Goal: Communication & Community: Answer question/provide support

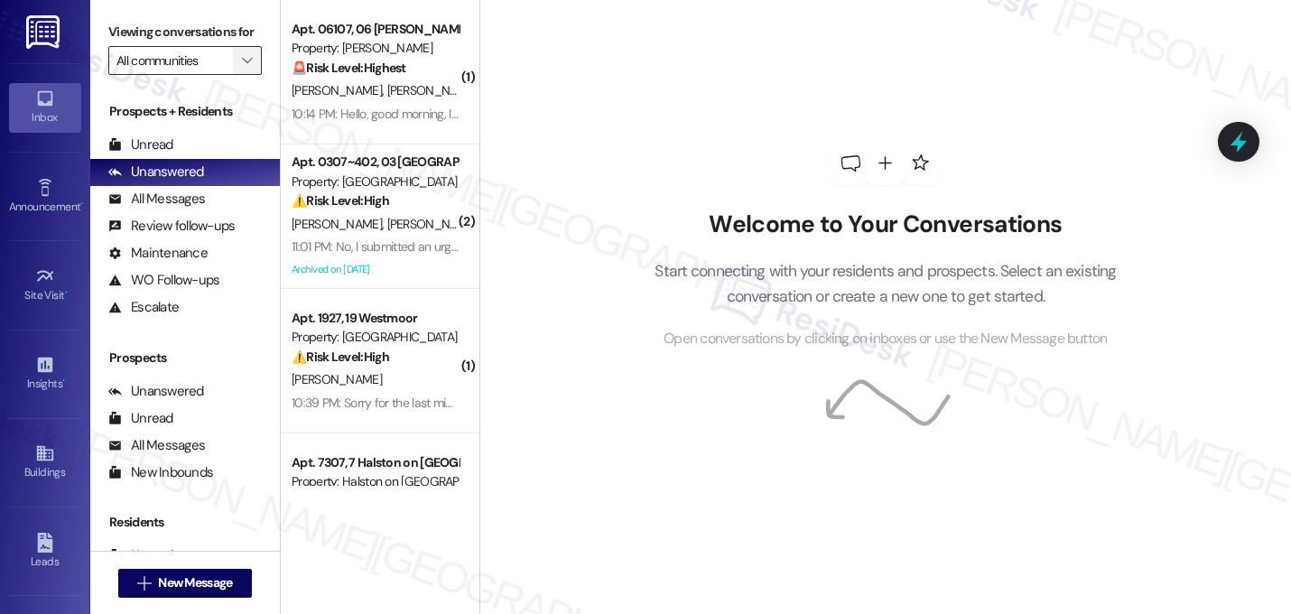
click at [242, 68] on icon "" at bounding box center [247, 60] width 10 height 14
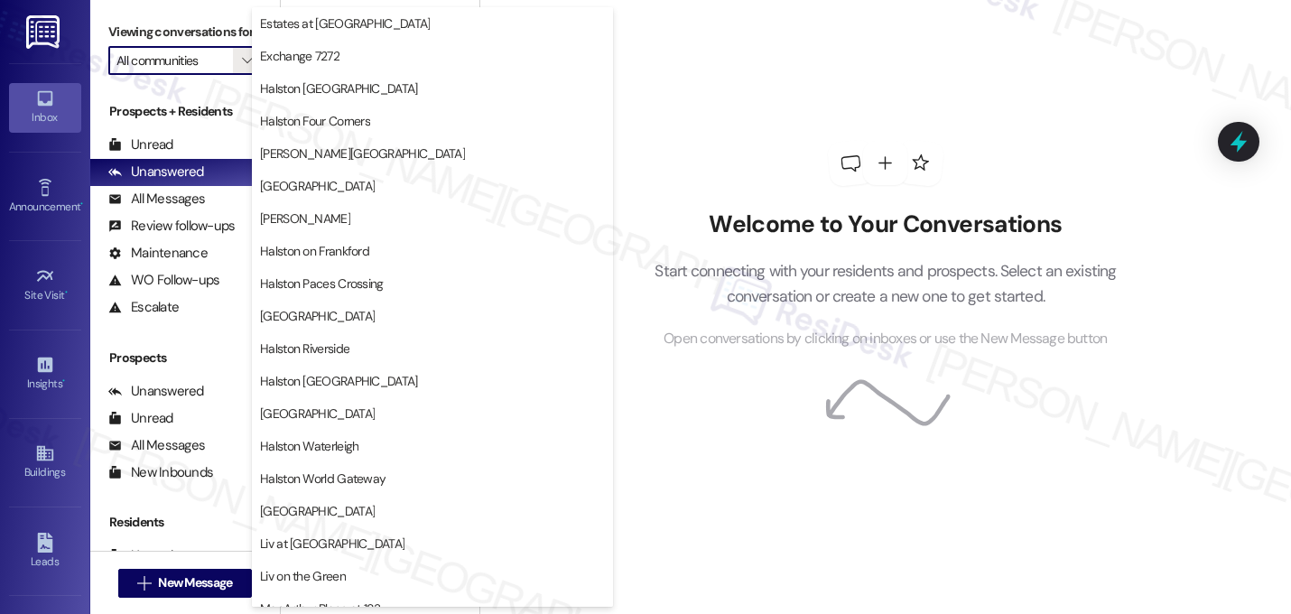
scroll to position [494, 0]
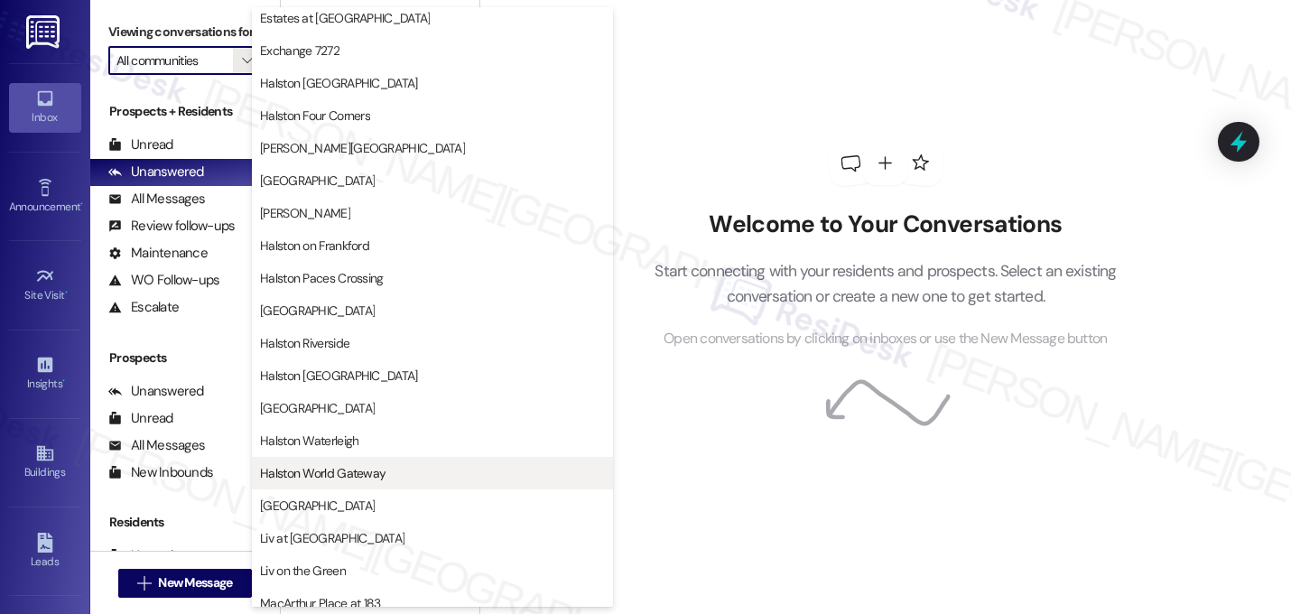
click at [461, 476] on span "Halston World Gateway" at bounding box center [432, 473] width 345 height 18
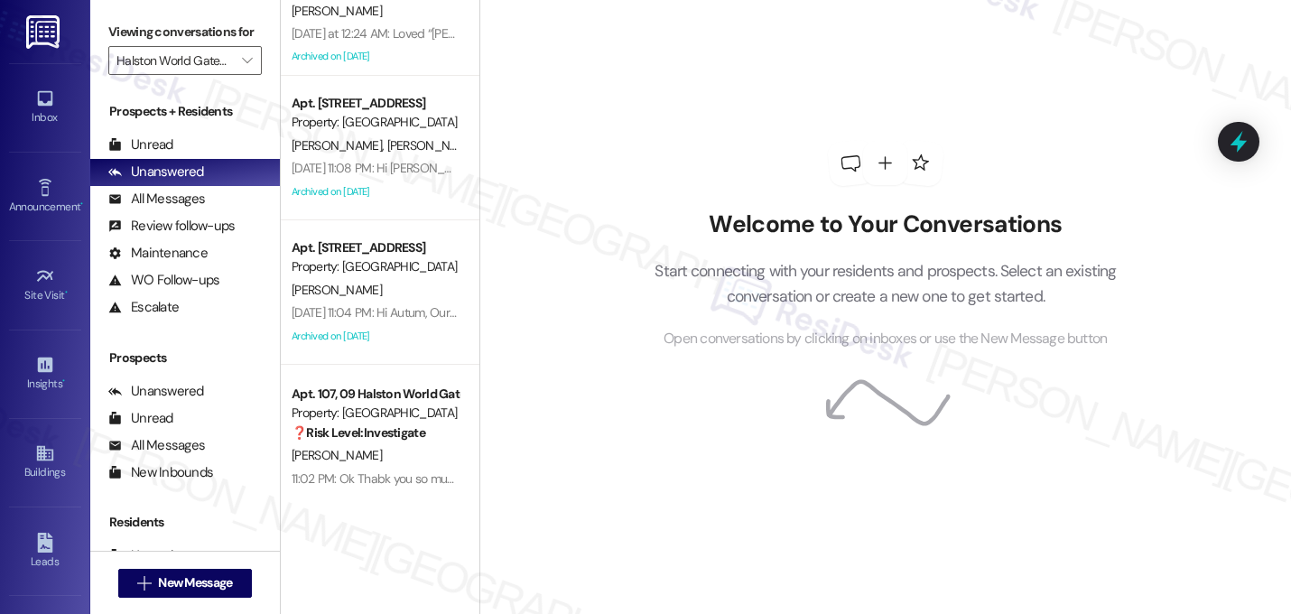
scroll to position [236, 0]
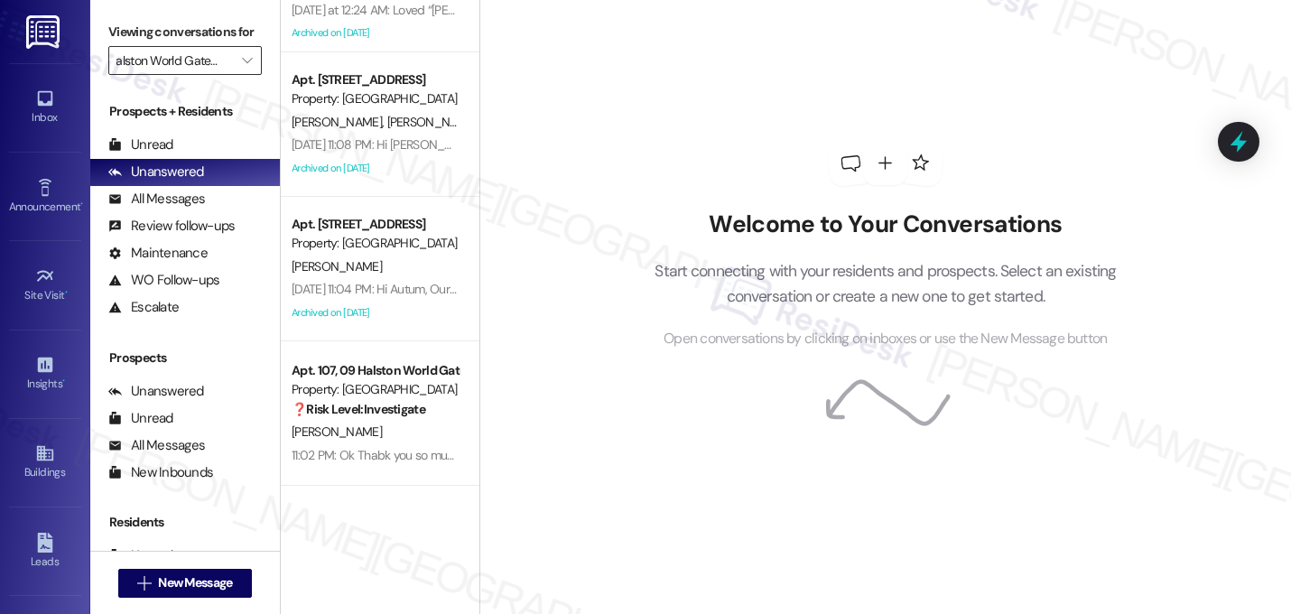
click at [216, 75] on input "Halston World Gateway" at bounding box center [174, 60] width 116 height 29
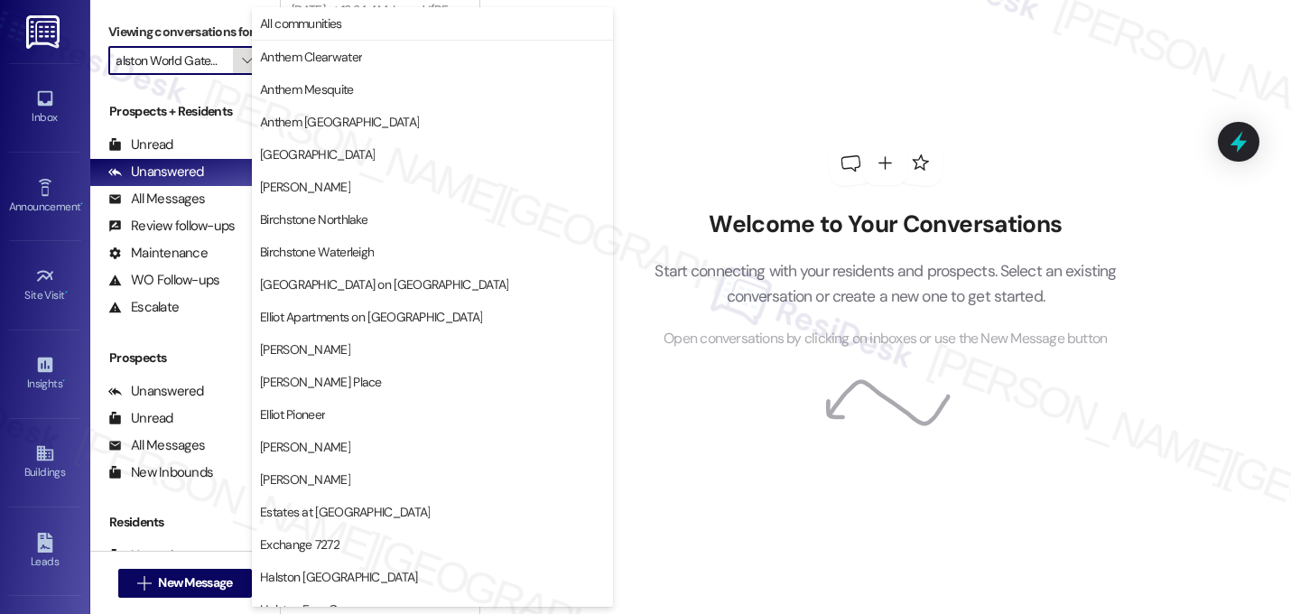
scroll to position [701, 0]
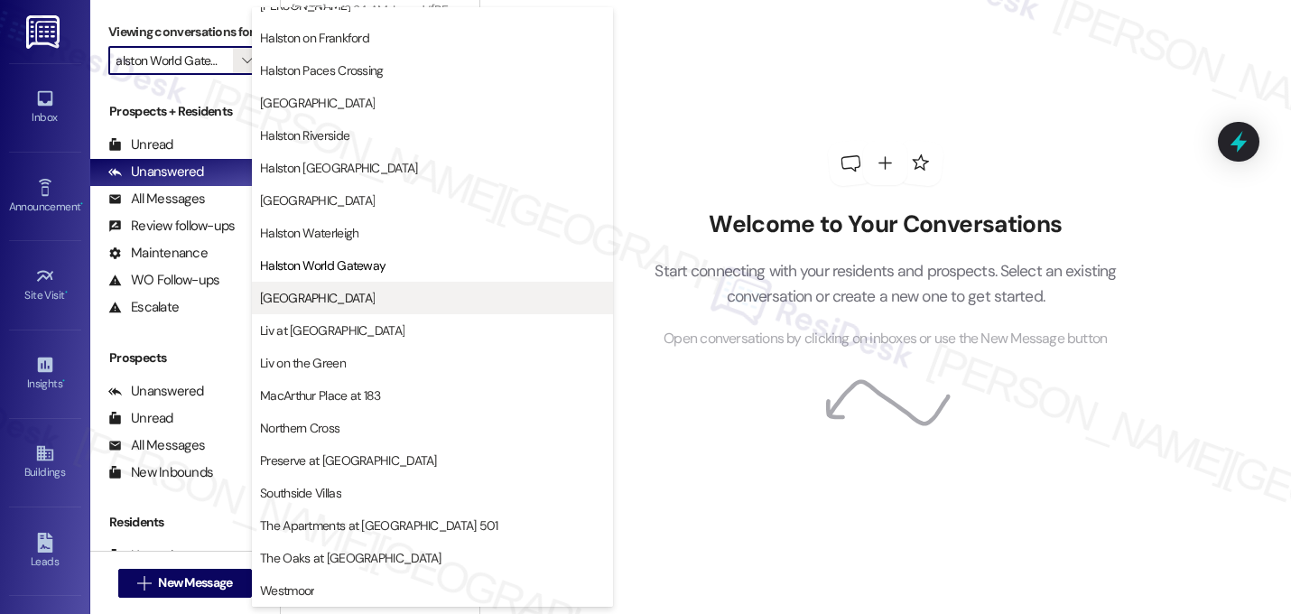
click at [421, 298] on span "Lexington" at bounding box center [432, 298] width 345 height 18
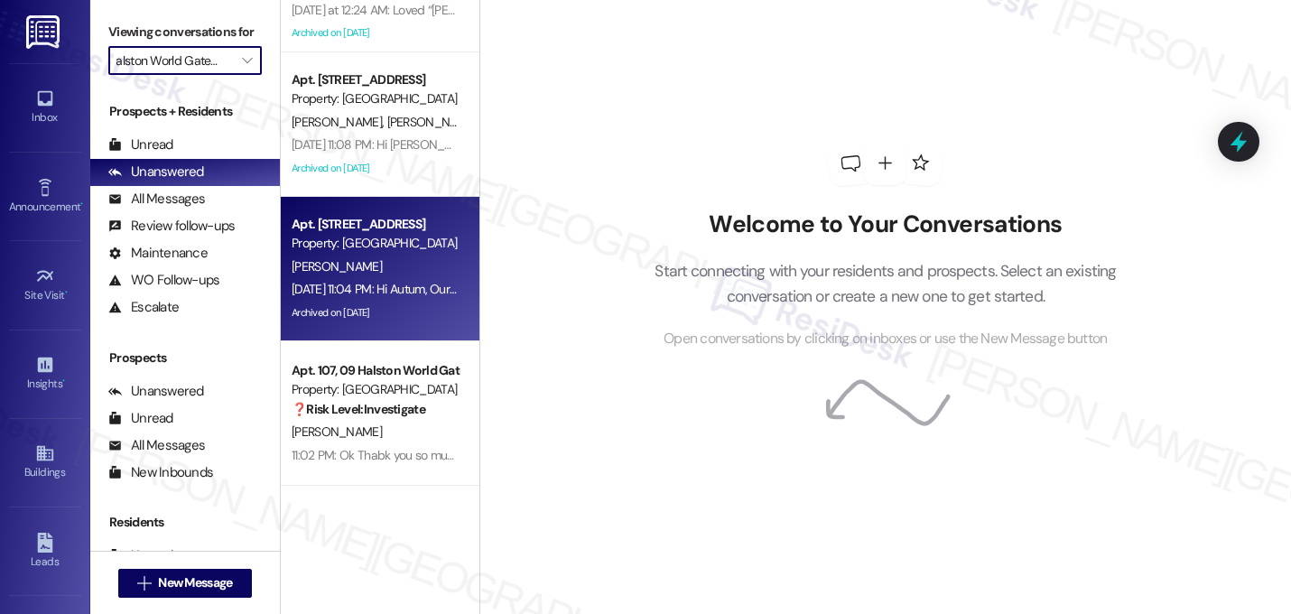
type input "Lexington"
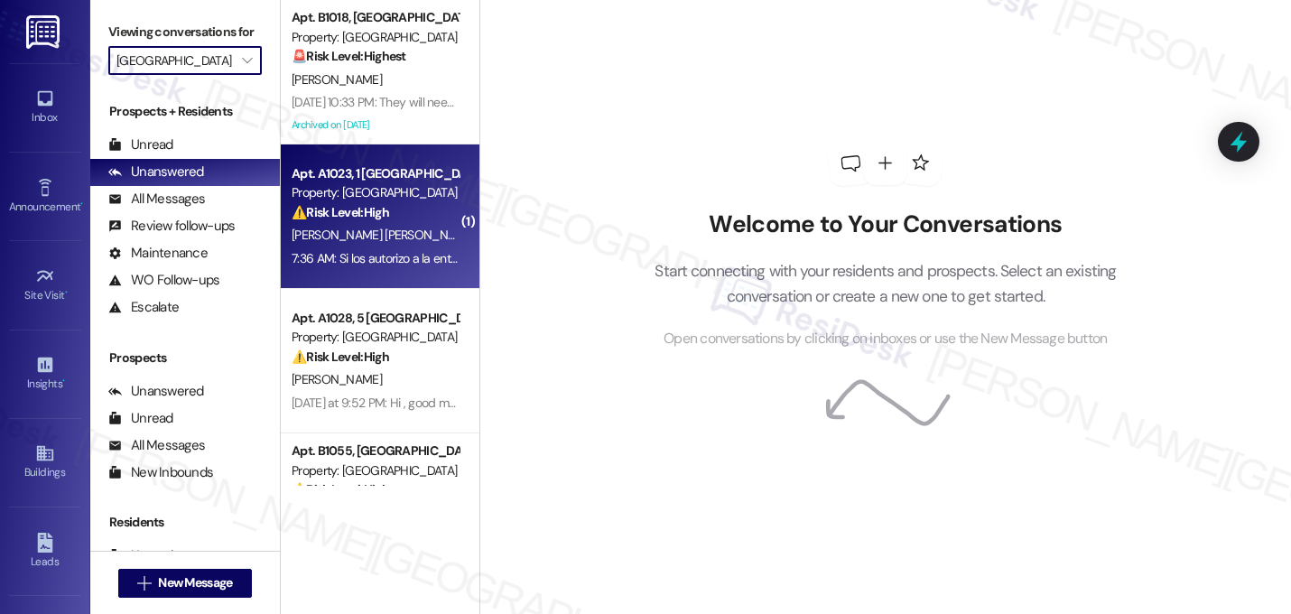
click at [375, 214] on strong "⚠️ Risk Level: High" at bounding box center [339, 212] width 97 height 16
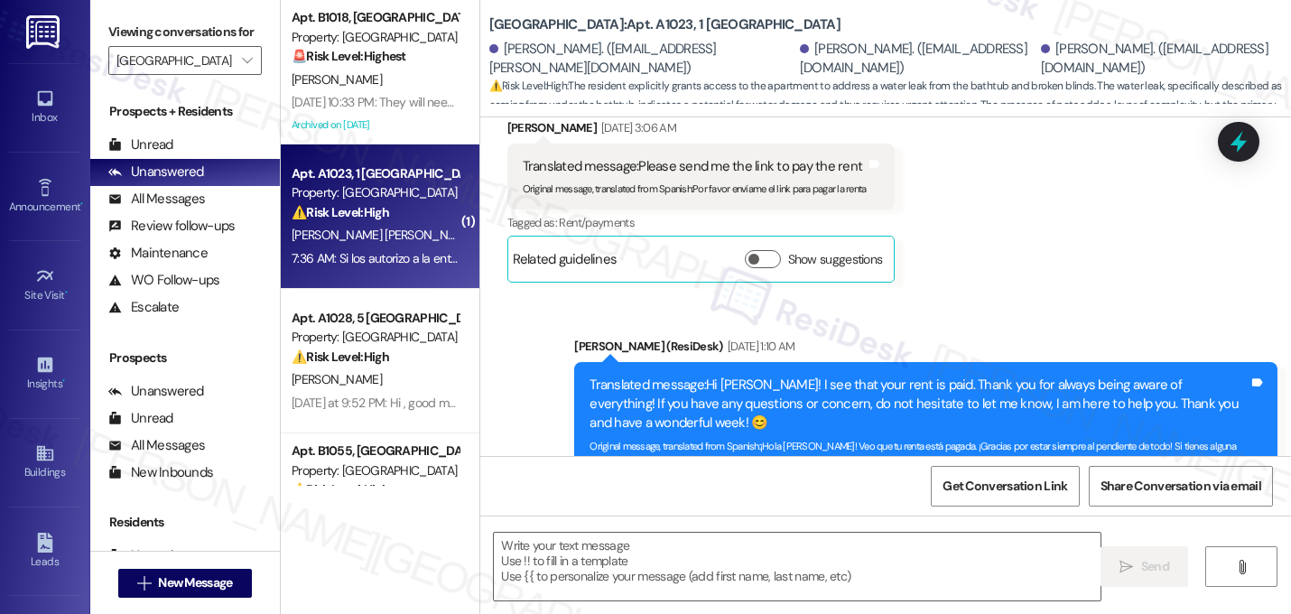
type textarea "Fetching suggested responses. Please feel free to read through the conversation…"
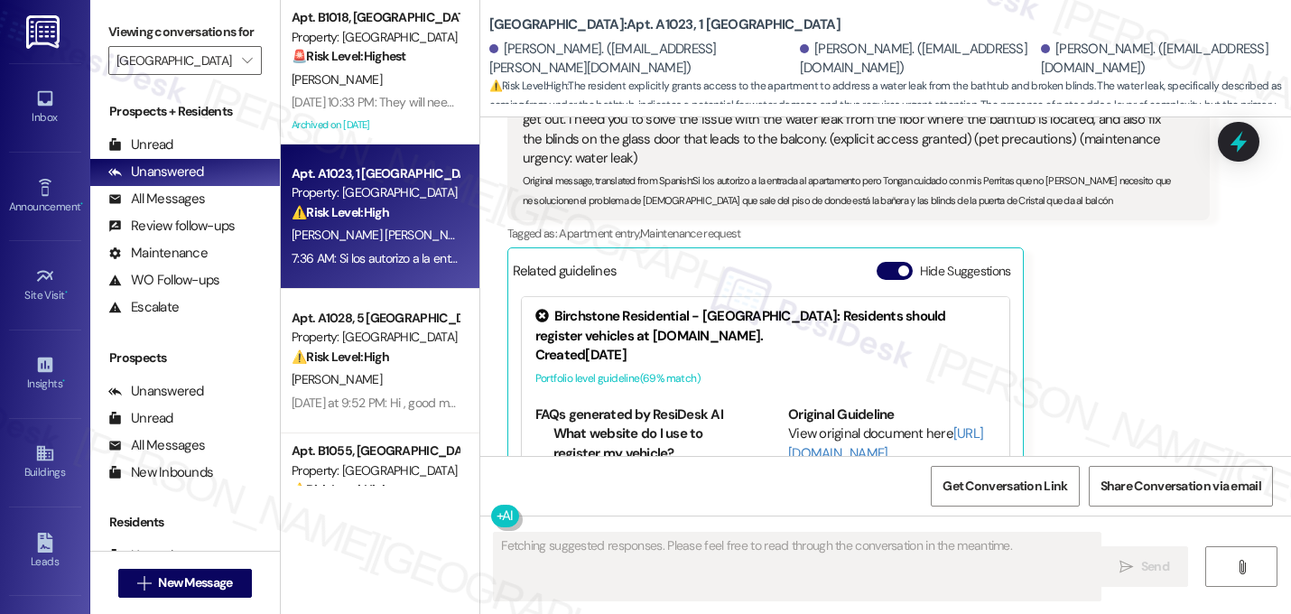
scroll to position [9164, 0]
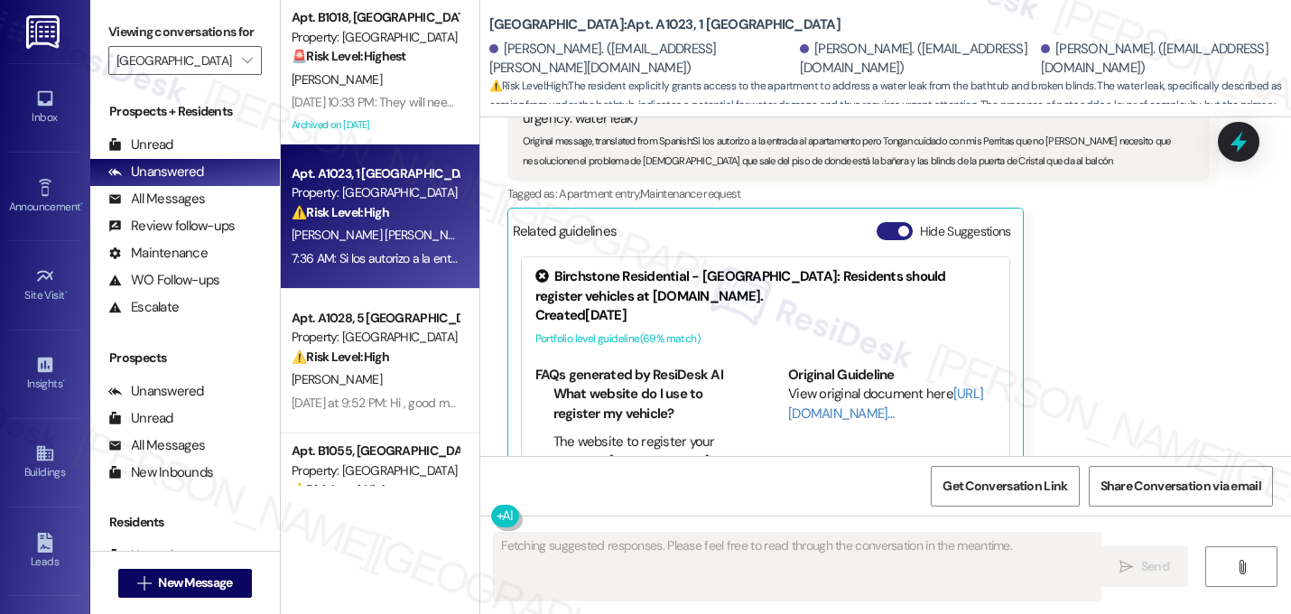
click at [898, 226] on span "button" at bounding box center [903, 231] width 11 height 11
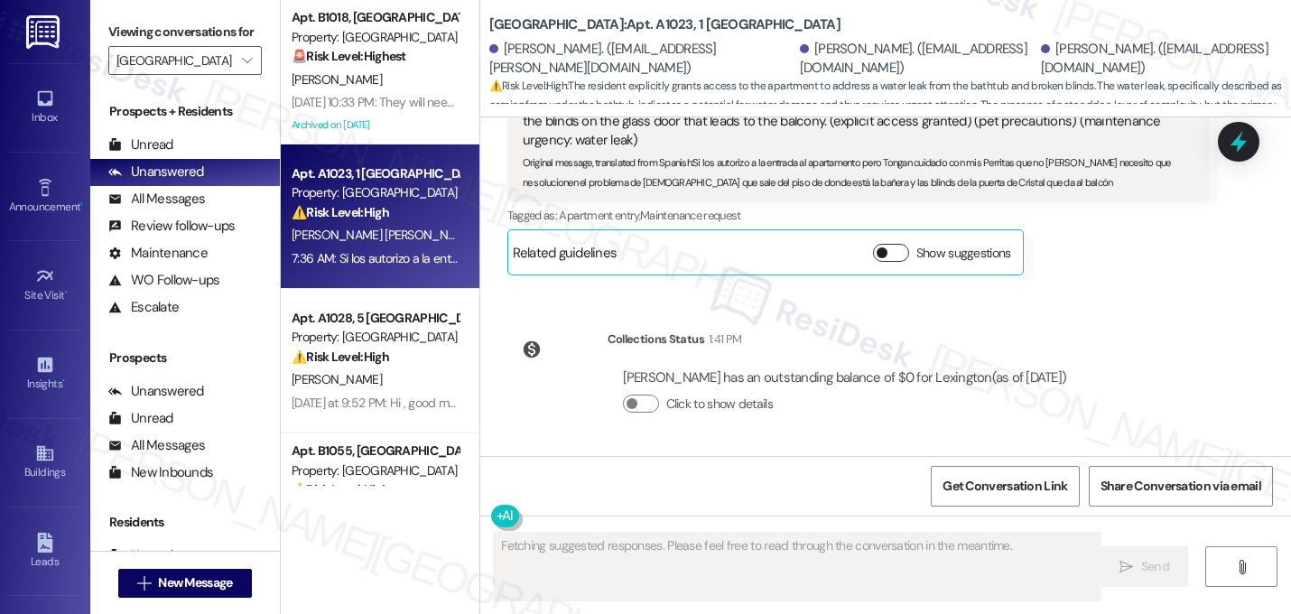
scroll to position [9086, 0]
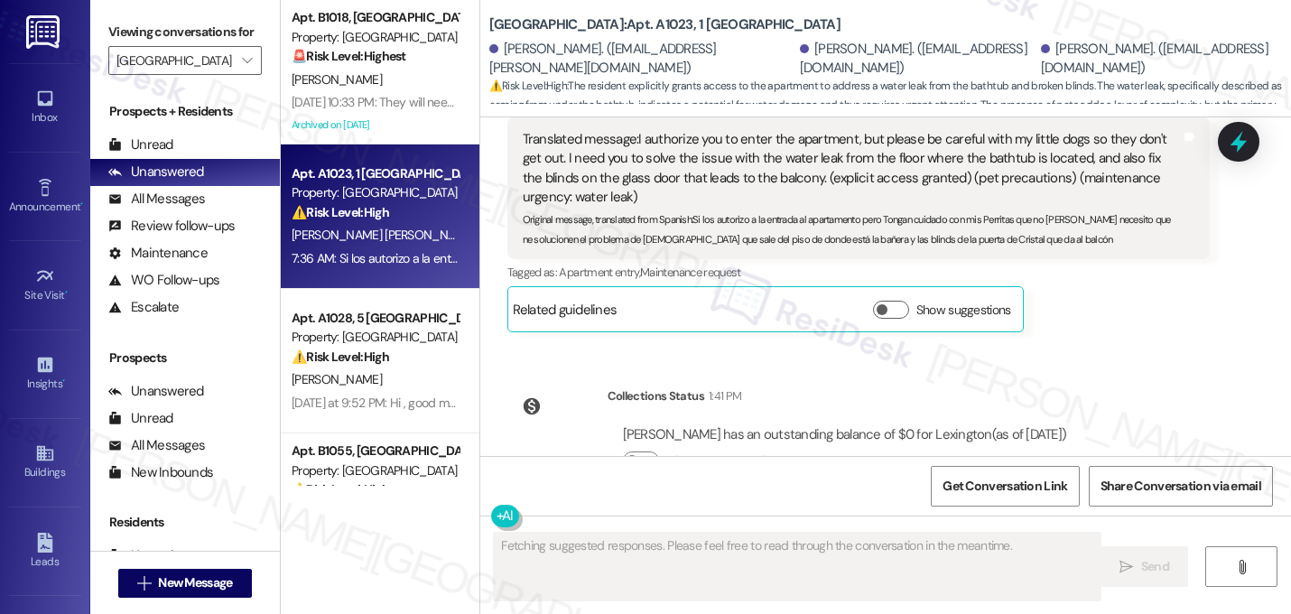
click at [1127, 374] on div "Lease started Jan 07, 2025 at 8:00 AM Announcement, sent via SMS Sarah (ResiDes…" at bounding box center [885, 286] width 810 height 338
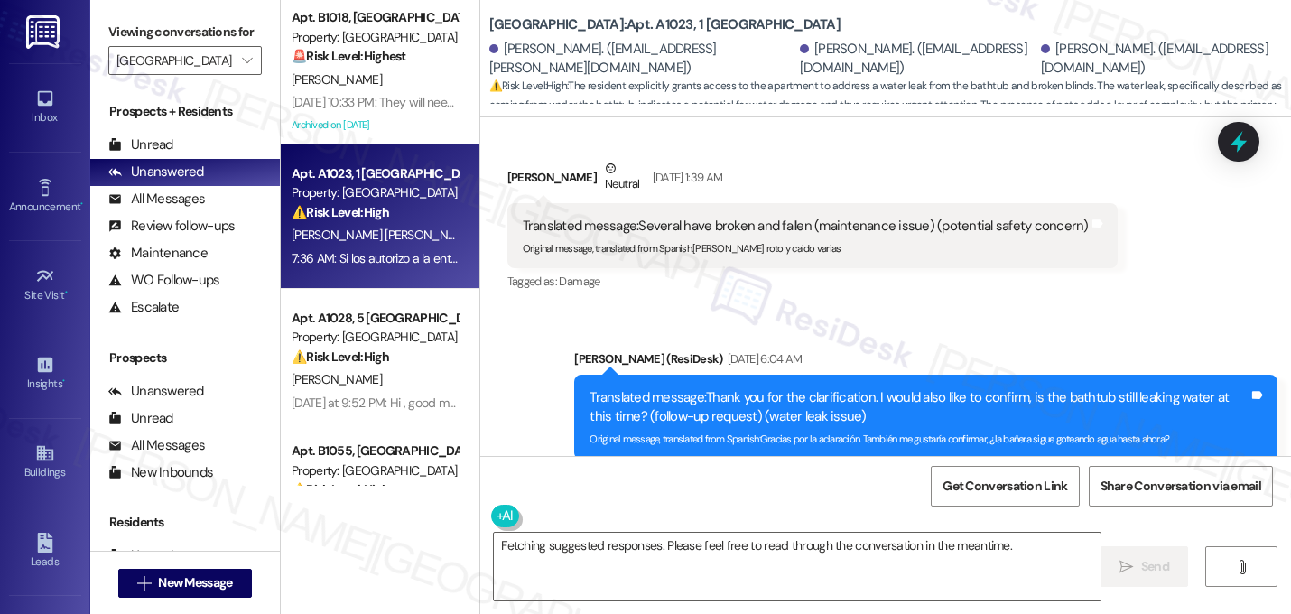
scroll to position [7786, 0]
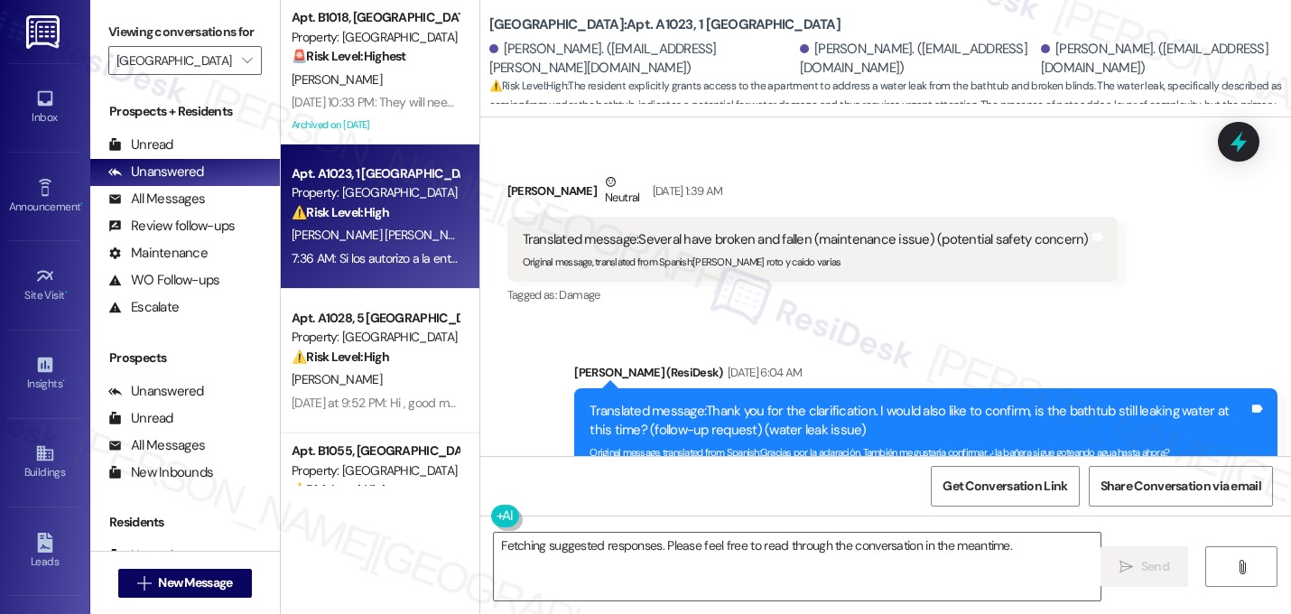
click at [1015, 282] on div "Tagged as: Damage Click to highlight conversations about Damage" at bounding box center [812, 295] width 610 height 26
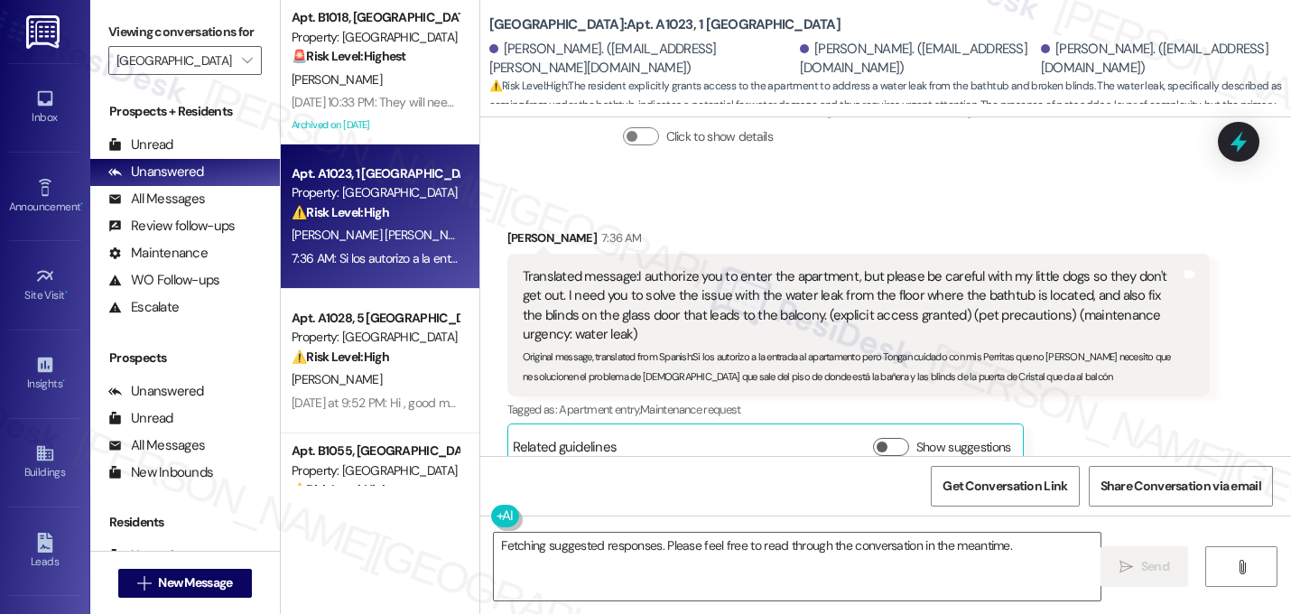
scroll to position [8978, 0]
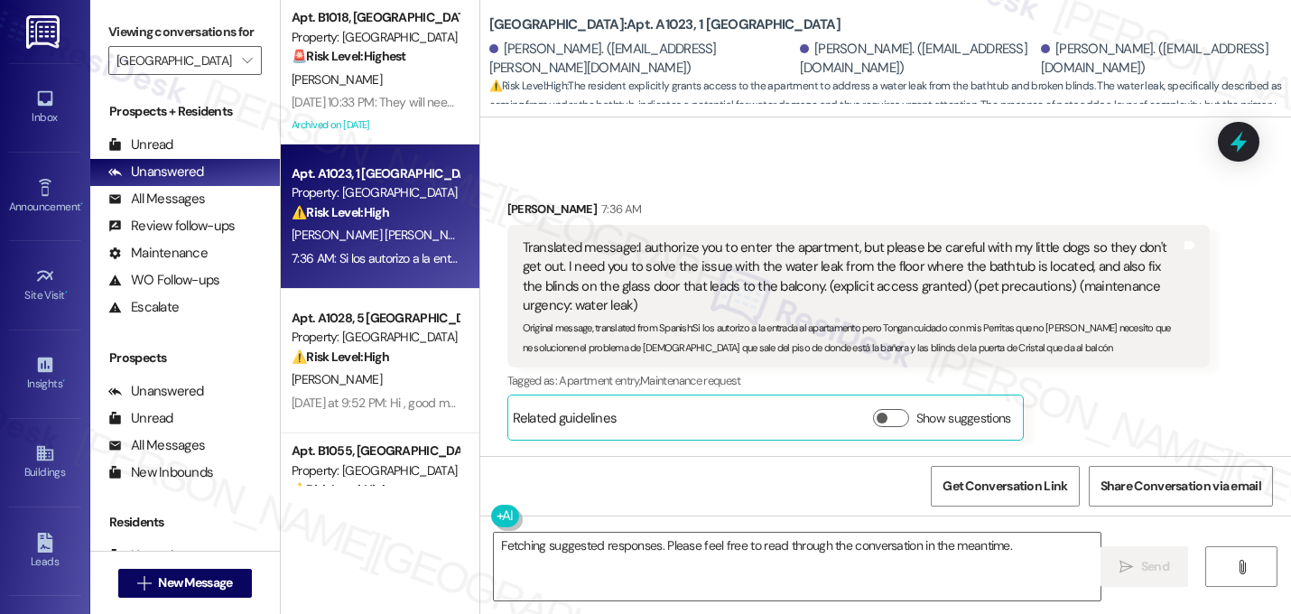
click at [1032, 367] on div "Tagged as: Apartment entry , Click to highlight conversations about Apartment e…" at bounding box center [858, 380] width 703 height 26
click at [733, 481] on div "Collections Status 1:41 PM Luis Garcia has an outstanding balance of $0 for Lex…" at bounding box center [795, 550] width 602 height 139
click at [756, 384] on div "Received via SMS Maritza Irizarry 7:36 AM Translated message: I authorize you t…" at bounding box center [859, 320] width 730 height 268
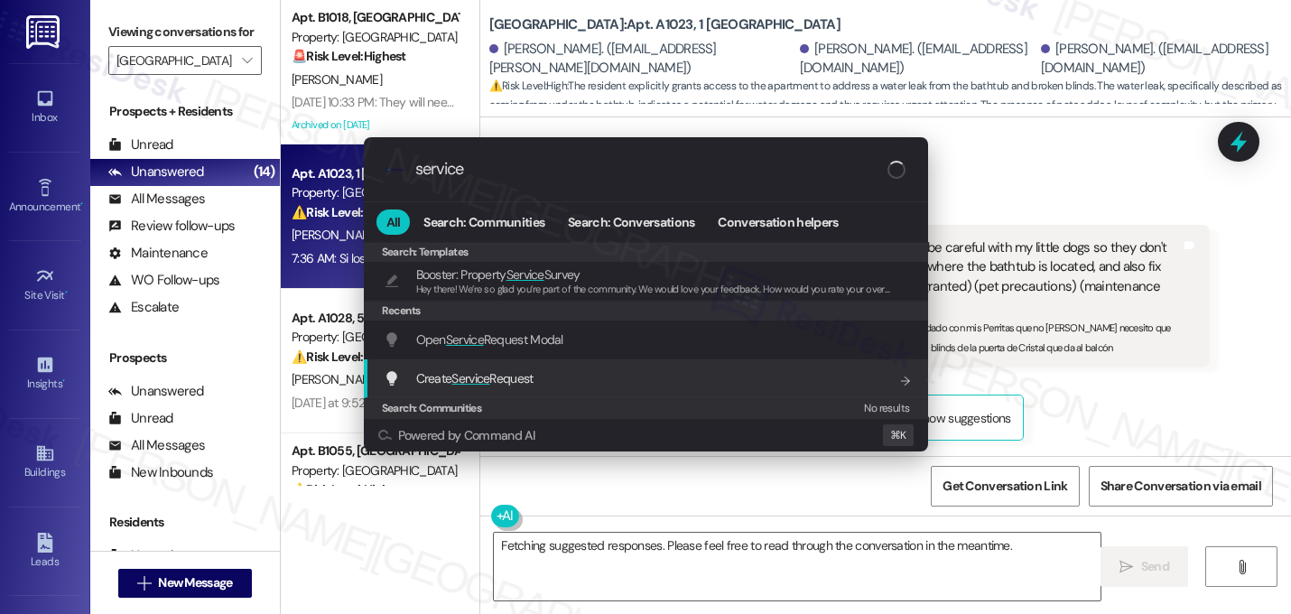
type input "service"
click at [532, 376] on span "Create Service Request" at bounding box center [474, 378] width 117 height 16
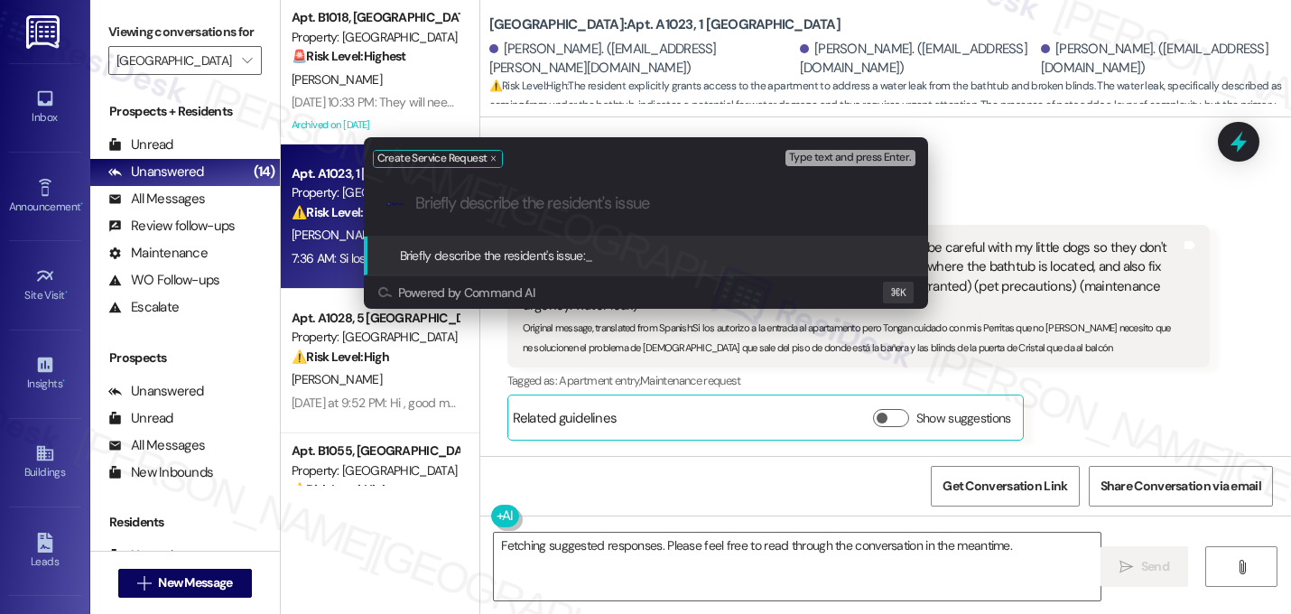
paste input "Water is leaking from the bathtub and blinds from the glassdoor need to be fixed"
type input "Water is leaking from the bathtub and blinds from the glassdoor need to be fixed"
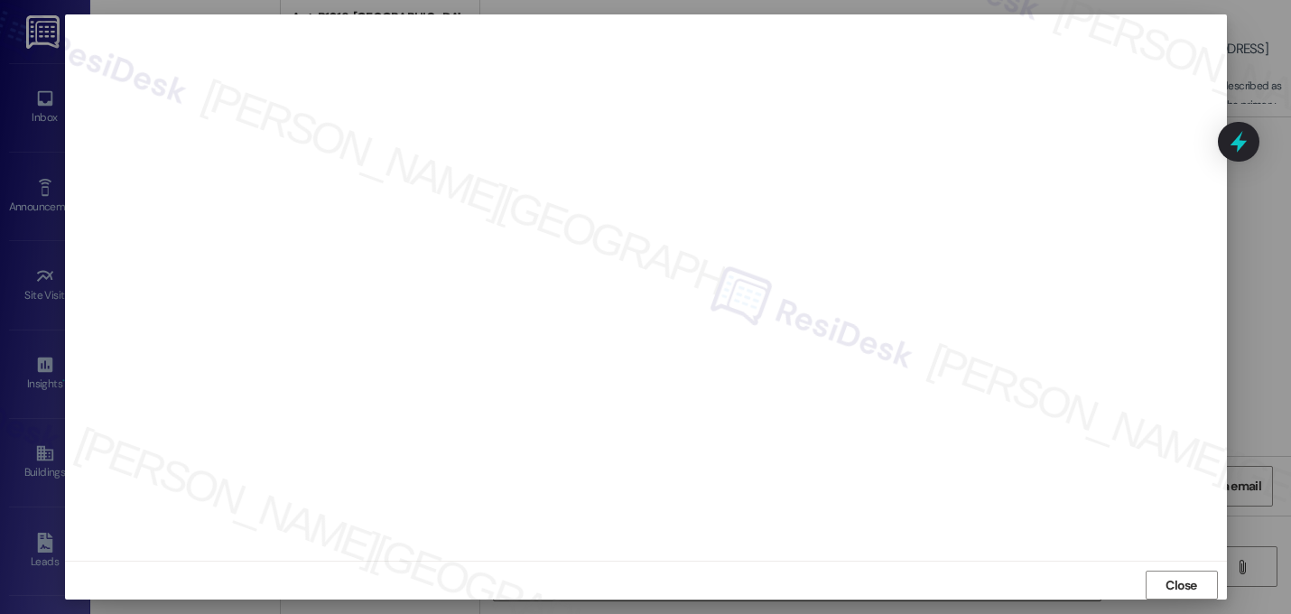
scroll to position [0, 0]
click at [1167, 589] on span "Close" at bounding box center [1181, 591] width 32 height 19
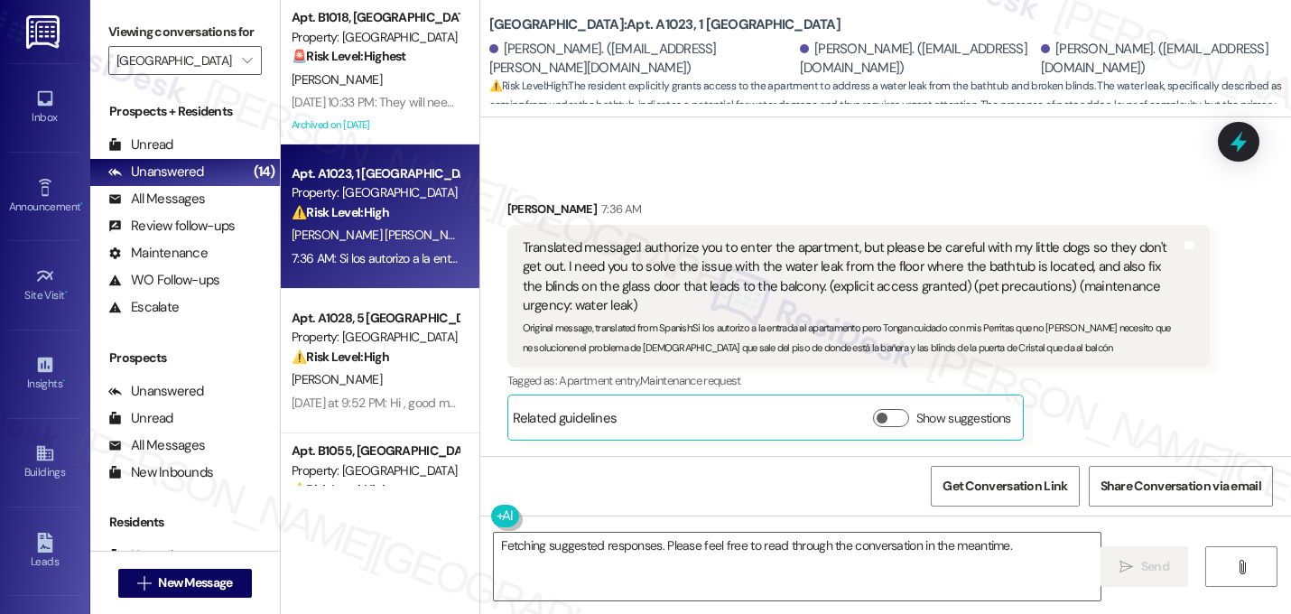
click at [1104, 347] on div "Maritza Irizarry 7:36 AM Translated message: I authorize you to enter the apart…" at bounding box center [858, 319] width 703 height 241
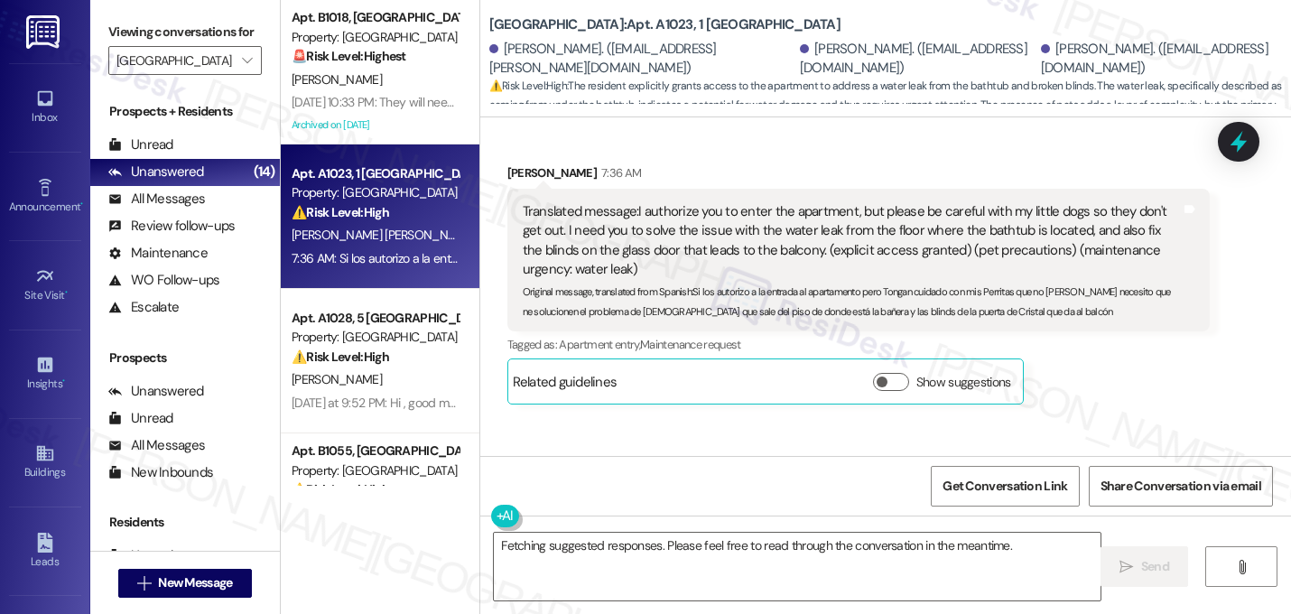
scroll to position [9086, 0]
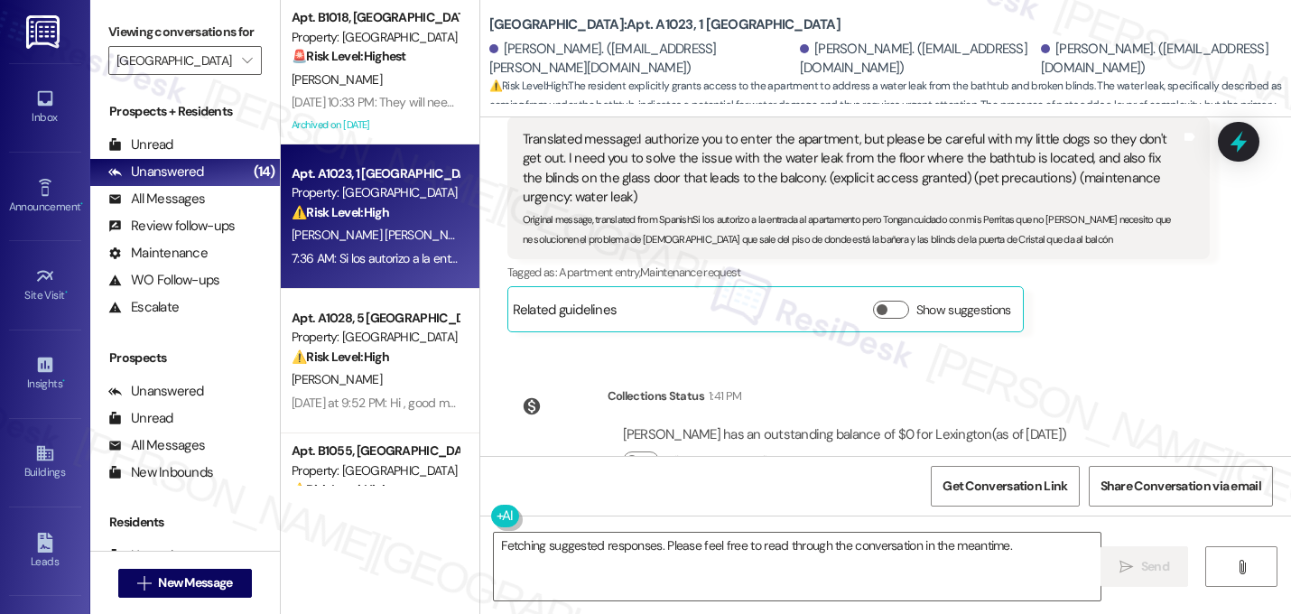
click at [1104, 347] on div "Lease started Jan 07, 2025 at 8:00 AM Announcement, sent via SMS Sarah (ResiDes…" at bounding box center [885, 286] width 810 height 338
click at [820, 554] on textarea "Fetching suggested responses. Please feel free to read through the conversation…" at bounding box center [797, 566] width 606 height 68
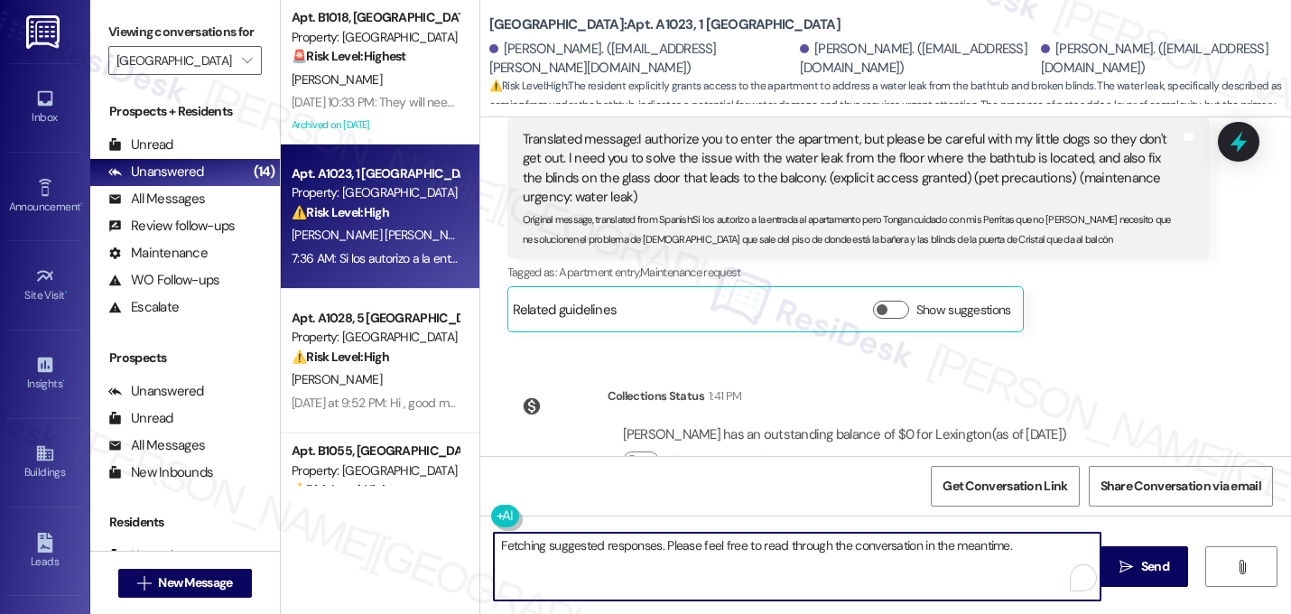
click at [820, 554] on textarea "Fetching suggested responses. Please feel free to read through the conversation…" at bounding box center [797, 566] width 606 height 68
click at [820, 553] on textarea "Fetching suggested responses. Please feel free to read through the conversation…" at bounding box center [797, 566] width 606 height 68
click at [1088, 406] on div "Lease started Jan 07, 2025 at 8:00 AM Announcement, sent via SMS Sarah (ResiDes…" at bounding box center [885, 286] width 810 height 338
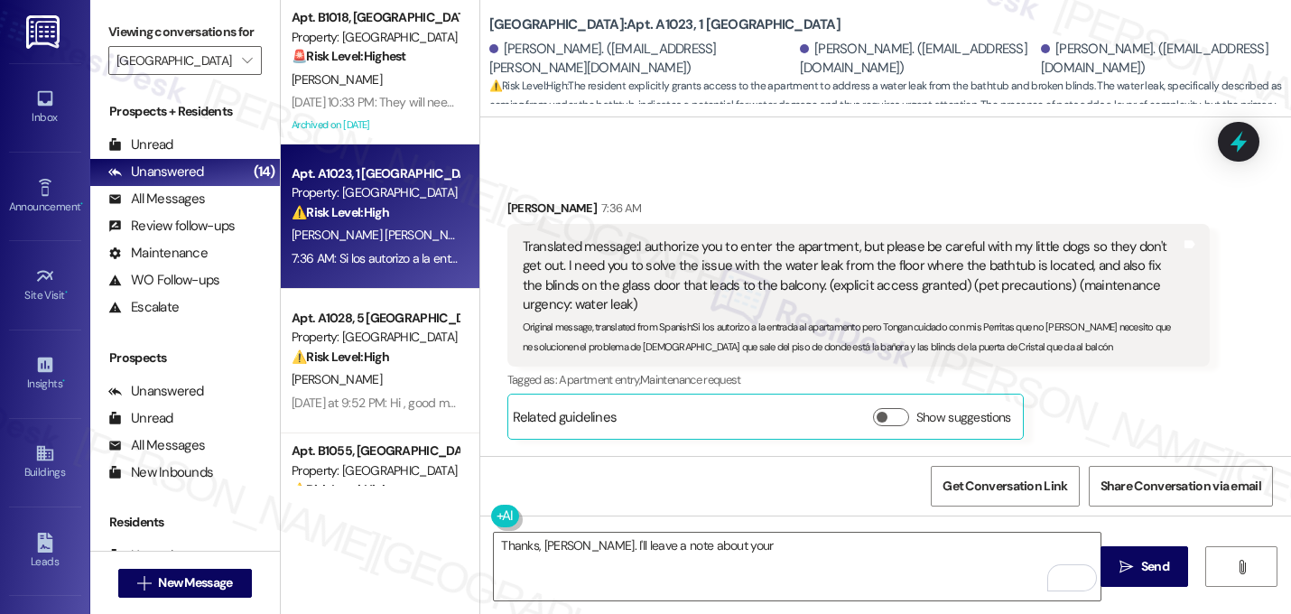
scroll to position [8978, 0]
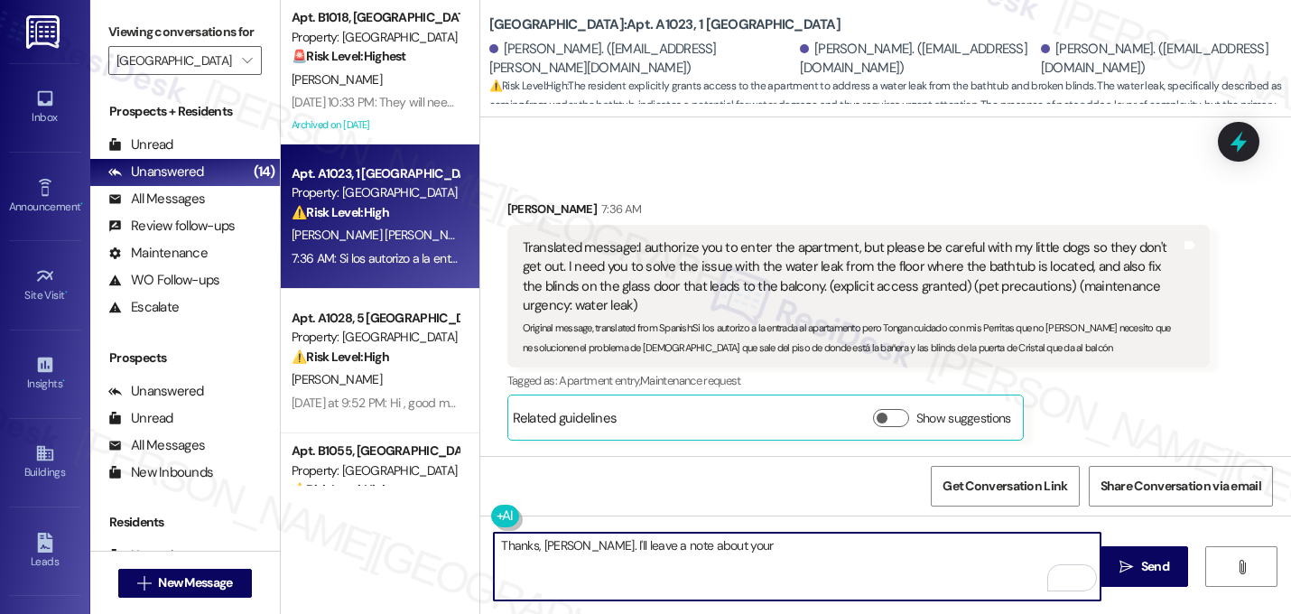
click at [727, 550] on textarea "Thanks, Maritza. I'll leave a note about your" at bounding box center [797, 566] width 606 height 68
click at [614, 553] on textarea "Thanks, Maritza. I'll leave a note about your little dogs." at bounding box center [797, 566] width 606 height 68
click at [582, 553] on textarea "Thanks, Maritza. I' left a note about your little dogs." at bounding box center [797, 566] width 606 height 68
click at [784, 554] on textarea "Thanks, Maritza. I left a note about your little dogs." at bounding box center [797, 566] width 606 height 68
paste textarea "I submitted the work order, notified the team, and will update you as soon as I…"
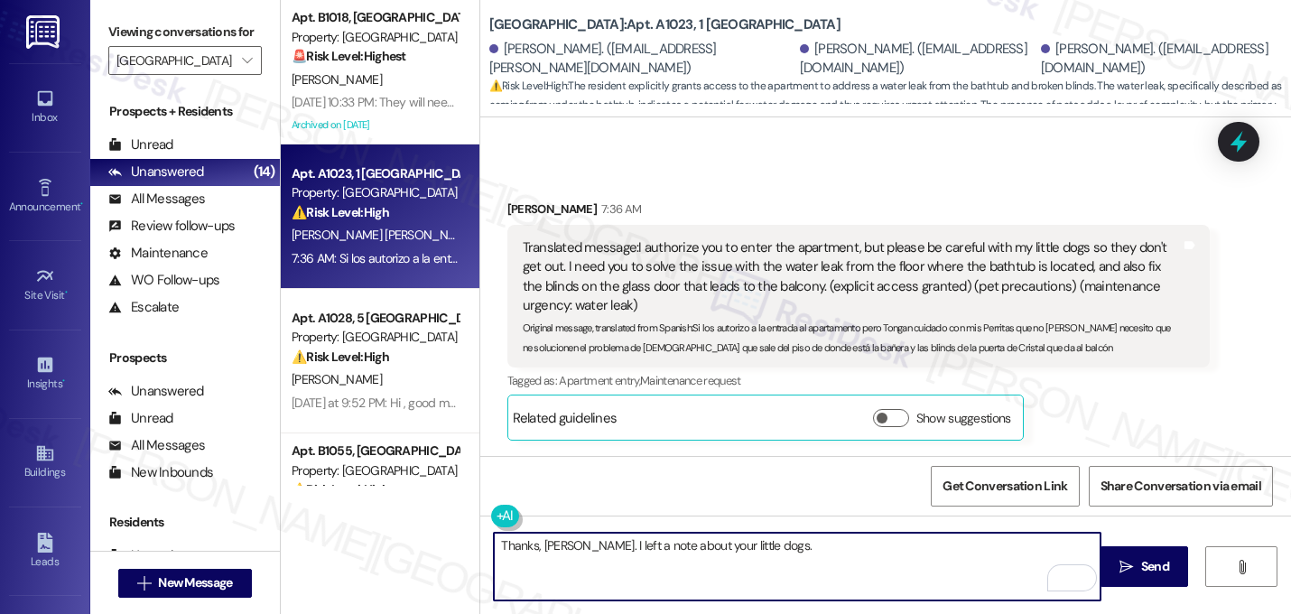
type textarea "Thanks, Maritza. I left a note about your little dogs. I submitted the work ord…"
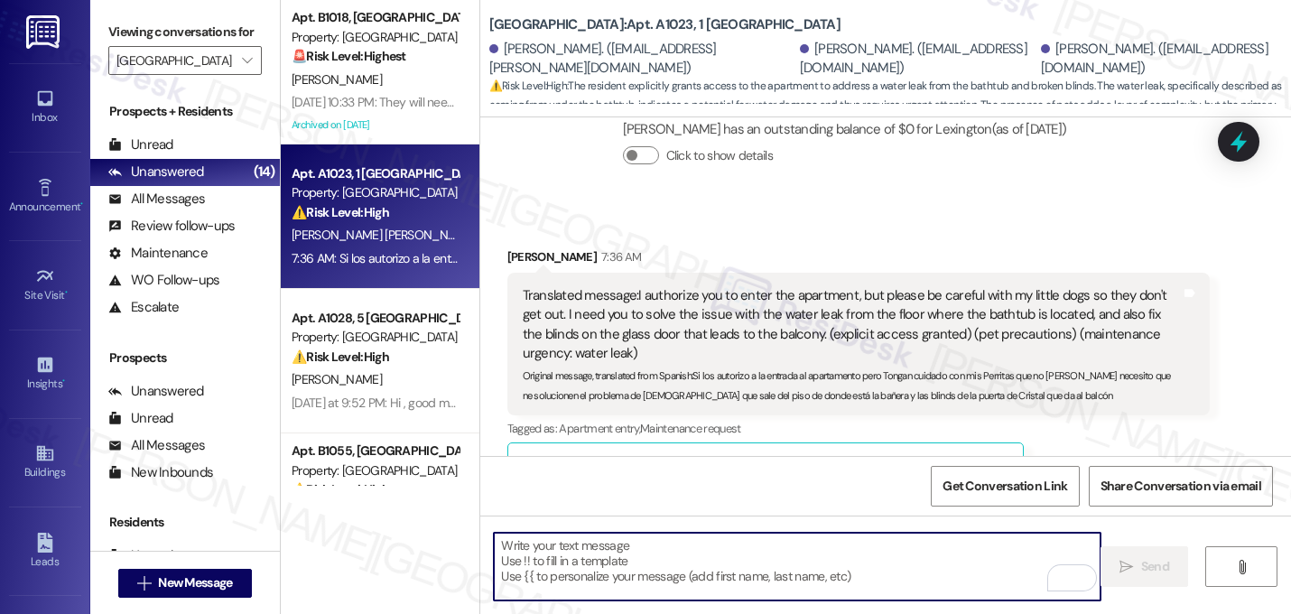
scroll to position [8919, 0]
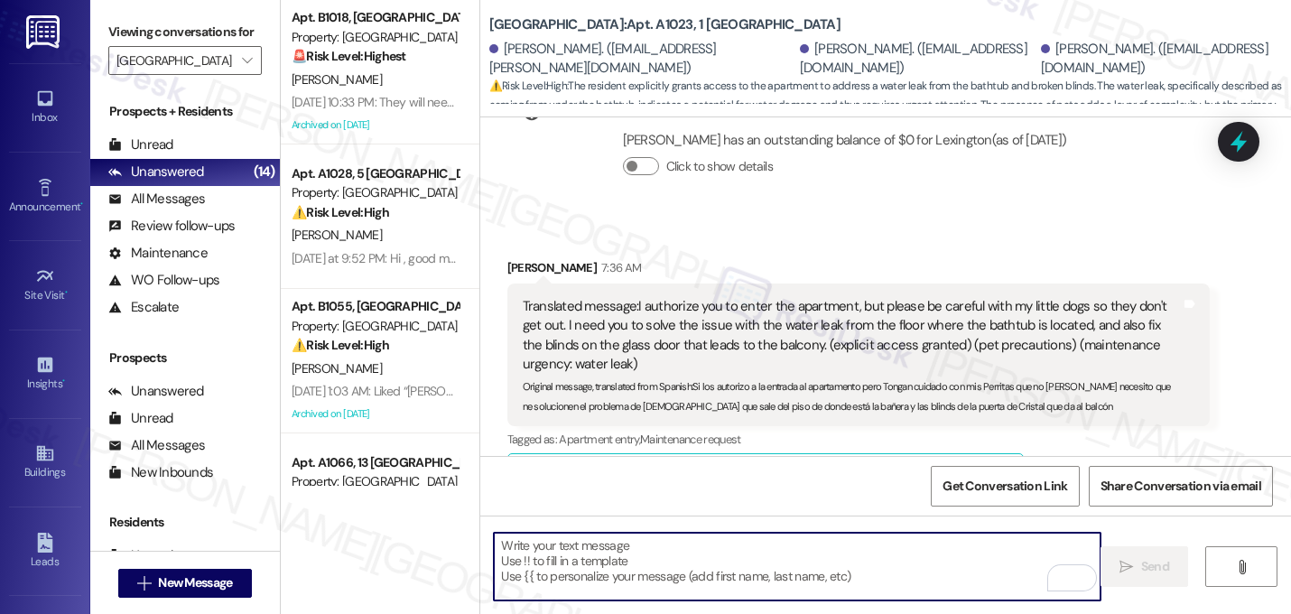
click at [1092, 358] on div "Translated message: I authorize you to enter the apartment, but please be caref…" at bounding box center [858, 354] width 703 height 143
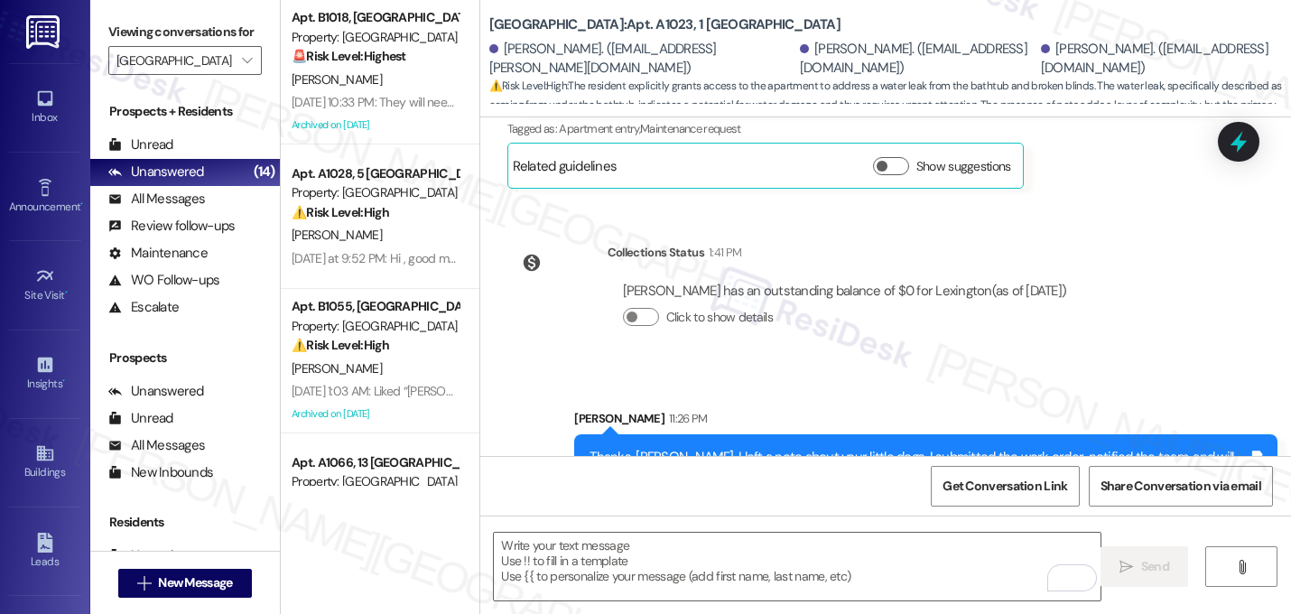
scroll to position [9231, 0]
click at [952, 446] on div "Thanks, Maritza. I left a note about your little dogs. I submitted the work ord…" at bounding box center [918, 465] width 659 height 39
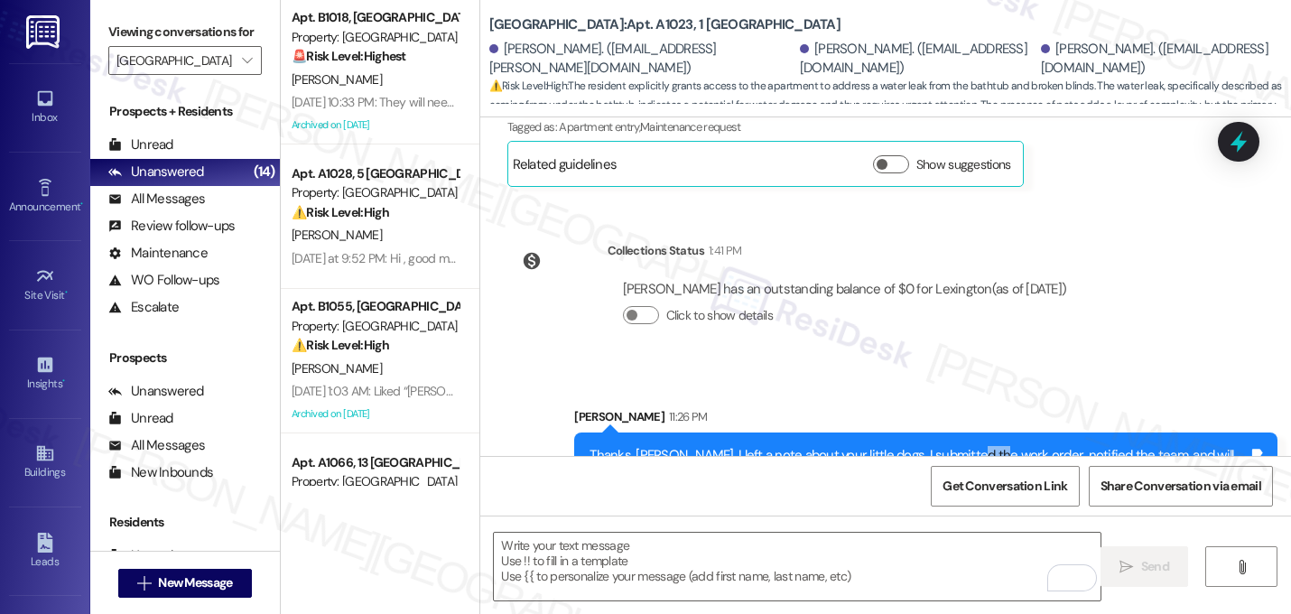
click at [952, 446] on div "Thanks, Maritza. I left a note about your little dogs. I submitted the work ord…" at bounding box center [918, 465] width 659 height 39
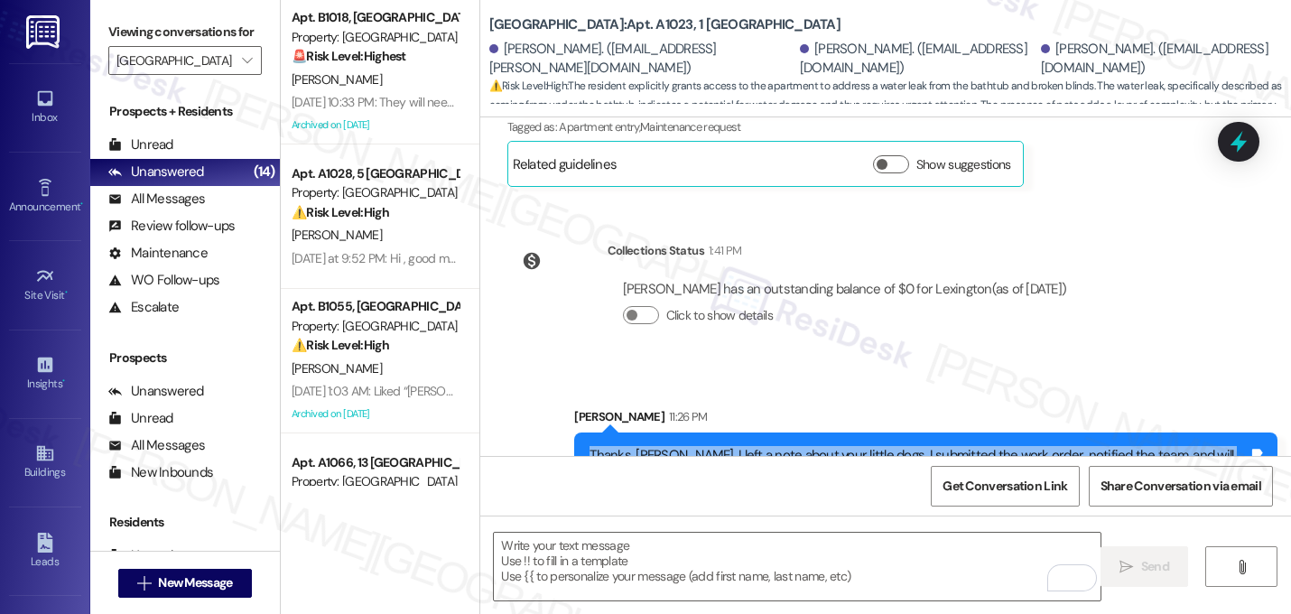
click at [952, 446] on div "Thanks, Maritza. I left a note about your little dogs. I submitted the work ord…" at bounding box center [918, 465] width 659 height 39
copy div "Thanks, Maritza. I left a note about your little dogs. I submitted the work ord…"
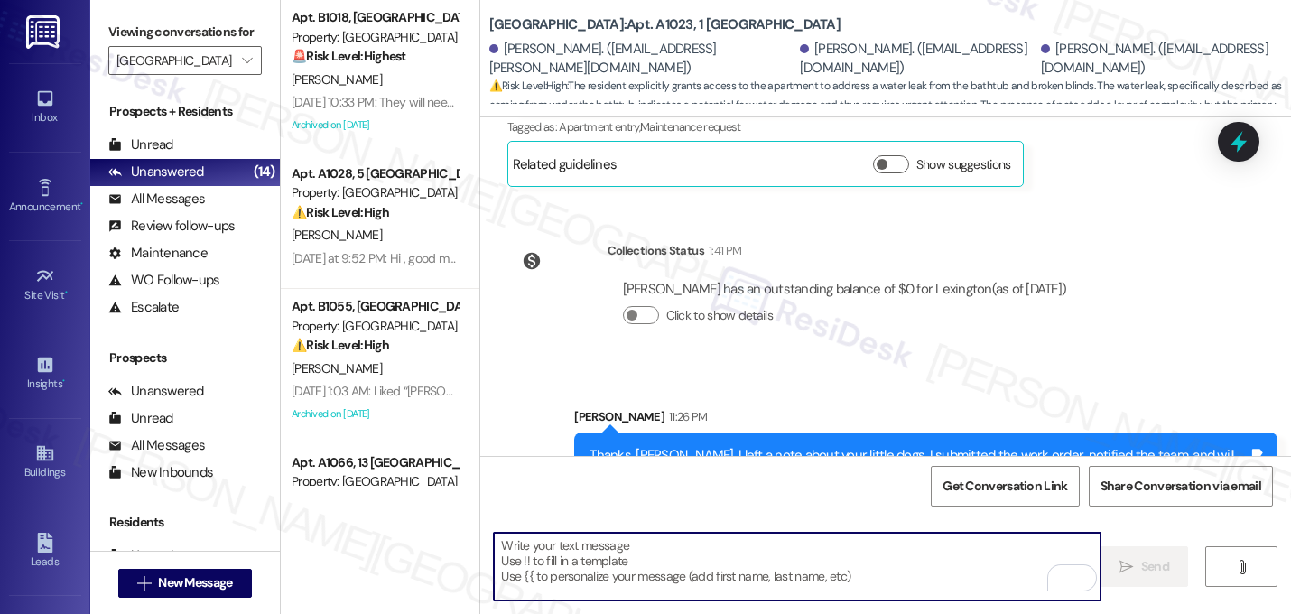
click at [799, 547] on textarea "To enrich screen reader interactions, please activate Accessibility in Grammarl…" at bounding box center [797, 566] width 606 height 68
paste textarea "Thanks, Maritza. I left a note about your little dogs. I submitted the work ord…"
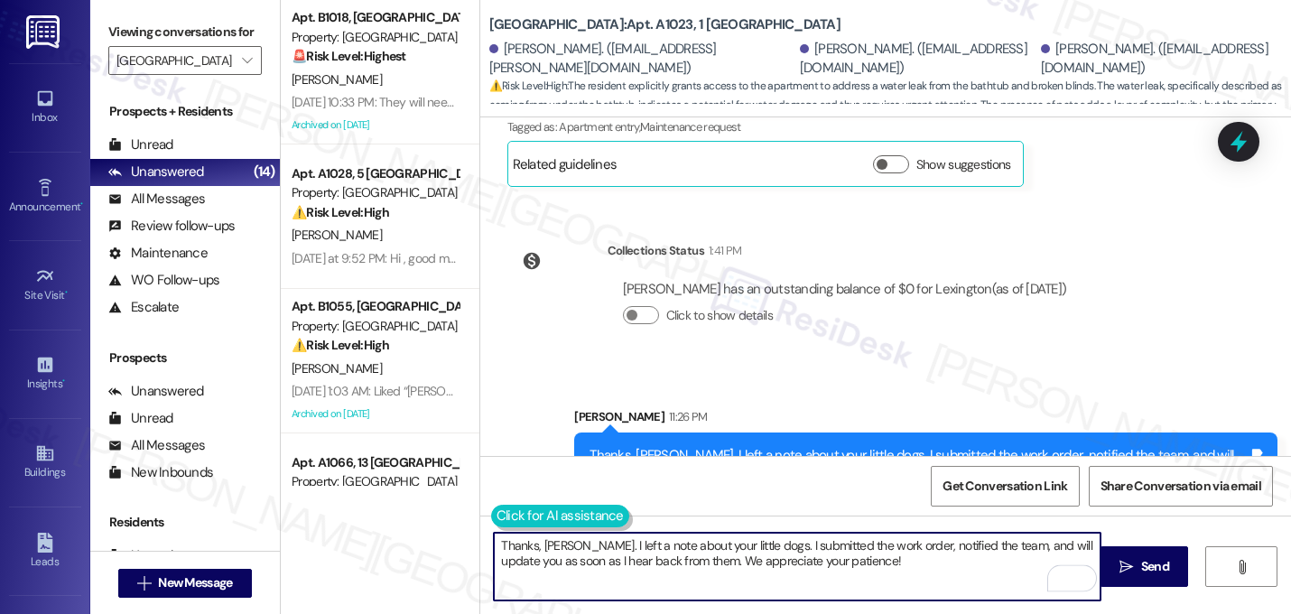
type textarea "Thanks, Maritza. I left a note about your little dogs. I submitted the work ord…"
click at [508, 521] on button at bounding box center [560, 515] width 138 height 23
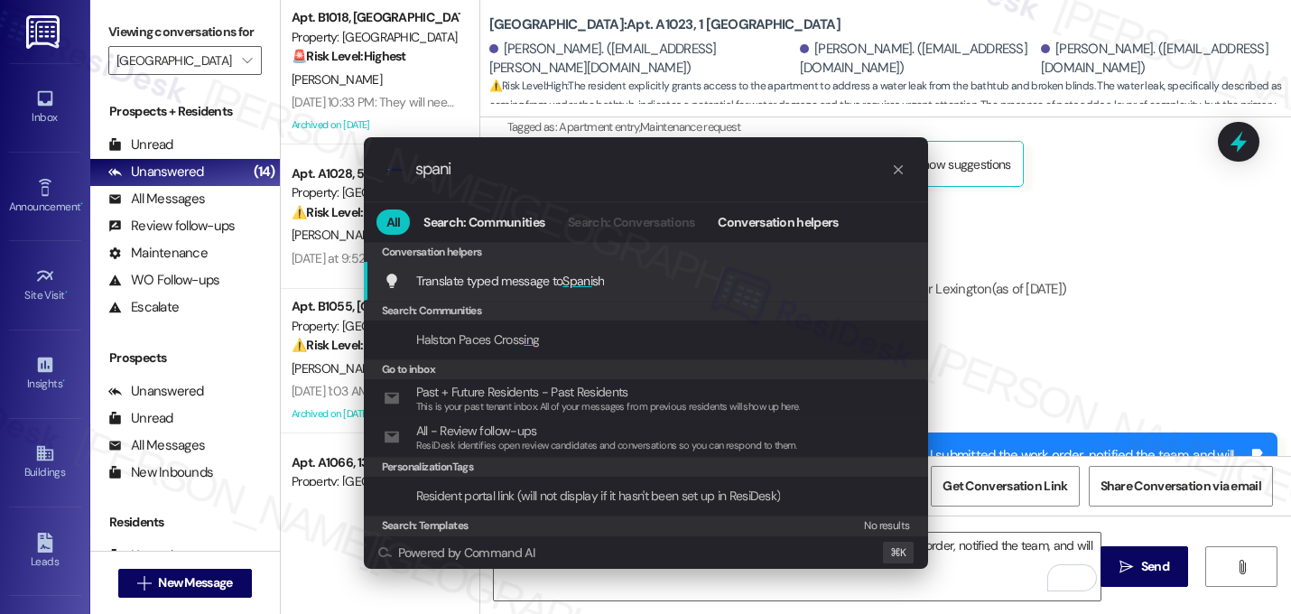
type input "spani"
click at [513, 280] on span "Translate typed message to Spani sh" at bounding box center [510, 281] width 189 height 16
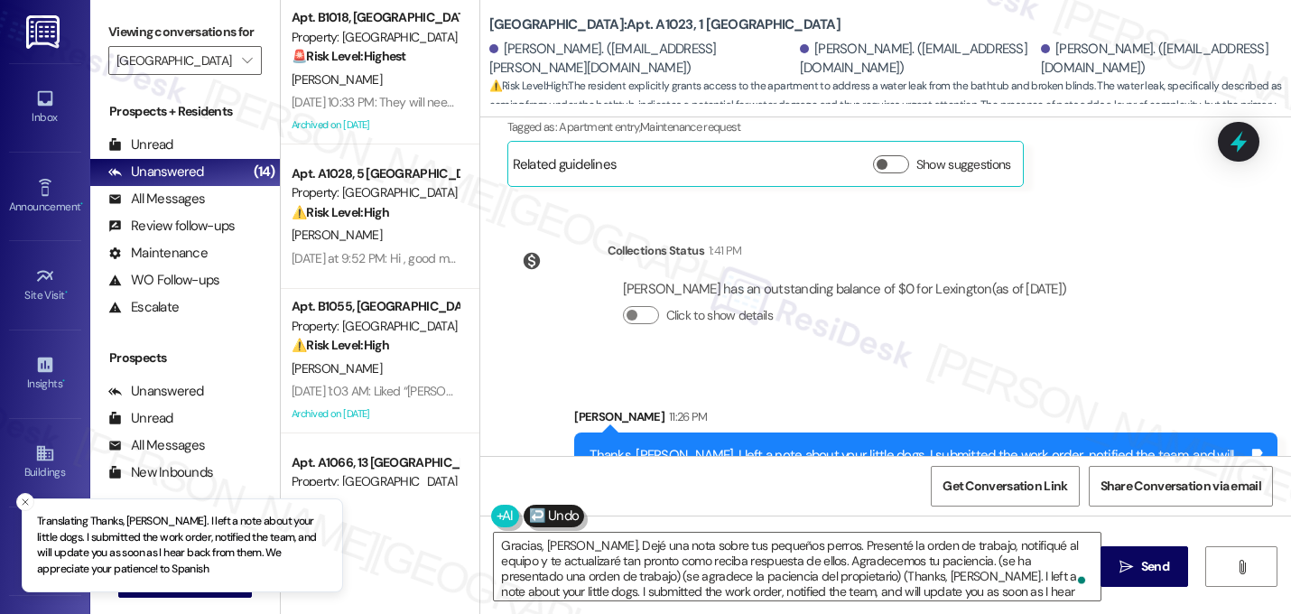
type textarea "Gracias, Maritza. Dejé una nota sobre tus pequeños perros. Presenté la orden de…"
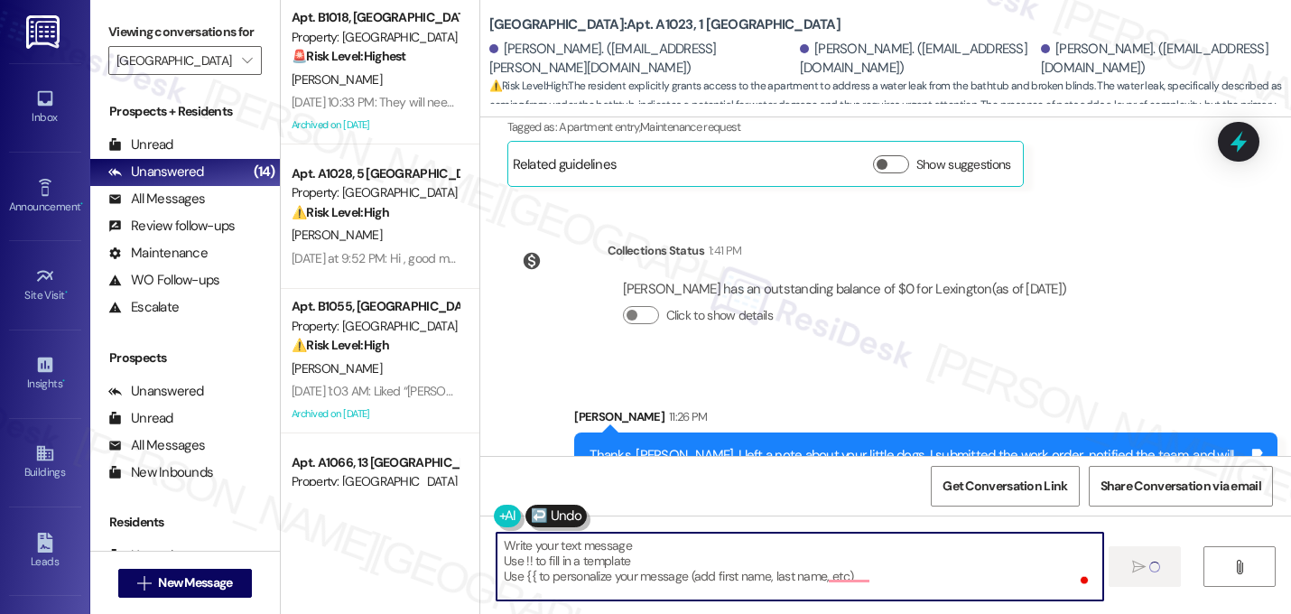
scroll to position [0, 0]
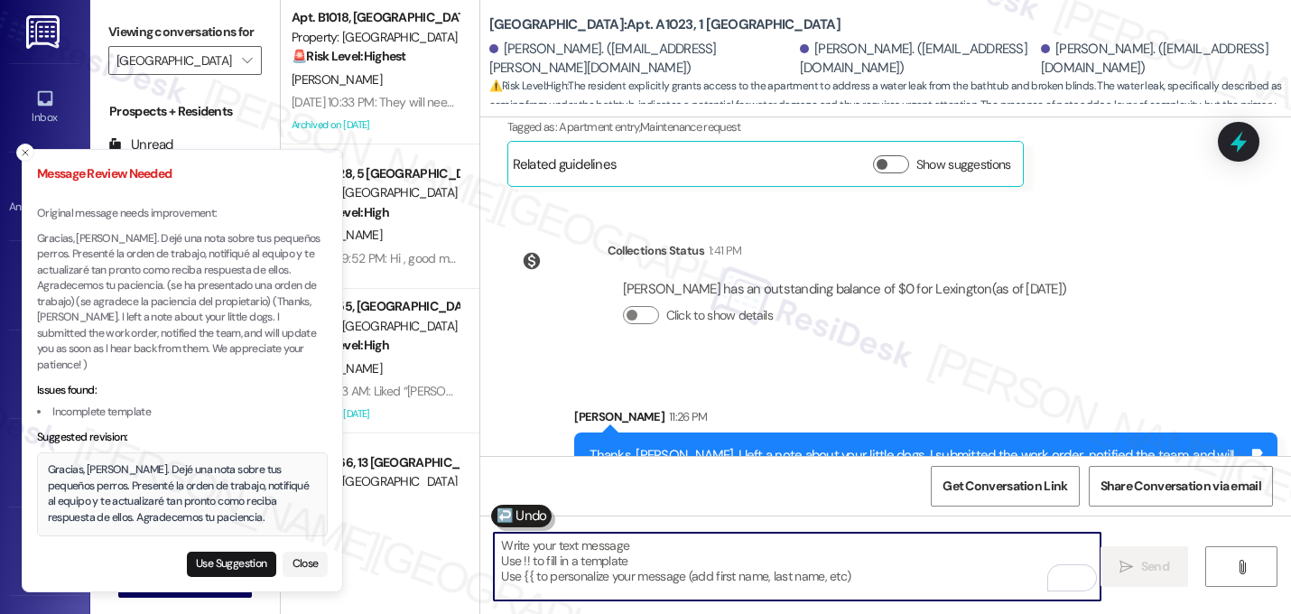
click at [210, 509] on div "Gracias, Maritza. Dejé una nota sobre tus pequeños perros. Presenté la orden de…" at bounding box center [183, 493] width 270 height 63
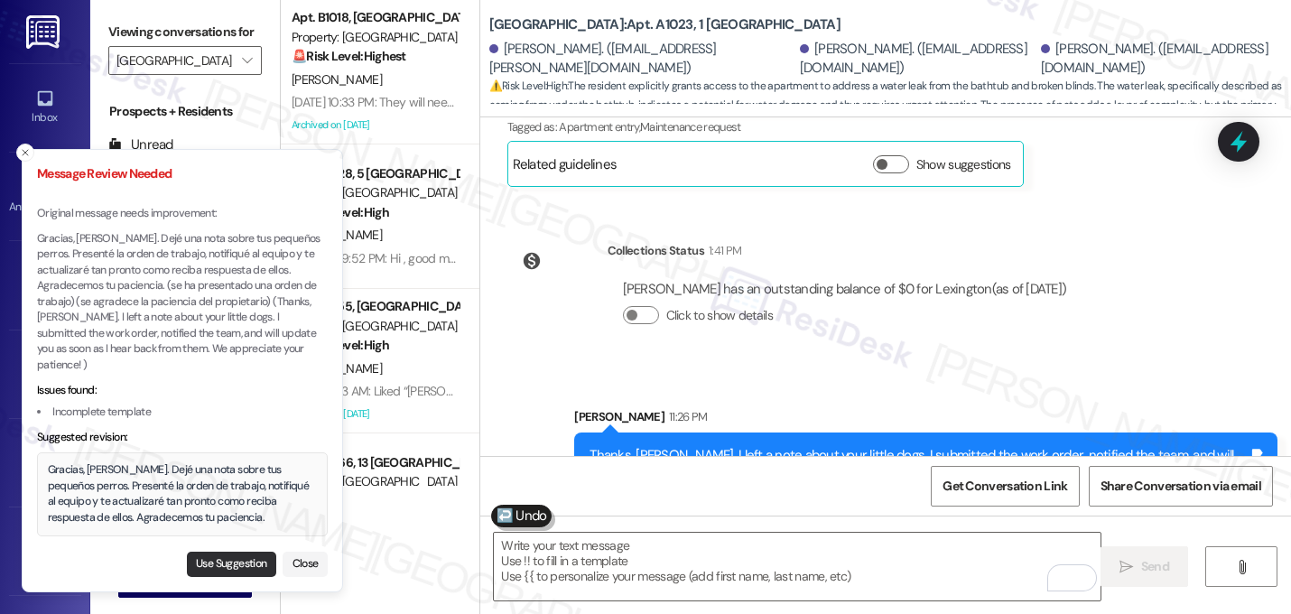
click at [209, 574] on button "Use Suggestion" at bounding box center [231, 563] width 89 height 25
type textarea "Gracias, Maritza. Dejé una nota sobre tus pequeños perros. Presenté la orden de…"
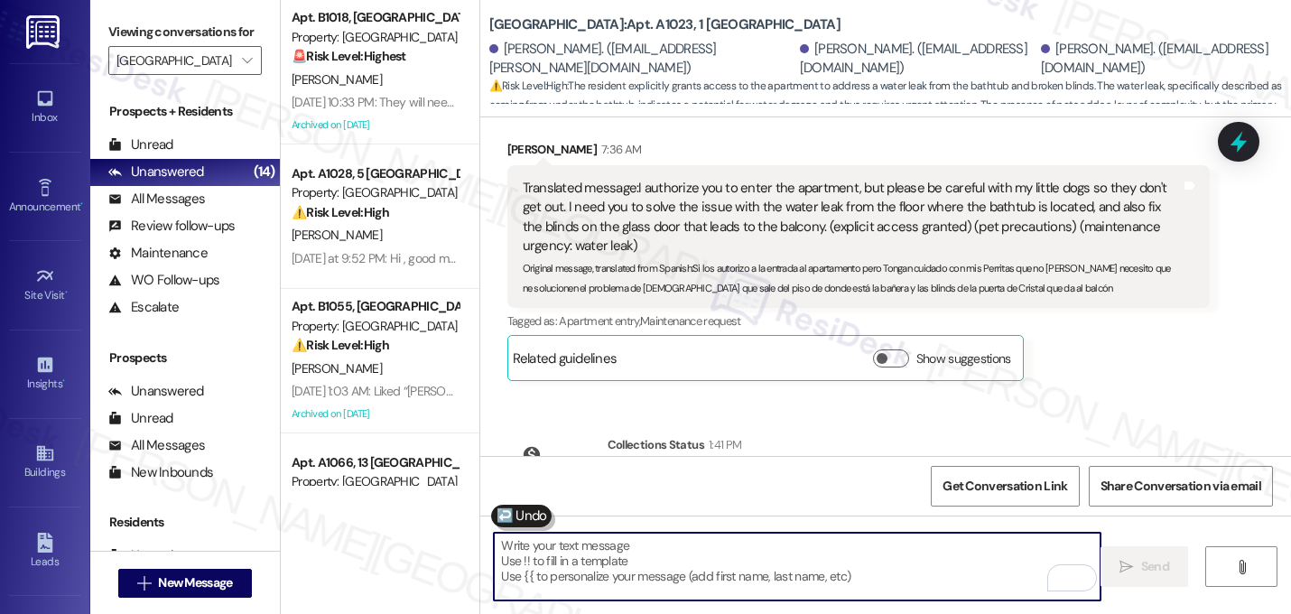
scroll to position [8919, 0]
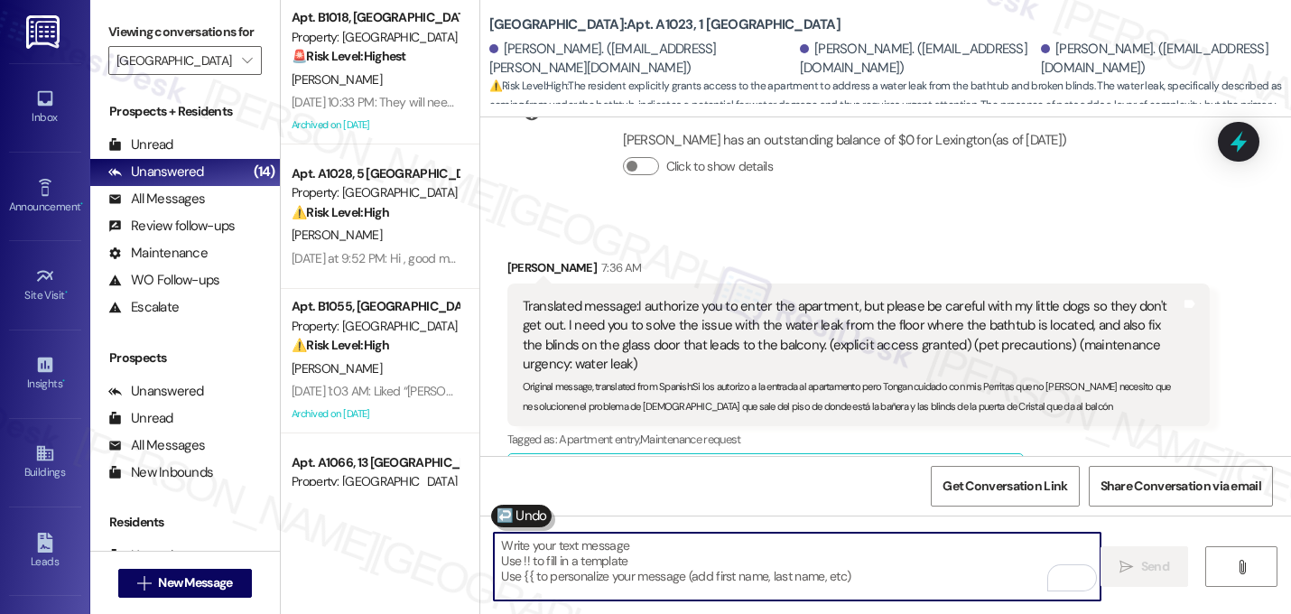
click at [1076, 426] on div "Tagged as: Apartment entry , Click to highlight conversations about Apartment e…" at bounding box center [858, 439] width 703 height 26
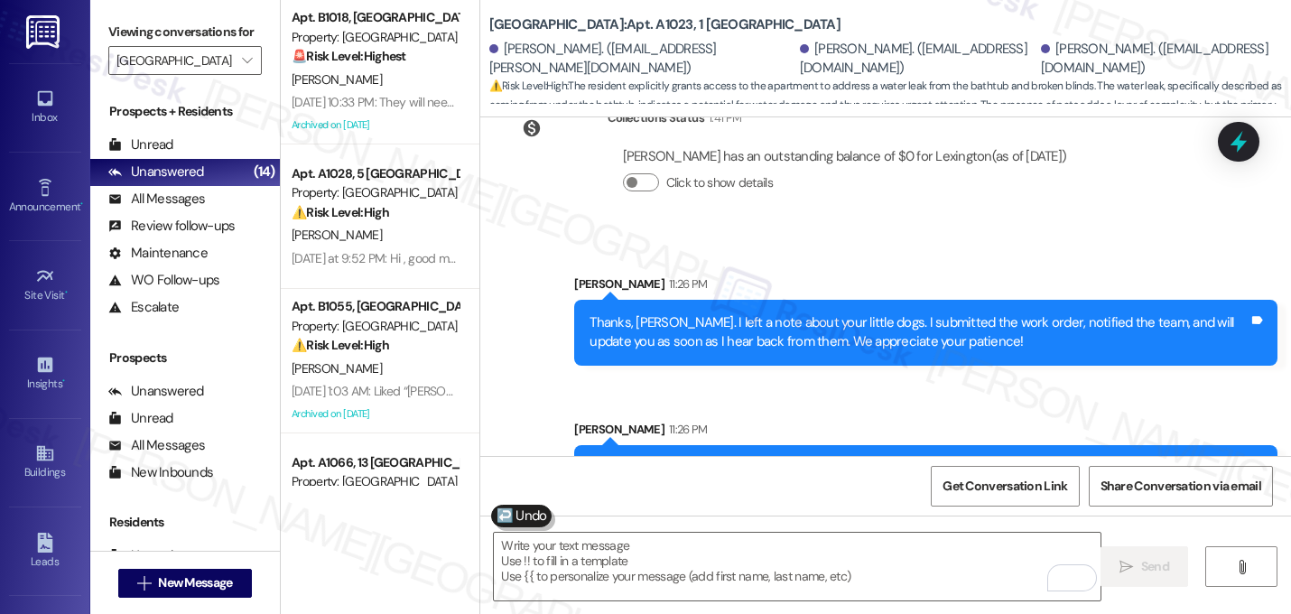
scroll to position [9376, 0]
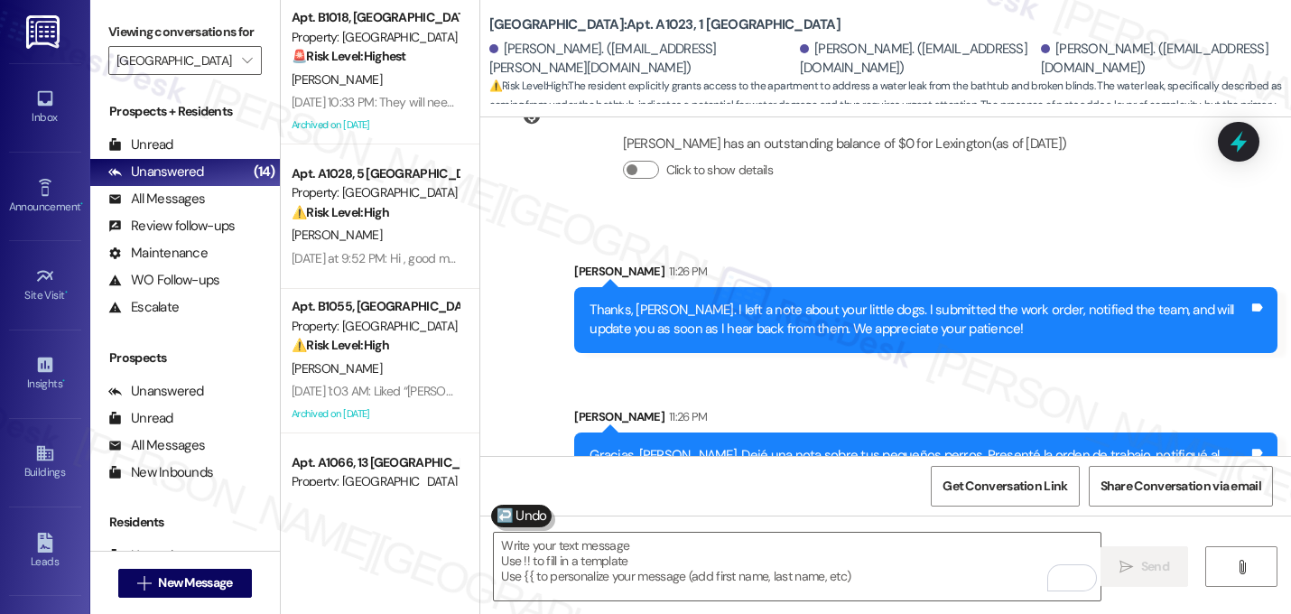
click at [1016, 407] on div "Sarah 11:26 PM" at bounding box center [925, 419] width 703 height 25
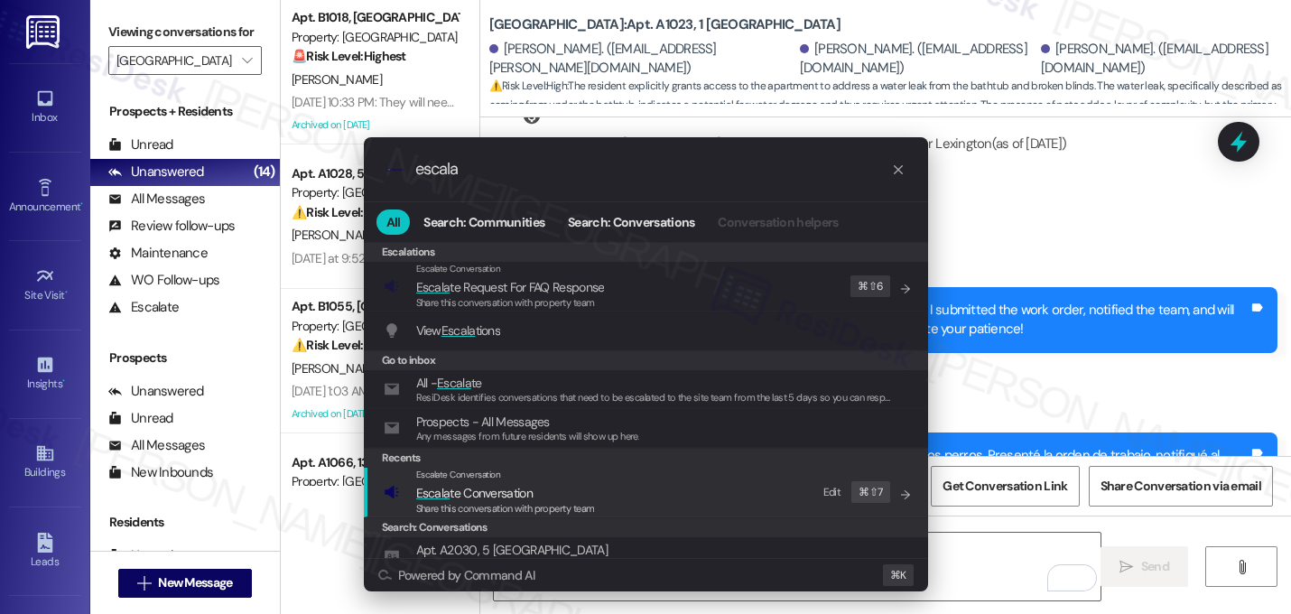
type input "escala"
click at [698, 488] on div "Escalate Conversation Escala te Conversation Share this conversation with prope…" at bounding box center [648, 491] width 528 height 49
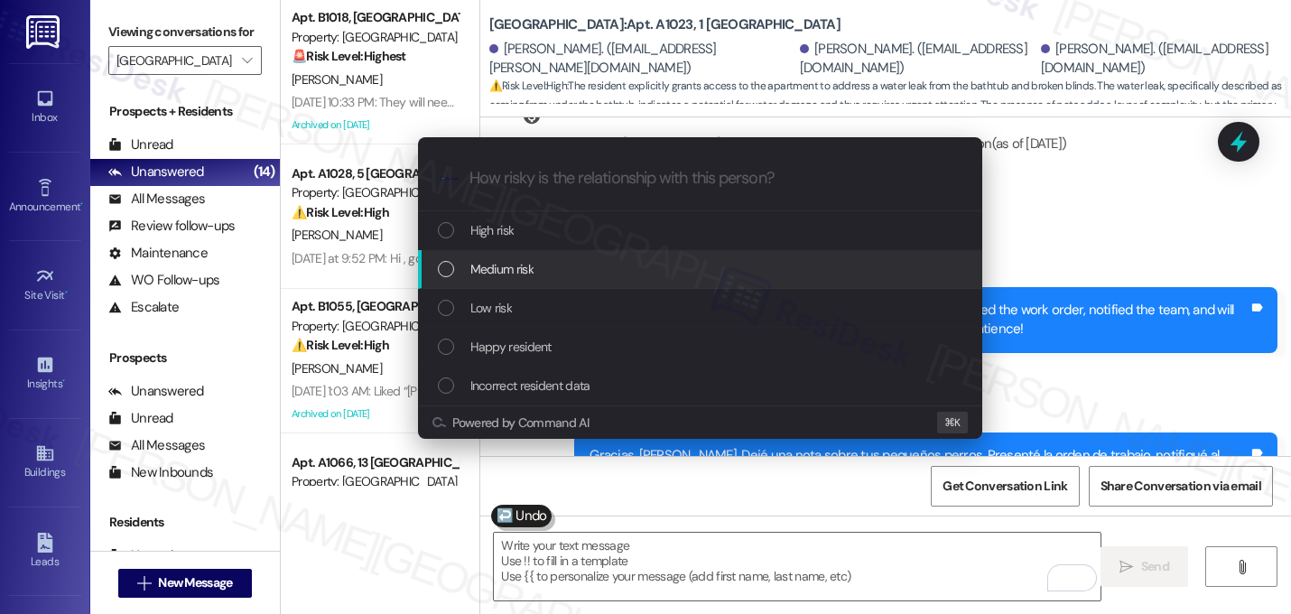
click at [507, 264] on span "Medium risk" at bounding box center [501, 269] width 63 height 20
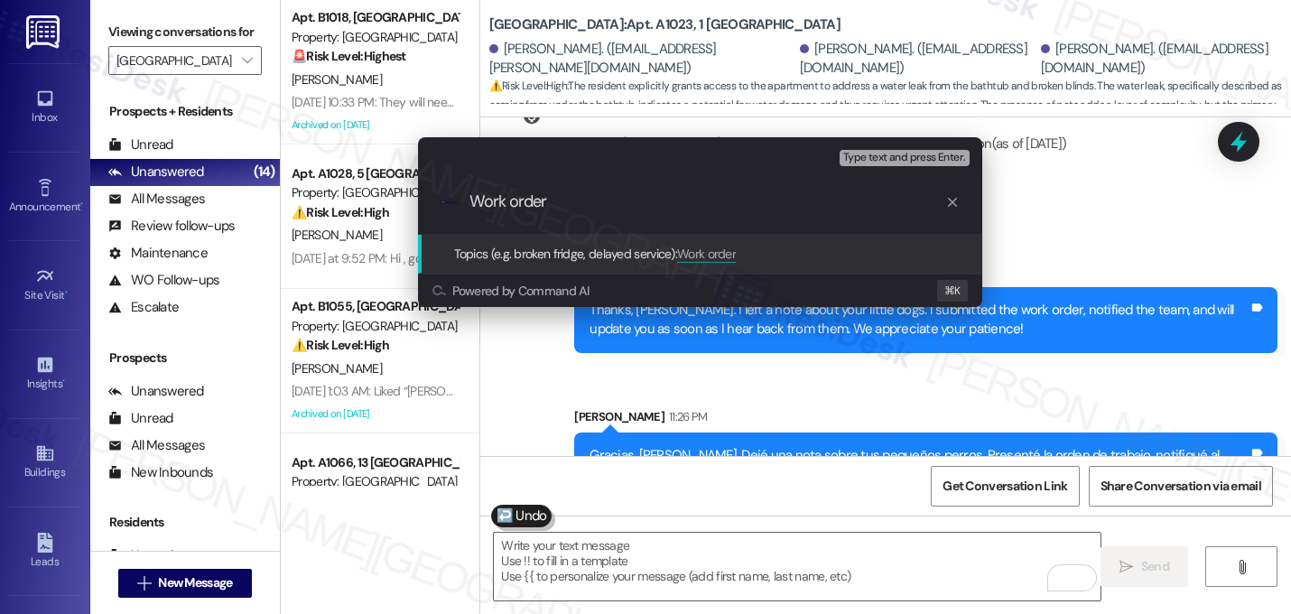
paste input "6150547"
click at [552, 203] on input "Work order 6150547 f" at bounding box center [707, 201] width 476 height 19
click at [633, 205] on input "Work order 16150547 f" at bounding box center [707, 201] width 476 height 19
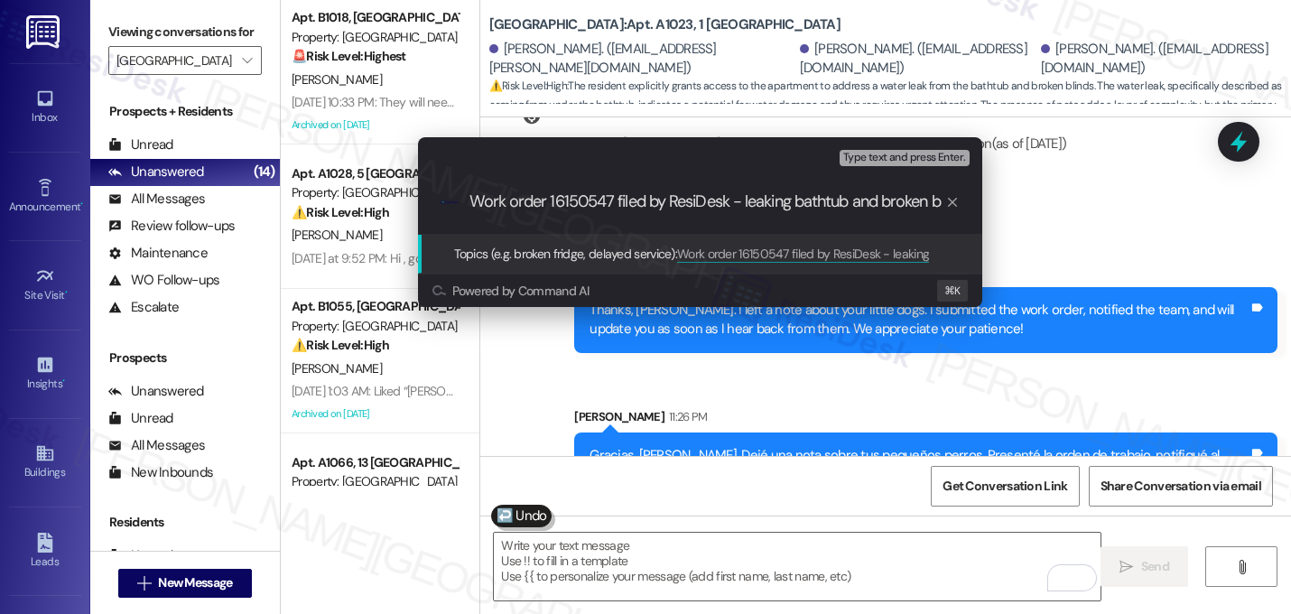
scroll to position [0, 0]
type input "Work order 16150547 filed by ResiDesk - leaking bathtub and broken blinds"
click at [623, 203] on input "Work order 16150547 filed by ResiDesk - leaking bathtub and broken blinds" at bounding box center [707, 201] width 476 height 19
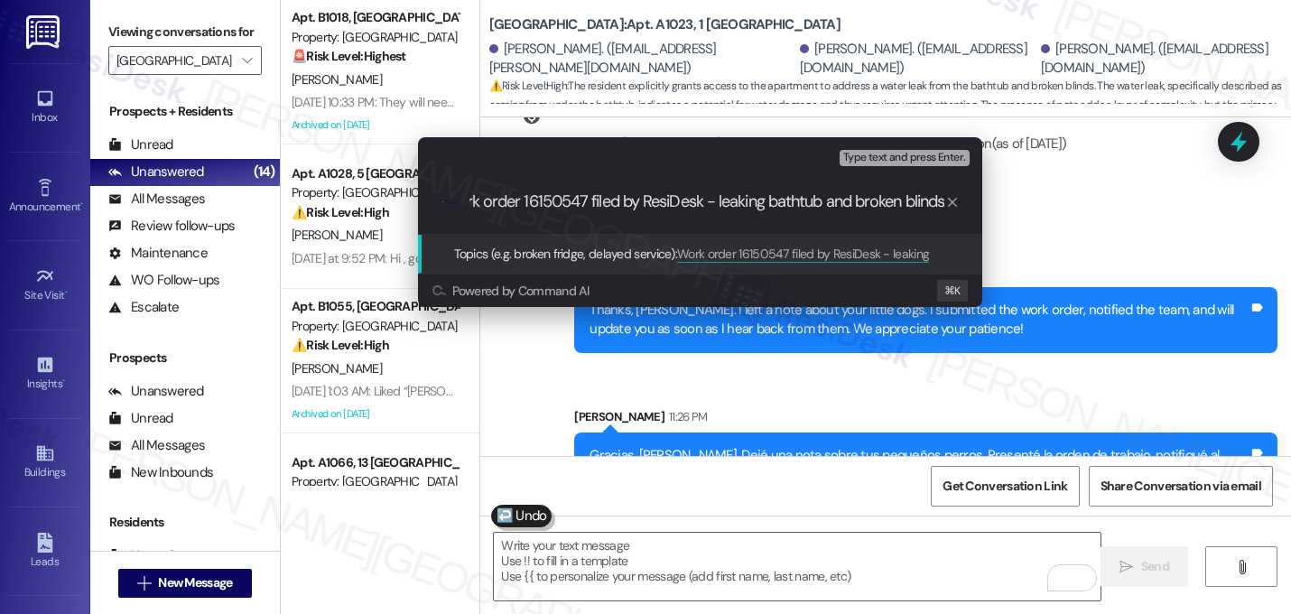
click at [623, 203] on input "Work order 16150547 filed by ResiDesk - leaking bathtub and broken blinds" at bounding box center [707, 201] width 476 height 19
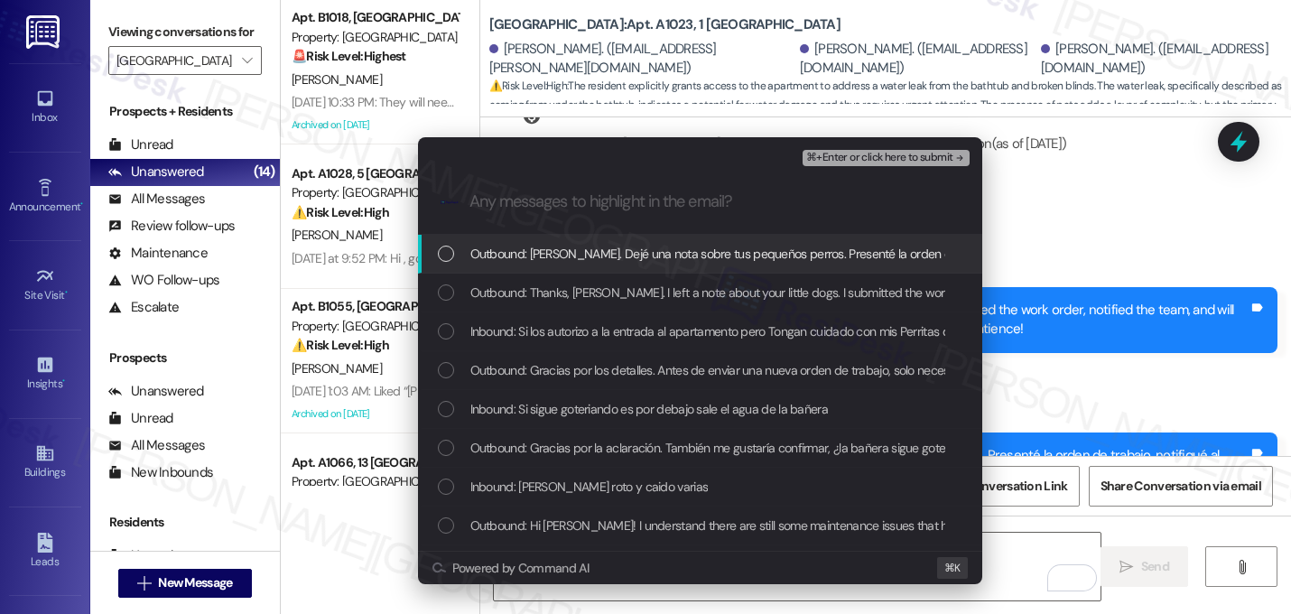
scroll to position [0, 0]
click at [581, 258] on span "Outbound: Gracias, Maritza. Dejé una nota sobre tus pequeños perros. Presenté l…" at bounding box center [1013, 254] width 1087 height 20
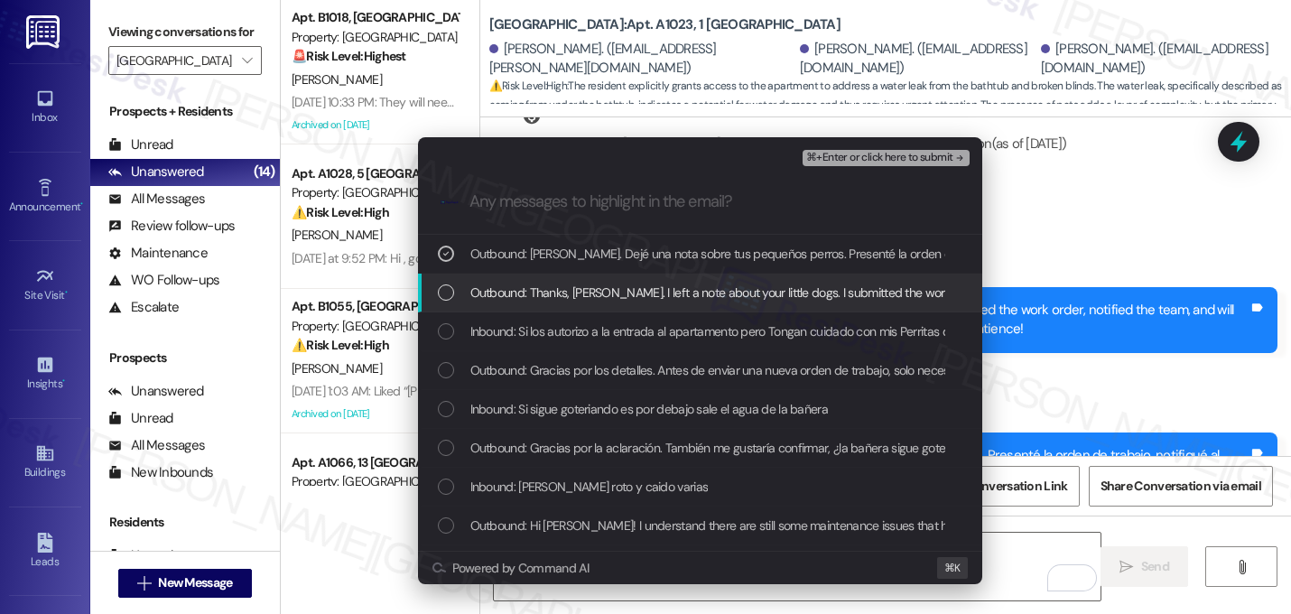
click at [581, 291] on span "Outbound: Thanks, Maritza. I left a note about your little dogs. I submitted th…" at bounding box center [996, 292] width 1053 height 20
click at [578, 295] on span "Outbound: Thanks, Maritza. I left a note about your little dogs. I submitted th…" at bounding box center [996, 292] width 1053 height 20
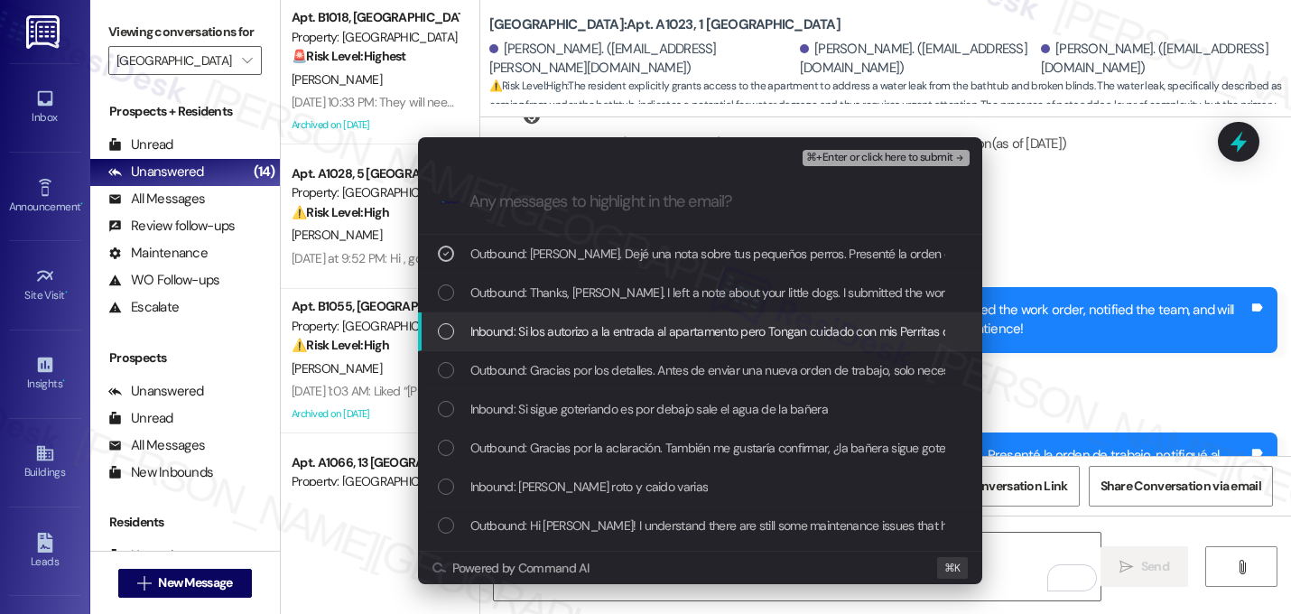
click at [576, 339] on span "Inbound: Si los autorizo a la entrada al apartamento pero Tongan cuidado con mi…" at bounding box center [1146, 331] width 1352 height 20
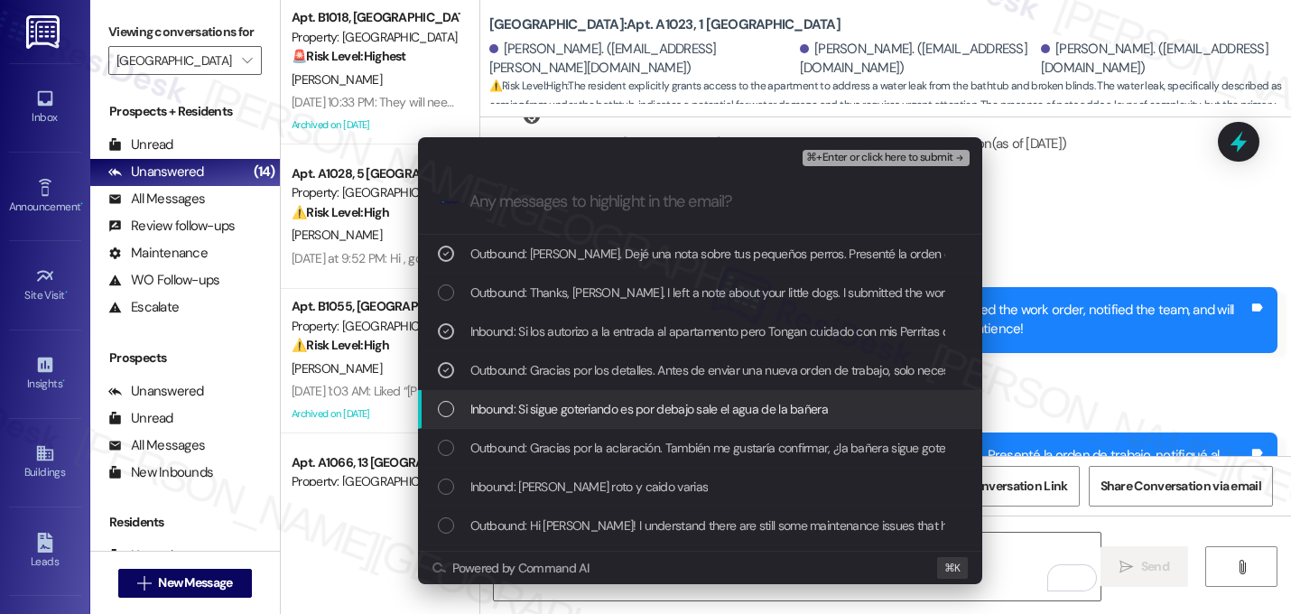
click at [560, 421] on div "Inbound: Si sigue goteriando es por debajo sale el agua de la bañera" at bounding box center [700, 409] width 564 height 39
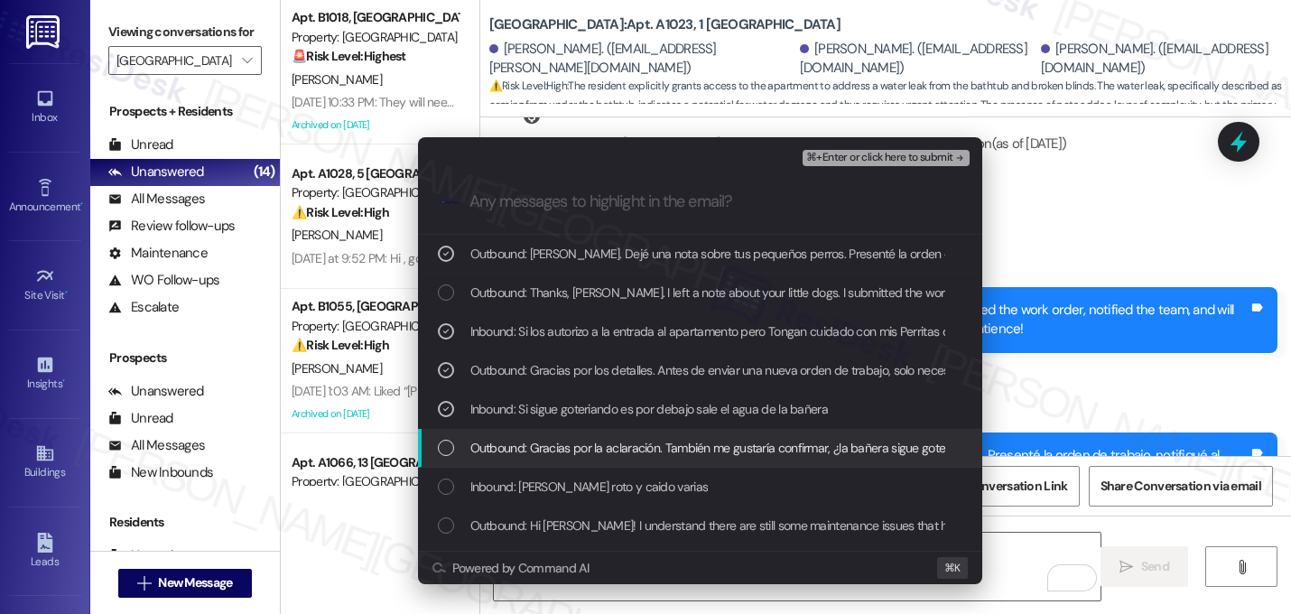
click at [557, 450] on span "Outbound: Gracias por la aclaración. También me gustaría confirmar, ¿la bañera …" at bounding box center [771, 448] width 603 height 20
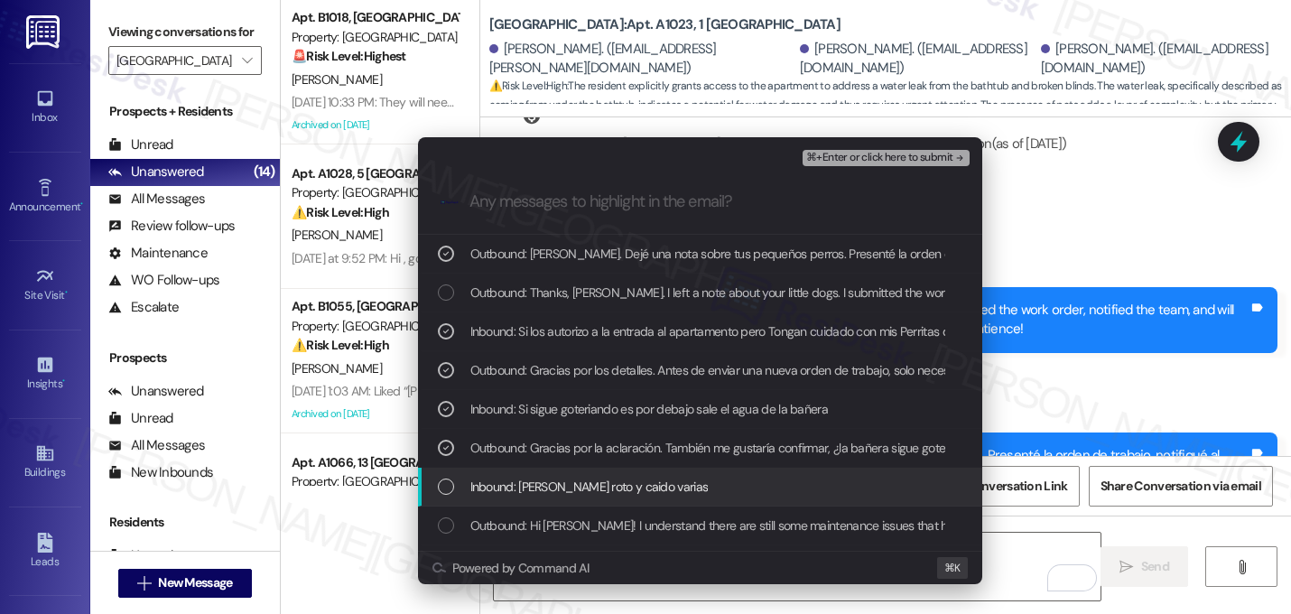
click at [554, 484] on span "Inbound: Se han roto y caido varias" at bounding box center [589, 486] width 238 height 20
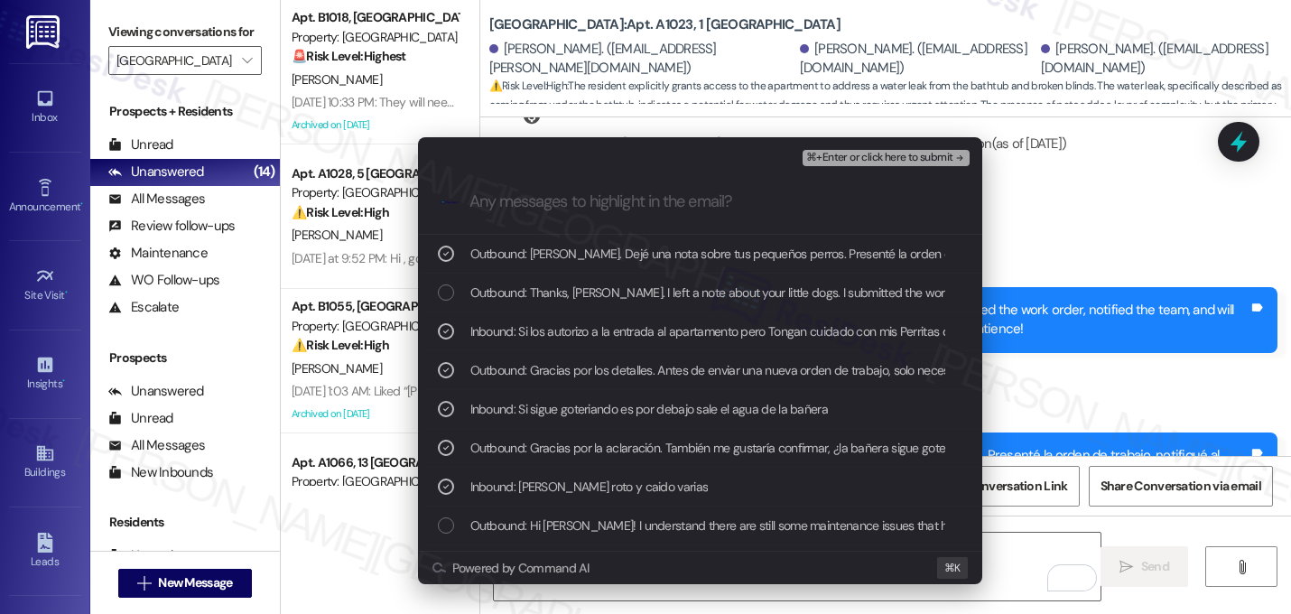
scroll to position [72, 0]
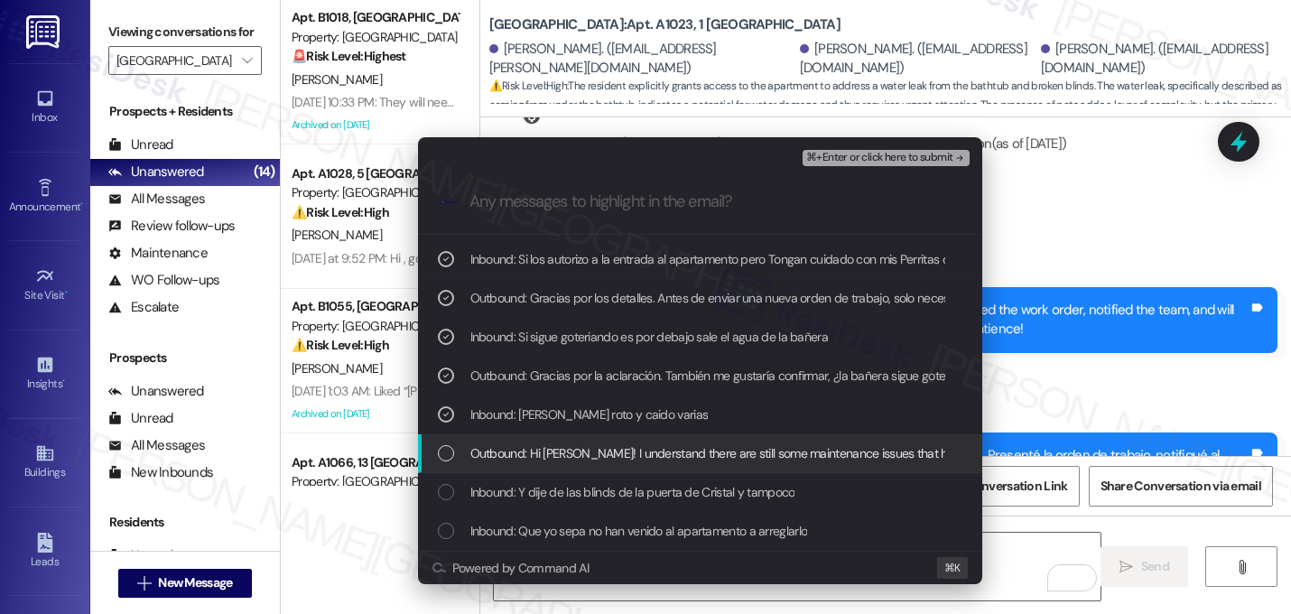
click at [561, 466] on div "Outbound: Hi Maritza! I understand there are still some maintenance issues that…" at bounding box center [700, 453] width 564 height 39
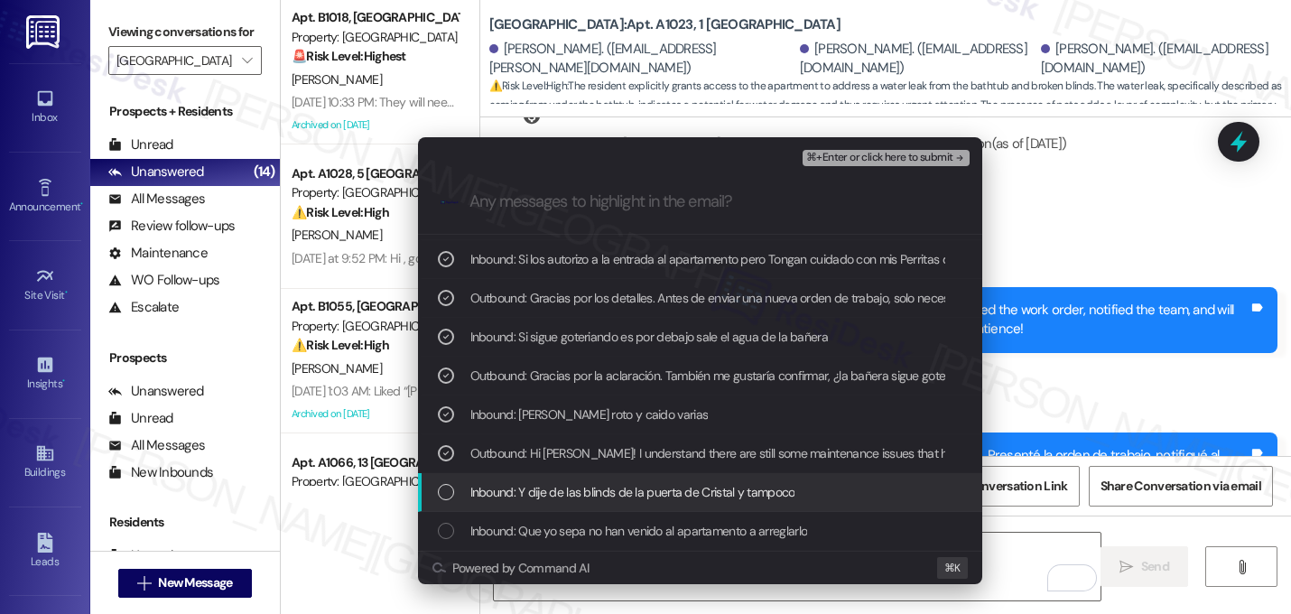
click at [560, 481] on div "Inbound: Y dije de las blinds de la puerta de Cristal y tampoco" at bounding box center [700, 492] width 564 height 39
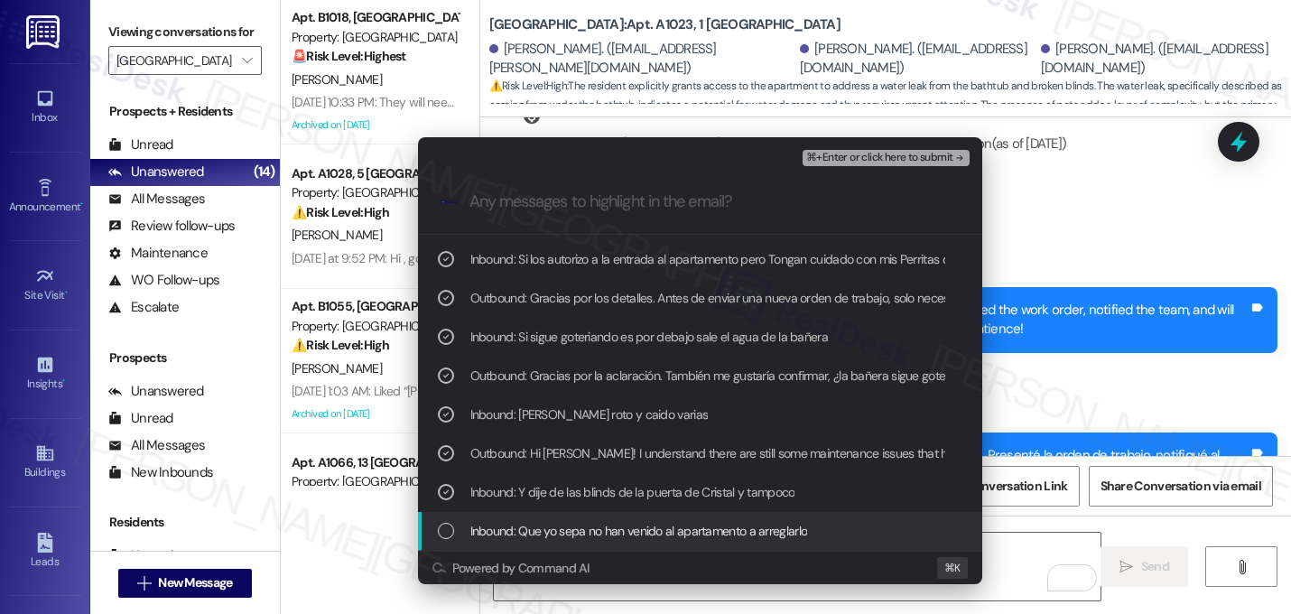
click at [550, 520] on div "Inbound: Que yo sepa no han venido al apartamento a arreglarlo" at bounding box center [700, 531] width 564 height 39
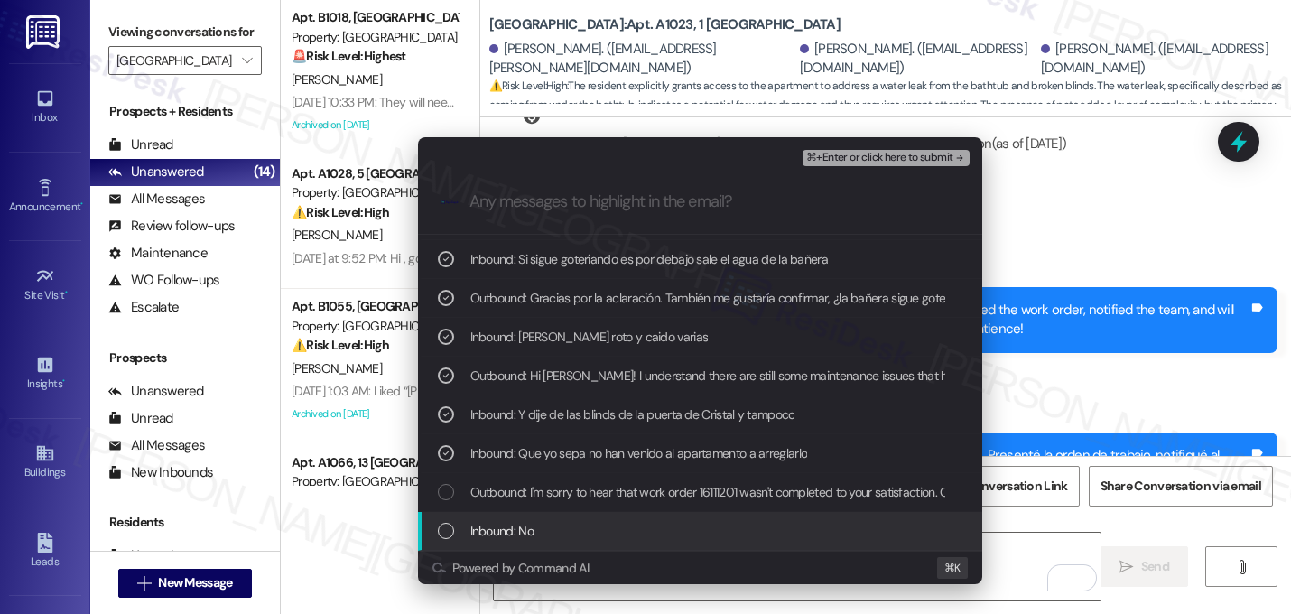
scroll to position [189, 0]
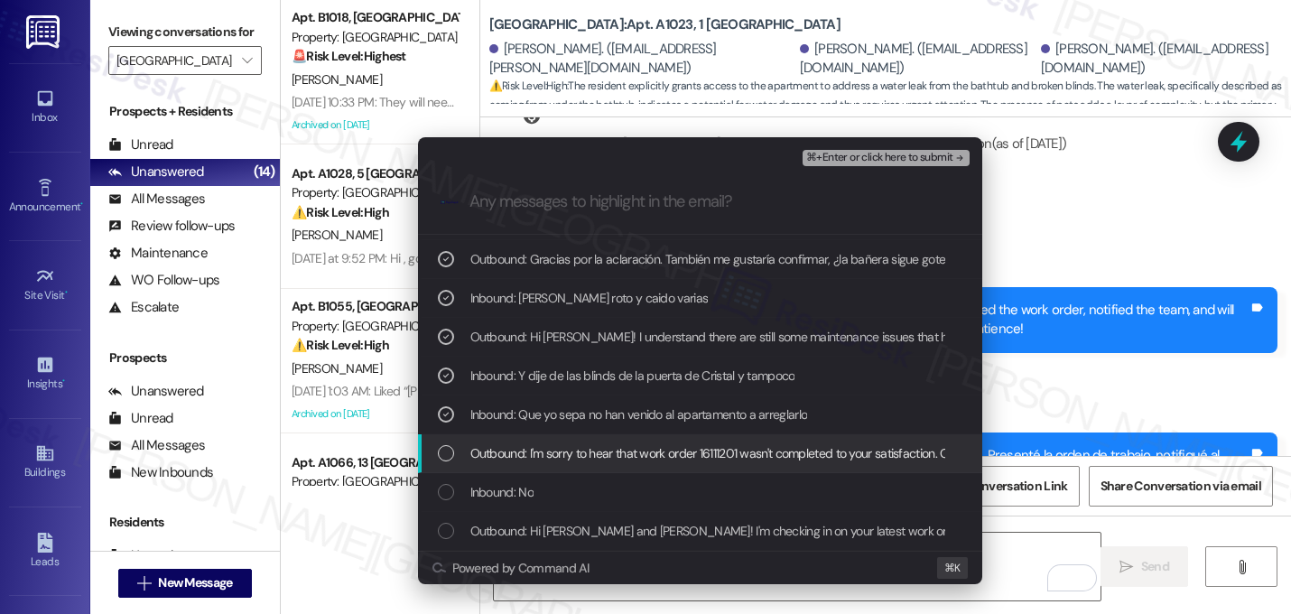
click at [544, 457] on span "Outbound: I'm sorry to hear that work order 16111201 wasn't completed to your s…" at bounding box center [900, 453] width 860 height 20
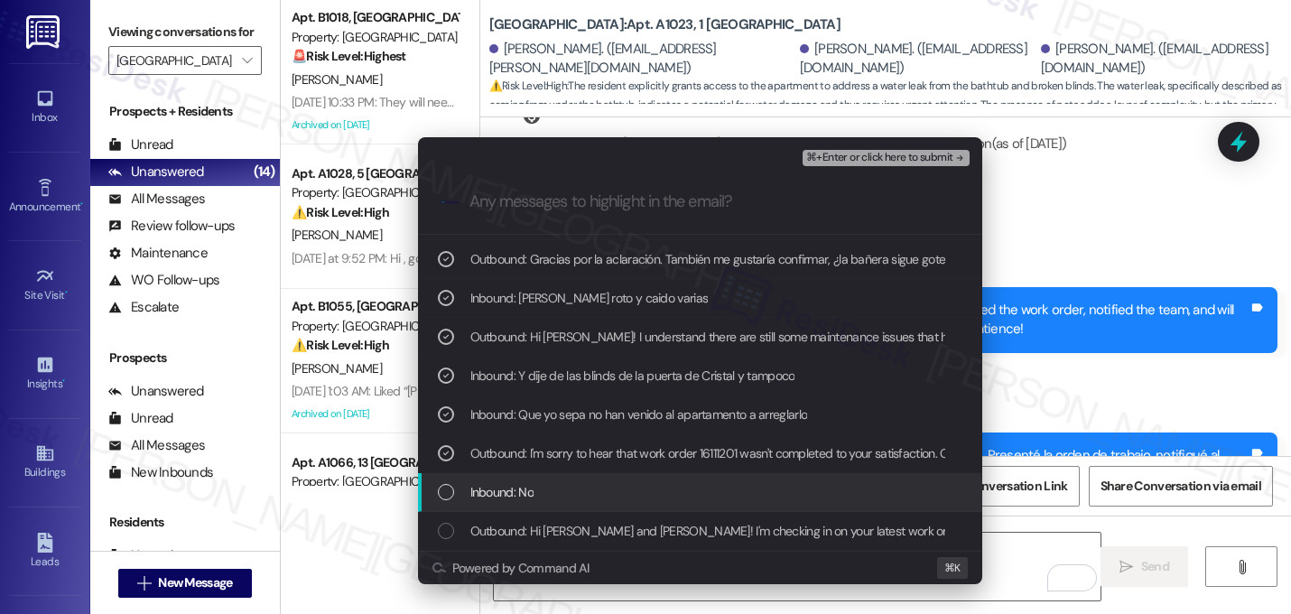
click at [541, 487] on div "Inbound: No" at bounding box center [702, 492] width 528 height 20
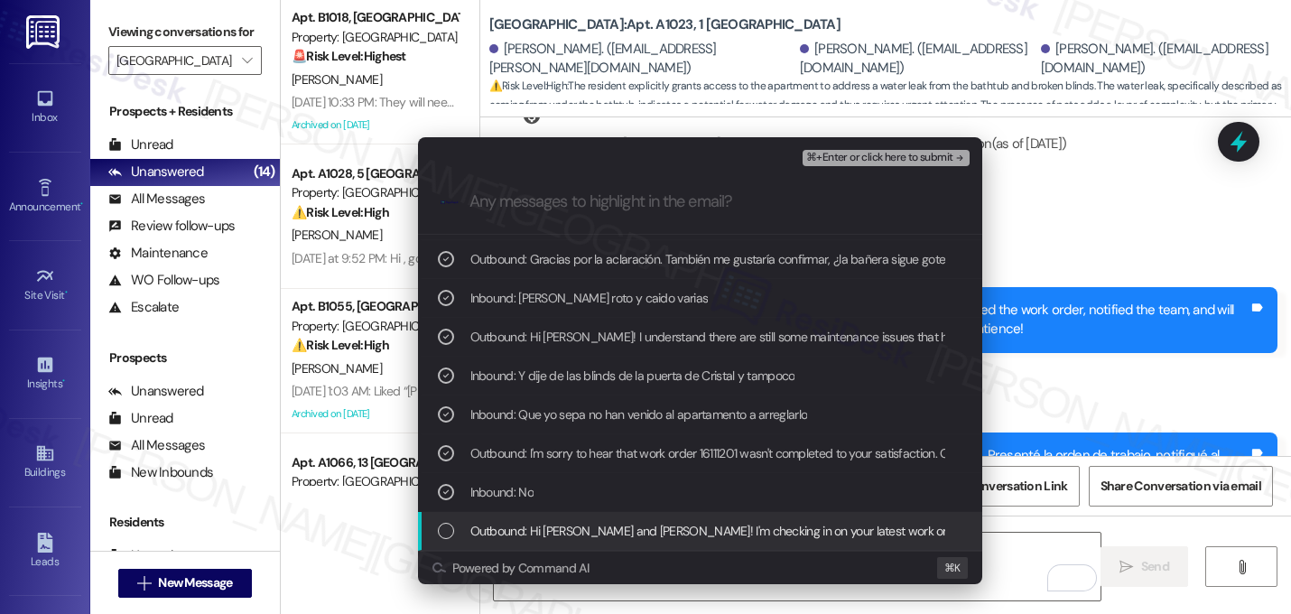
click at [541, 525] on span "Outbound: Hi Maritza, Luis and Mauricio! I'm checking in on your latest work or…" at bounding box center [1041, 531] width 1143 height 20
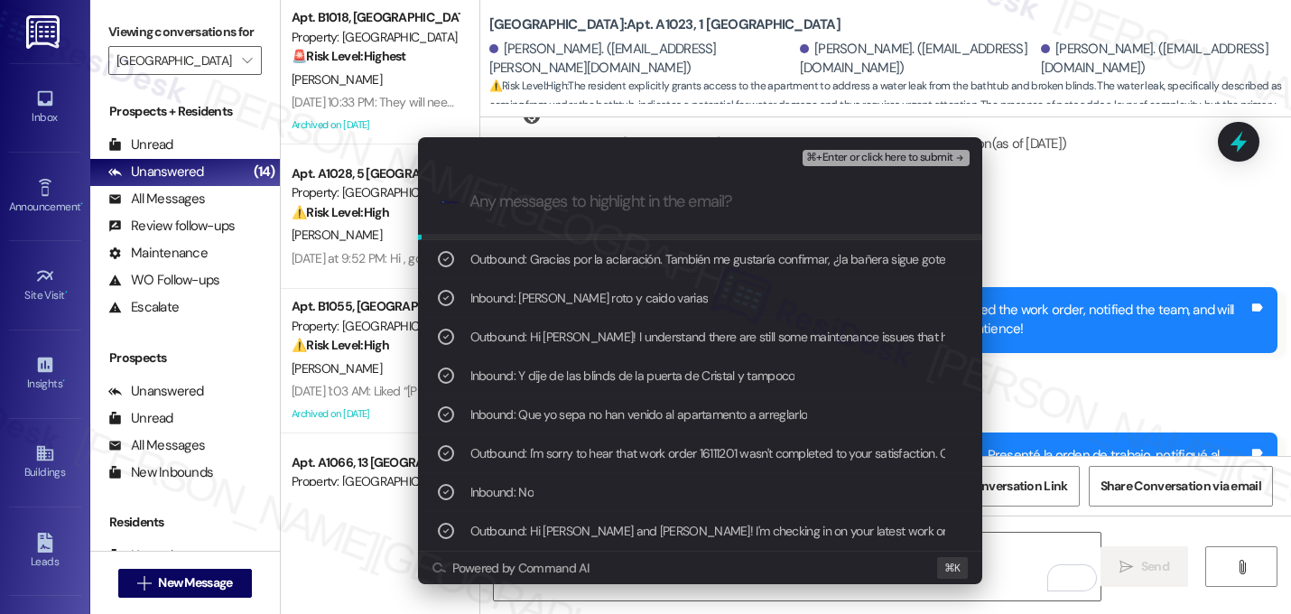
click at [902, 161] on span "⌘+Enter or click here to submit" at bounding box center [879, 158] width 146 height 13
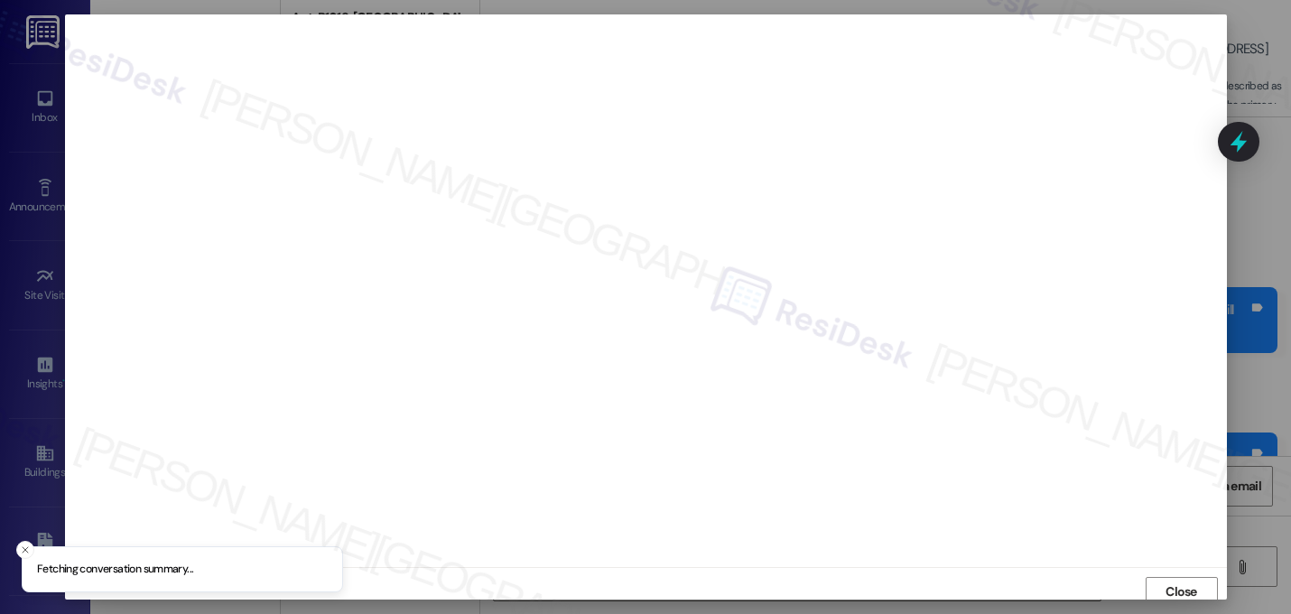
scroll to position [6, 0]
click at [1161, 590] on span "Close" at bounding box center [1180, 585] width 39 height 19
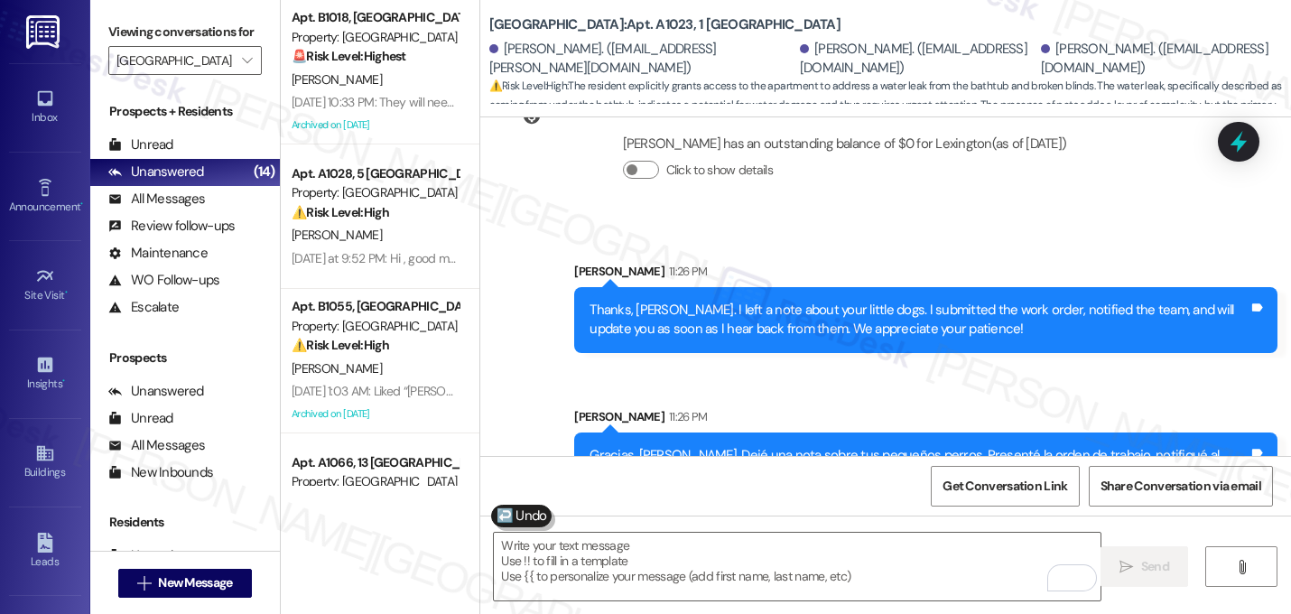
click at [989, 407] on div "Sarah 11:26 PM" at bounding box center [925, 419] width 703 height 25
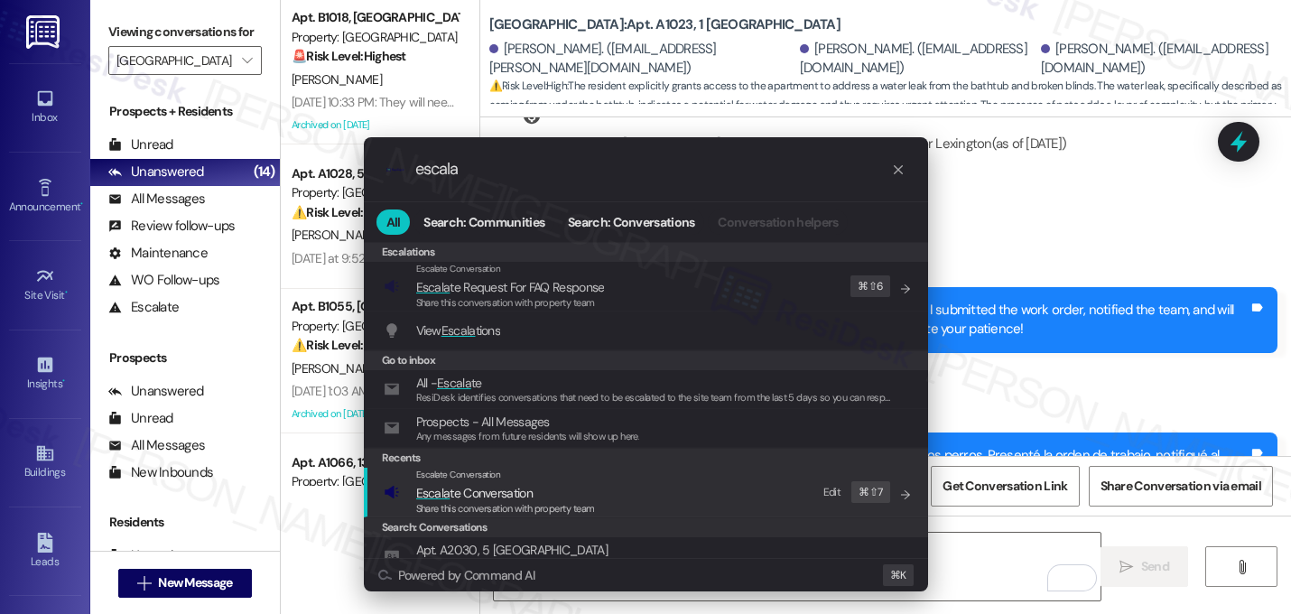
type input "escala"
click at [704, 498] on div "Escalate Conversation Escala te Conversation Share this conversation with prope…" at bounding box center [648, 491] width 528 height 49
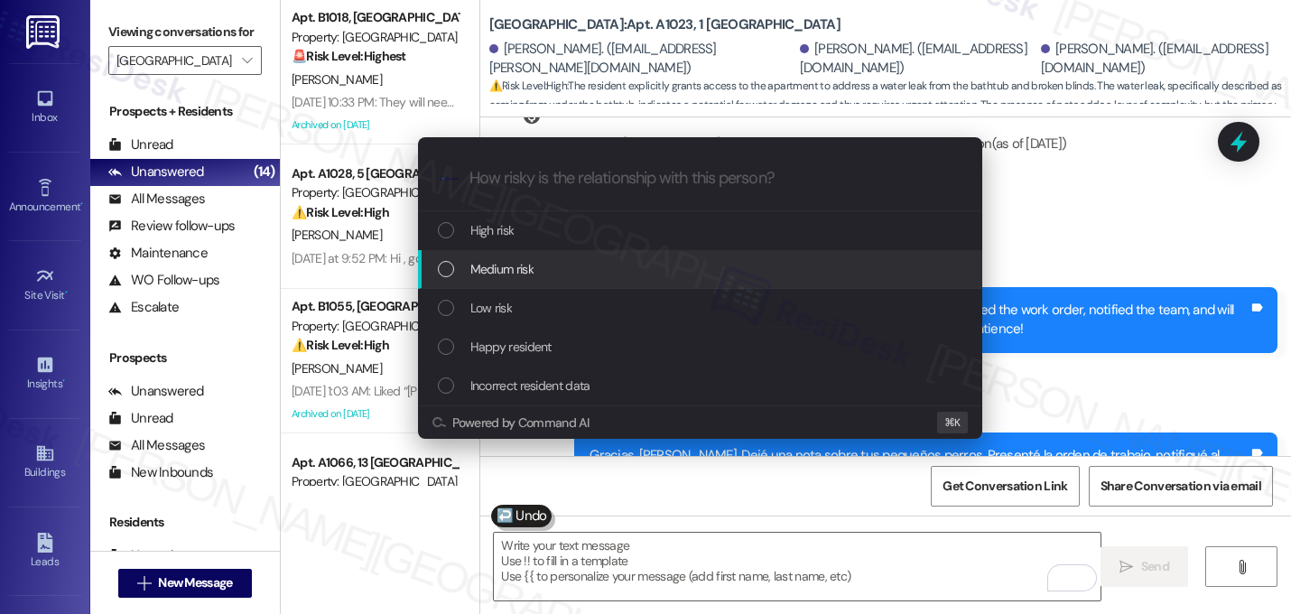
click at [484, 259] on span "Medium risk" at bounding box center [501, 269] width 63 height 20
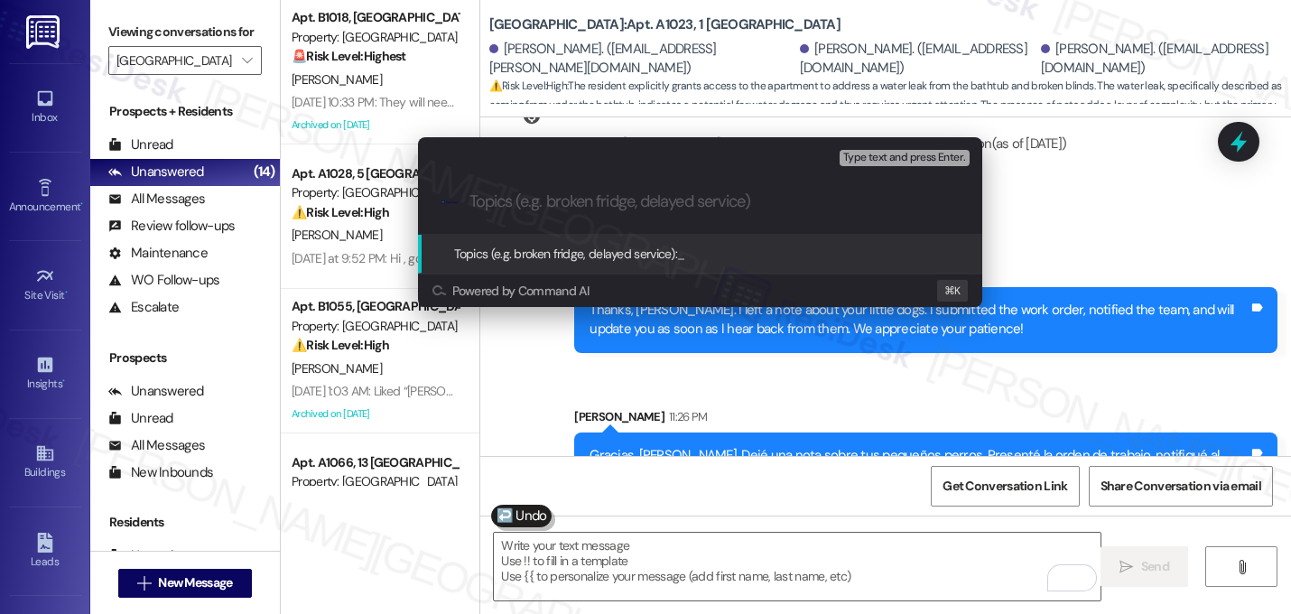
paste input "Work order 16150547 filed by ResiDesk - leaking bathtub and broken blinds"
type input "Work order 16150547 filed by ResiDesk - leaking bathtub and broken blinds"
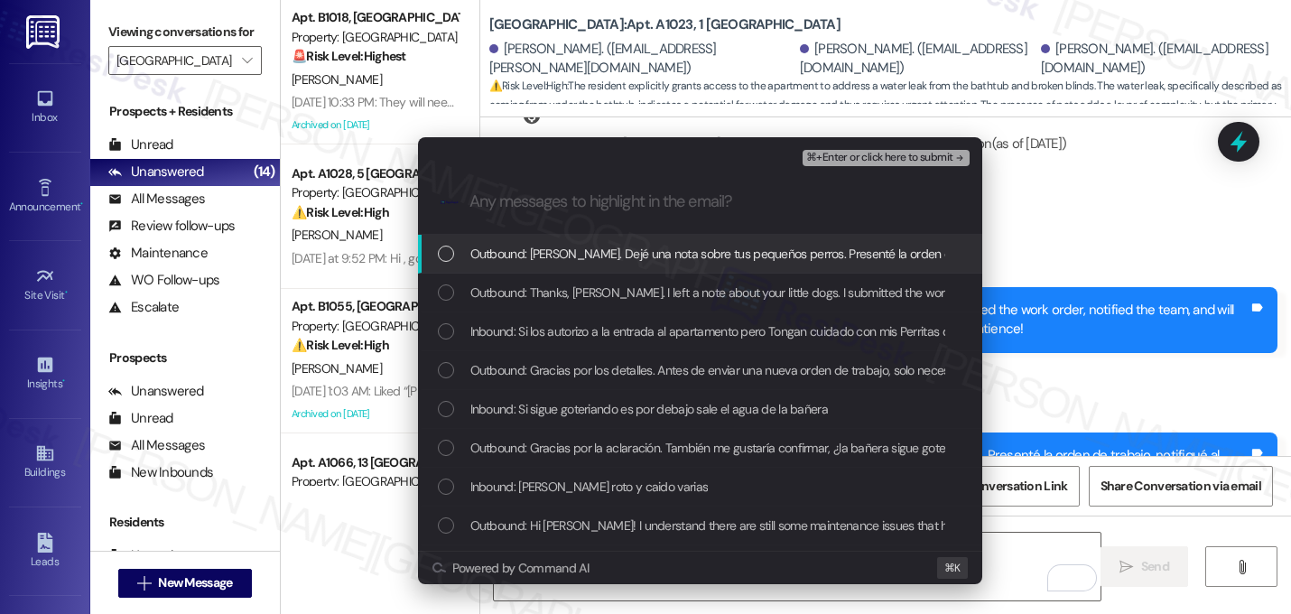
click at [481, 257] on span "Outbound: Gracias, Maritza. Dejé una nota sobre tus pequeños perros. Presenté l…" at bounding box center [1013, 254] width 1087 height 20
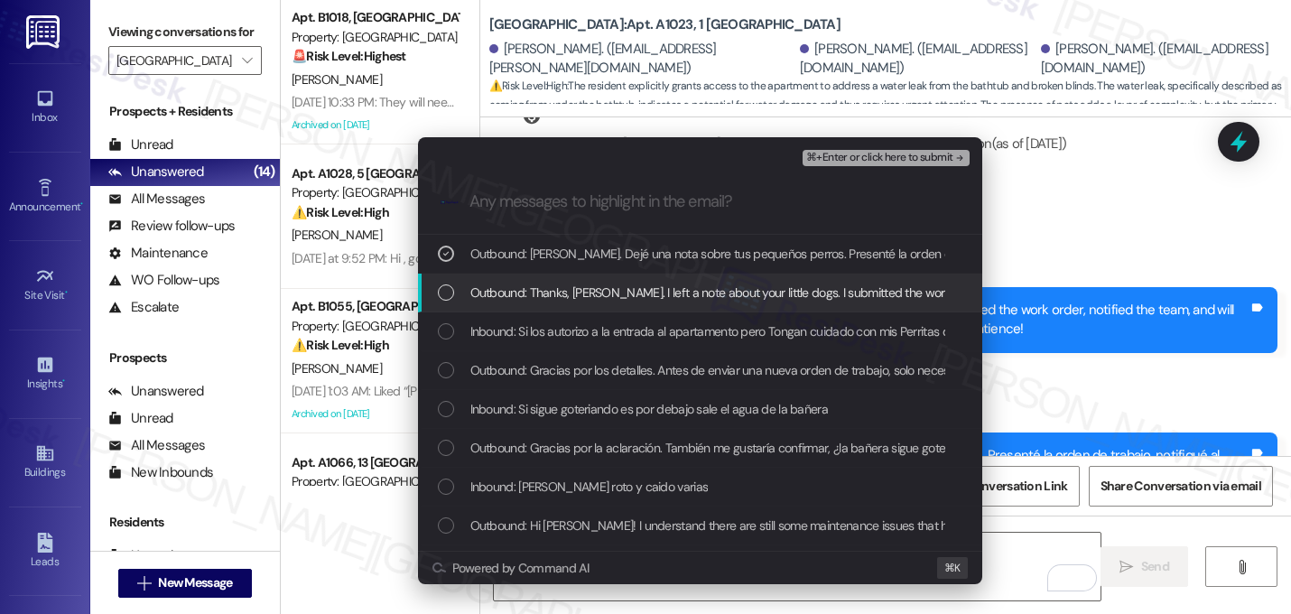
click at [481, 277] on div "Outbound: Thanks, Maritza. I left a note about your little dogs. I submitted th…" at bounding box center [700, 292] width 564 height 39
click at [480, 301] on span "Outbound: Thanks, Maritza. I left a note about your little dogs. I submitted th…" at bounding box center [996, 292] width 1053 height 20
click at [475, 286] on span "Outbound: Thanks, Maritza. I left a note about your little dogs. I submitted th…" at bounding box center [996, 292] width 1053 height 20
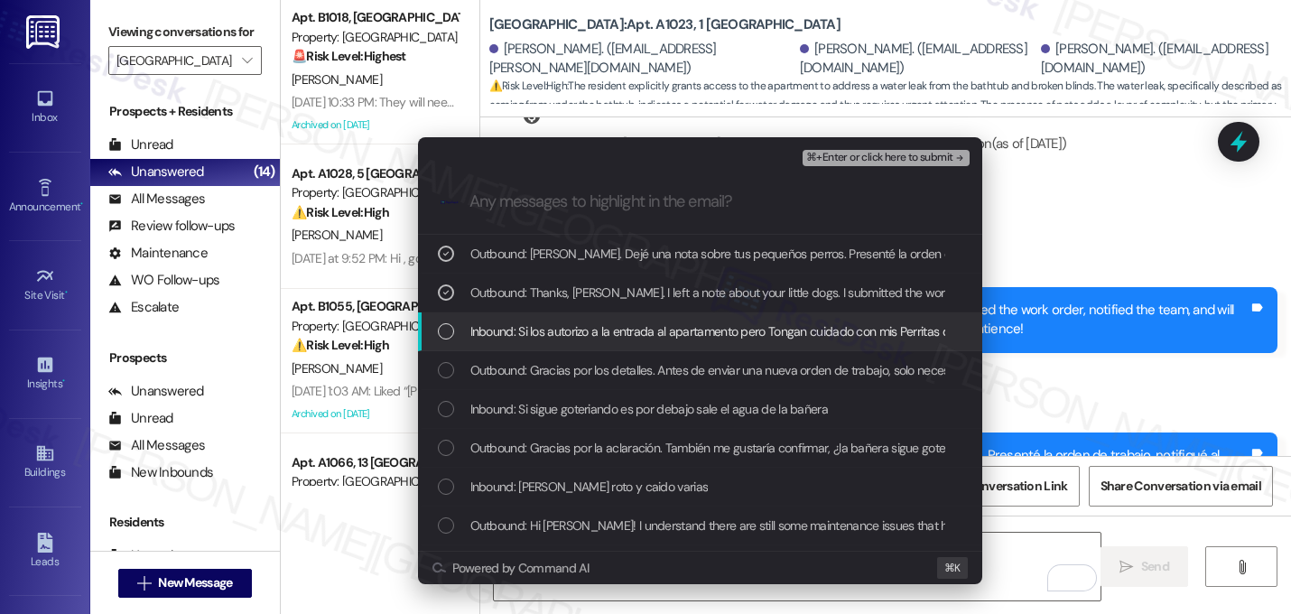
click at [475, 316] on div "Inbound: Si los autorizo a la entrada al apartamento pero Tongan cuidado con mi…" at bounding box center [700, 331] width 564 height 39
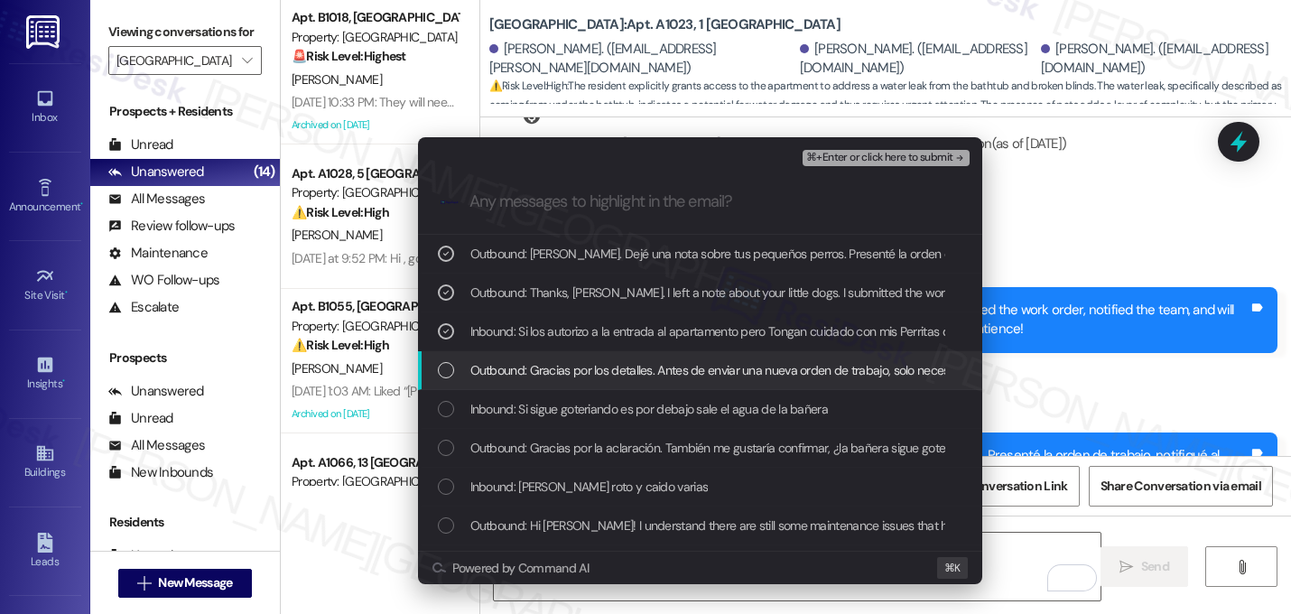
click at [473, 359] on div "Outbound: Gracias por los detalles. Antes de enviar una nueva orden de trabajo,…" at bounding box center [700, 370] width 564 height 39
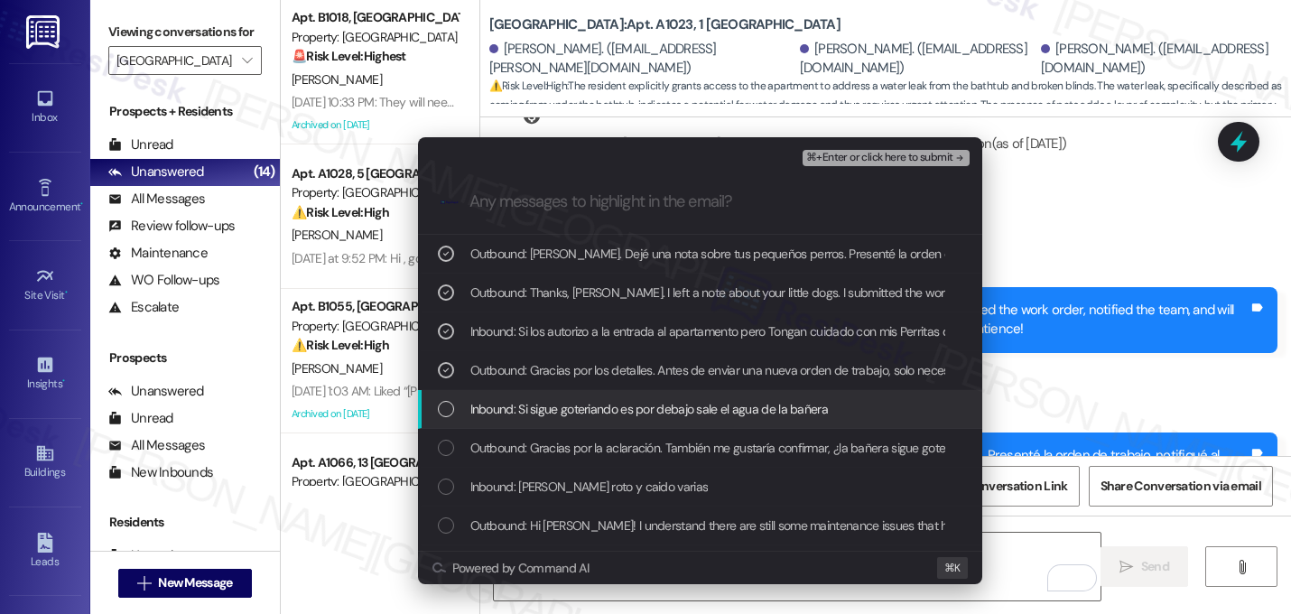
click at [470, 405] on span "Inbound: Si sigue goteriando es por debajo sale el agua de la bañera" at bounding box center [648, 409] width 357 height 20
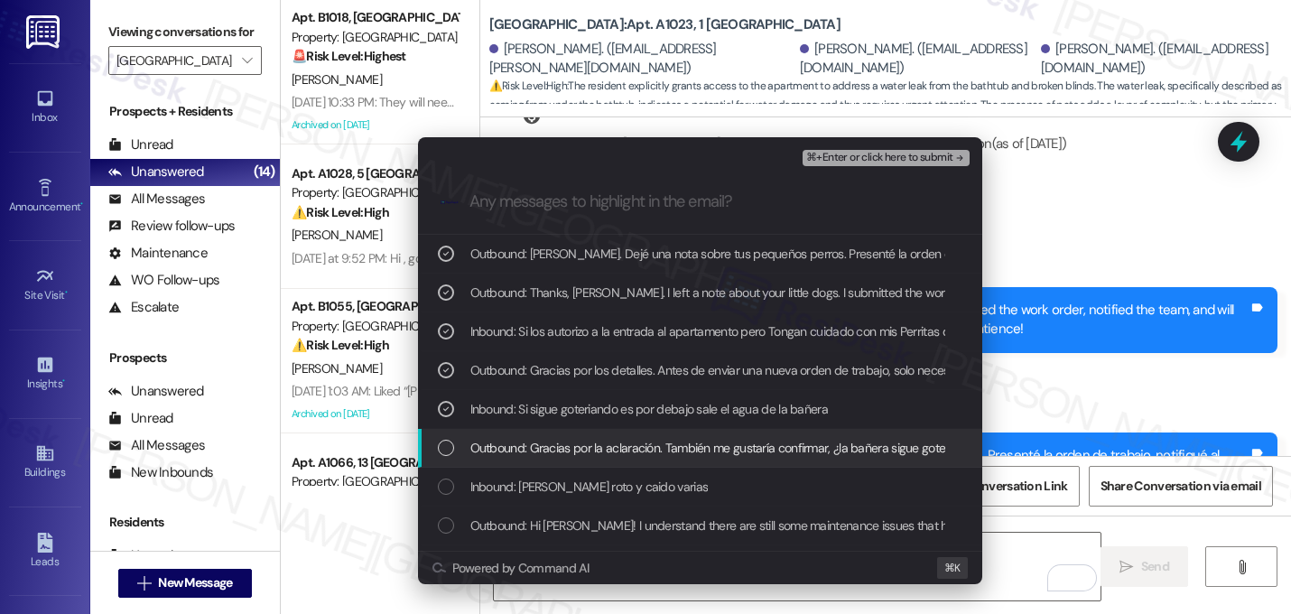
click at [470, 436] on div "Outbound: Gracias por la aclaración. También me gustaría confirmar, ¿la bañera …" at bounding box center [700, 448] width 564 height 39
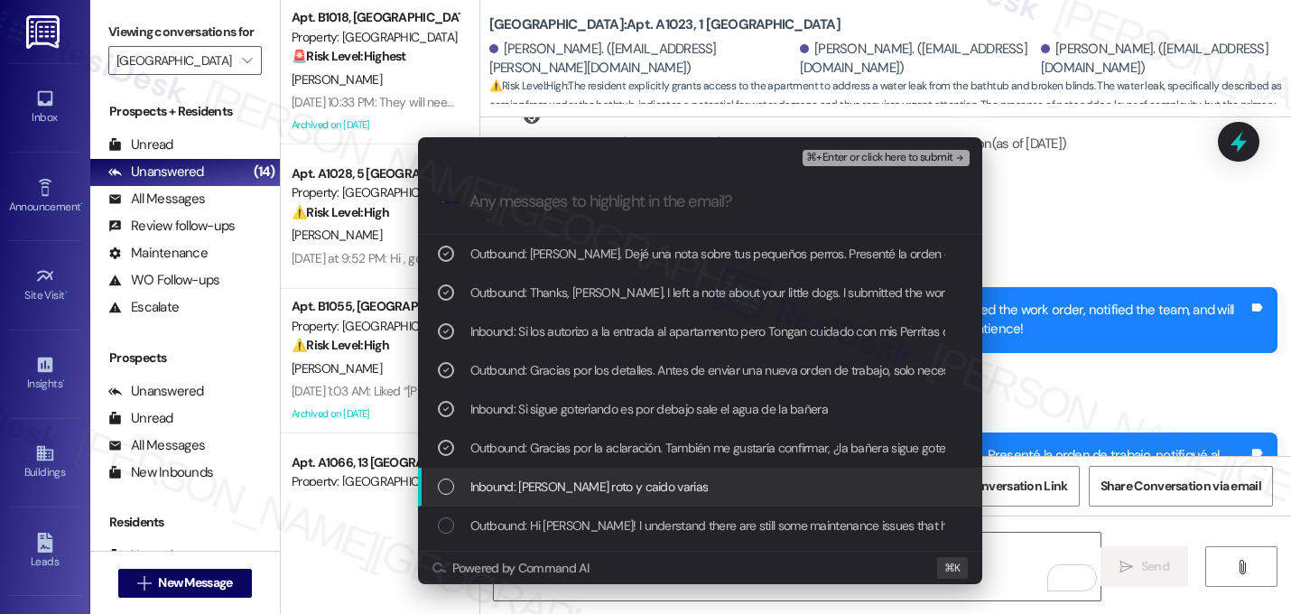
click at [463, 480] on div "Inbound: Se han roto y caido varias" at bounding box center [702, 486] width 528 height 20
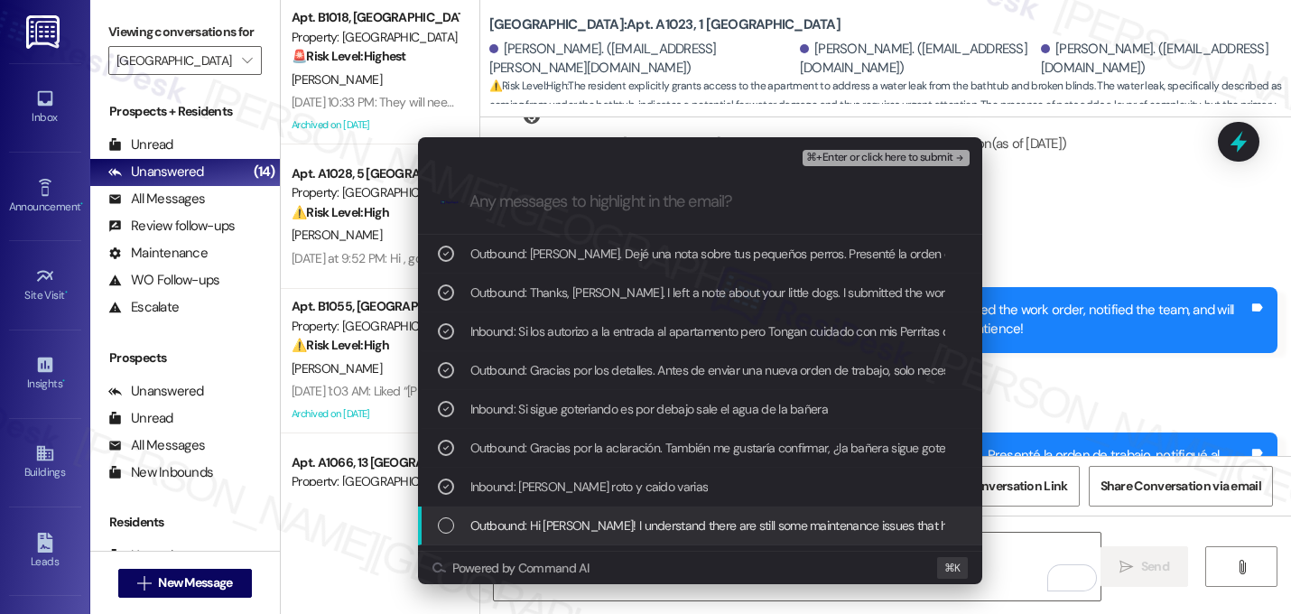
click at [461, 515] on div "Outbound: Hi Maritza! I understand there are still some maintenance issues that…" at bounding box center [702, 525] width 528 height 20
click at [461, 513] on div "Outbound: Hi Maritza! I understand there are still some maintenance issues that…" at bounding box center [700, 525] width 564 height 39
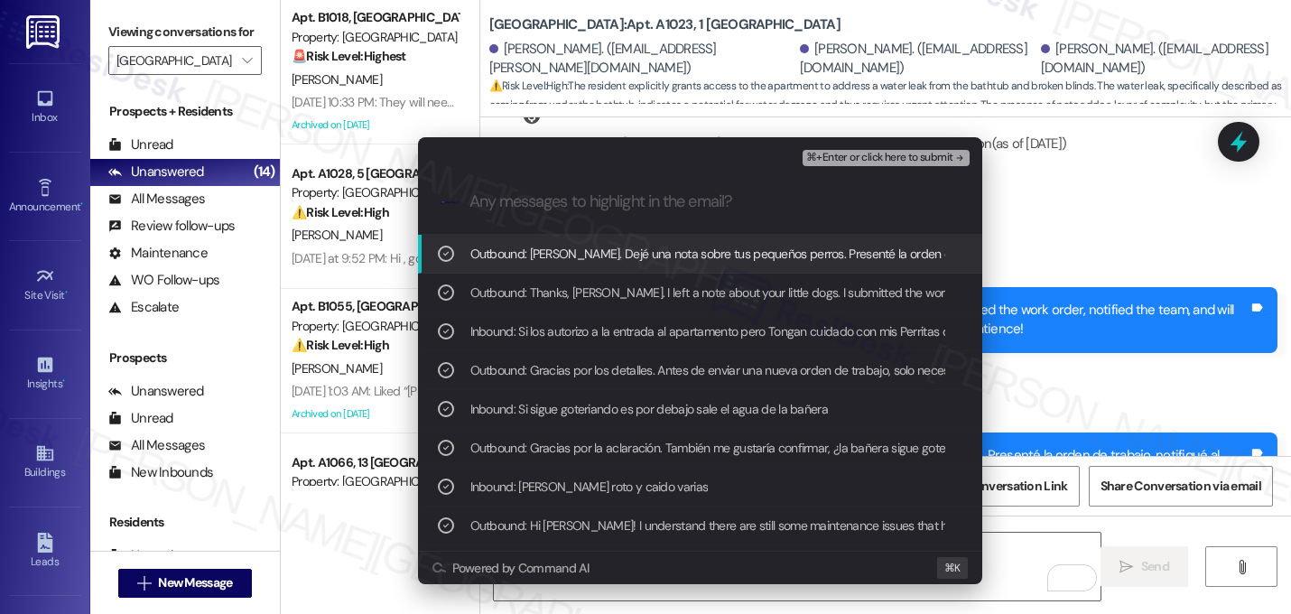
click at [939, 161] on span "⌘+Enter or click here to submit" at bounding box center [879, 158] width 146 height 13
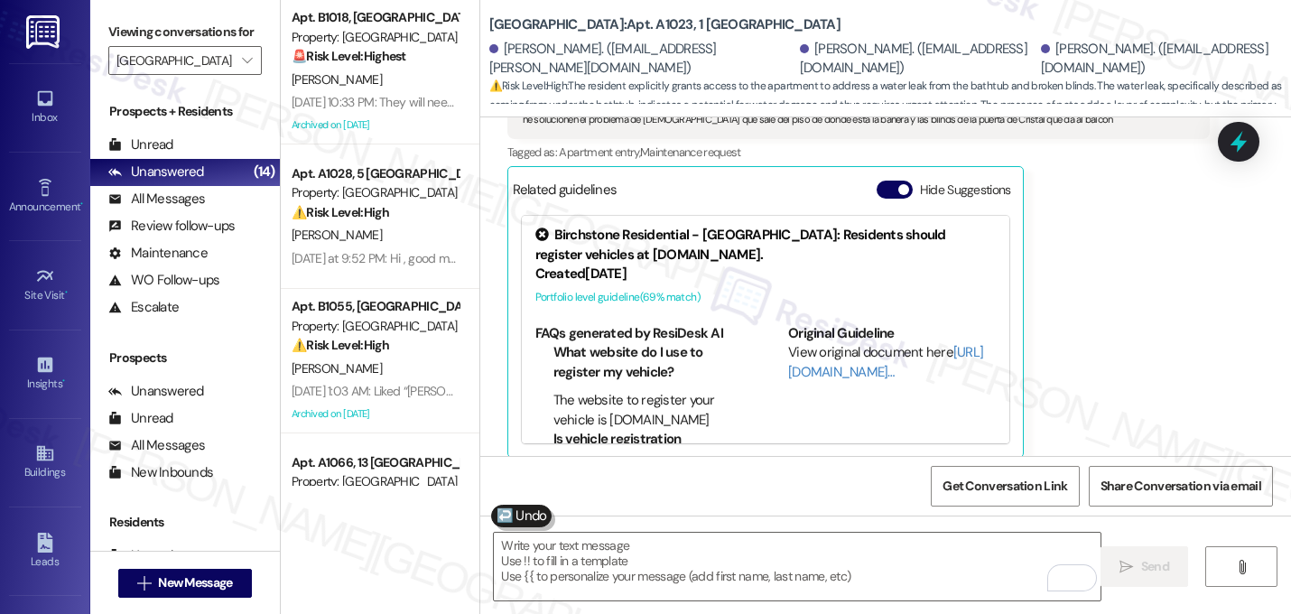
scroll to position [9164, 0]
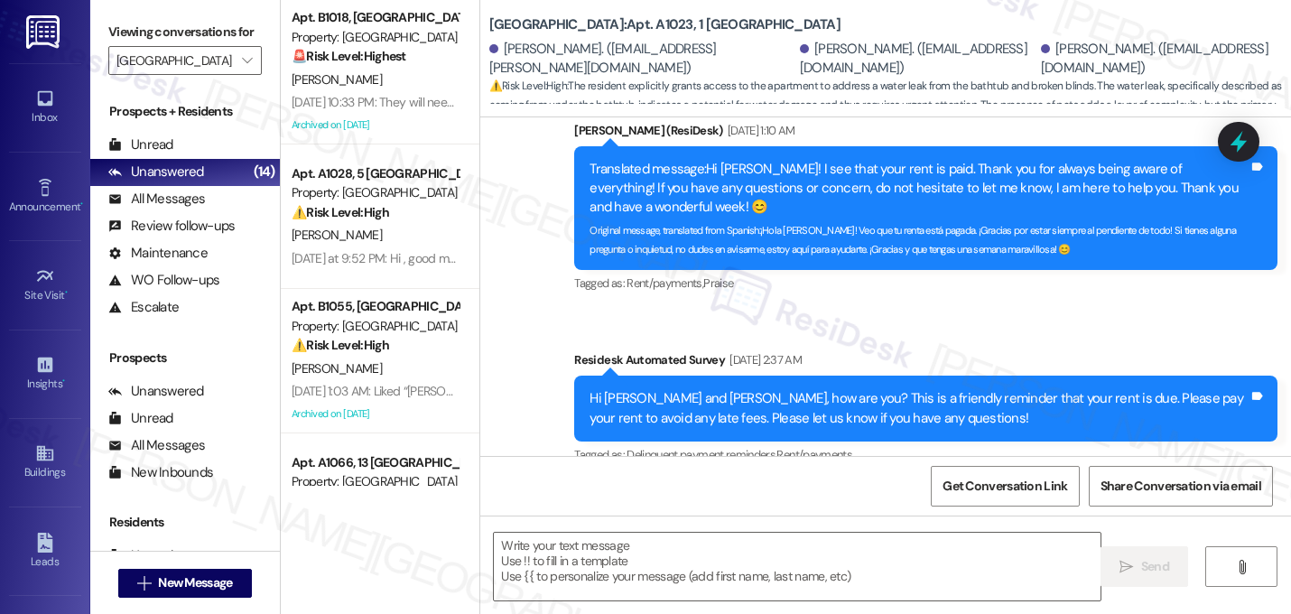
type textarea "Fetching suggested responses. Please feel free to read through the conversation…"
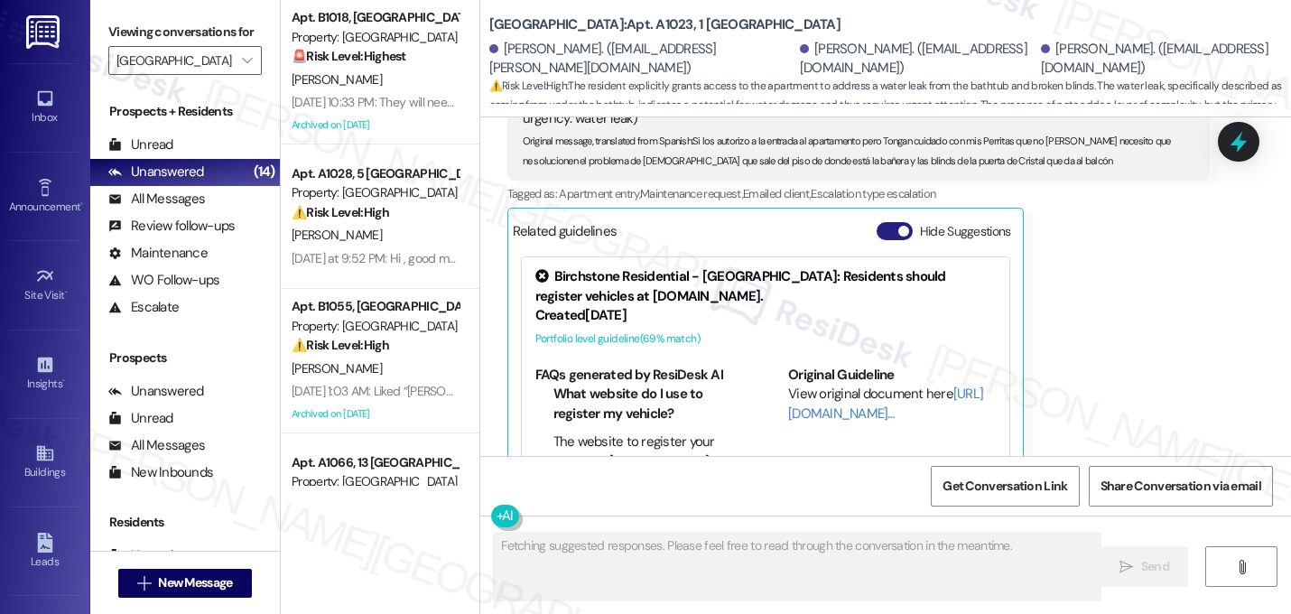
click at [898, 226] on span "button" at bounding box center [903, 231] width 11 height 11
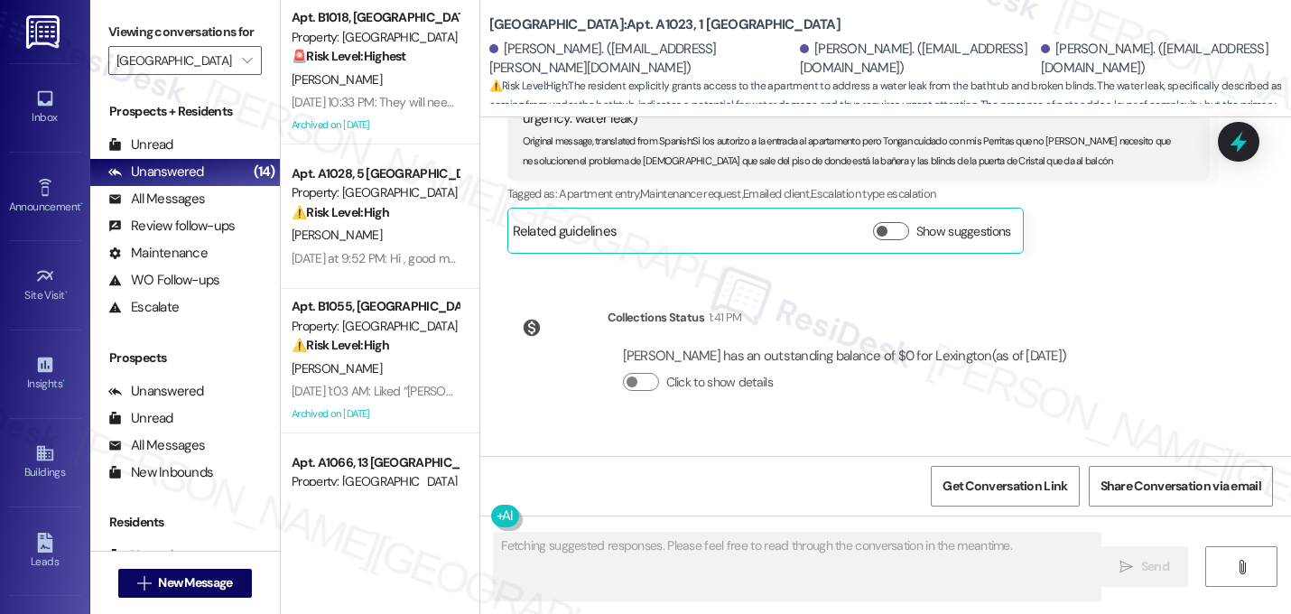
click at [984, 308] on div "Collections Status 1:41 PM" at bounding box center [844, 320] width 475 height 25
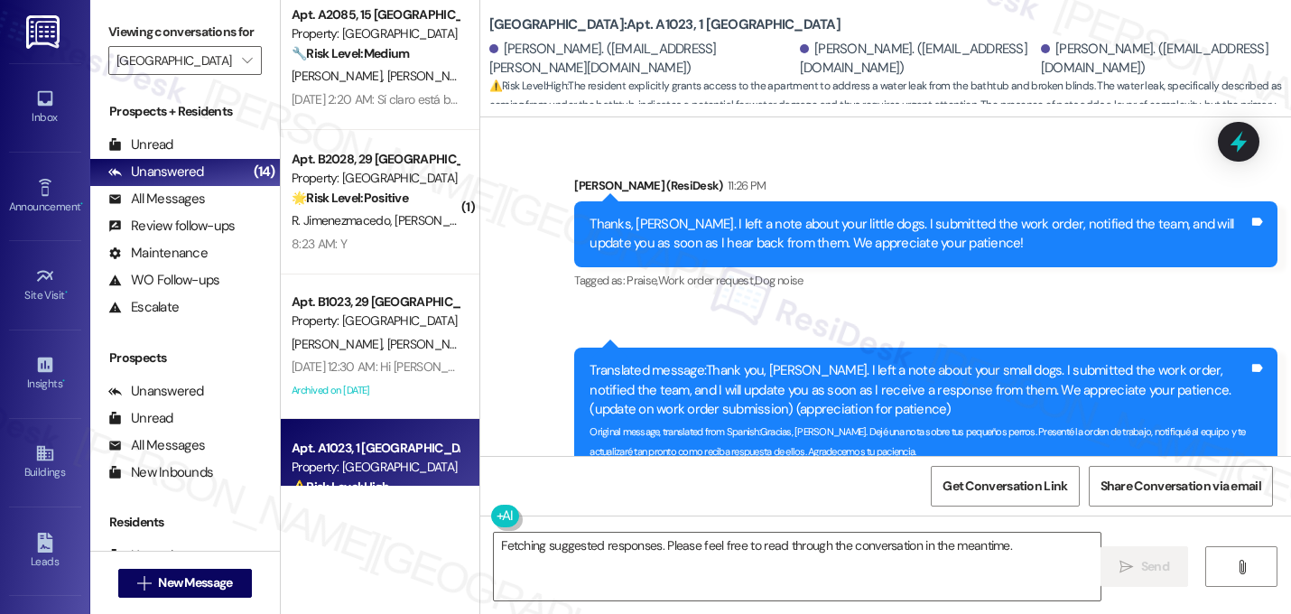
scroll to position [1145, 0]
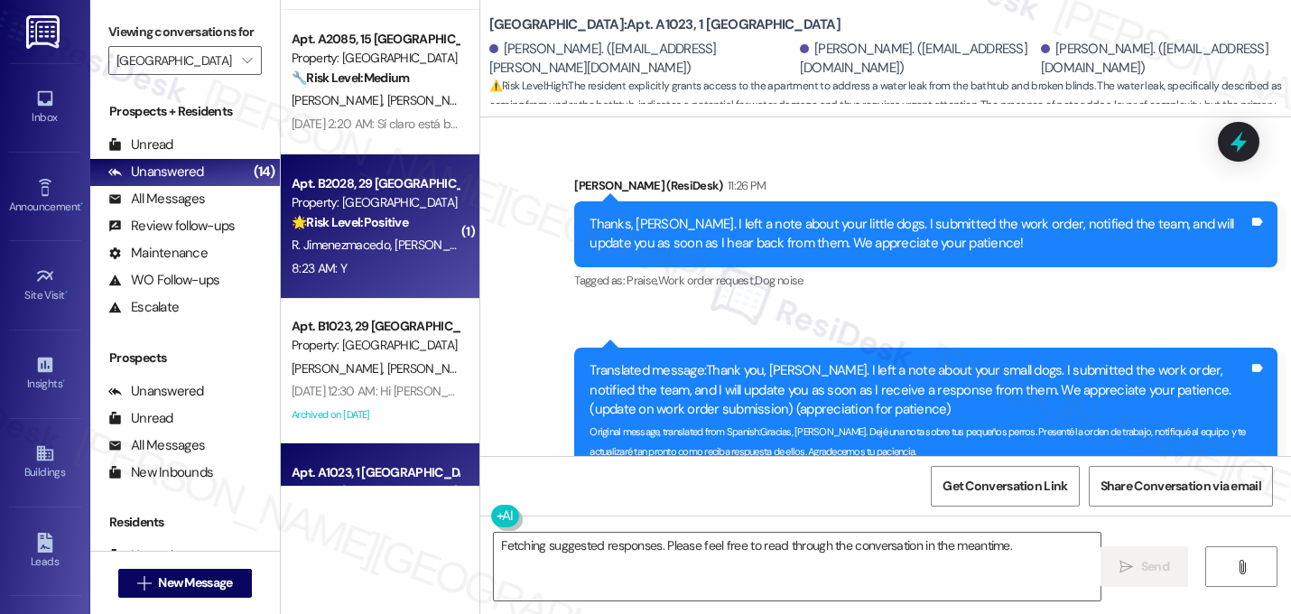
click at [344, 227] on strong "🌟 Risk Level: Positive" at bounding box center [349, 222] width 116 height 16
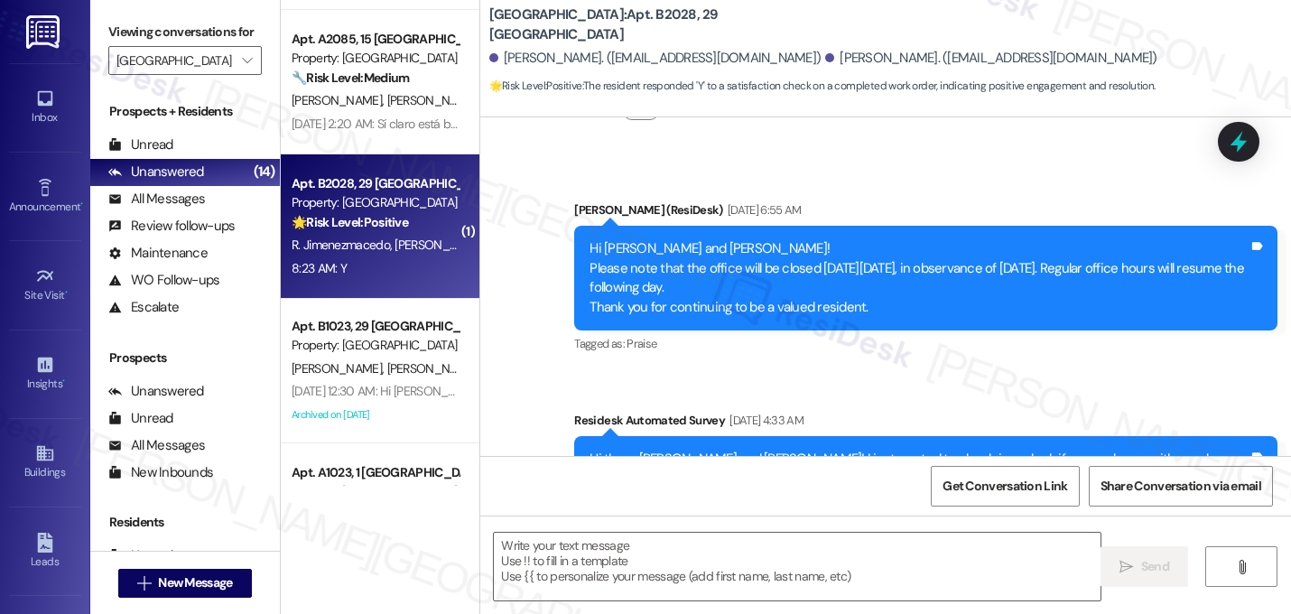
type textarea "Fetching suggested responses. Please feel free to read through the conversation…"
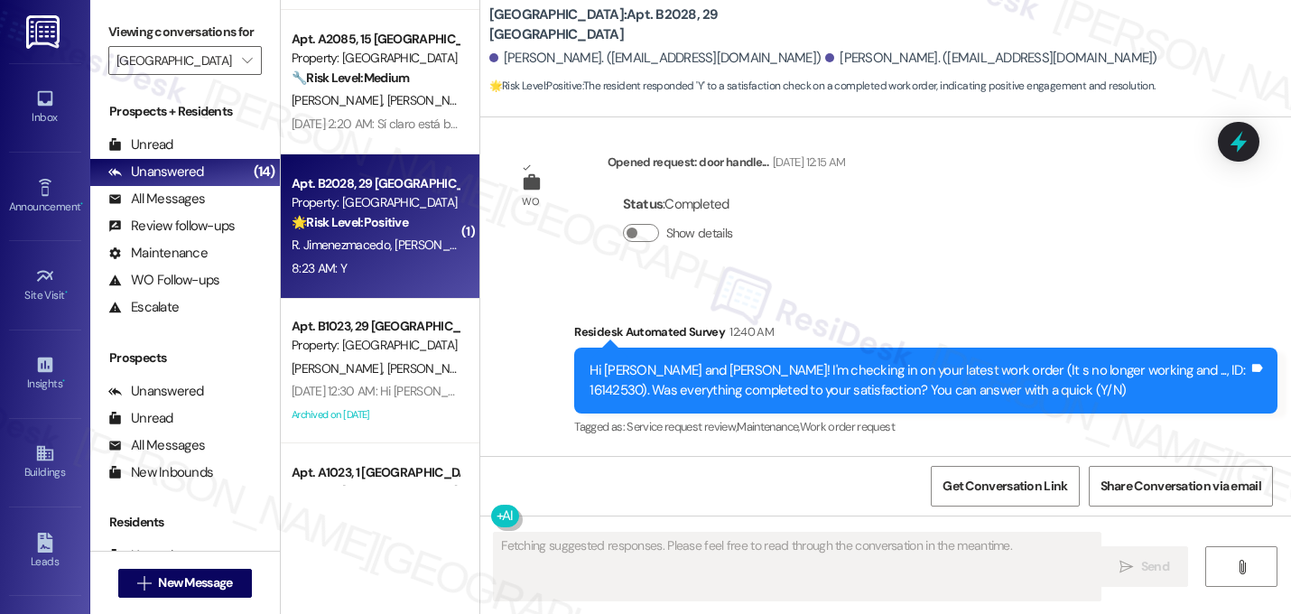
scroll to position [1971, 0]
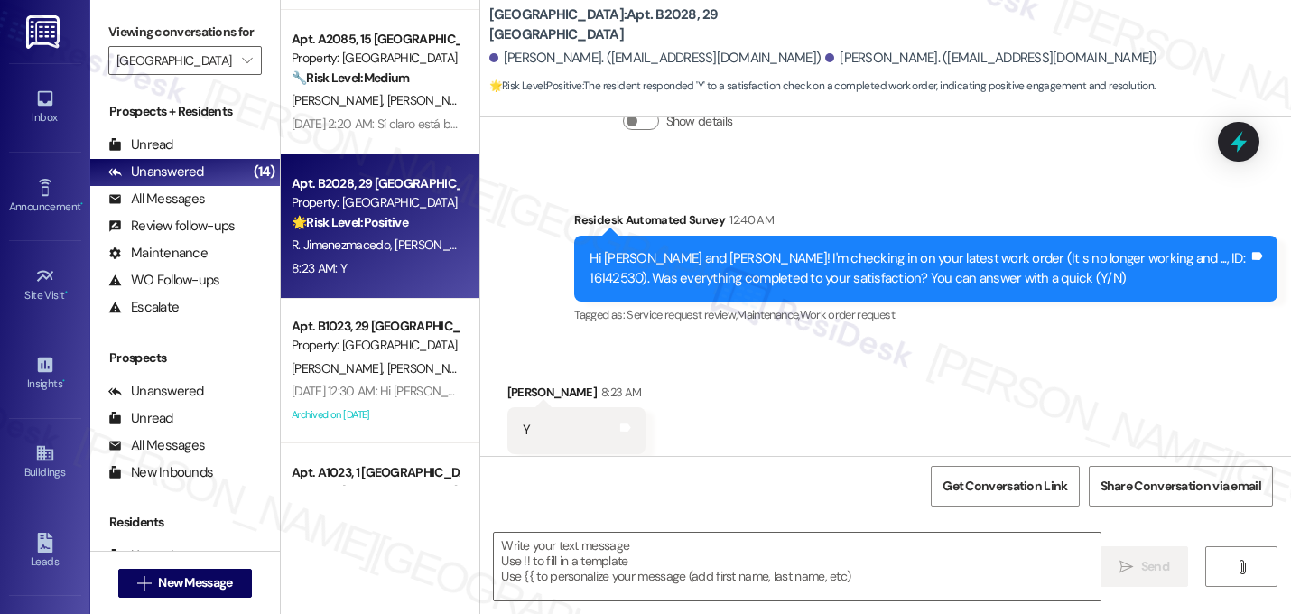
click at [626, 170] on div "Survey, sent via SMS Residesk Automated Survey 12:40 AM Hi Rosa and Gloria! I'm…" at bounding box center [885, 255] width 810 height 171
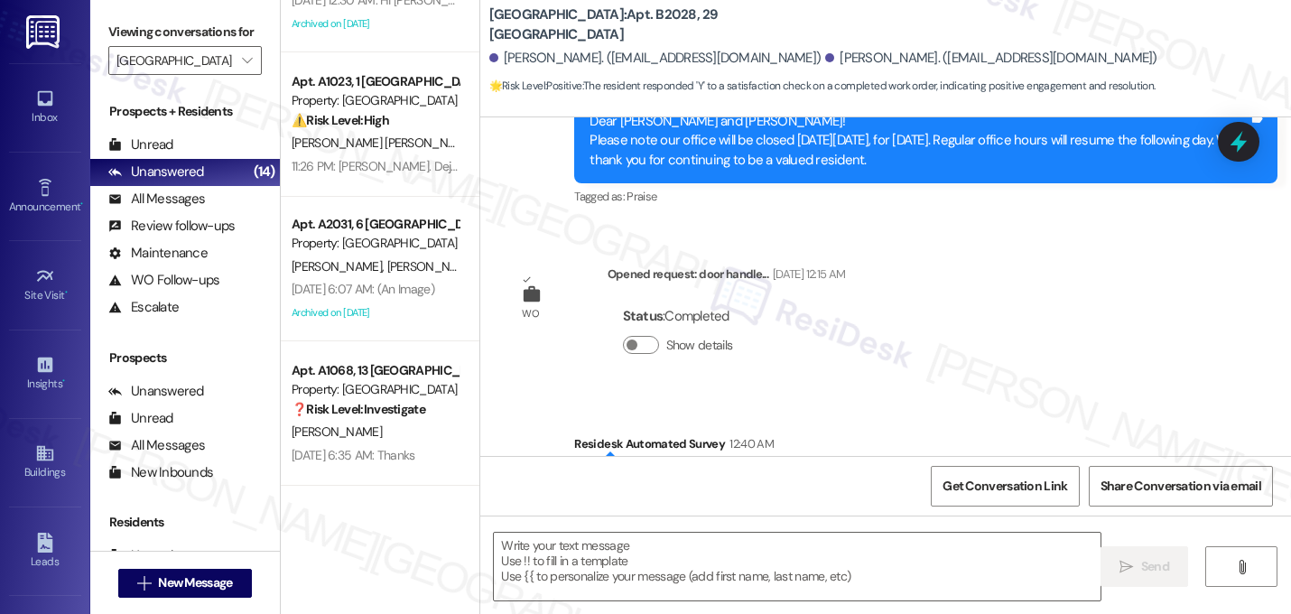
scroll to position [2137, 0]
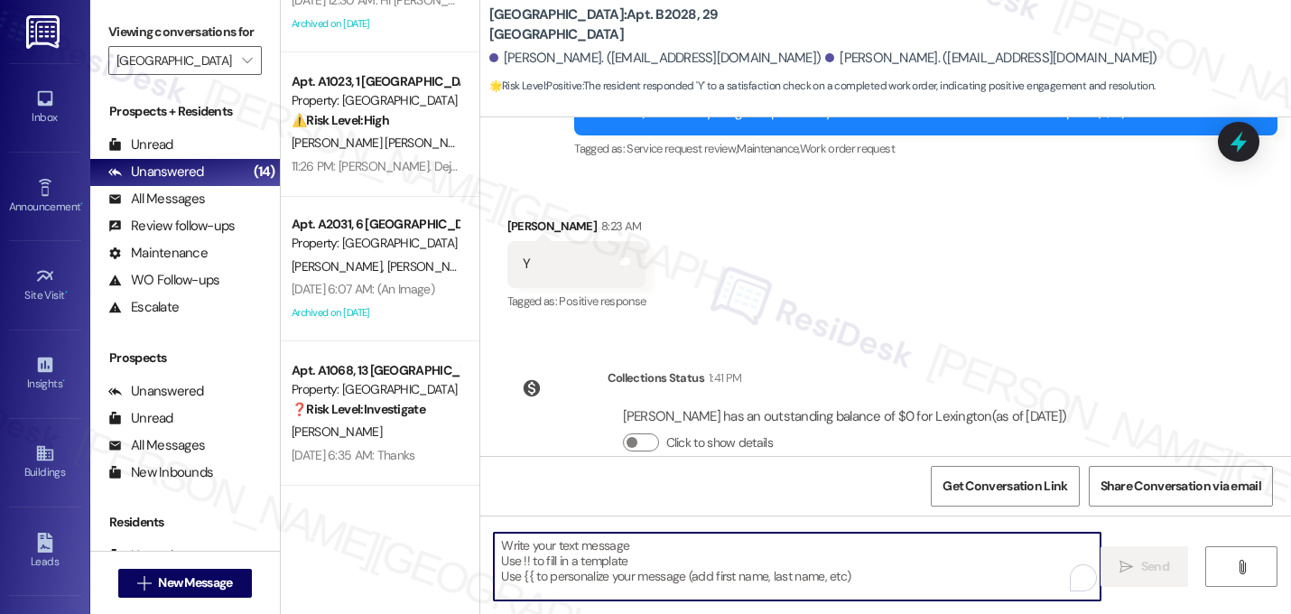
click at [688, 550] on textarea "To enrich screen reader interactions, please activate Accessibility in Grammarl…" at bounding box center [797, 566] width 606 height 68
paste textarea "That's great! I'm glad to hear that your last maintenance request was completed…"
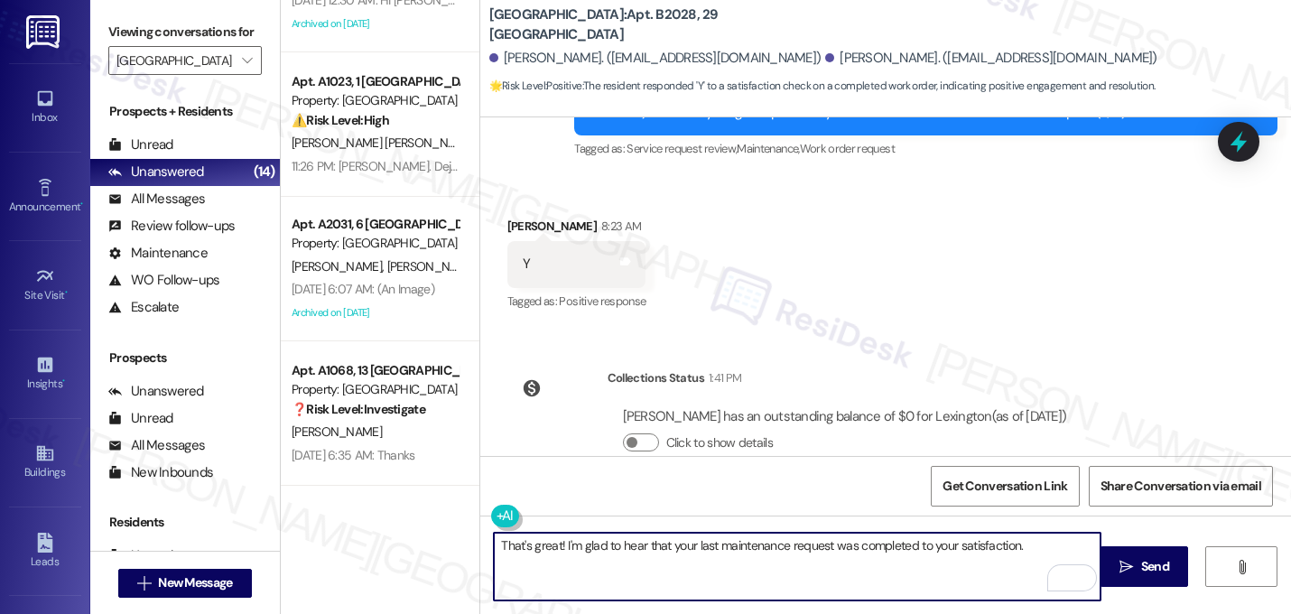
paste textarea "If I may ask...has {{property}} lived up to your expectations?"
type textarea "That's great! I'm glad to hear that your last maintenance request was completed…"
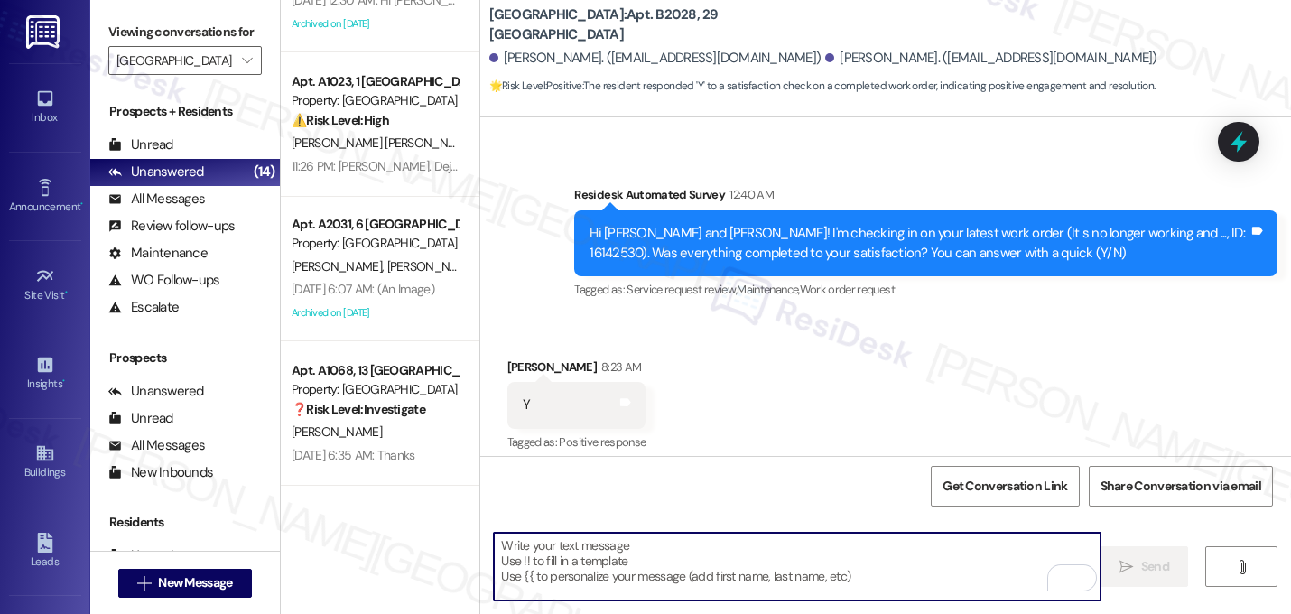
scroll to position [1971, 0]
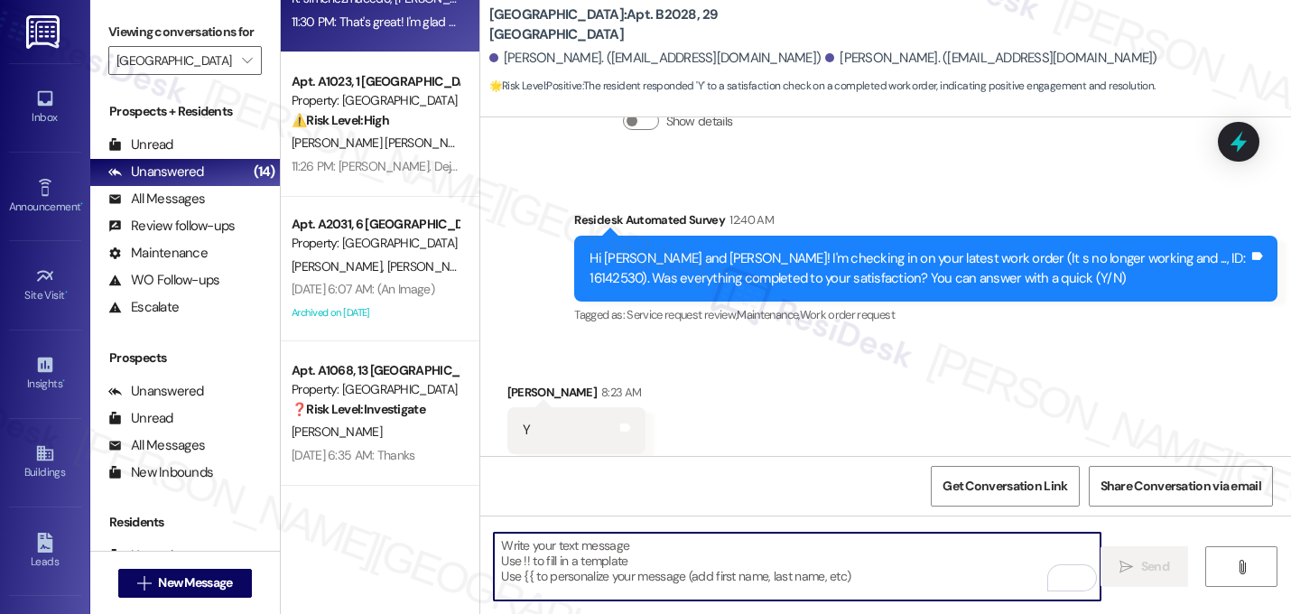
click at [1050, 299] on div "Survey, sent via SMS Residesk Automated Survey 12:40 AM Hi Rosa and Gloria! I'm…" at bounding box center [925, 269] width 730 height 144
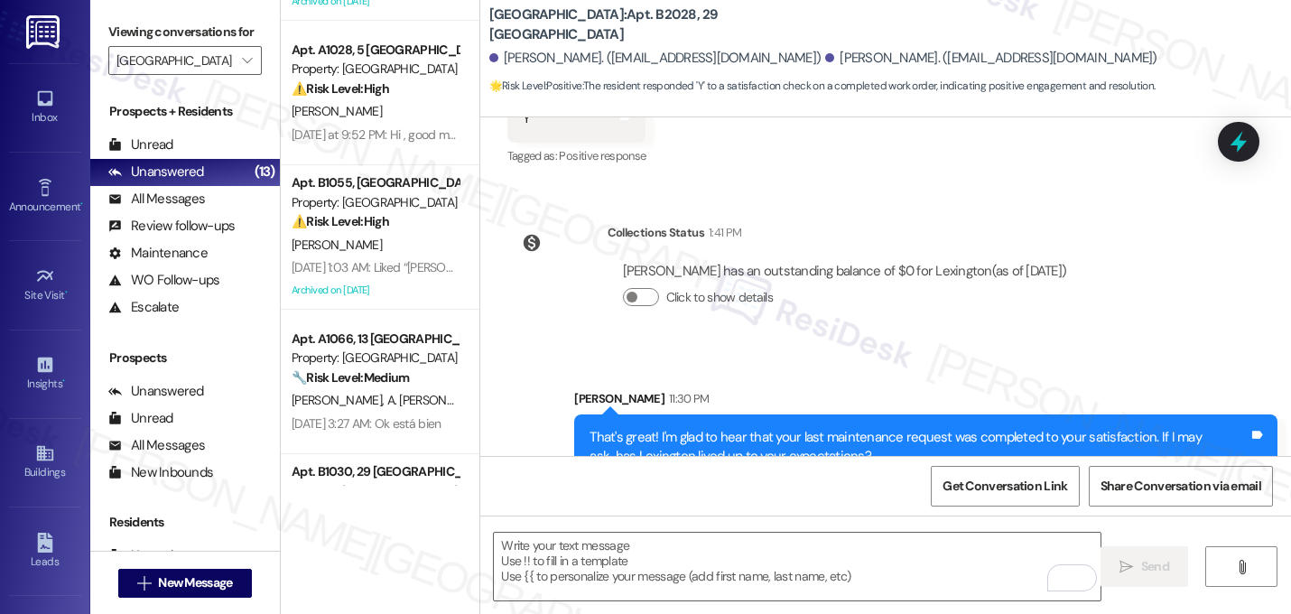
scroll to position [49, 0]
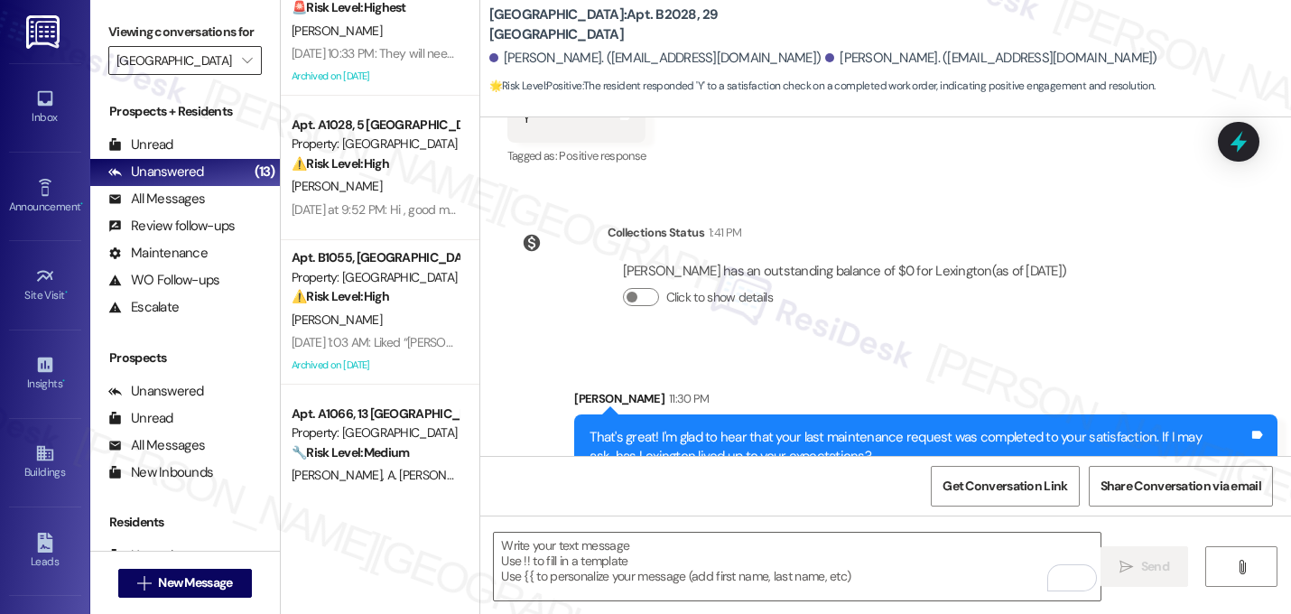
click at [219, 75] on input "[GEOGRAPHIC_DATA]" at bounding box center [174, 60] width 116 height 29
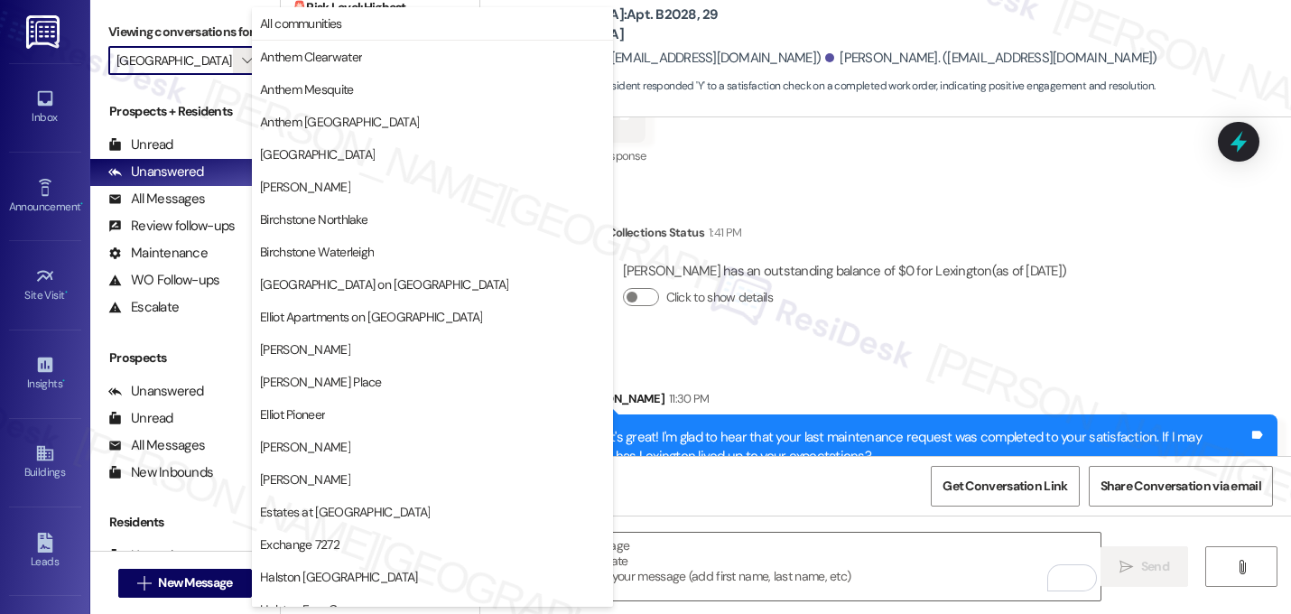
scroll to position [701, 0]
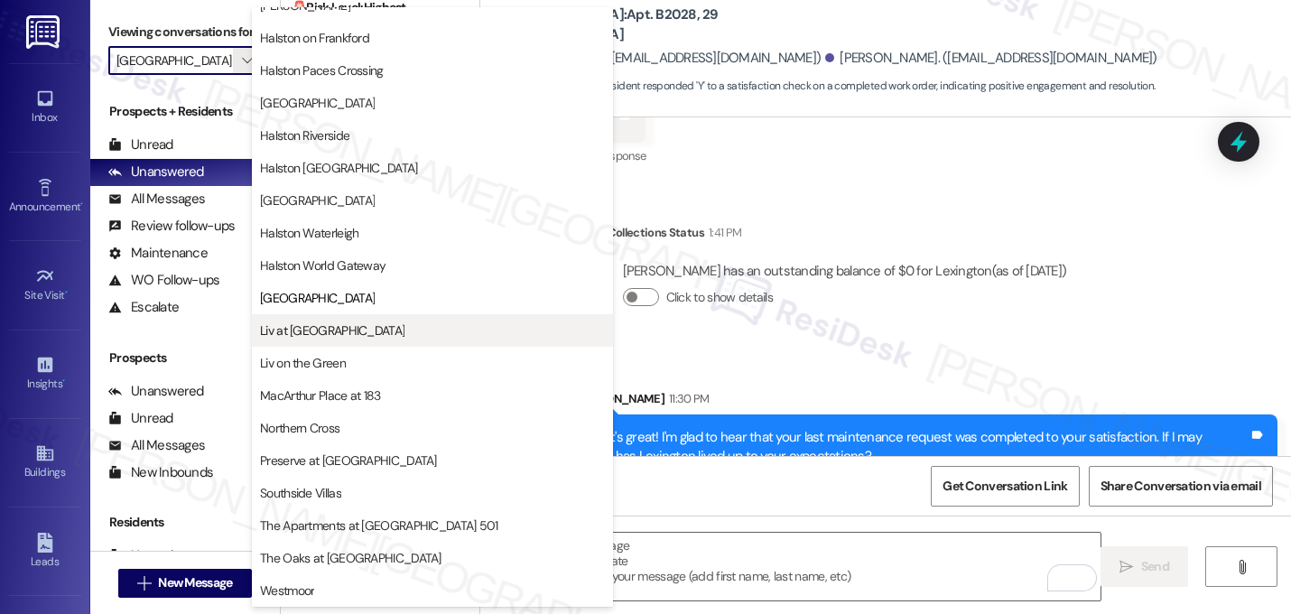
click at [333, 337] on span "Liv at [GEOGRAPHIC_DATA]" at bounding box center [332, 330] width 144 height 18
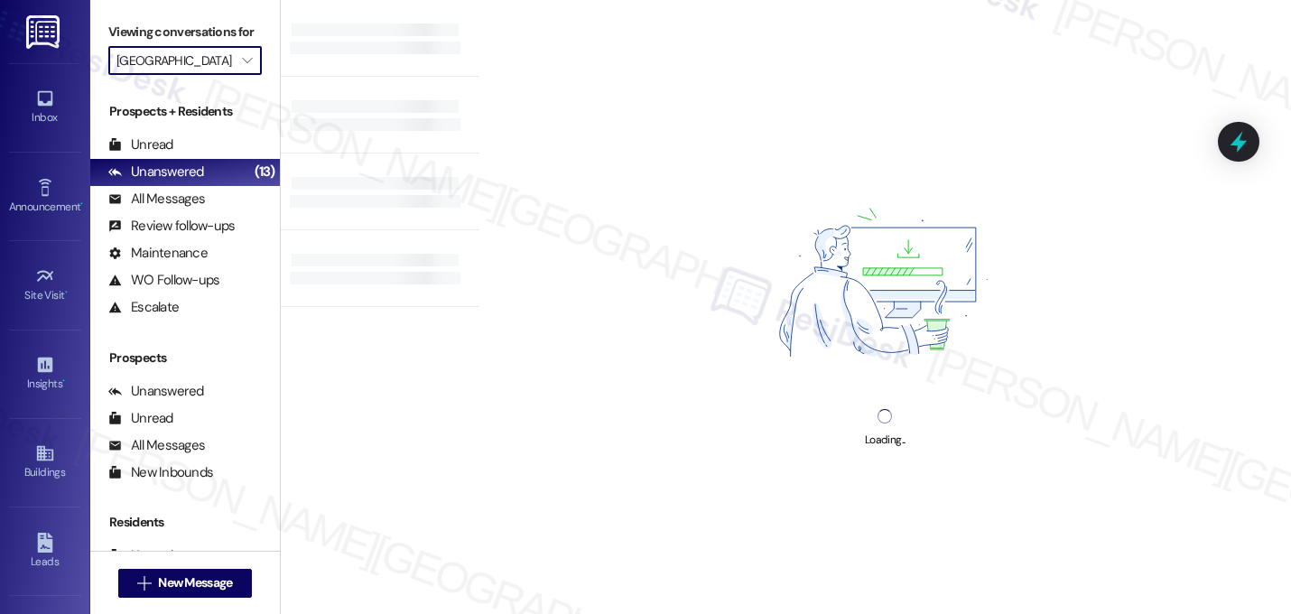
type input "Liv at [GEOGRAPHIC_DATA]"
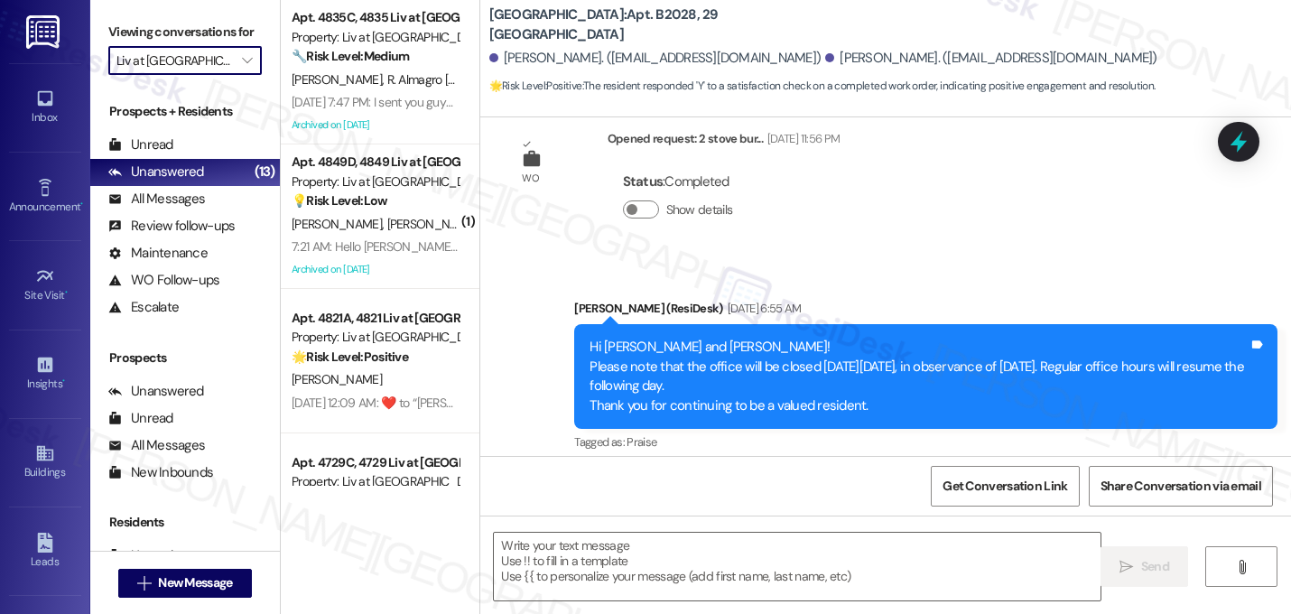
type textarea "Fetching suggested responses. Please feel free to read through the conversation…"
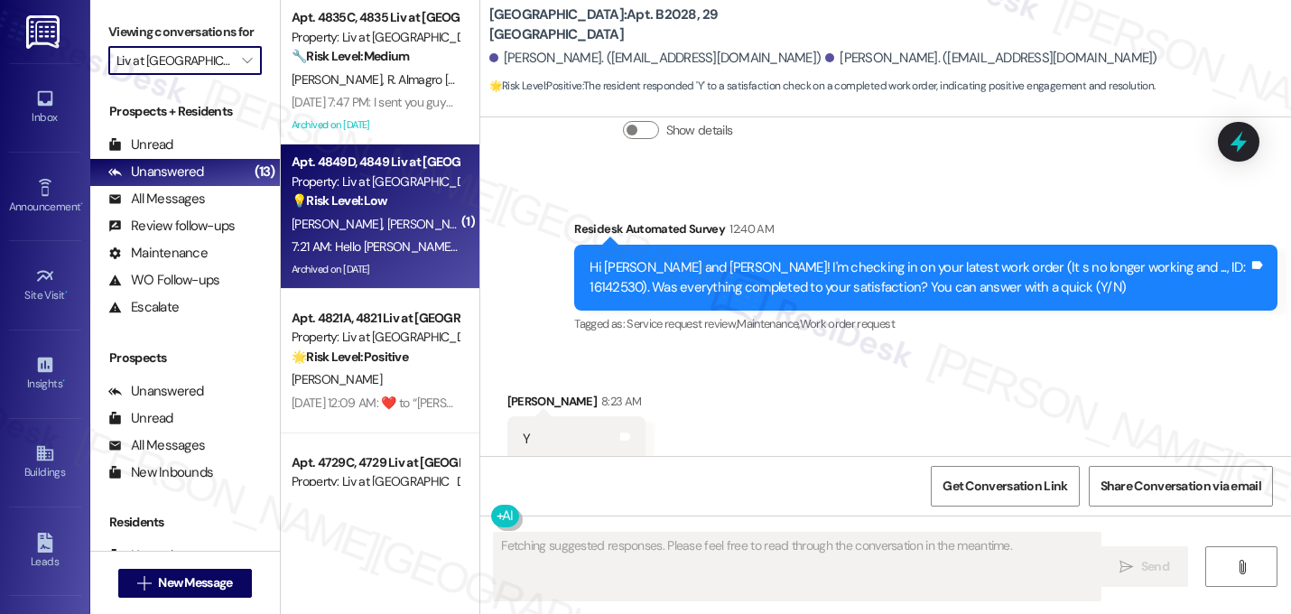
scroll to position [1971, 0]
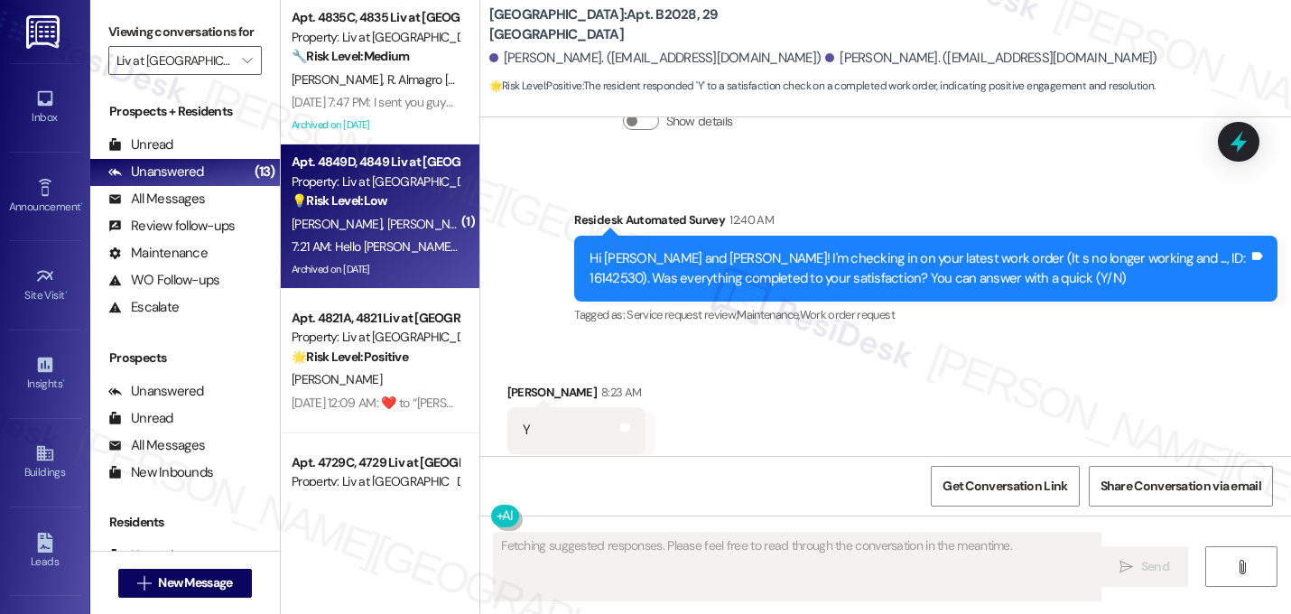
click at [386, 218] on span "R. Whitlock" at bounding box center [431, 224] width 90 height 16
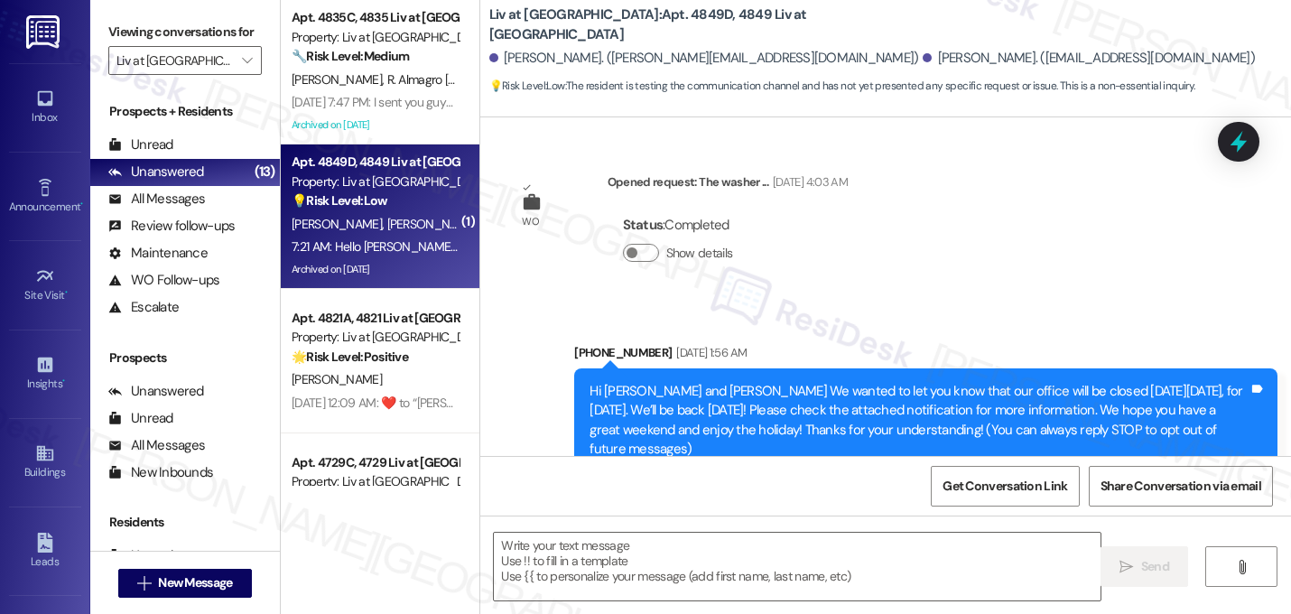
scroll to position [7634, 0]
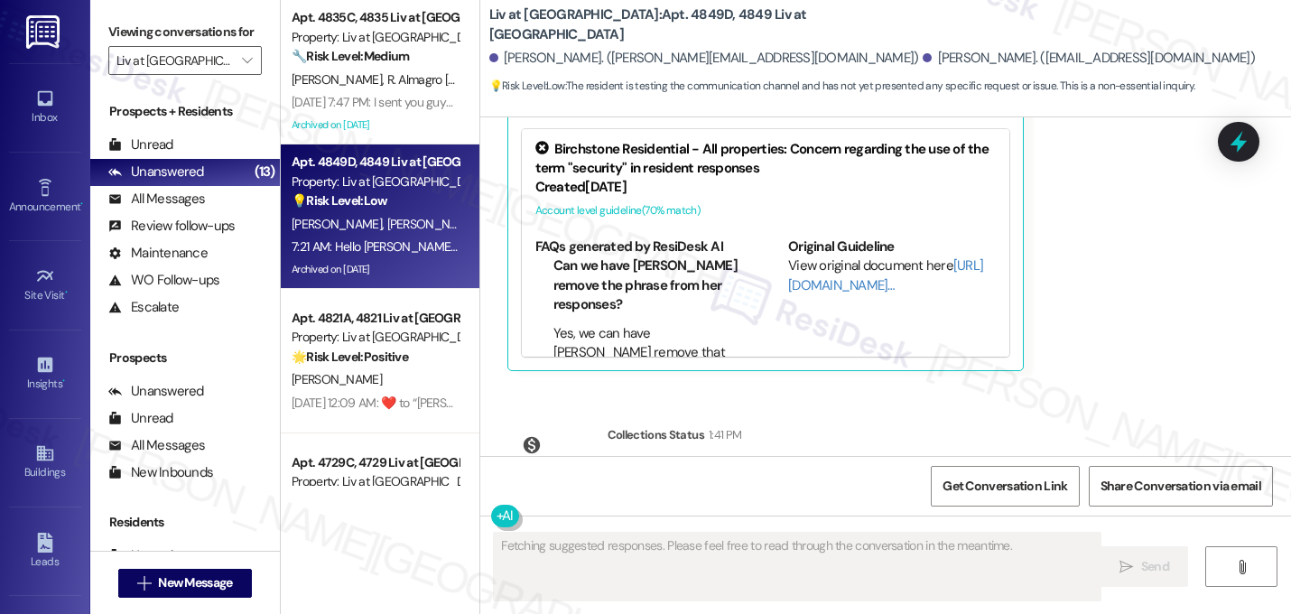
click at [1062, 236] on div "Ronald Whitlock 7:21 AM Hello Sarah! Is it possible to reply to this text and w…" at bounding box center [858, 167] width 703 height 410
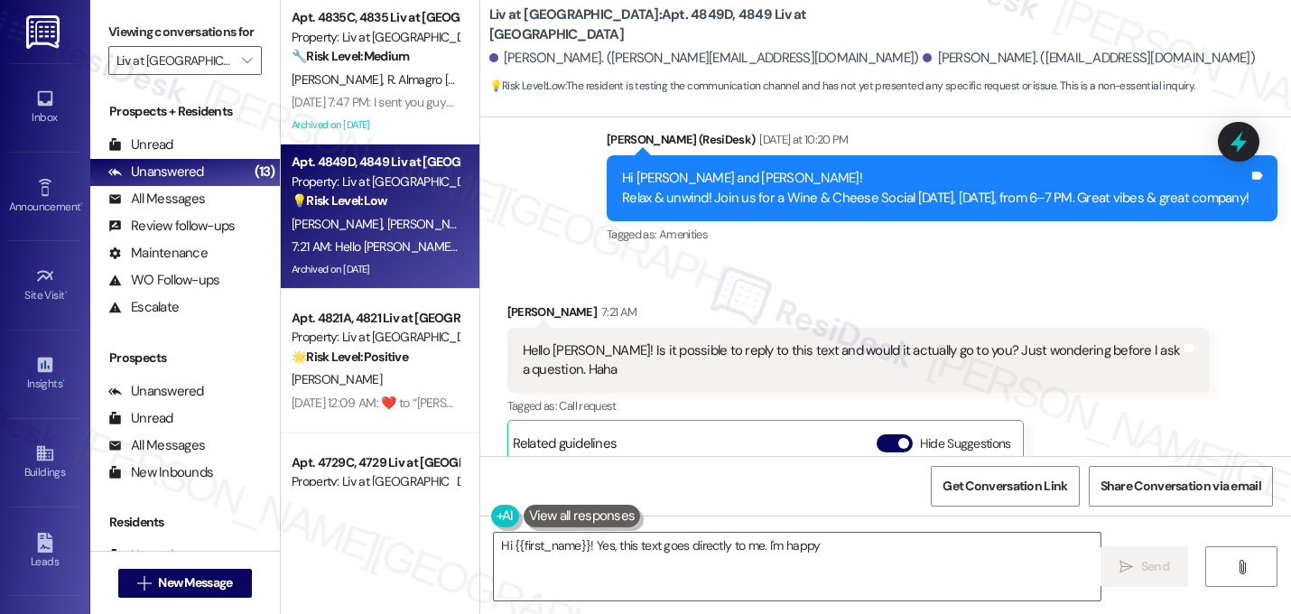
scroll to position [7273, 0]
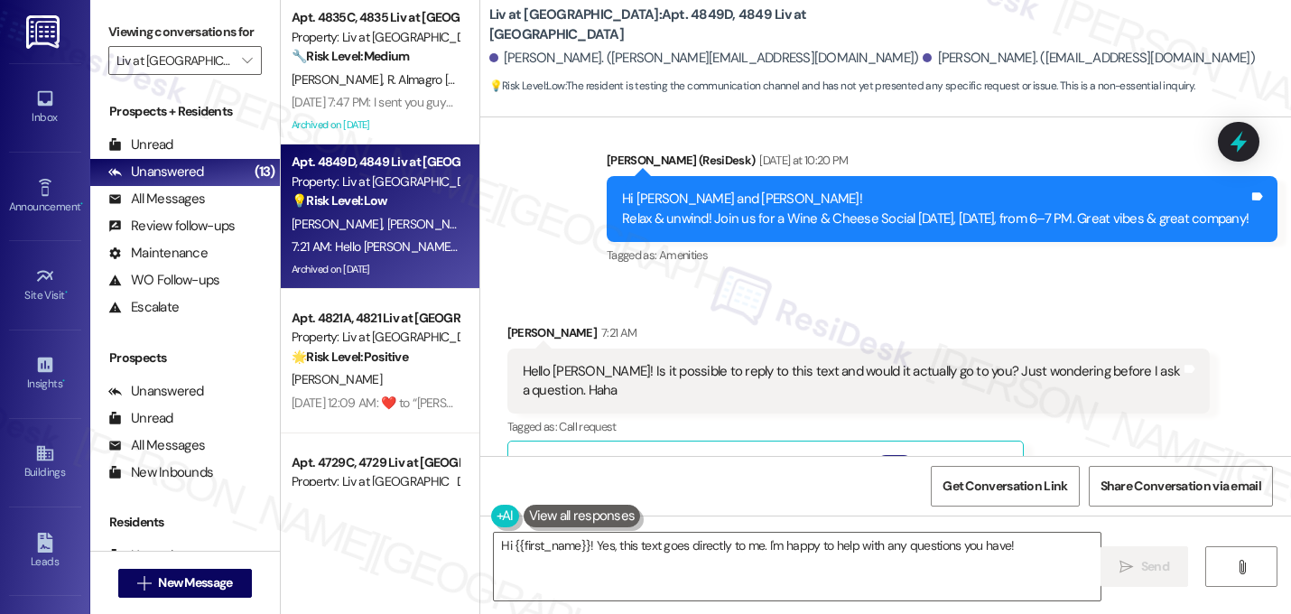
click at [876, 455] on button "Hide Suggestions" at bounding box center [894, 464] width 36 height 18
click at [1163, 353] on div "Ronald Whitlock 7:21 AM Hello Sarah! Is it possible to reply to this text and w…" at bounding box center [858, 405] width 703 height 164
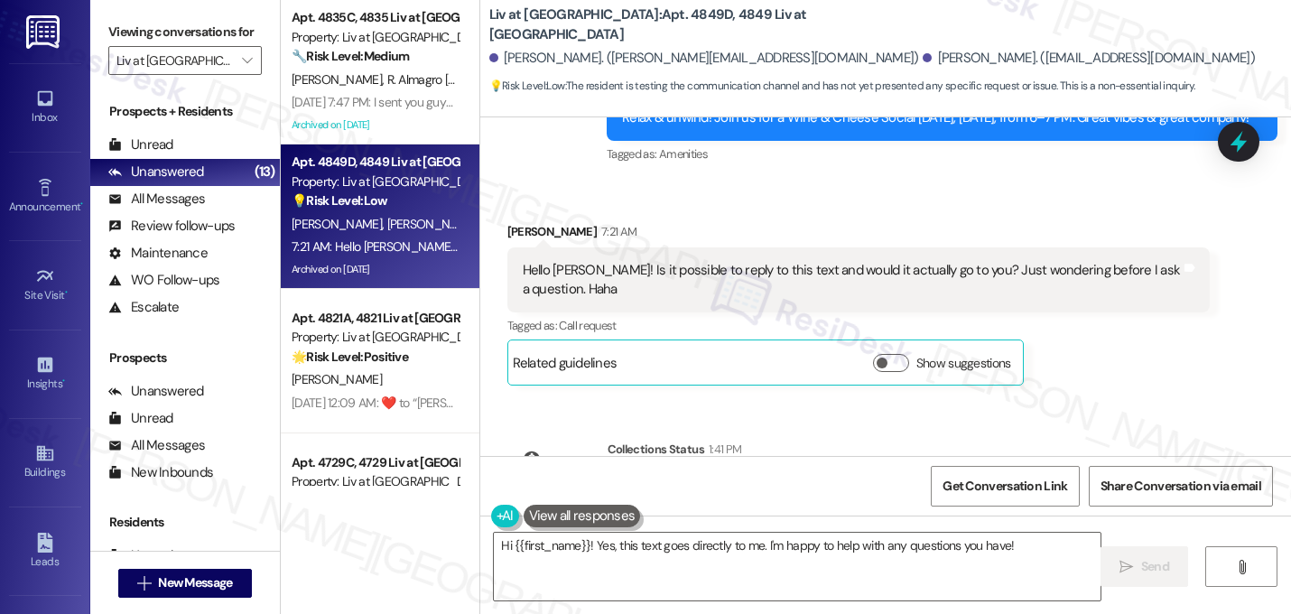
scroll to position [7388, 0]
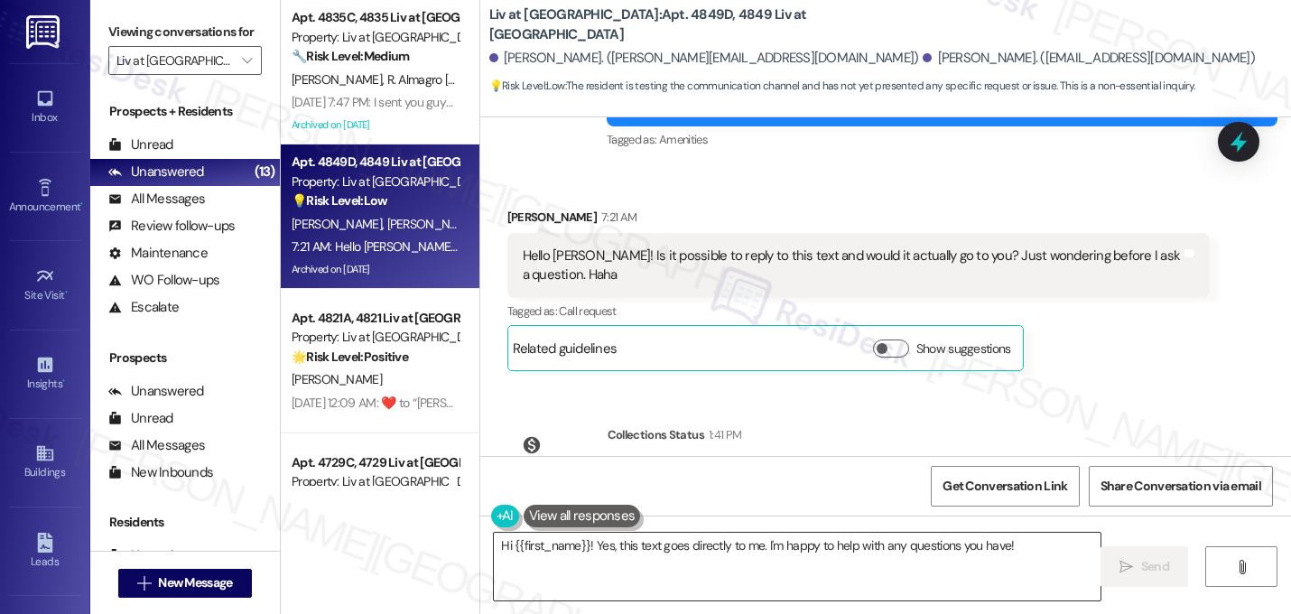
click at [764, 543] on textarea "Hi {{first_name}}! Yes, this text goes directly to me. I'm happy to help with a…" at bounding box center [797, 566] width 606 height 68
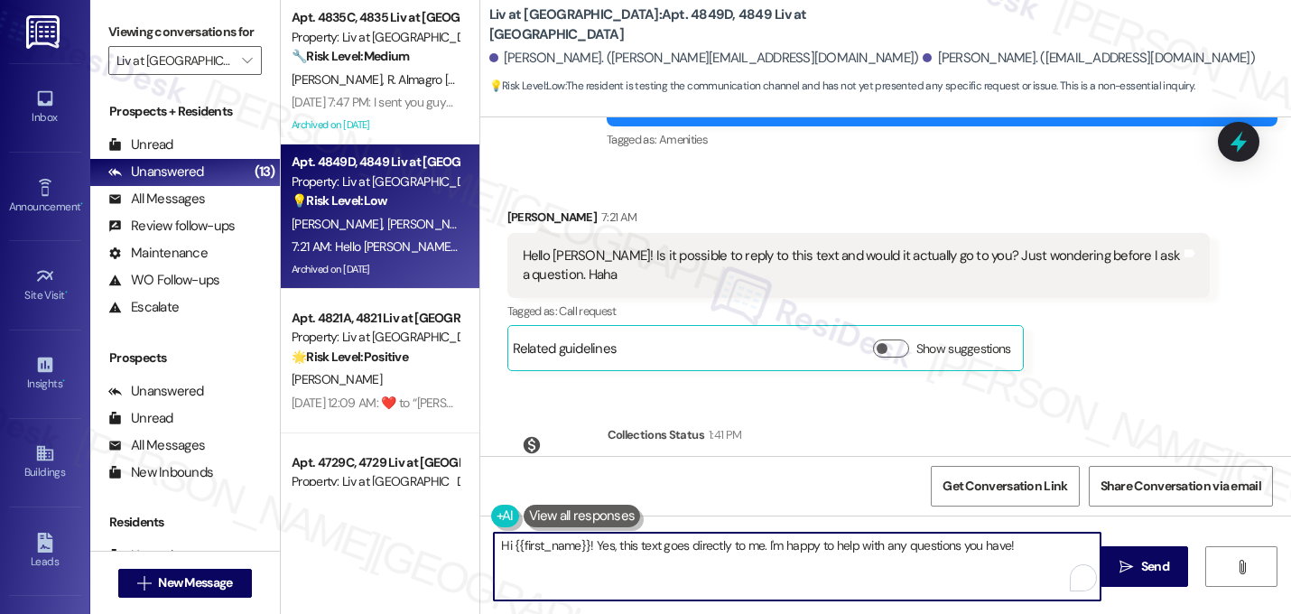
click at [764, 543] on textarea "Hi {{first_name}}! Yes, this text goes directly to me. I'm happy to help with a…" at bounding box center [797, 566] width 606 height 68
click at [586, 578] on textarea "Hi {{first_name}}! Yes, this text goes directly to me. I'm happy to help with a…" at bounding box center [797, 566] width 606 height 68
click at [581, 551] on textarea "Hi {{first_name}}! Yes, this text goes directly to me. I'm happy to help with a…" at bounding box center [797, 566] width 606 height 68
type textarea "Hi Ronald! Yes, this text goes directly to me. I'm happy to help with any quest…"
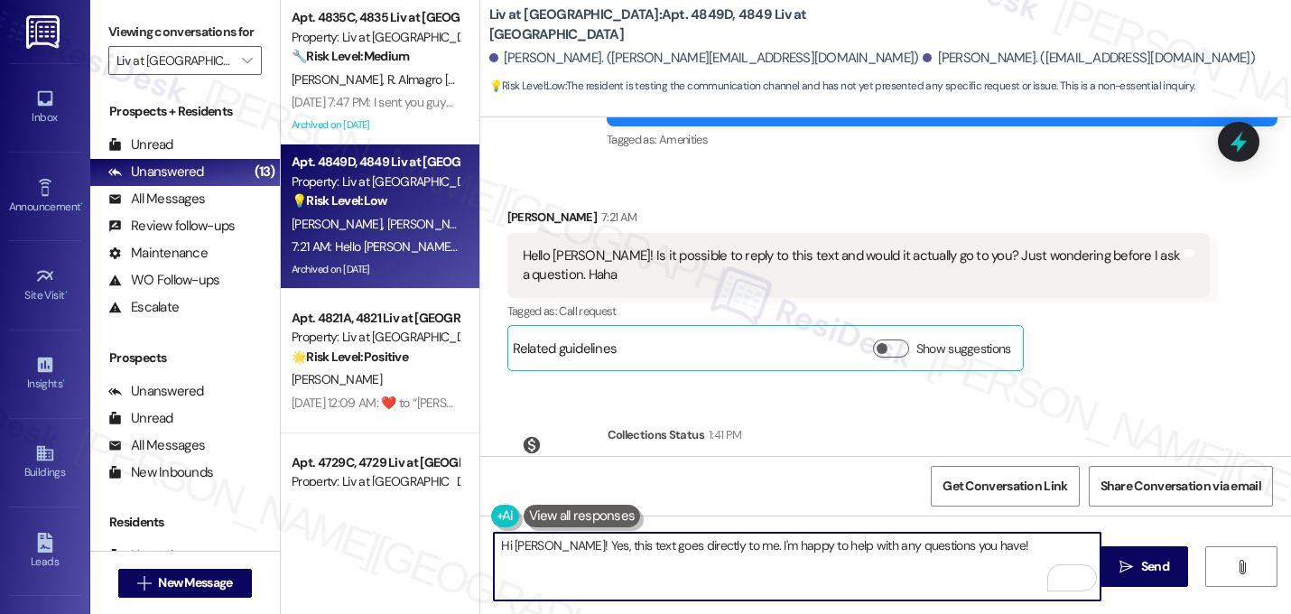
click at [992, 542] on textarea "Hi Ronald! Yes, this text goes directly to me. I'm happy to help with any quest…" at bounding box center [797, 566] width 606 height 68
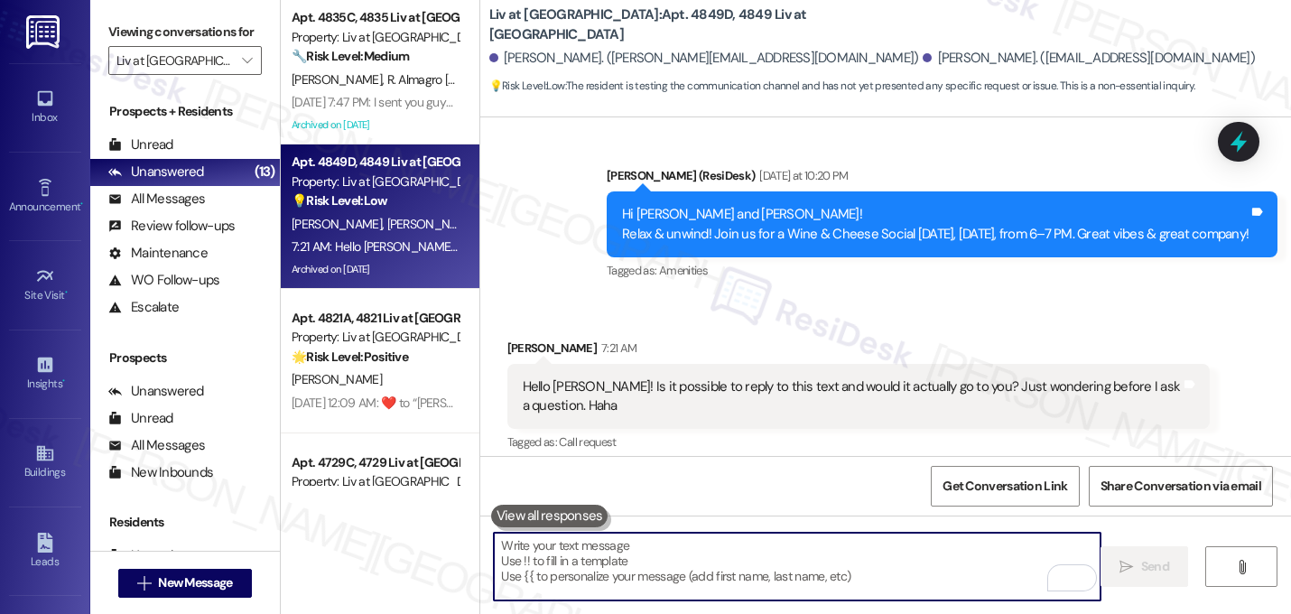
scroll to position [7221, 0]
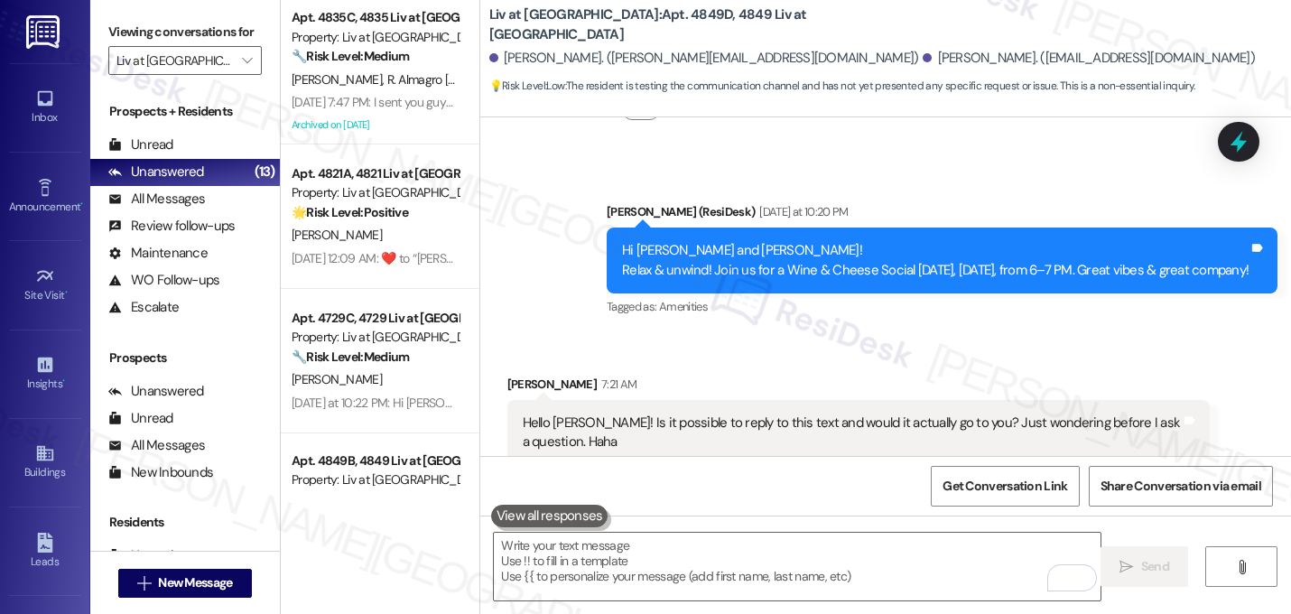
click at [1098, 400] on div "Hello Sarah! Is it possible to reply to this text and would it actually go to y…" at bounding box center [858, 433] width 703 height 66
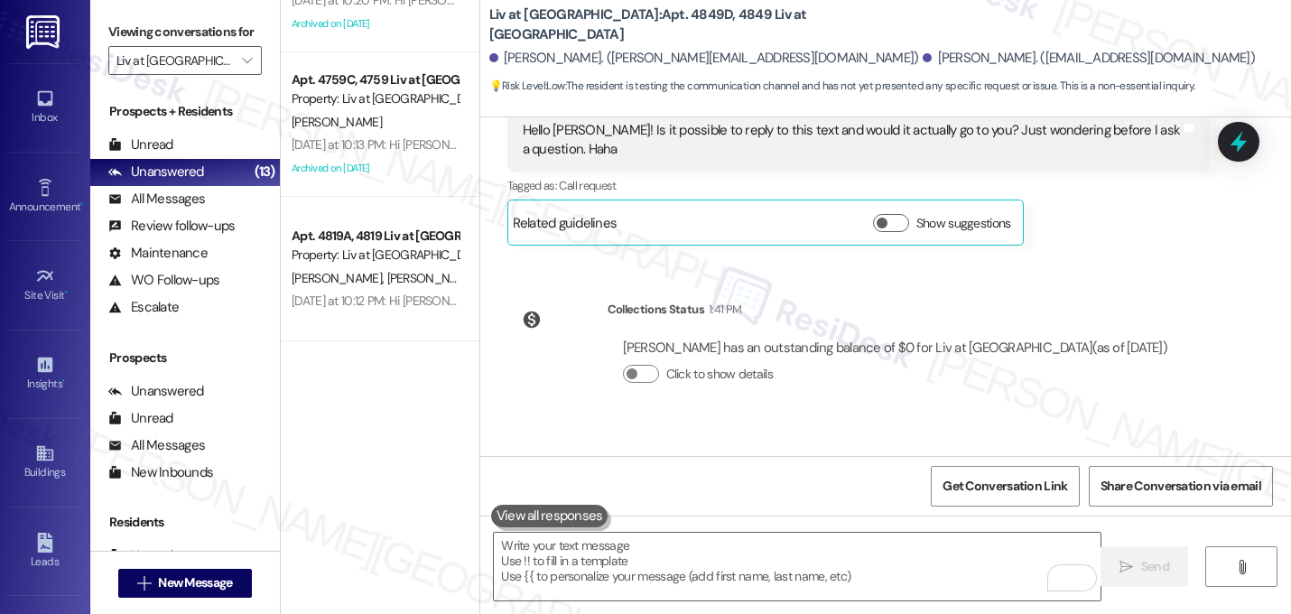
scroll to position [0, 0]
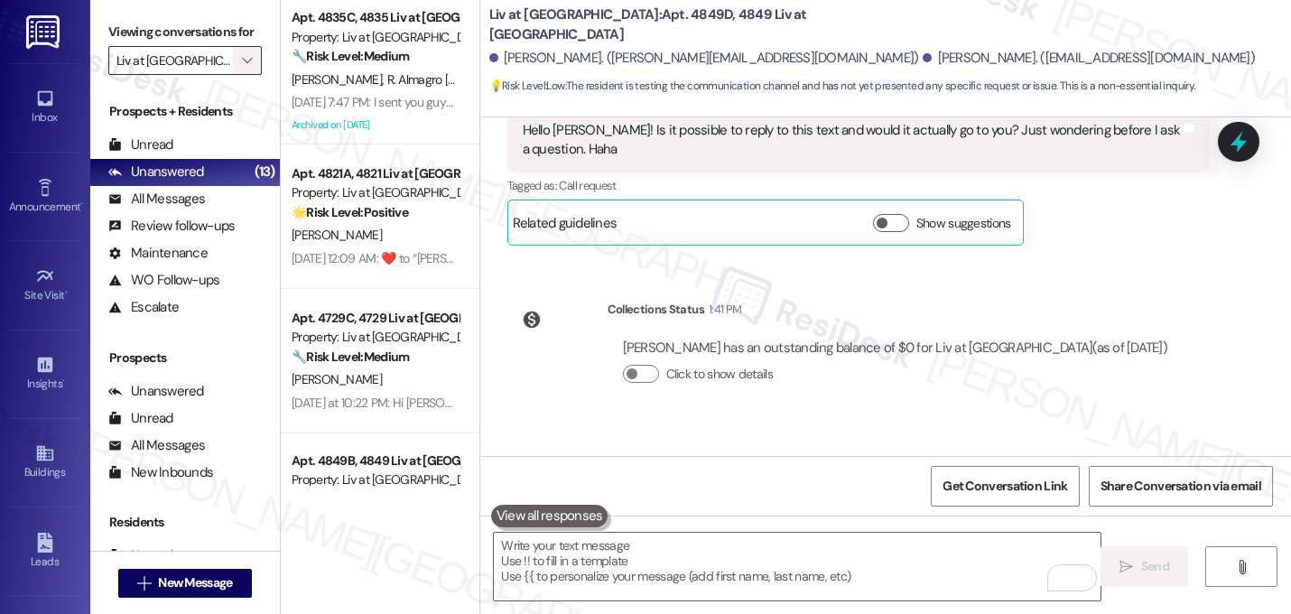
click at [242, 68] on icon "" at bounding box center [247, 60] width 10 height 14
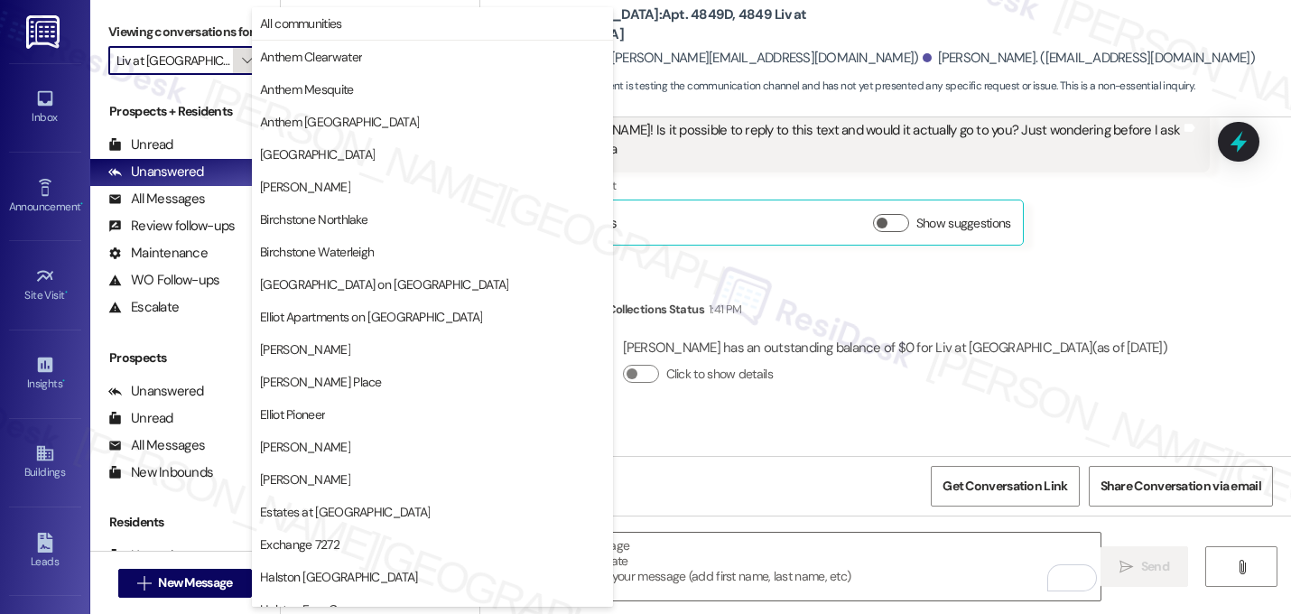
scroll to position [701, 0]
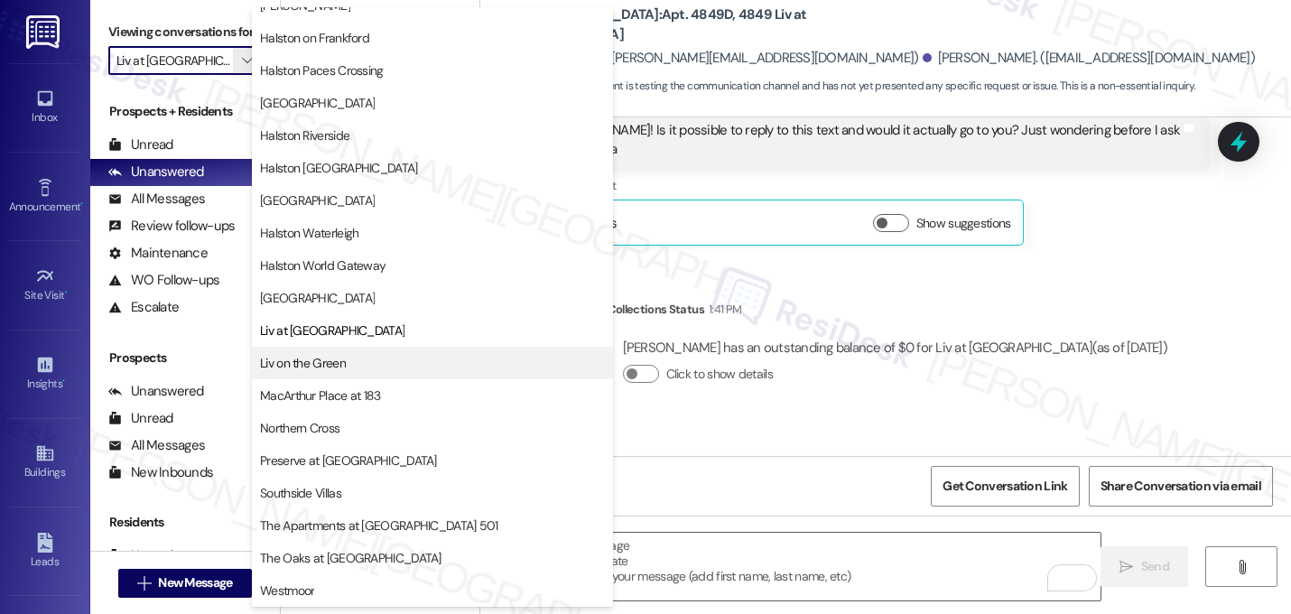
click at [357, 365] on span "Liv on the Green" at bounding box center [432, 363] width 345 height 18
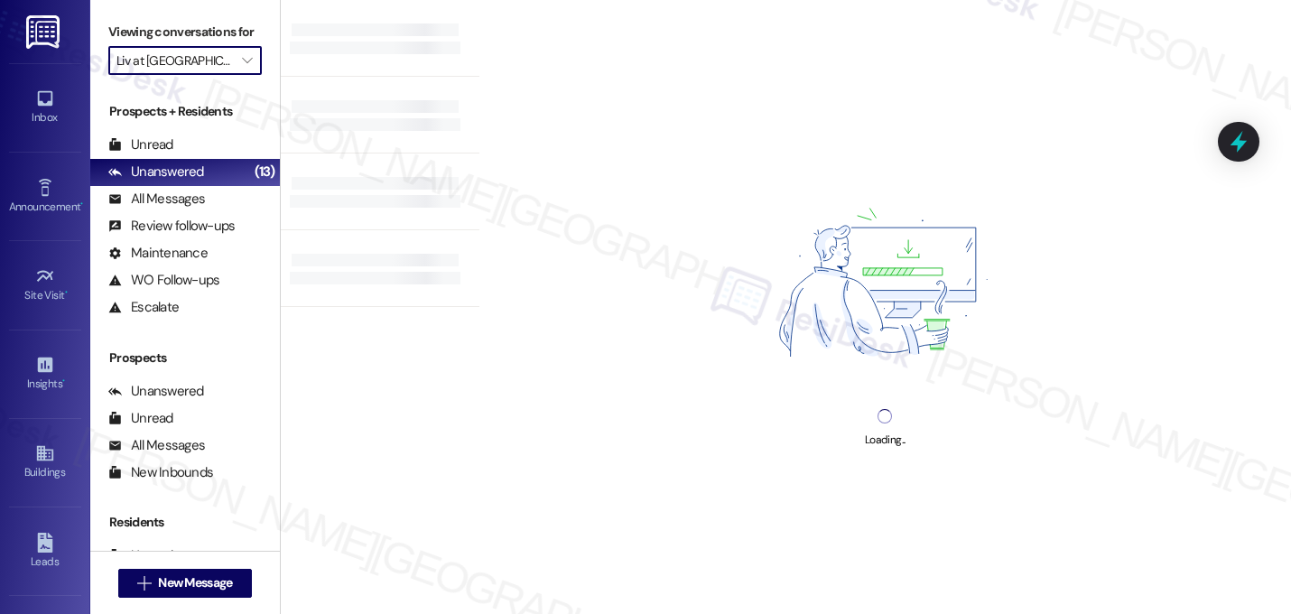
type input "Liv on the Green"
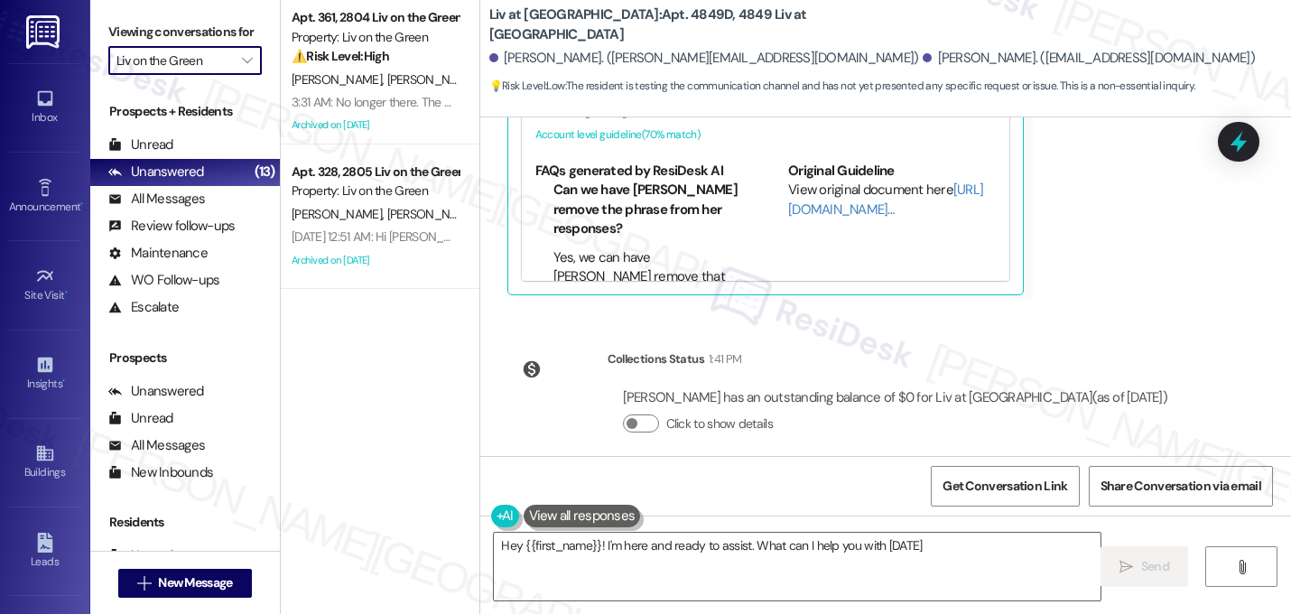
type textarea "Hey {{first_name}}! I'm here and ready to assist. What can I help you with toda…"
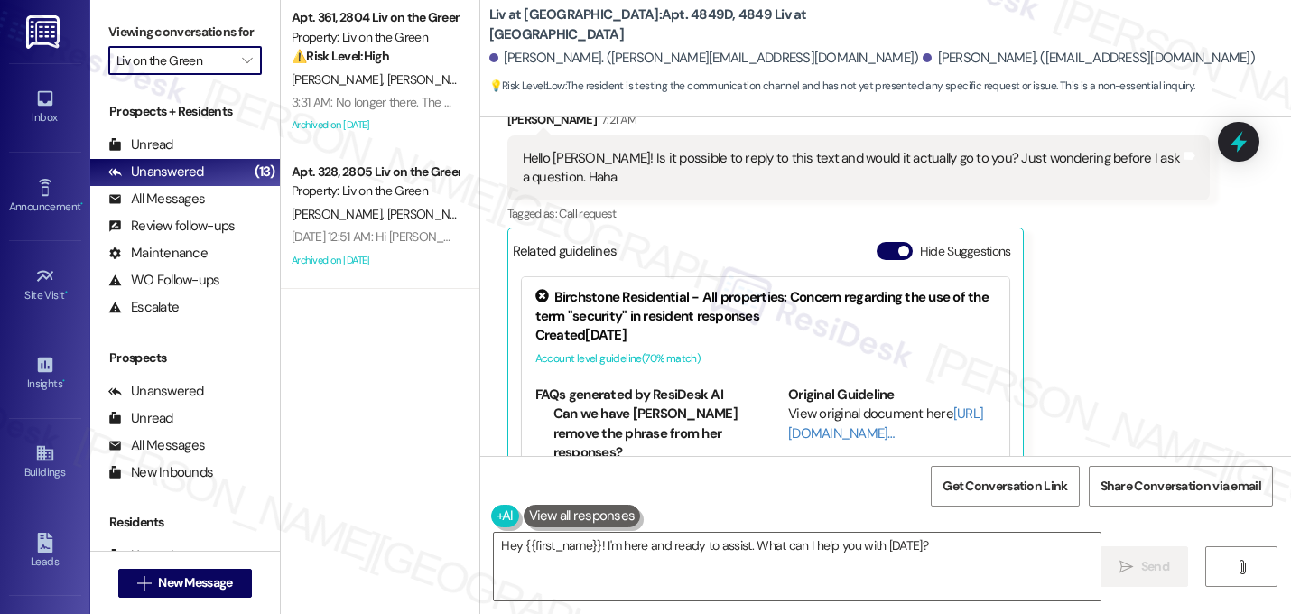
scroll to position [7467, 0]
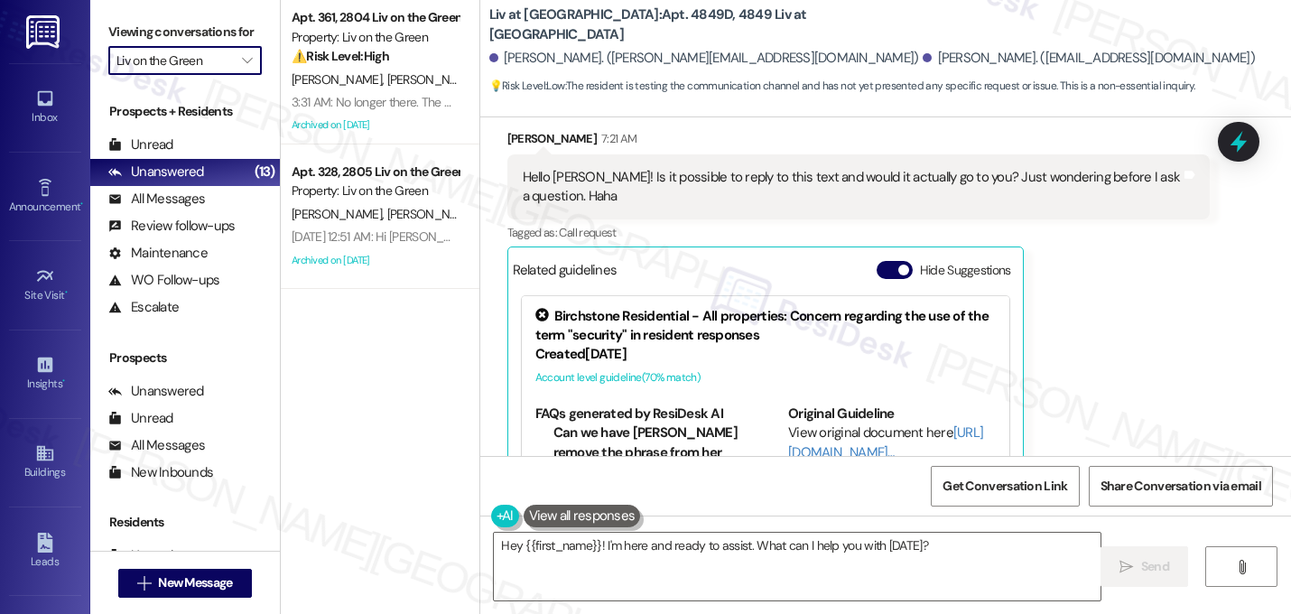
click at [199, 75] on input "Liv on the Green" at bounding box center [174, 60] width 116 height 29
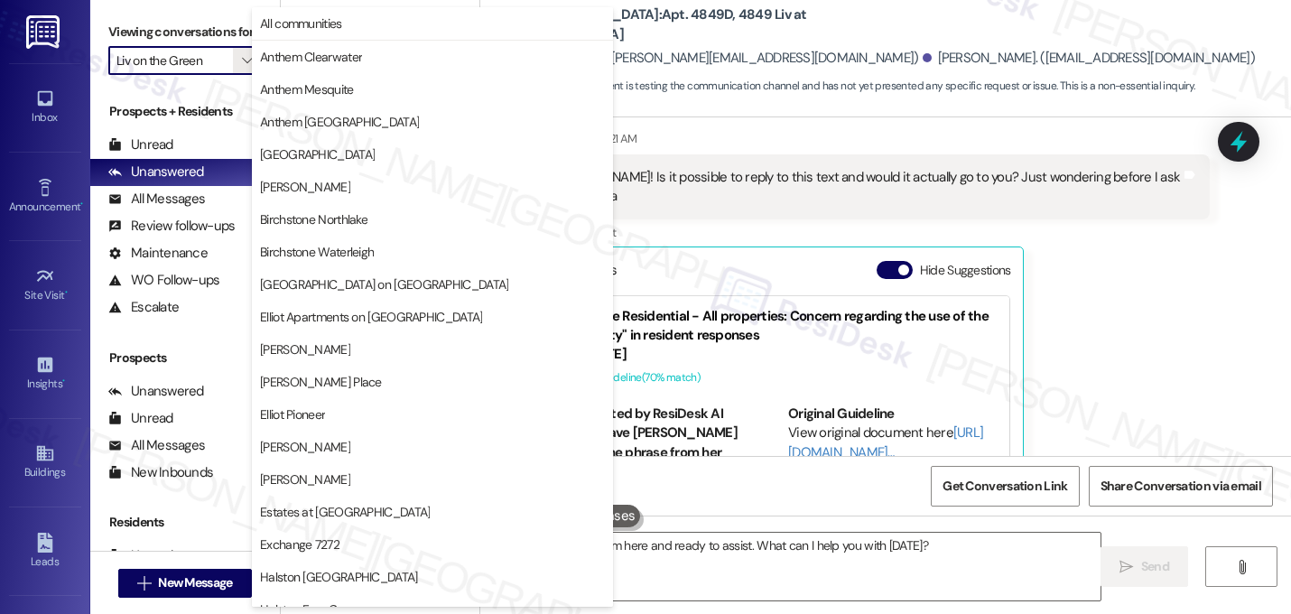
scroll to position [701, 0]
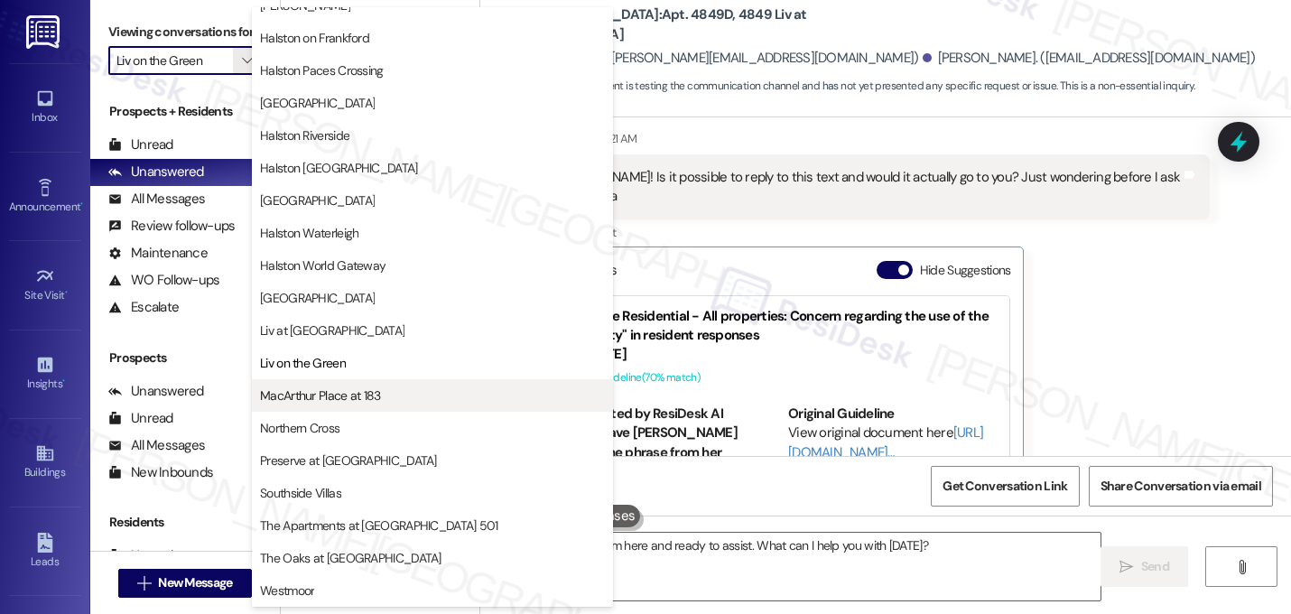
click at [320, 388] on span "MacArthur Place at 183" at bounding box center [320, 395] width 121 height 18
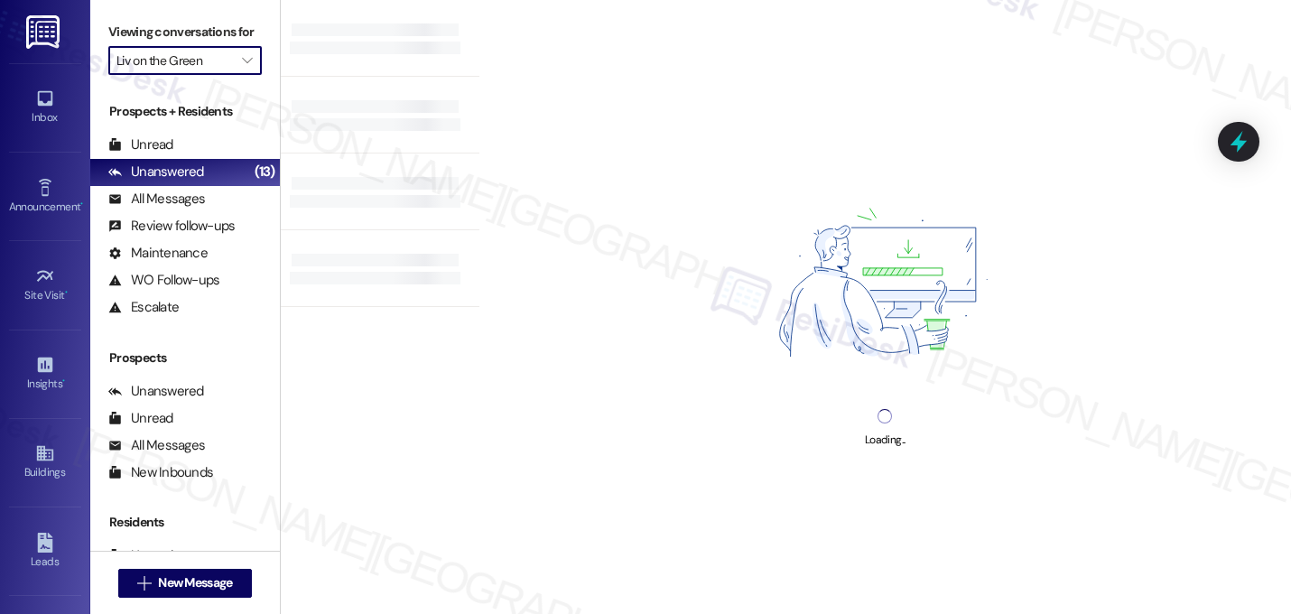
type input "MacArthur Place at 183"
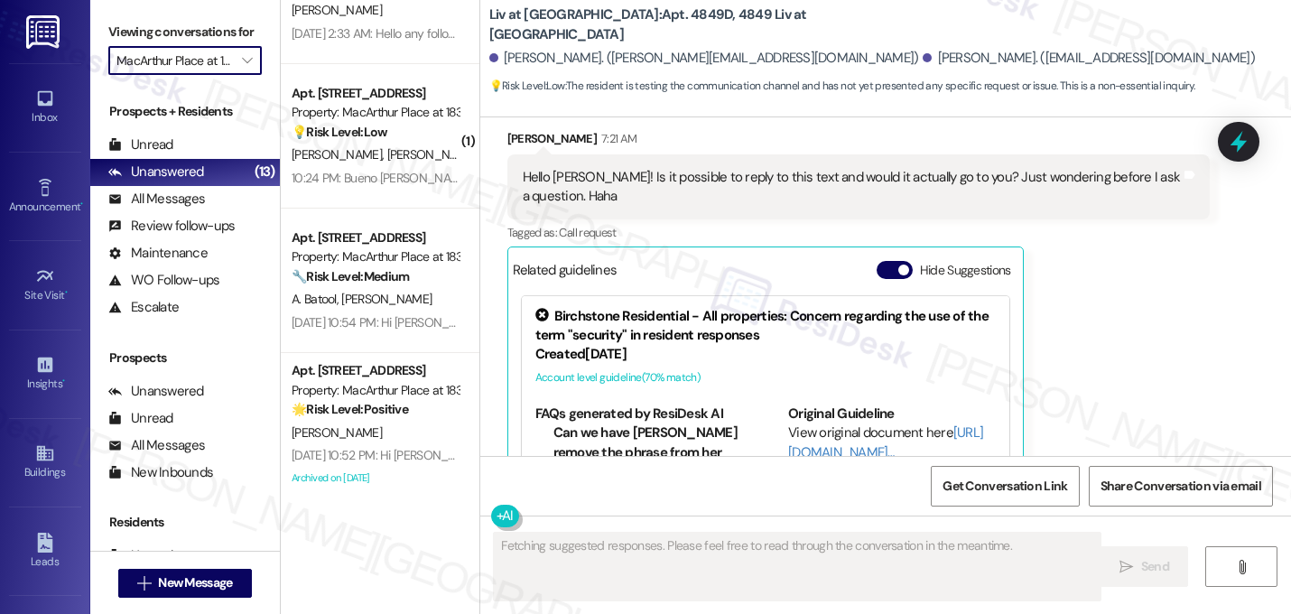
scroll to position [226, 0]
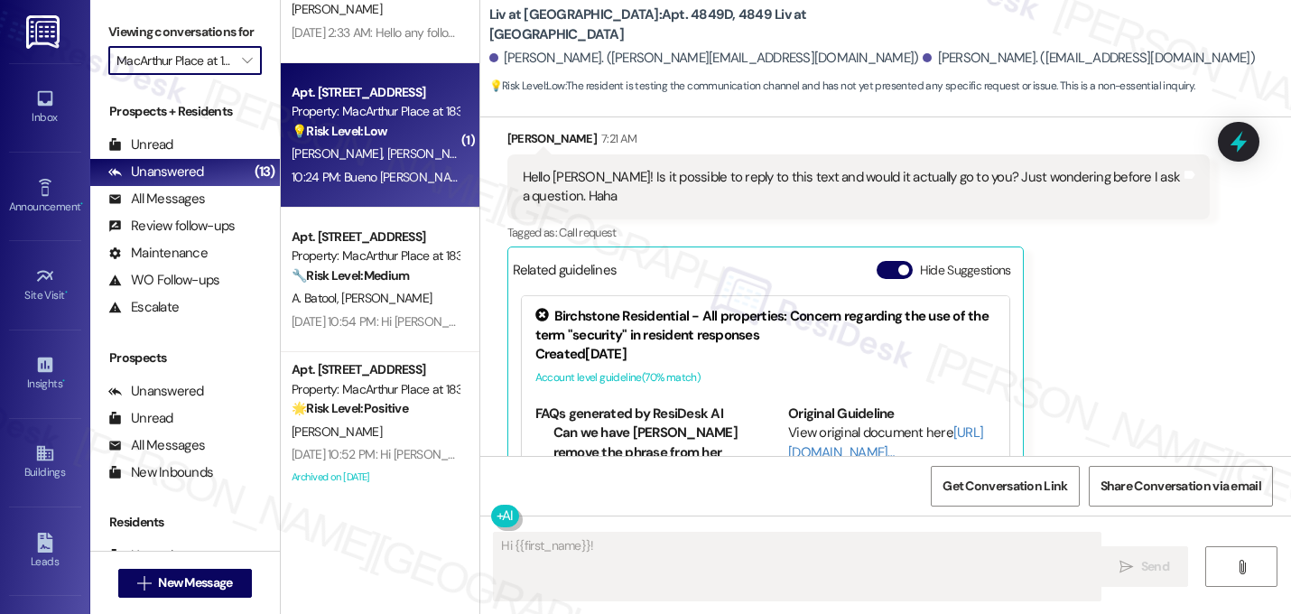
type textarea "Hi {{first_name}}! I'm"
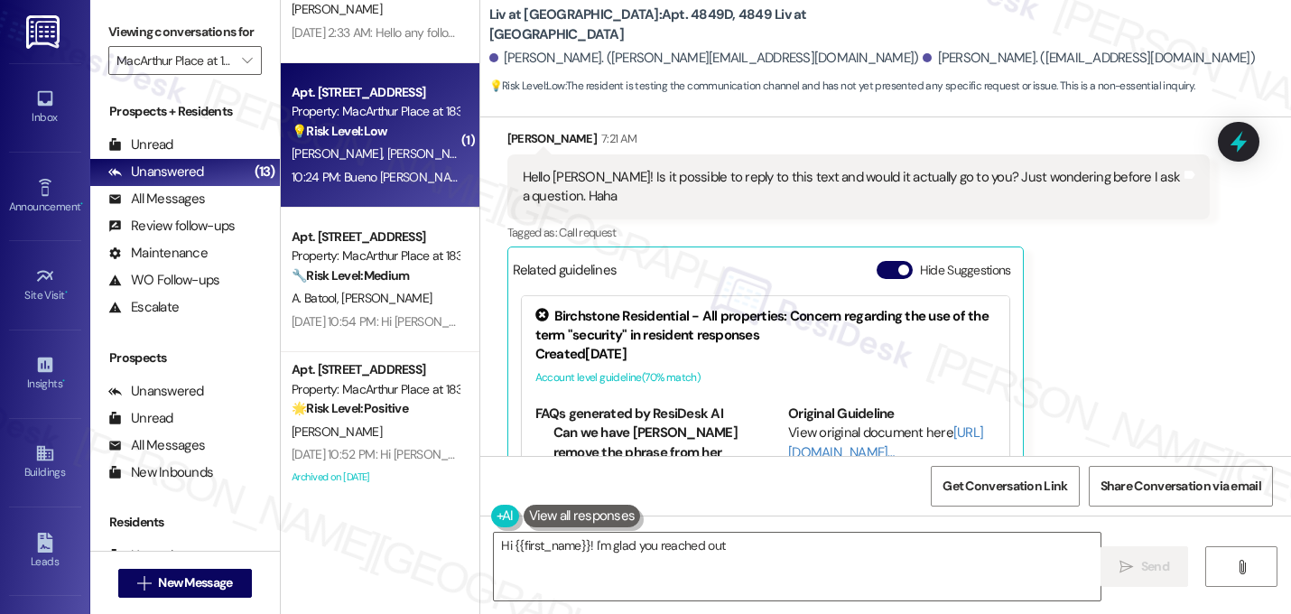
click at [411, 172] on div "10:24 PM: Bueno dias cuál es el número de teléfono para llamar 😡 10:24 PM: Buen…" at bounding box center [499, 177] width 416 height 16
type textarea "Fetching suggested responses. Please feel free to read through the conversation…"
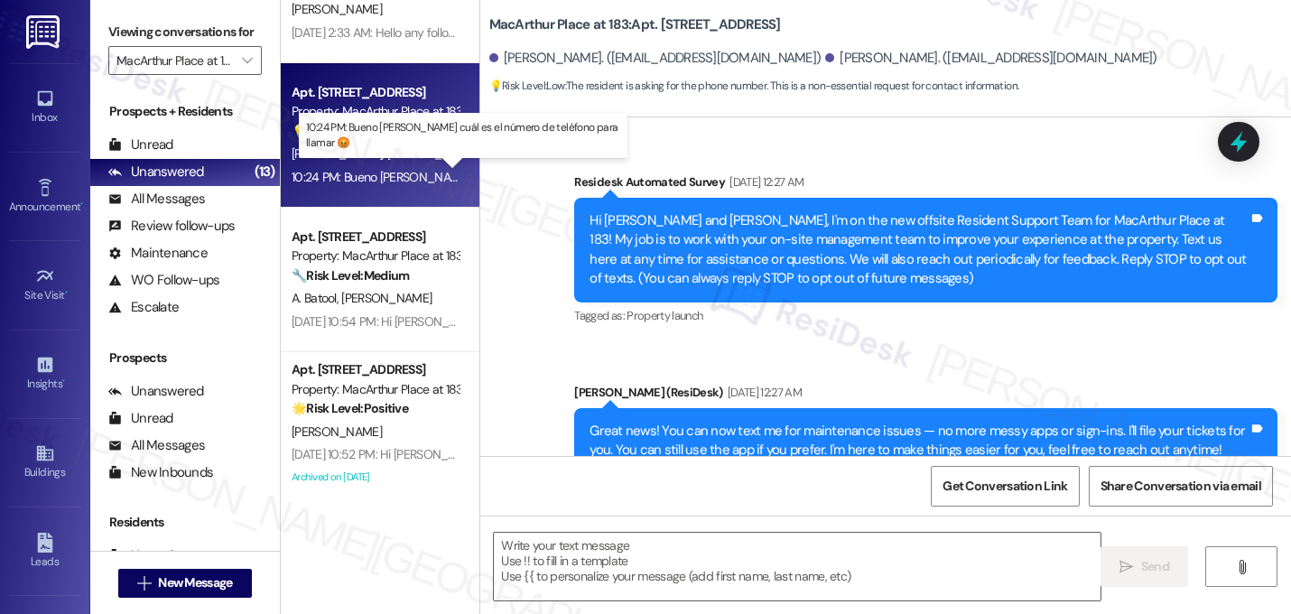
scroll to position [18402, 0]
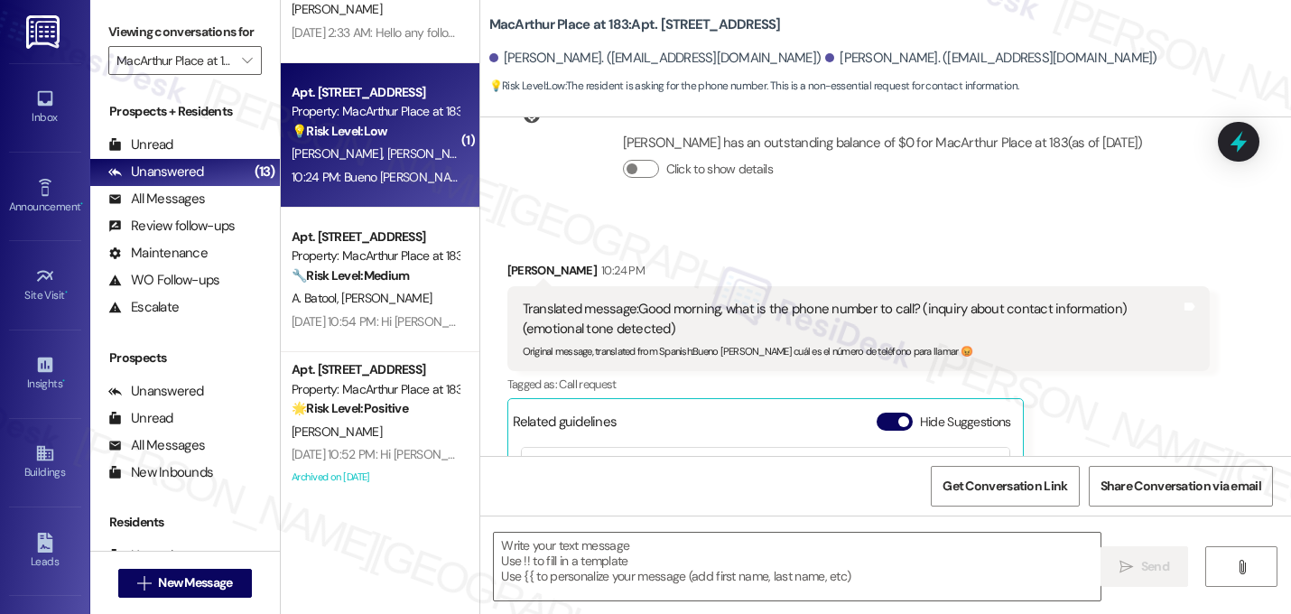
type textarea "Fetching suggested responses. Please feel free to read through the conversation…"
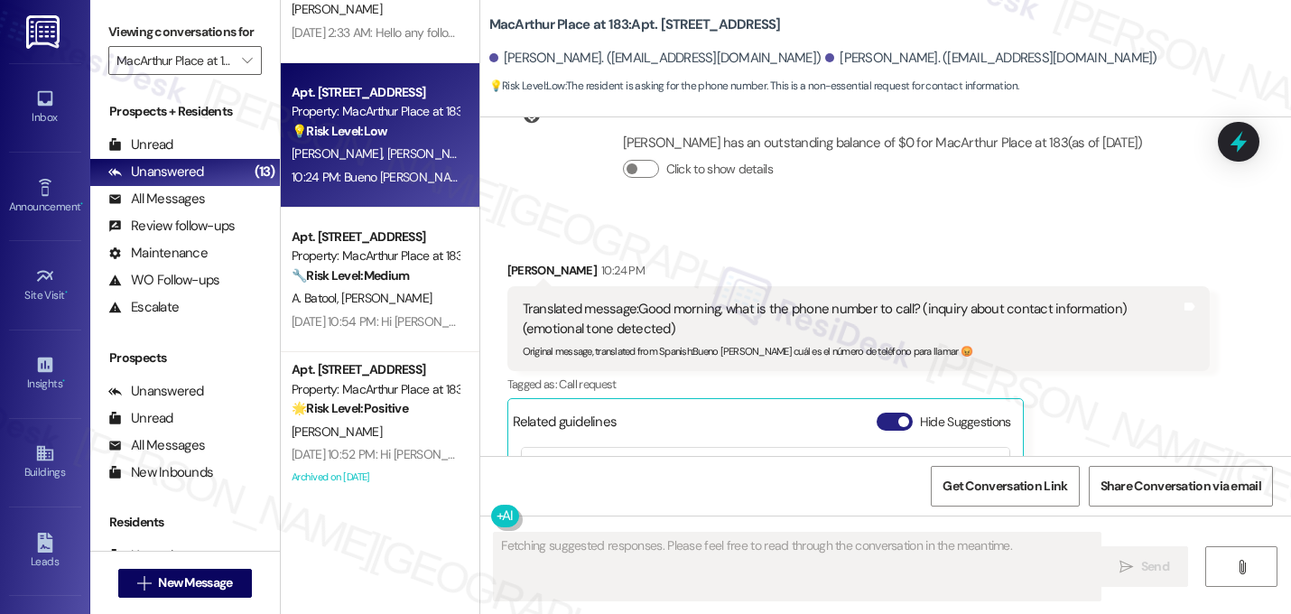
click at [898, 416] on span "button" at bounding box center [903, 421] width 11 height 11
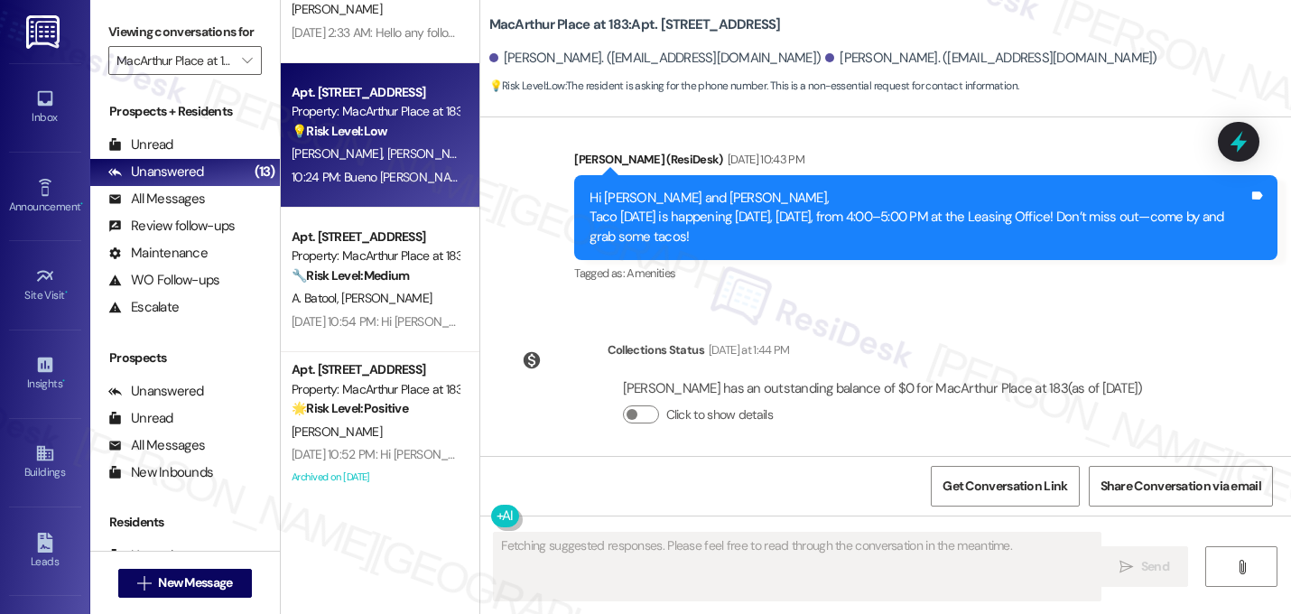
click at [923, 327] on div "Collections Status Yesterday at 1:44 PM Maria Garcia has an outstanding balance…" at bounding box center [833, 396] width 678 height 139
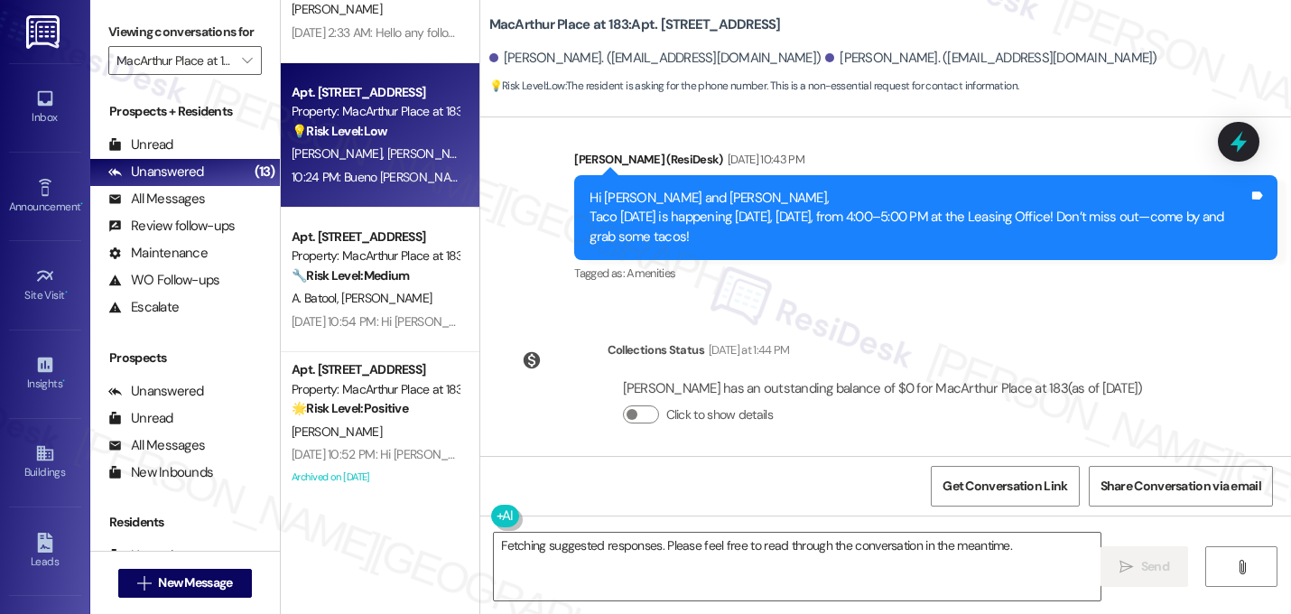
click at [973, 532] on div "Translated message: Good morning, what is the phone number to call? (inquiry ab…" at bounding box center [858, 574] width 703 height 85
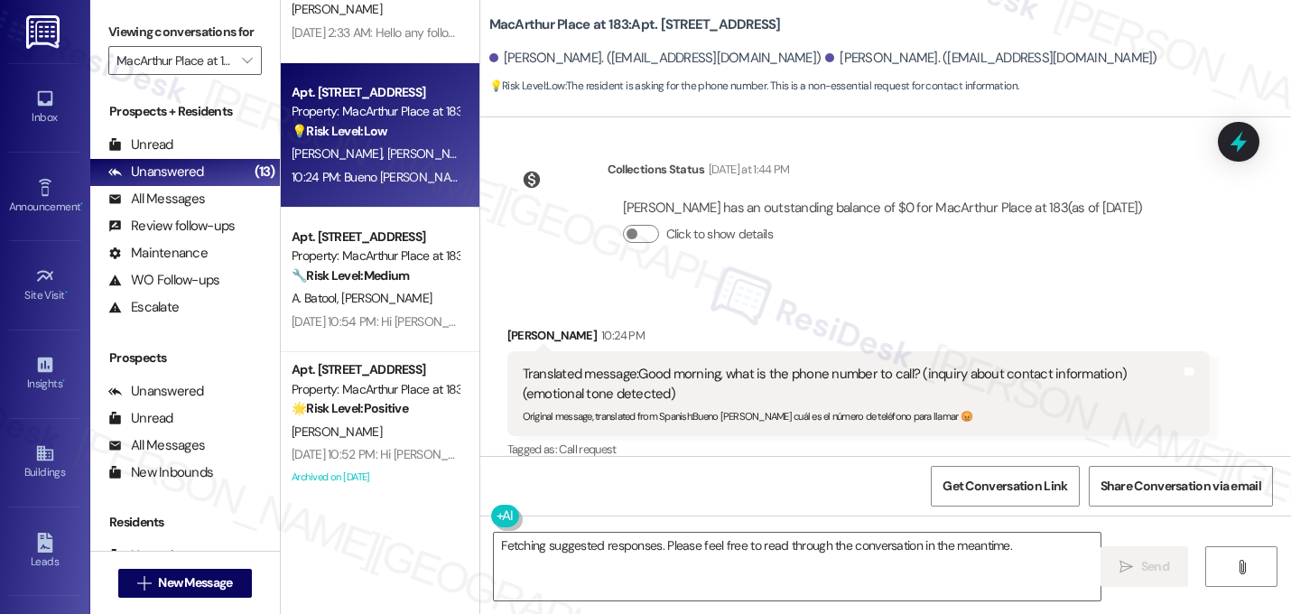
scroll to position [48, 0]
click at [1069, 326] on div "Marvin Yajure 10:24 PM Translated message: Good morning, what is the phone numb…" at bounding box center [858, 540] width 703 height 429
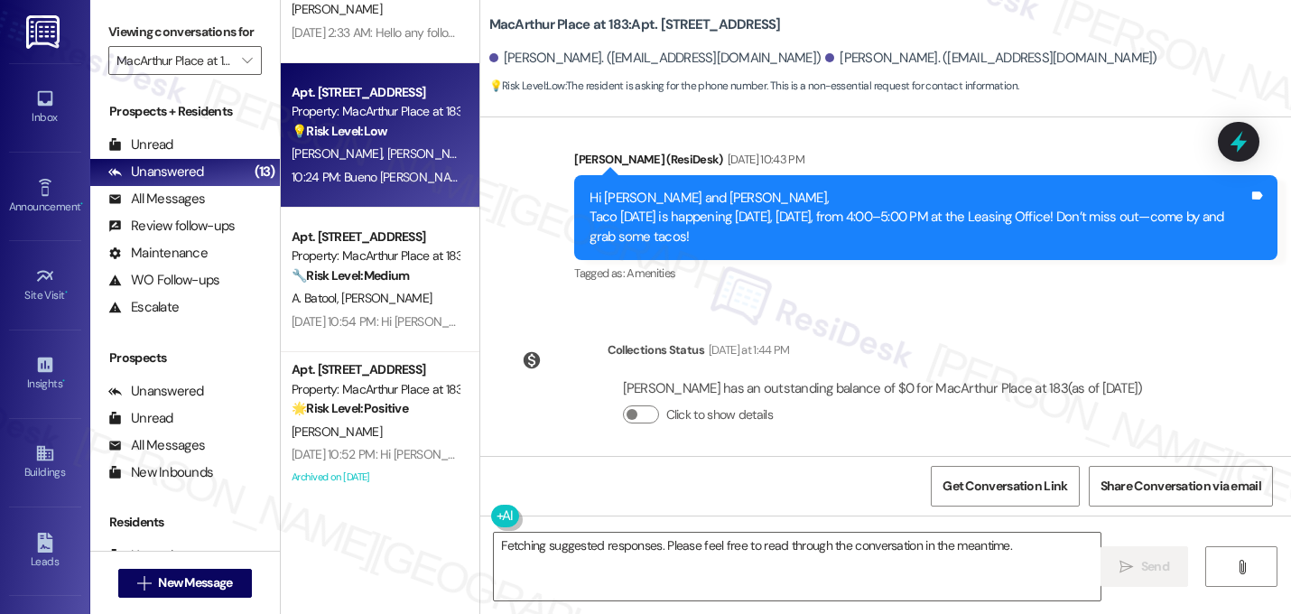
scroll to position [18192, 0]
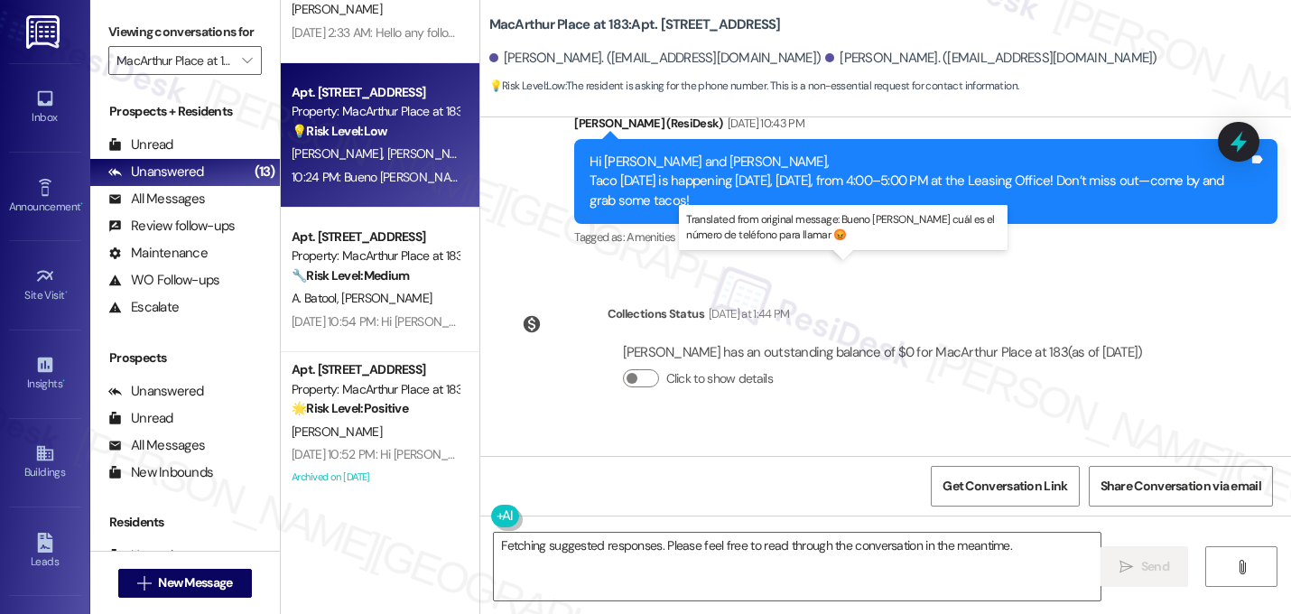
drag, startPoint x: 930, startPoint y: 306, endPoint x: 688, endPoint y: 314, distance: 242.0
click at [687, 548] on div "Original message, translated from Spanish : Bueno dias cuál es el número de tel…" at bounding box center [852, 557] width 659 height 19
copy sub "Bueno [PERSON_NAME] cuál es el número de teléfono para llamar 😡"
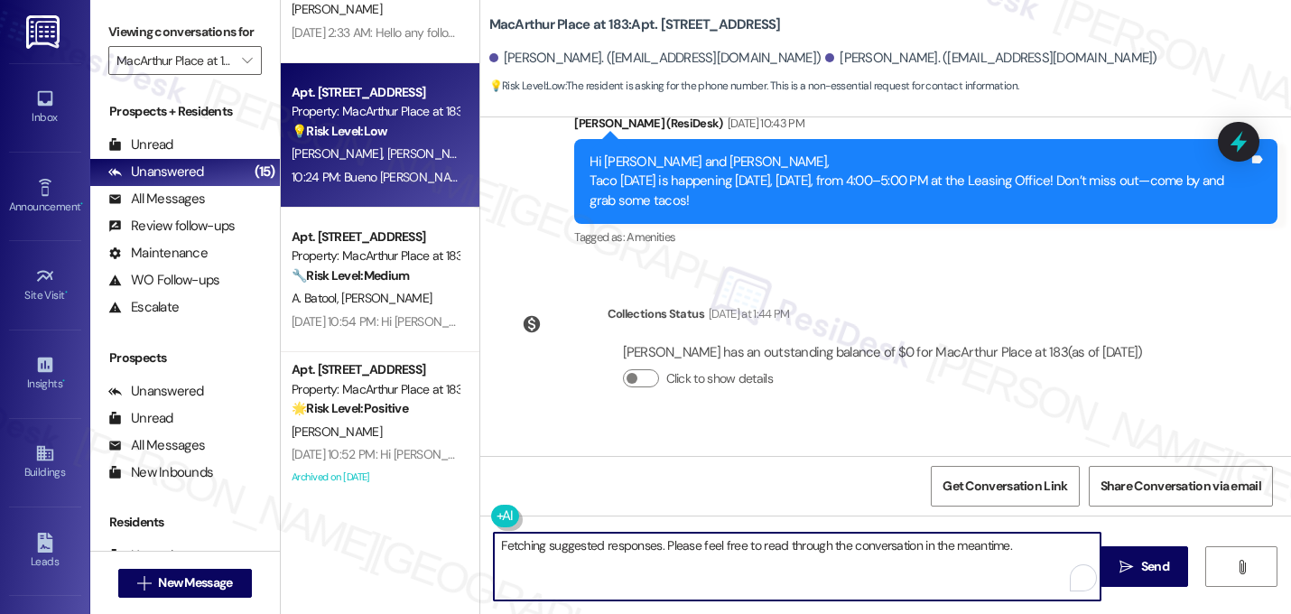
click at [644, 556] on textarea "Fetching suggested responses. Please feel free to read through the conversation…" at bounding box center [797, 566] width 606 height 68
paste textarea "(469) 423-6300"
paste textarea "Let me know if you need anything else. 😊"
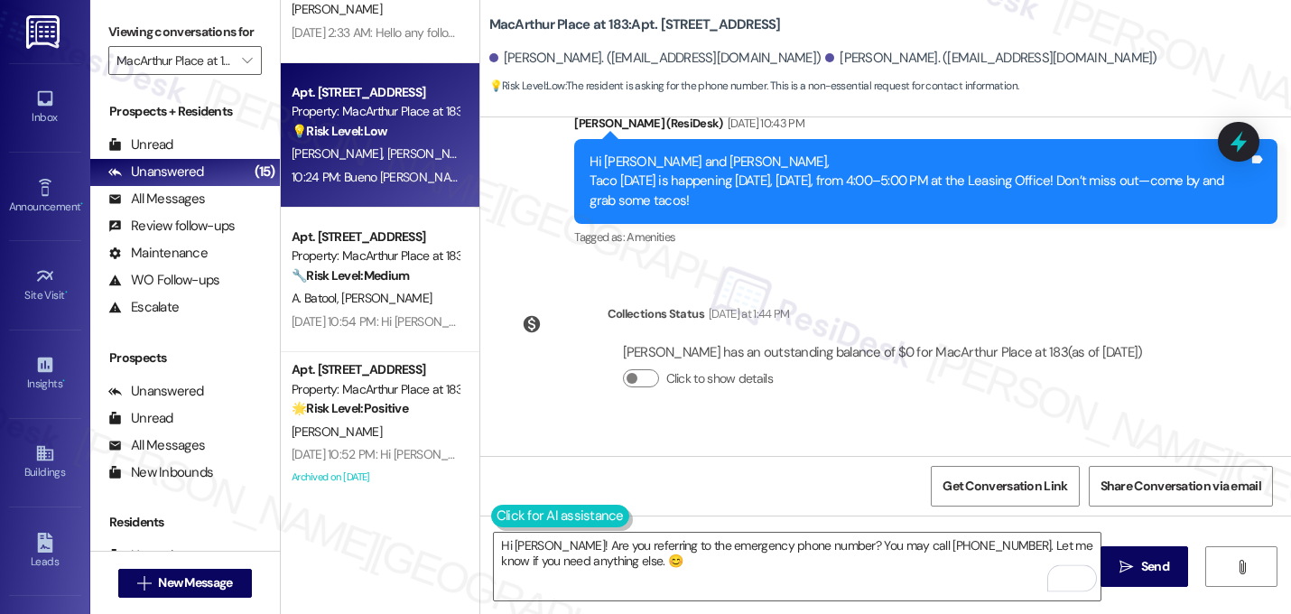
click at [501, 516] on button at bounding box center [560, 515] width 138 height 23
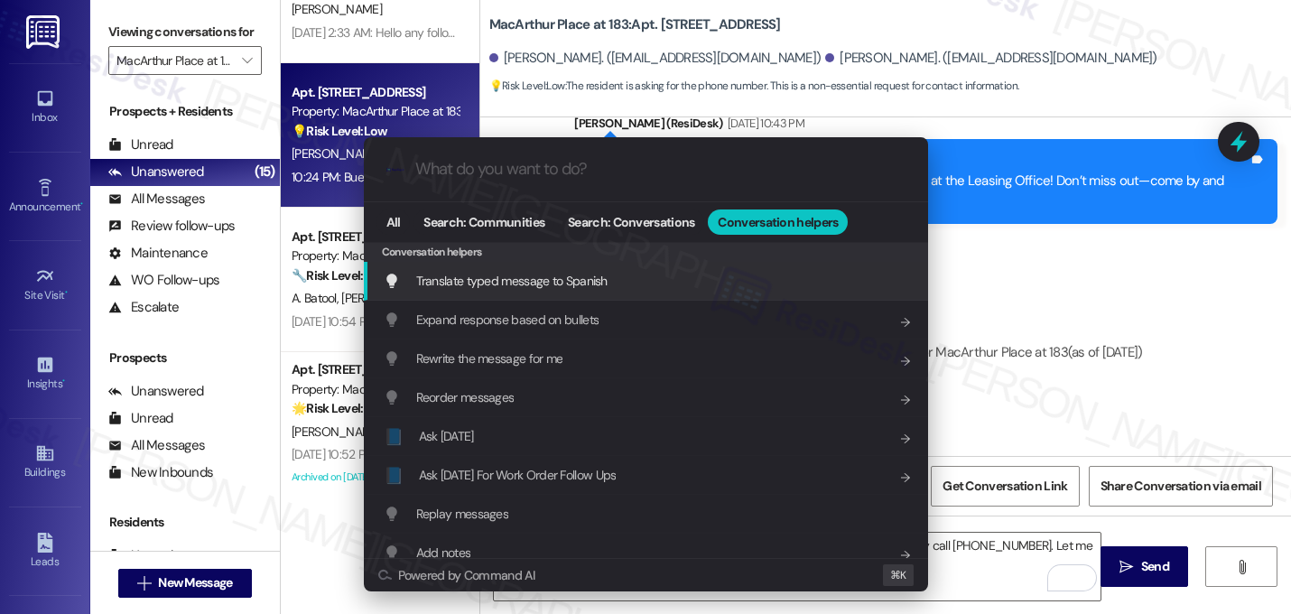
click at [516, 287] on span "Translate typed message to Spanish" at bounding box center [511, 281] width 191 height 16
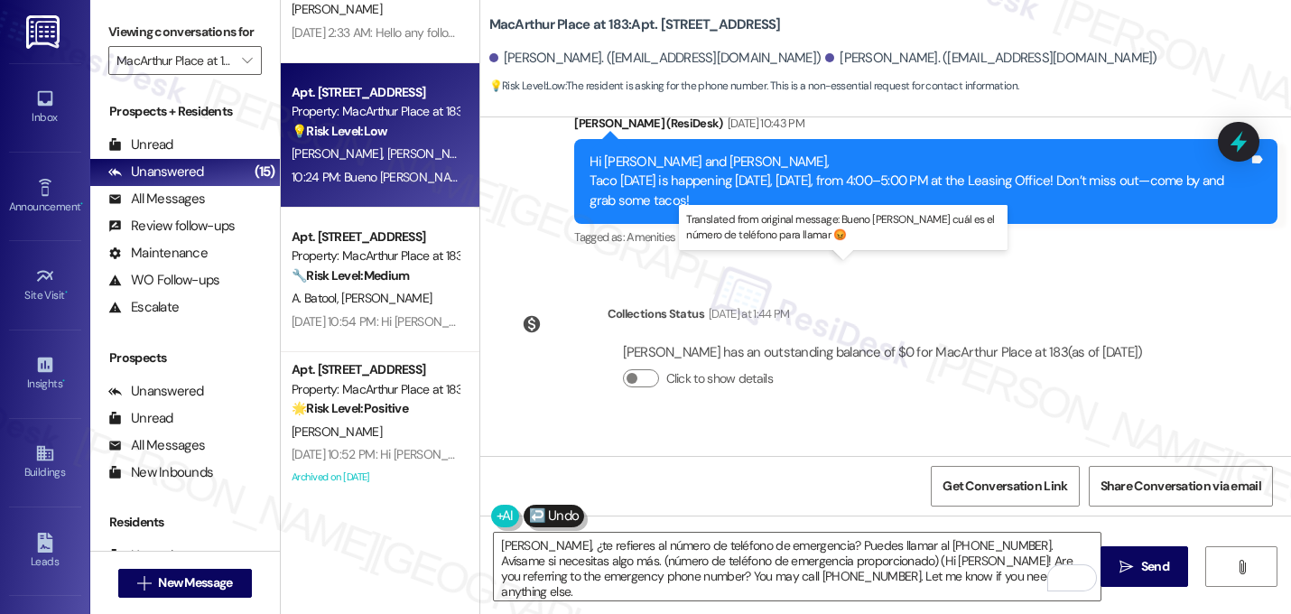
type textarea "[PERSON_NAME], ¿te refieres al número de teléfono de emergencia? Puedes llamar …"
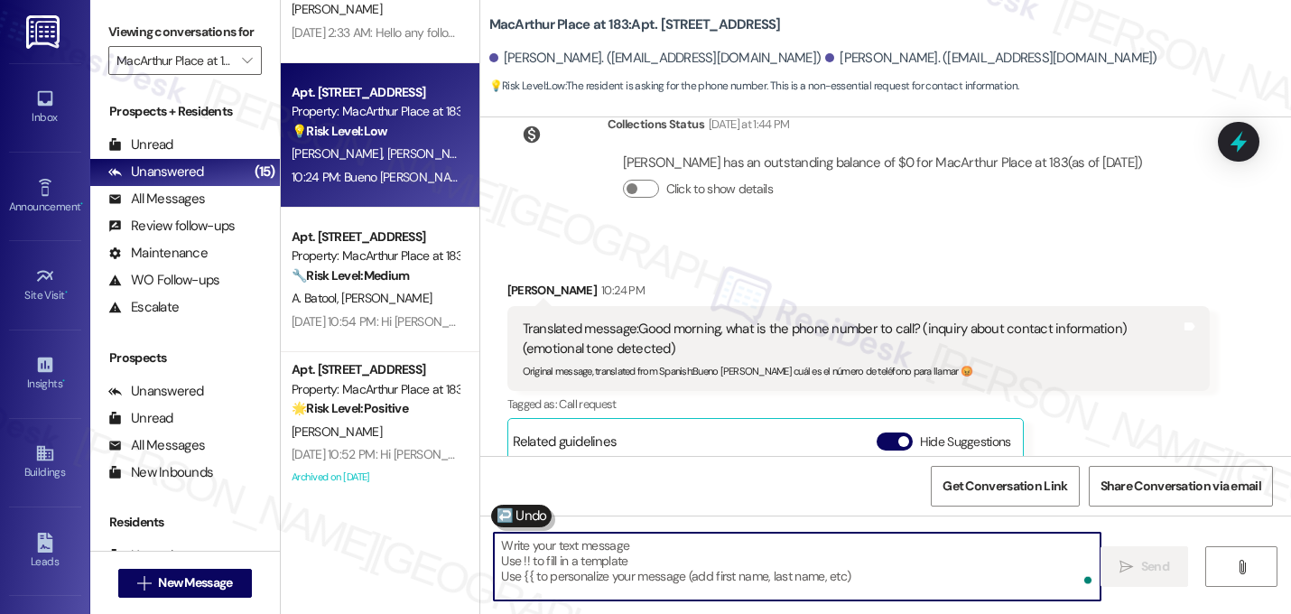
scroll to position [18401, 0]
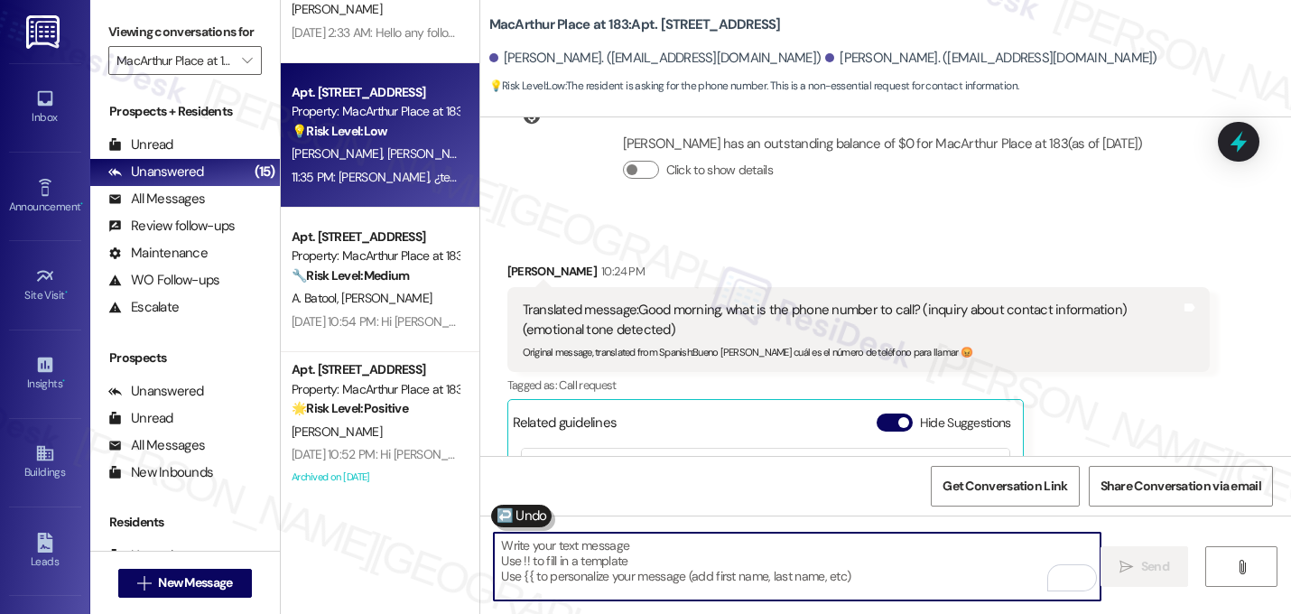
click at [1087, 262] on div "Marvin Yajure 10:24 PM Translated message: Good morning, what is the phone numb…" at bounding box center [858, 476] width 703 height 429
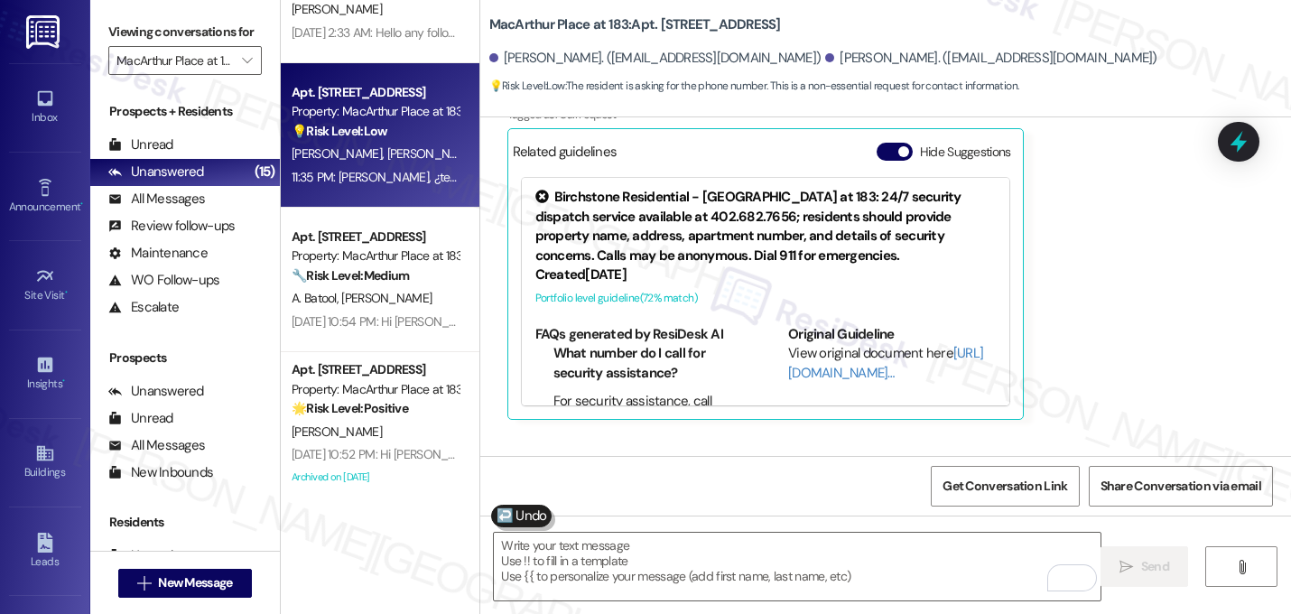
scroll to position [18691, 0]
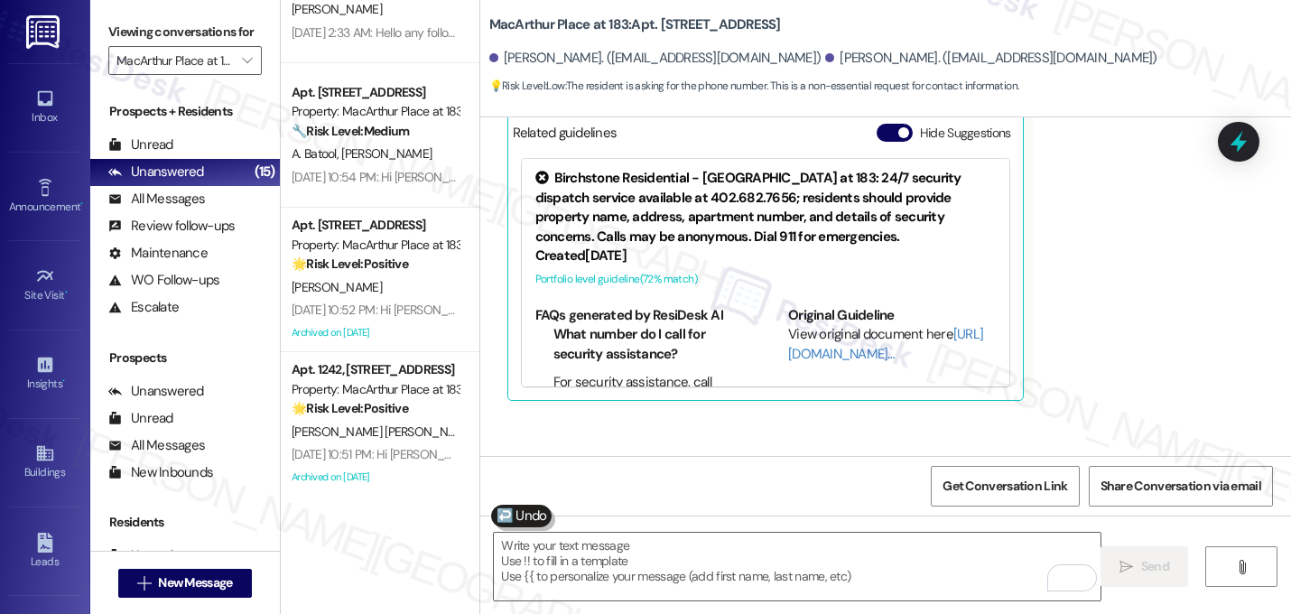
copy div "Se necesita el número de la oficina para poder hablar Tags and notes"
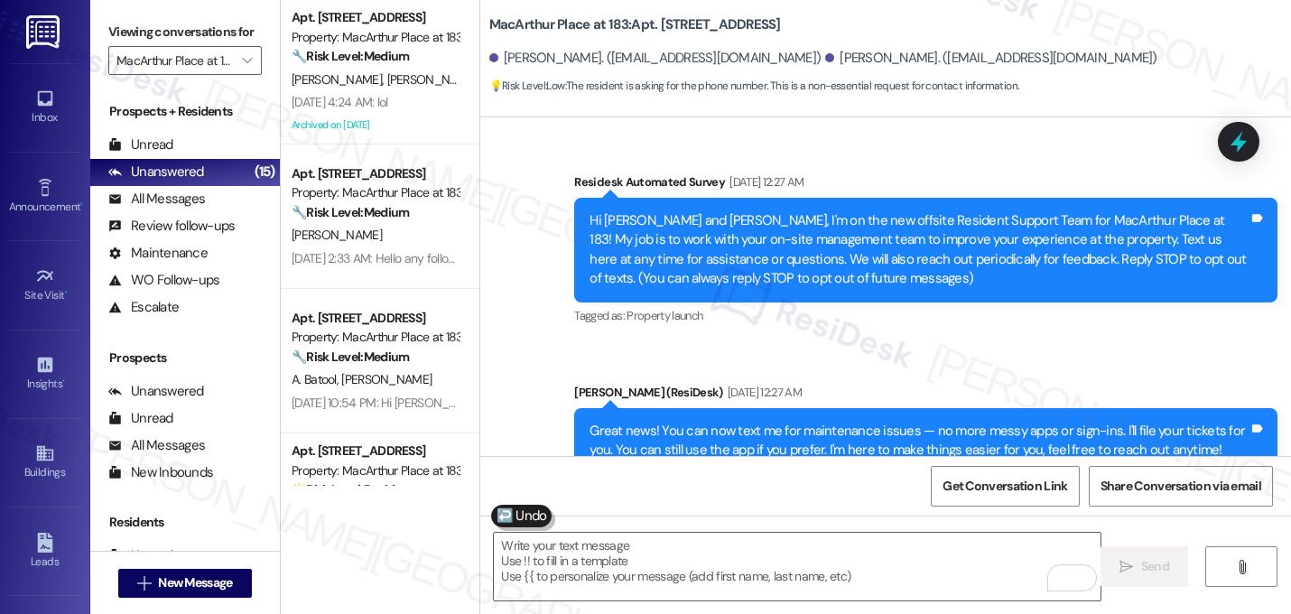
scroll to position [18691, 0]
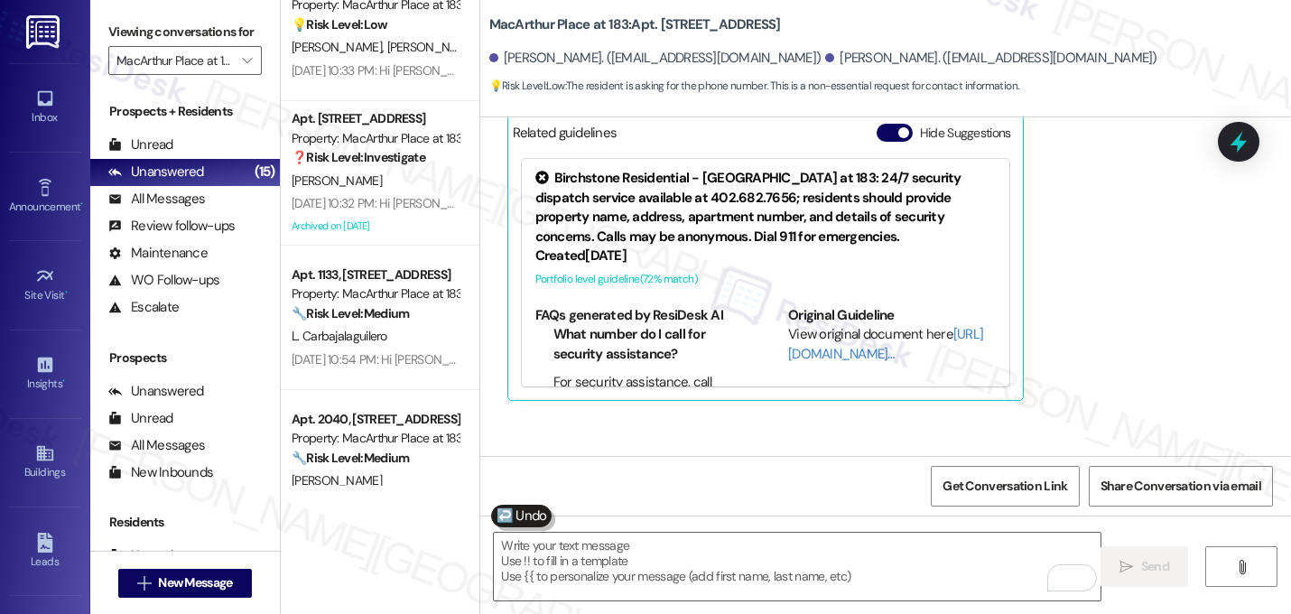
scroll to position [1680, 0]
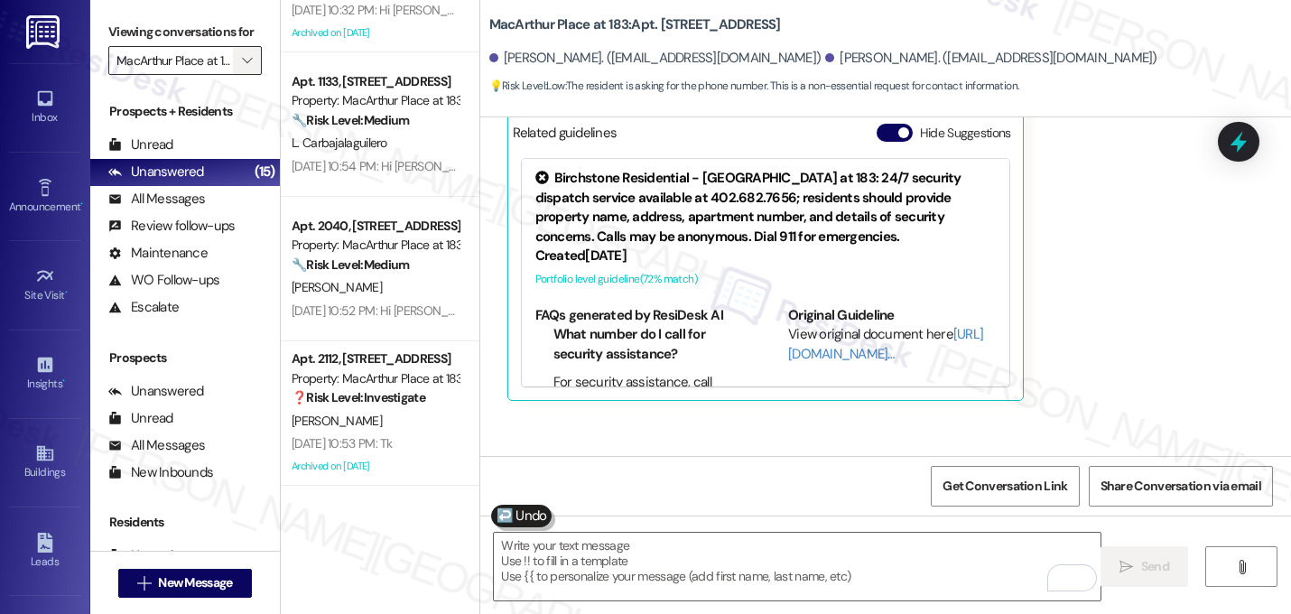
click at [233, 75] on button "" at bounding box center [247, 60] width 29 height 29
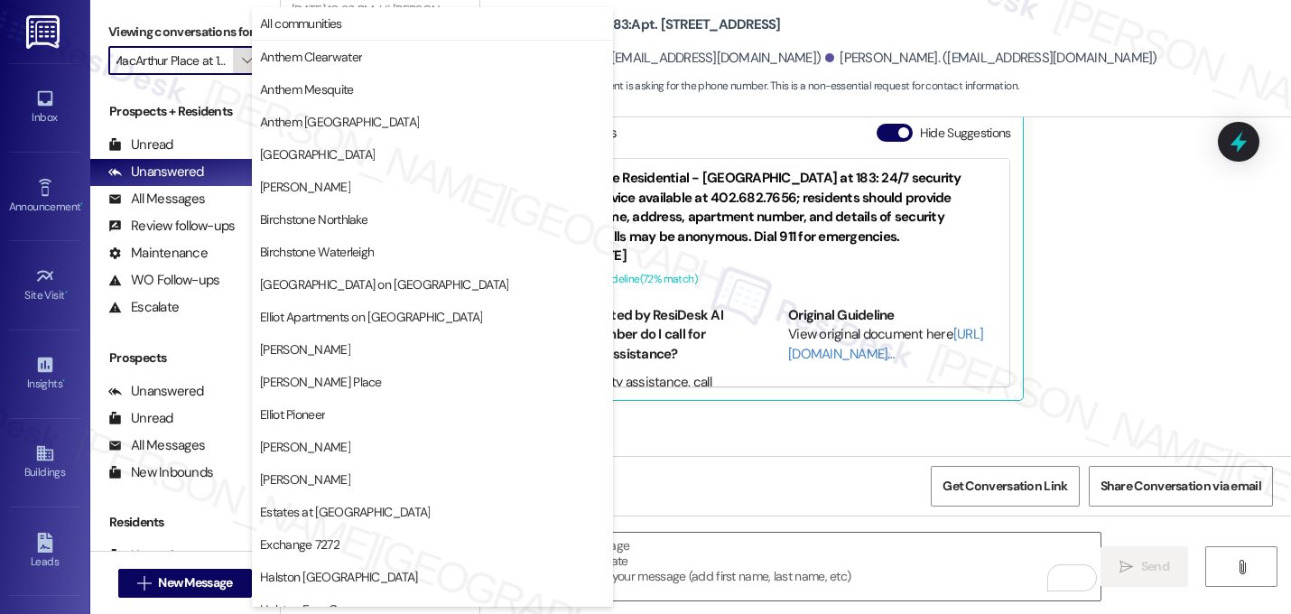
scroll to position [701, 0]
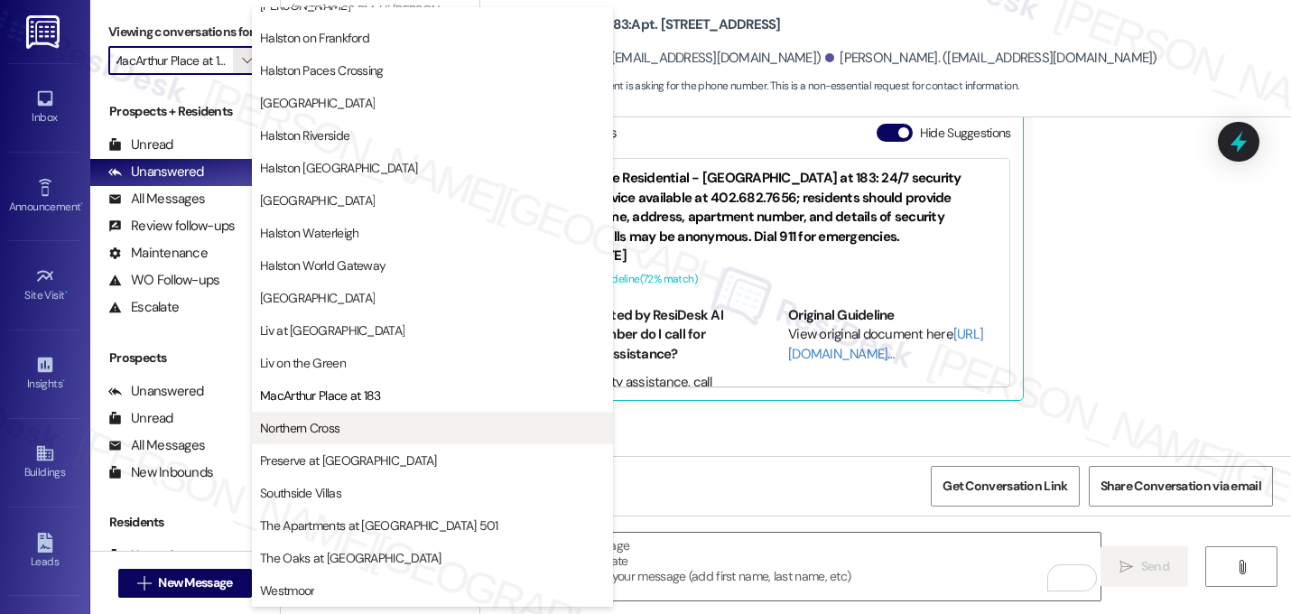
click at [437, 436] on span "Northern Cross" at bounding box center [432, 428] width 345 height 18
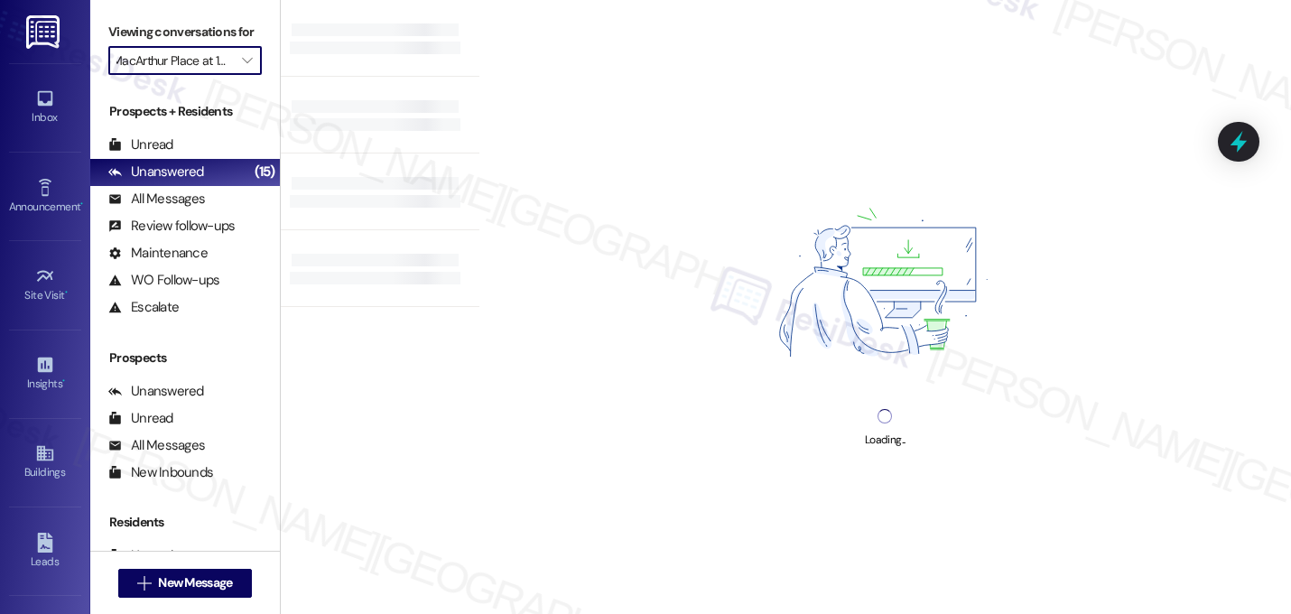
type input "Northern Cross"
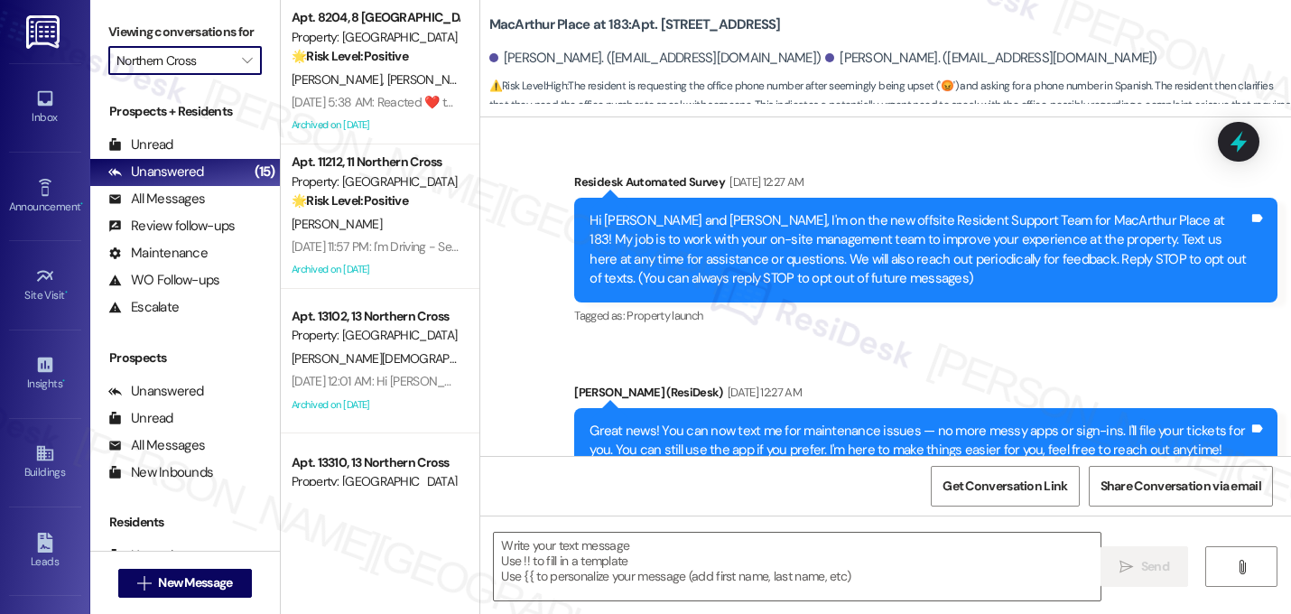
scroll to position [18810, 0]
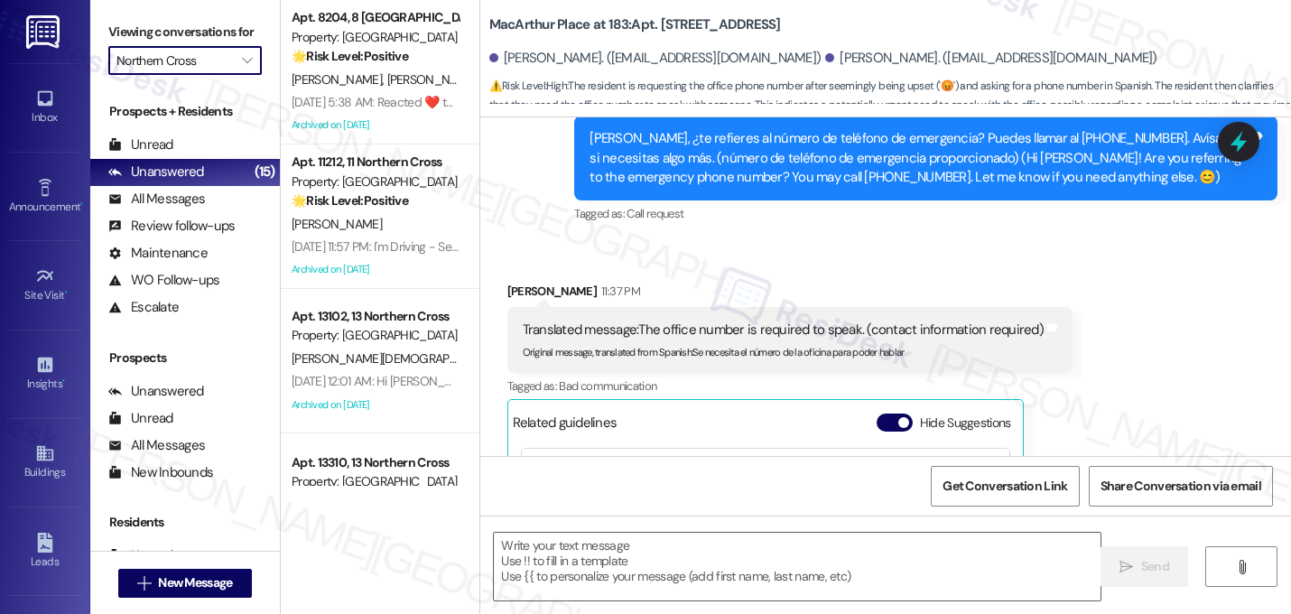
type textarea "Fetching suggested responses. Please feel free to read through the conversation…"
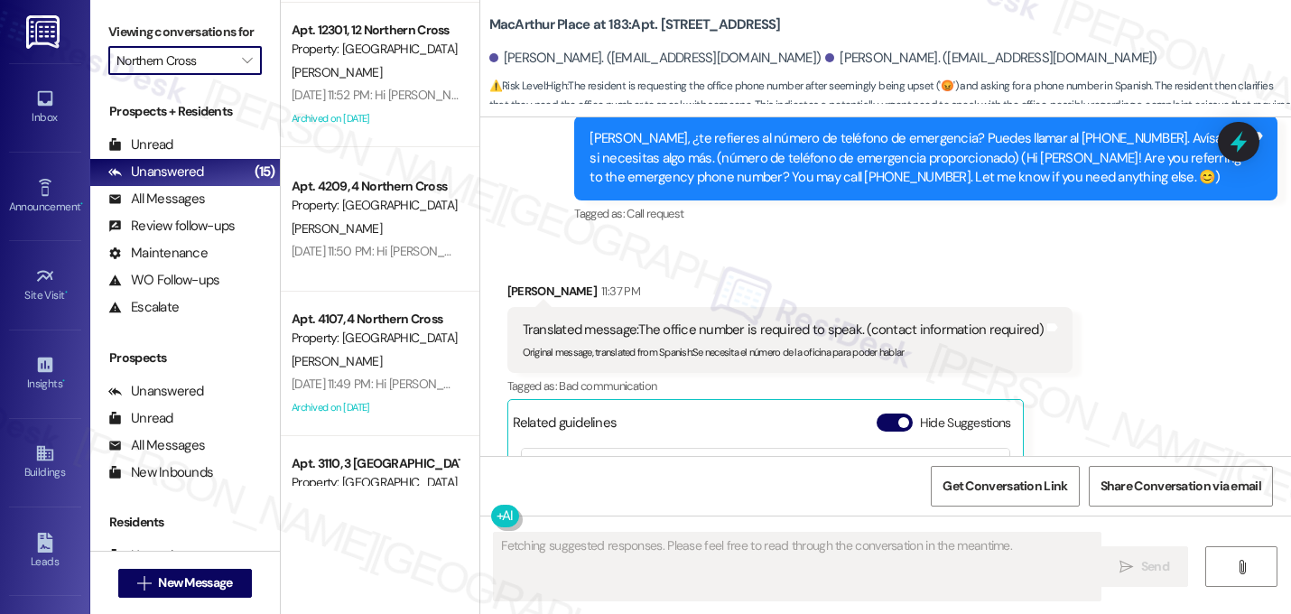
scroll to position [1247, 0]
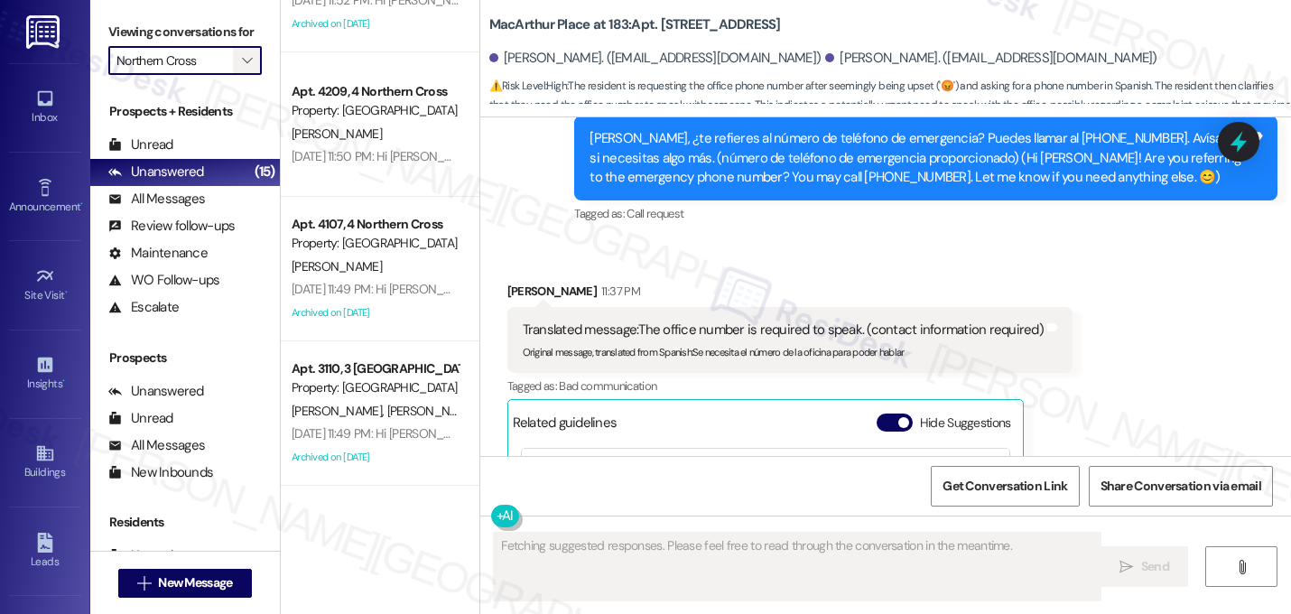
click at [238, 70] on span "" at bounding box center [246, 60] width 17 height 29
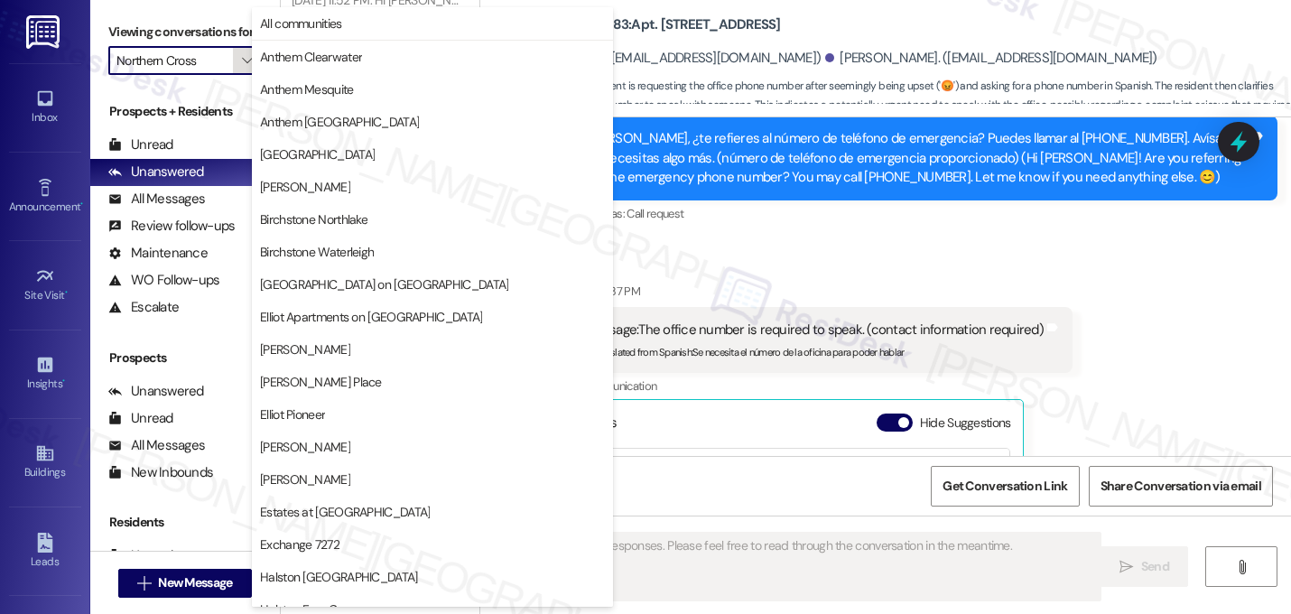
scroll to position [701, 0]
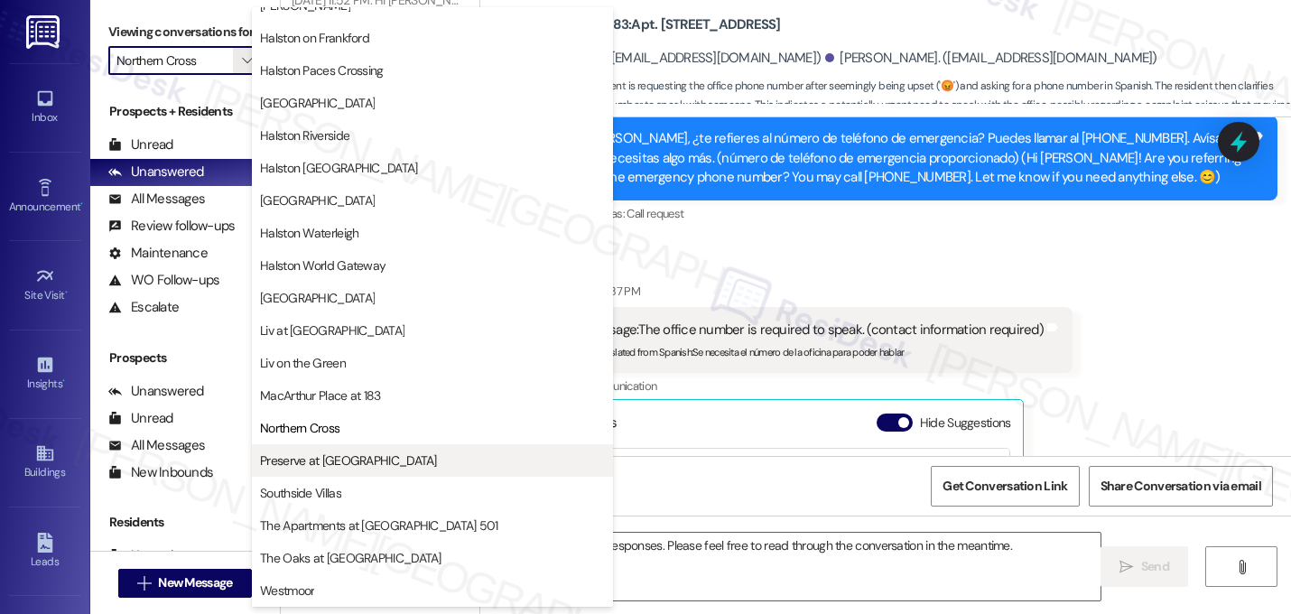
click at [364, 455] on span "Preserve at Preston" at bounding box center [432, 460] width 345 height 18
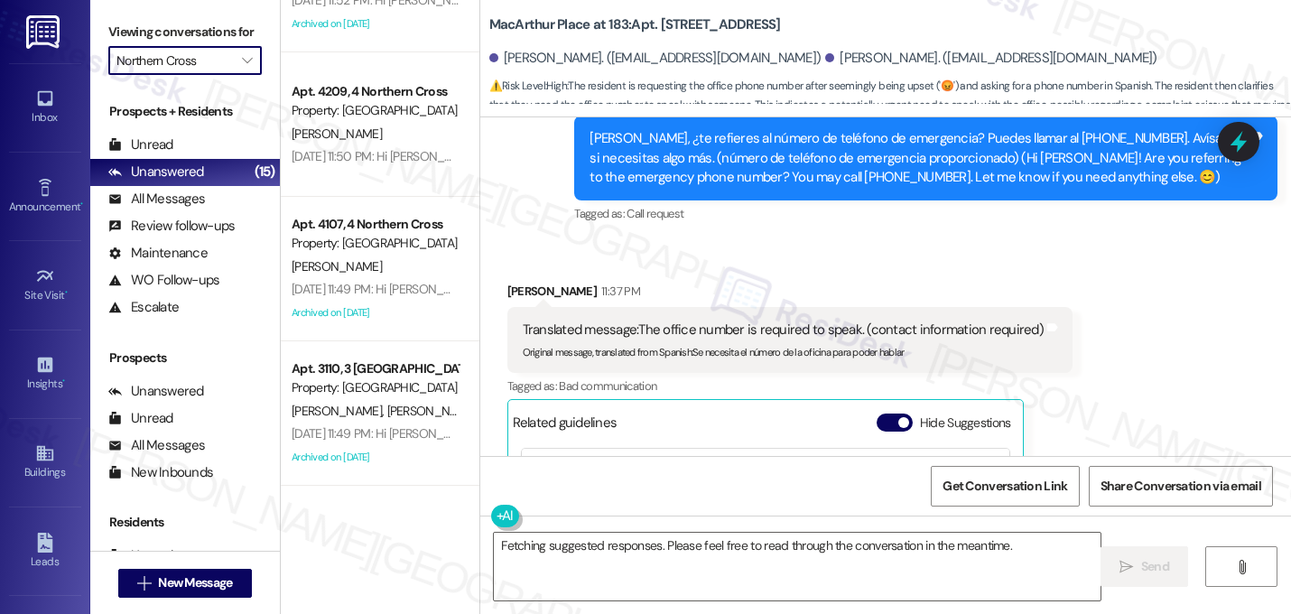
type input "Preserve at Preston"
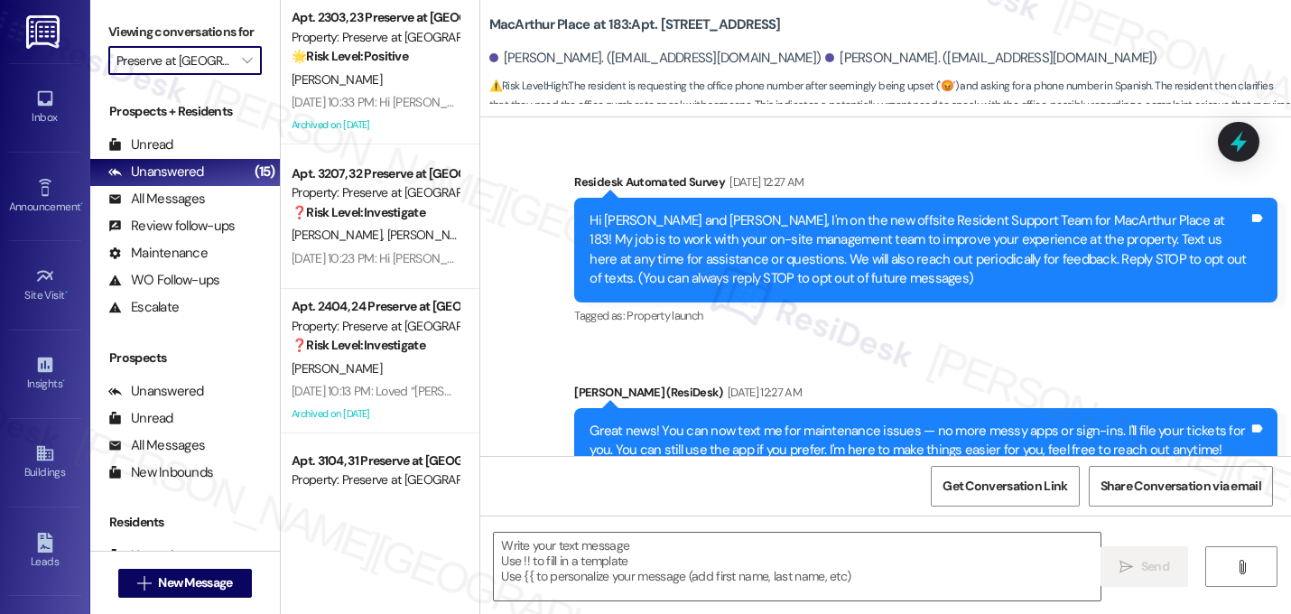
scroll to position [18810, 0]
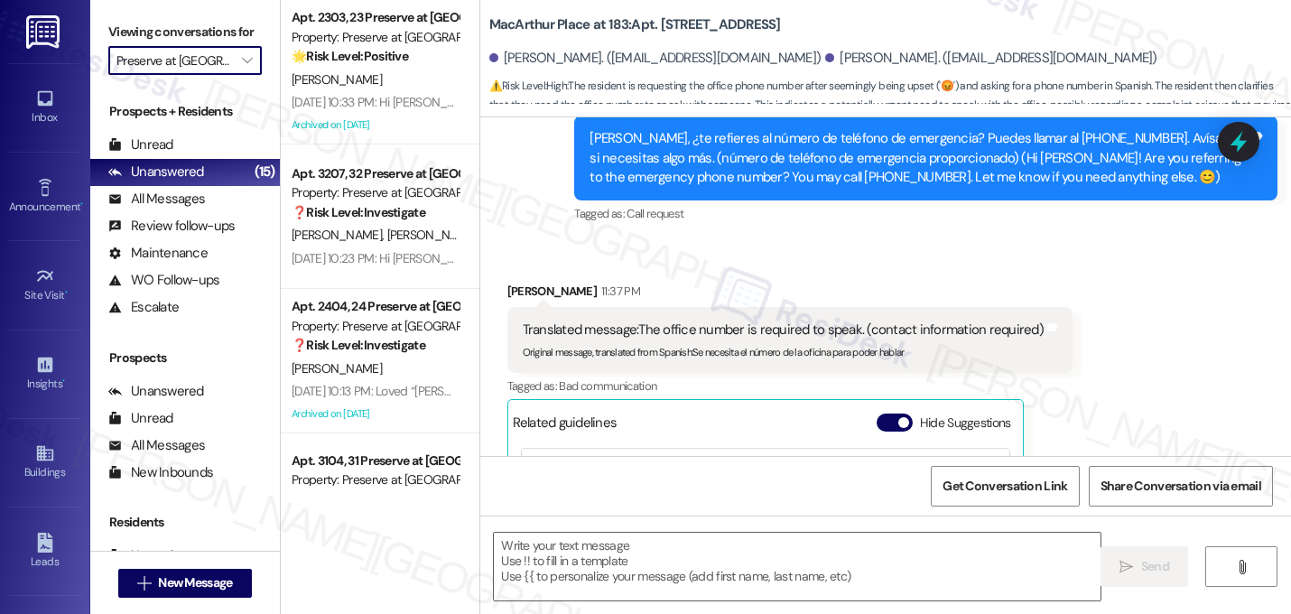
type textarea "Fetching suggested responses. Please feel free to read through the conversation…"
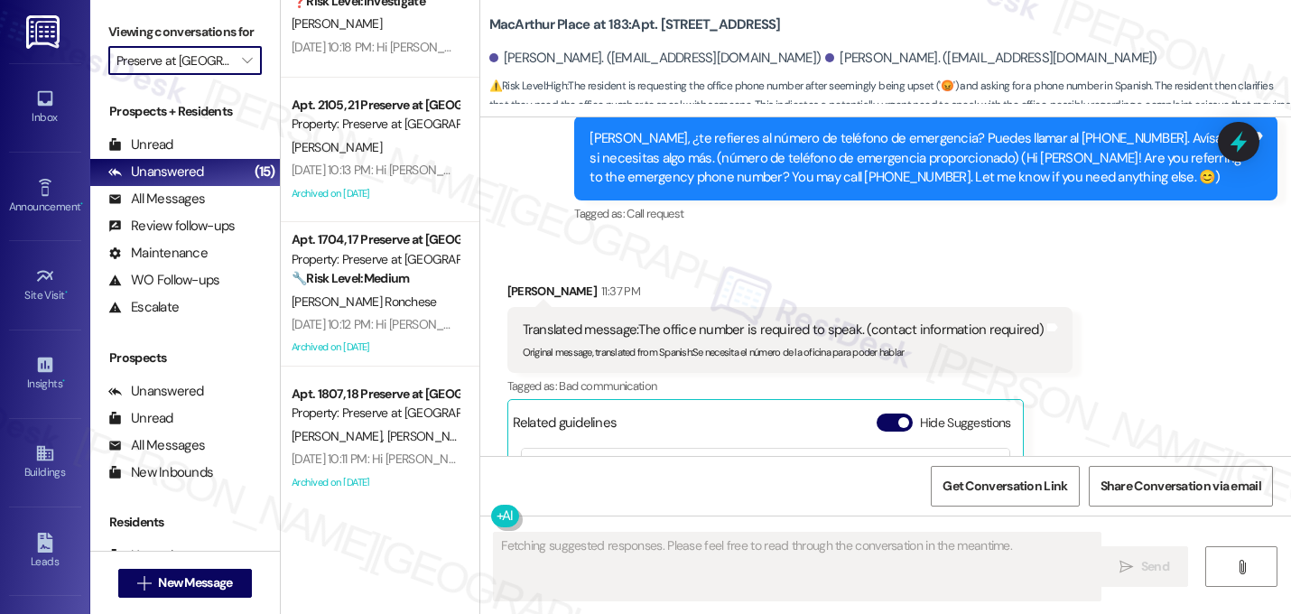
scroll to position [1103, 0]
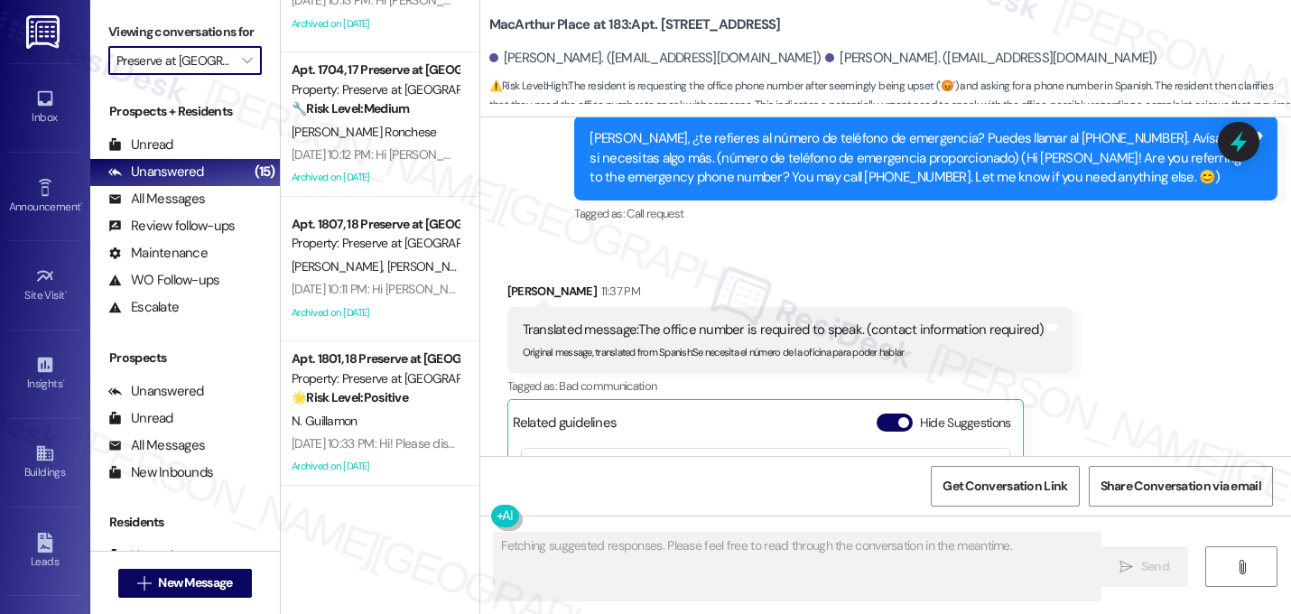
click at [194, 74] on input "Preserve at Preston" at bounding box center [174, 60] width 116 height 29
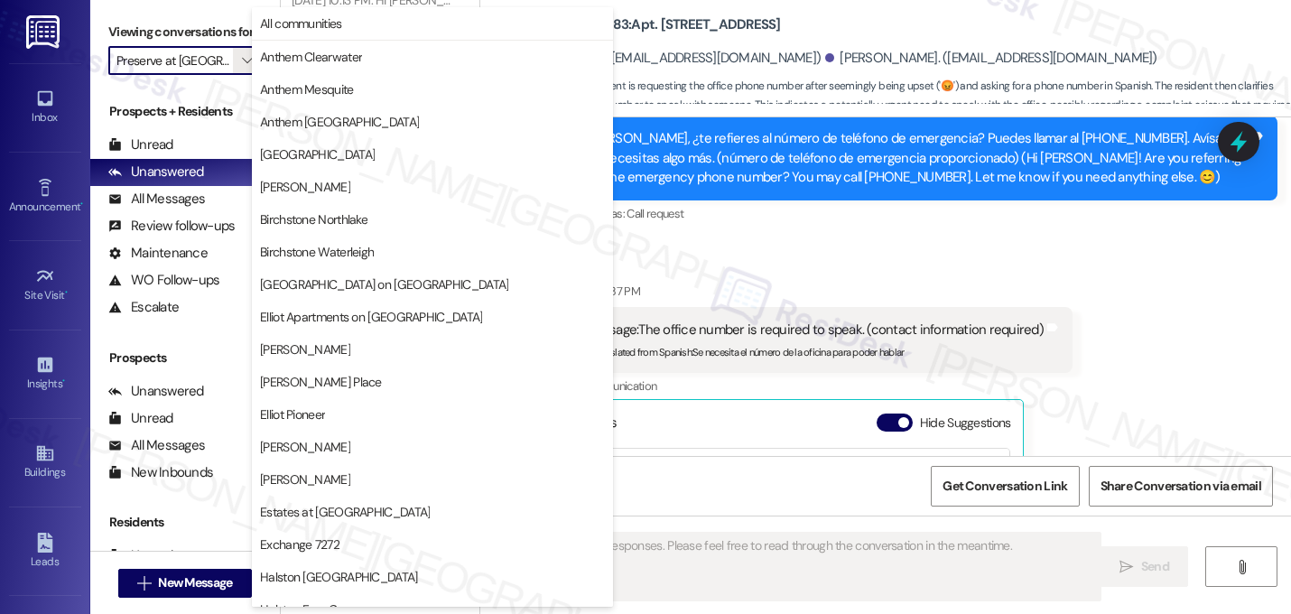
scroll to position [701, 0]
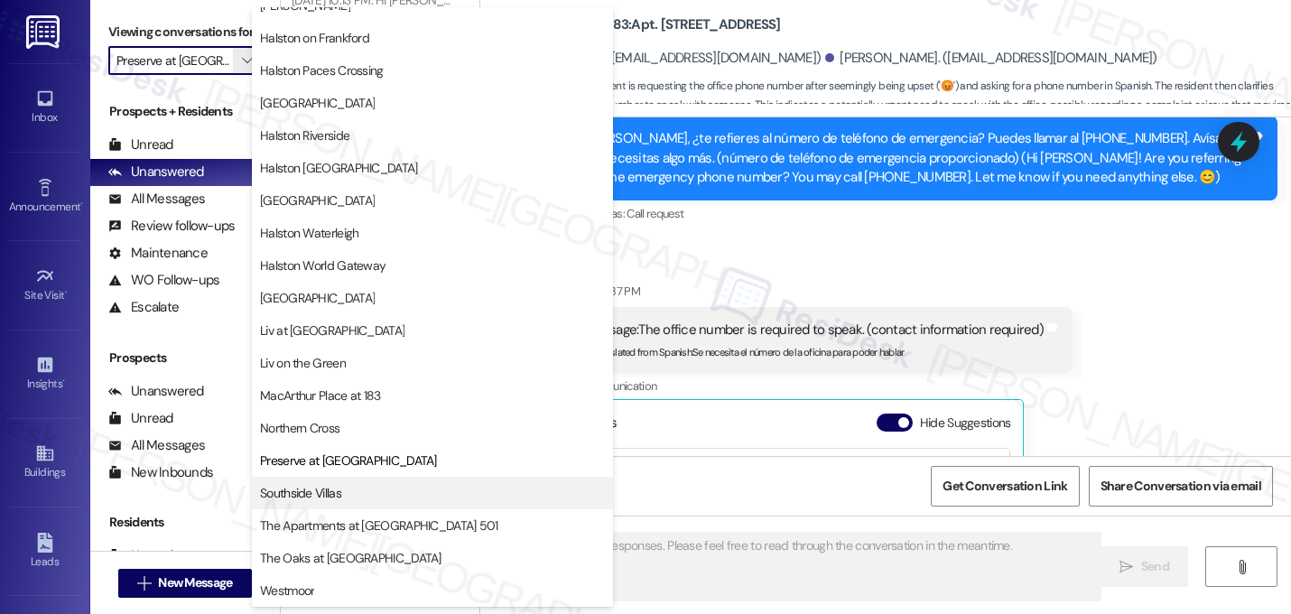
click at [324, 495] on span "Southside Villas" at bounding box center [300, 493] width 81 height 18
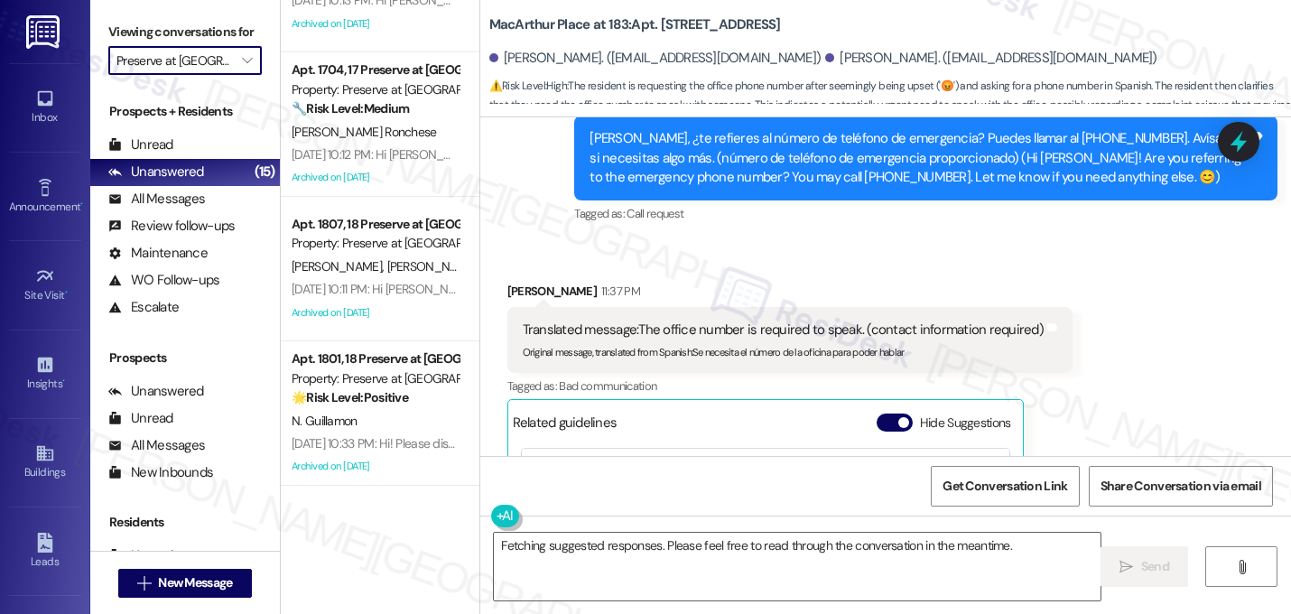
type input "Southside Villas"
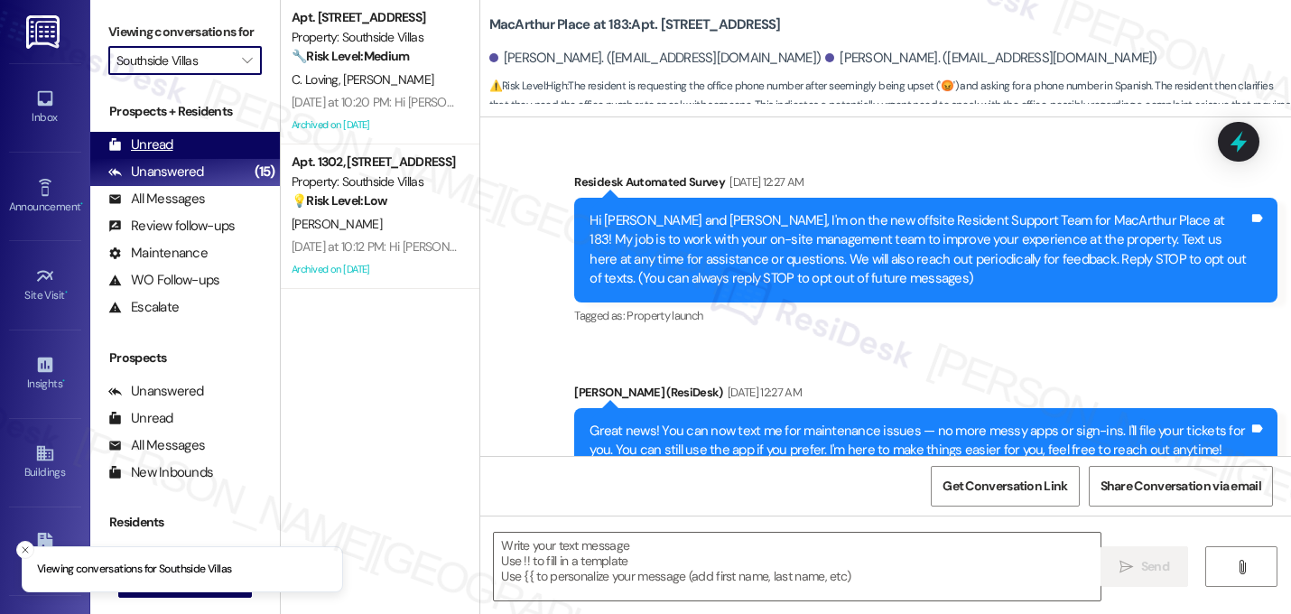
scroll to position [18810, 0]
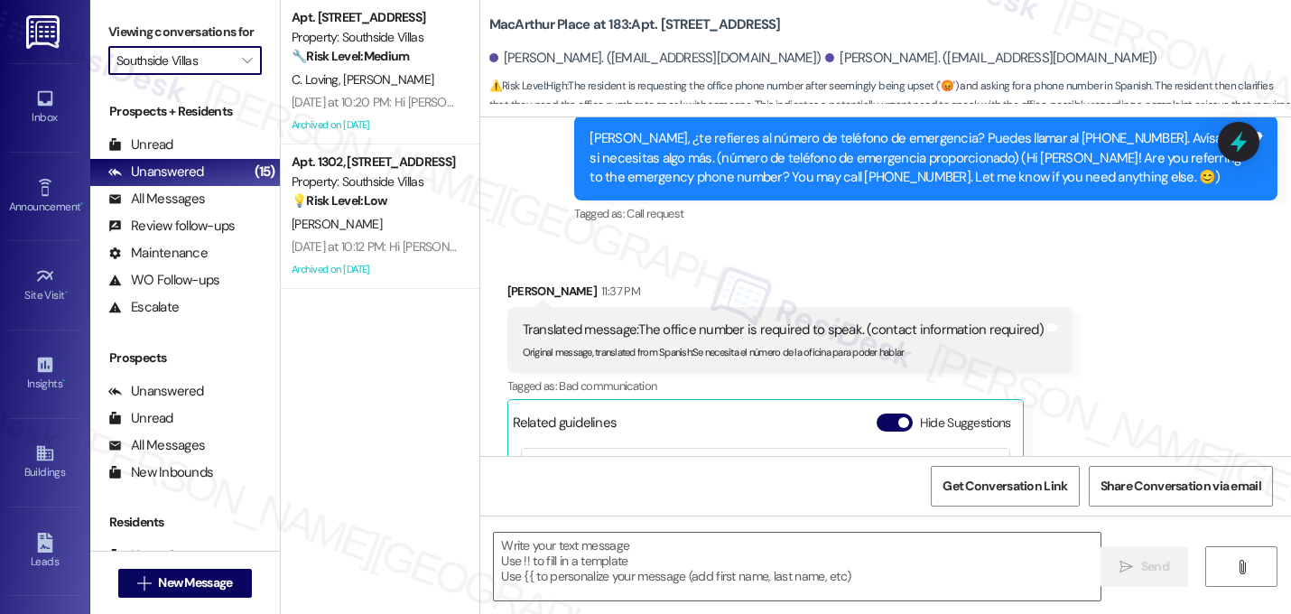
type textarea "Fetching suggested responses. Please feel free to read through the conversation…"
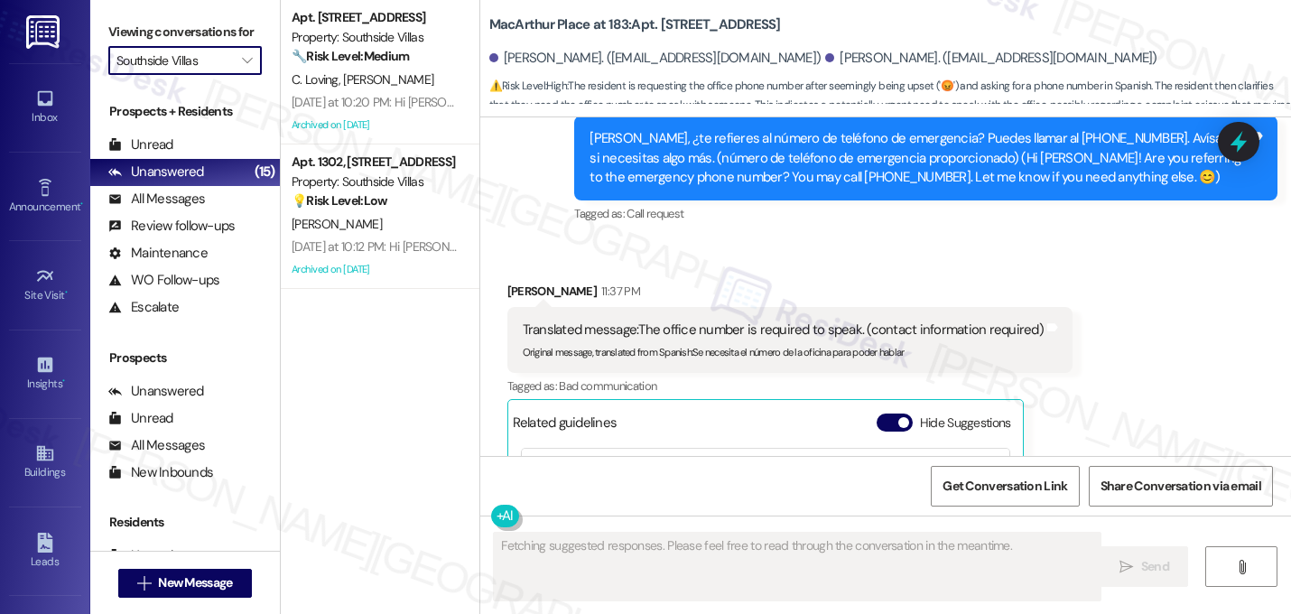
click at [219, 75] on input "Southside Villas" at bounding box center [174, 60] width 116 height 29
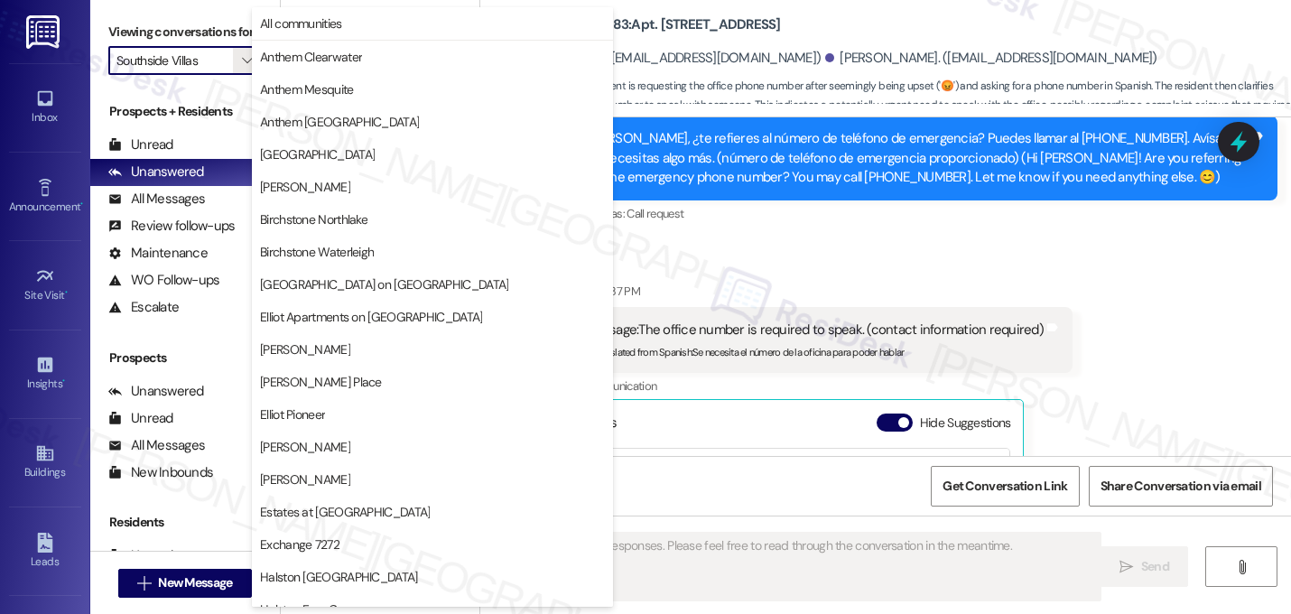
scroll to position [701, 0]
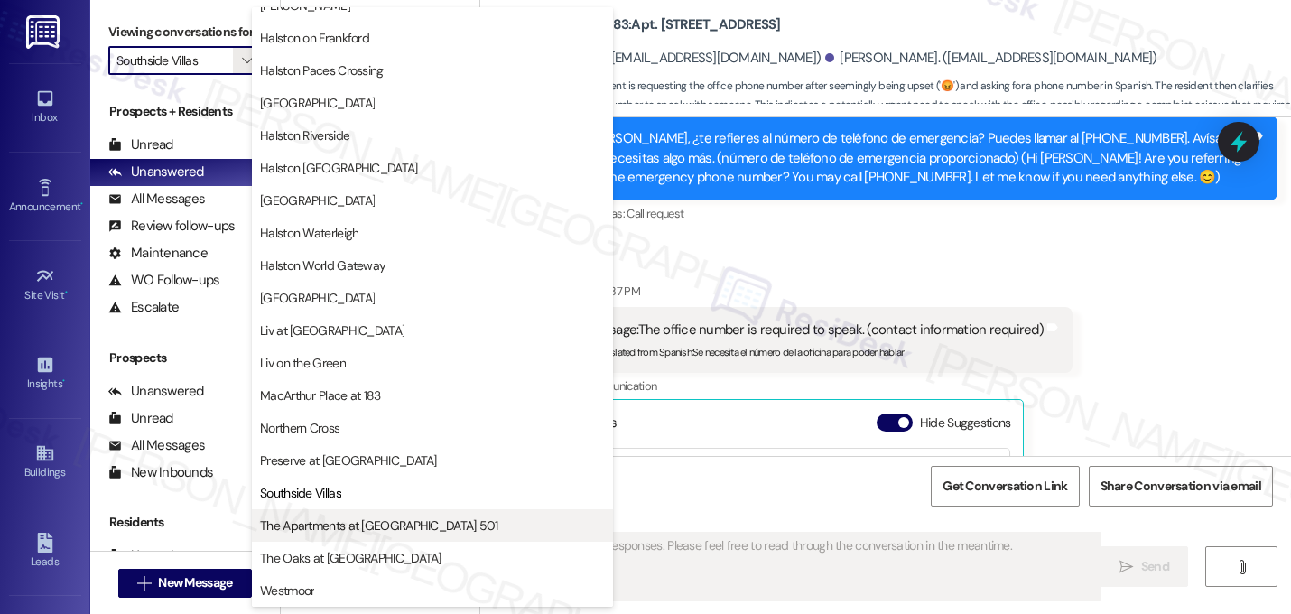
click at [365, 518] on span "The Apartments at Midtown 501" at bounding box center [379, 525] width 238 height 18
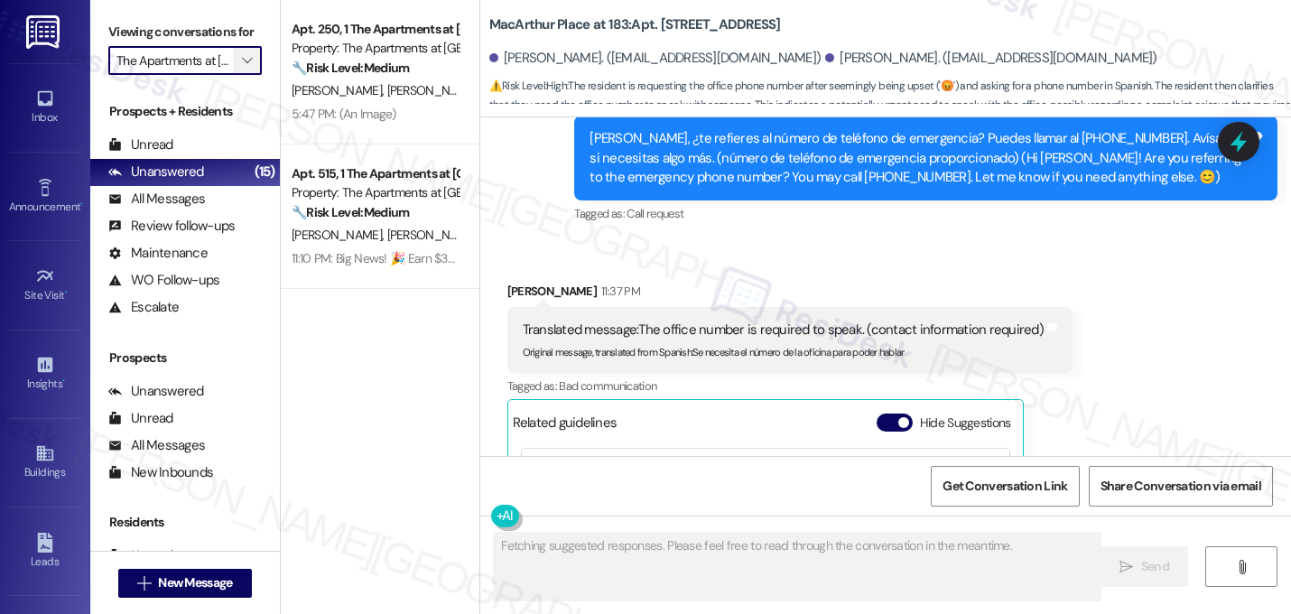
click at [233, 75] on button "" at bounding box center [247, 60] width 29 height 29
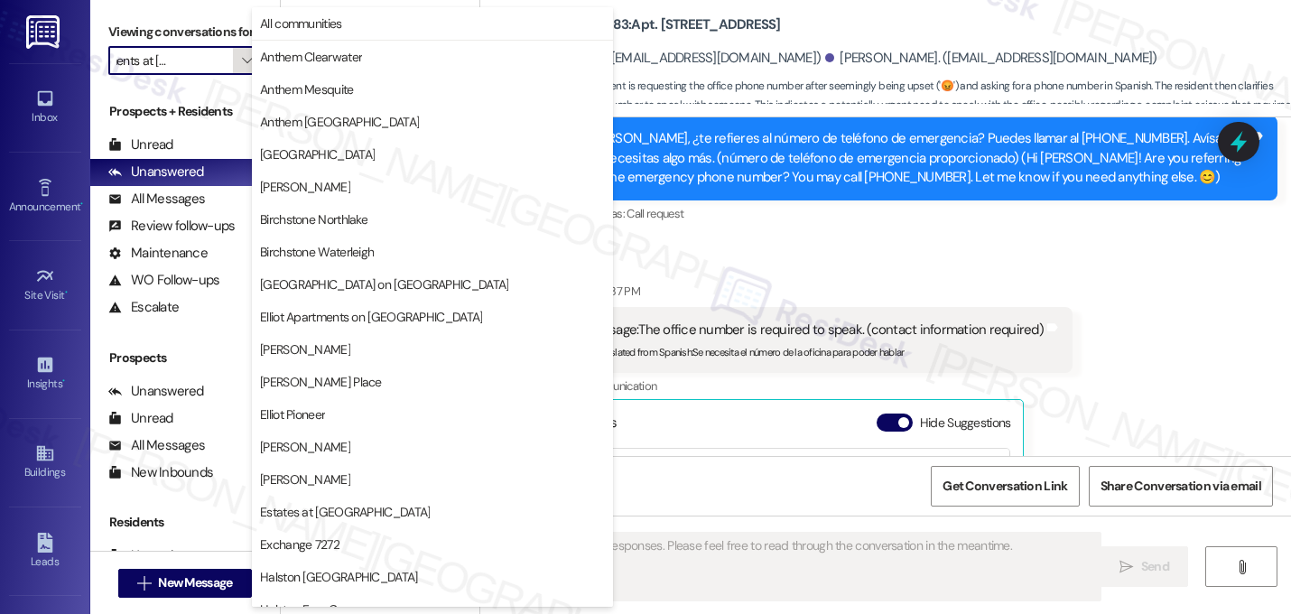
scroll to position [701, 0]
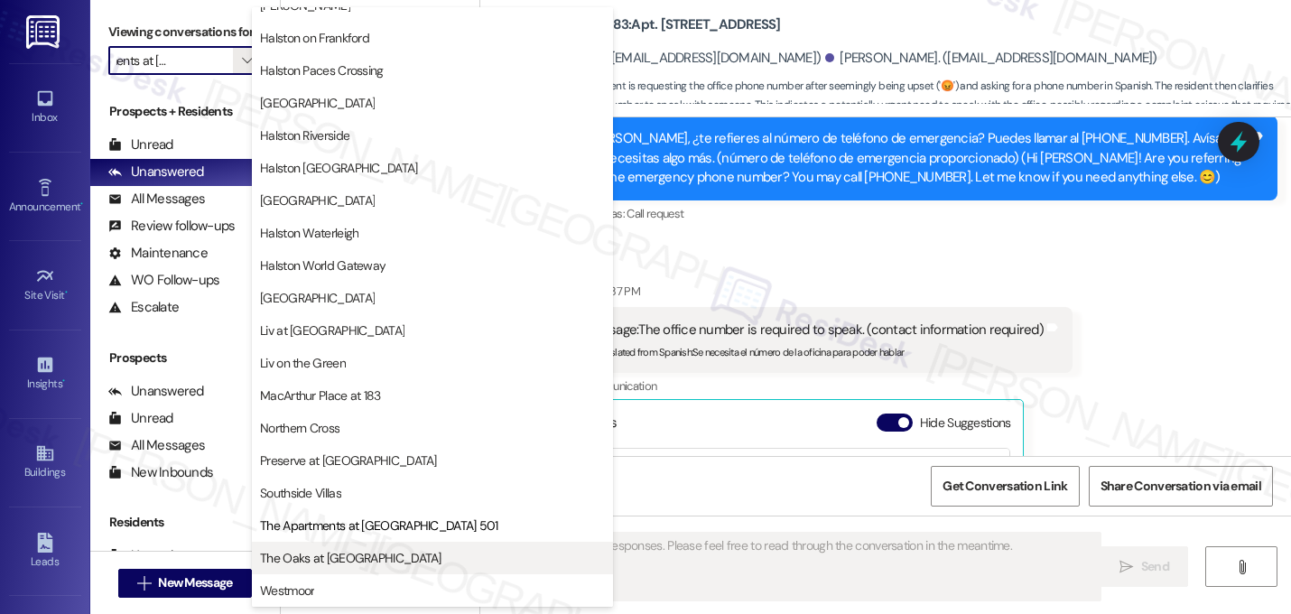
click at [388, 555] on span "The Oaks at Valley Ranch" at bounding box center [350, 558] width 181 height 18
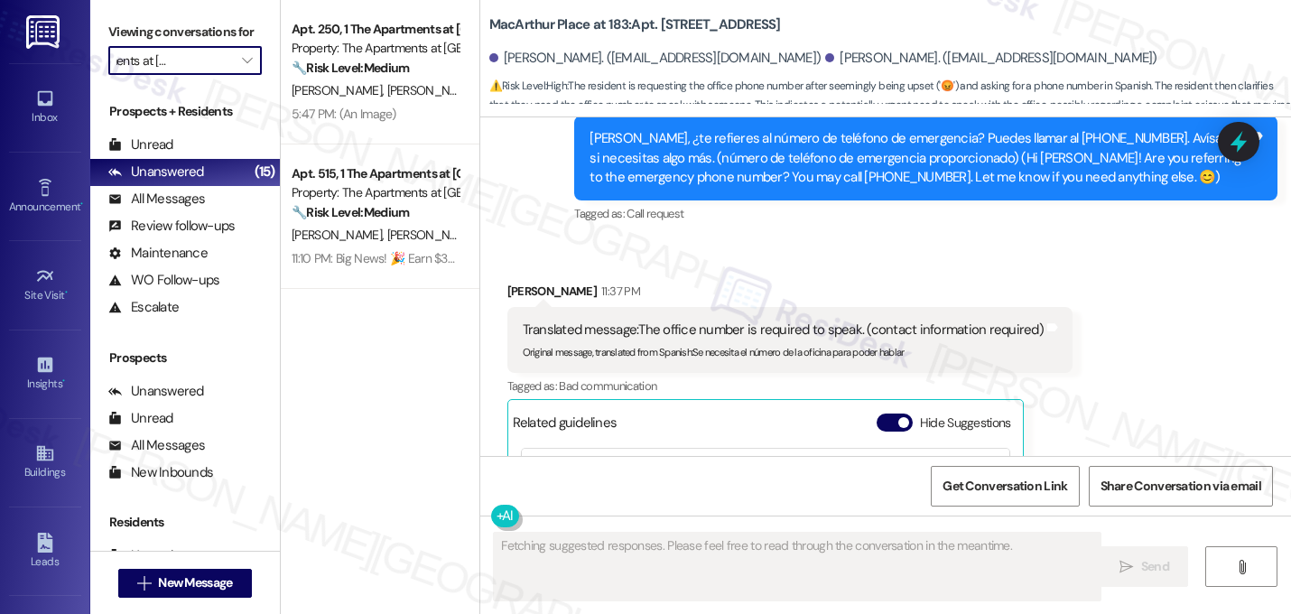
type input "The Oaks at Valley Ranch"
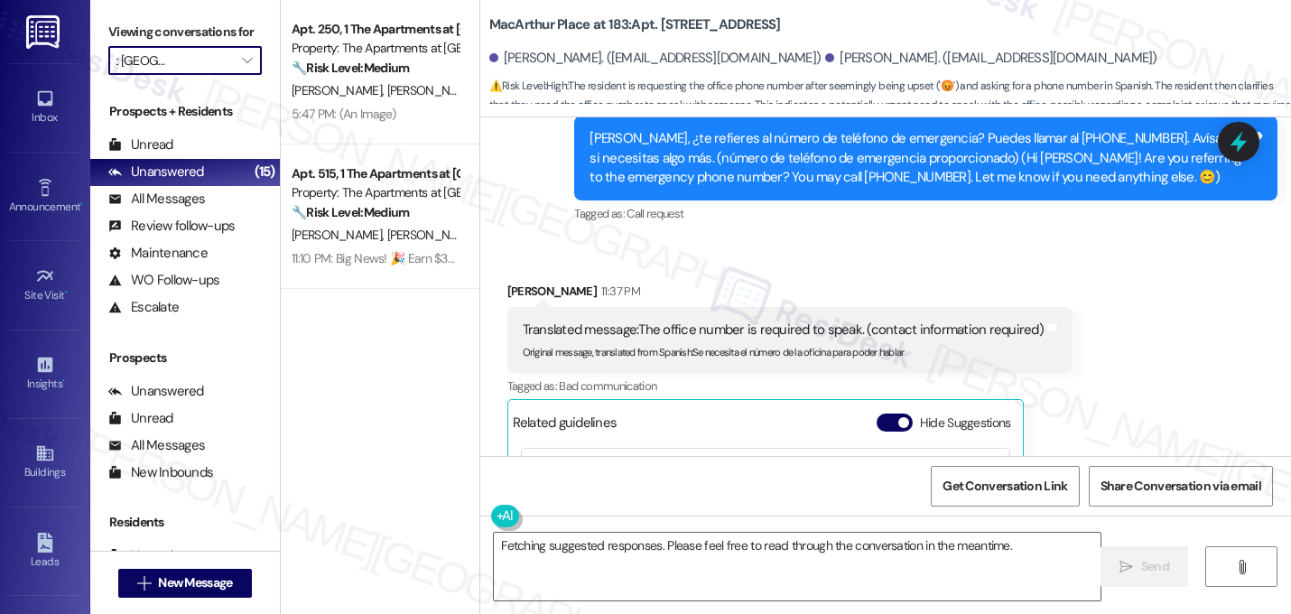
scroll to position [0, 23]
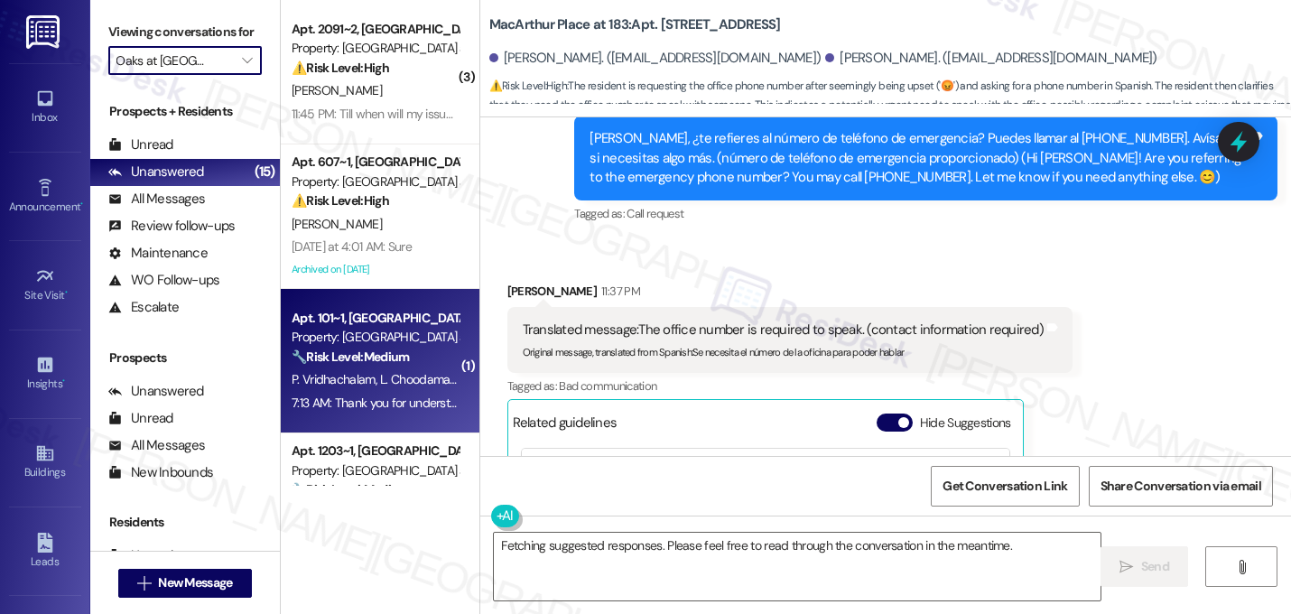
click at [402, 372] on span "L. Choodamanisankaranarayanan" at bounding box center [468, 379] width 177 height 16
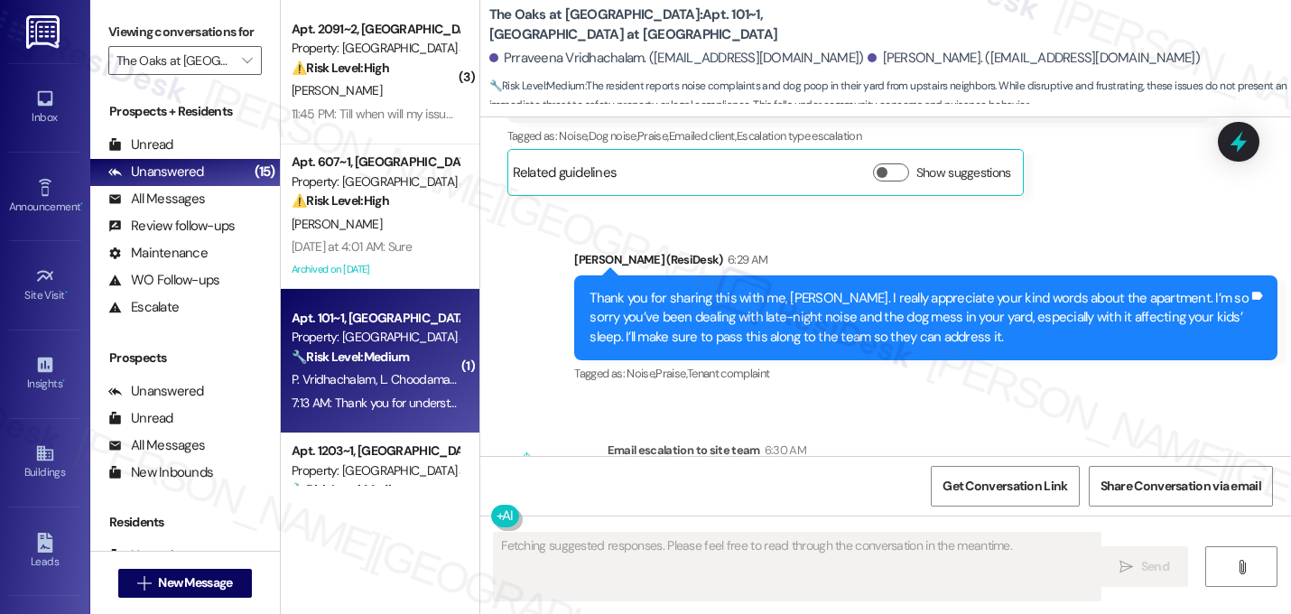
scroll to position [7271, 0]
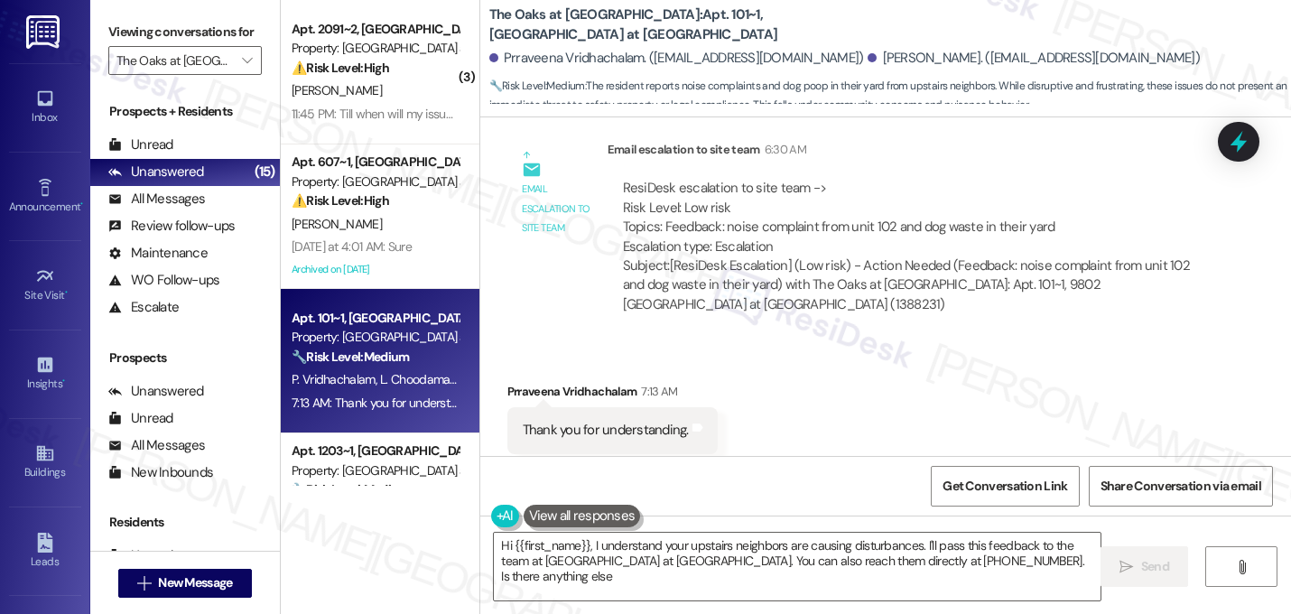
type textarea "Hi {{first_name}}, I understand your upstairs neighbors are causing disturbance…"
click at [786, 378] on div "Received via SMS Prraveena Vridhachalam 7:13 AM Thank you for understanding. Ta…" at bounding box center [885, 417] width 810 height 153
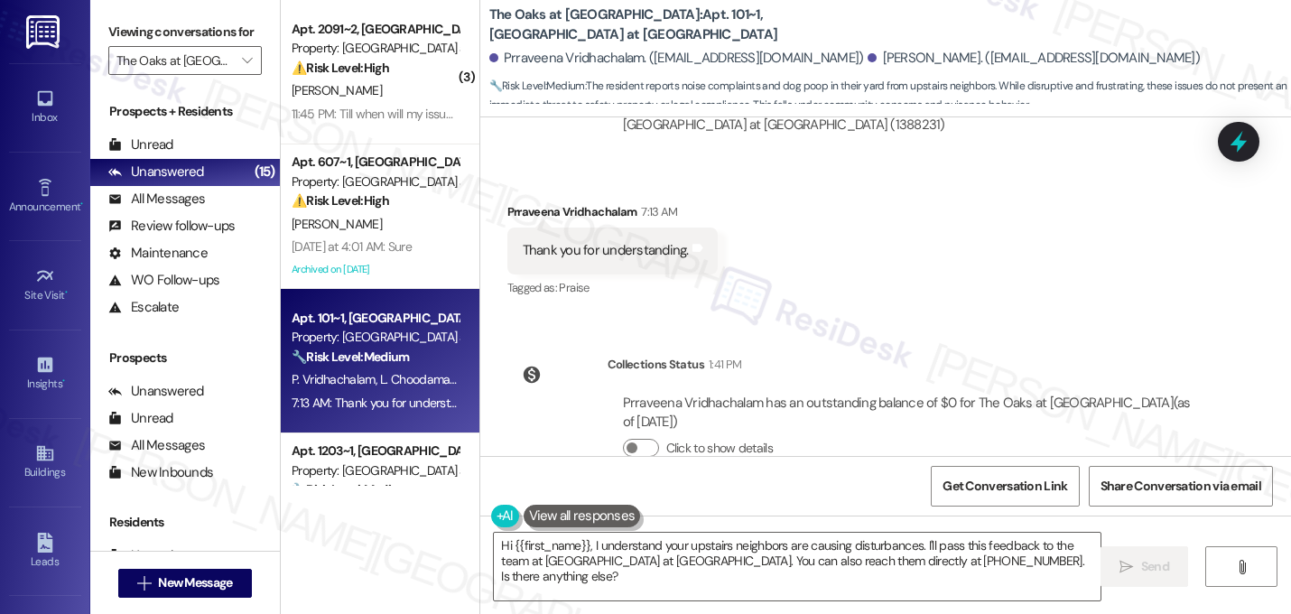
scroll to position [7458, 0]
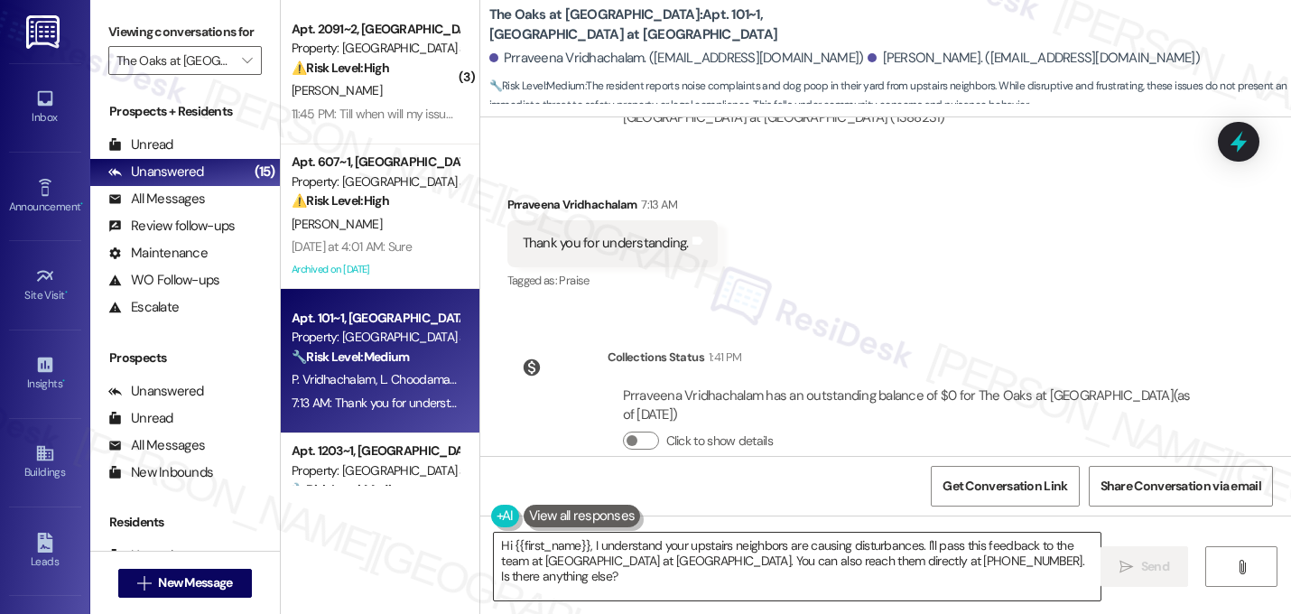
click at [704, 554] on textarea "Hi {{first_name}}, I understand your upstairs neighbors are causing disturbance…" at bounding box center [797, 566] width 606 height 68
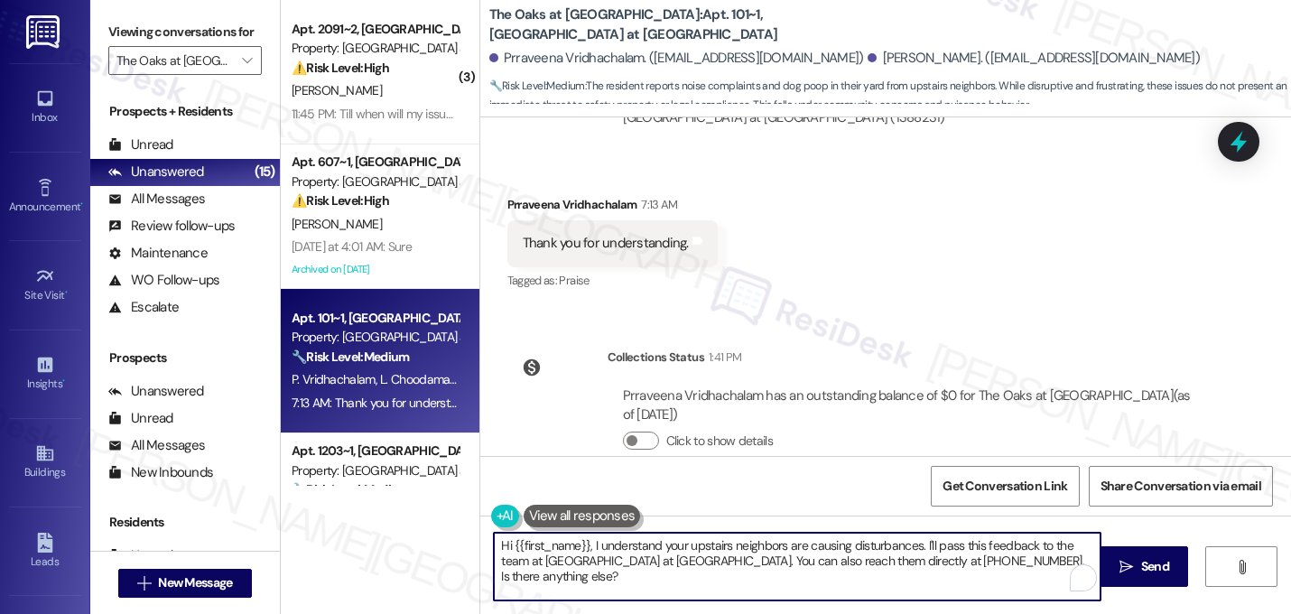
click at [704, 550] on textarea "Hi {{first_name}}, I understand your upstairs neighbors are causing disturbance…" at bounding box center [797, 566] width 606 height 68
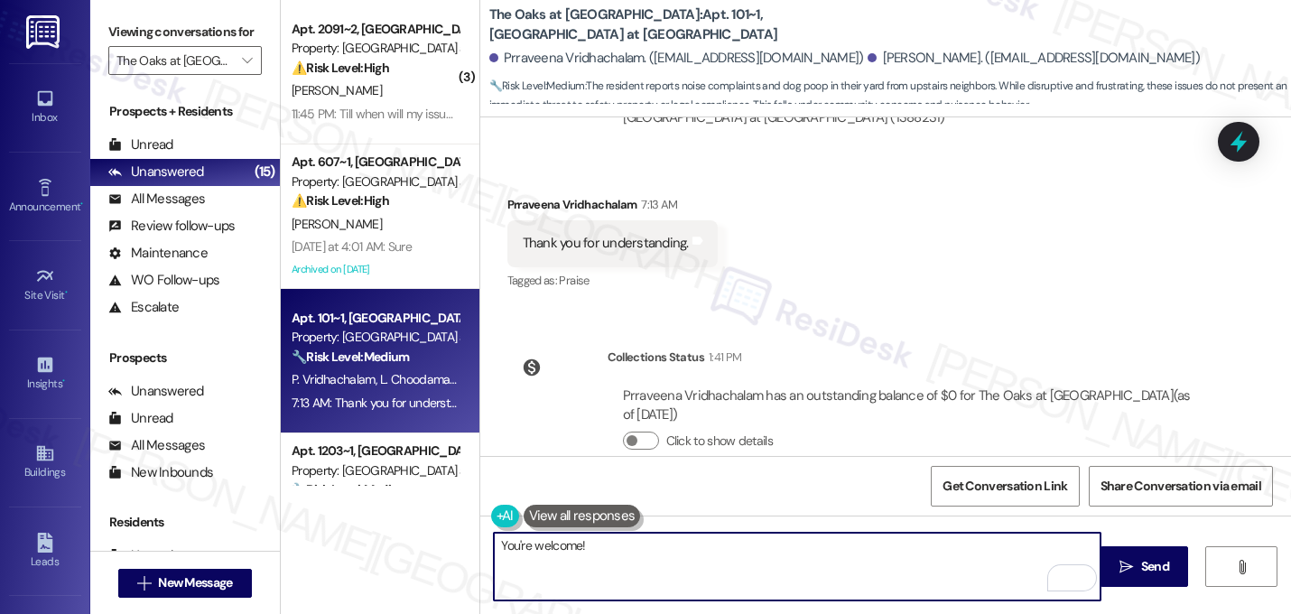
paste textarea "Let me know if you need anything else. 😊"
type textarea "You're welcome! Let me know if you need anything else. 😊"
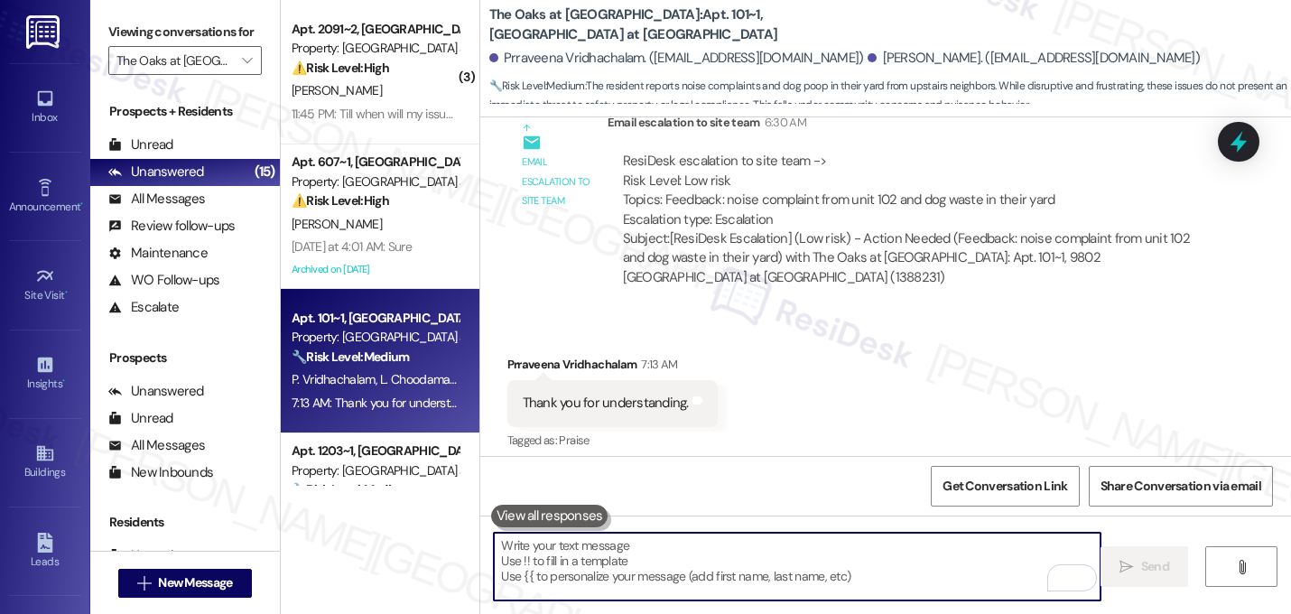
scroll to position [7271, 0]
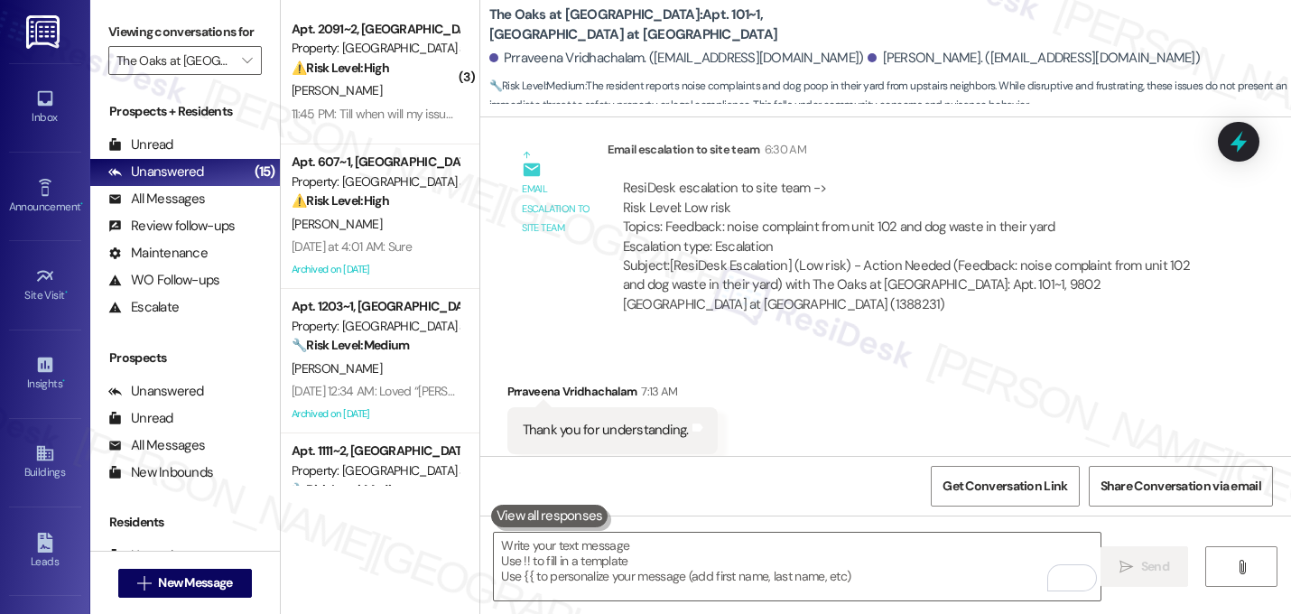
click at [930, 278] on div "ResiDesk escalation to site team -> Risk Level: Low risk Topics: Feedback: nois…" at bounding box center [908, 246] width 603 height 162
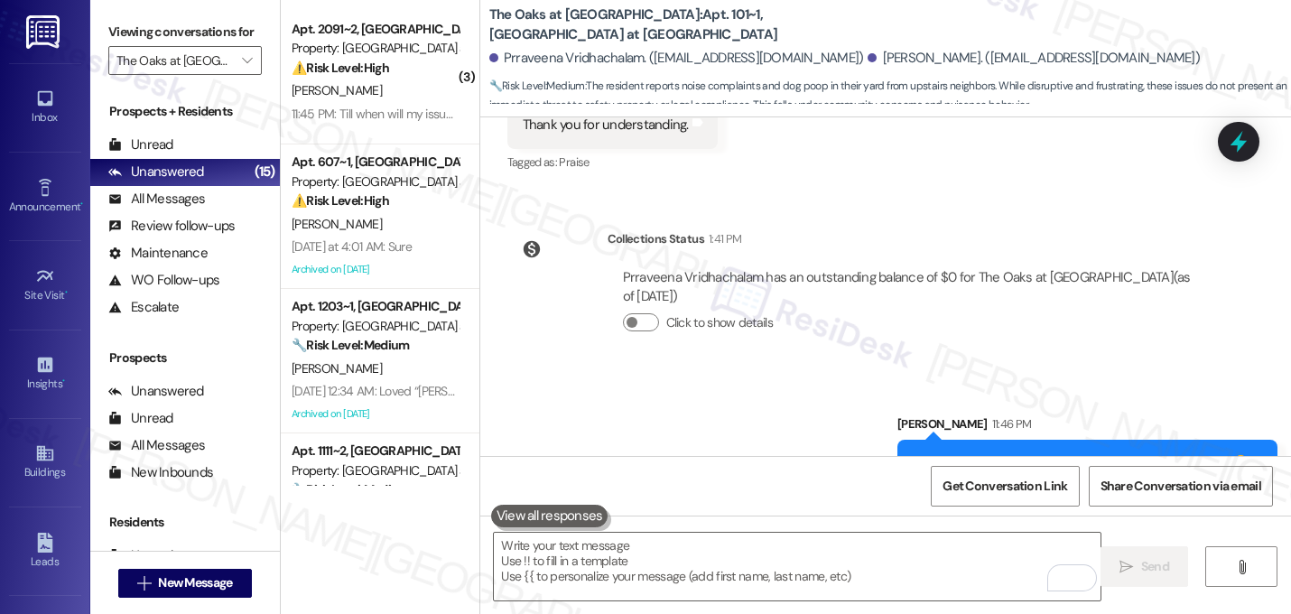
scroll to position [7583, 0]
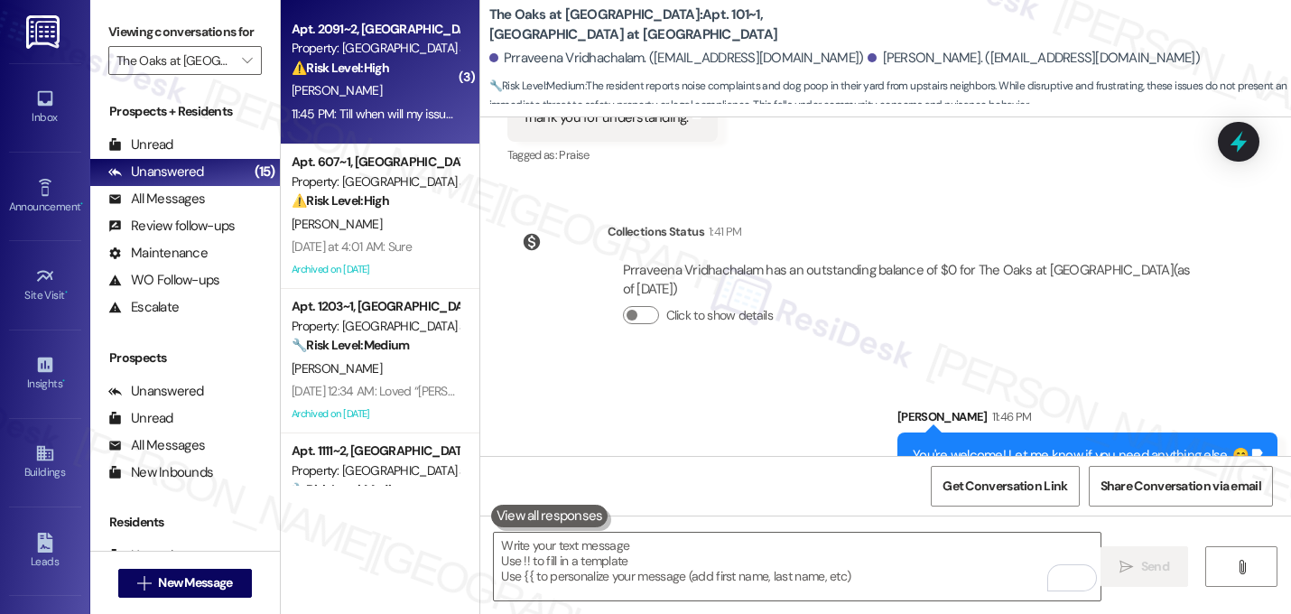
click at [356, 79] on div "N. Kansara" at bounding box center [375, 90] width 171 height 23
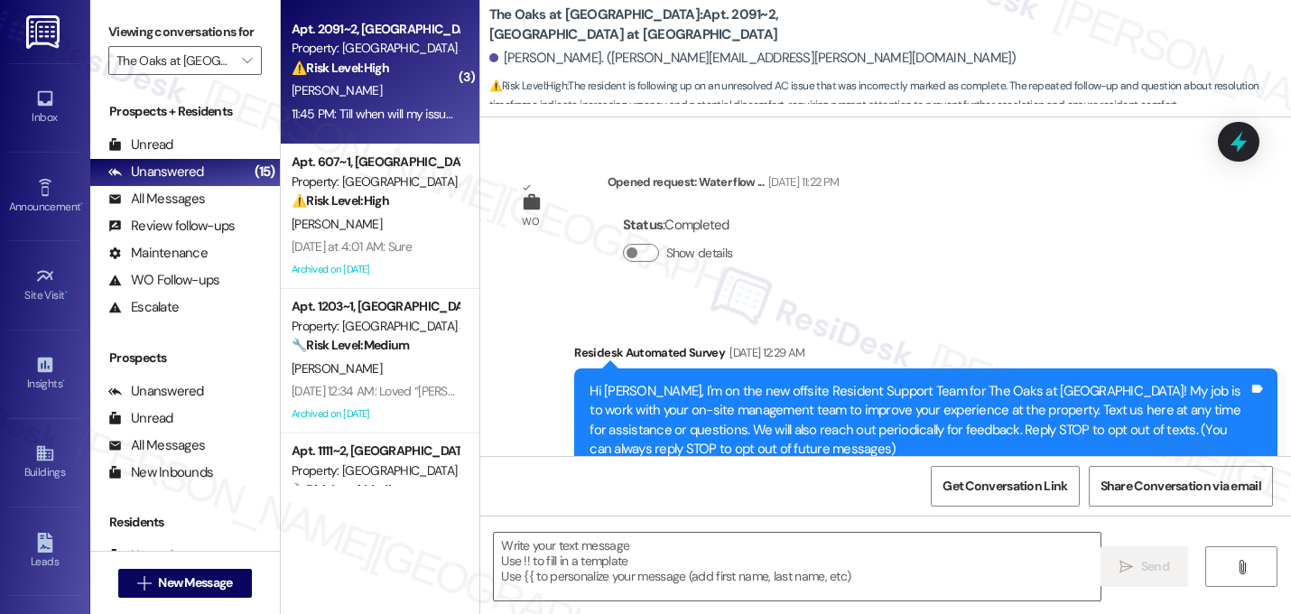
scroll to position [10831, 0]
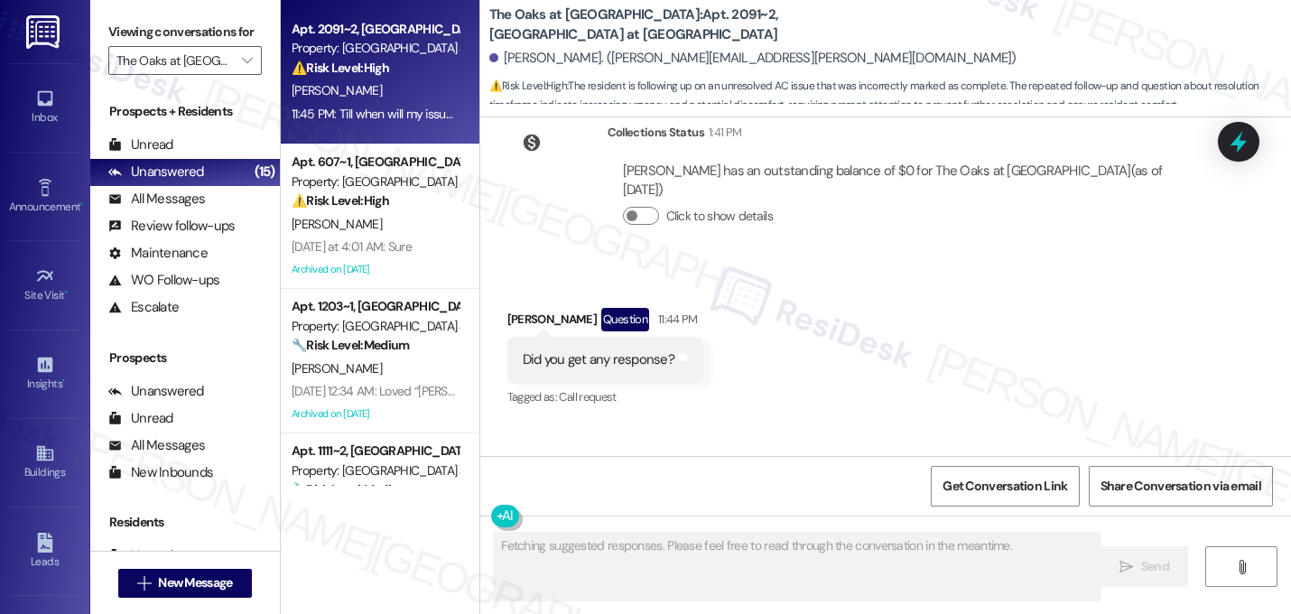
click at [828, 267] on div "Received via SMS Nityahitendrabhai Kansara Question 11:44 PM Did you get any re…" at bounding box center [885, 408] width 810 height 283
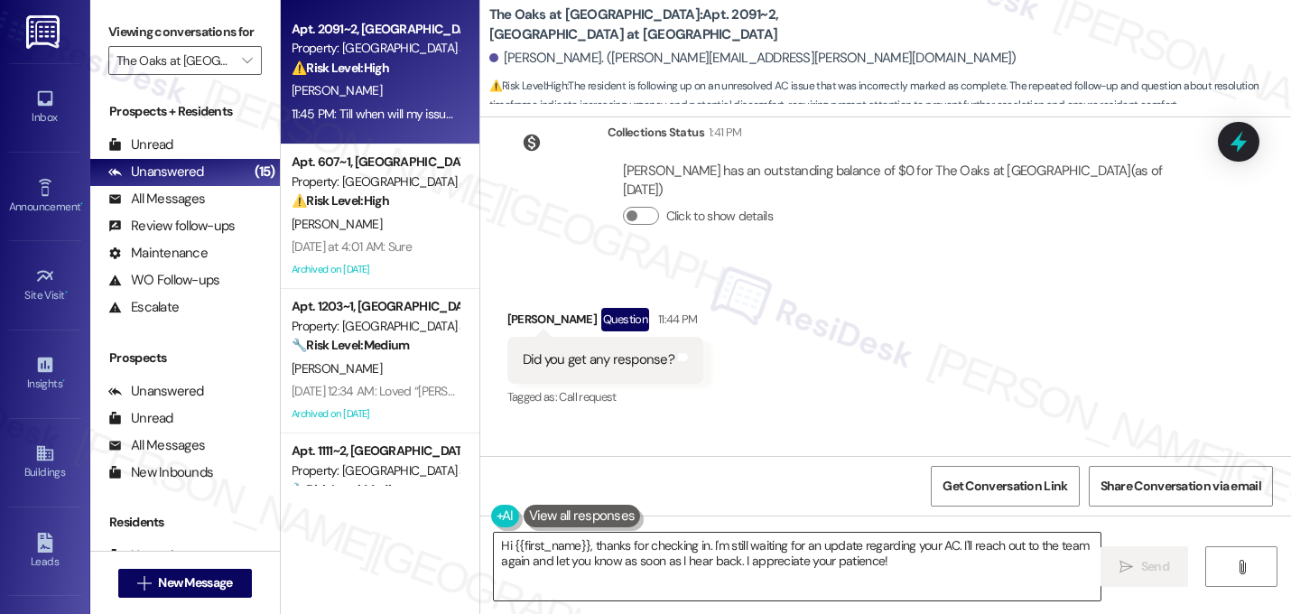
click at [787, 560] on textarea "Hi {{first_name}}, thanks for checking in. I'm still waiting for an update rega…" at bounding box center [797, 566] width 606 height 68
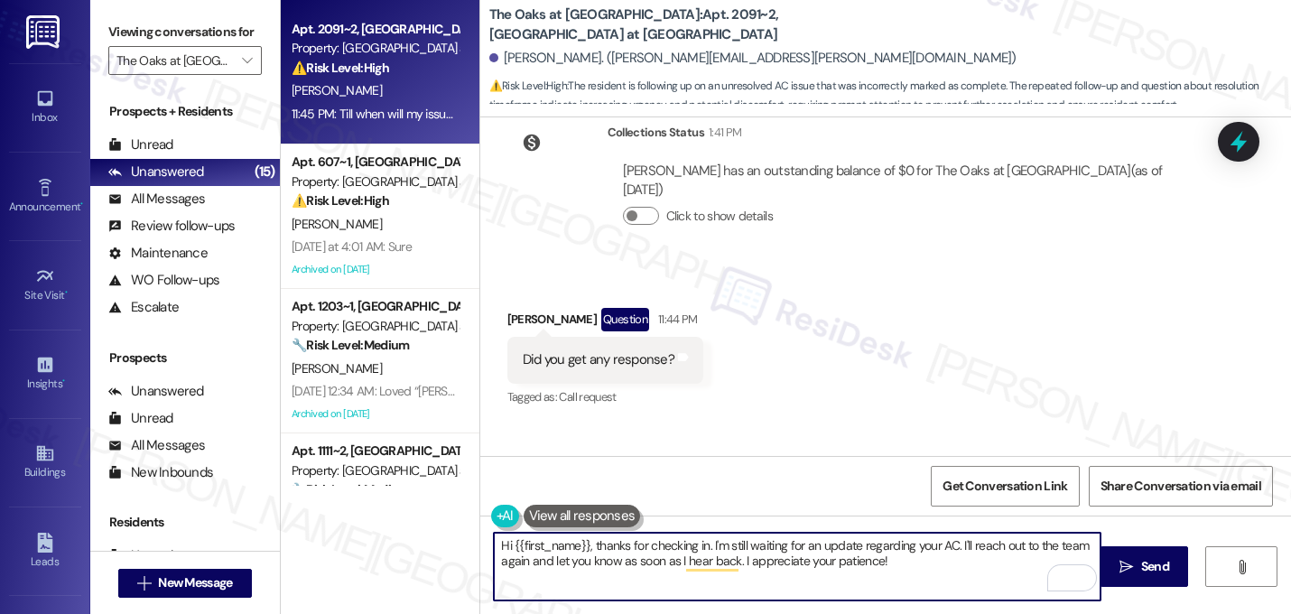
click at [542, 566] on textarea "Hi {{first_name}}, thanks for checking in. I'm still waiting for an update rega…" at bounding box center [797, 566] width 606 height 68
type textarea "Hi {{first_name}}, thanks for checking in. I'm still waiting for an update rega…"
click at [715, 568] on textarea "Hi {{first_name}}, thanks for checking in. I'm still waiting for an update rega…" at bounding box center [797, 566] width 606 height 68
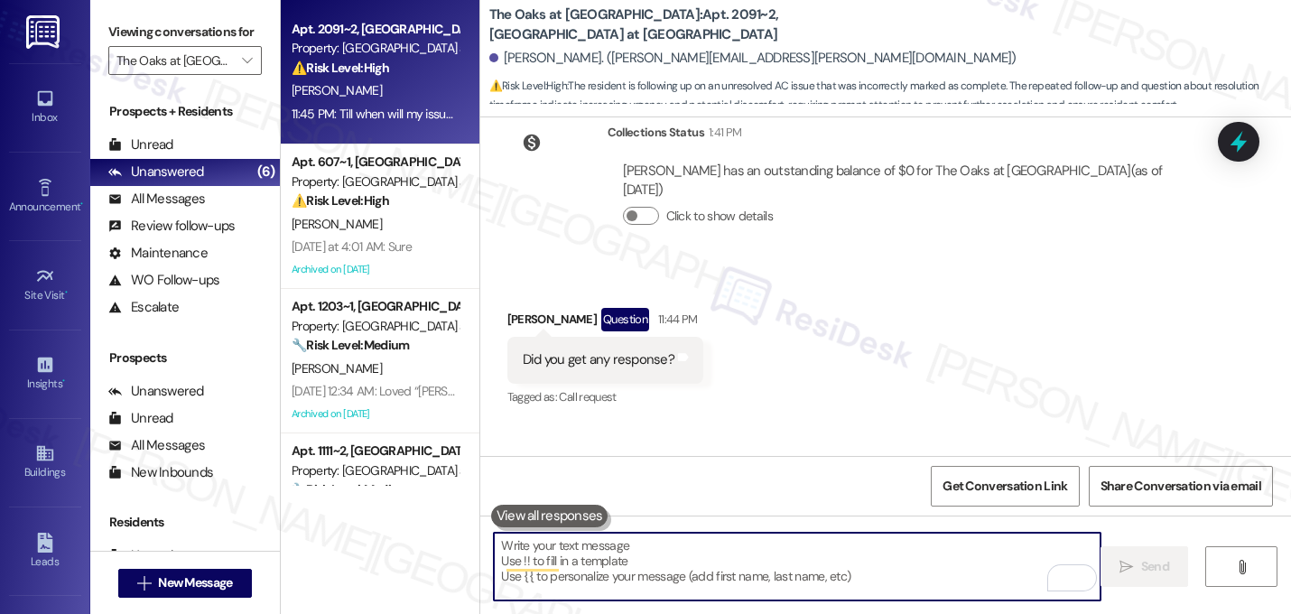
scroll to position [10830, 0]
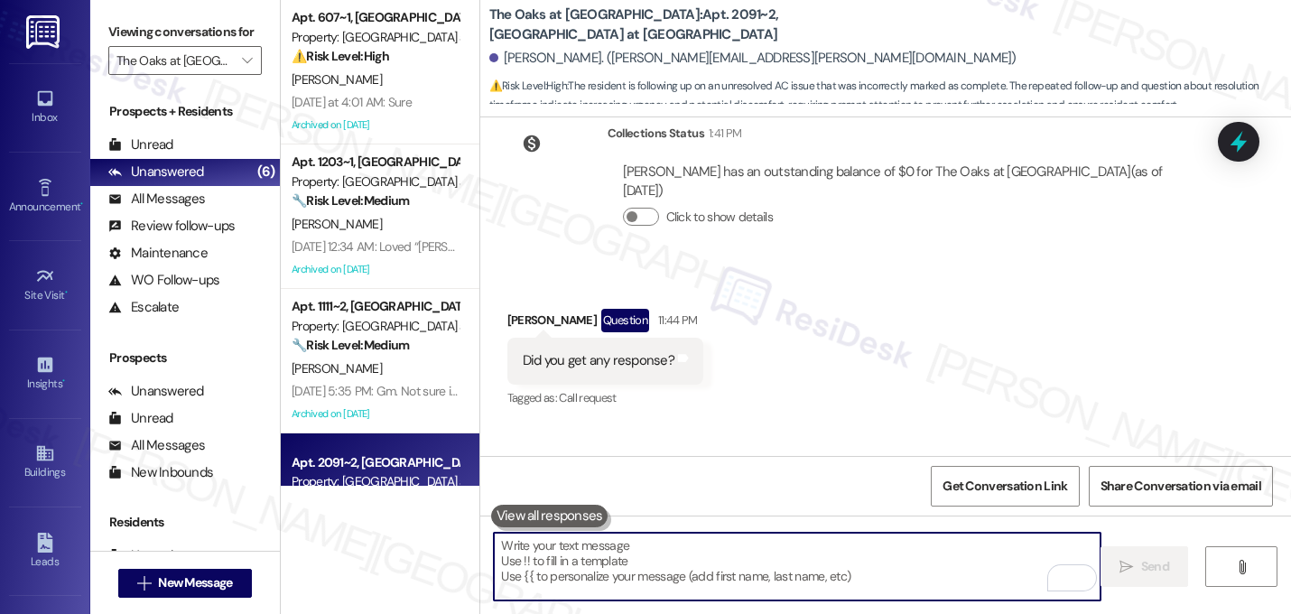
click at [909, 330] on div "Received via SMS Nityahitendrabhai Kansara Question 11:44 PM Did you get any re…" at bounding box center [885, 409] width 810 height 283
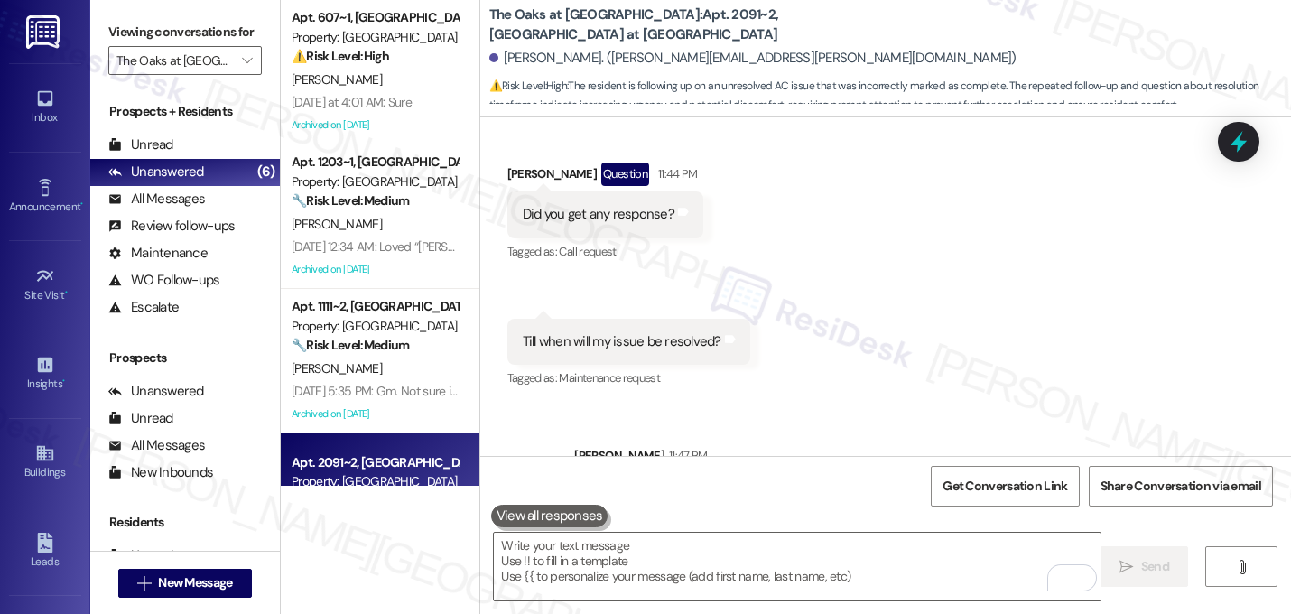
scroll to position [381, 0]
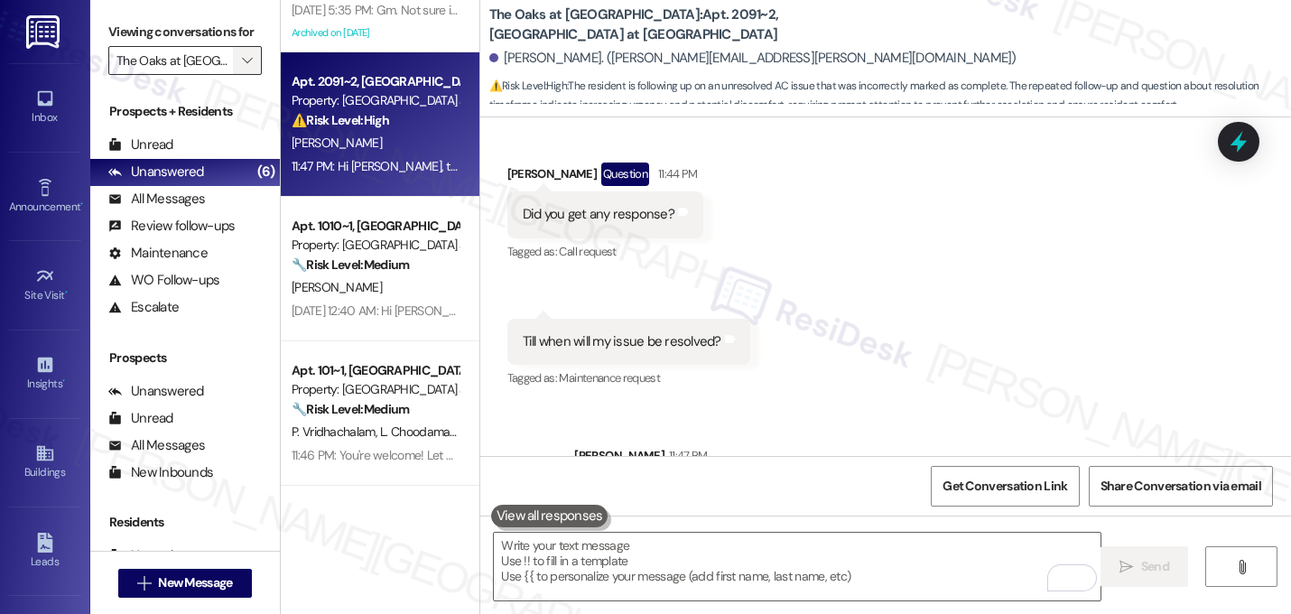
click at [233, 75] on button "" at bounding box center [247, 60] width 29 height 29
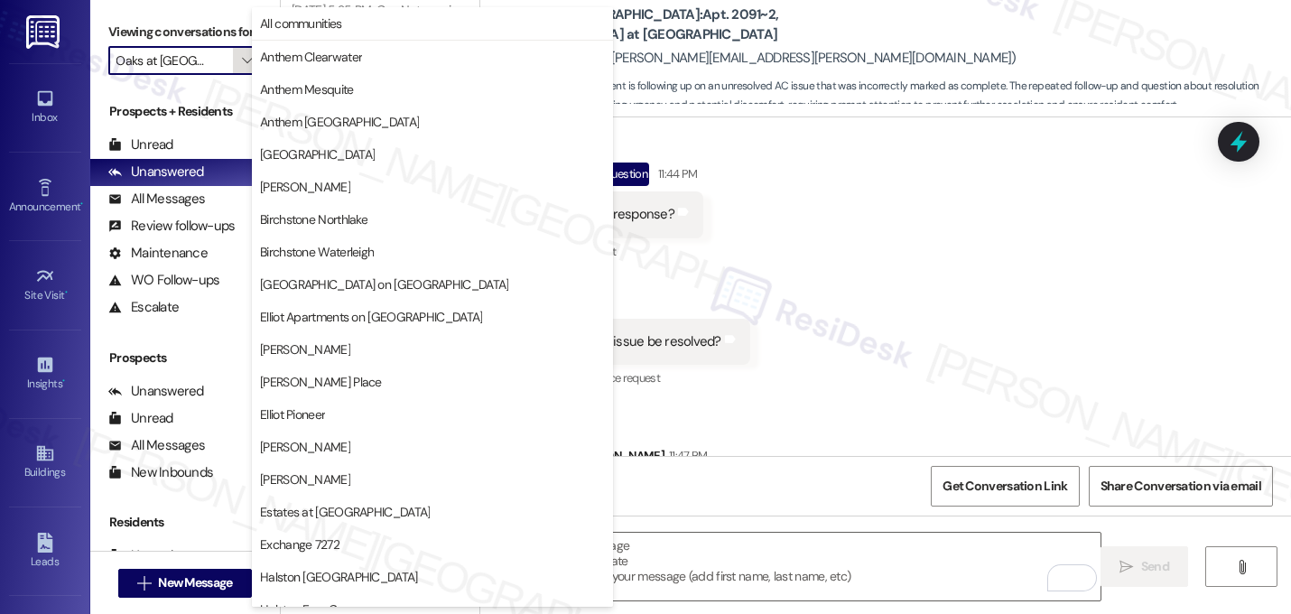
scroll to position [701, 0]
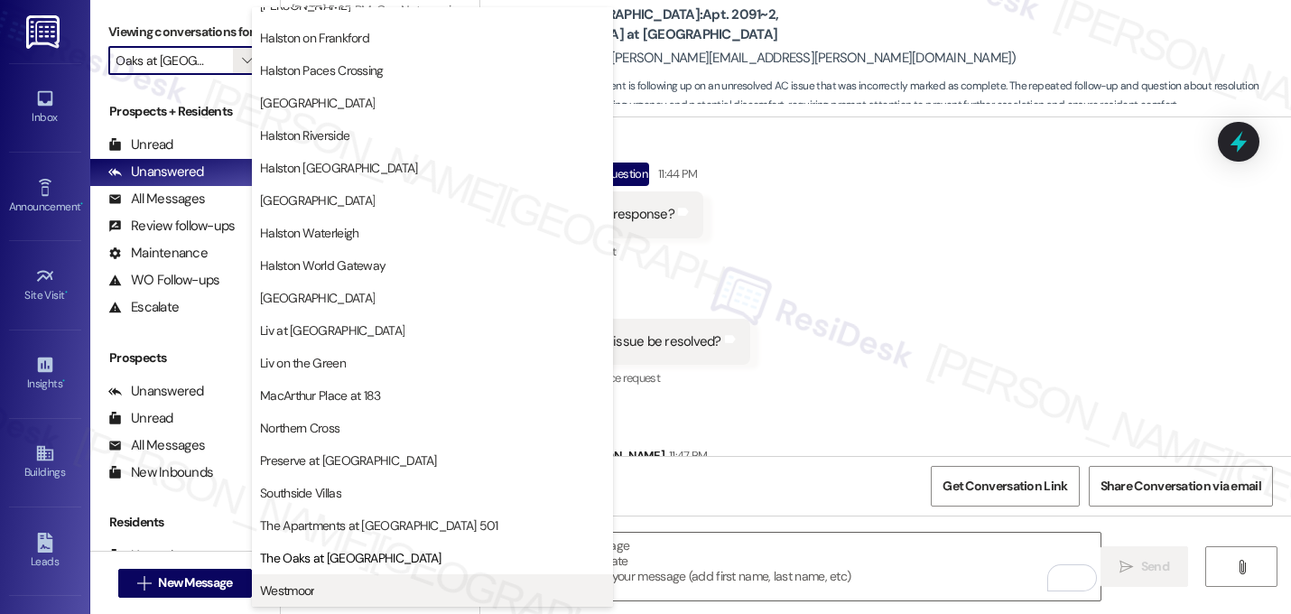
click at [319, 591] on span "Westmoor" at bounding box center [432, 590] width 345 height 18
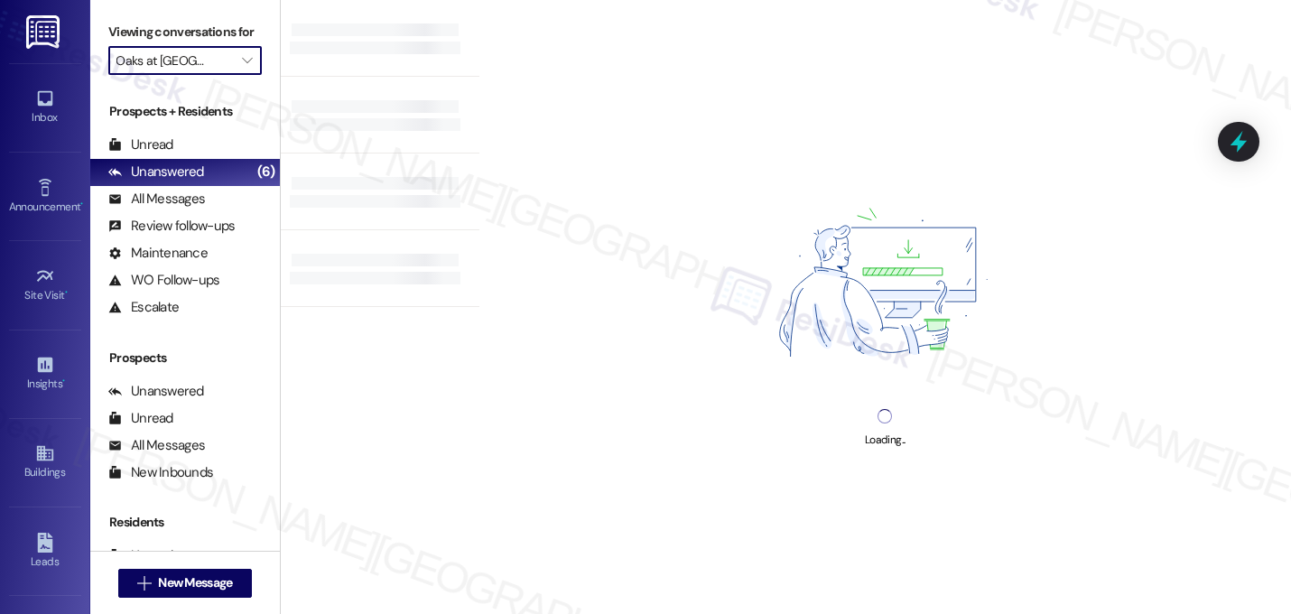
type input "Westmoor"
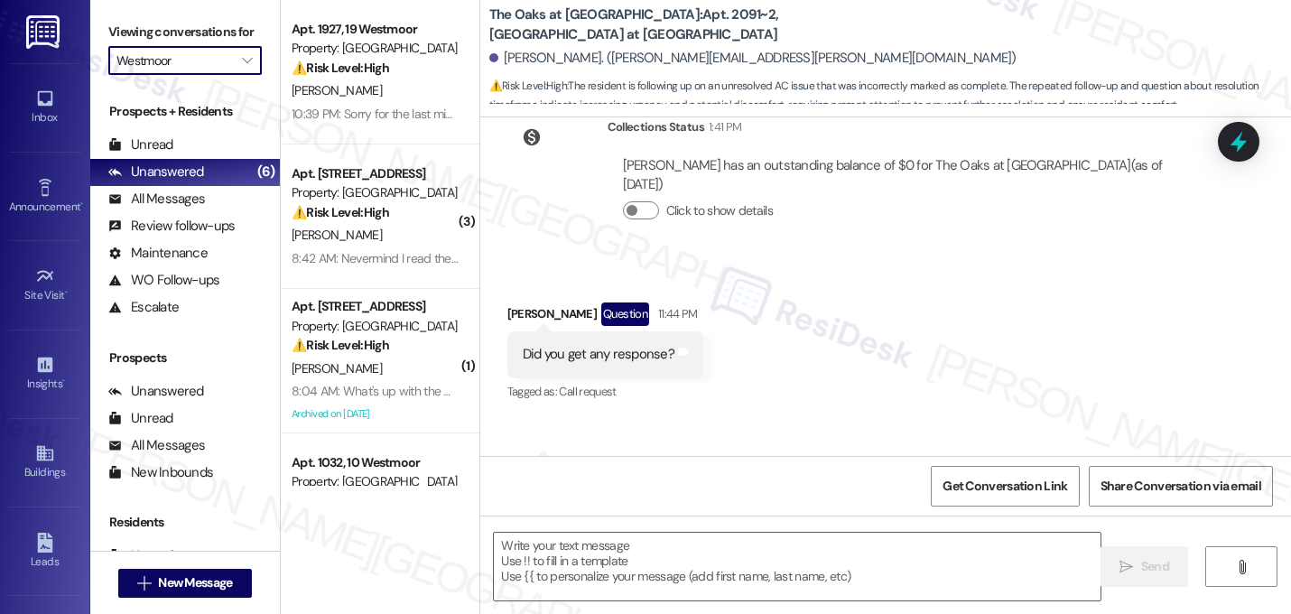
type textarea "Fetching suggested responses. Please feel free to read through the conversation…"
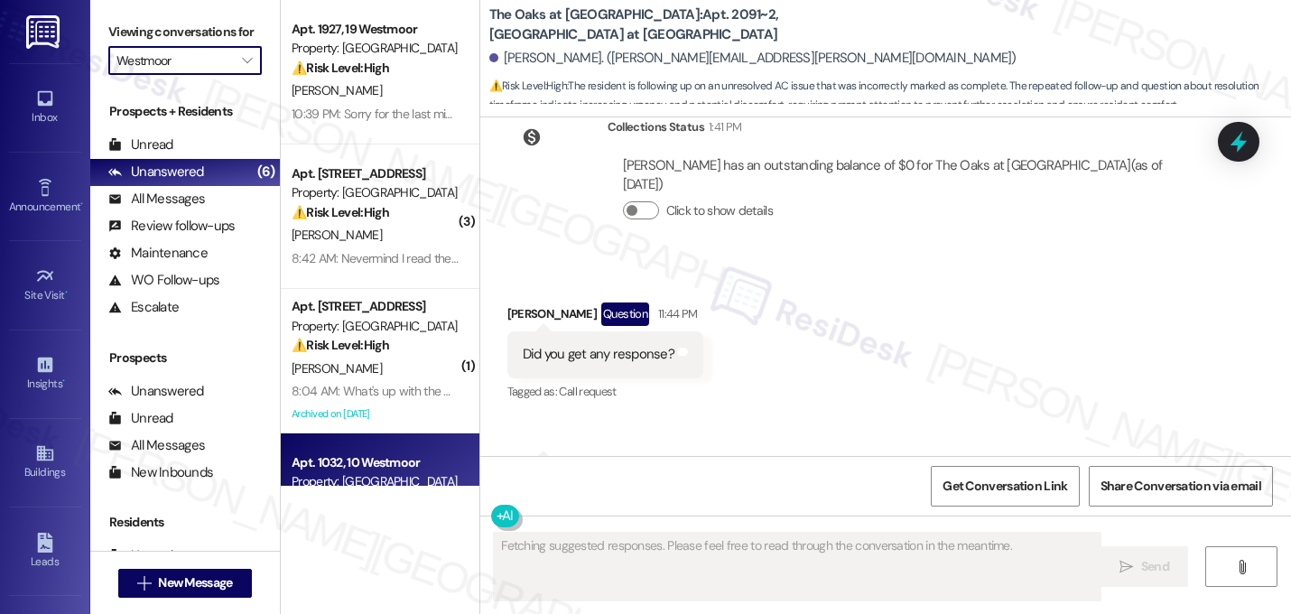
scroll to position [10830, 0]
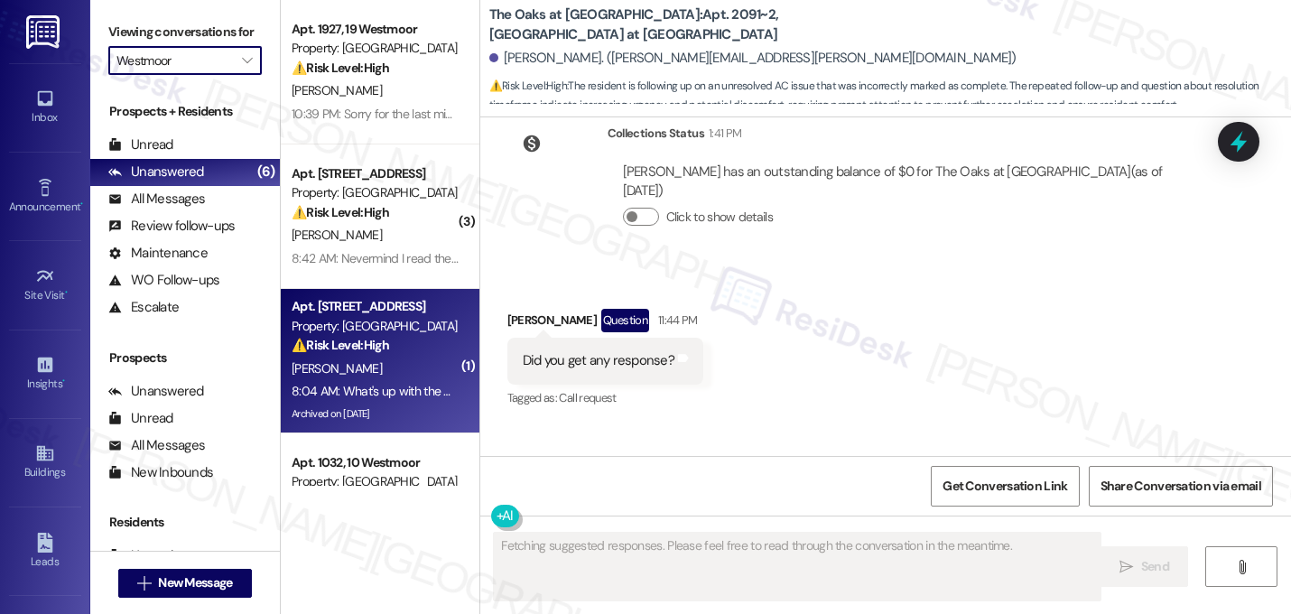
click at [370, 349] on strong "⚠️ Risk Level: High" at bounding box center [339, 345] width 97 height 16
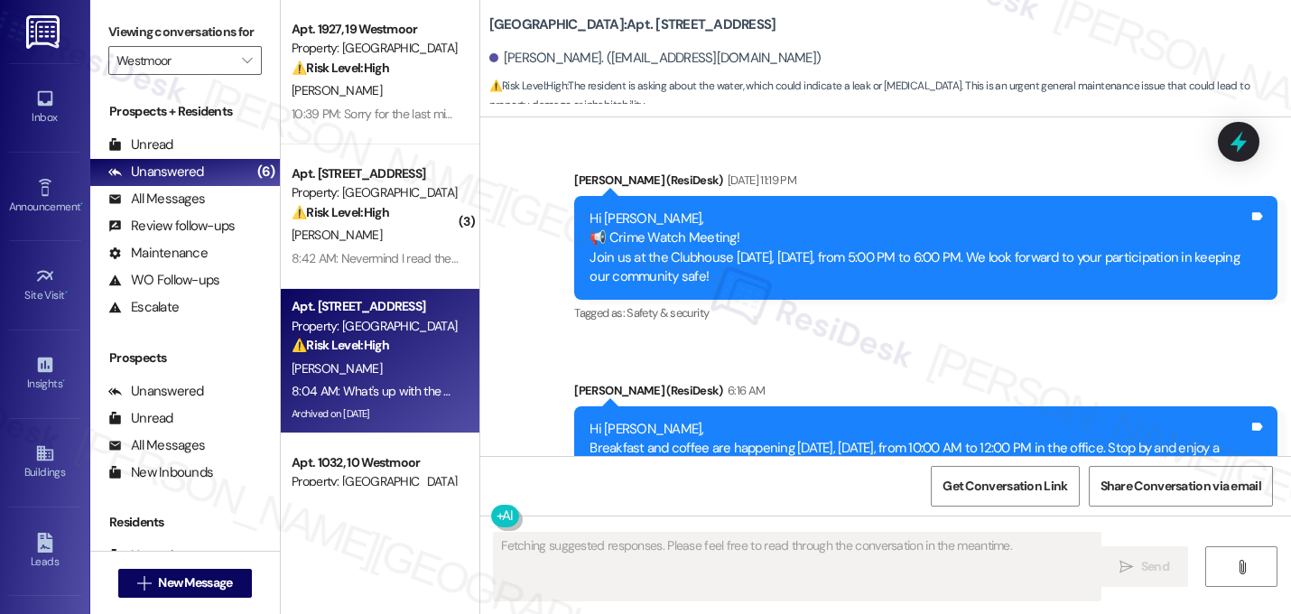
scroll to position [16064, 0]
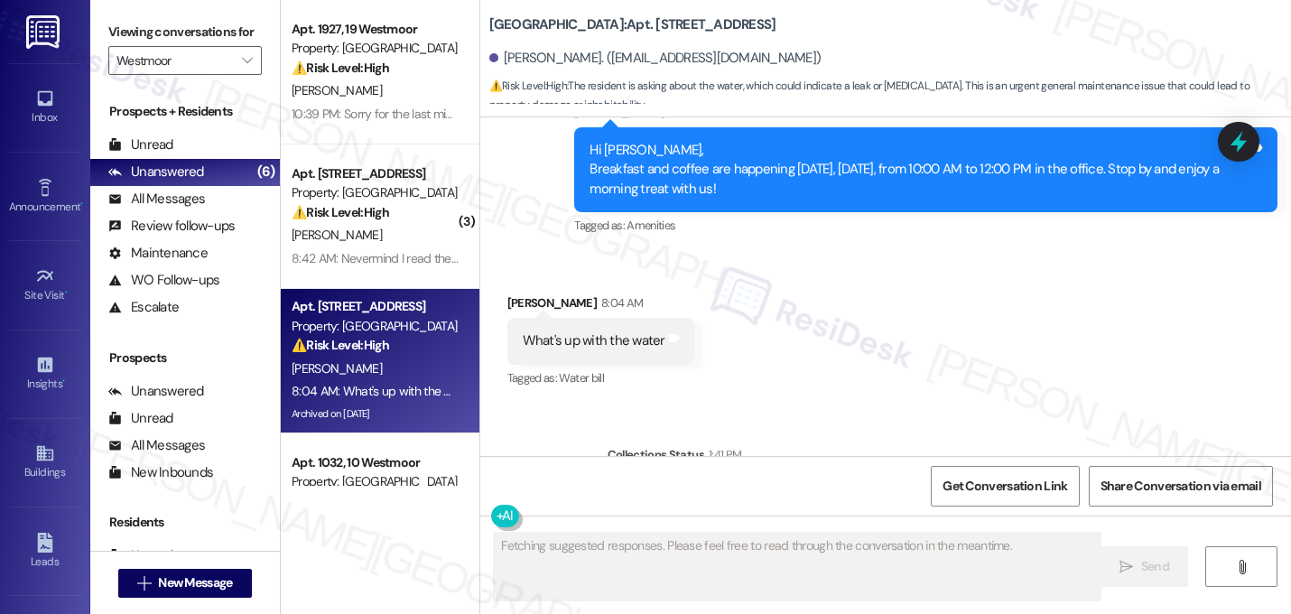
click at [916, 253] on div "Received via SMS Xavian White 8:04 AM What's up with the water Tags and notes T…" at bounding box center [885, 329] width 810 height 153
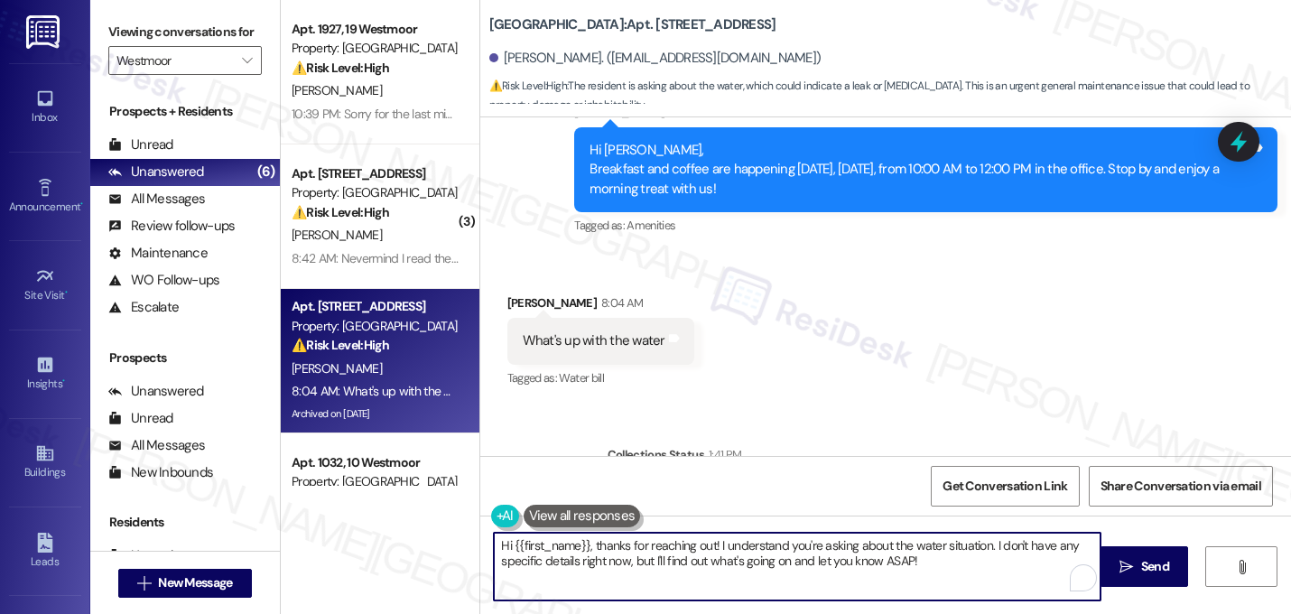
drag, startPoint x: 714, startPoint y: 549, endPoint x: 823, endPoint y: 580, distance: 113.7
click at [823, 580] on textarea "Hi {{first_name}}, thanks for reaching out! I understand you're asking about th…" at bounding box center [797, 566] width 606 height 68
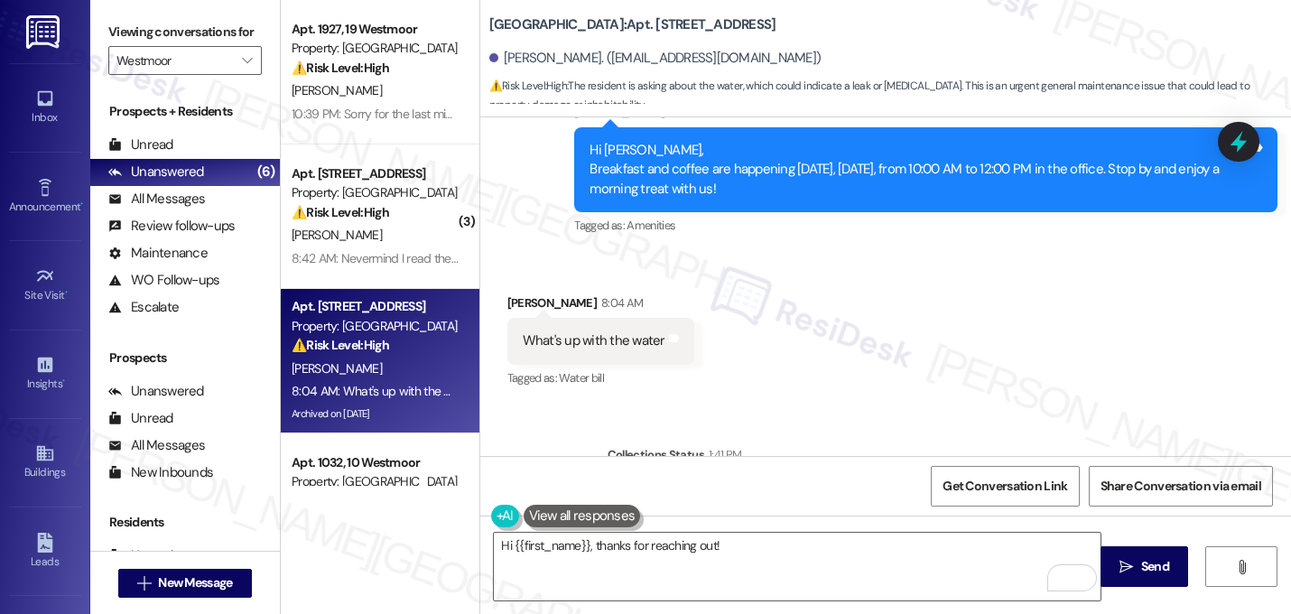
click at [586, 331] on div "What's up with the water" at bounding box center [594, 340] width 143 height 19
copy div "What's up with the water Tags and notes"
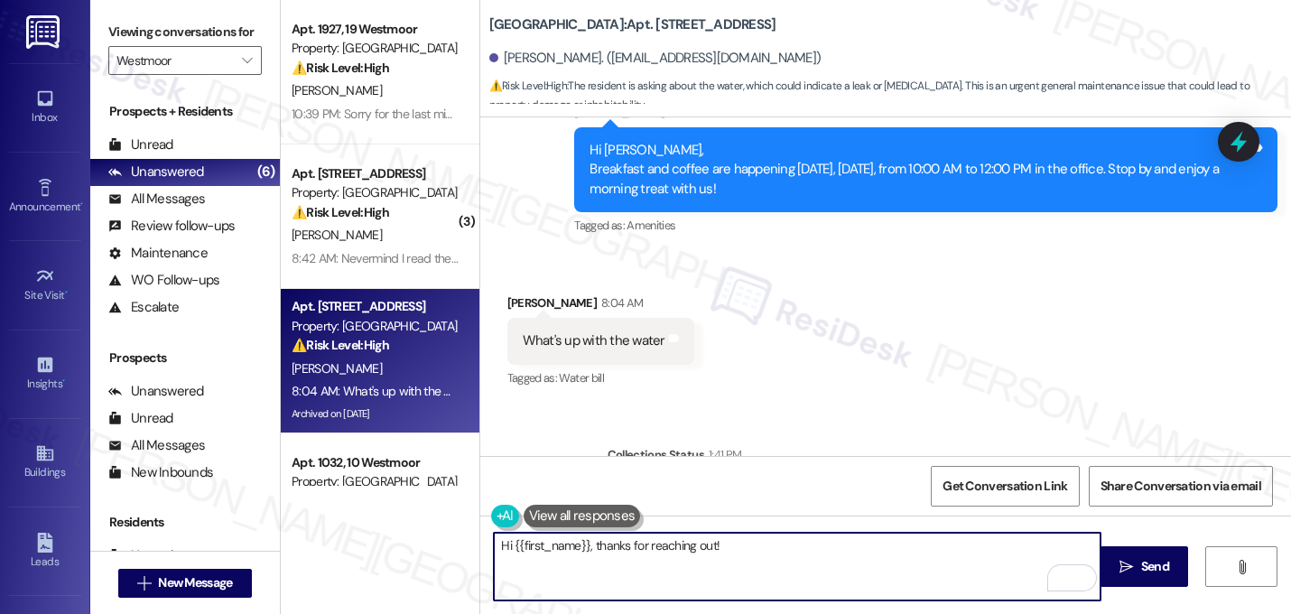
click at [775, 545] on textarea "Hi {{first_name}}, thanks for reaching out!" at bounding box center [797, 566] width 606 height 68
paste textarea "Could you tell me a bit more about what’s going on with the water so I can chec…"
type textarea "Hi {{first_name}}, thanks for reaching out! Could you tell me a bit more about …"
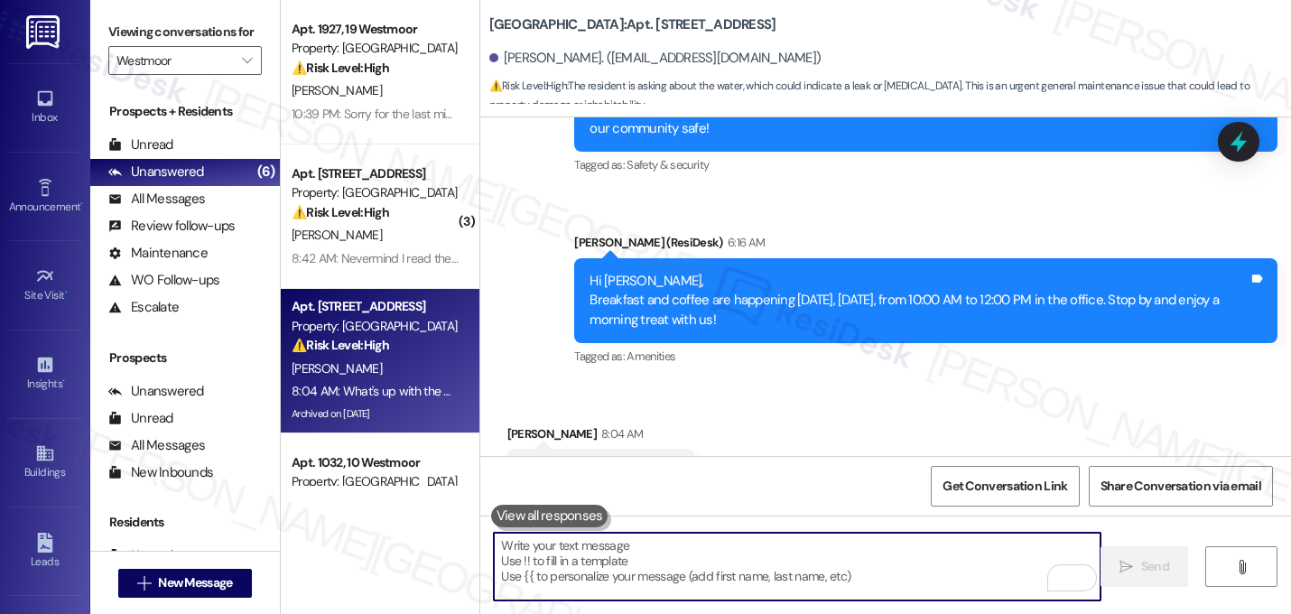
scroll to position [15897, 0]
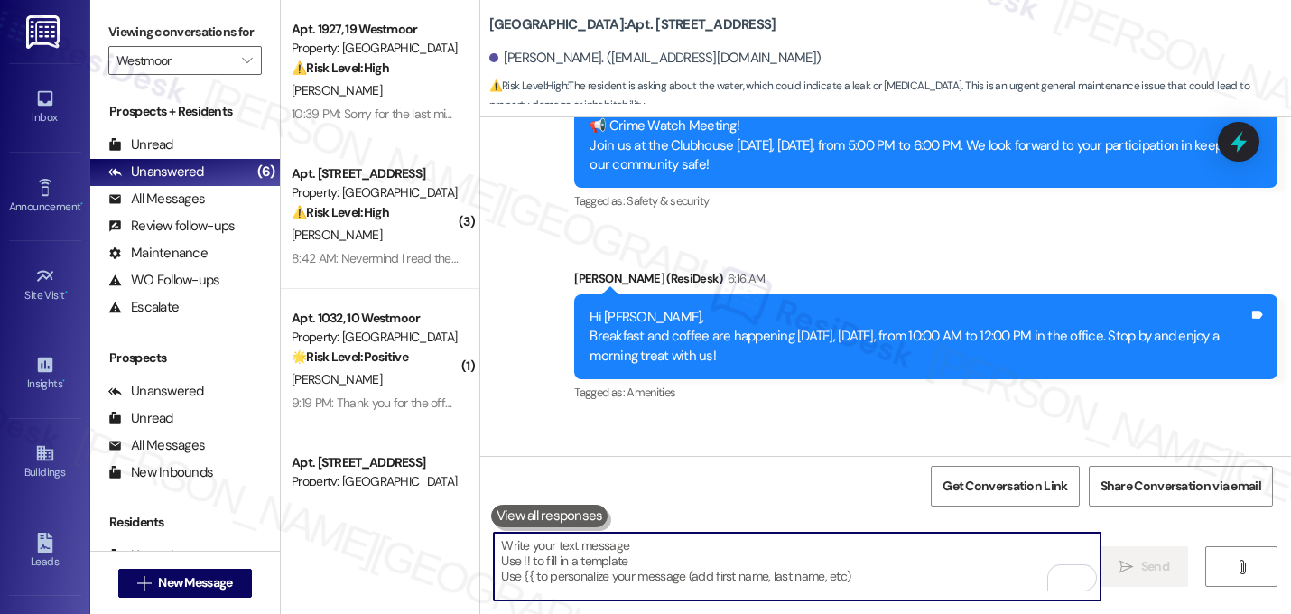
click at [834, 420] on div "Received via SMS Xavian White 8:04 AM What's up with the water Tags and notes T…" at bounding box center [885, 496] width 810 height 153
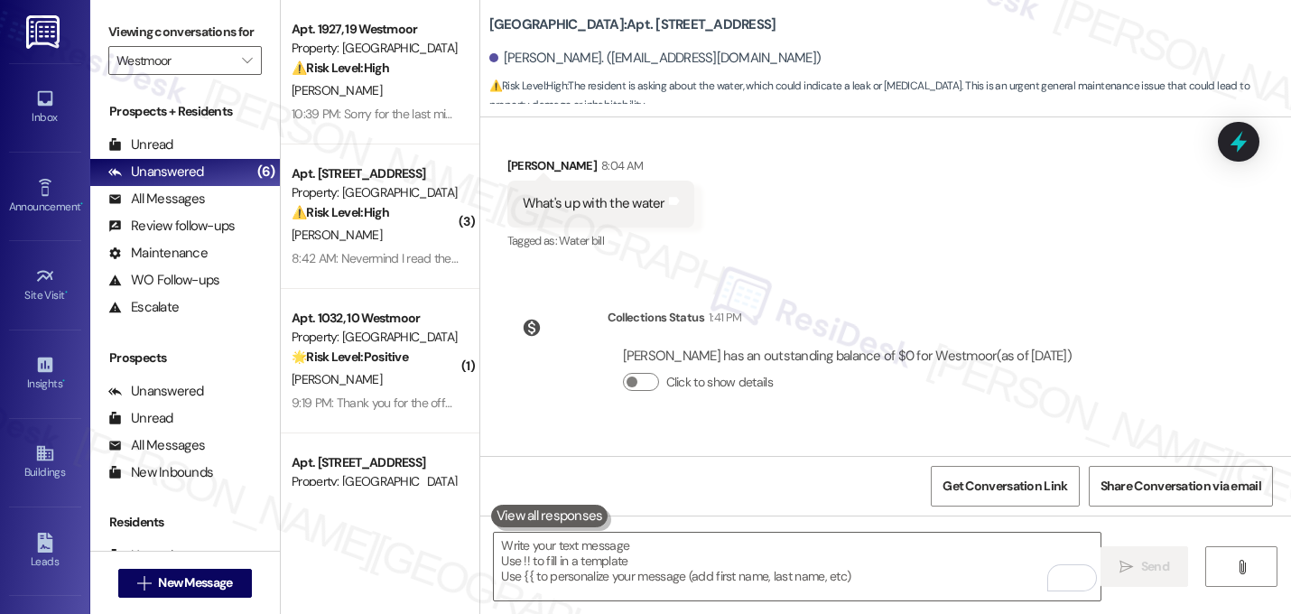
scroll to position [16209, 0]
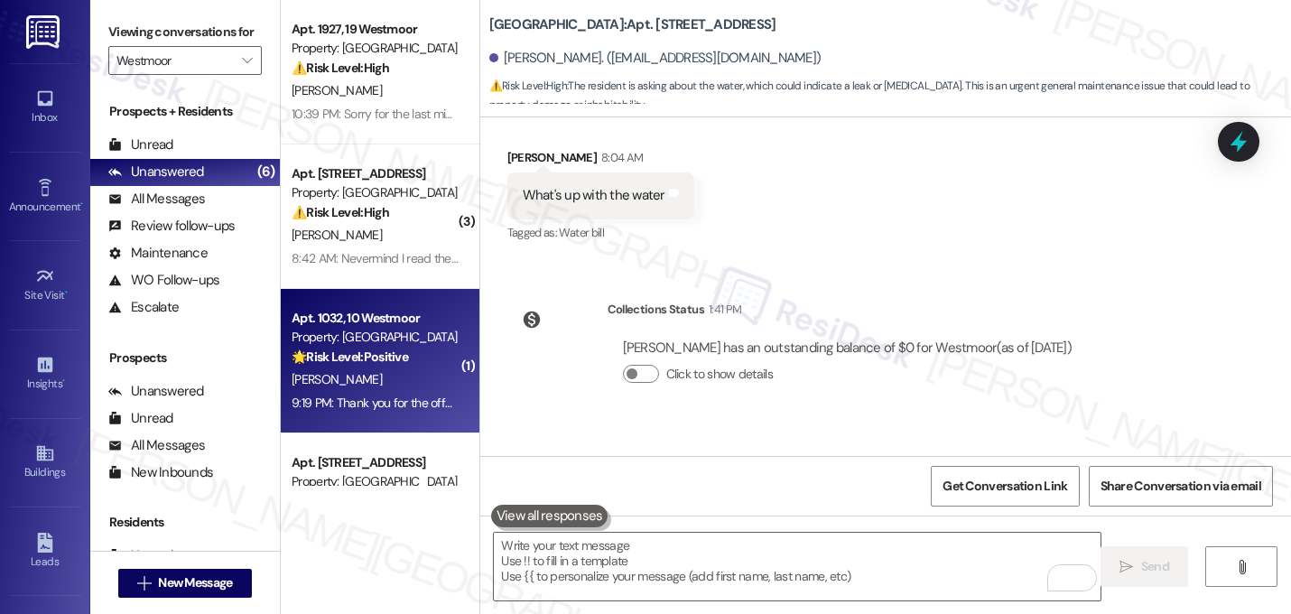
click at [316, 363] on strong "🌟 Risk Level: Positive" at bounding box center [349, 356] width 116 height 16
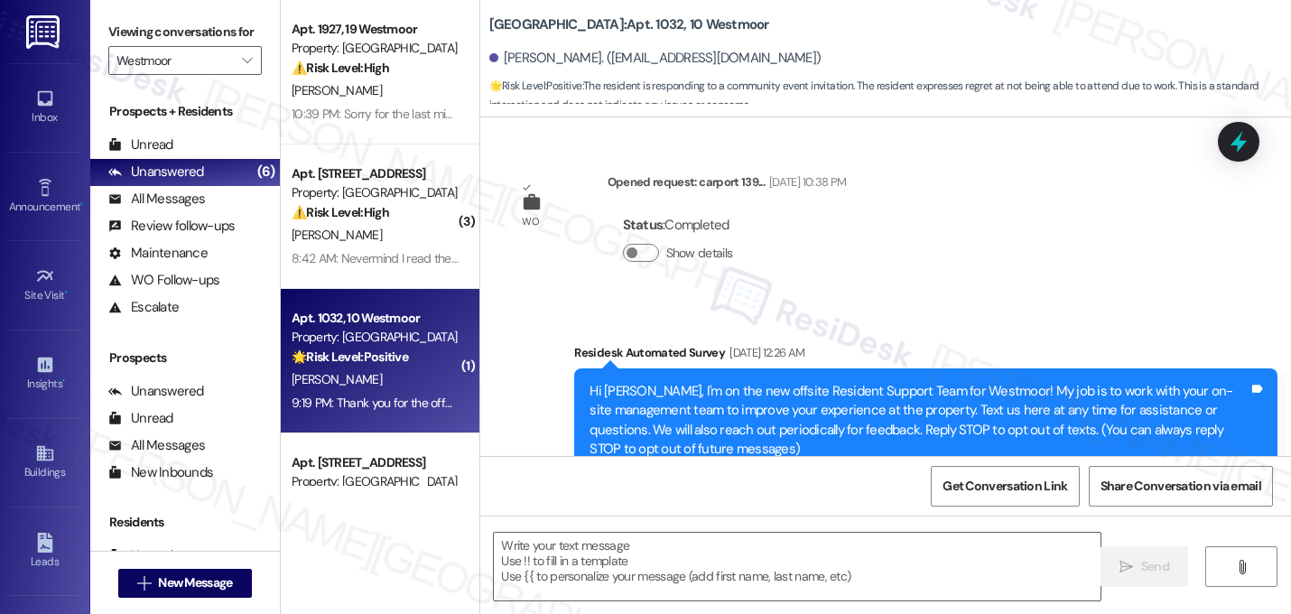
scroll to position [22853, 0]
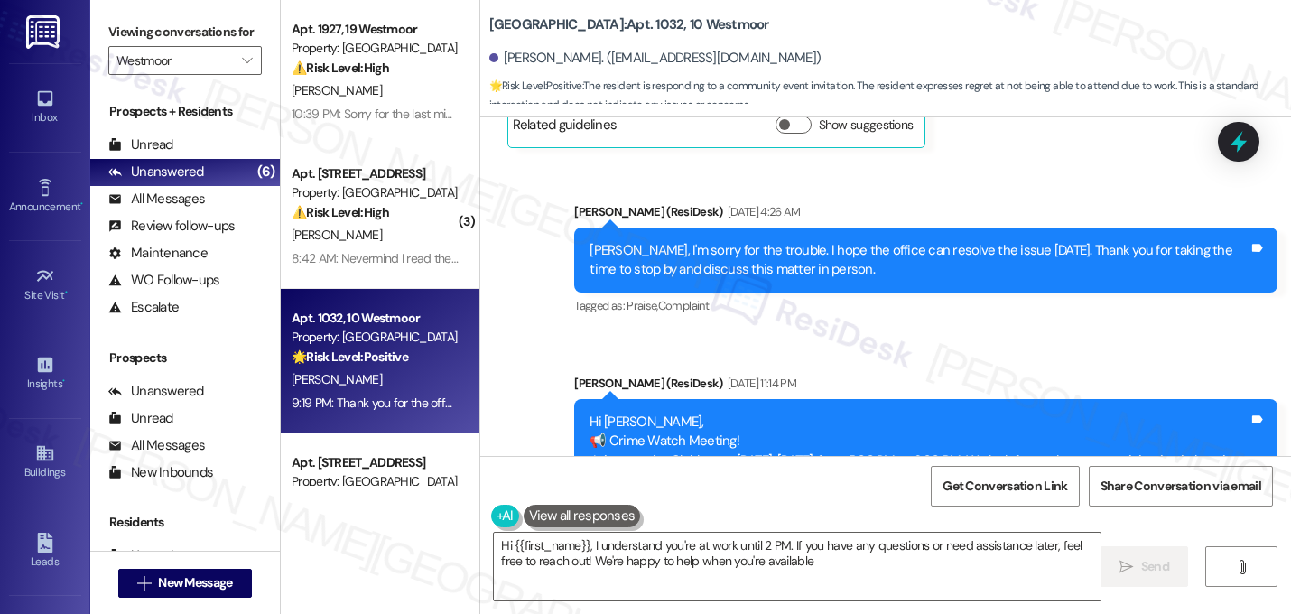
type textarea "Hi {{first_name}}, I understand you're at work until 2 PM. If you have any ques…"
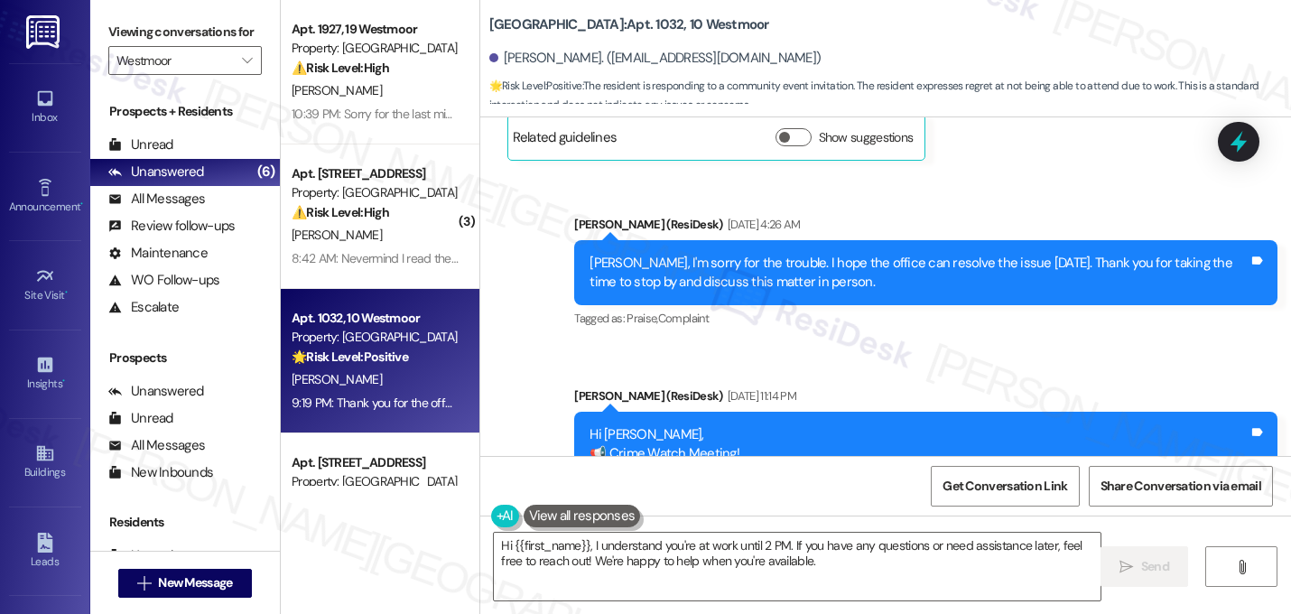
scroll to position [22854, 0]
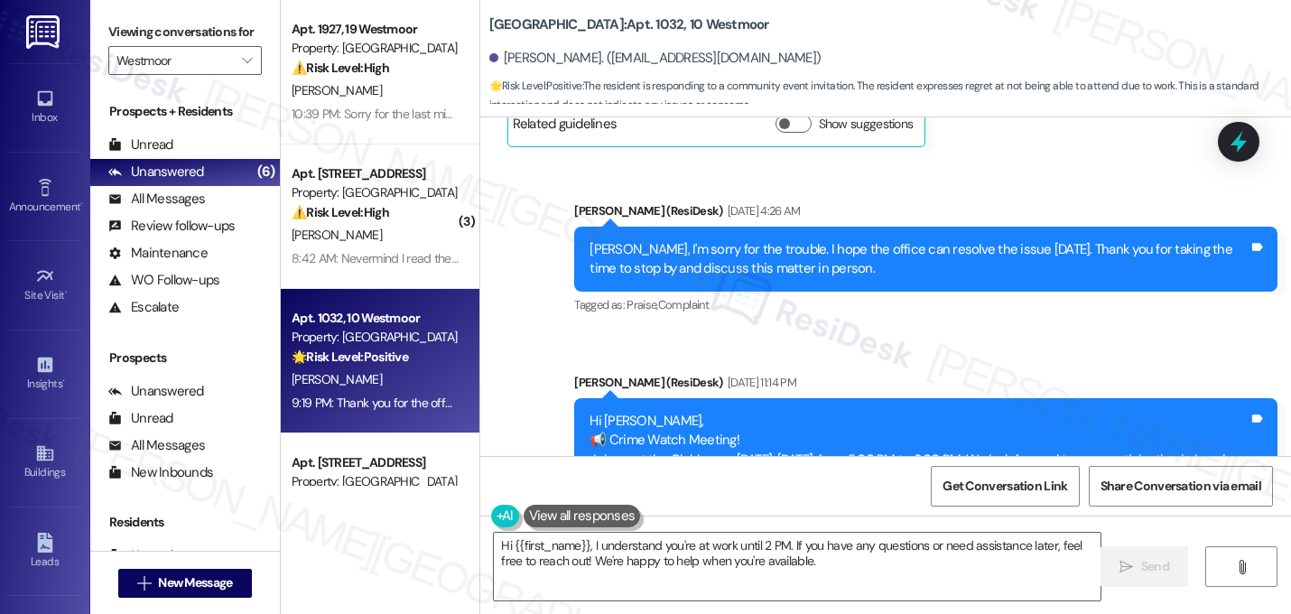
copy div "Thank you for the offer. But I am at work. Unfortunately I do not get off until…"
click at [747, 549] on textarea "Hi {{first_name}}, I understand you're at work until 2 PM. If you have any ques…" at bounding box center [797, 566] width 606 height 68
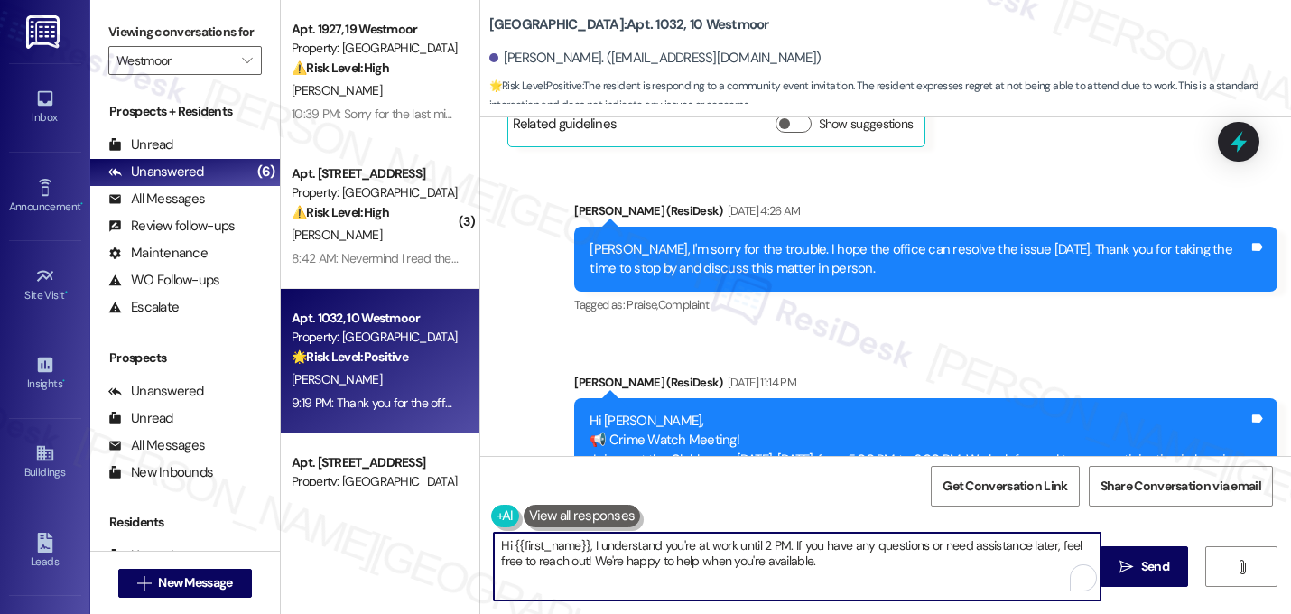
click at [747, 549] on textarea "Hi {{first_name}}, I understand you're at work until 2 PM. If you have any ques…" at bounding box center [797, 566] width 606 height 68
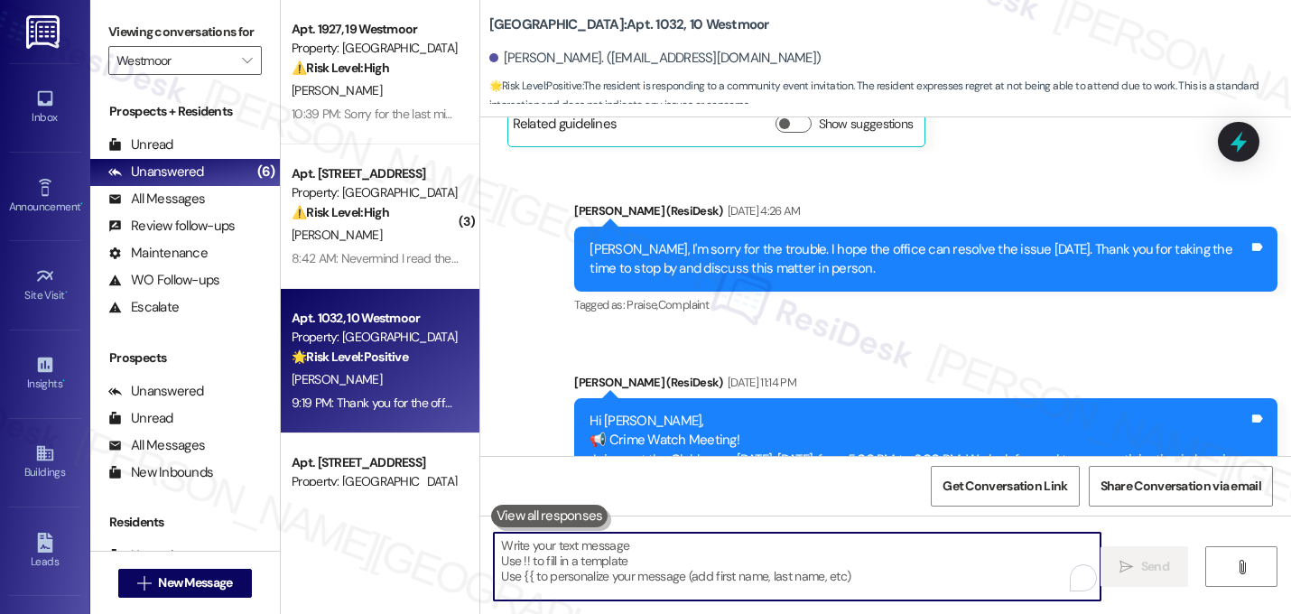
paste textarea "Thanks for letting me know! I totally understand—work schedules can be tough. W…"
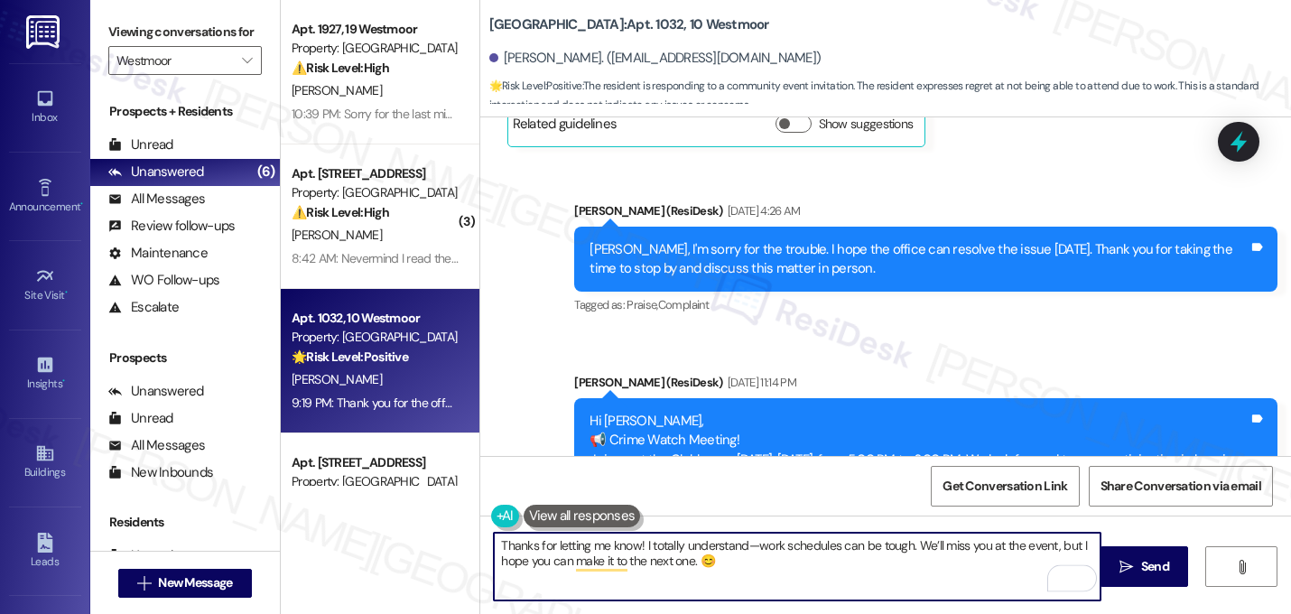
click at [636, 546] on textarea "Thanks for letting me know! I totally understand—work schedules can be tough. W…" at bounding box center [797, 566] width 606 height 68
click at [748, 546] on textarea "Thanks for letting me know! I totally understand—work schedules can be tough. W…" at bounding box center [797, 566] width 606 height 68
type textarea "Thanks for letting me know! I totally understand, work schedules can be tough. …"
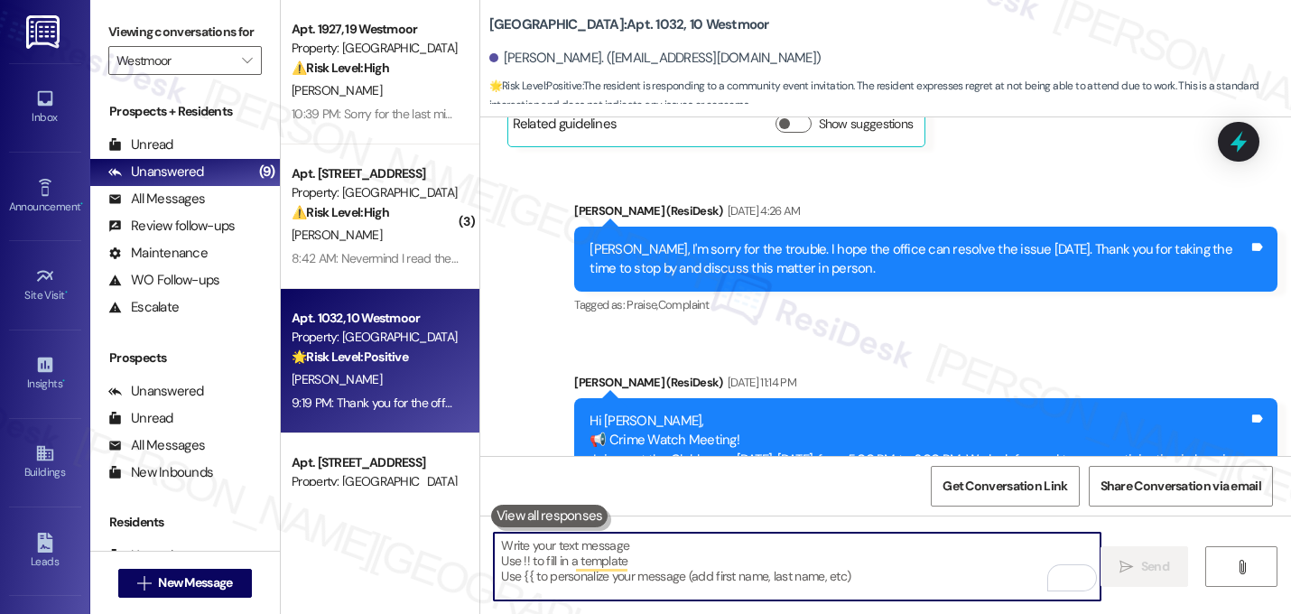
scroll to position [22853, 0]
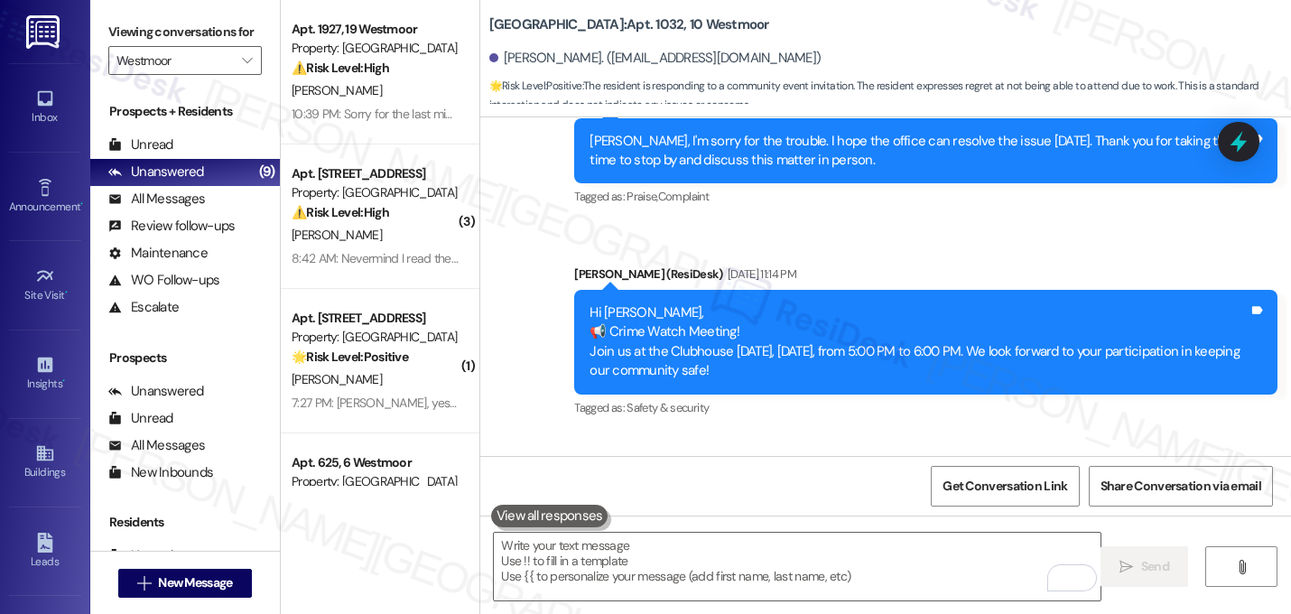
scroll to position [22999, 0]
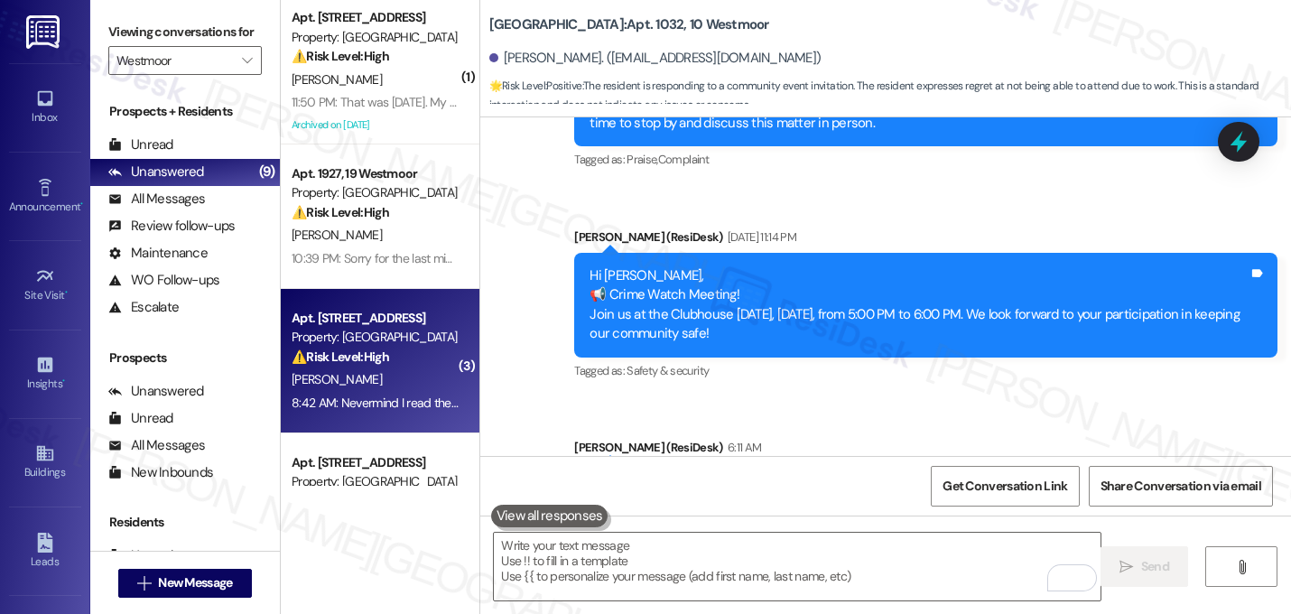
click at [367, 397] on div "8:42 AM: Nevermind I read the email message! 8:42 AM: Nevermind I read the emai…" at bounding box center [413, 402] width 244 height 16
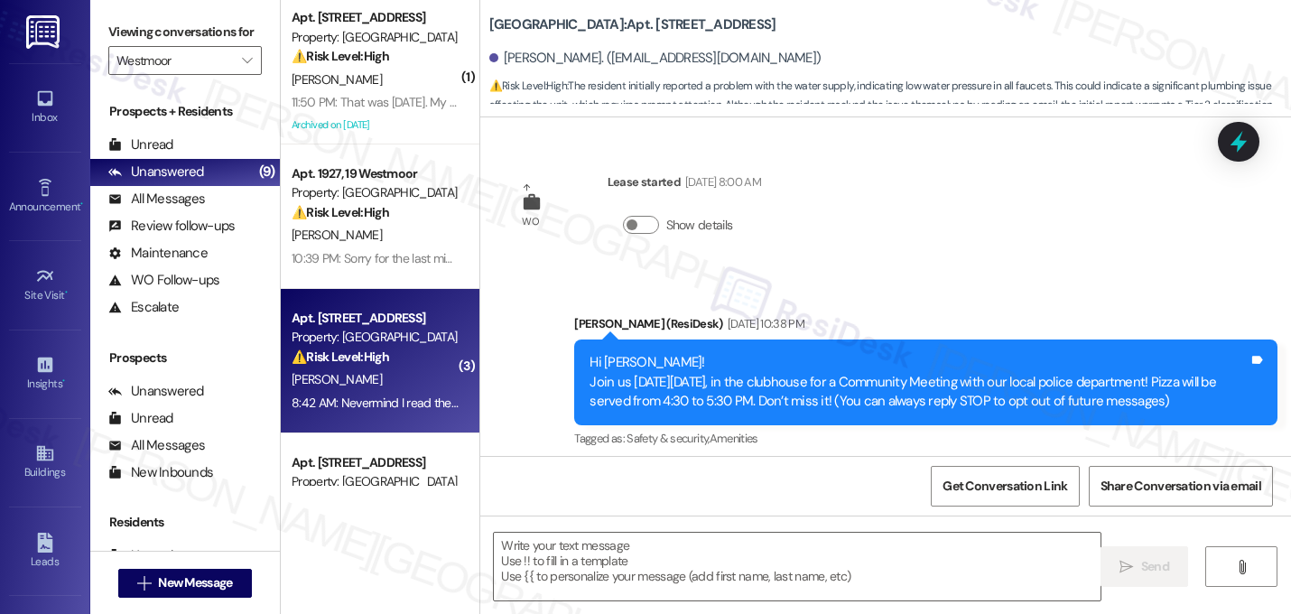
scroll to position [8571, 0]
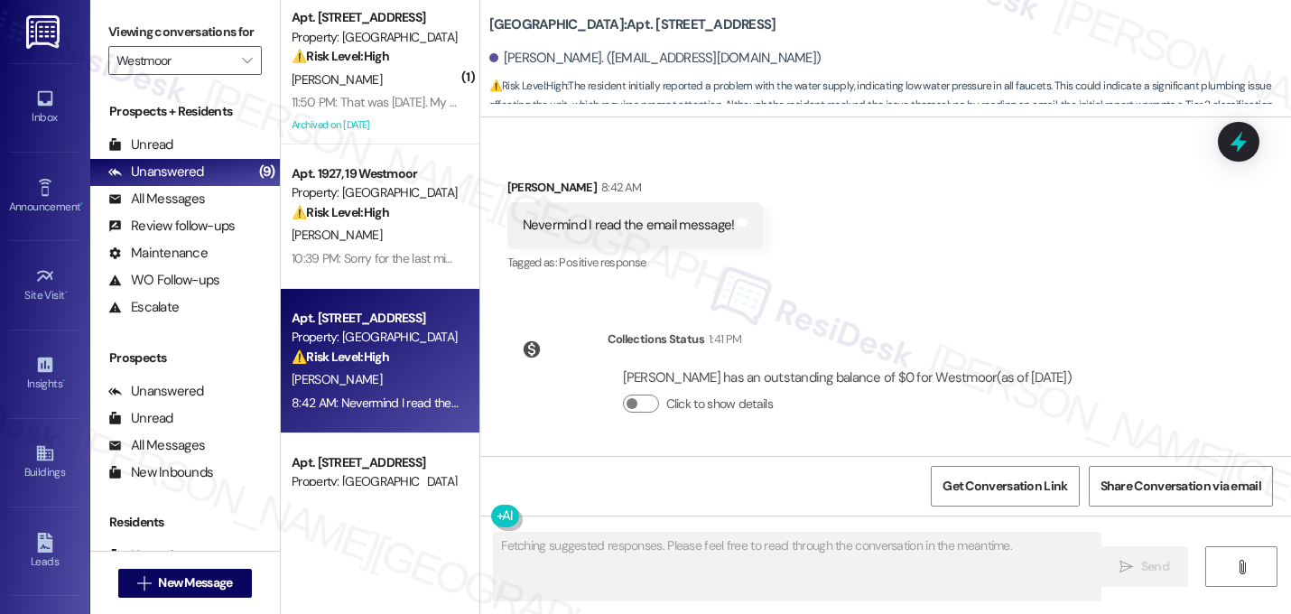
click at [842, 280] on div "Received via SMS Alessa Phillips Question 8:35 AM Hello! What's going on with t…" at bounding box center [885, 71] width 810 height 435
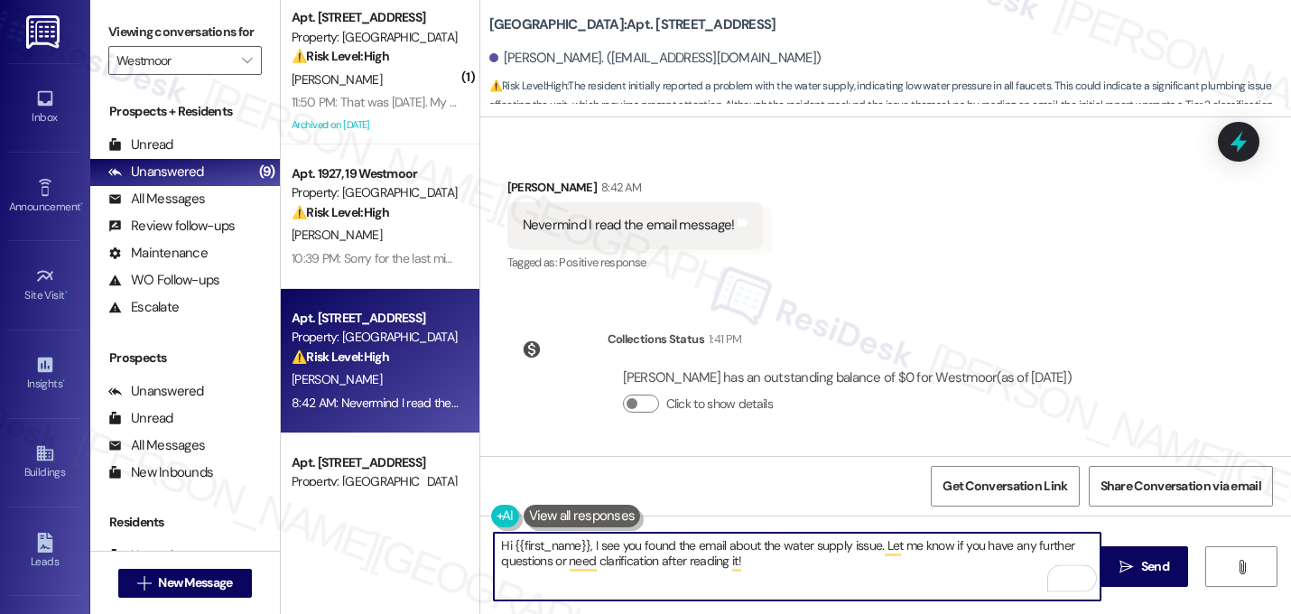
drag, startPoint x: 745, startPoint y: 564, endPoint x: 728, endPoint y: 574, distance: 19.0
click at [728, 574] on textarea "Hi {{first_name}}, I see you found the email about the water supply issue. Let …" at bounding box center [797, 566] width 606 height 68
click at [763, 568] on textarea "Hi {{first_name}}, I see you found the email about the water supply issue. Let …" at bounding box center [797, 566] width 606 height 68
click at [870, 571] on textarea "Hi {{first_name}}, I see you found the email about the water supply issue. Let …" at bounding box center [797, 566] width 606 height 68
click at [766, 564] on textarea "Hi {{first_name}}, I see you found the email about the water supply issue. Let …" at bounding box center [797, 566] width 606 height 68
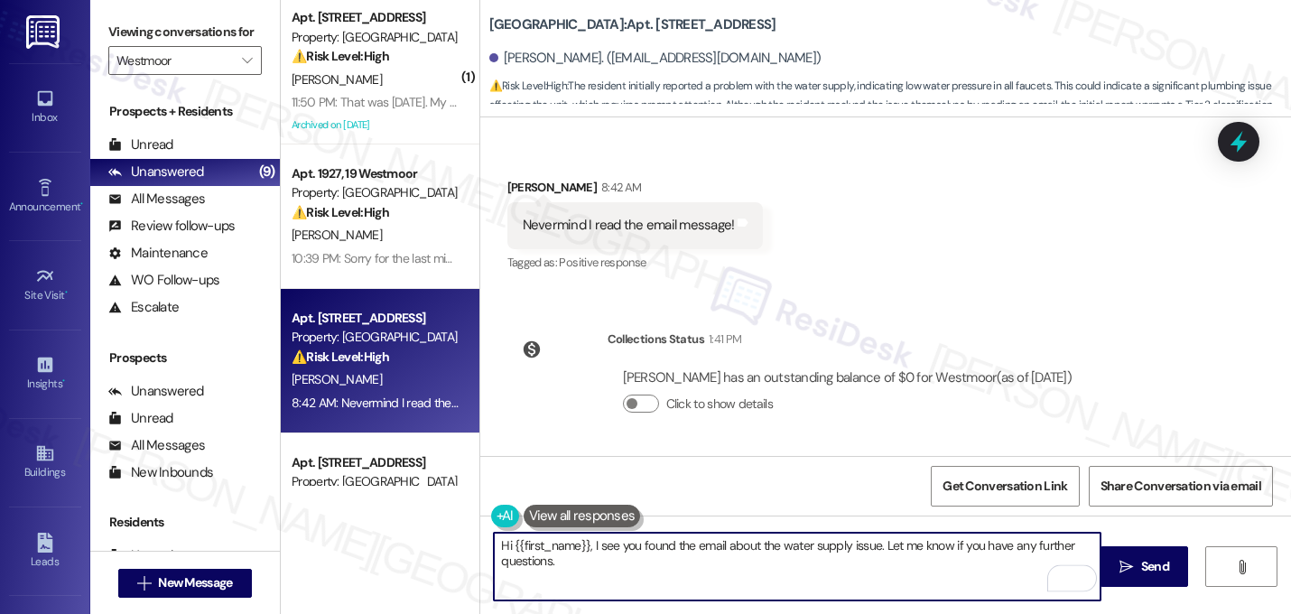
type textarea "Hi {{first_name}}, I see you found the email about the water supply issue. Let …"
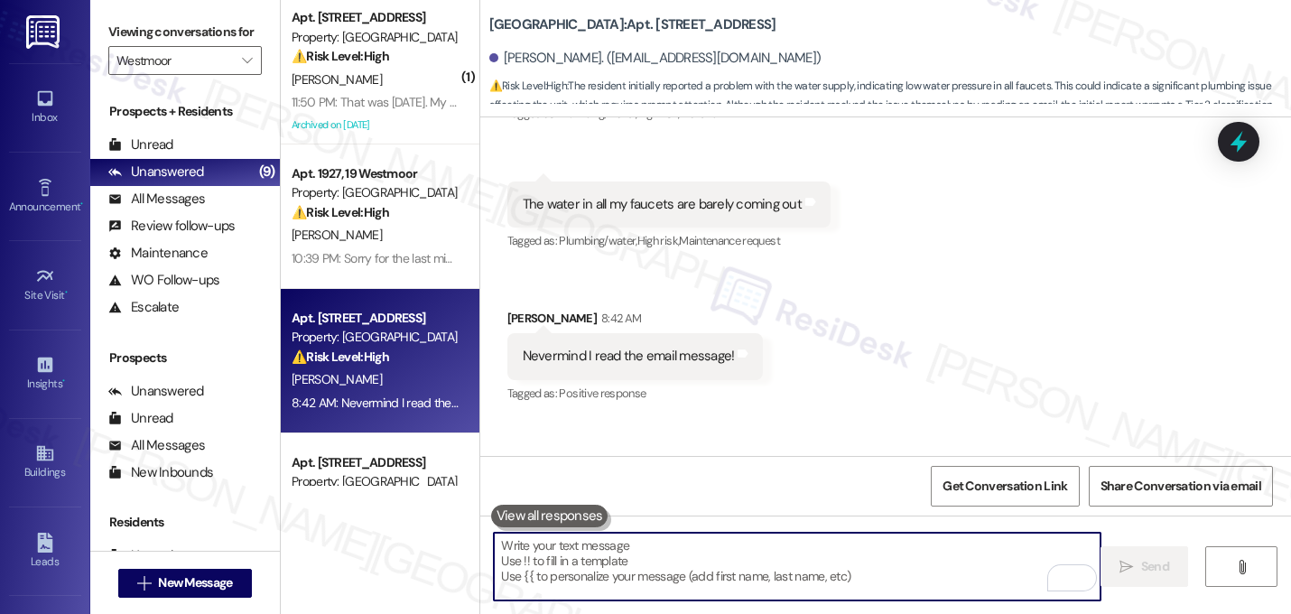
scroll to position [8405, 0]
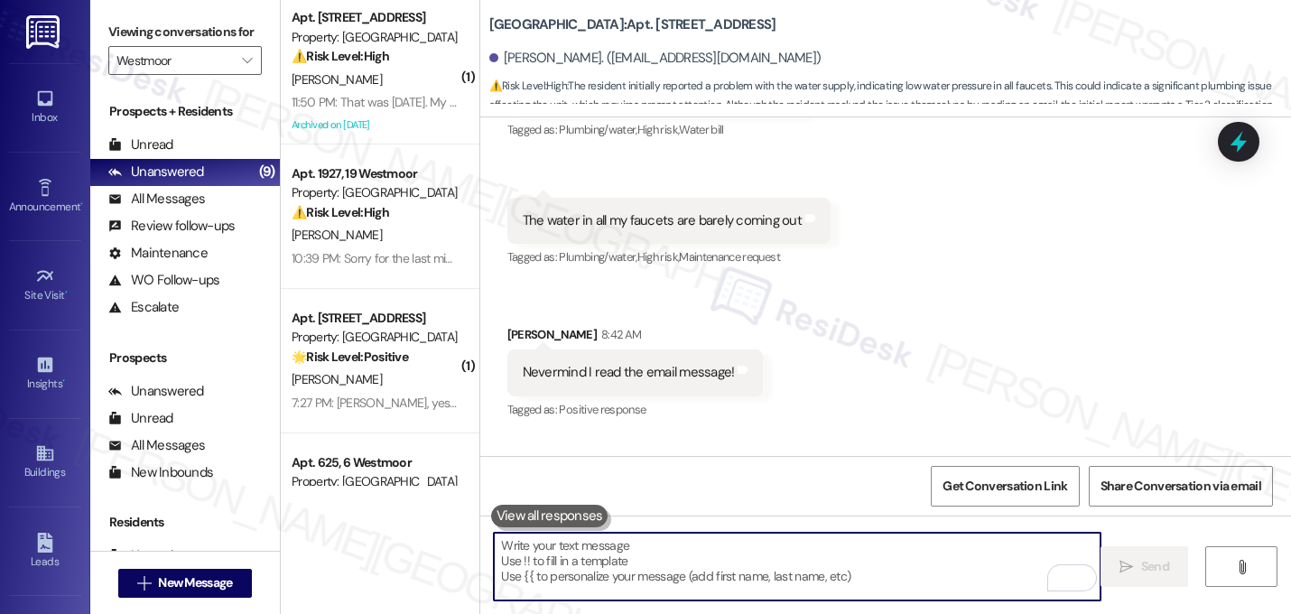
click at [855, 241] on div "Received via SMS Alessa Phillips Question 8:35 AM Hello! What's going on with t…" at bounding box center [885, 218] width 810 height 435
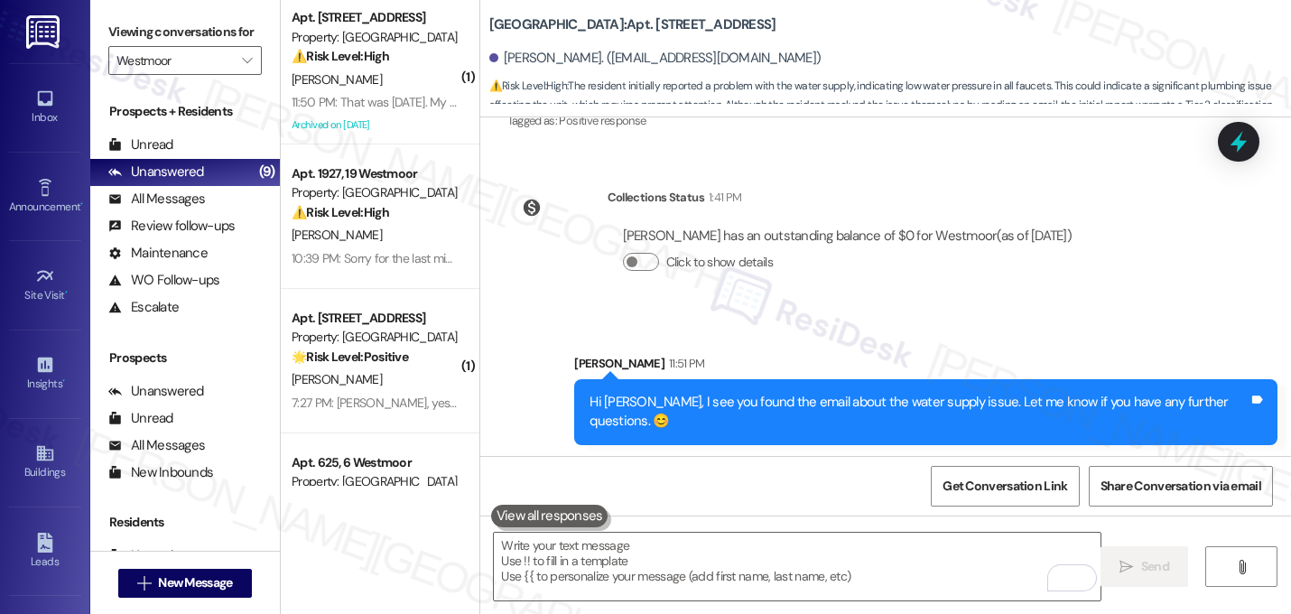
scroll to position [8698, 0]
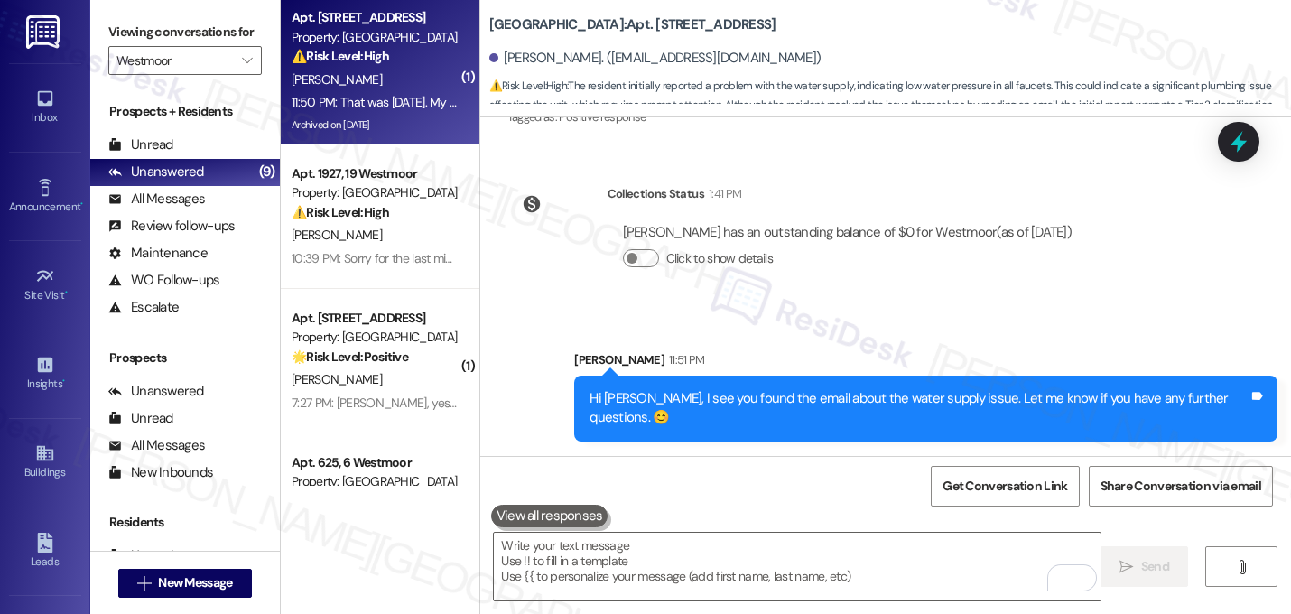
click at [359, 76] on div "X. White" at bounding box center [375, 80] width 171 height 23
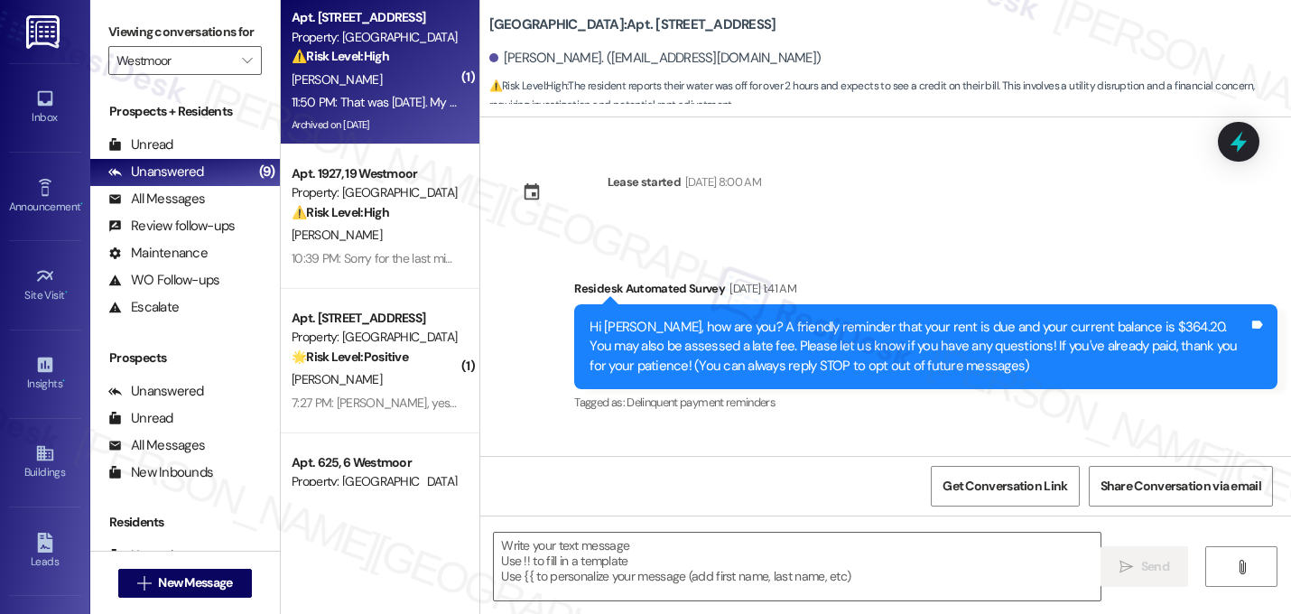
scroll to position [16388, 0]
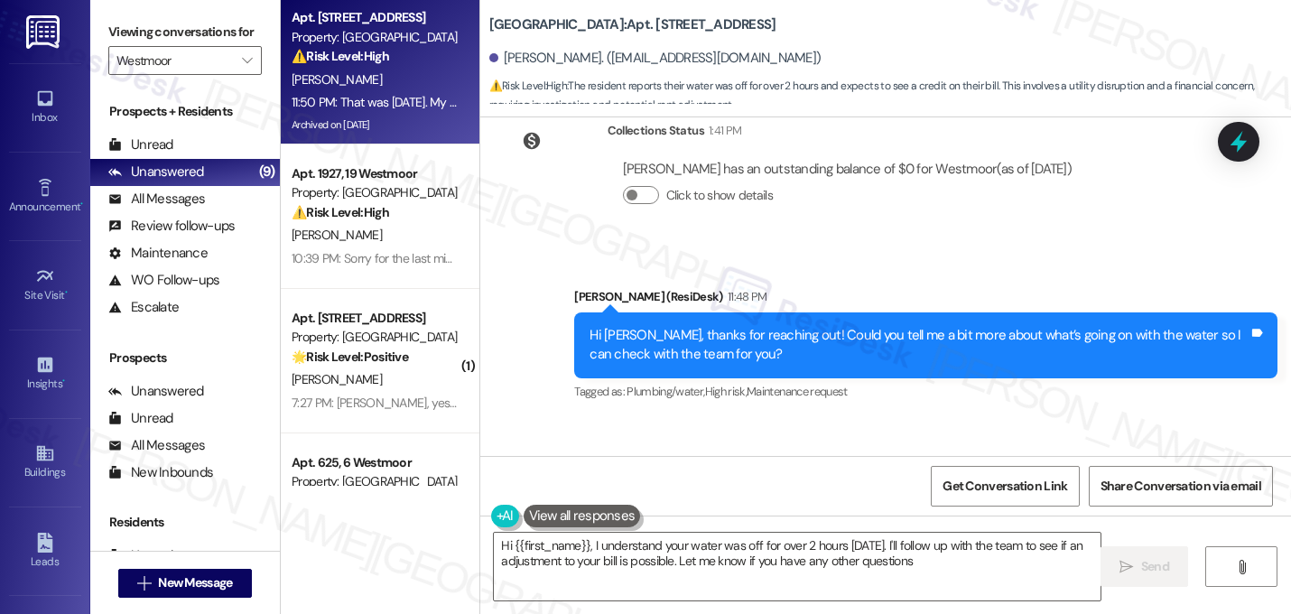
type textarea "Hi {{first_name}}, I understand your water was off for over 2 hours yesterday. …"
click at [777, 558] on textarea "Hi {{first_name}}, I understand your water was off for over 2 hours yesterday. …" at bounding box center [797, 566] width 606 height 68
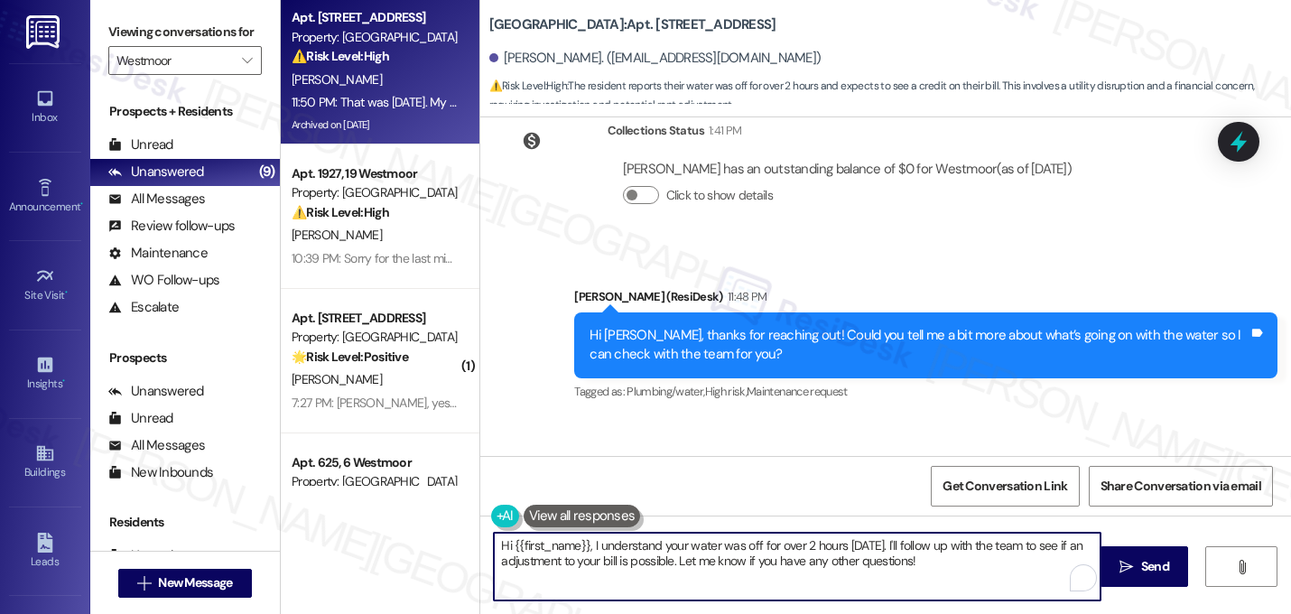
click at [777, 558] on textarea "Hi {{first_name}}, I understand your water was off for over 2 hours yesterday. …" at bounding box center [797, 566] width 606 height 68
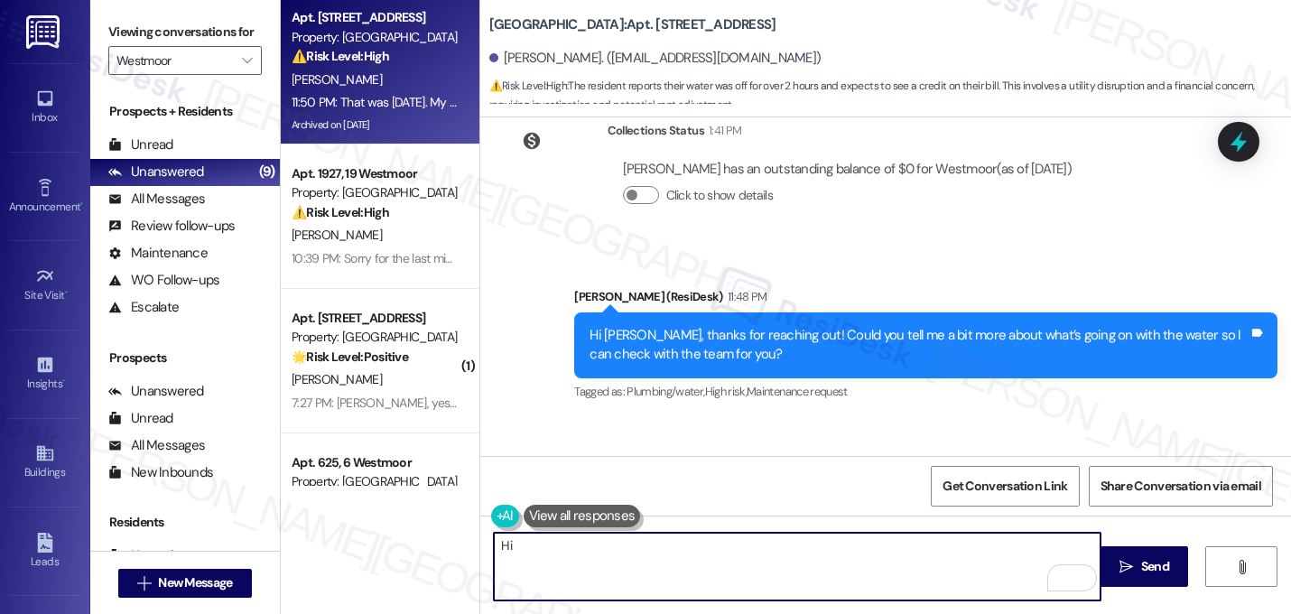
type textarea "H"
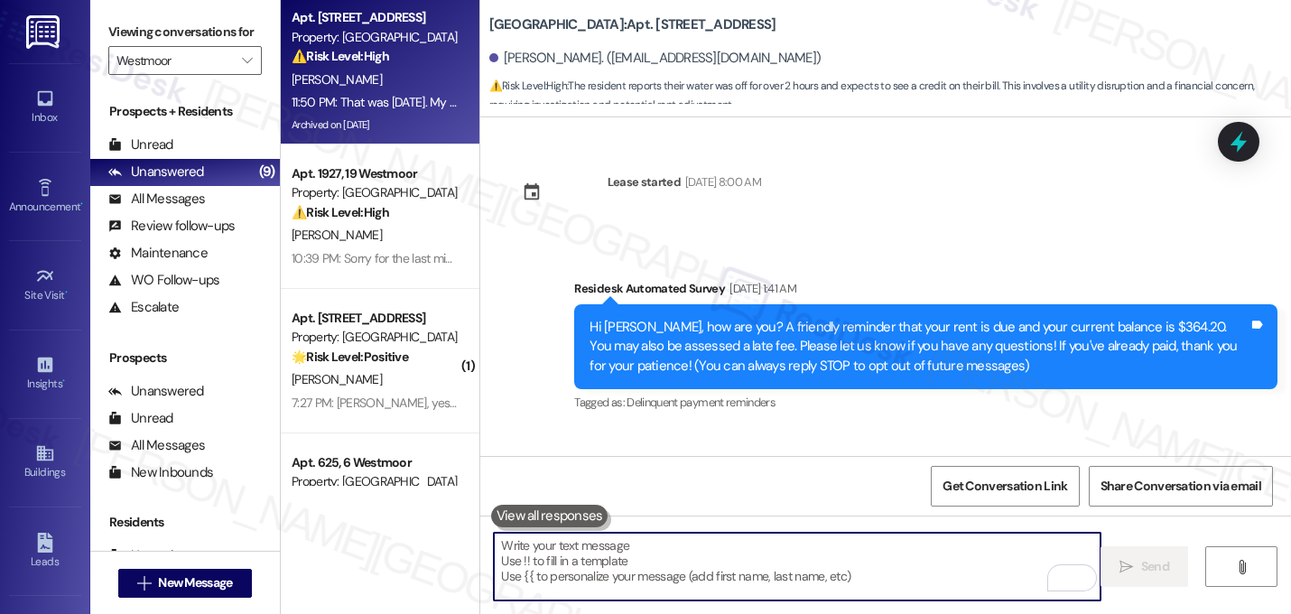
scroll to position [16388, 0]
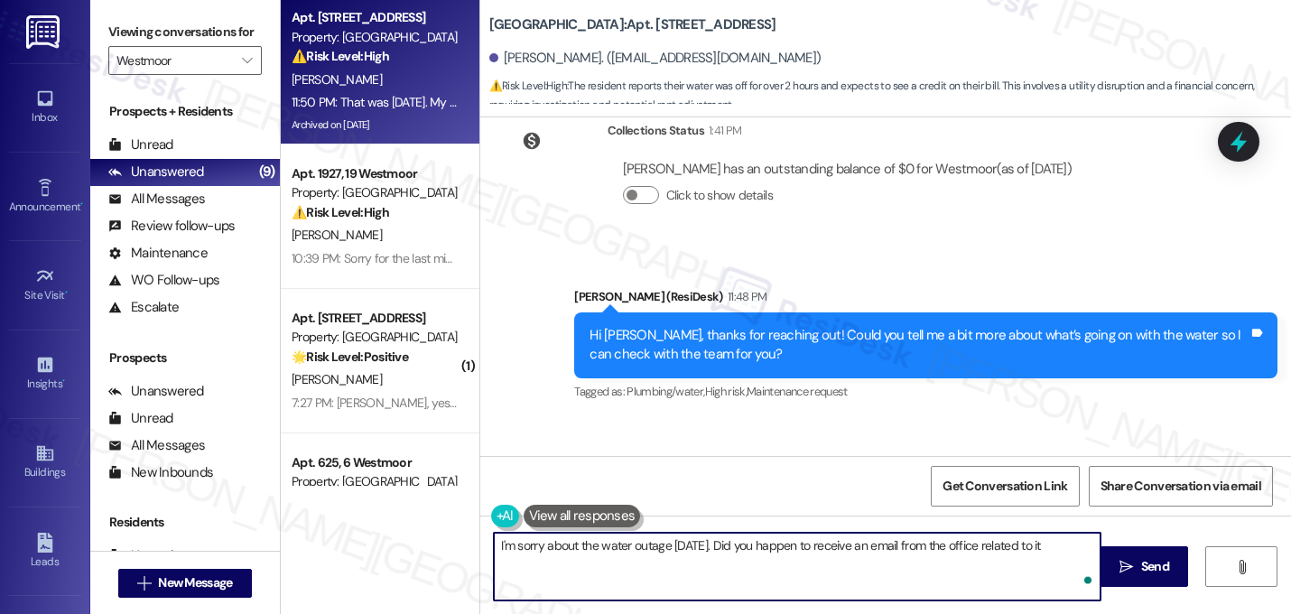
type textarea "I'm sorry about the water outage yesterday. Did you happen to receive an email …"
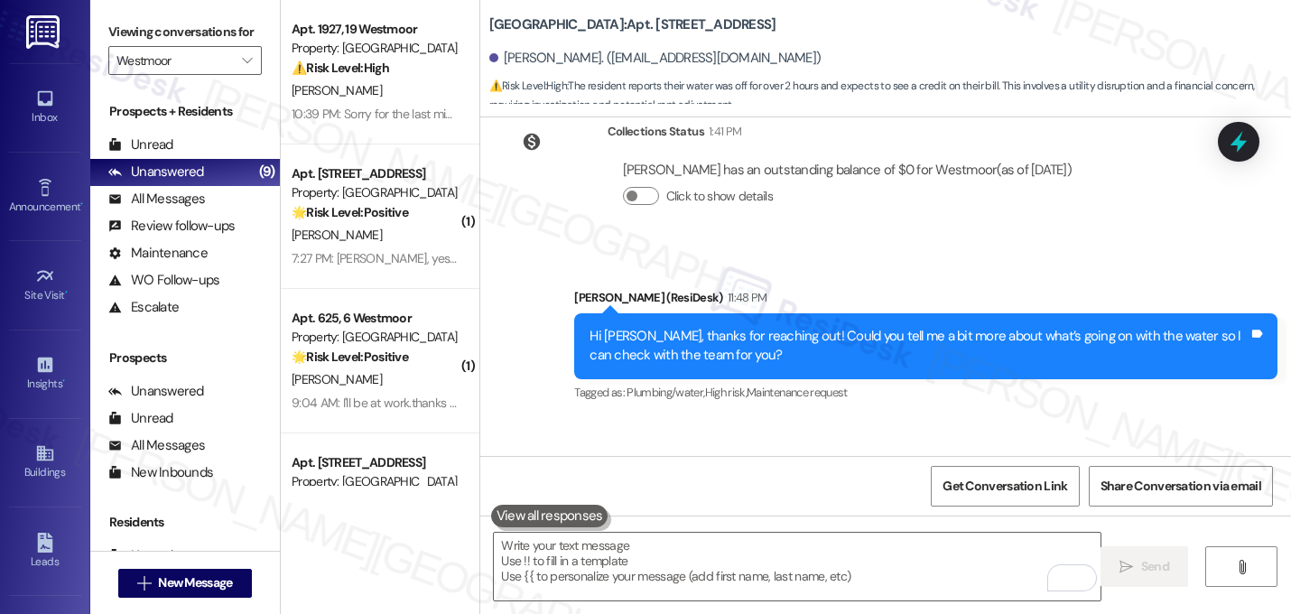
click at [791, 419] on div "Received via SMS Xavian White 11:50 PM That was yesterday. My water was off for…" at bounding box center [885, 495] width 810 height 153
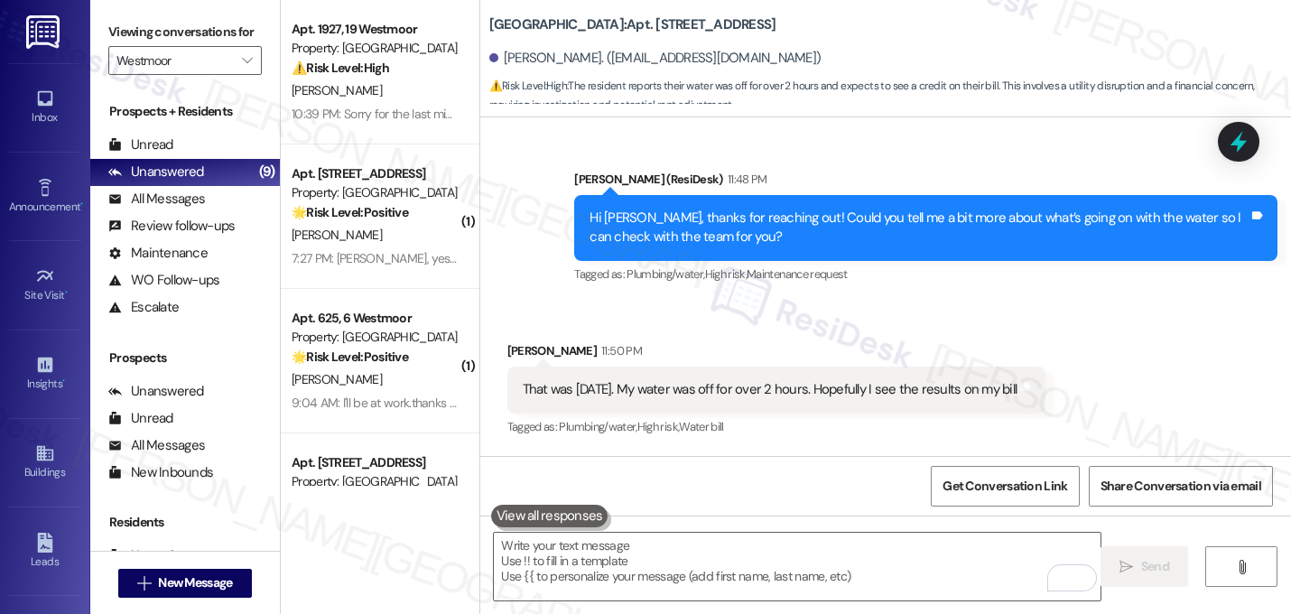
scroll to position [16513, 0]
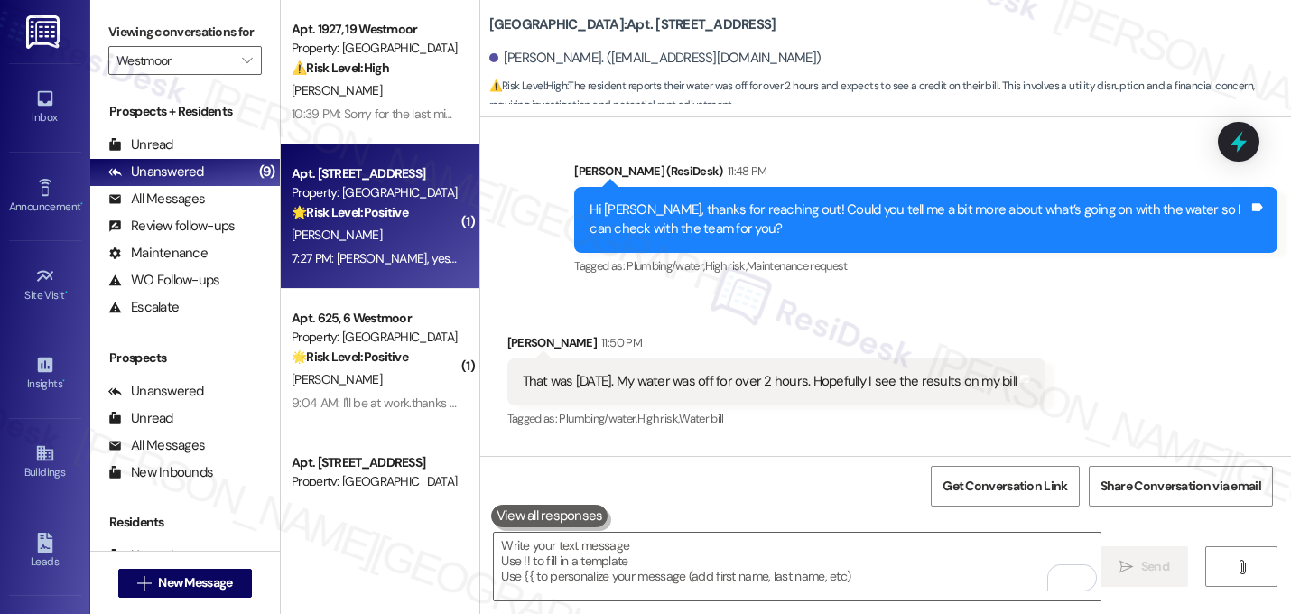
click at [368, 191] on div "Property: [GEOGRAPHIC_DATA]" at bounding box center [374, 192] width 167 height 19
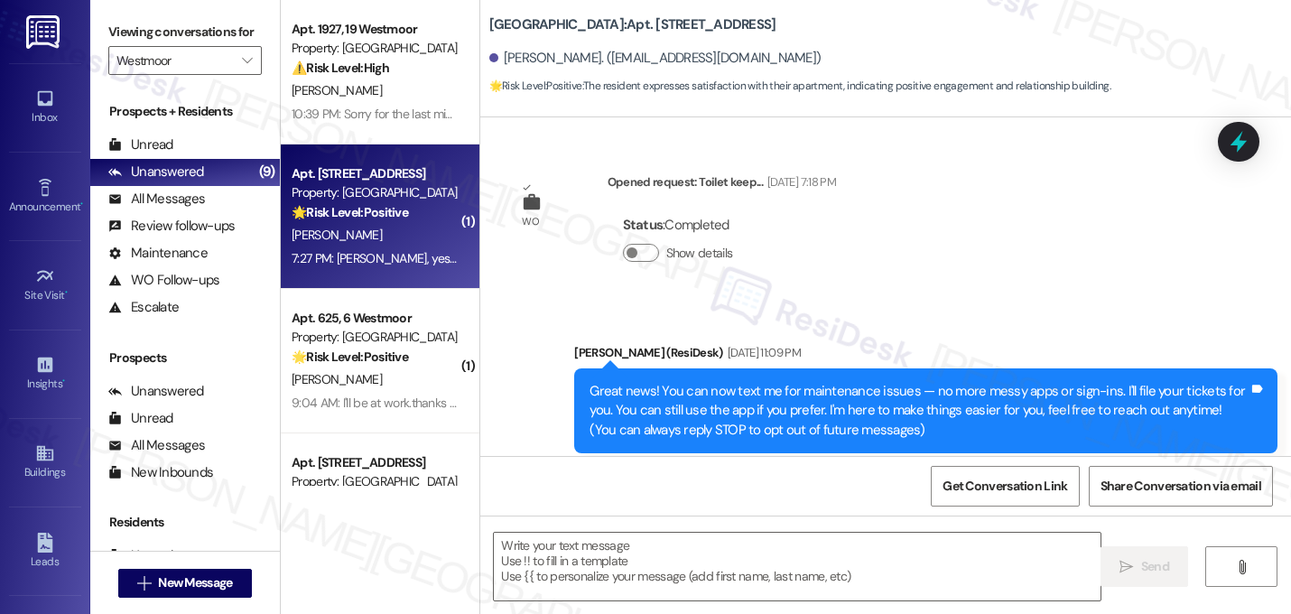
scroll to position [11465, 0]
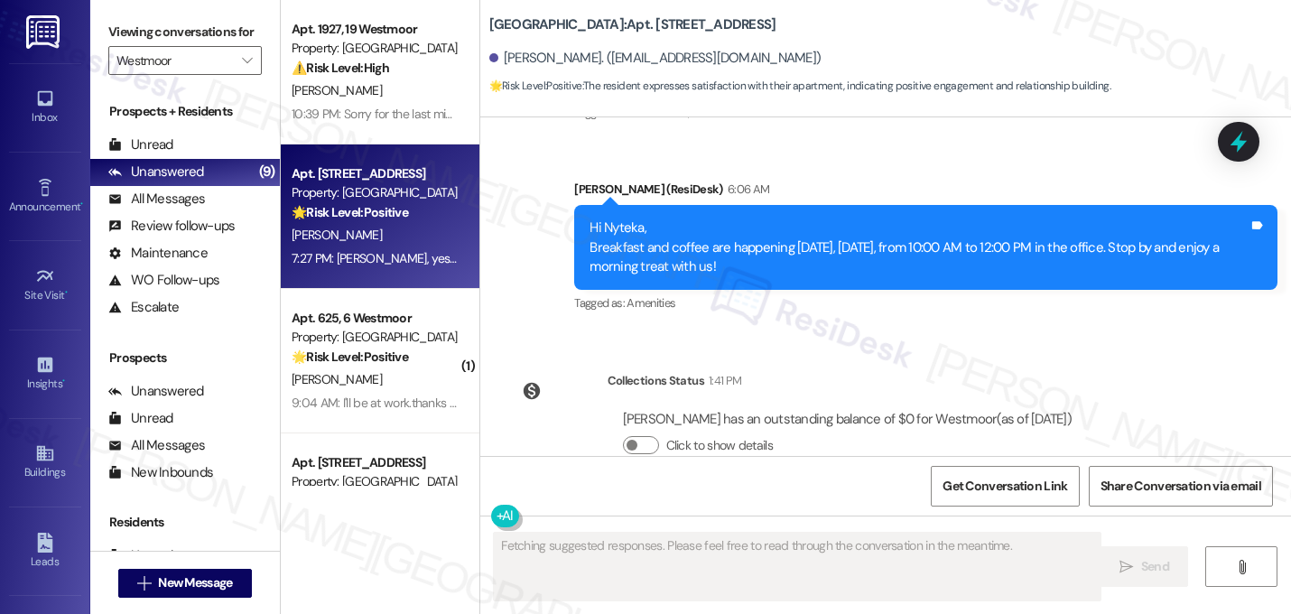
click at [732, 357] on div "Collections Status 1:41 PM Nyteka Daniel has an outstanding balance of $0 for W…" at bounding box center [797, 426] width 606 height 139
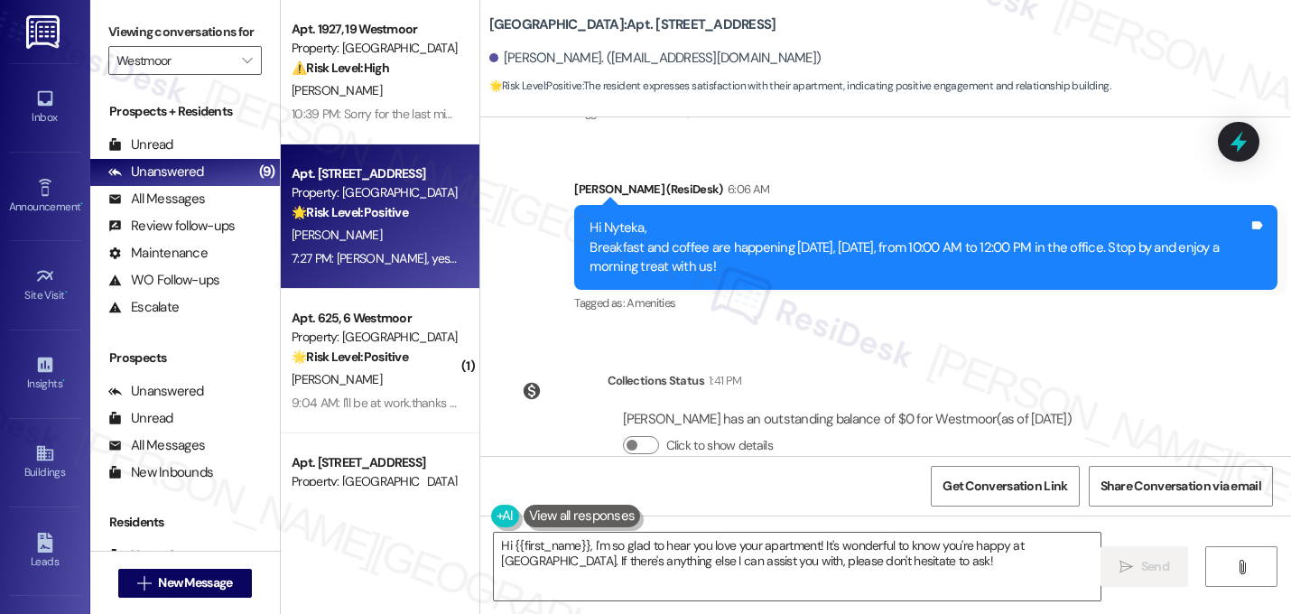
click at [797, 496] on div "Received via SMS Nyteka Daniel 7:27 PM Ty, yes I love my Apts Tags and notes Ta…" at bounding box center [885, 581] width 810 height 171
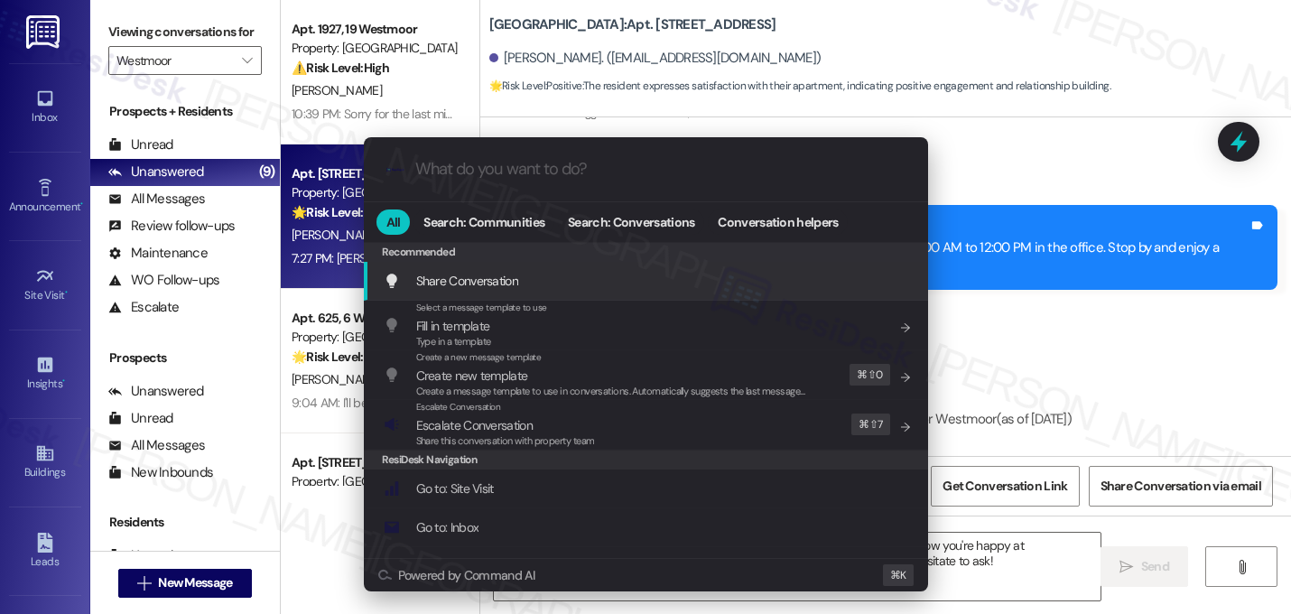
click at [1058, 248] on div ".cls-1{fill:#0a055f;}.cls-2{fill:#0cc4c4;} resideskLogoBlueOrange All Search: C…" at bounding box center [645, 307] width 1291 height 614
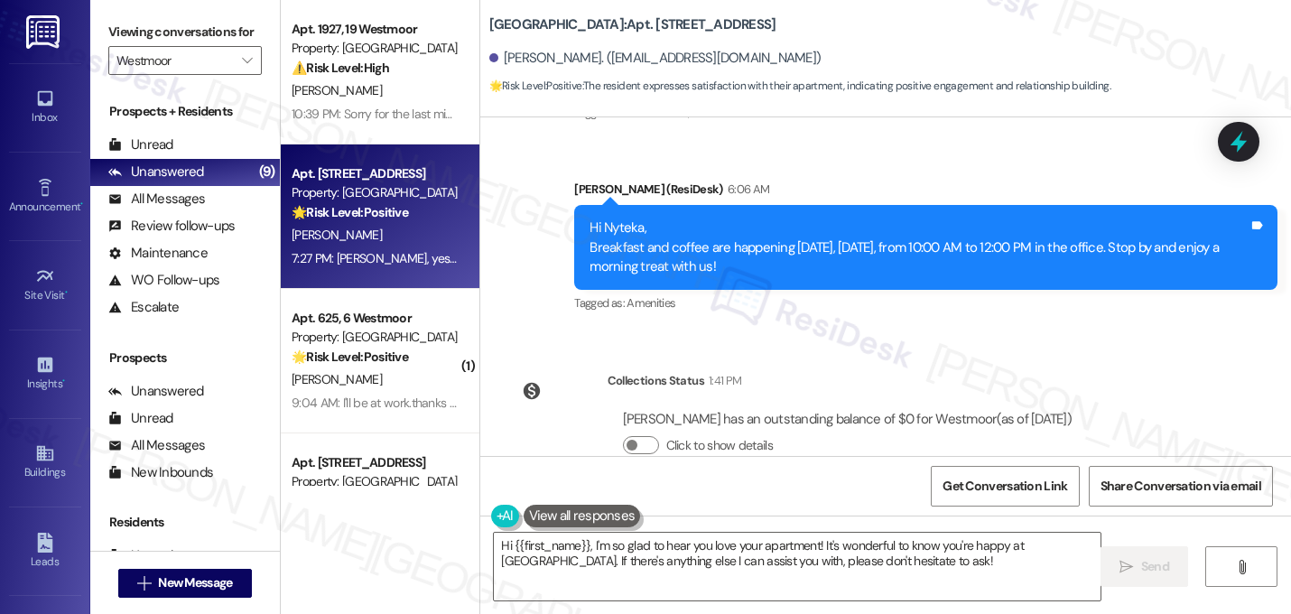
click at [823, 496] on div "Received via SMS Nyteka Daniel 7:27 PM Ty, yes I love my Apts Tags and notes Ta…" at bounding box center [885, 581] width 810 height 171
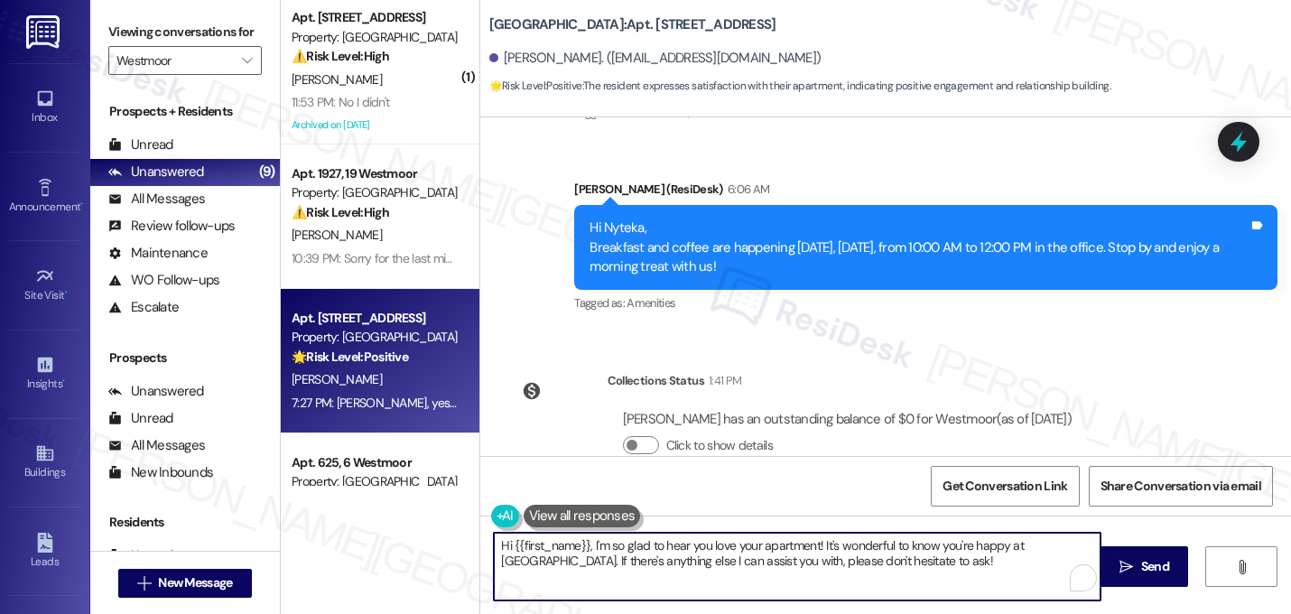
drag, startPoint x: 1076, startPoint y: 548, endPoint x: 1081, endPoint y: 559, distance: 12.1
click at [1081, 559] on textarea "Hi {{first_name}}, I'm so glad to hear you love your apartment! It's wonderful …" at bounding box center [797, 566] width 606 height 68
drag, startPoint x: 1073, startPoint y: 549, endPoint x: 1085, endPoint y: 555, distance: 13.3
click at [1085, 555] on textarea "Hi {{first_name}}, I'm so glad to hear you love your apartment! It's wonderful …" at bounding box center [797, 566] width 606 height 68
type textarea "Hi {{first_name}}, I'm so glad to hear you love your apartment! It's wonderful …"
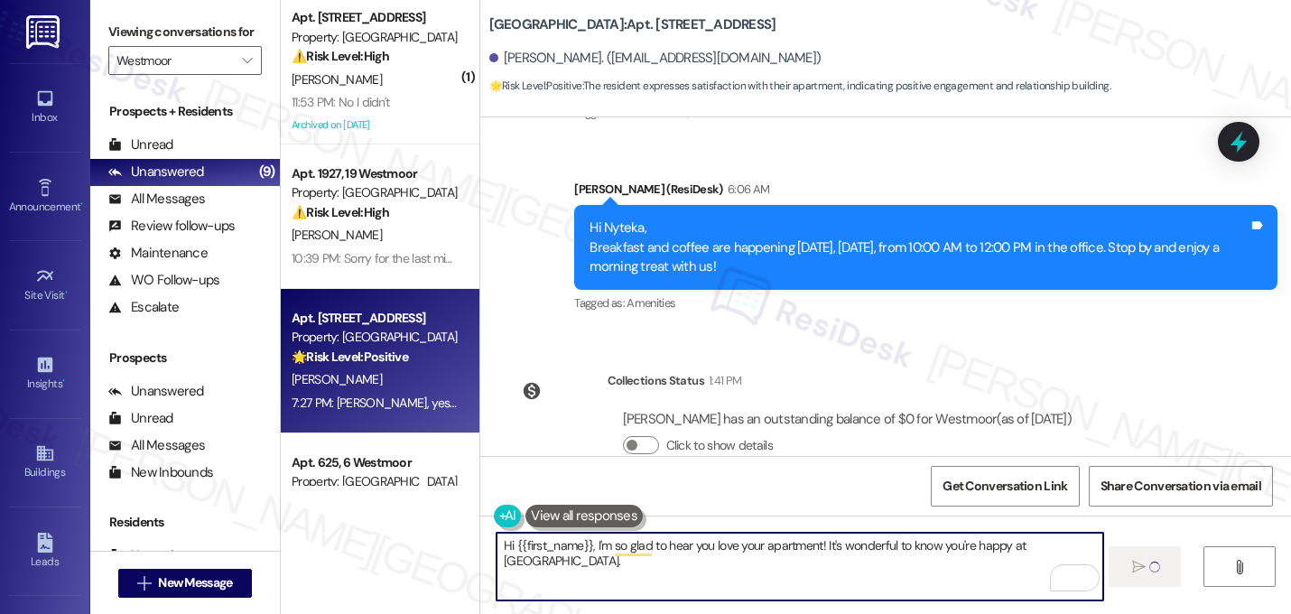
scroll to position [11464, 0]
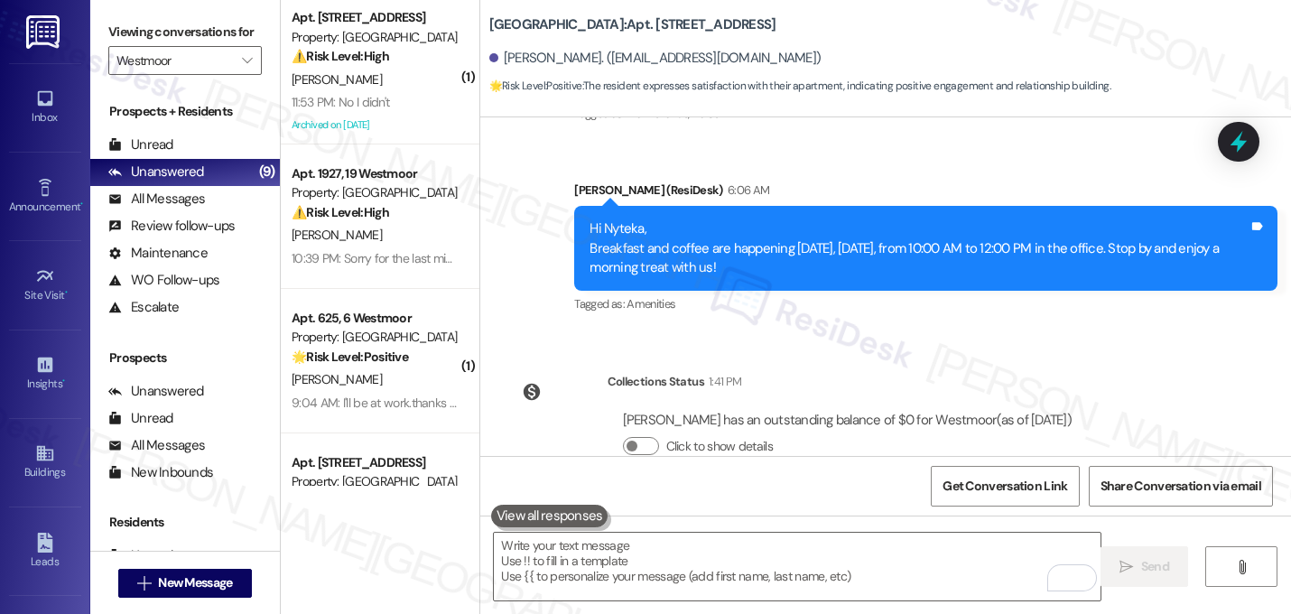
click at [928, 497] on div "Received via SMS Nyteka Daniel 7:27 PM Ty, yes I love my Apts Tags and notes Ta…" at bounding box center [885, 582] width 810 height 171
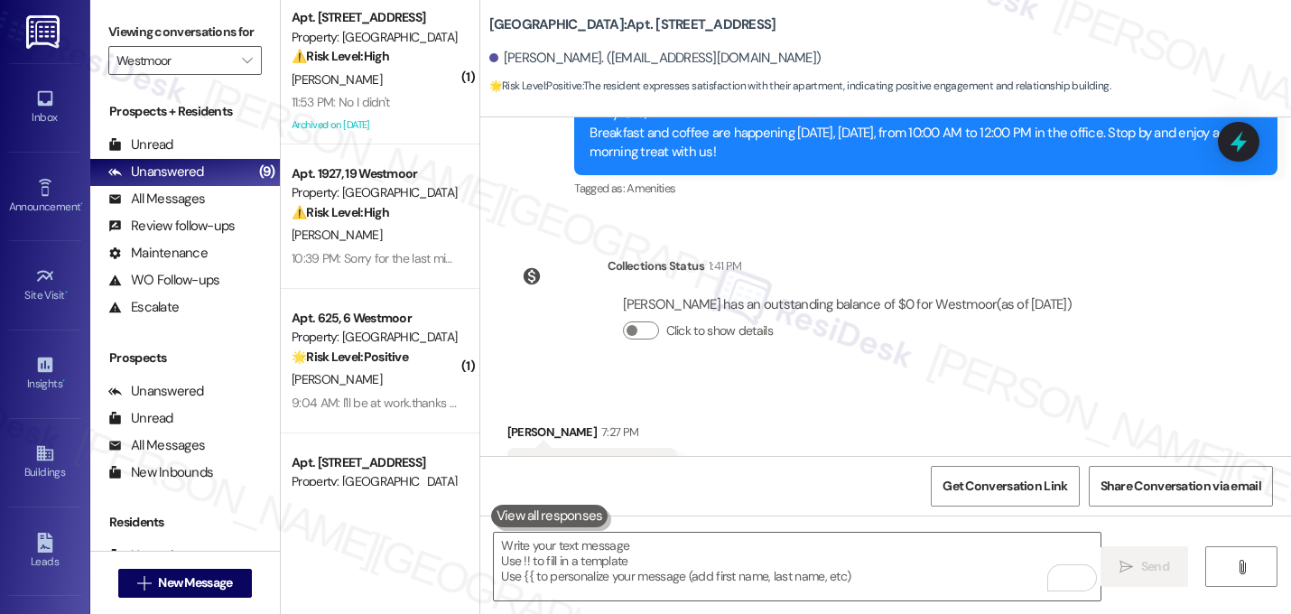
scroll to position [11590, 0]
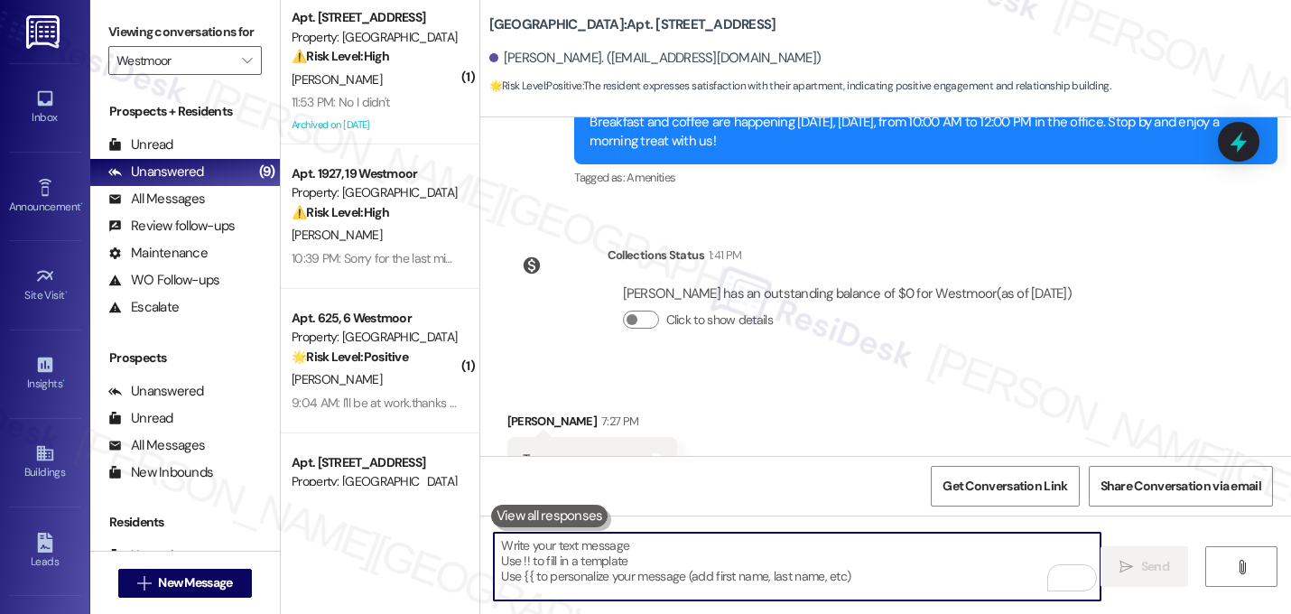
click at [658, 551] on textarea "To enrich screen reader interactions, please activate Accessibility in Grammarl…" at bounding box center [797, 566] width 606 height 68
paste textarea "That makes me so happy to hear! Can I ask a quick favor...would you mind writin…"
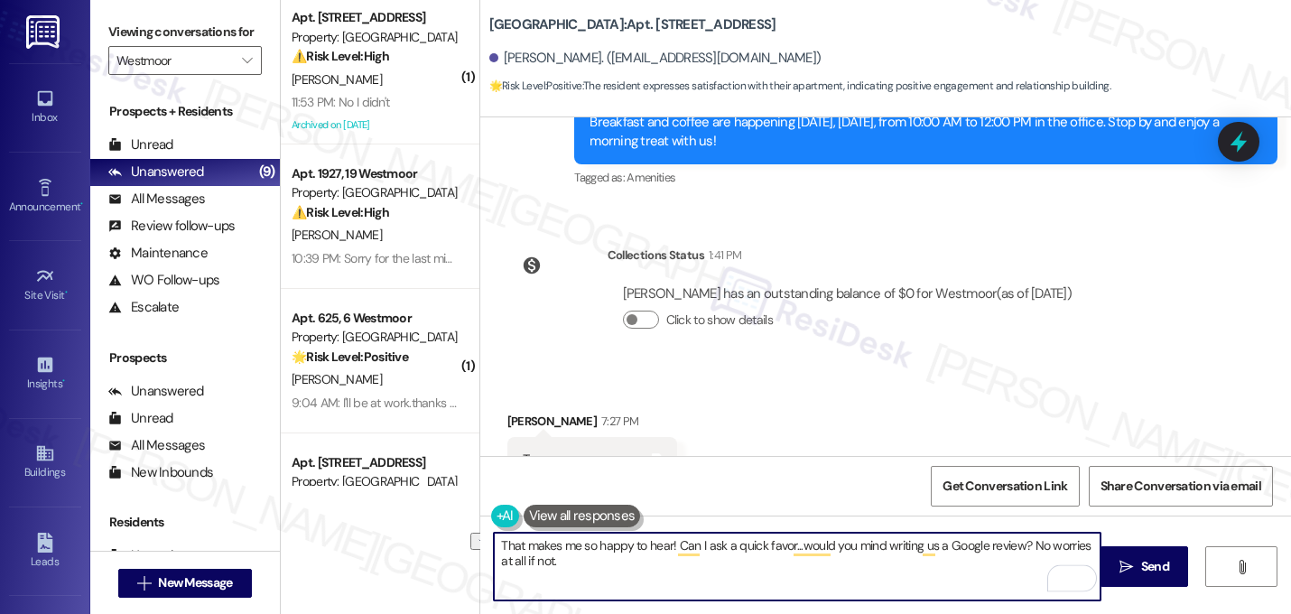
drag, startPoint x: 667, startPoint y: 546, endPoint x: 317, endPoint y: 540, distance: 350.2
click at [317, 540] on div "( 1 ) Apt. 333, 3 Westmoor Property: Westmoor ⚠️ Risk Level: High The resident …" at bounding box center [786, 307] width 1010 height 614
paste textarea "Here's a quick link {{google_review_link}} Thank you so much! ☺️"
type textarea "Can I ask a quick favor...would you mind writing us a Google review? No worries…"
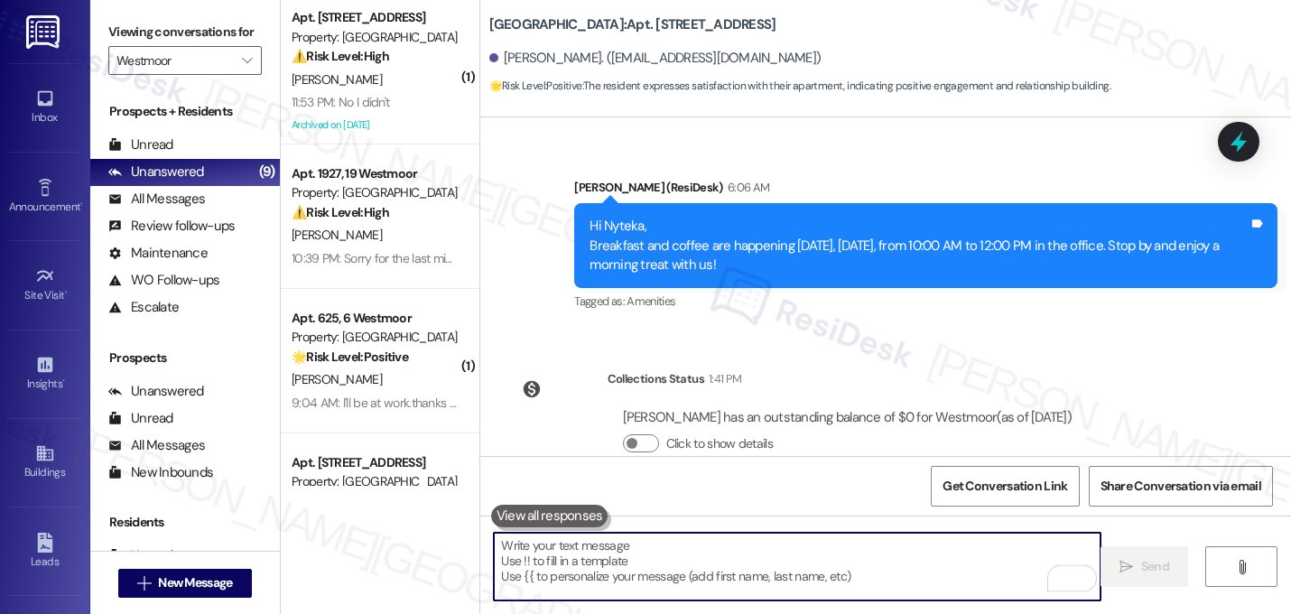
scroll to position [11464, 0]
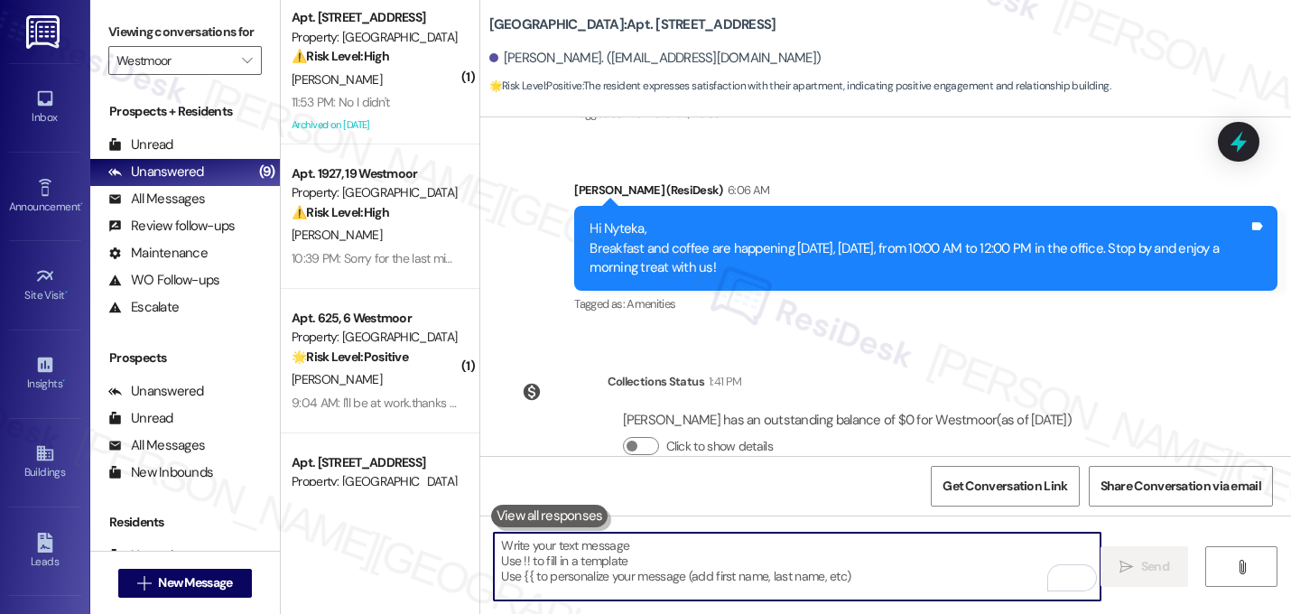
click at [1030, 358] on div "Collections Status 1:41 PM Nyteka Daniel has an outstanding balance of $0 for W…" at bounding box center [797, 427] width 606 height 139
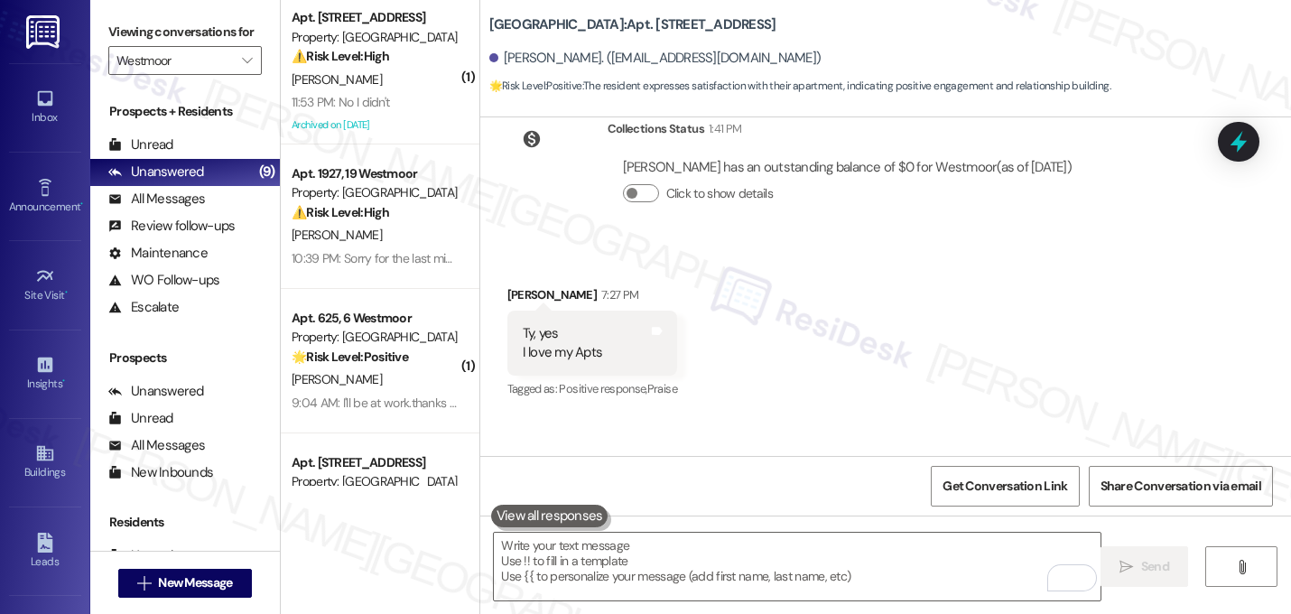
scroll to position [11735, 0]
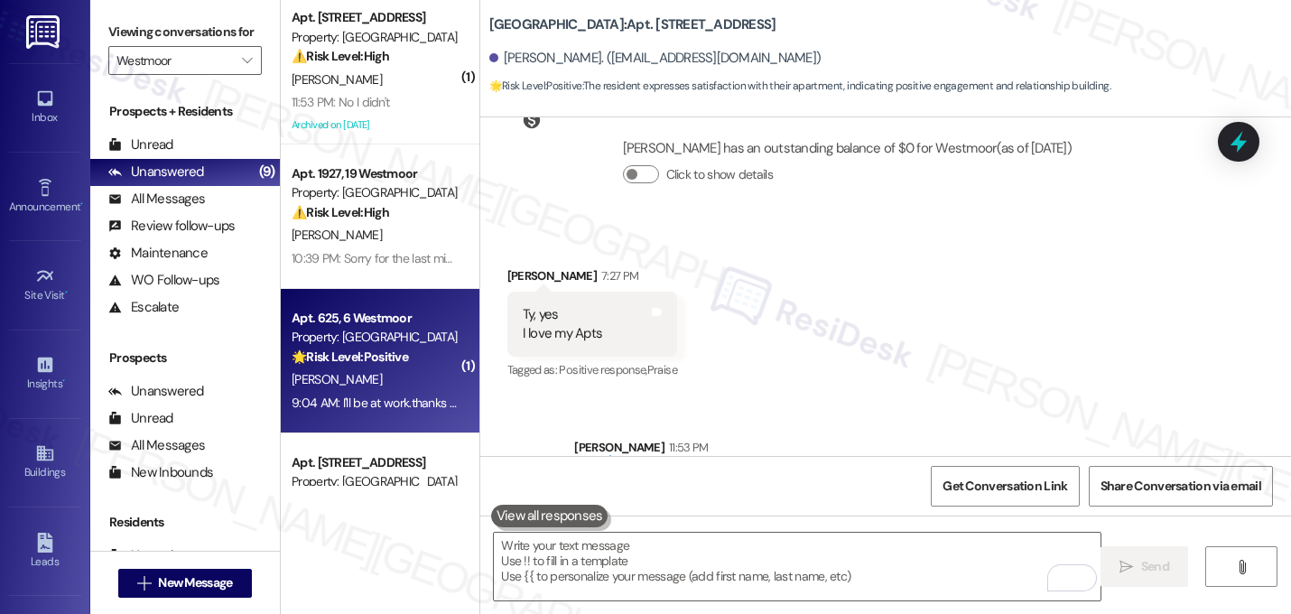
click at [380, 373] on div "G. Mcgensy" at bounding box center [375, 379] width 171 height 23
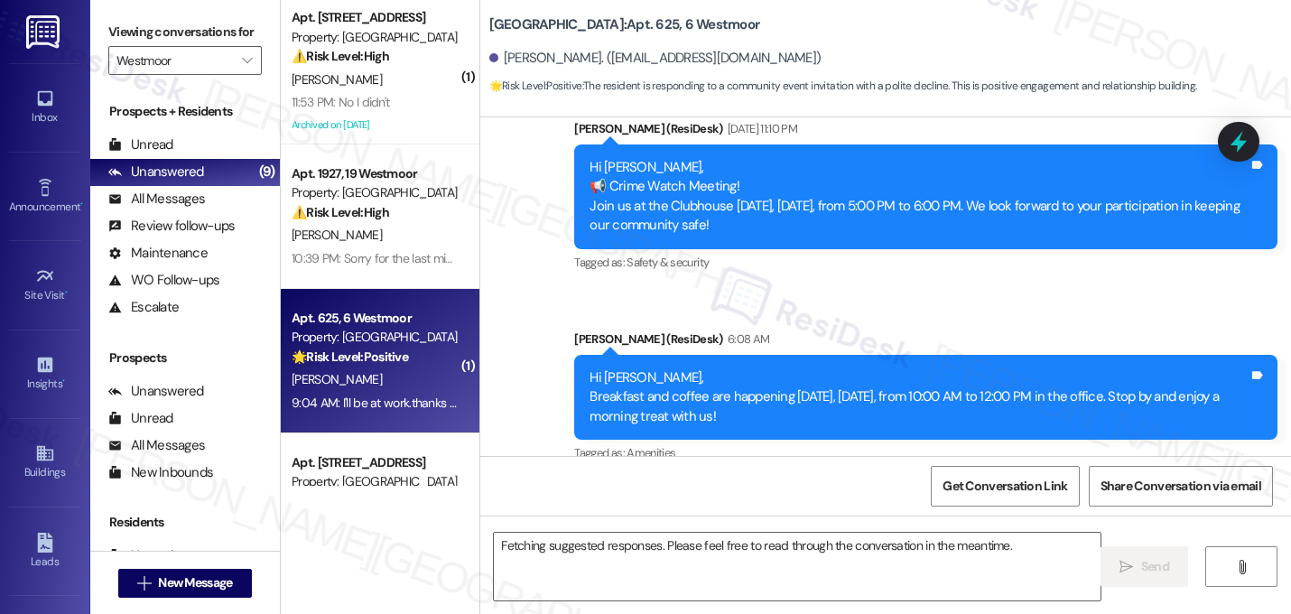
scroll to position [9644, 0]
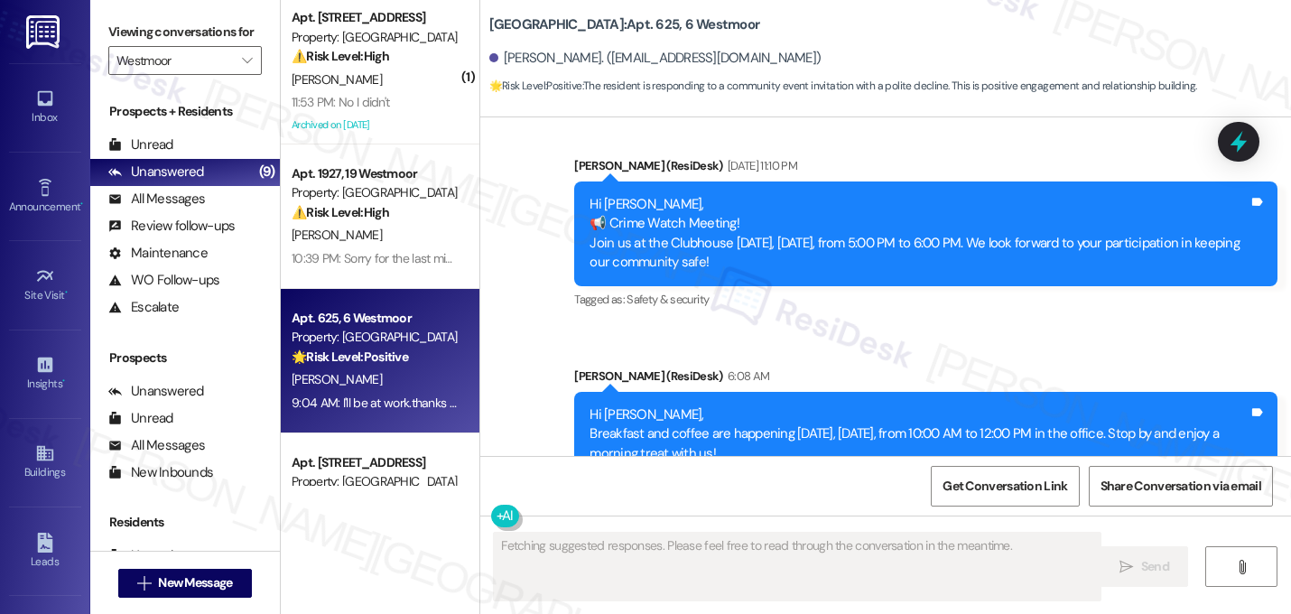
click at [932, 517] on div "Received via SMS Gary Mcgensy 9:04 AM I'll be at work.thanks for the invite Tag…" at bounding box center [885, 593] width 810 height 153
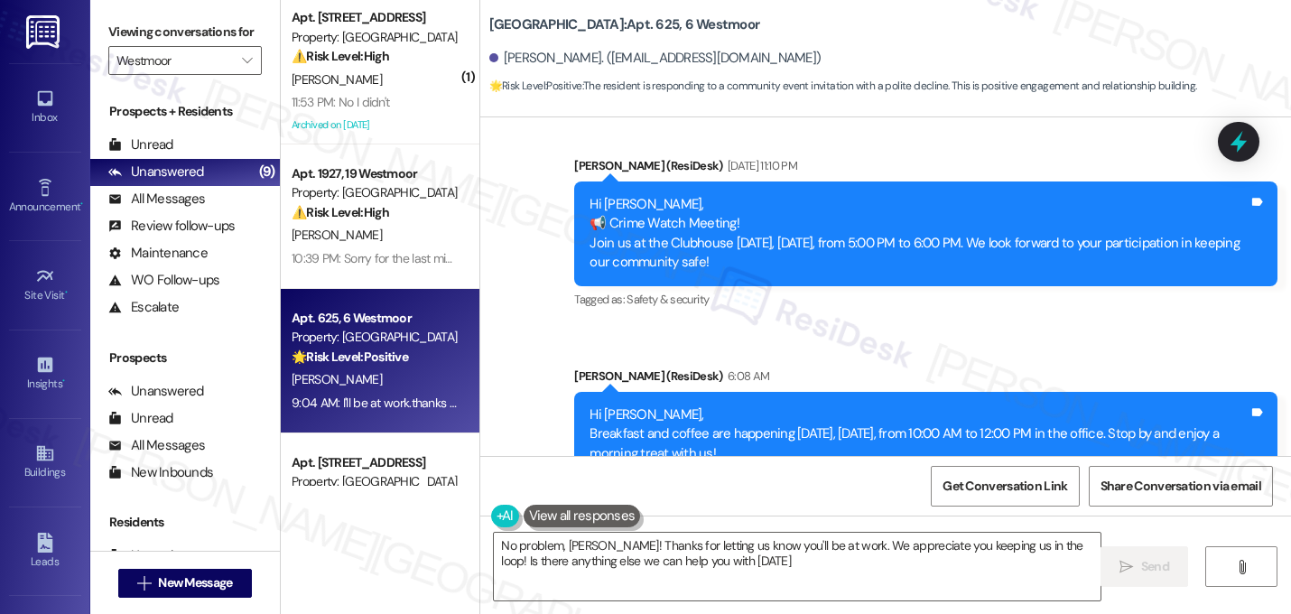
type textarea "No problem, Gary! Thanks for letting us know you'll be at work. We appreciate y…"
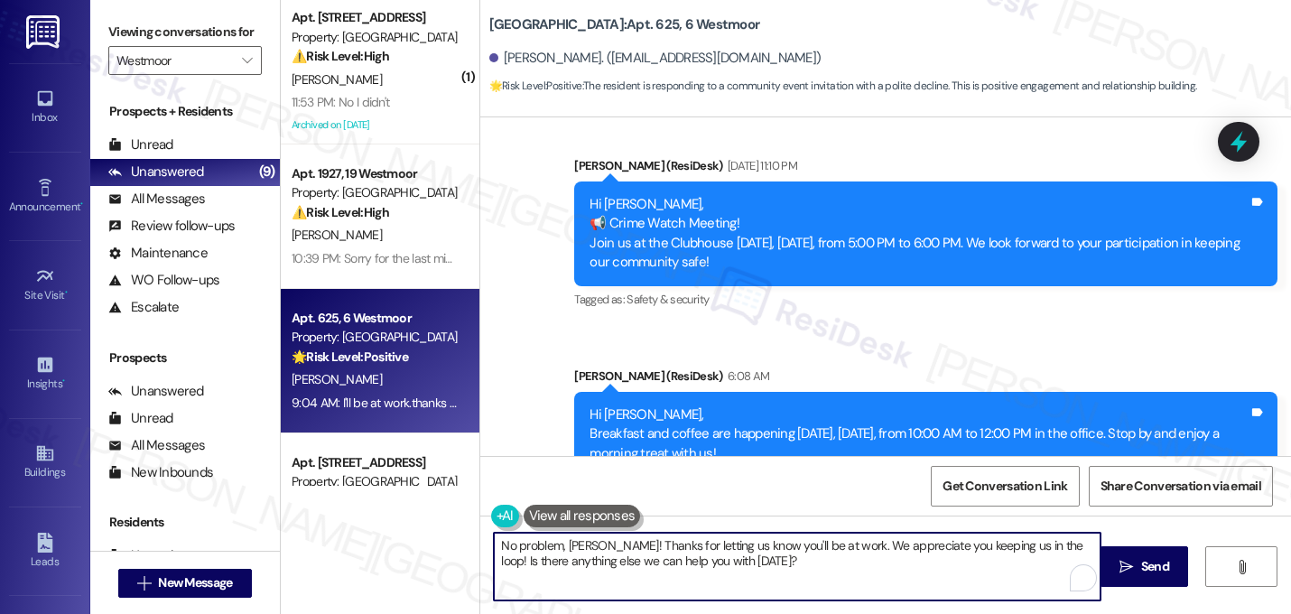
click at [730, 561] on textarea "No problem, Gary! Thanks for letting us know you'll be at work. We appreciate y…" at bounding box center [797, 566] width 606 height 68
drag, startPoint x: 730, startPoint y: 561, endPoint x: 418, endPoint y: 526, distance: 314.2
click at [418, 526] on div "( 1 ) Apt. 333, 3 Westmoor Property: Westmoor ⚠️ Risk Level: High The resident …" at bounding box center [786, 307] width 1010 height 614
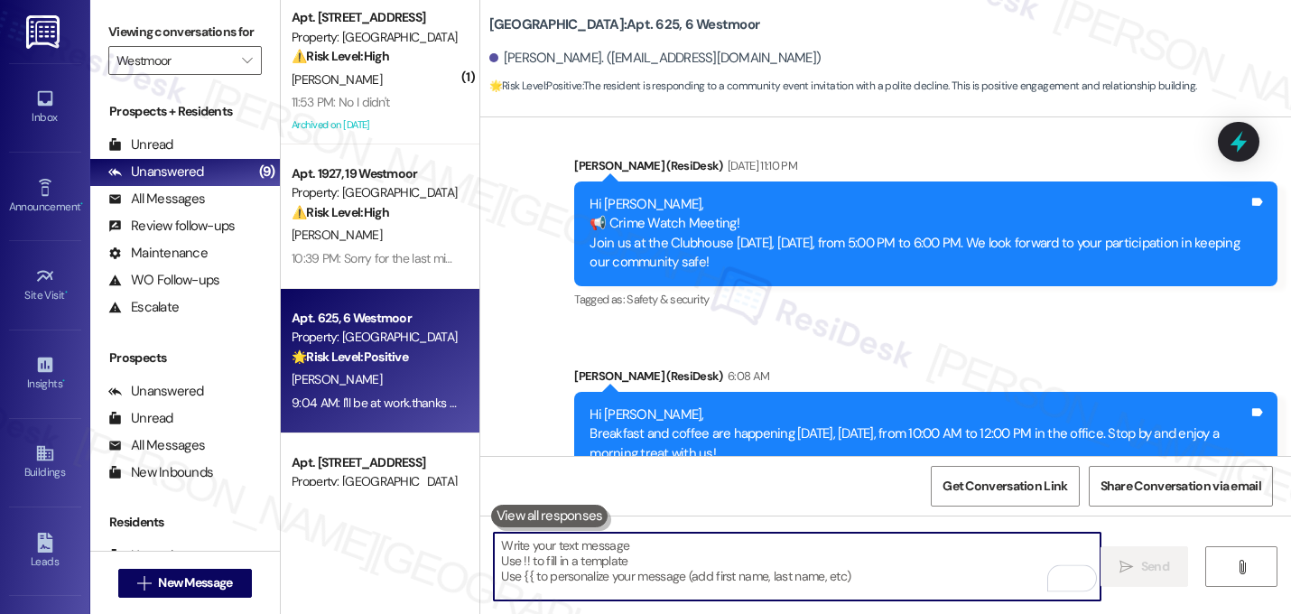
paste textarea "Thanks for letting me know! I totally understand—work schedules can be tough. W…"
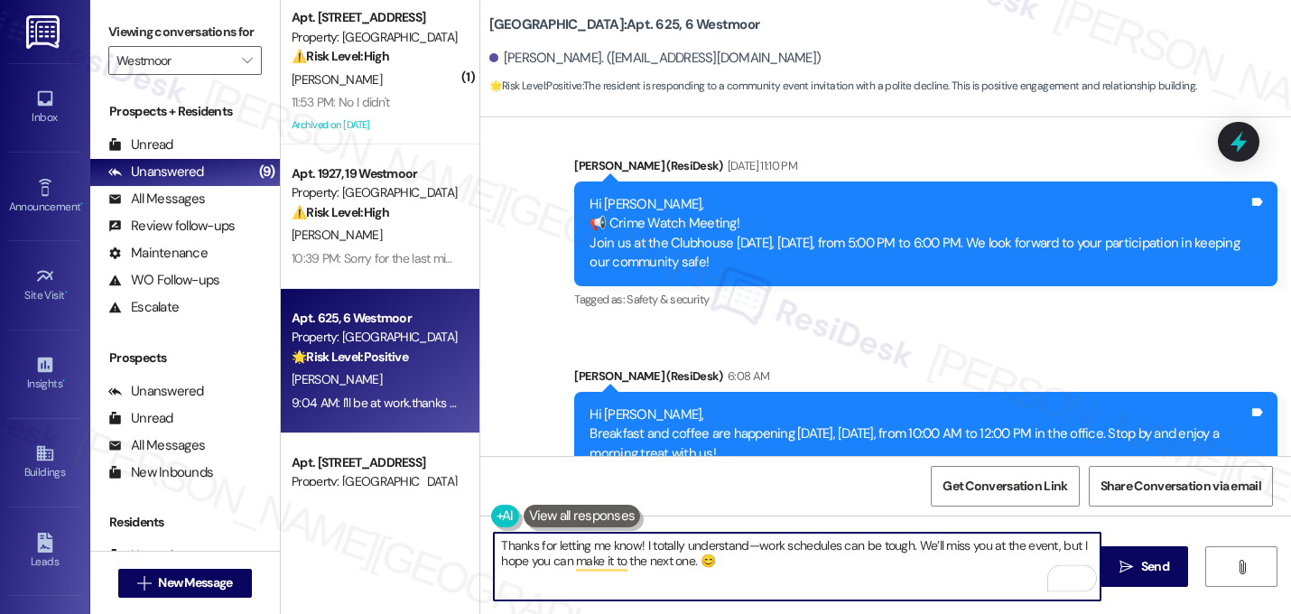
click at [901, 553] on textarea "Thanks for letting me know! I totally understand—work schedules can be tough. W…" at bounding box center [797, 566] width 606 height 68
click at [830, 552] on textarea "Thanks for letting me know! I totally understand, work comes first. We’ll miss …" at bounding box center [797, 566] width 606 height 68
click at [832, 552] on textarea "Thanks for letting me know! I totally understand, work comes first. We’ll miss …" at bounding box center [797, 566] width 606 height 68
click at [634, 541] on textarea "Thanks for letting me know! I totally understand, work comes first! We’ll miss …" at bounding box center [797, 566] width 606 height 68
click at [686, 569] on textarea "Thanks for letting me know. I totally understand, work comes first! We’ll miss …" at bounding box center [797, 566] width 606 height 68
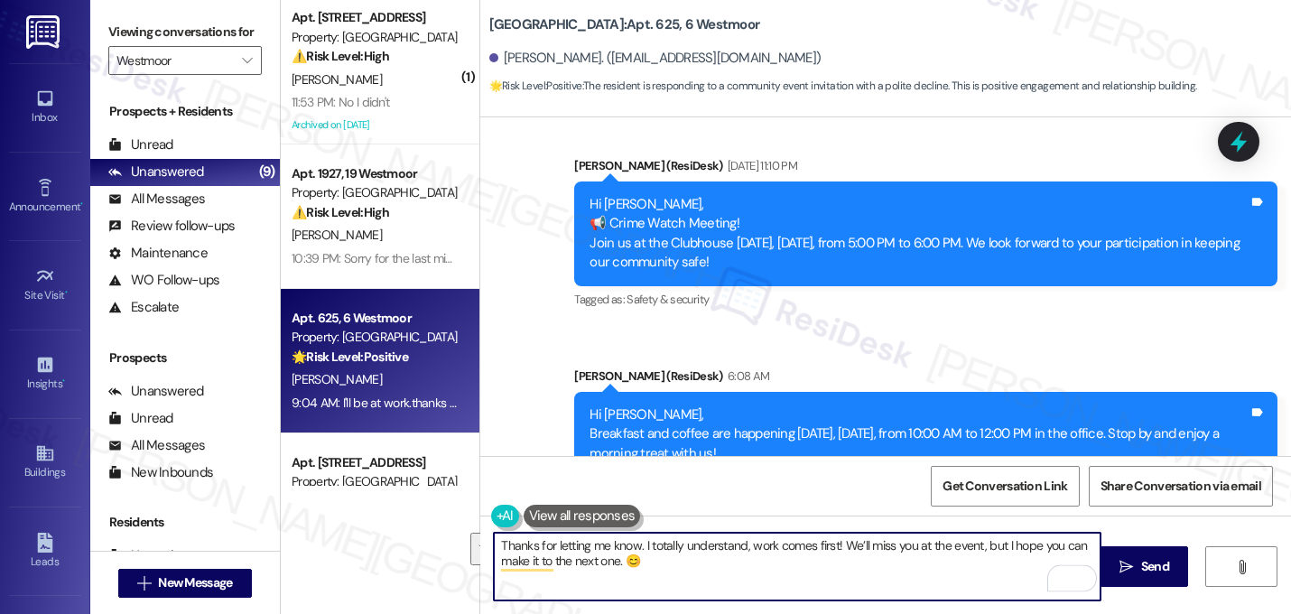
drag, startPoint x: 663, startPoint y: 559, endPoint x: 465, endPoint y: 532, distance: 200.4
click at [465, 532] on div "( 1 ) Apt. 333, 3 Westmoor Property: Westmoor ⚠️ Risk Level: High The resident …" at bounding box center [786, 307] width 1010 height 614
type textarea "Thanks for letting me know. I totally understand, work comes first! We’ll miss …"
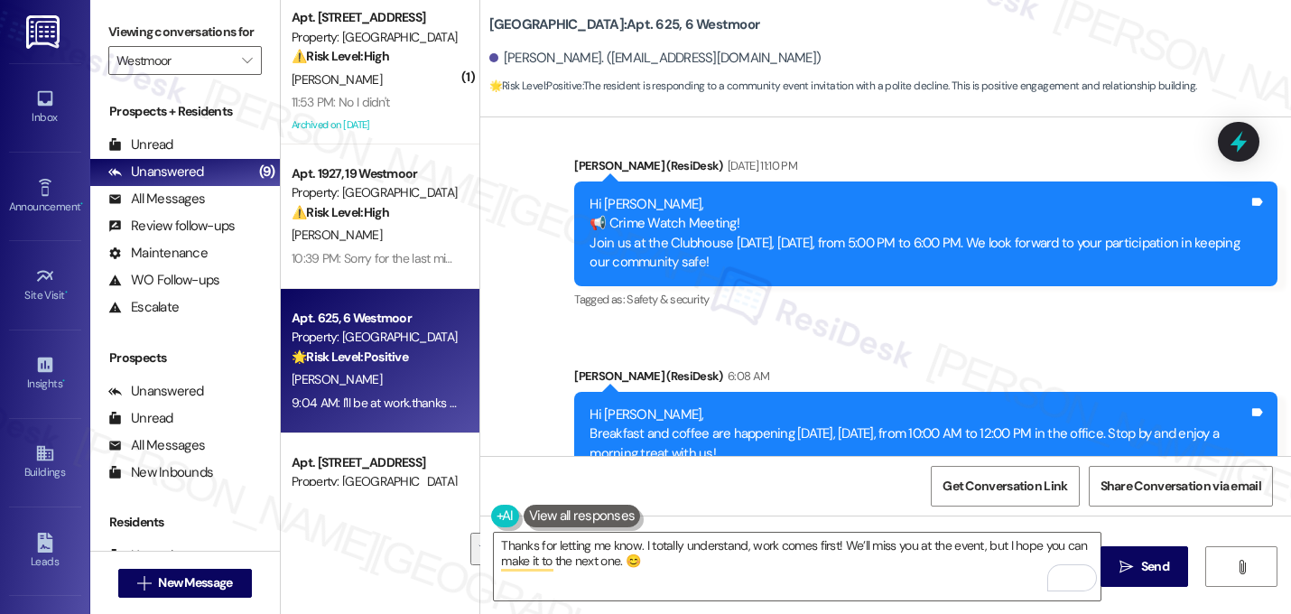
click at [863, 476] on div "Tagged as: Amenities Click to highlight conversations about Amenities" at bounding box center [925, 489] width 703 height 26
click at [780, 517] on div "Received via SMS Gary Mcgensy 9:04 AM I'll be at work.thanks for the invite Tag…" at bounding box center [885, 593] width 810 height 153
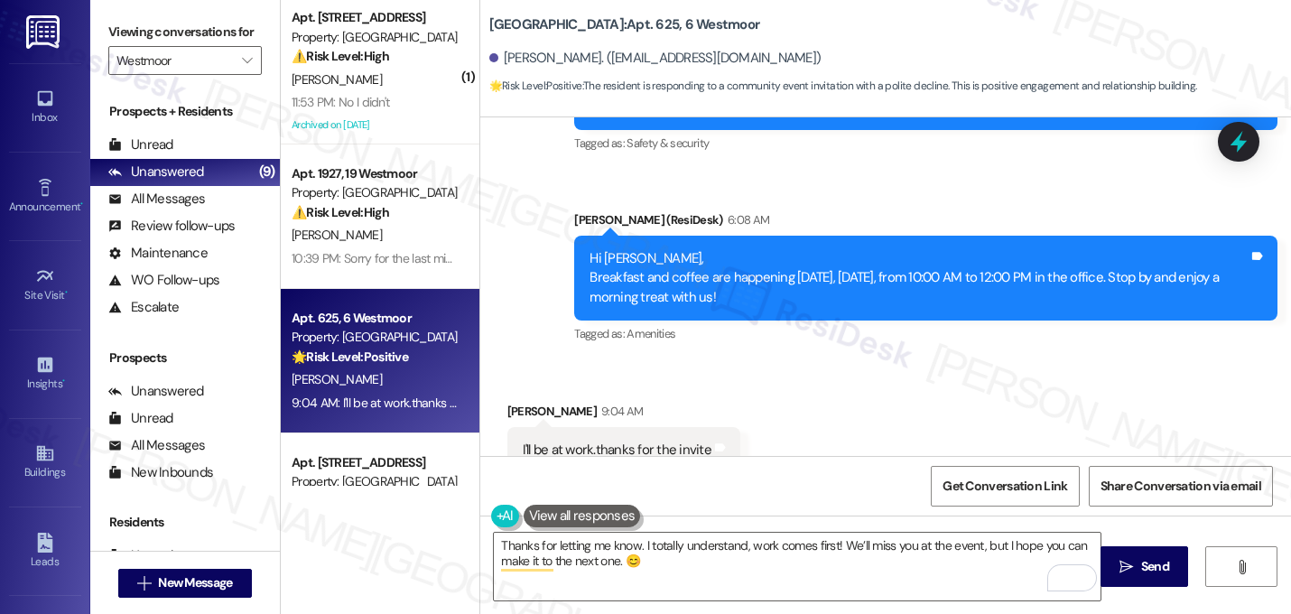
scroll to position [9811, 0]
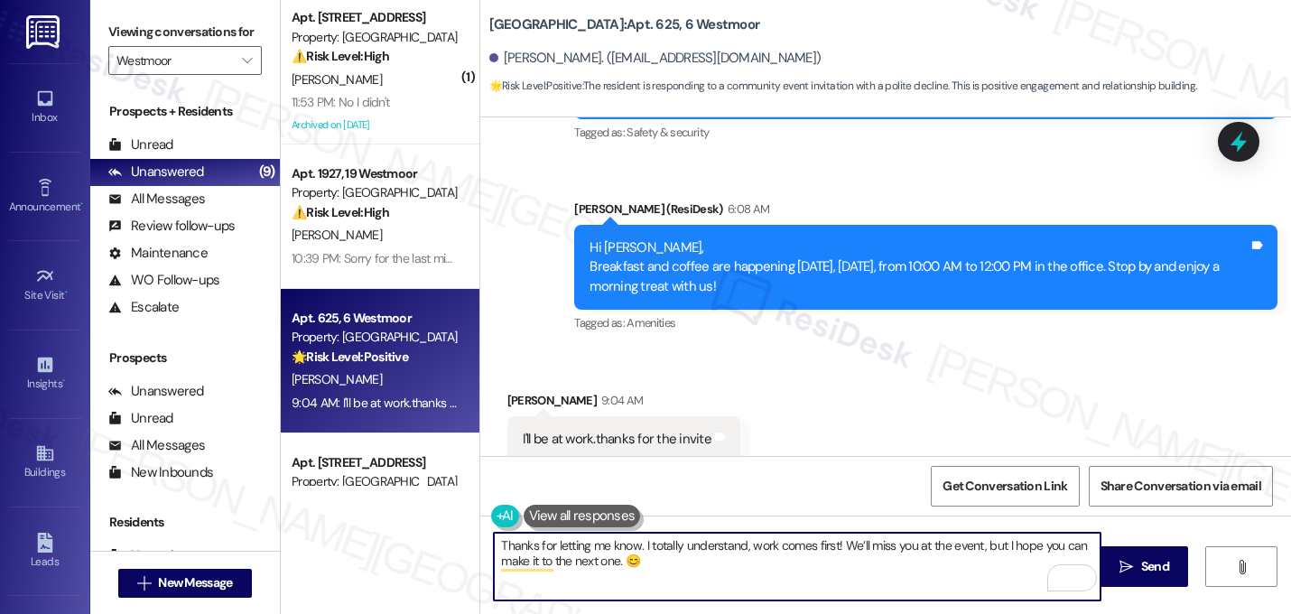
click at [689, 562] on textarea "Thanks for letting me know. I totally understand, work comes first! We’ll miss …" at bounding box center [797, 566] width 606 height 68
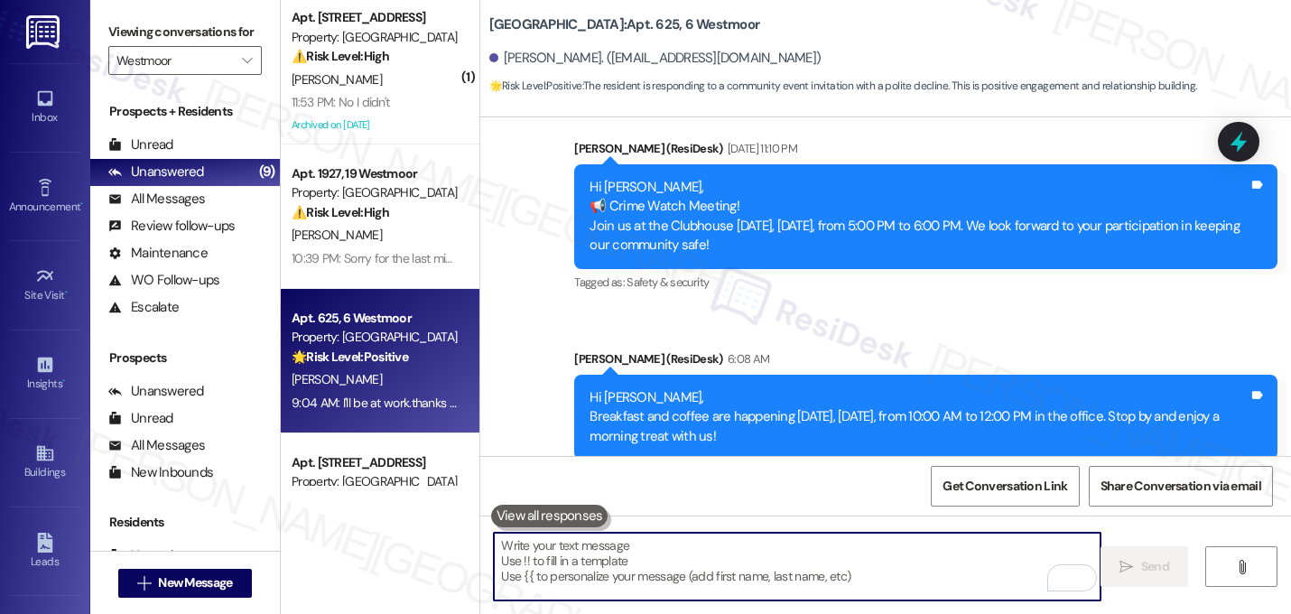
scroll to position [9644, 0]
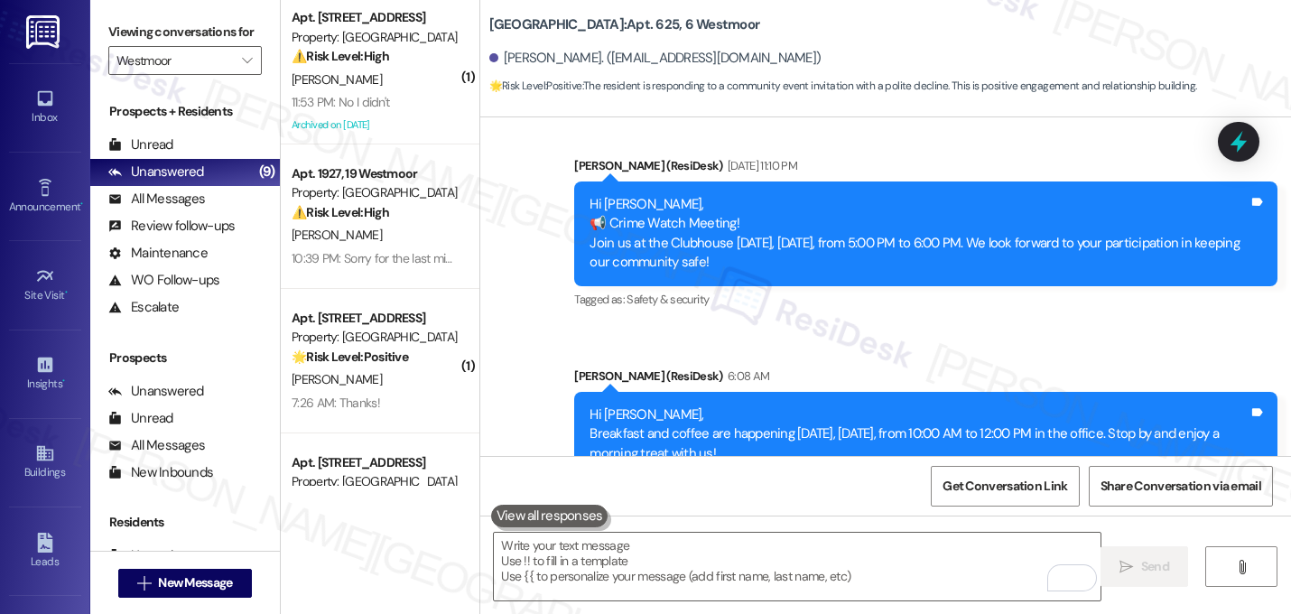
click at [862, 517] on div "Received via SMS Gary Mcgensy 9:04 AM I'll be at work.thanks for the invite Tag…" at bounding box center [885, 593] width 810 height 153
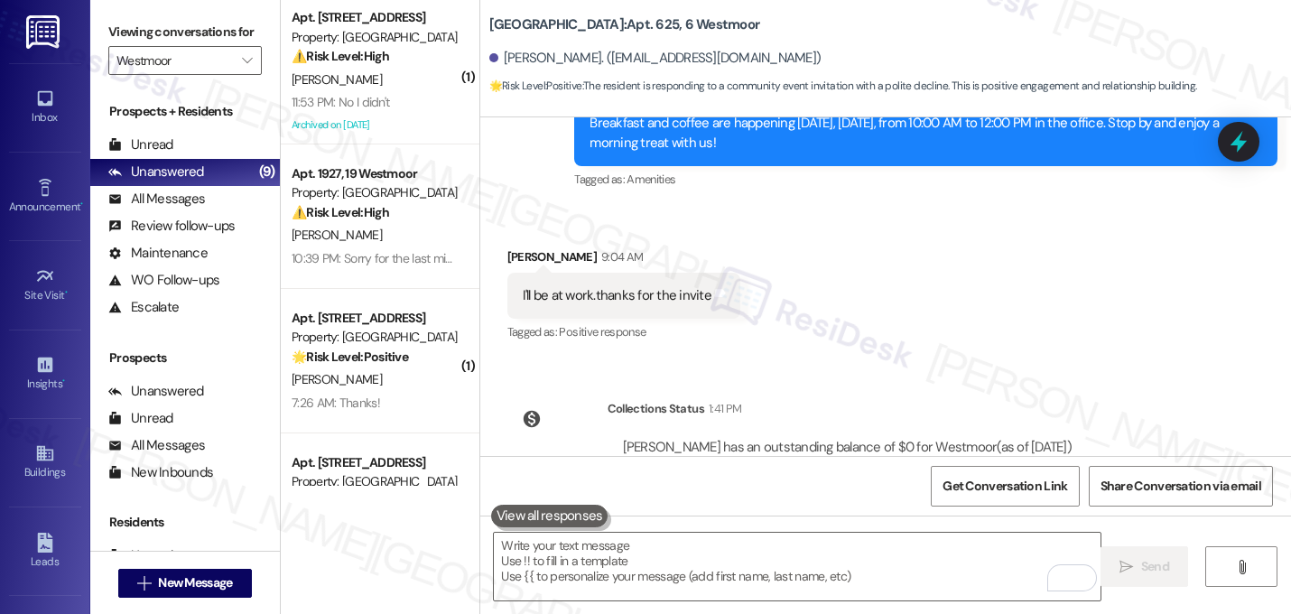
scroll to position [9957, 0]
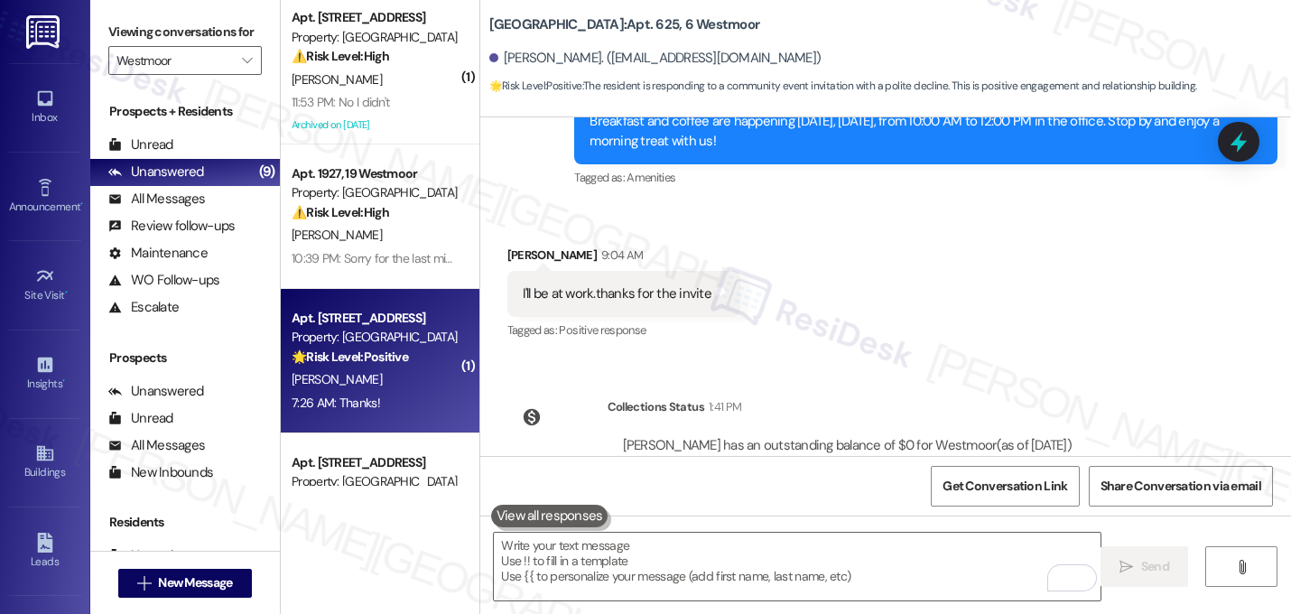
click at [380, 378] on div "L. Stoner" at bounding box center [375, 379] width 171 height 23
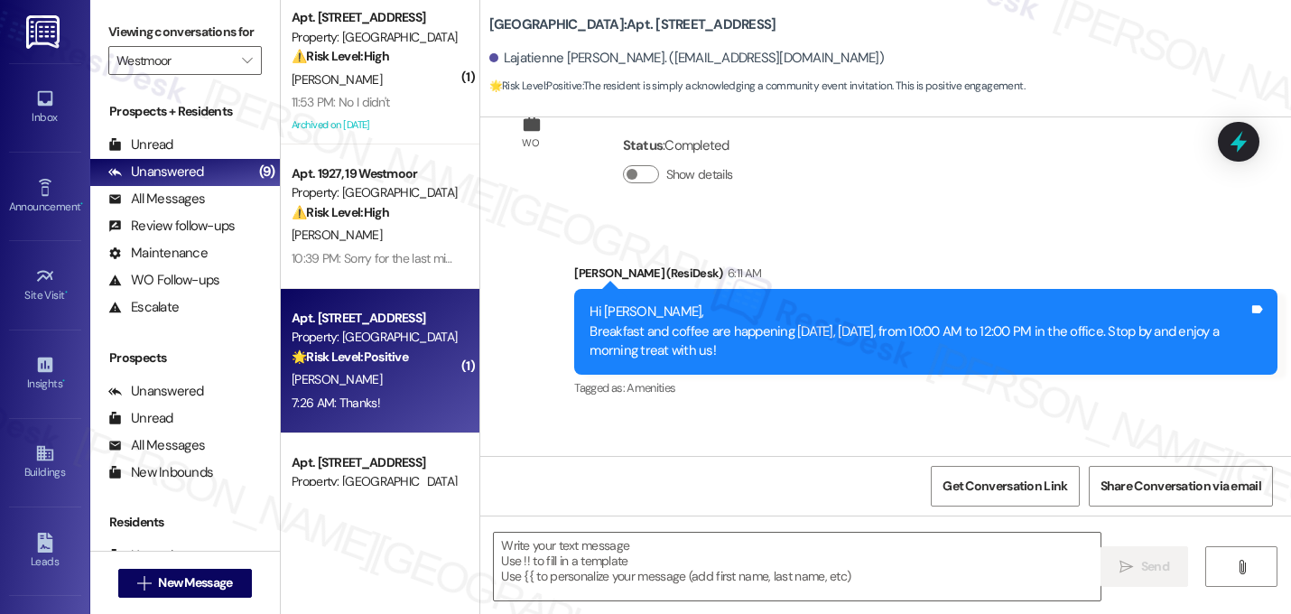
scroll to position [12040, 0]
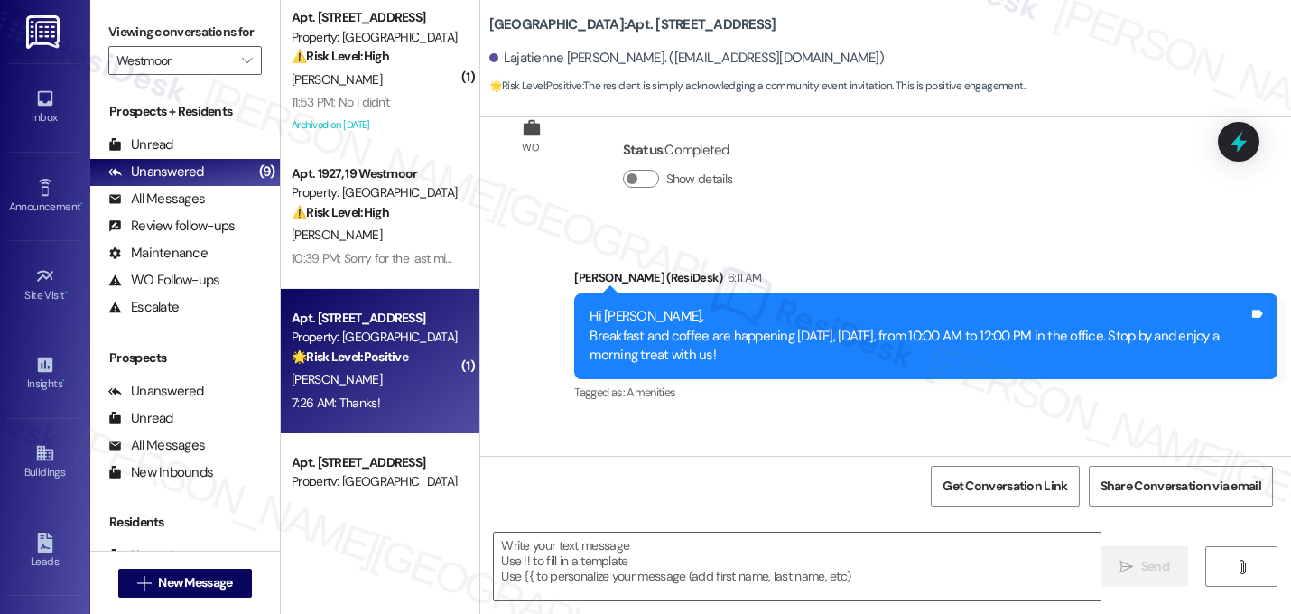
type textarea "Fetching suggested responses. Please feel free to read through the conversation…"
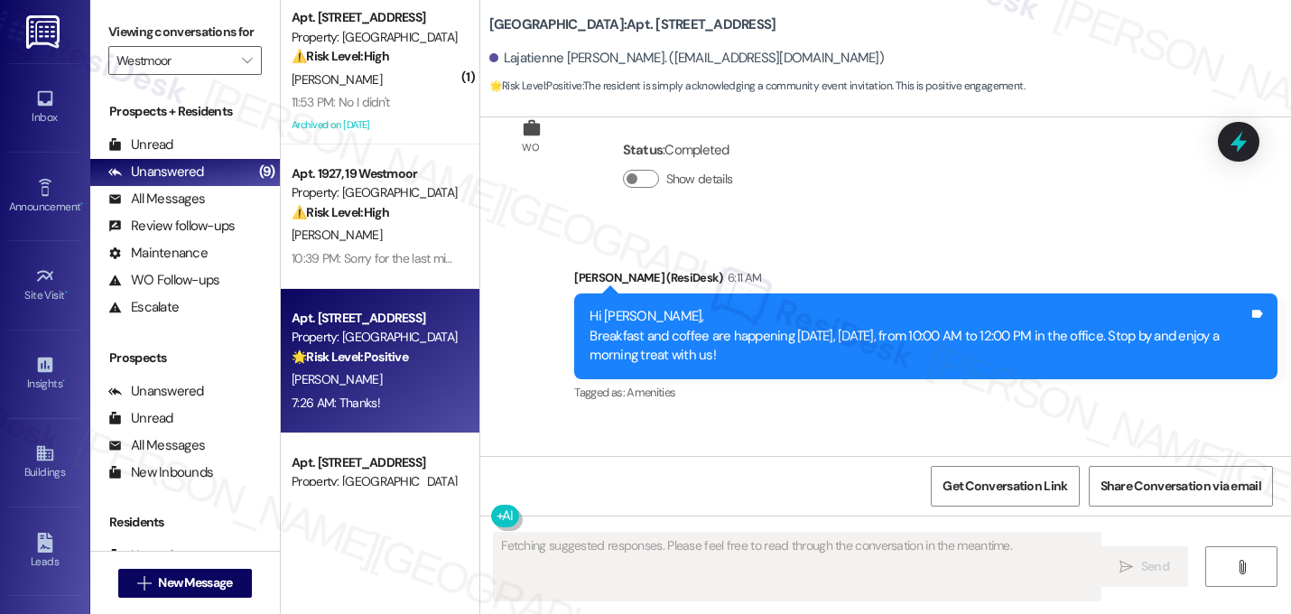
click at [838, 419] on div "Received via SMS Lajatienne Stoner 7:26 AM Thanks! Tags and notes Tagged as: Pr…" at bounding box center [885, 495] width 810 height 153
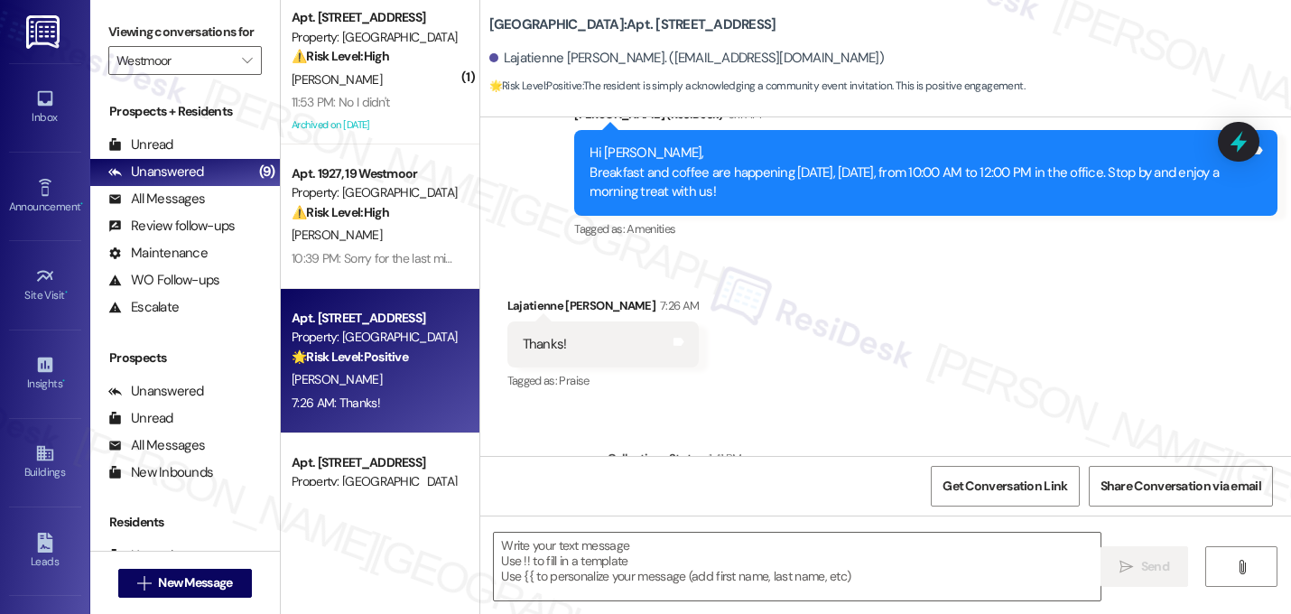
scroll to position [12207, 0]
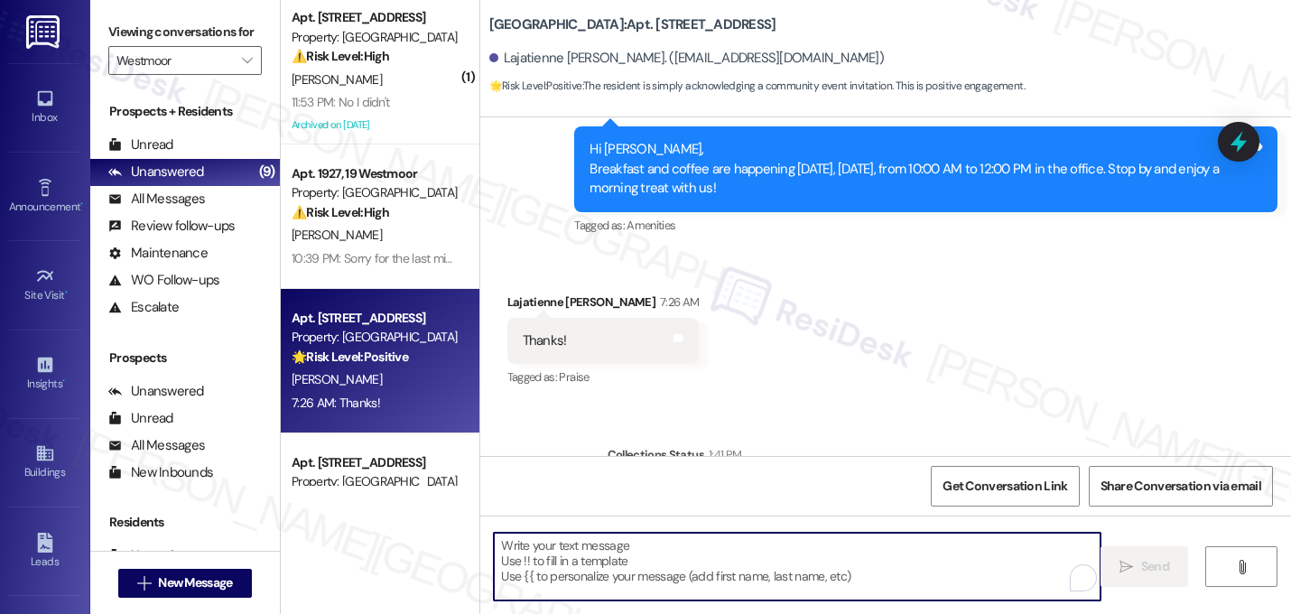
click at [704, 537] on textarea "To enrich screen reader interactions, please activate Accessibility in Grammarl…" at bounding box center [797, 566] width 606 height 68
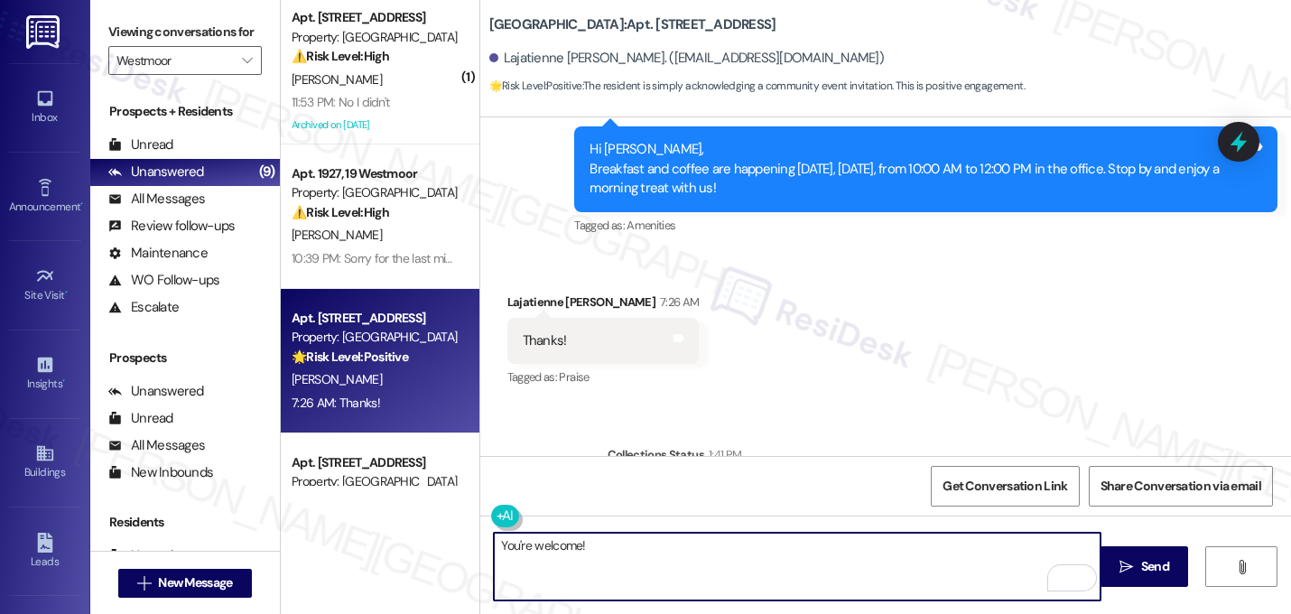
paste textarea "Let me know if you need anything else. 😊"
type textarea "You're welcome! Let me know if you need anything else. 😊"
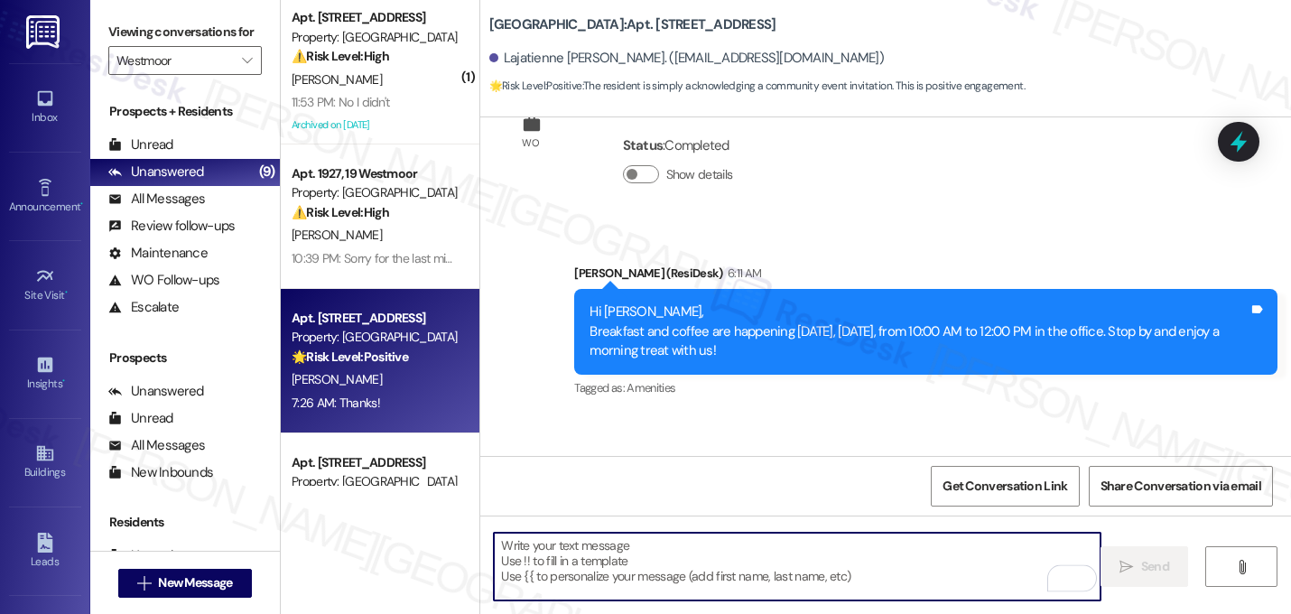
scroll to position [12040, 0]
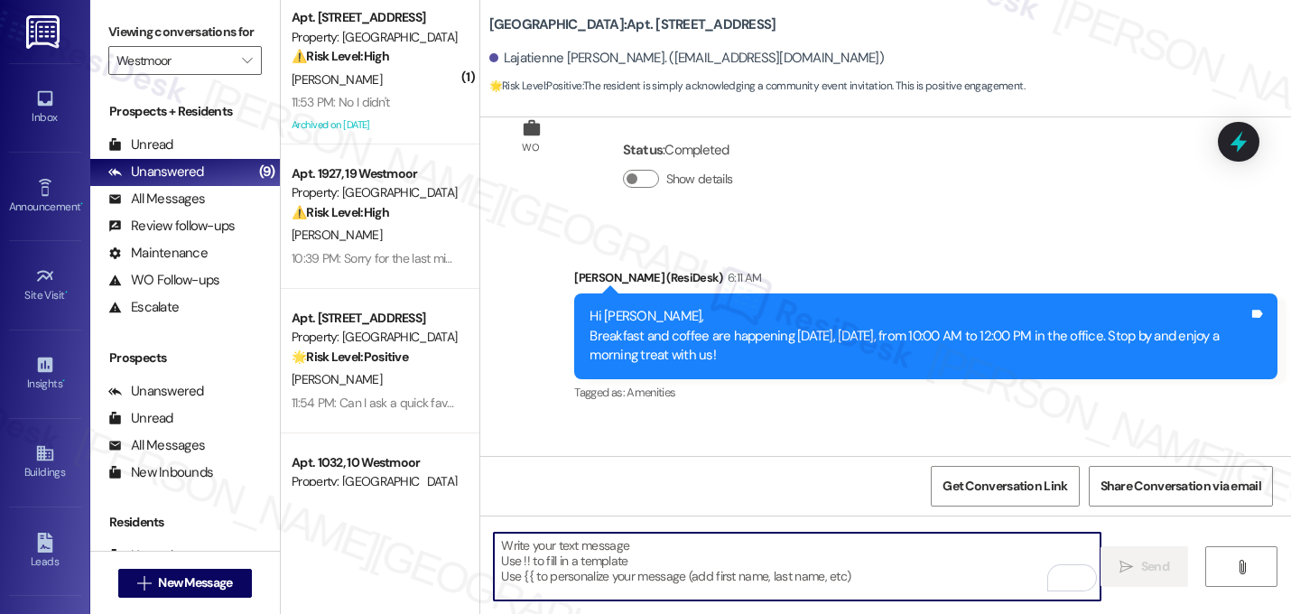
click at [845, 419] on div "Received via SMS Lajatienne Stoner 7:26 AM Thanks! Tags and notes Tagged as: Pr…" at bounding box center [885, 495] width 810 height 153
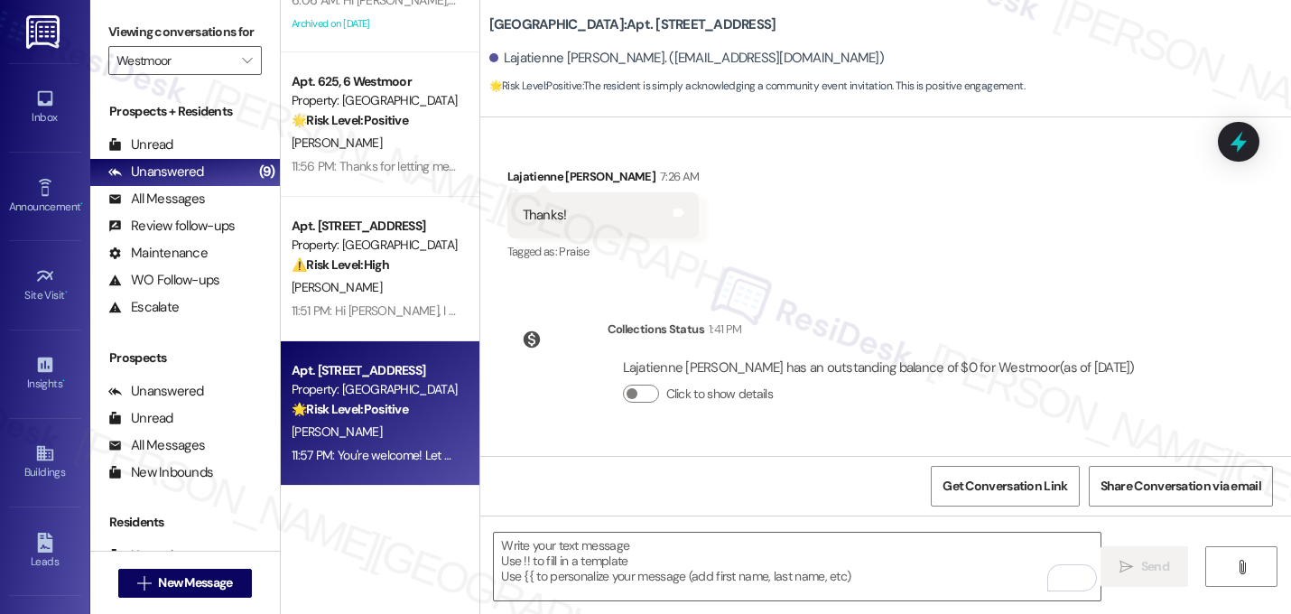
scroll to position [0, 0]
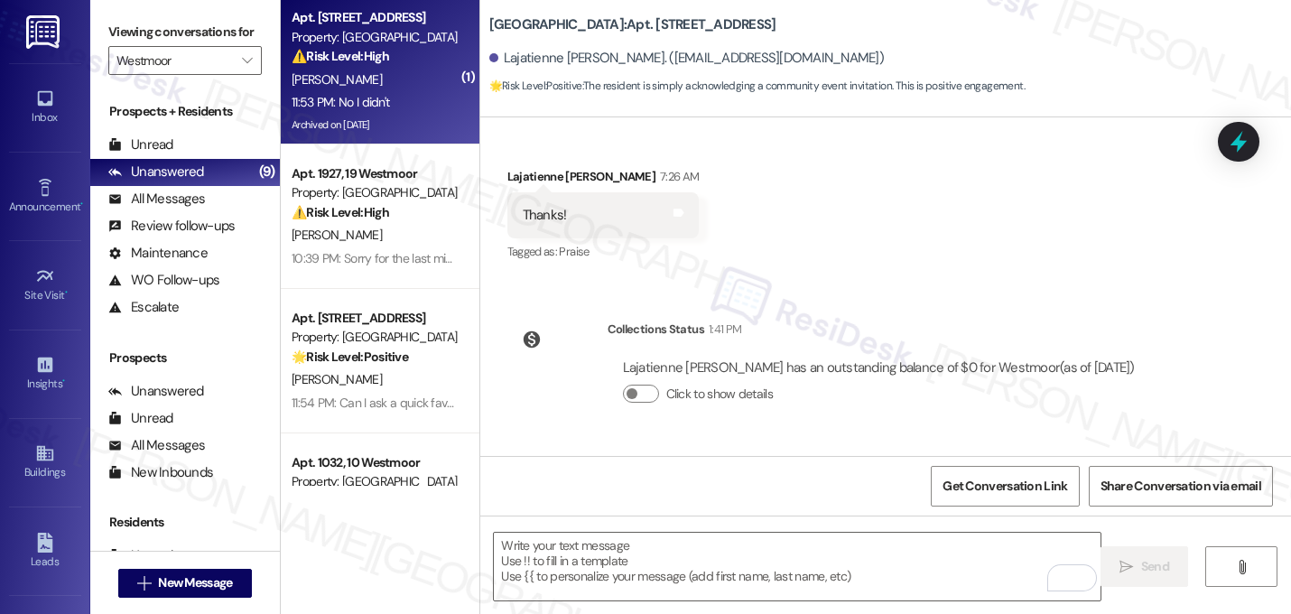
click at [379, 52] on strong "⚠️ Risk Level: High" at bounding box center [339, 56] width 97 height 16
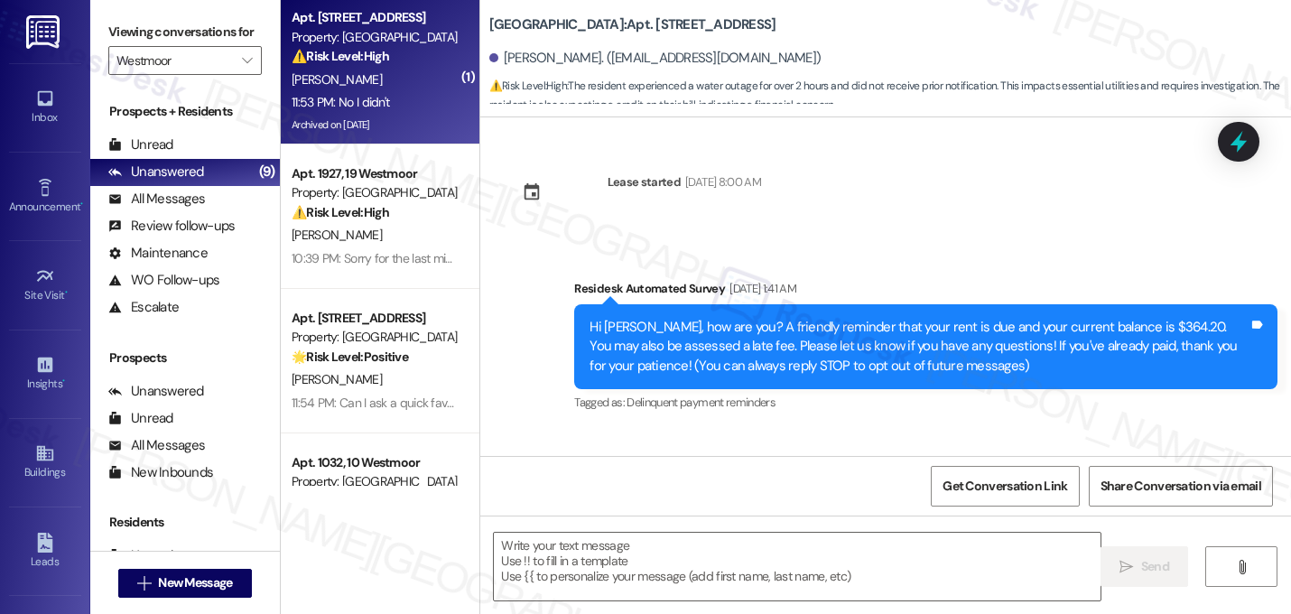
scroll to position [16693, 0]
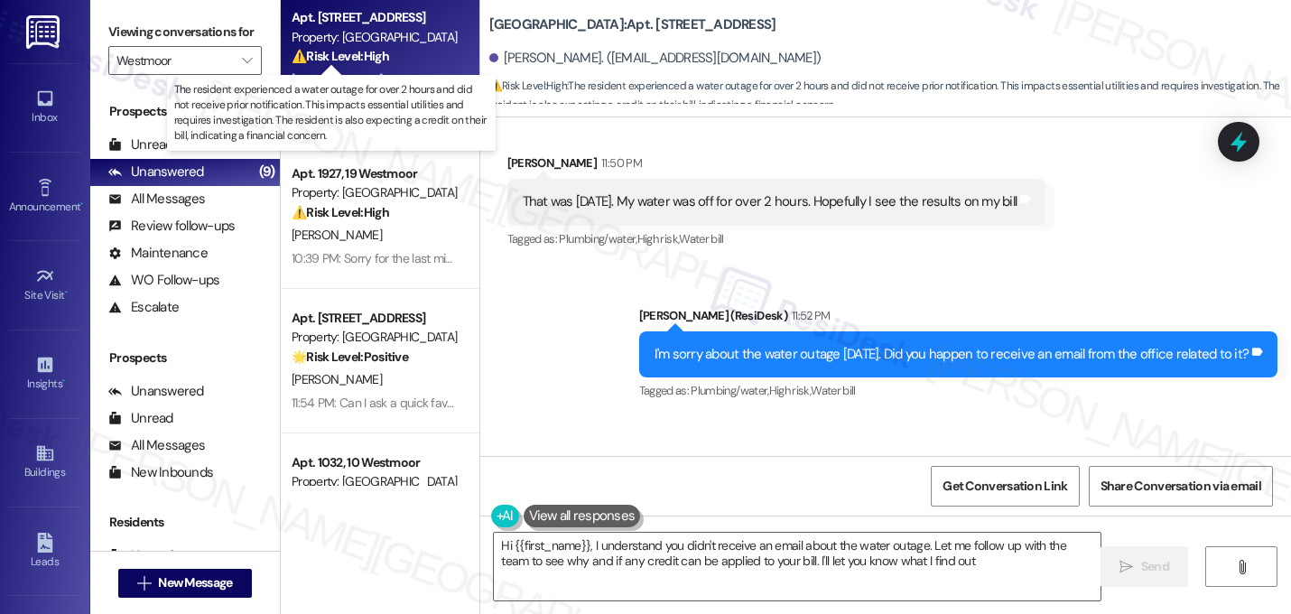
type textarea "Hi {{first_name}}, I understand you didn't receive an email about the water out…"
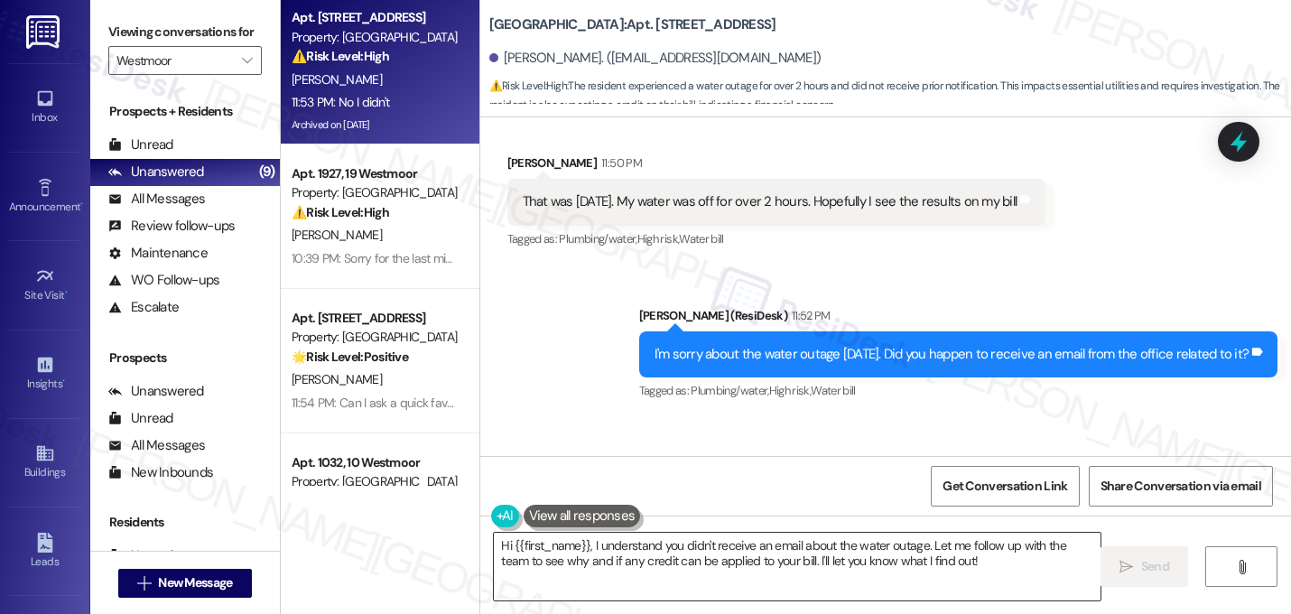
click at [757, 570] on textarea "Hi {{first_name}}, I understand you didn't receive an email about the water out…" at bounding box center [797, 566] width 606 height 68
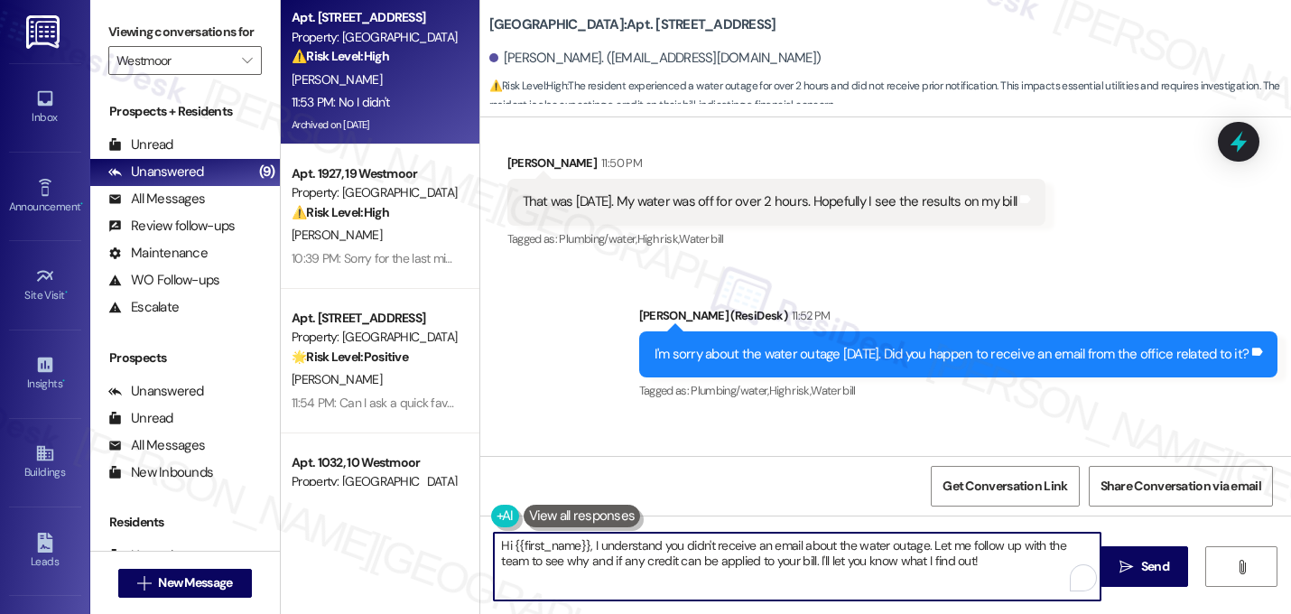
click at [757, 570] on textarea "Hi {{first_name}}, I understand you didn't receive an email about the water out…" at bounding box center [797, 566] width 606 height 68
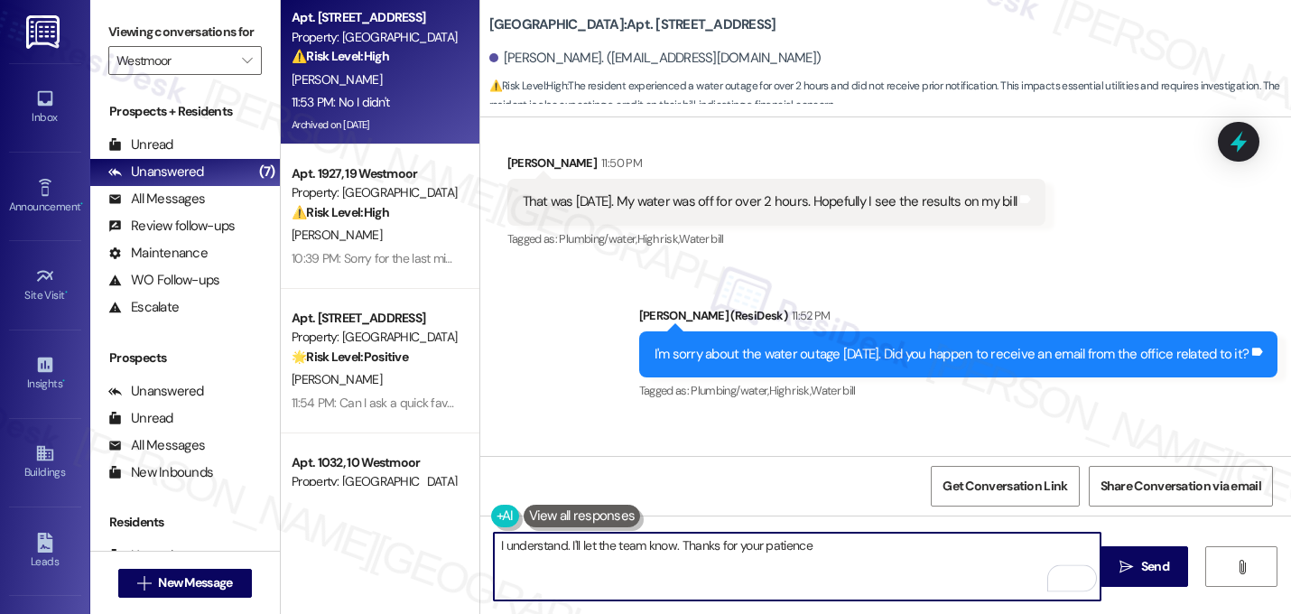
type textarea "I understand. I'll let the team know. Thanks for your patience!"
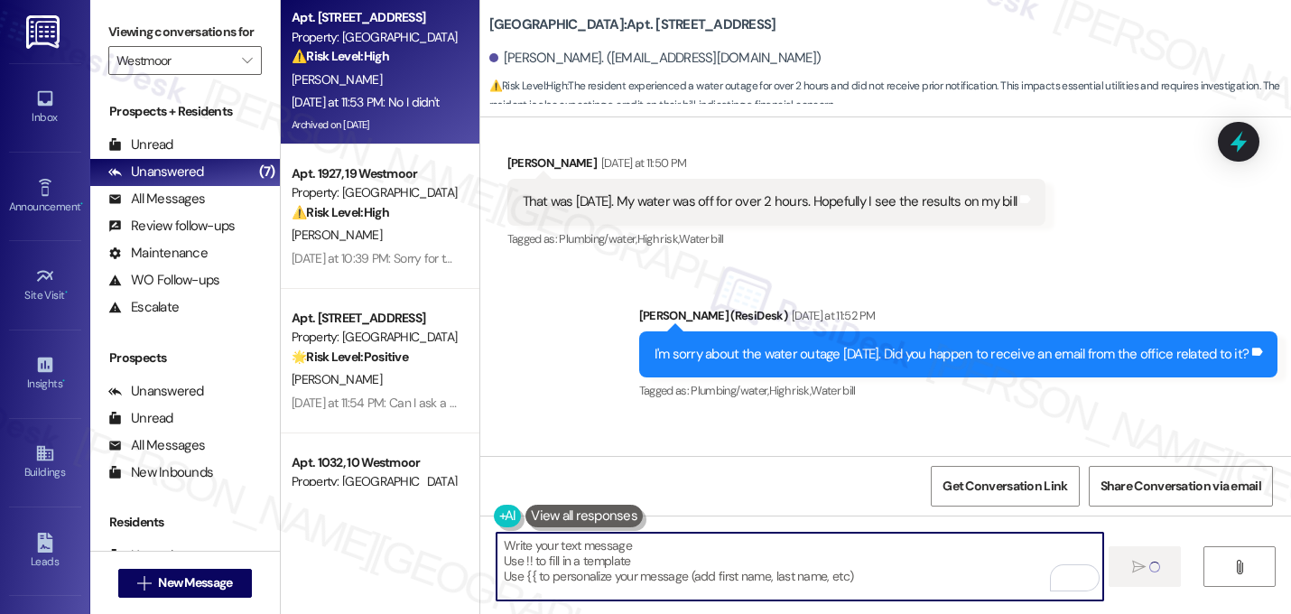
scroll to position [16692, 0]
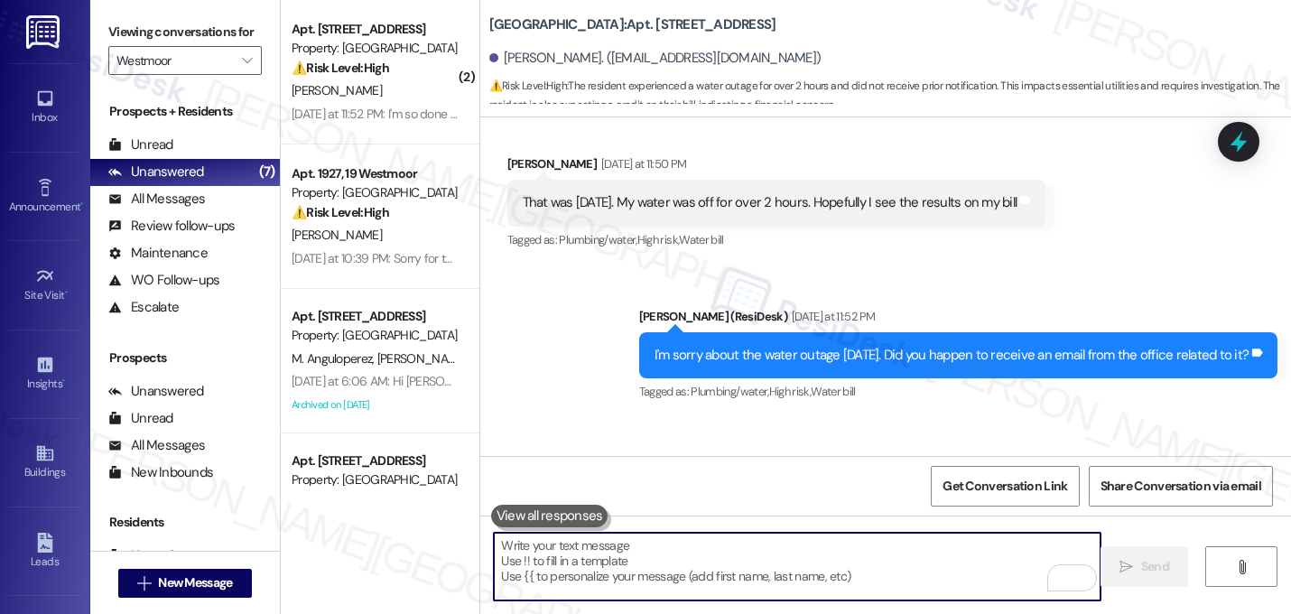
click at [992, 307] on div "Sarah (ResiDesk) Yesterday at 11:52 PM" at bounding box center [958, 319] width 639 height 25
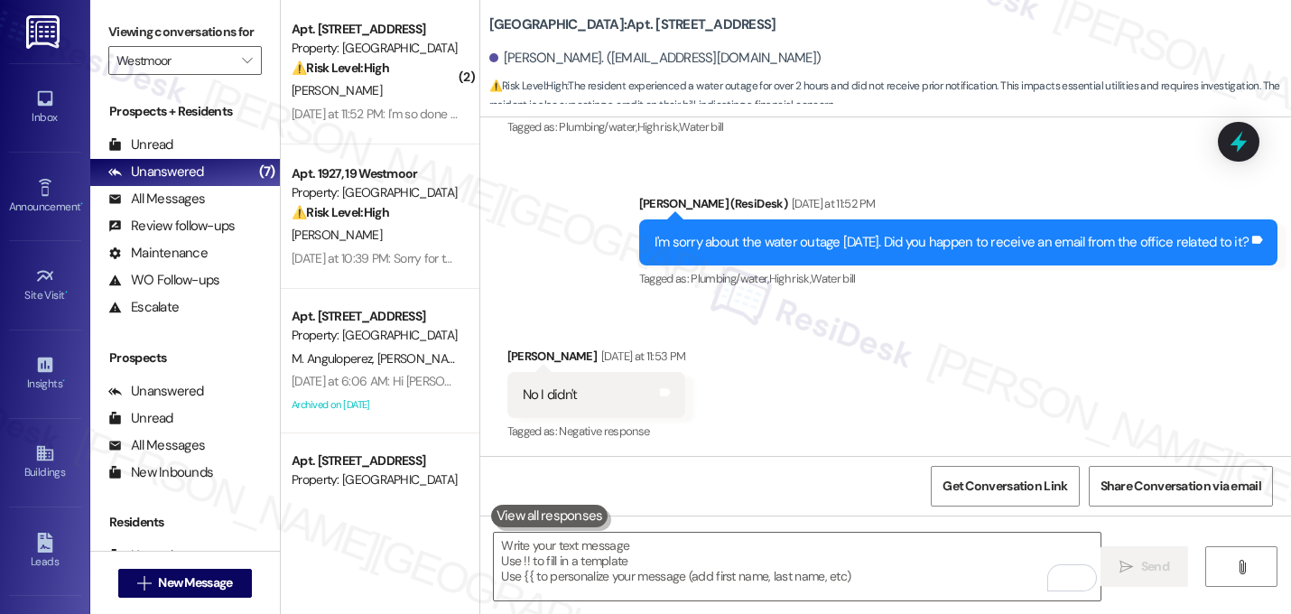
scroll to position [16818, 0]
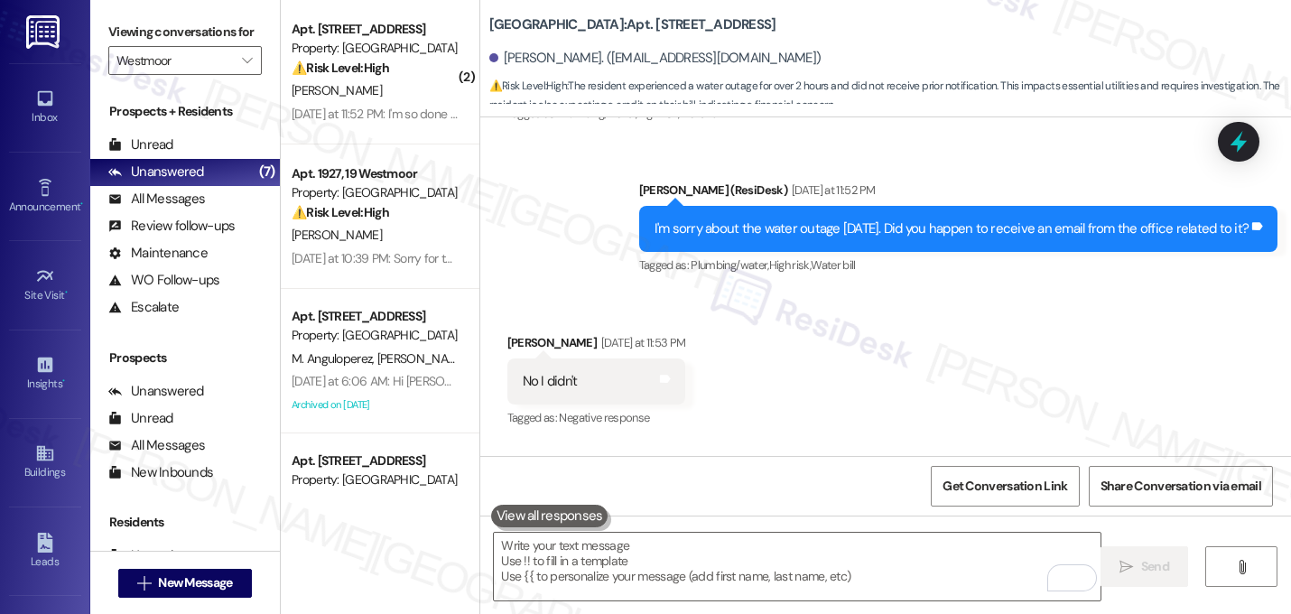
click at [916, 292] on div "Received via SMS Xavian White Yesterday at 11:53 PM No I didn't Tags and notes …" at bounding box center [885, 368] width 810 height 153
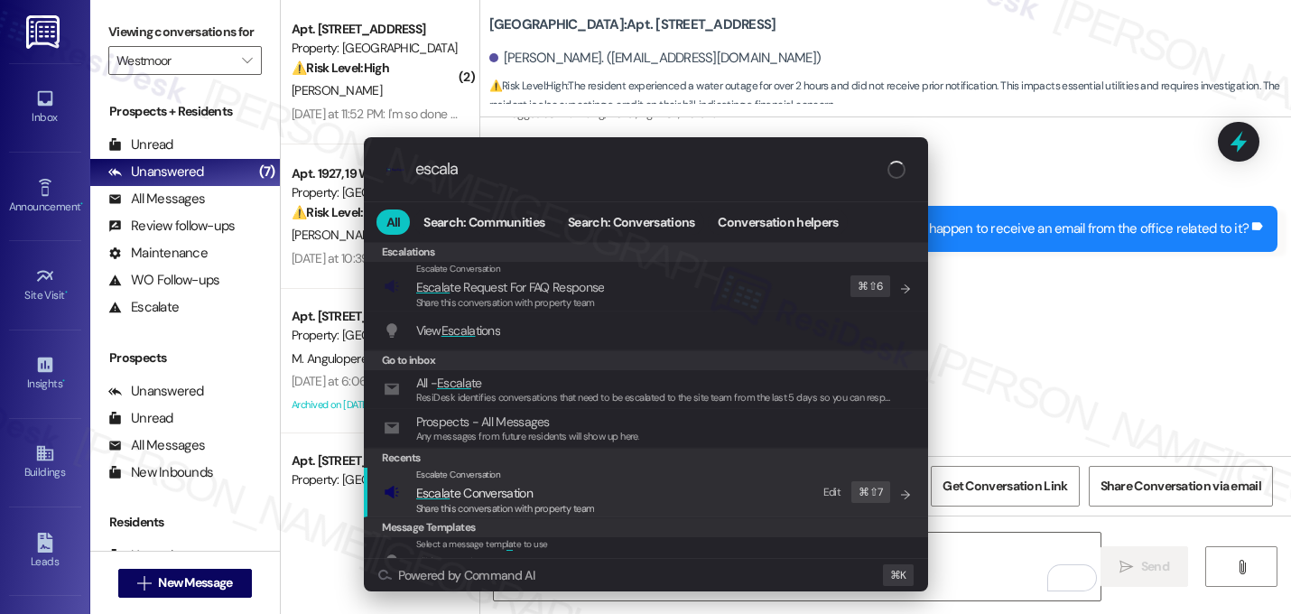
type input "escala"
click at [516, 506] on span "Share this conversation with property team" at bounding box center [505, 508] width 179 height 13
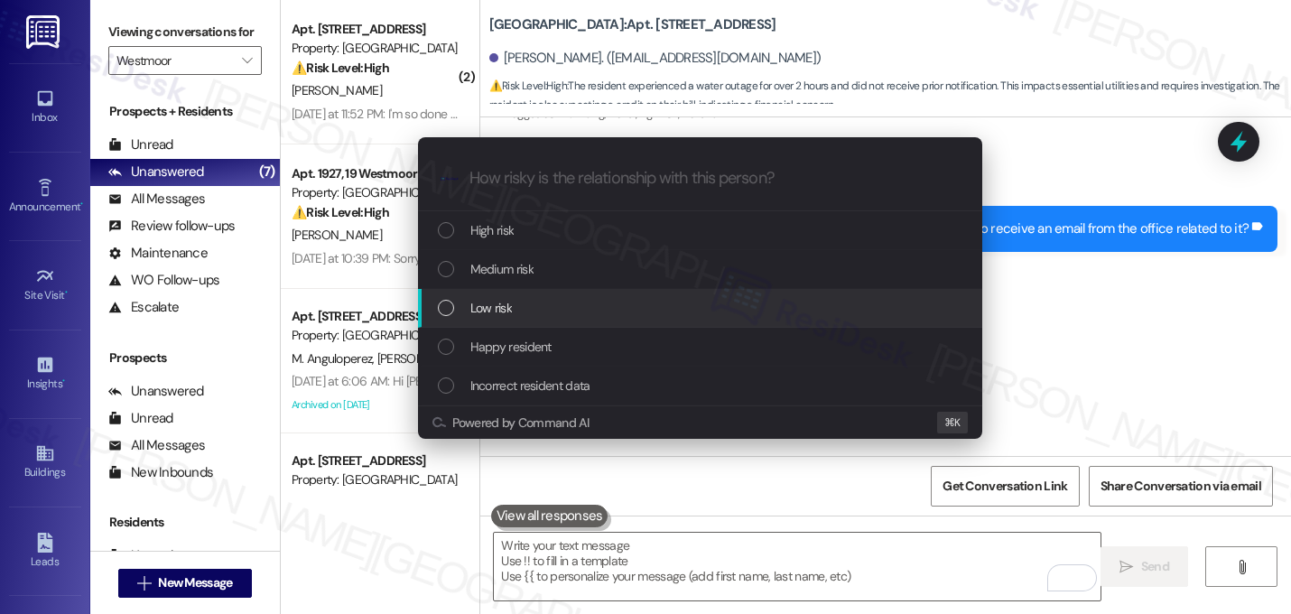
click at [506, 303] on span "Low risk" at bounding box center [491, 308] width 42 height 20
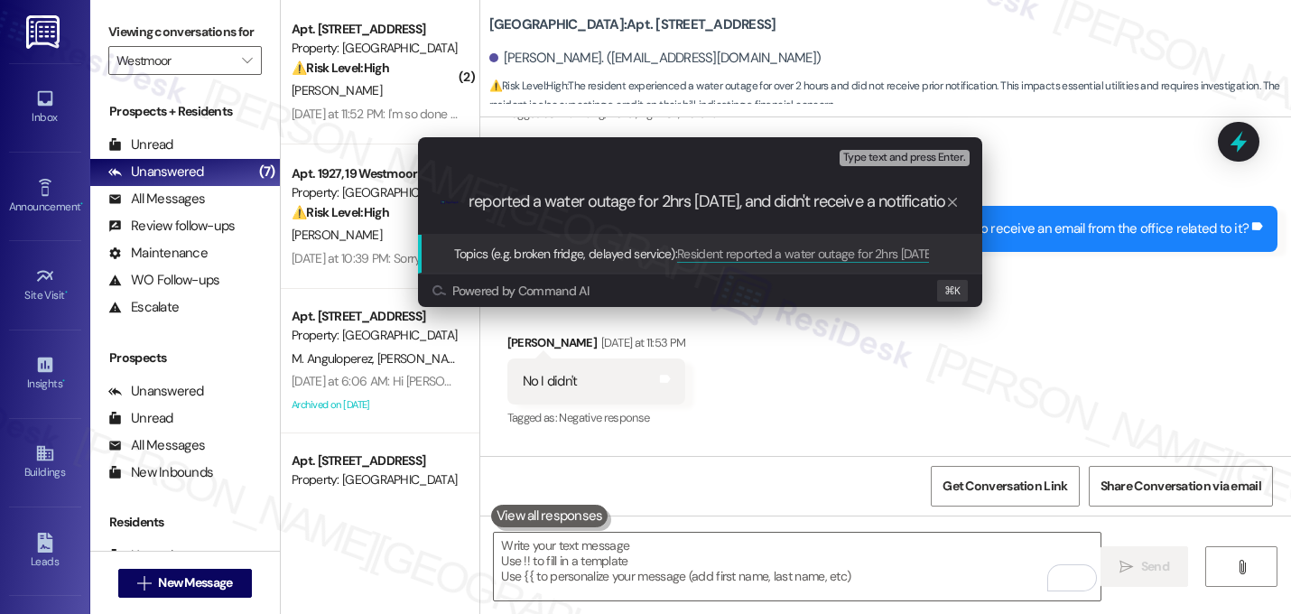
type input "Resident reported a water outage for 2hrs yesterday, and didn't receive a notif…"
click at [583, 204] on input "Resident reported a water outage for 2hrs yesterday, and didn't receive a notif…" at bounding box center [707, 201] width 476 height 19
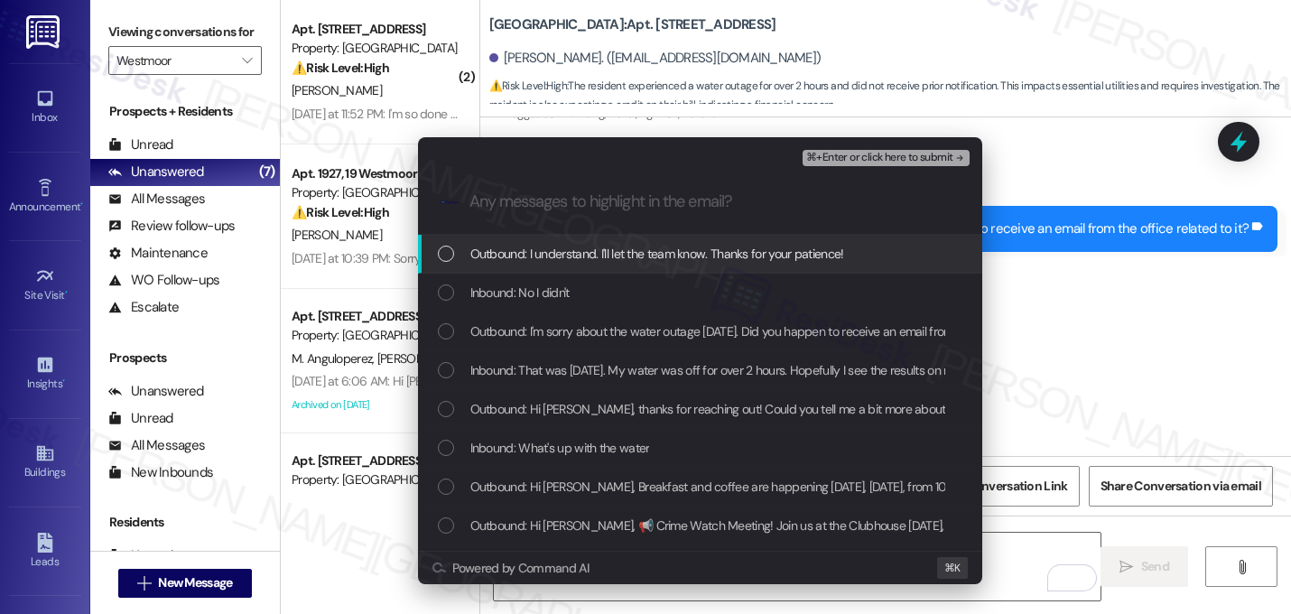
scroll to position [0, 0]
click at [577, 246] on span "Outbound: I understand. I'll let the team know. Thanks for your patience!" at bounding box center [657, 254] width 374 height 20
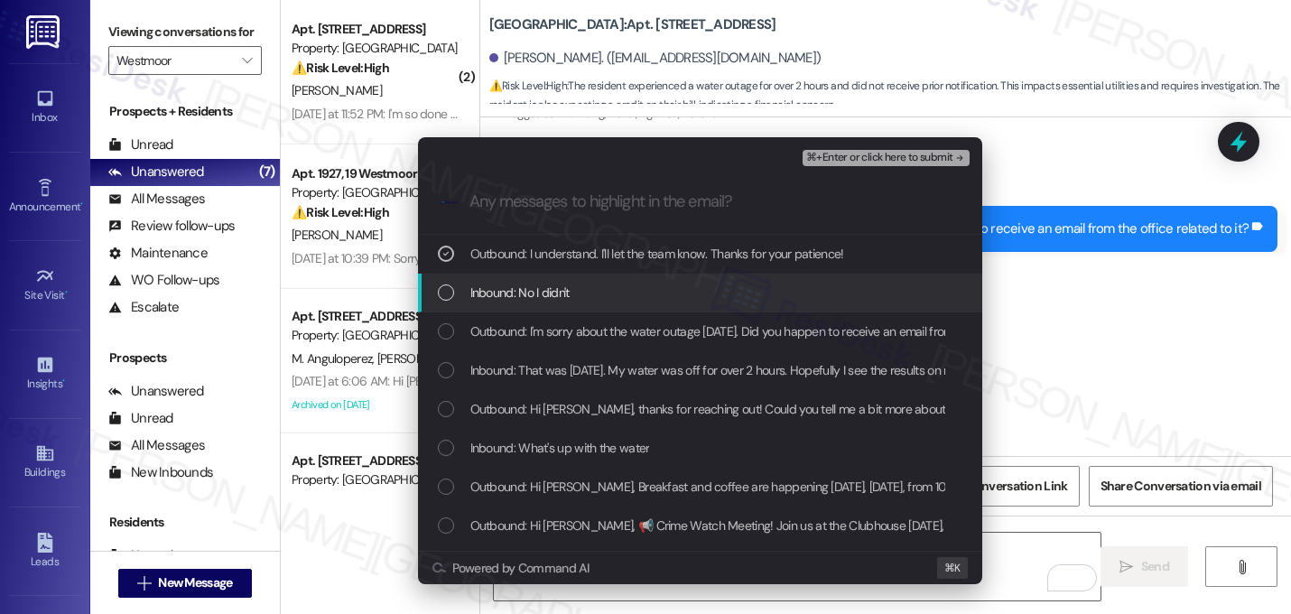
click at [573, 284] on div "Inbound: No I didn't" at bounding box center [702, 292] width 528 height 20
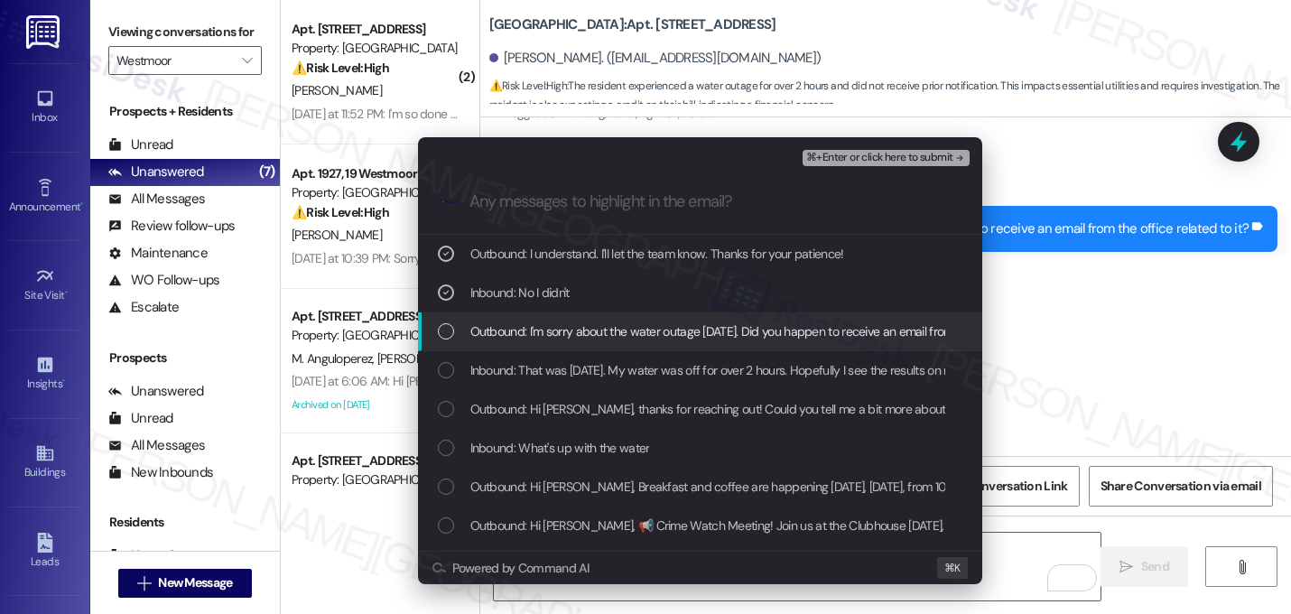
click at [569, 318] on div "Outbound: I'm sorry about the water outage yesterday. Did you happen to receive…" at bounding box center [700, 331] width 564 height 39
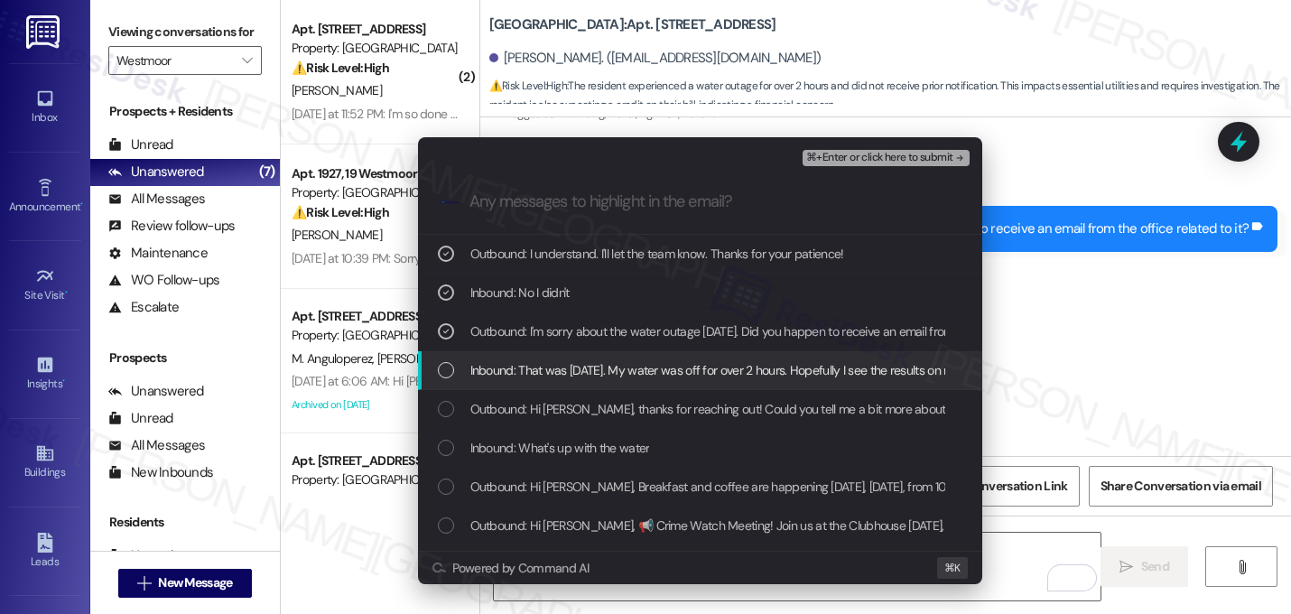
click at [567, 390] on div "Outbound: Hi Xavian, thanks for reaching out! Could you tell me a bit more abou…" at bounding box center [700, 409] width 564 height 39
click at [569, 375] on span "Inbound: That was yesterday. My water was off for over 2 hours. Hopefully I see…" at bounding box center [723, 370] width 507 height 20
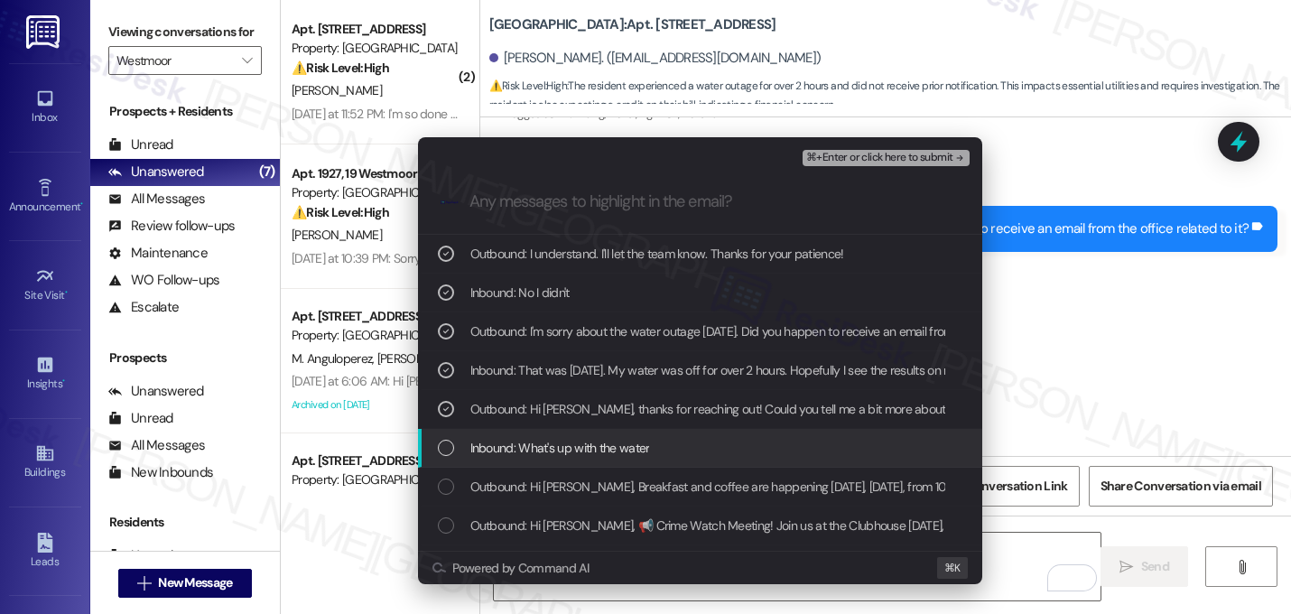
click at [564, 440] on span "Inbound: What's up with the water" at bounding box center [560, 448] width 180 height 20
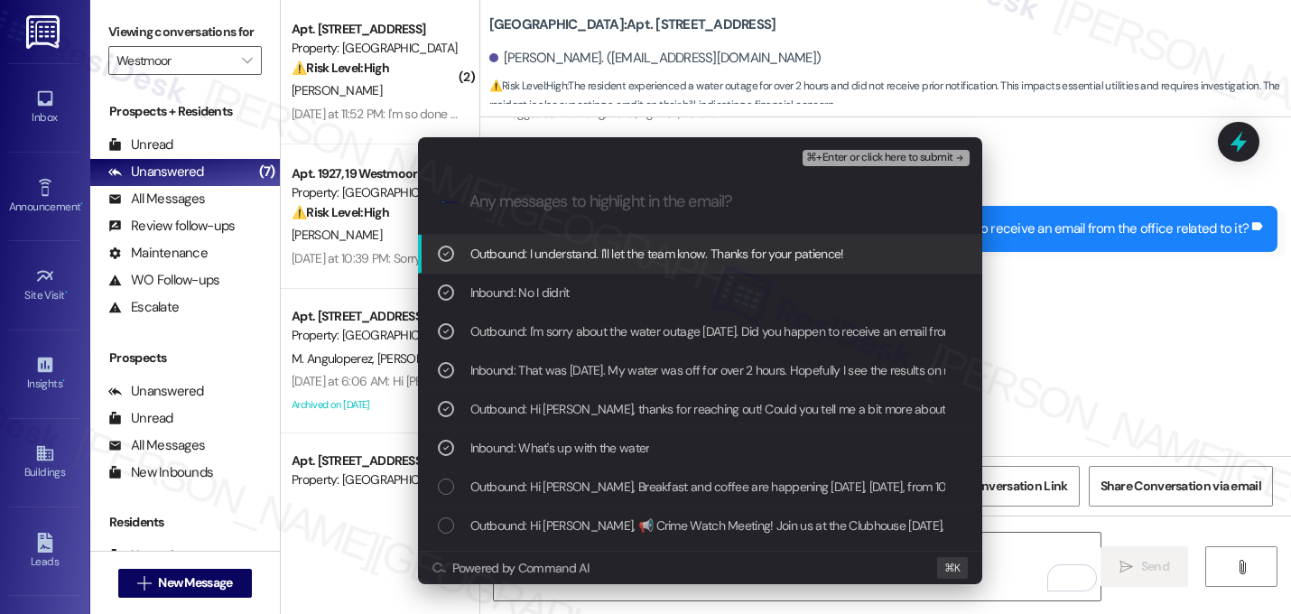
click at [884, 166] on div "⌘+Enter or click here to submit" at bounding box center [887, 157] width 170 height 23
click at [927, 160] on span "⌘+Enter or click here to submit" at bounding box center [879, 158] width 146 height 13
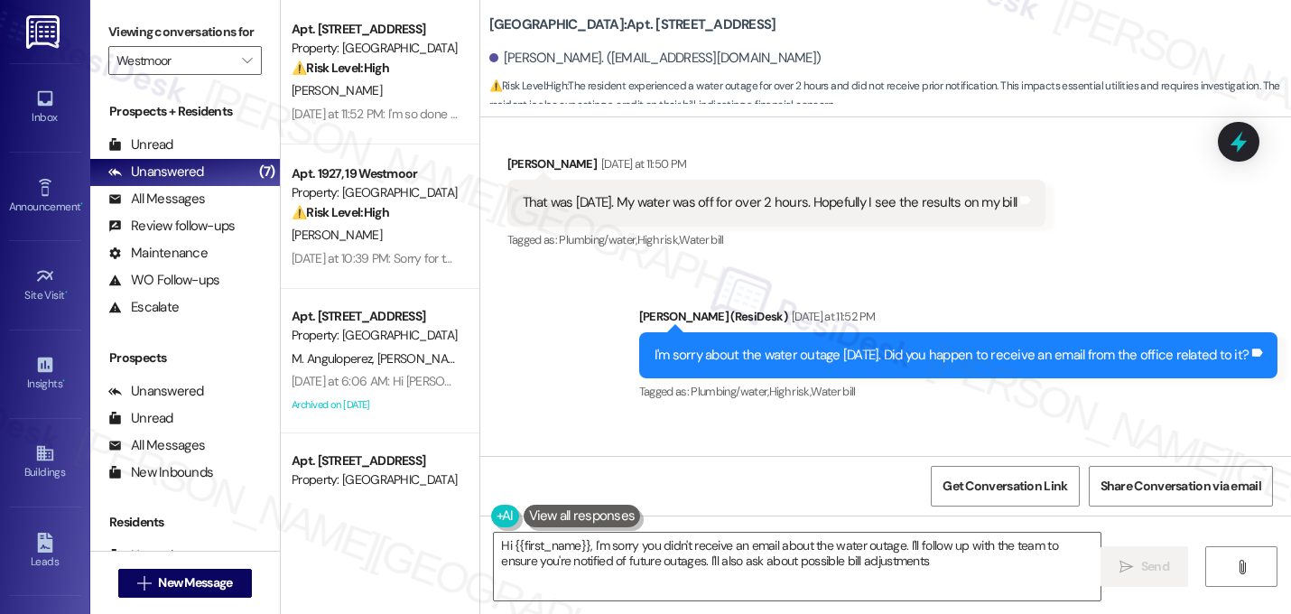
type textarea "Hi {{first_name}}, I'm sorry you didn't receive an email about the water outage…"
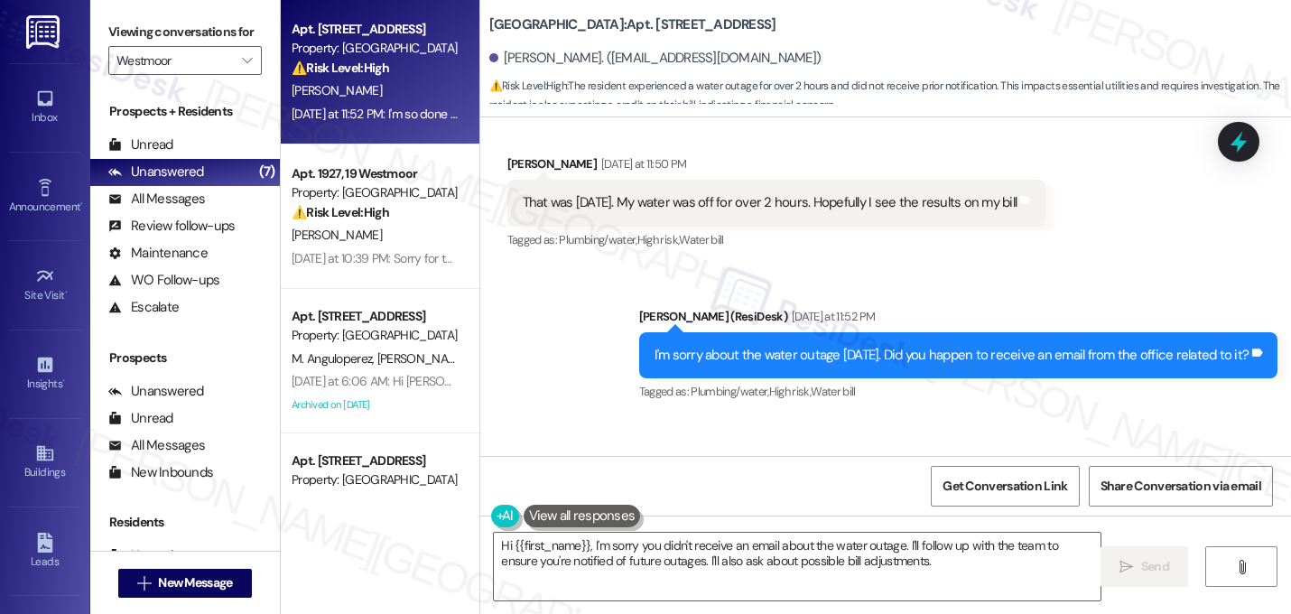
click at [398, 79] on div "Apt. 1313, 13 Westmoor Property: Westmoor ⚠️ Risk Level: High The resident is e…" at bounding box center [375, 48] width 171 height 61
type textarea "Fetching suggested responses. Please feel free to read through the conversation…"
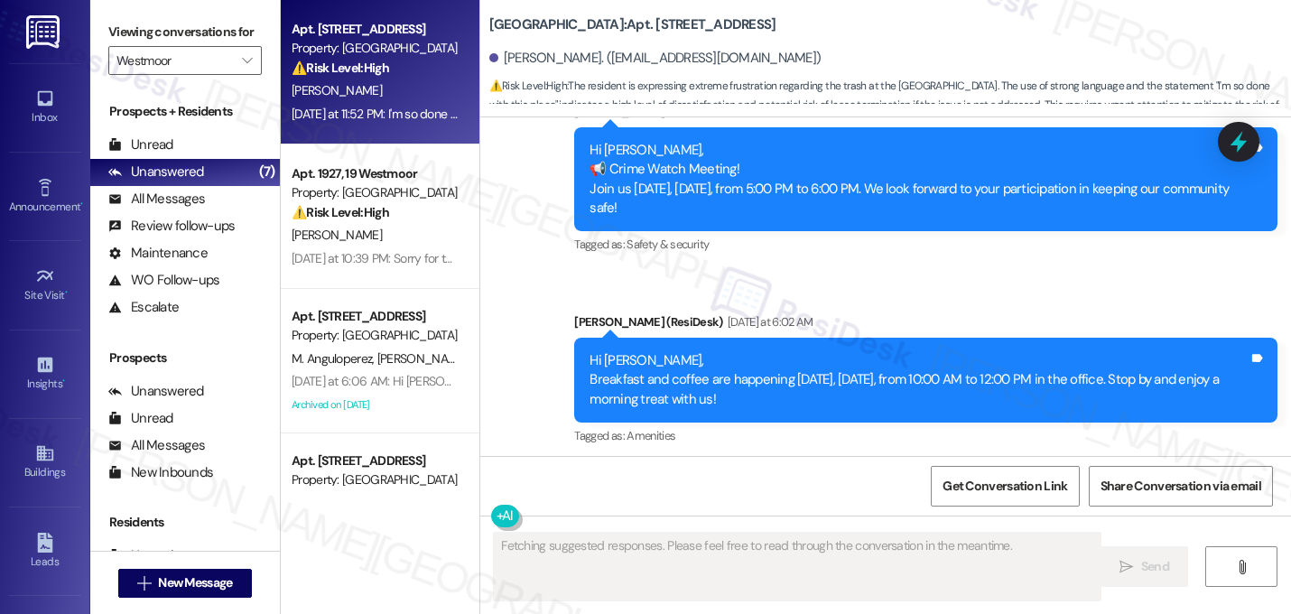
scroll to position [13428, 0]
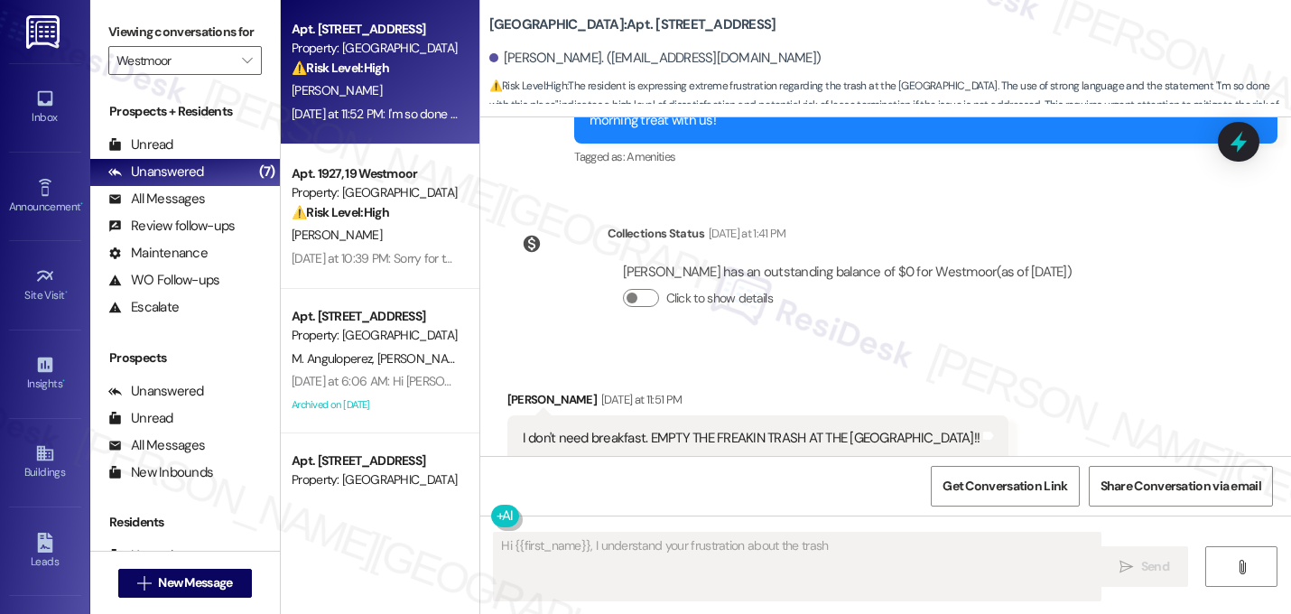
click at [597, 349] on div "Received via SMS Timothy Henry Yesterday at 11:51 PM I don't need breakfast. EM…" at bounding box center [885, 489] width 810 height 280
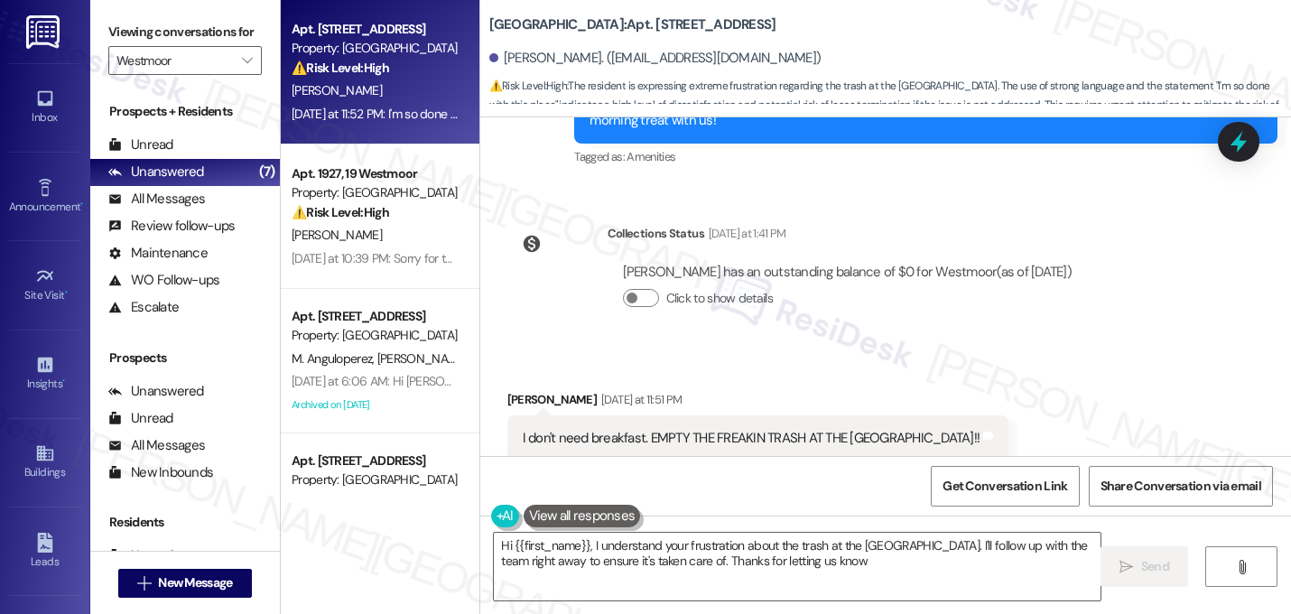
type textarea "Hi {{first_name}}, I understand your frustration about the trash at the dog par…"
click at [890, 376] on div "Received via SMS Timothy Henry Yesterday at 11:51 PM I don't need breakfast. EM…" at bounding box center [758, 438] width 529 height 125
click at [801, 363] on div "Received via SMS Timothy Henry Yesterday at 11:51 PM I don't need breakfast. EM…" at bounding box center [885, 489] width 810 height 280
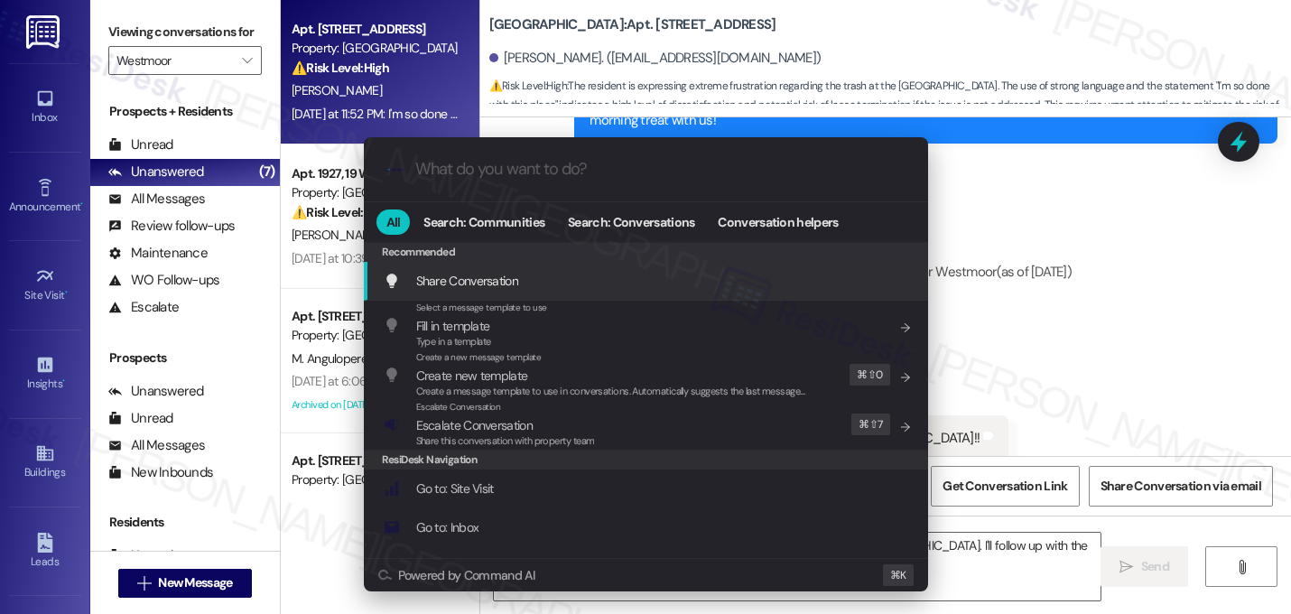
type input "e"
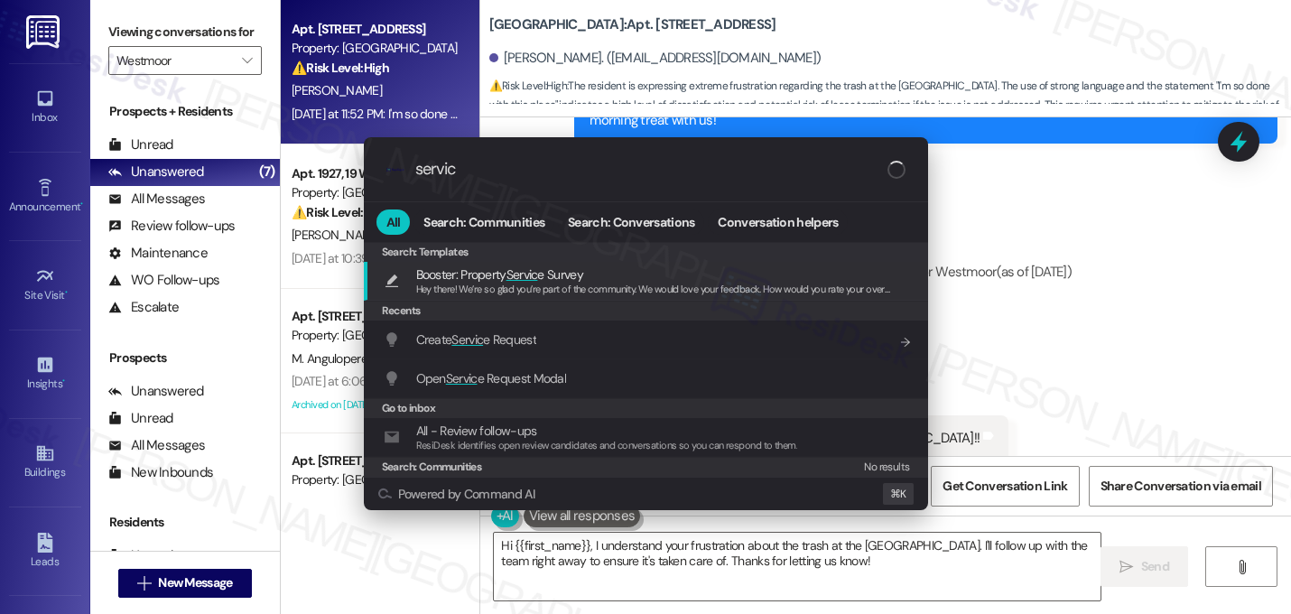
type input "service"
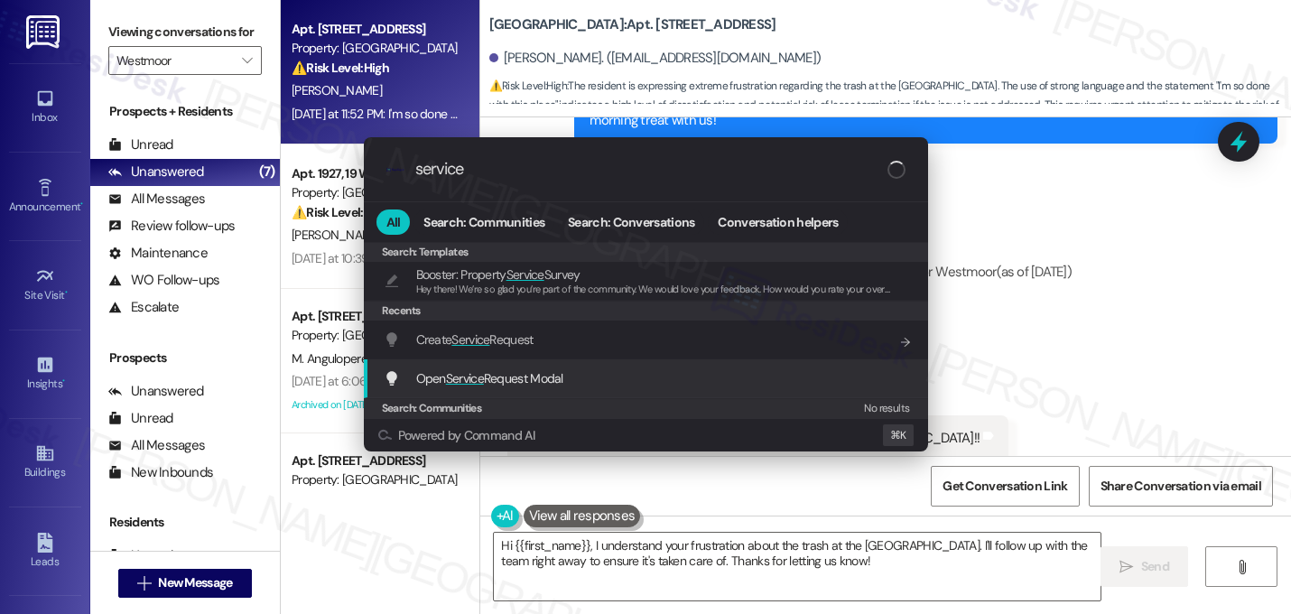
click at [484, 378] on span "Service" at bounding box center [465, 378] width 38 height 16
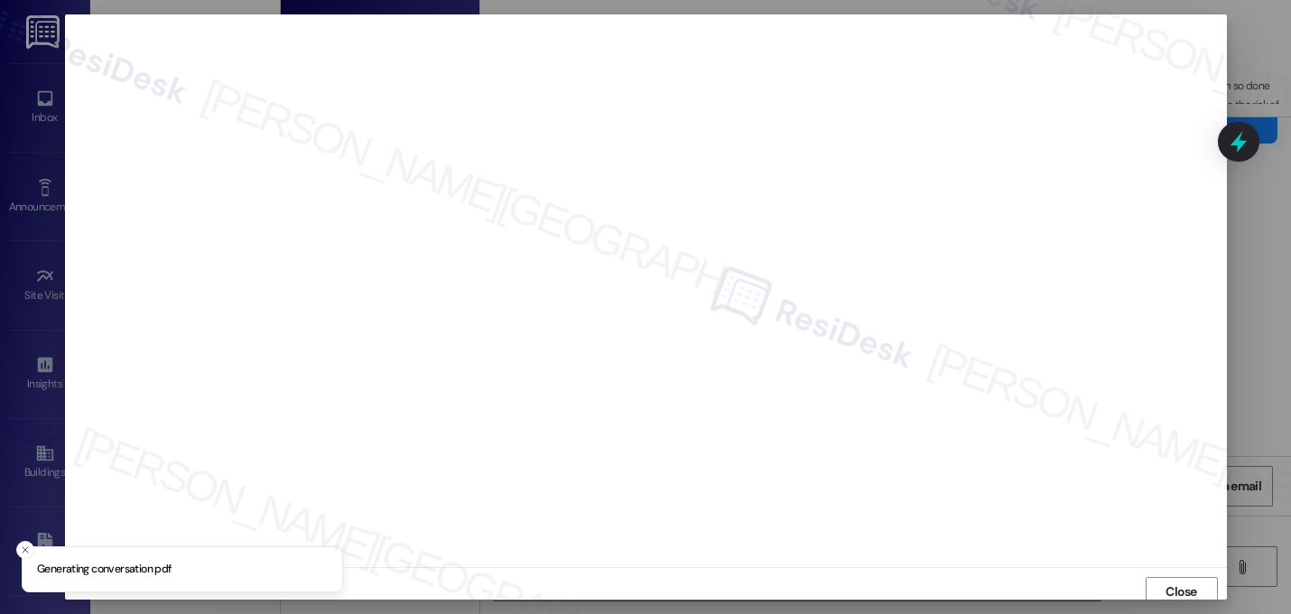
scroll to position [6, 0]
click at [1165, 581] on span "Close" at bounding box center [1181, 585] width 32 height 19
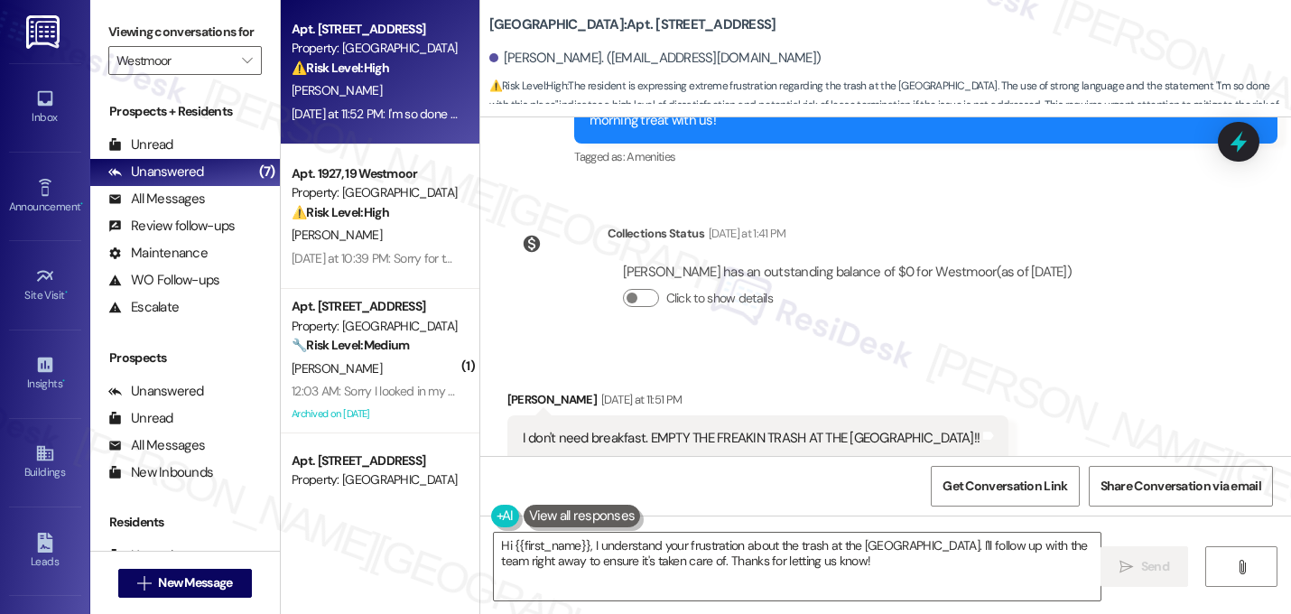
click at [816, 364] on div "Received via SMS Timothy Henry Yesterday at 11:51 PM I don't need breakfast. EM…" at bounding box center [885, 489] width 810 height 280
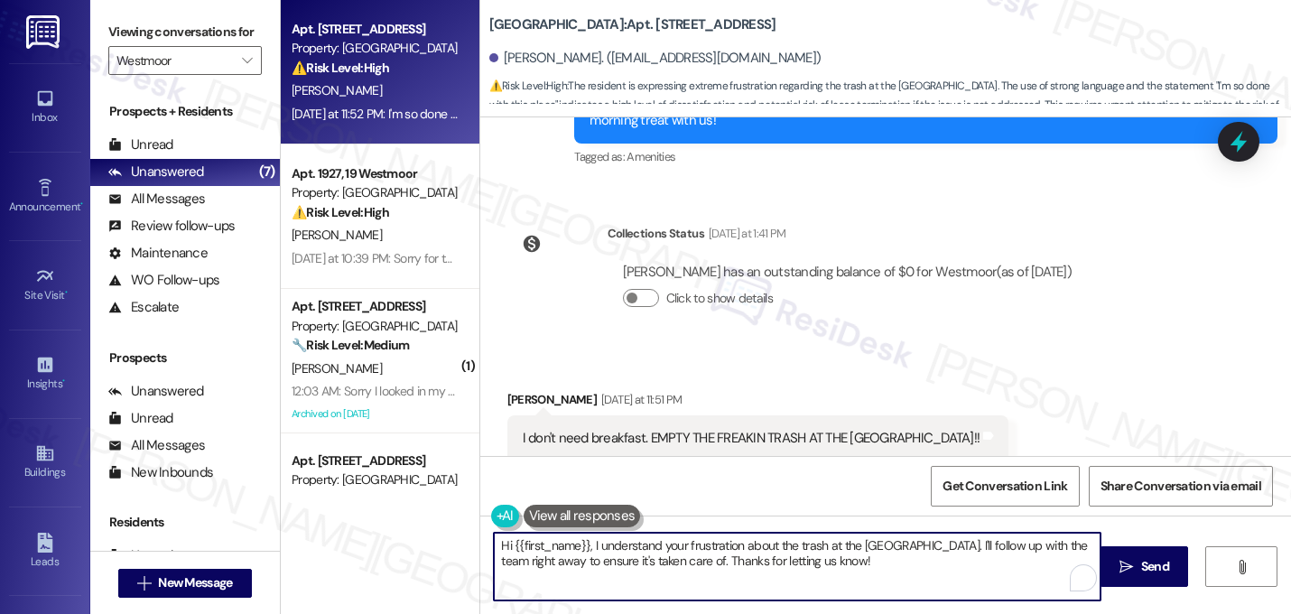
click at [762, 549] on textarea "Hi {{first_name}}, I understand your frustration about the trash at the dog par…" at bounding box center [797, 566] width 606 height 68
click at [781, 572] on textarea "Hi {{first_name}}, I understand your frustration about the trash at the dog par…" at bounding box center [797, 566] width 606 height 68
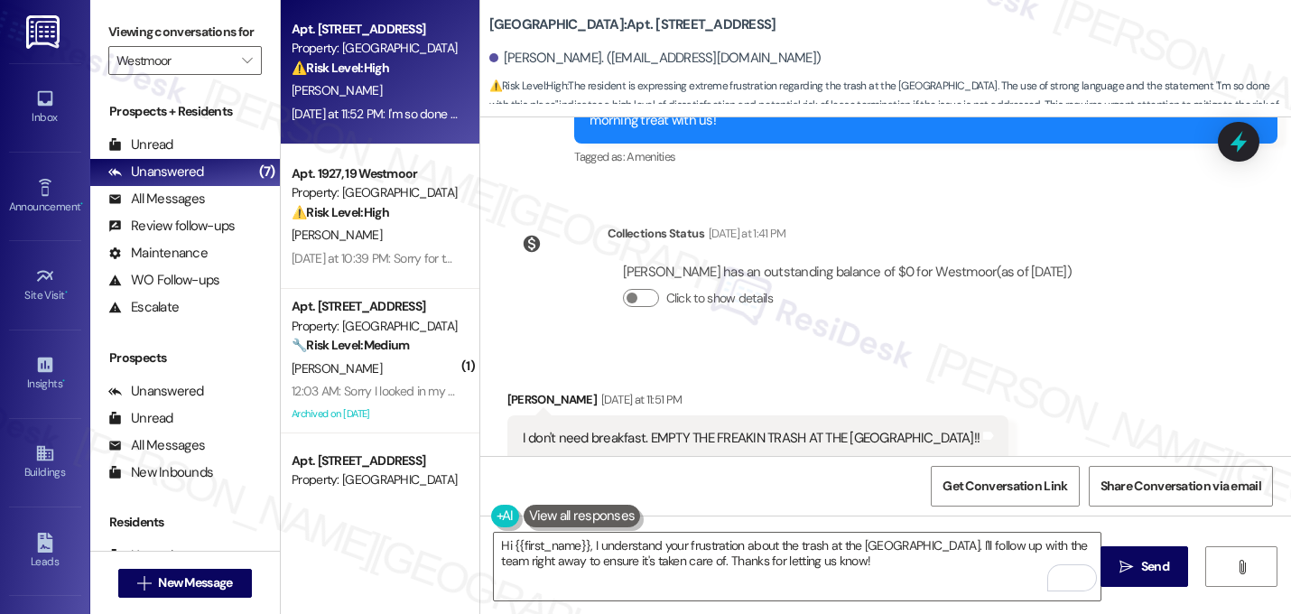
click at [679, 429] on div "I don't need breakfast. EMPTY THE FREAKIN TRASH AT THE DOG PARK!!" at bounding box center [752, 438] width 458 height 19
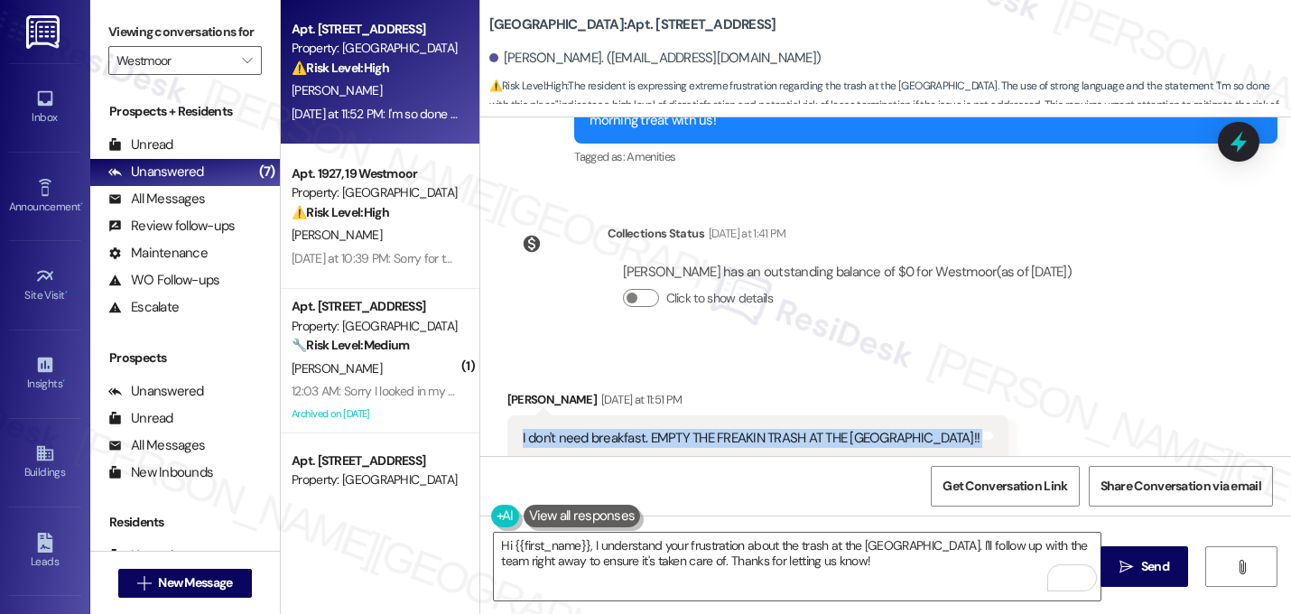
click at [679, 429] on div "I don't need breakfast. EMPTY THE FREAKIN TRASH AT THE DOG PARK!!" at bounding box center [752, 438] width 458 height 19
copy div "I don't need breakfast. EMPTY THE FREAKIN TRASH AT THE DOG PARK!! Tags and notes"
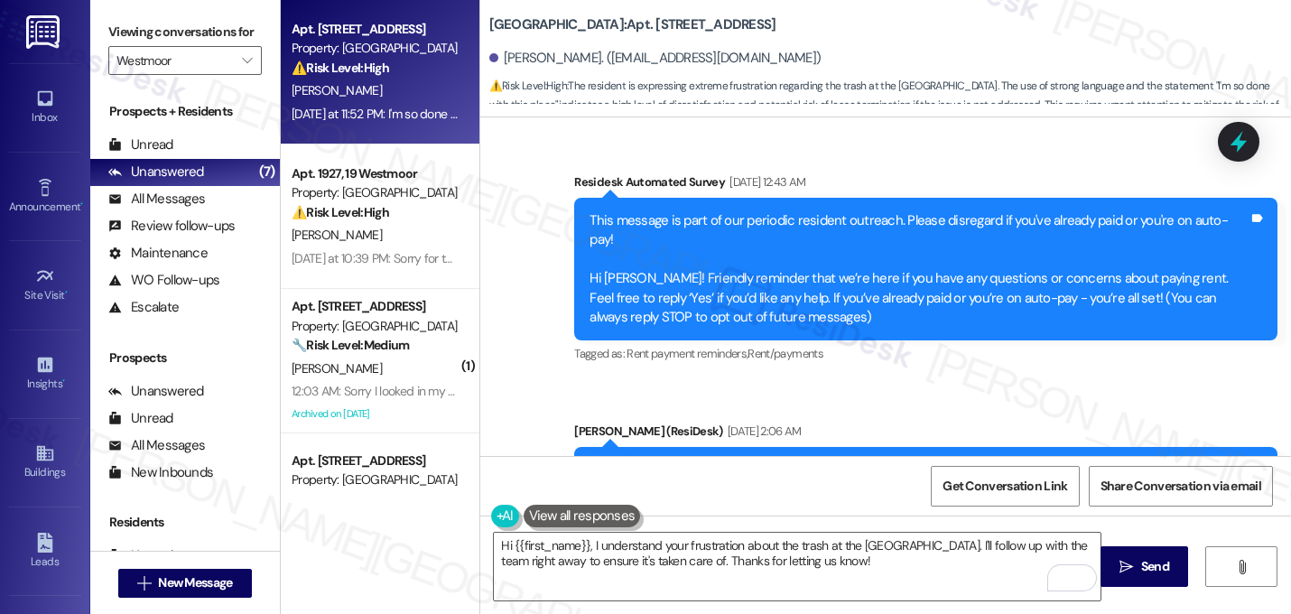
scroll to position [13428, 0]
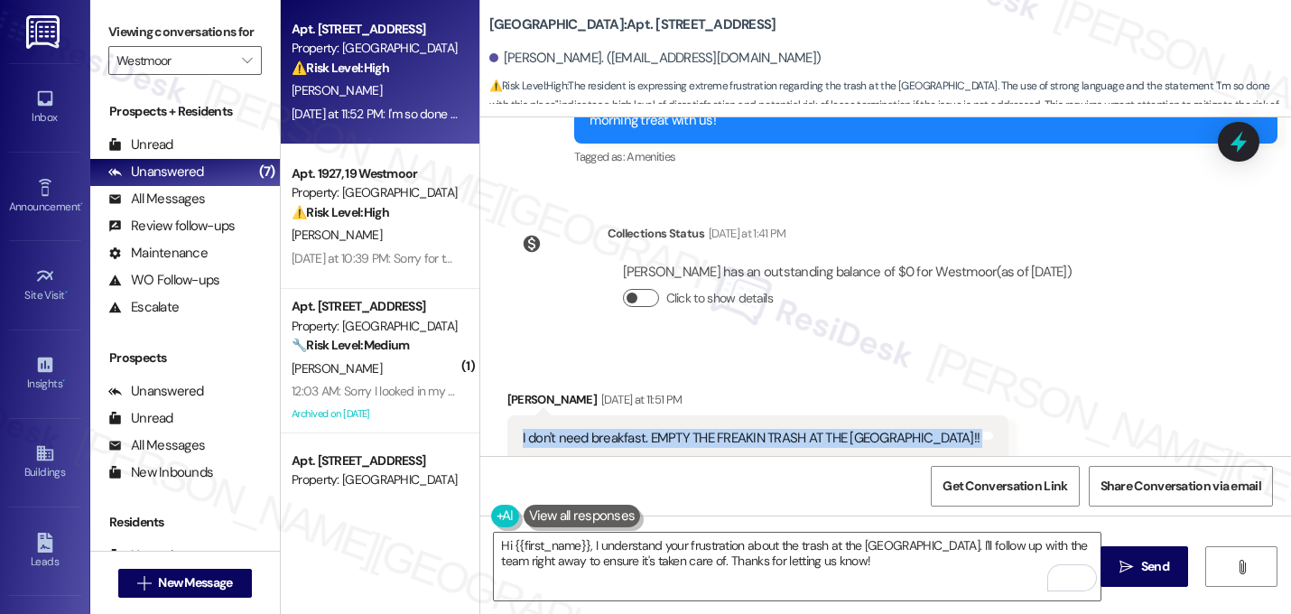
click at [630, 289] on button "Click to show details" at bounding box center [641, 298] width 36 height 18
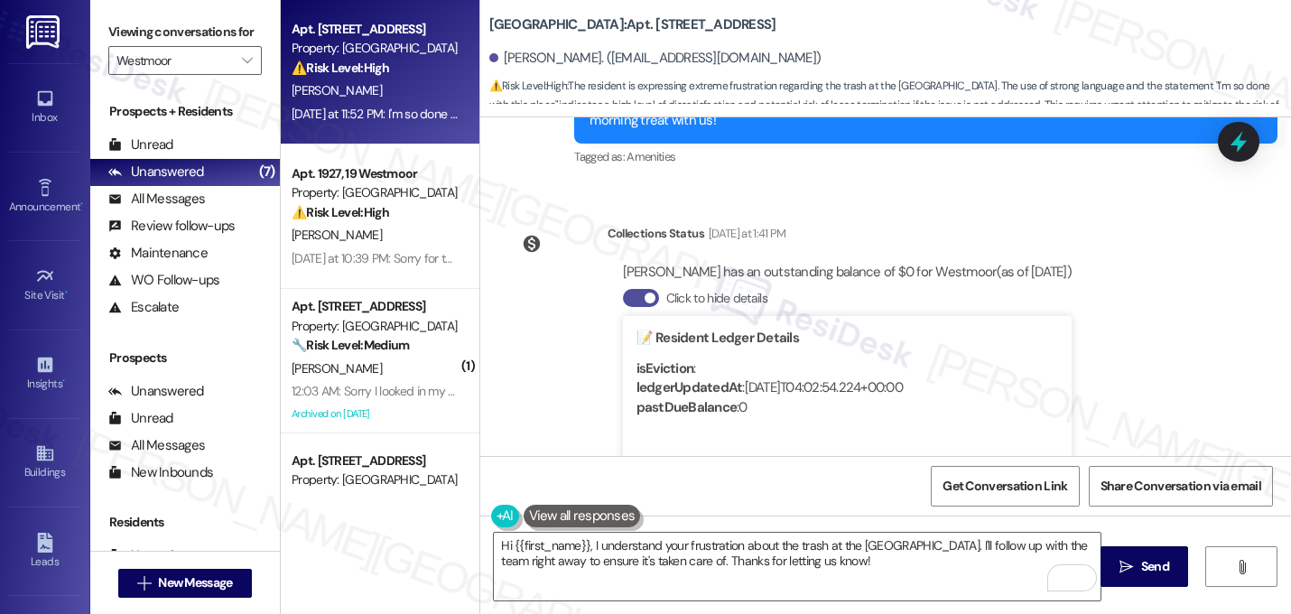
click at [630, 289] on button "Click to hide details" at bounding box center [641, 298] width 36 height 18
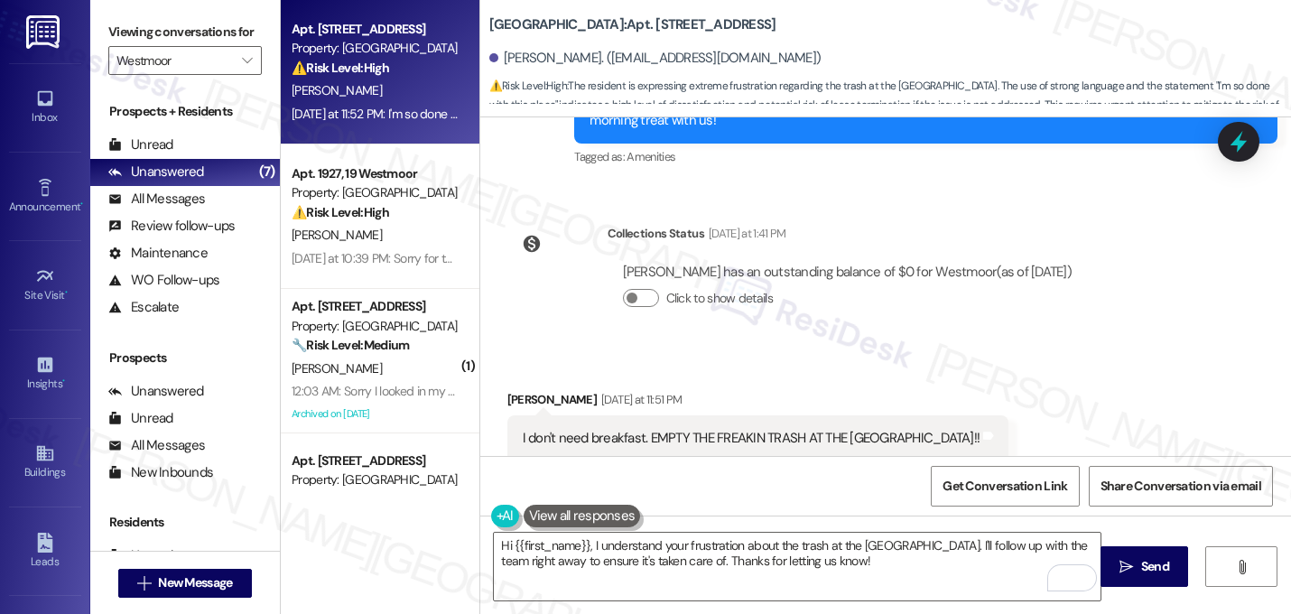
click at [631, 542] on div "I'm so done with this place Tags and notes" at bounding box center [604, 565] width 195 height 46
click at [628, 556] on div "I'm so done with this place" at bounding box center [598, 565] width 151 height 19
copy div "I'm so done with this place Tags and notes"
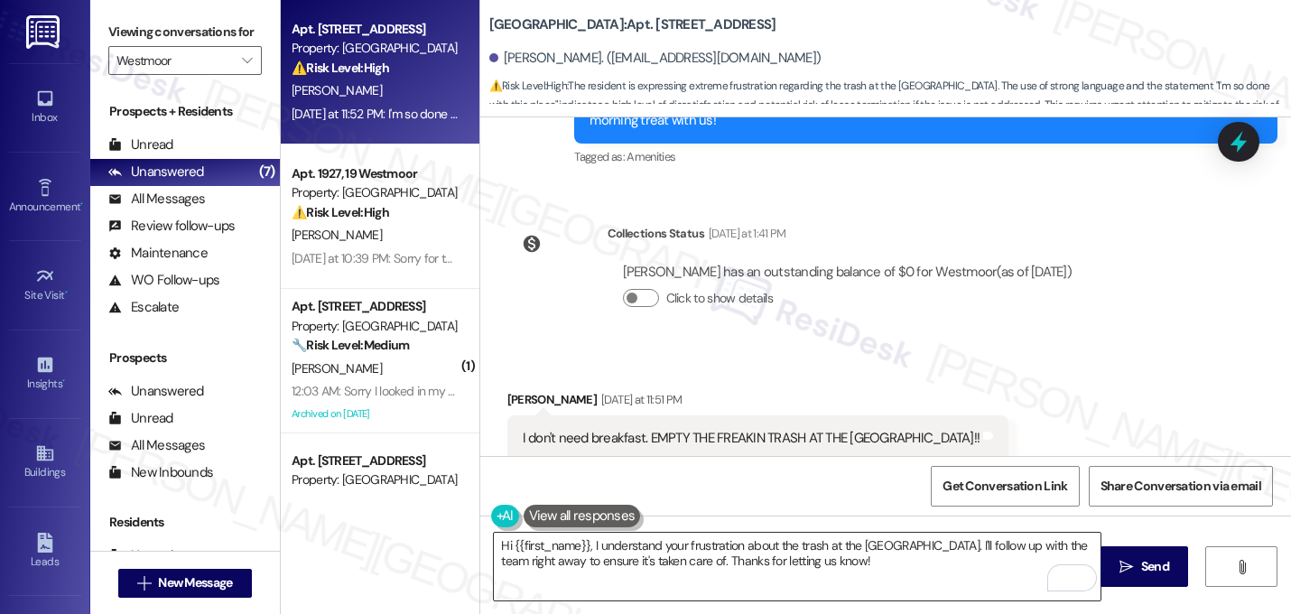
click at [789, 554] on textarea "Hi {{first_name}}, I understand your frustration about the trash at the [GEOGRA…" at bounding box center [797, 566] width 606 height 68
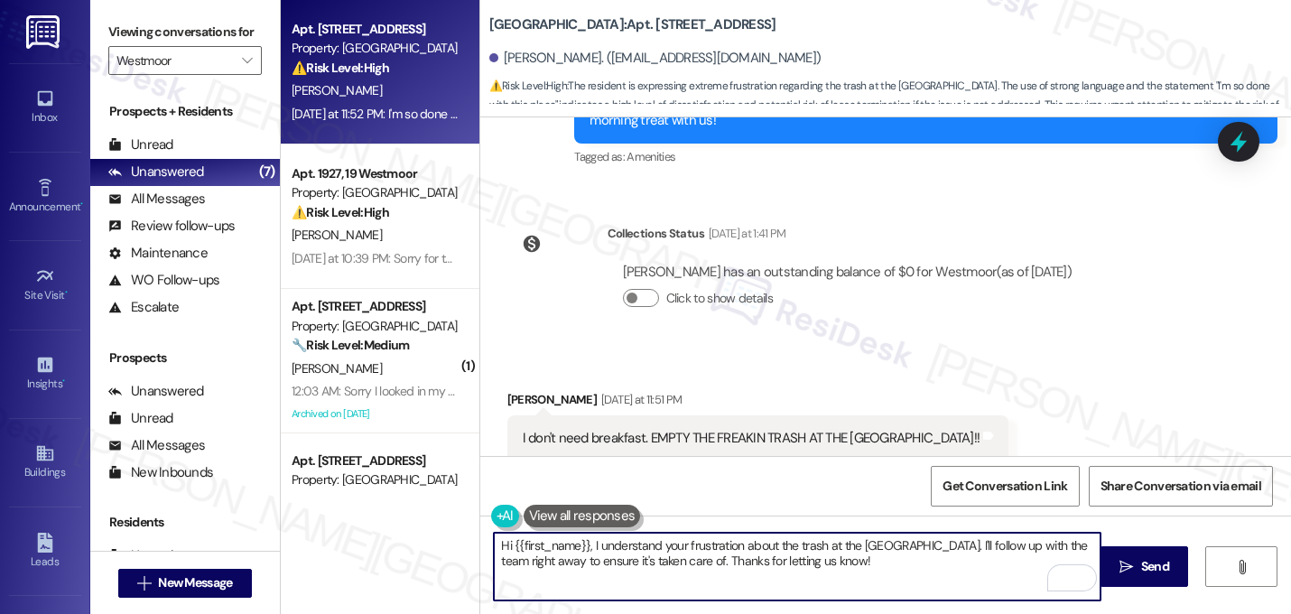
click at [789, 554] on textarea "Hi {{first_name}}, I understand your frustration about the trash at the [GEOGRA…" at bounding box center [797, 566] width 606 height 68
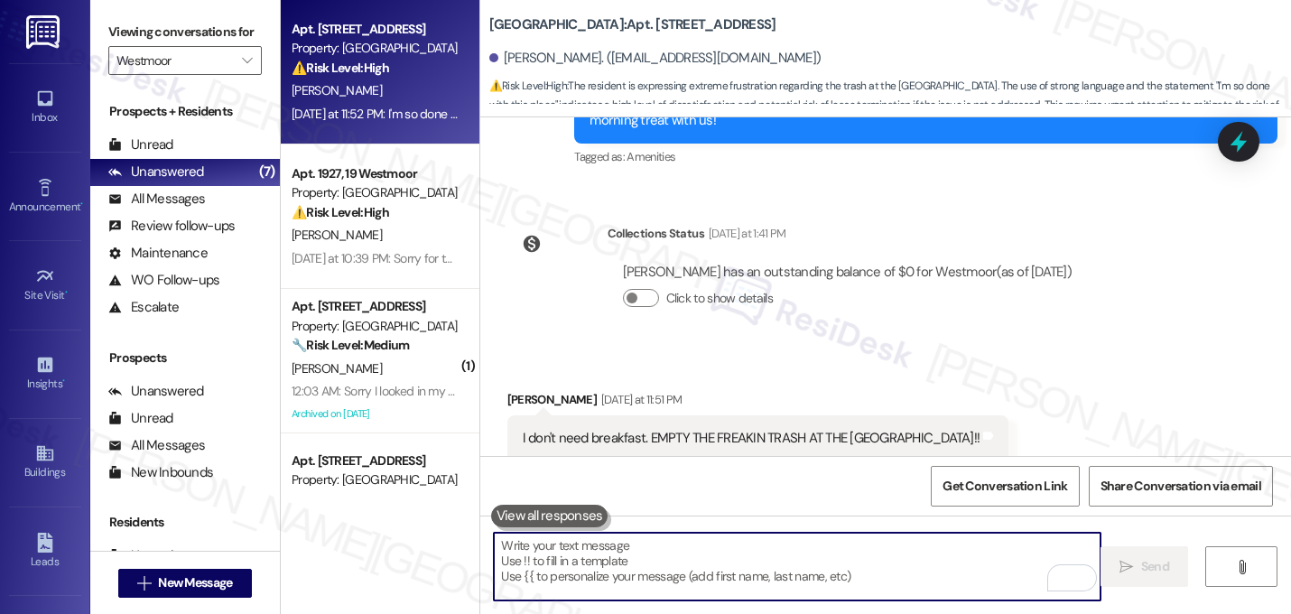
paste textarea "I’m really sorry about the trash at the dog park—I understand how upsetting tha…"
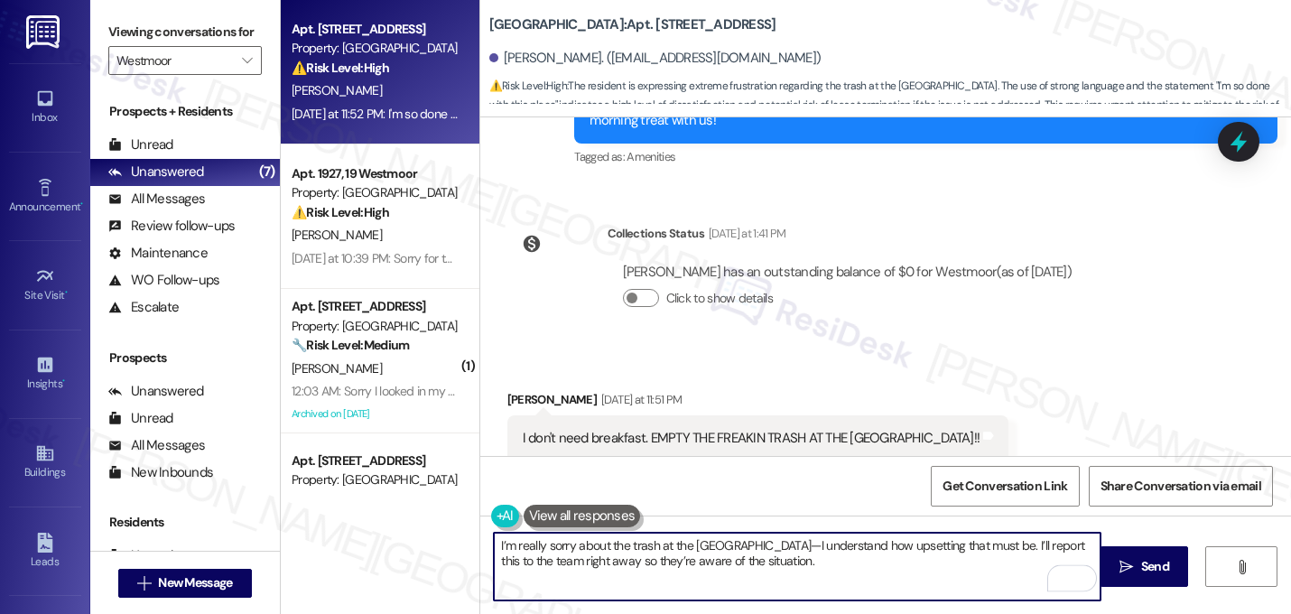
click at [751, 349] on div "Received via SMS [PERSON_NAME] [DATE] at 11:51 PM I don't need breakfast. EMPTY…" at bounding box center [885, 489] width 810 height 280
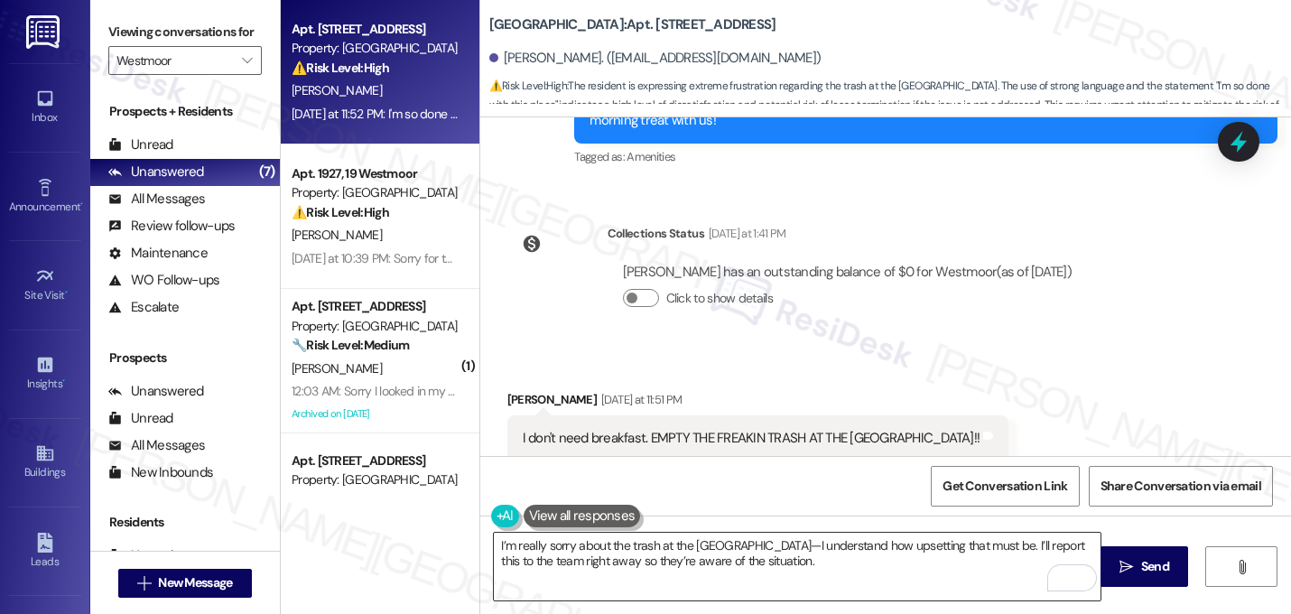
click at [743, 552] on textarea "I’m really sorry about the trash at the dog park—I understand how upsetting tha…" at bounding box center [797, 566] width 606 height 68
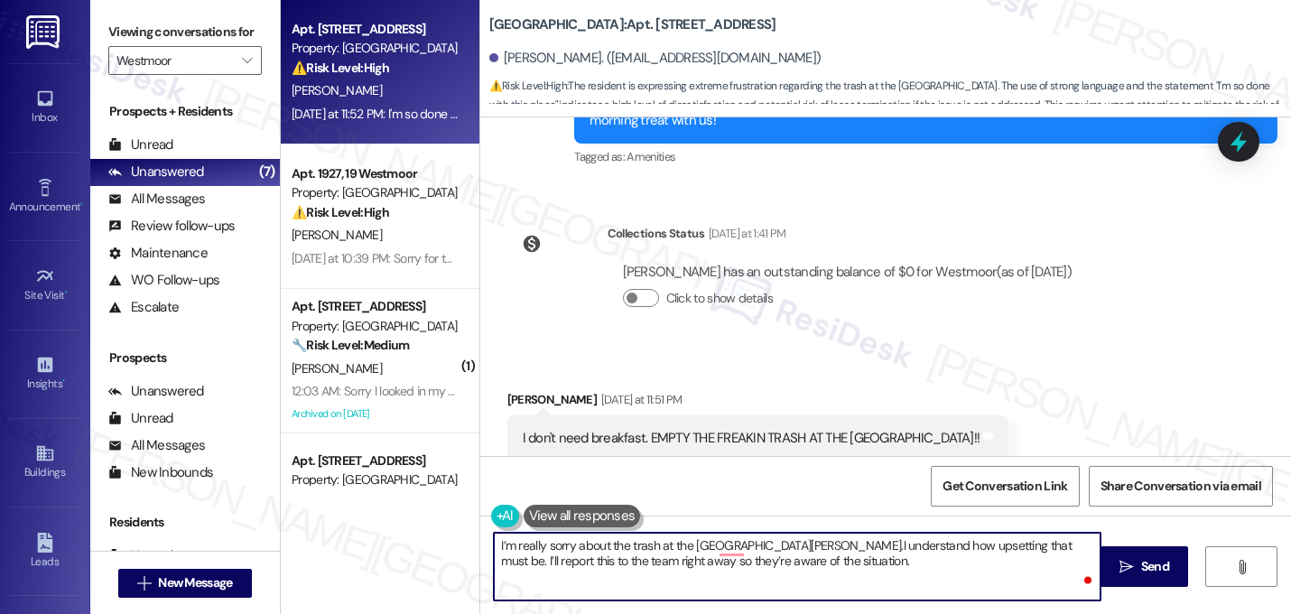
type textarea "I’m really sorry about the trash at the dog park, Timothy. I understand how ups…"
click at [783, 568] on textarea "I’m really sorry about the trash at the dog park, Timothy. I understand how ups…" at bounding box center [797, 566] width 606 height 68
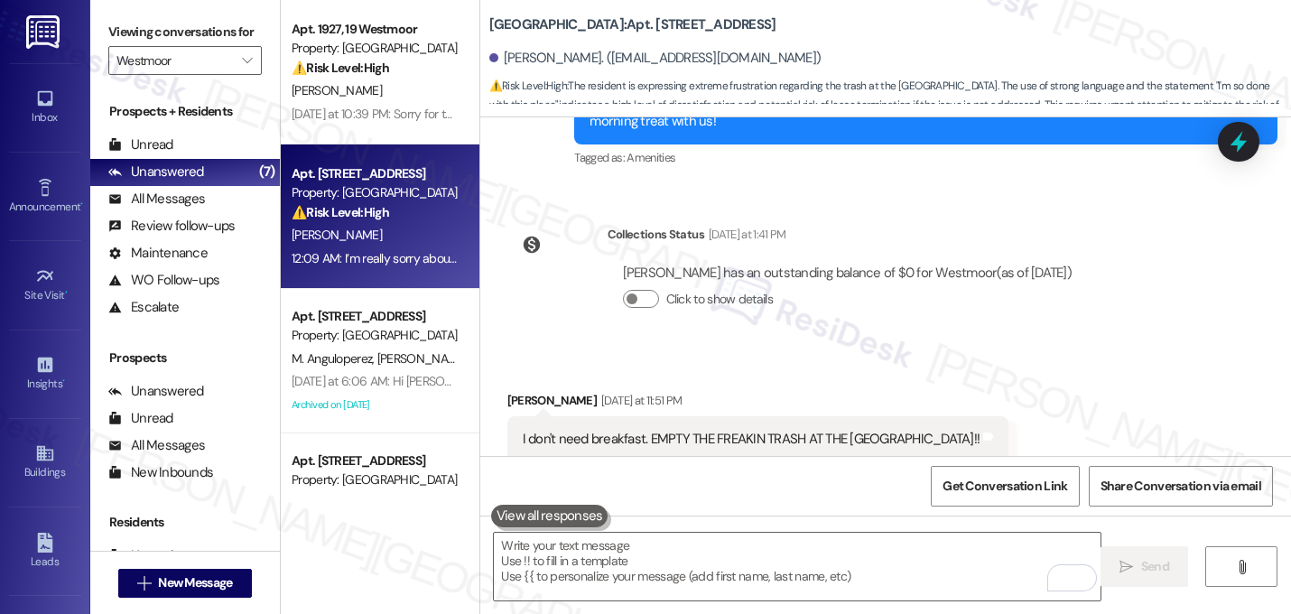
click at [1010, 350] on div "Received via SMS Timothy Henry Yesterday at 11:51 PM I don't need breakfast. EM…" at bounding box center [885, 490] width 810 height 280
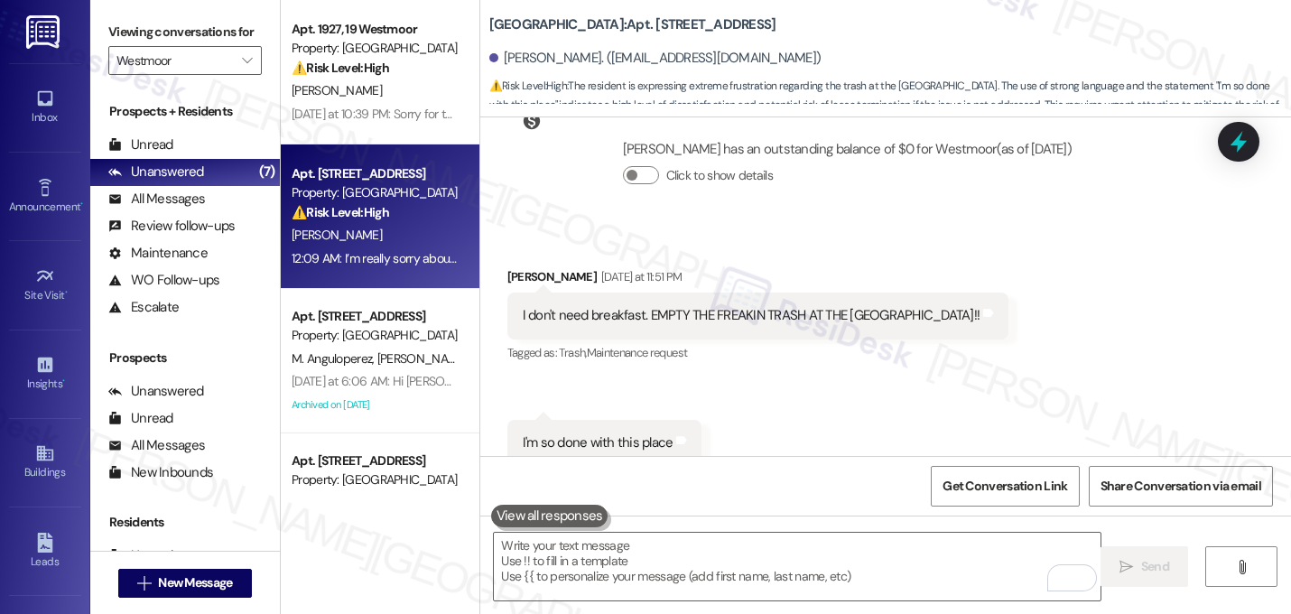
scroll to position [13574, 0]
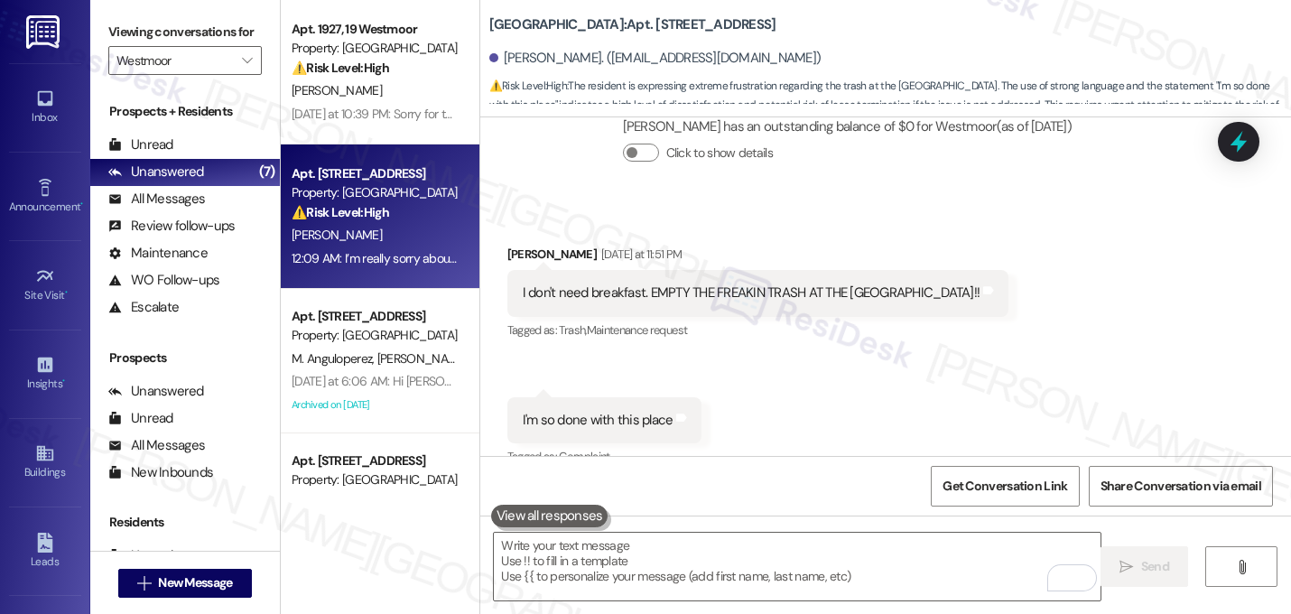
click at [937, 254] on div "Received via SMS Timothy Henry Yesterday at 11:51 PM I don't need breakfast. EM…" at bounding box center [885, 344] width 810 height 280
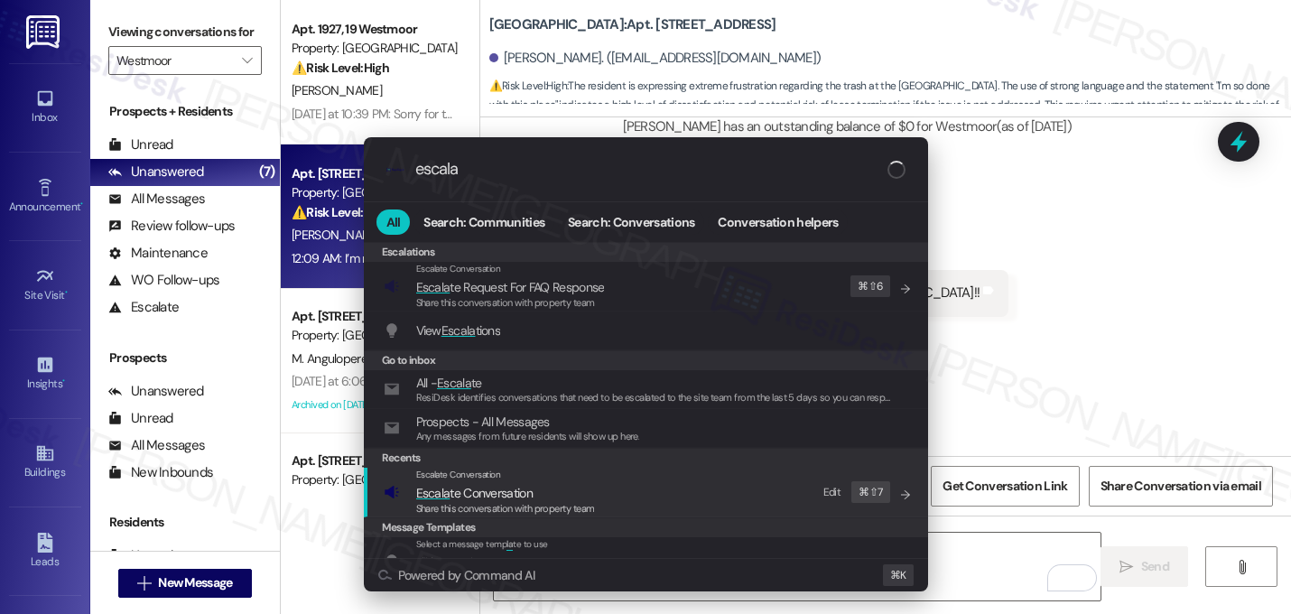
type input "escala"
click at [473, 480] on span "Escalate Conversation" at bounding box center [458, 474] width 85 height 12
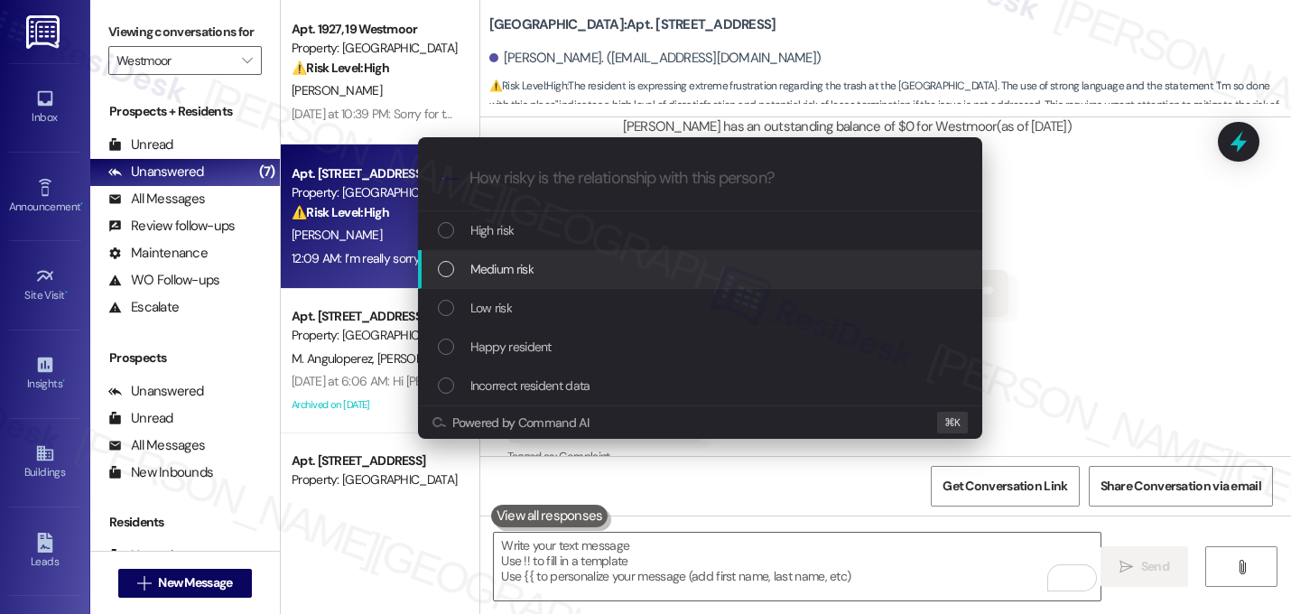
click at [459, 278] on div "Medium risk" at bounding box center [702, 269] width 528 height 20
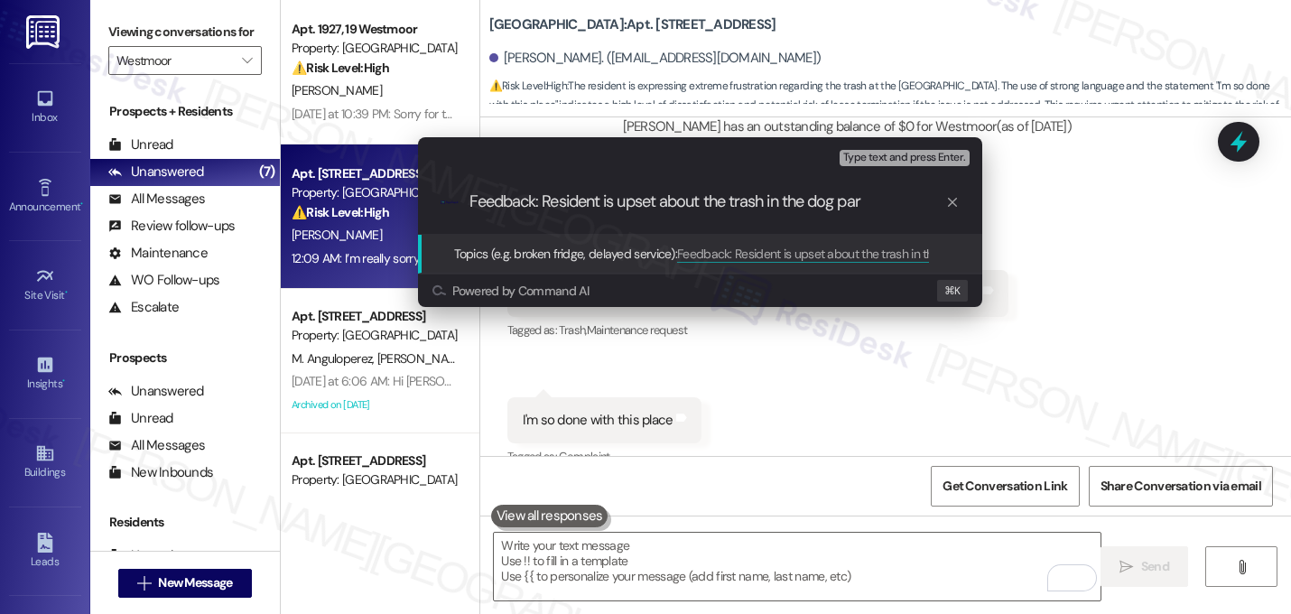
type input "Feedback: Resident is upset about the trash in the dog park"
click at [529, 199] on input "Feedback: Resident is upset about the trash in the dog park" at bounding box center [707, 201] width 476 height 19
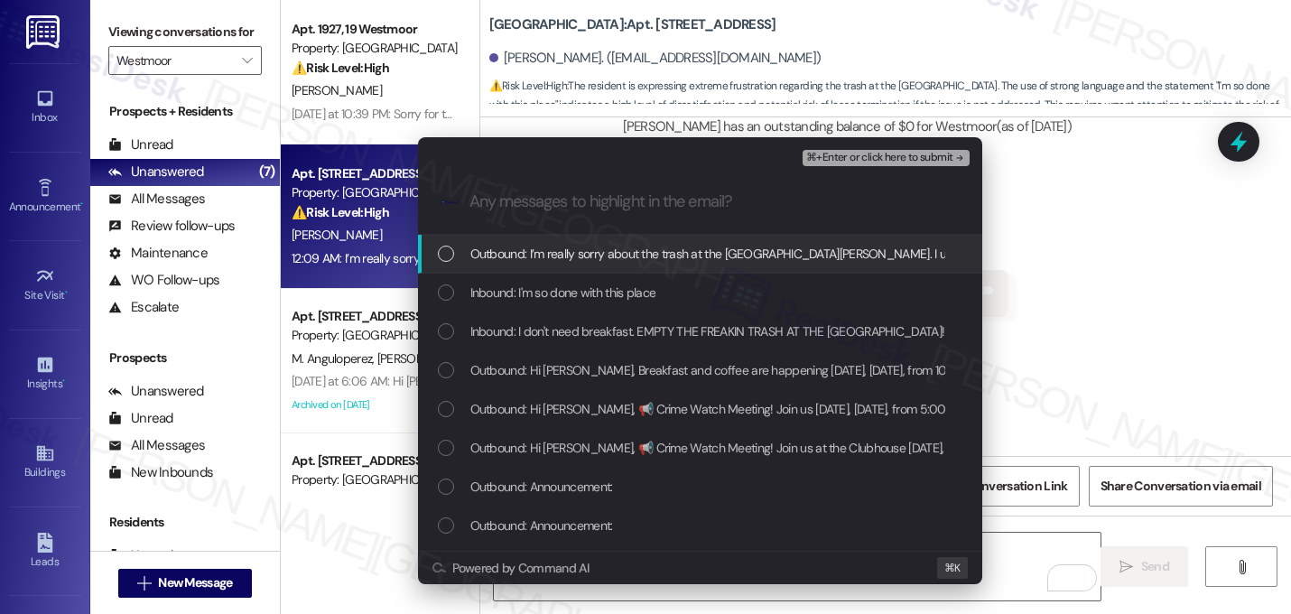
click at [515, 258] on span "Outbound: I’m really sorry about the trash at the dog park, Timothy. I understa…" at bounding box center [991, 254] width 1043 height 20
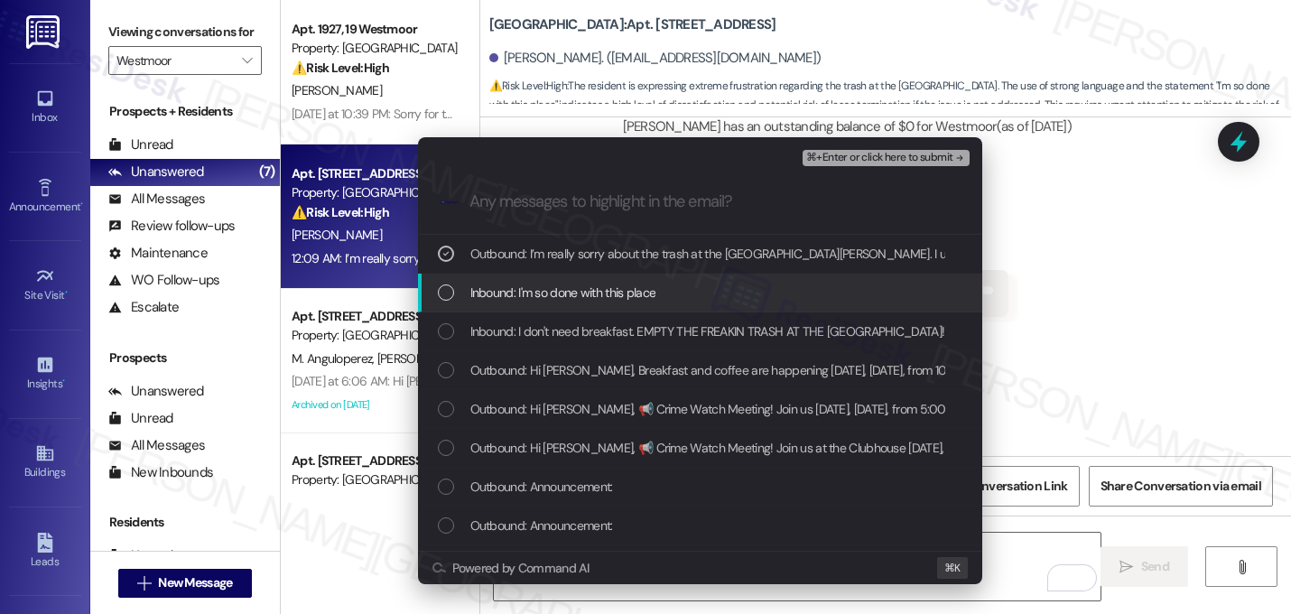
click at [515, 282] on span "Inbound: I'm so done with this place" at bounding box center [563, 292] width 186 height 20
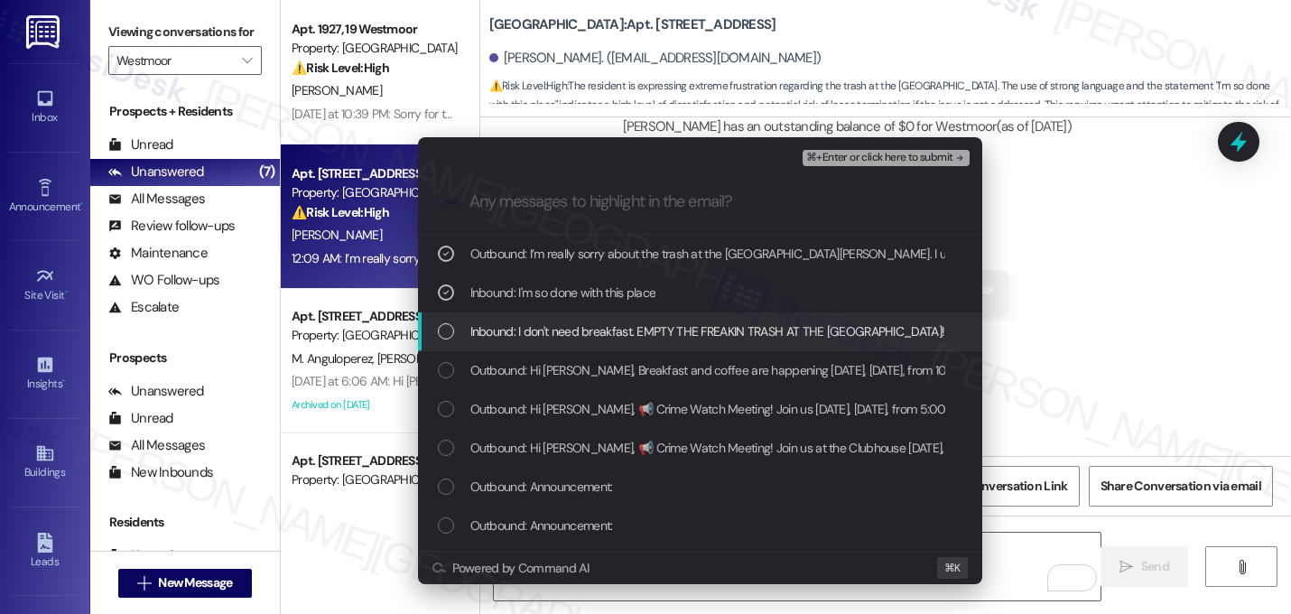
click at [512, 321] on span "Inbound: I don't need breakfast. EMPTY THE FREAKIN TRASH AT THE DOG PARK!!" at bounding box center [708, 331] width 477 height 20
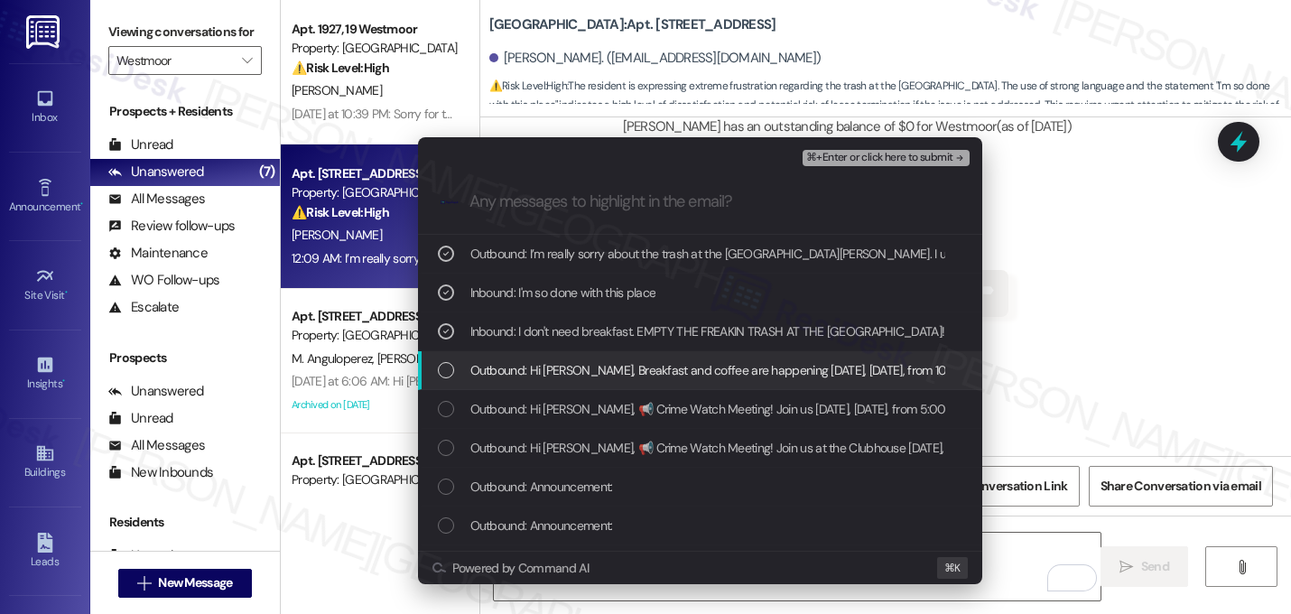
click at [514, 367] on span "Outbound: Hi Timothy, Breakfast and coffee are happening tomorrow, Friday, Sept…" at bounding box center [905, 370] width 871 height 20
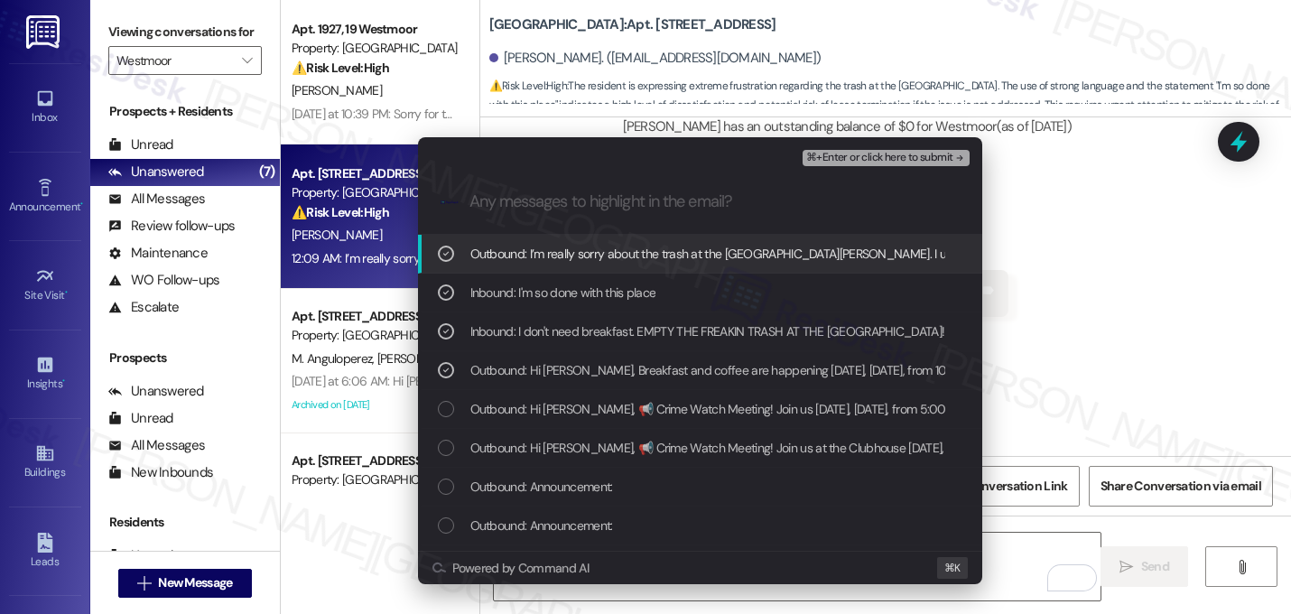
click at [943, 167] on div "⌘+Enter or click here to submit" at bounding box center [887, 157] width 170 height 23
click at [948, 154] on span "⌘+Enter or click here to submit" at bounding box center [879, 158] width 146 height 13
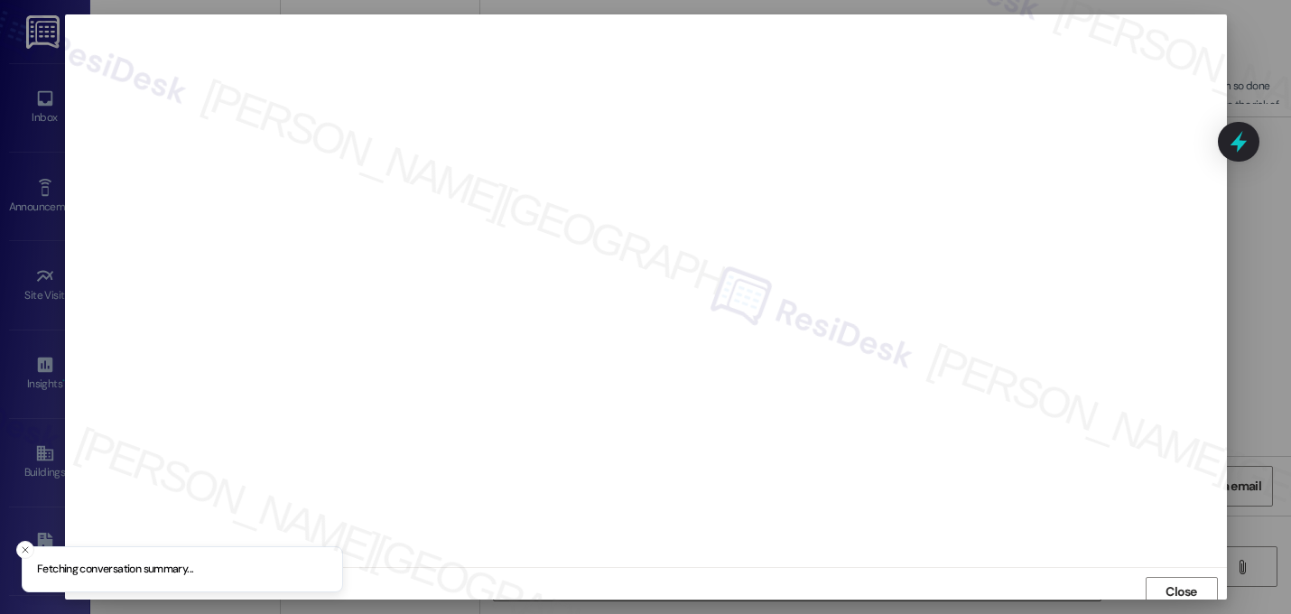
scroll to position [6, 0]
click at [1165, 586] on span "Close" at bounding box center [1181, 585] width 32 height 19
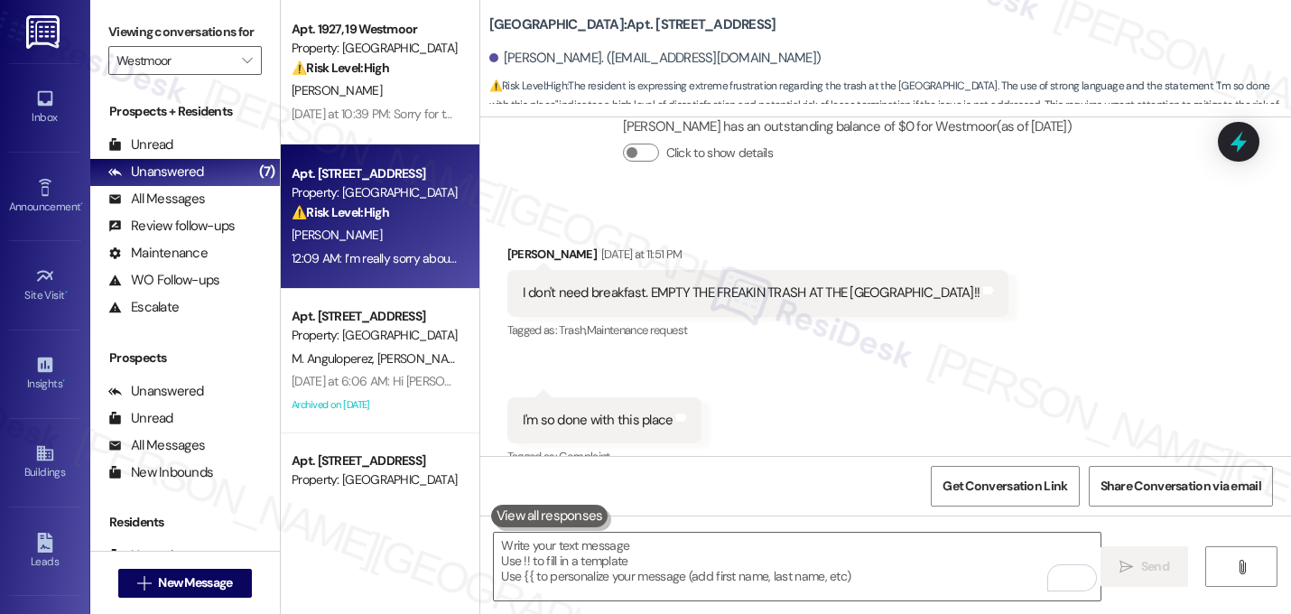
click at [942, 484] on div "Sent via SMS Sarah 12:09 AM I’m really sorry about the trash at the dog park, T…" at bounding box center [885, 556] width 810 height 145
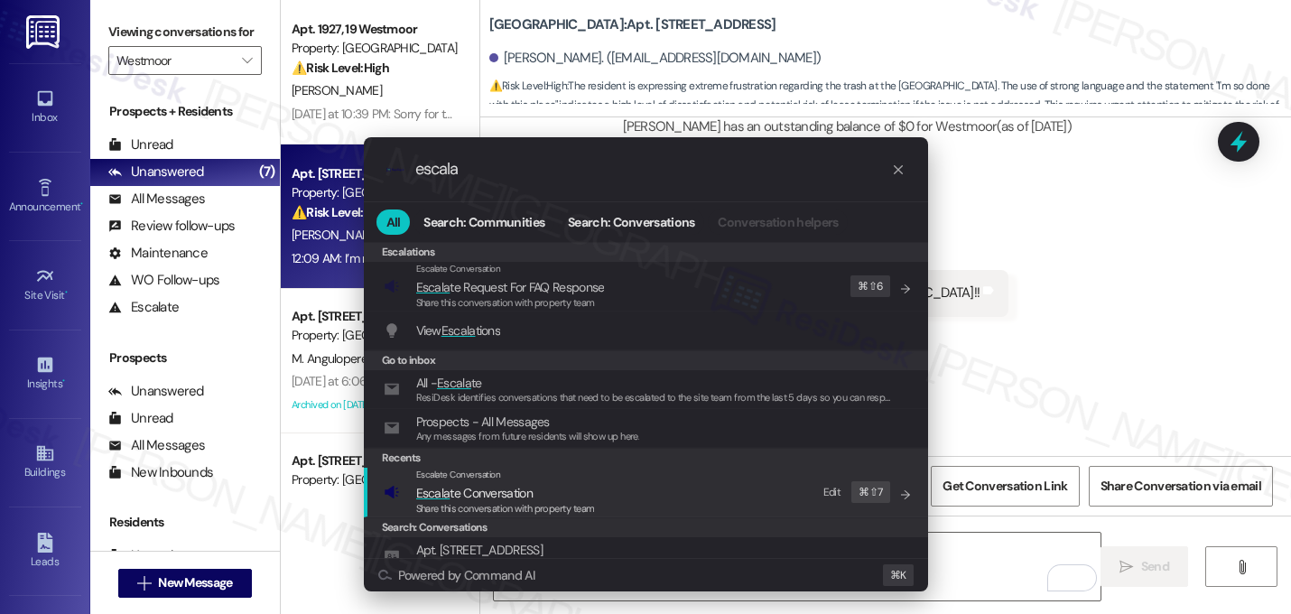
type input "escala"
click at [492, 494] on span "Escala te Conversation" at bounding box center [474, 493] width 116 height 16
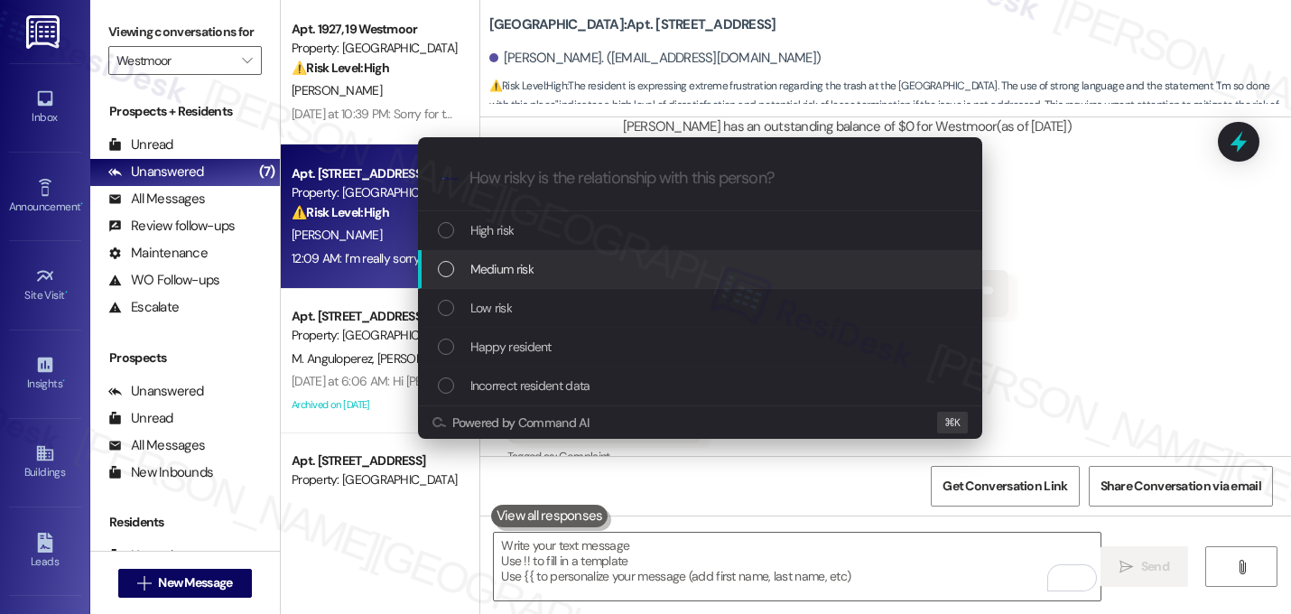
click at [544, 273] on div "Medium risk" at bounding box center [702, 269] width 528 height 20
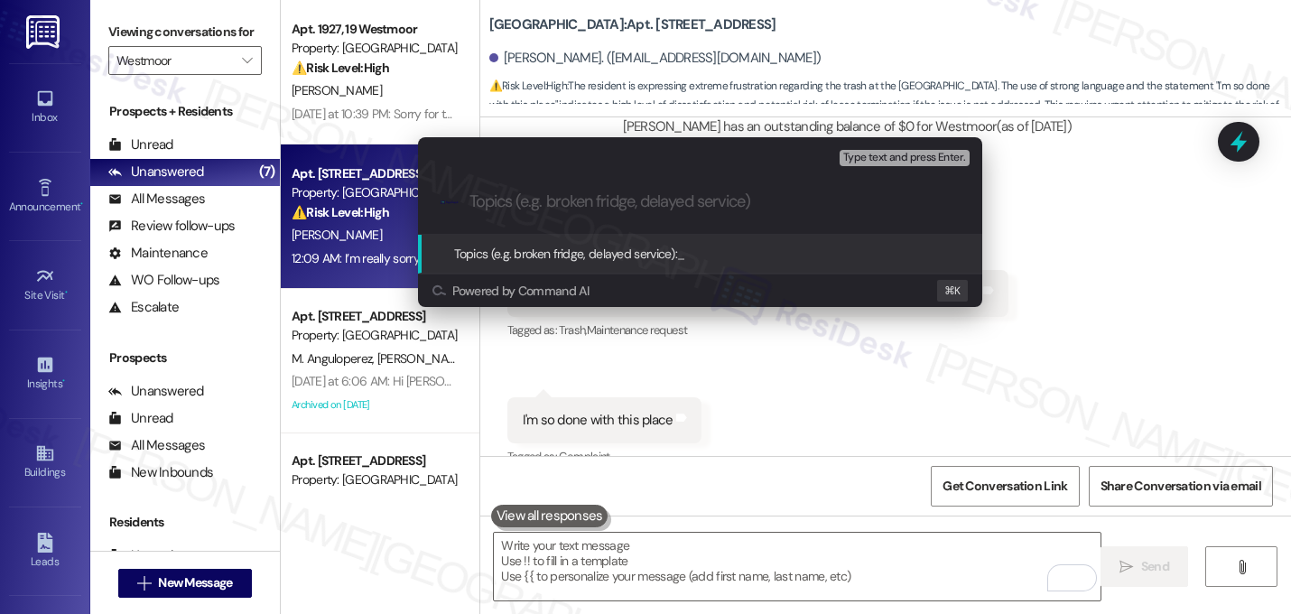
paste input "Feedback: Resident is upset about the trash in the dog park"
type input "Feedback: Resident is upset about the trash in the dog park"
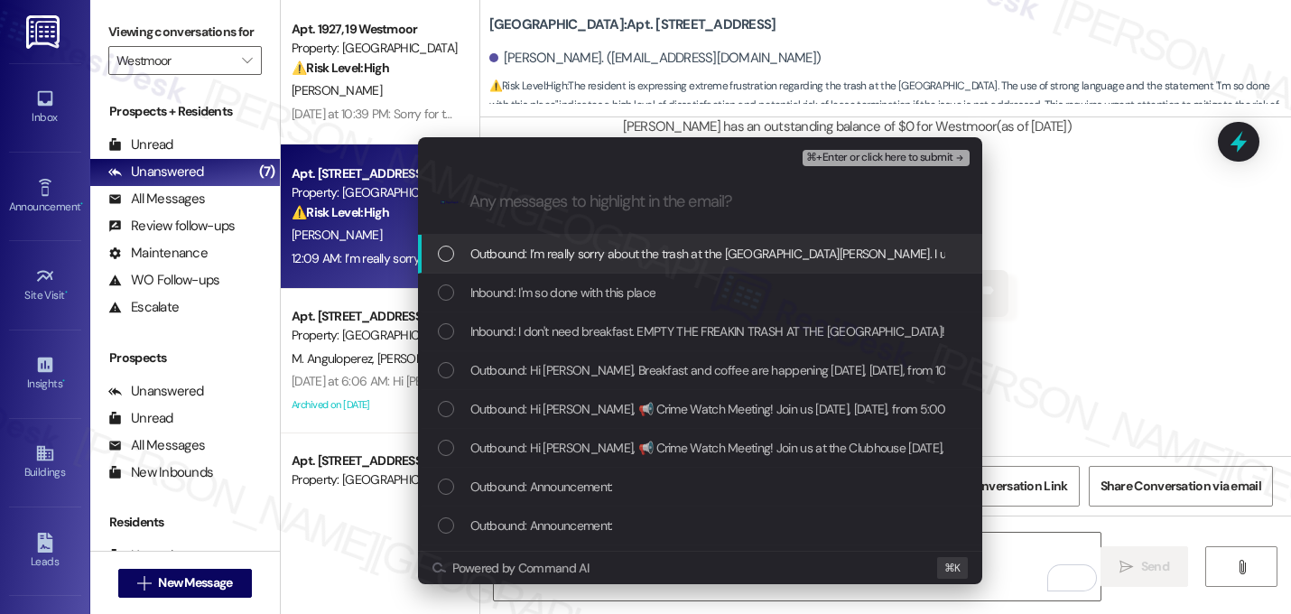
click at [516, 260] on span "Outbound: I’m really sorry about the trash at the dog park, Timothy. I understa…" at bounding box center [991, 254] width 1043 height 20
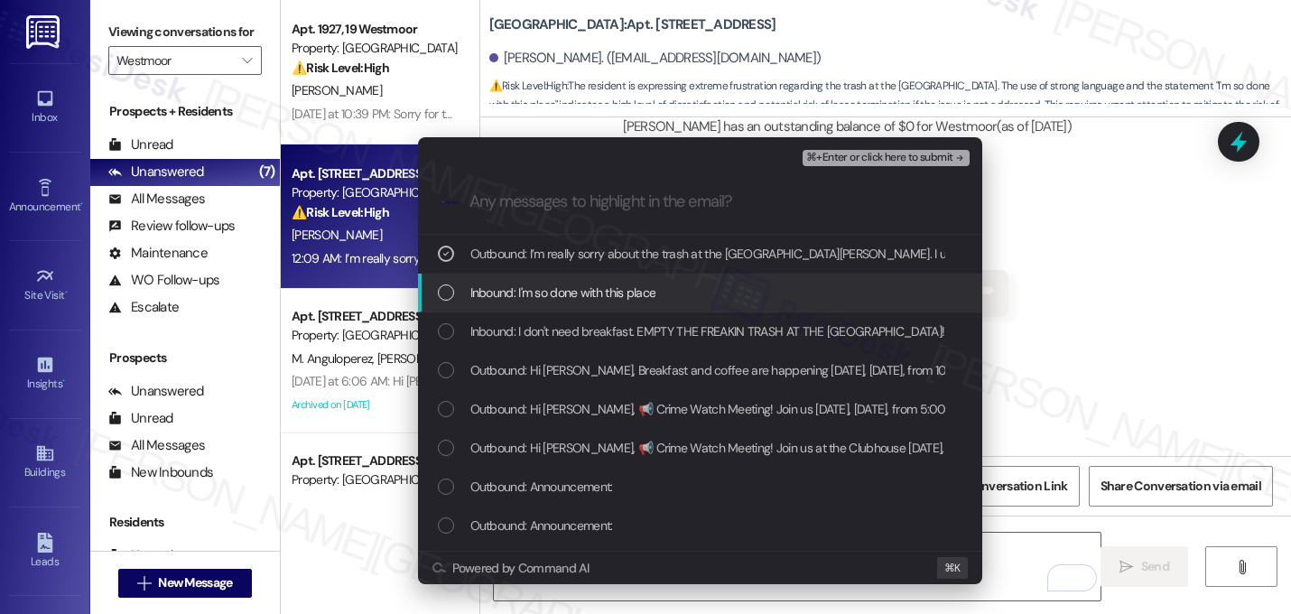
click at [514, 290] on span "Inbound: I'm so done with this place" at bounding box center [563, 292] width 186 height 20
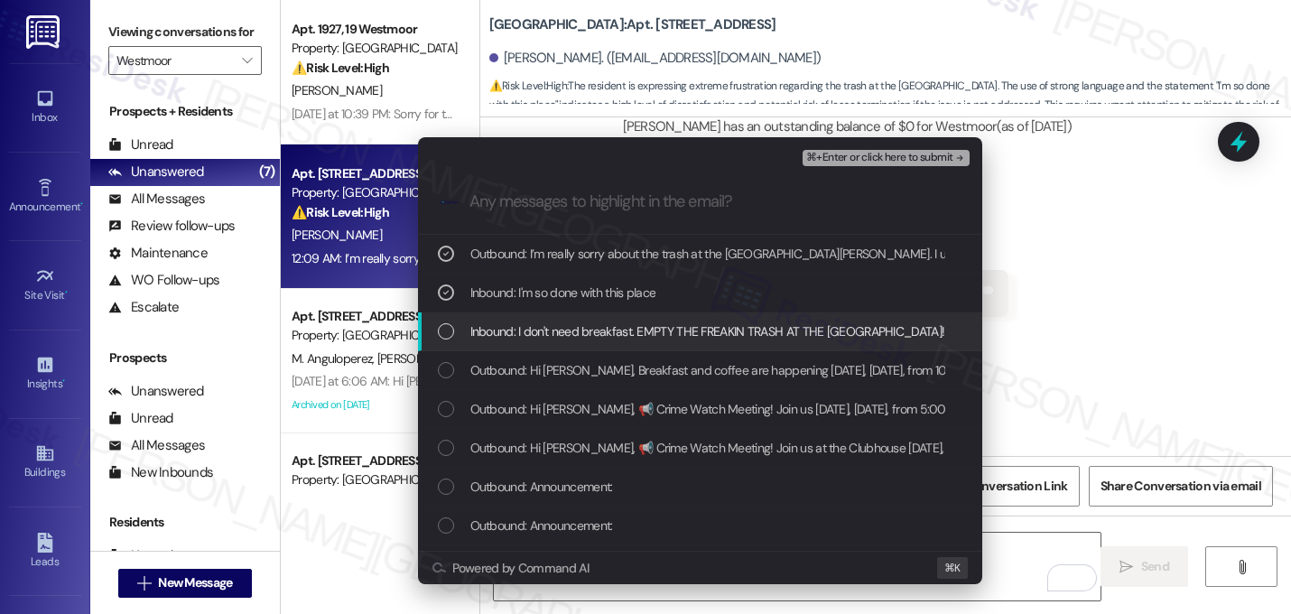
click at [512, 322] on span "Inbound: I don't need breakfast. EMPTY THE FREAKIN TRASH AT THE DOG PARK!!" at bounding box center [708, 331] width 477 height 20
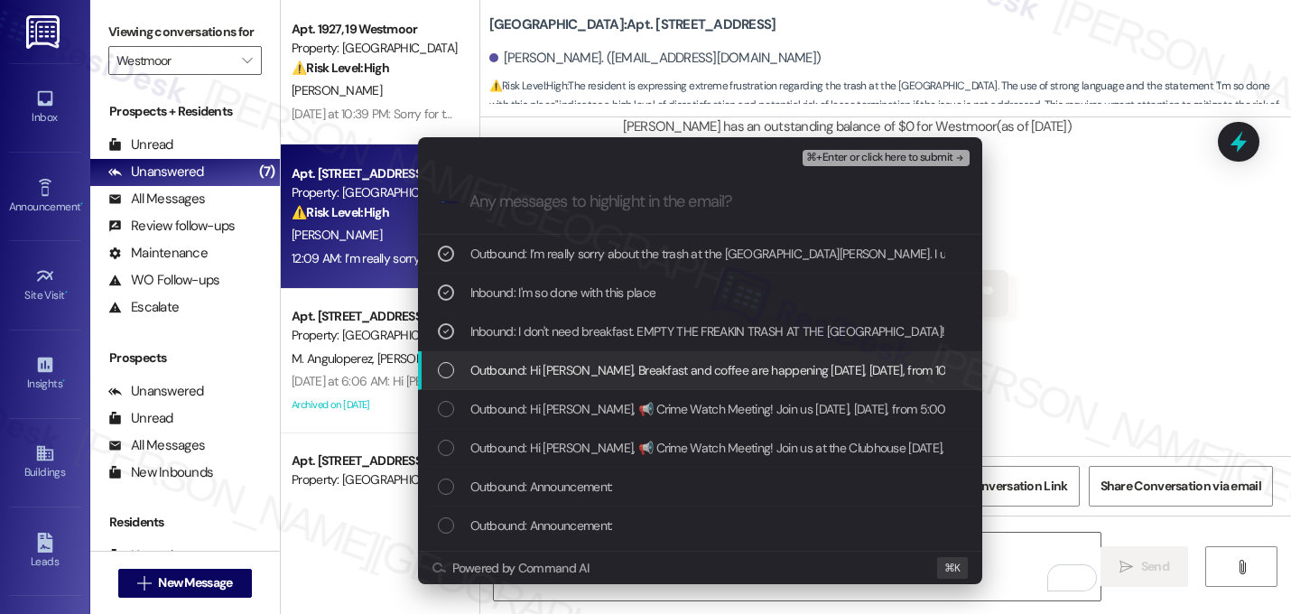
click at [515, 365] on span "Outbound: Hi Timothy, Breakfast and coffee are happening tomorrow, Friday, Sept…" at bounding box center [905, 370] width 871 height 20
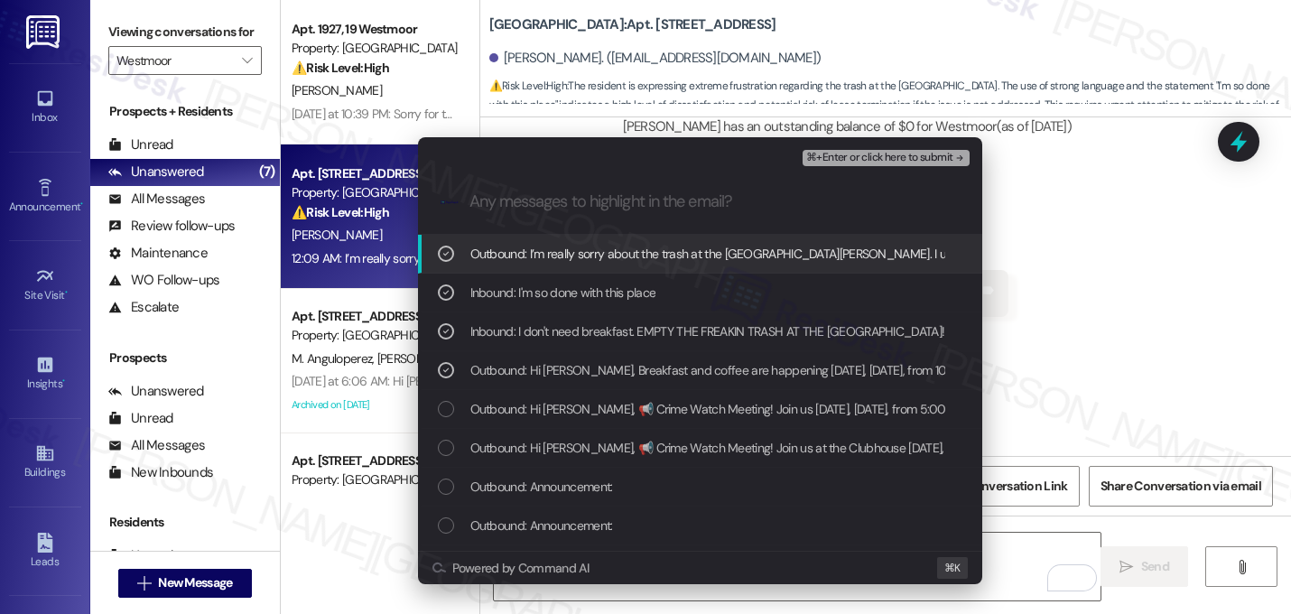
click at [955, 157] on icon "remove-block-⌘+enter-or click here to submit" at bounding box center [959, 158] width 13 height 13
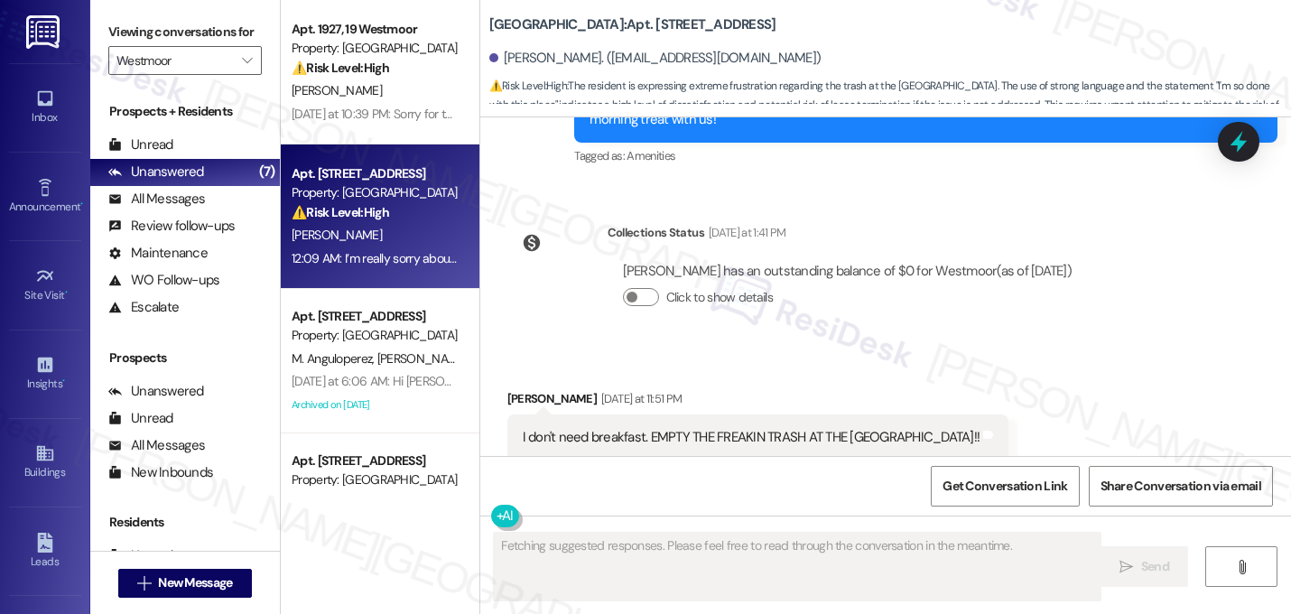
scroll to position [13428, 0]
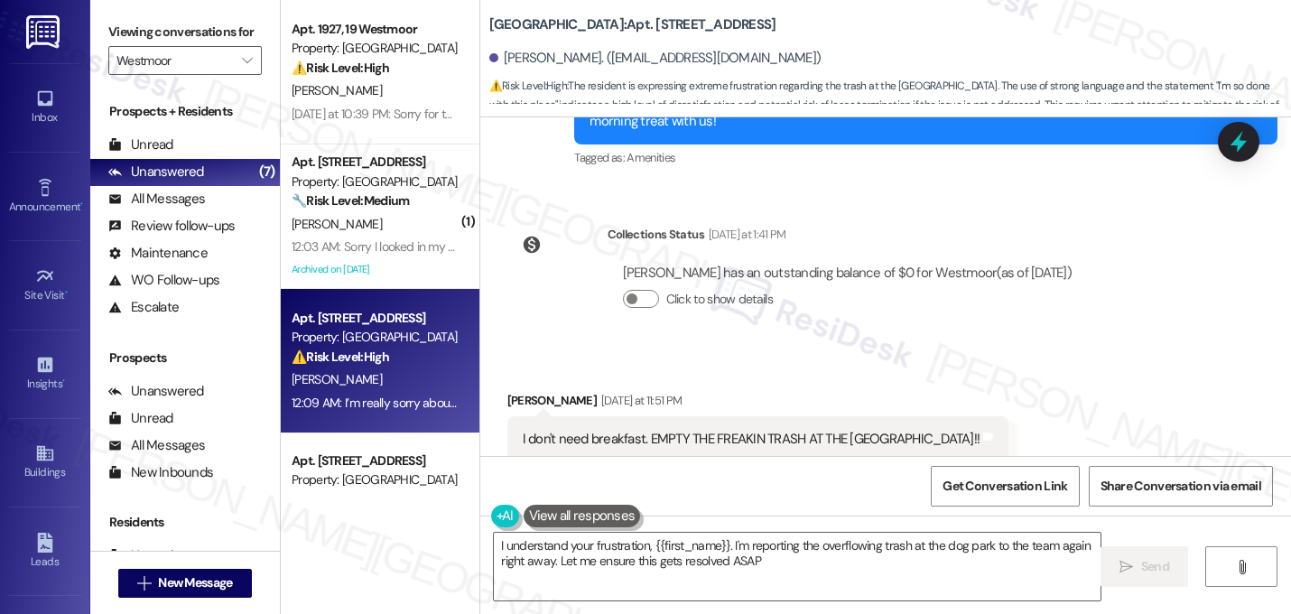
type textarea "I understand your frustration, {{first_name}}. I'm reporting the overflowing tr…"
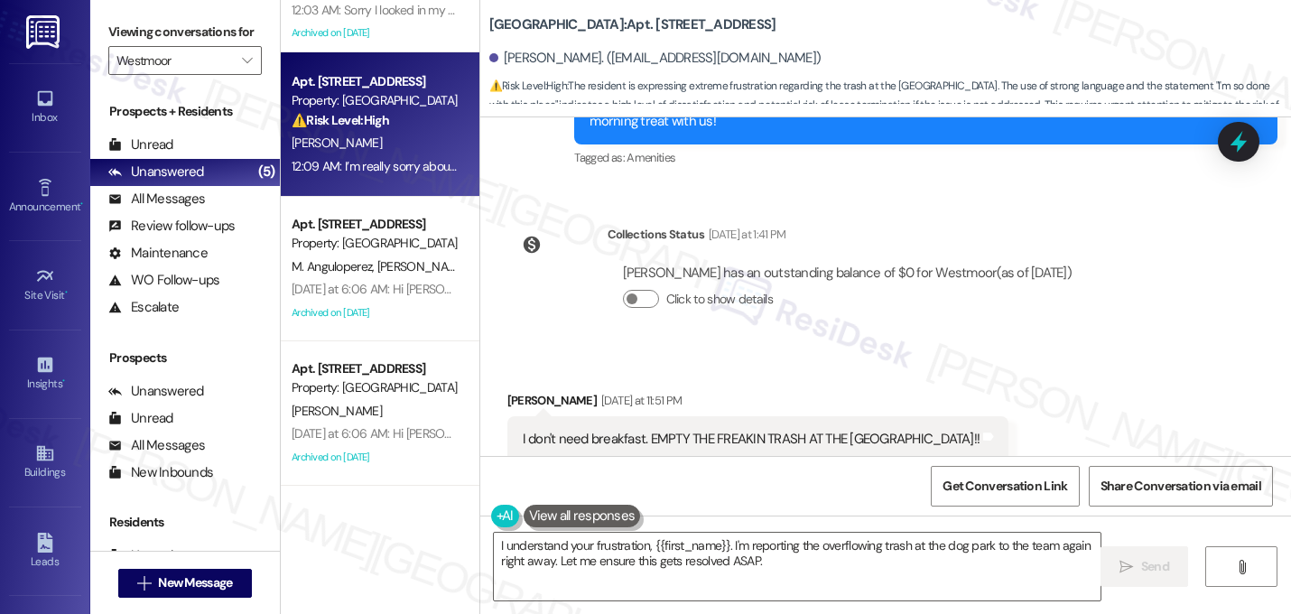
scroll to position [0, 0]
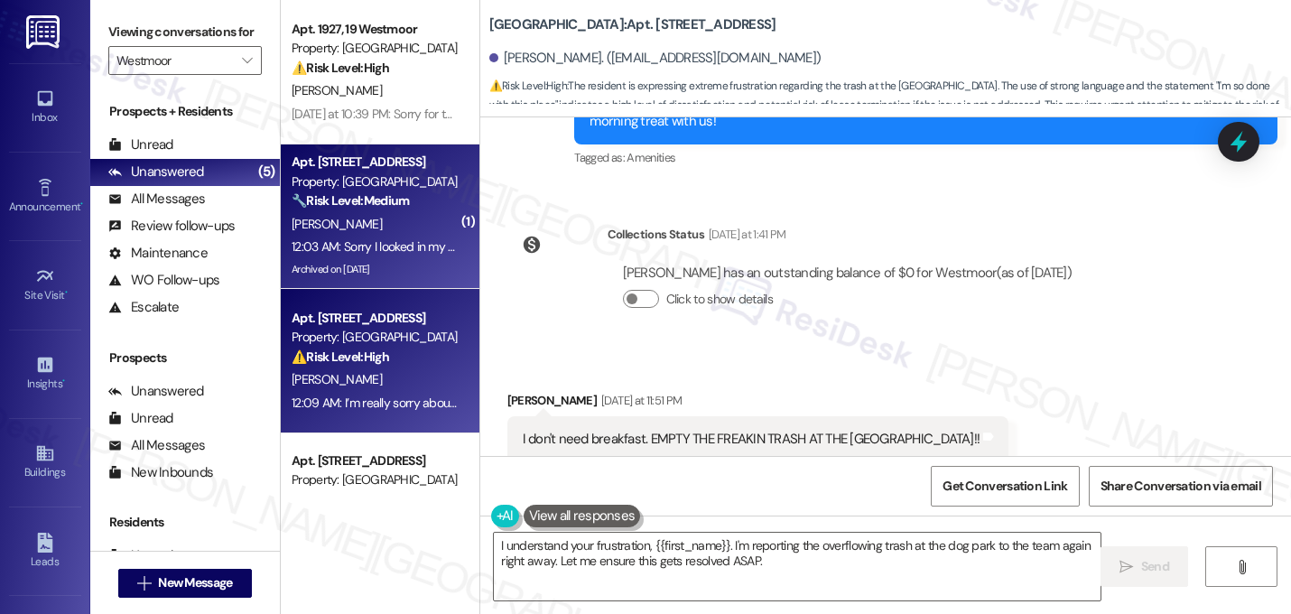
click at [402, 211] on div "Apt. 333, 3 Westmoor Property: Westmoor 🔧 Risk Level: Medium The resident initi…" at bounding box center [375, 181] width 171 height 61
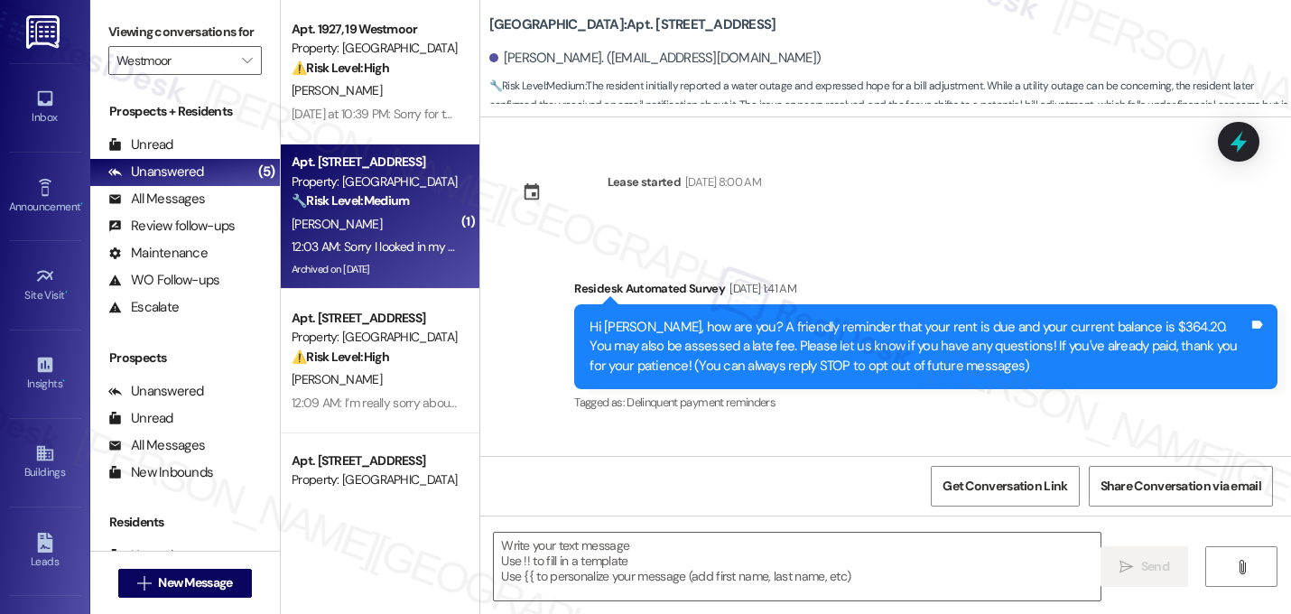
scroll to position [17238, 0]
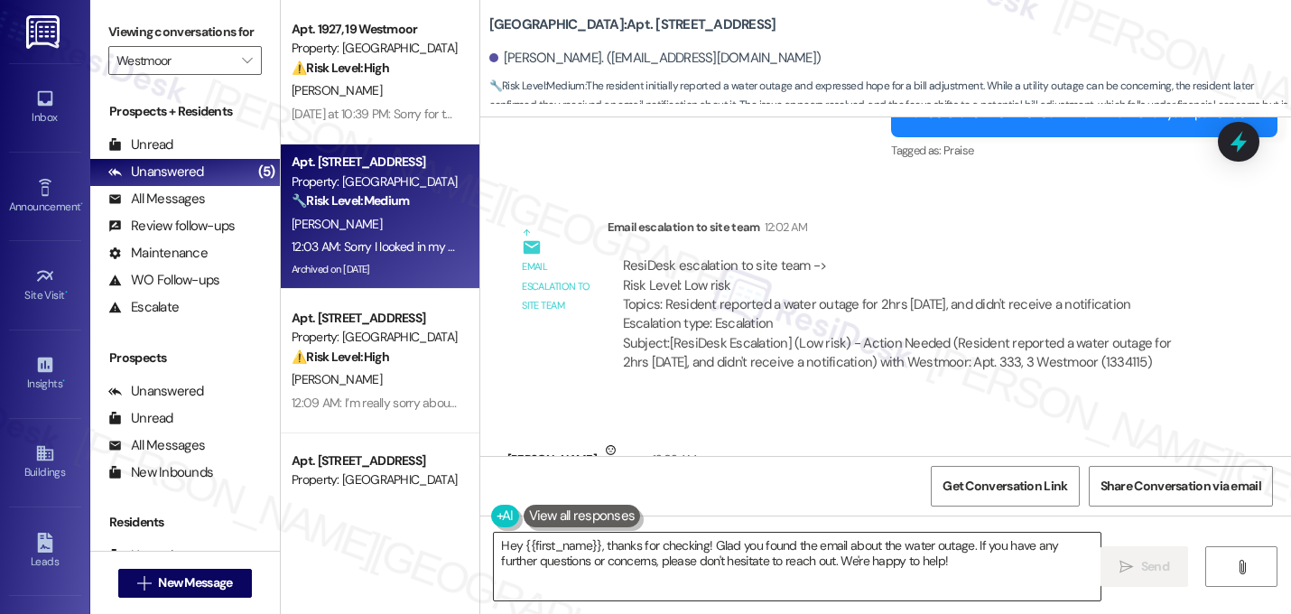
click at [601, 542] on textarea "Hey {{first_name}}, thanks for checking! Glad you found the email about the wat…" at bounding box center [797, 566] width 606 height 68
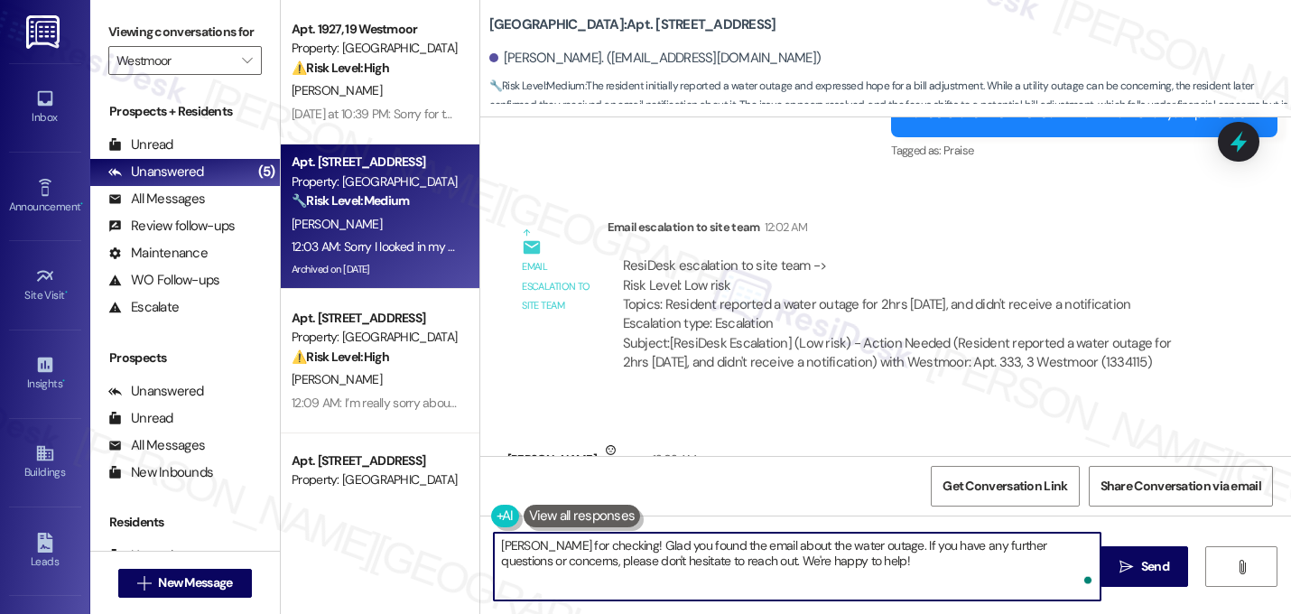
type textarea "Thanks for checking! Glad you found the email about the water outage. If you ha…"
click at [843, 560] on textarea "Thanks for checking! Glad you found the email about the water outage. If you ha…" at bounding box center [797, 566] width 606 height 68
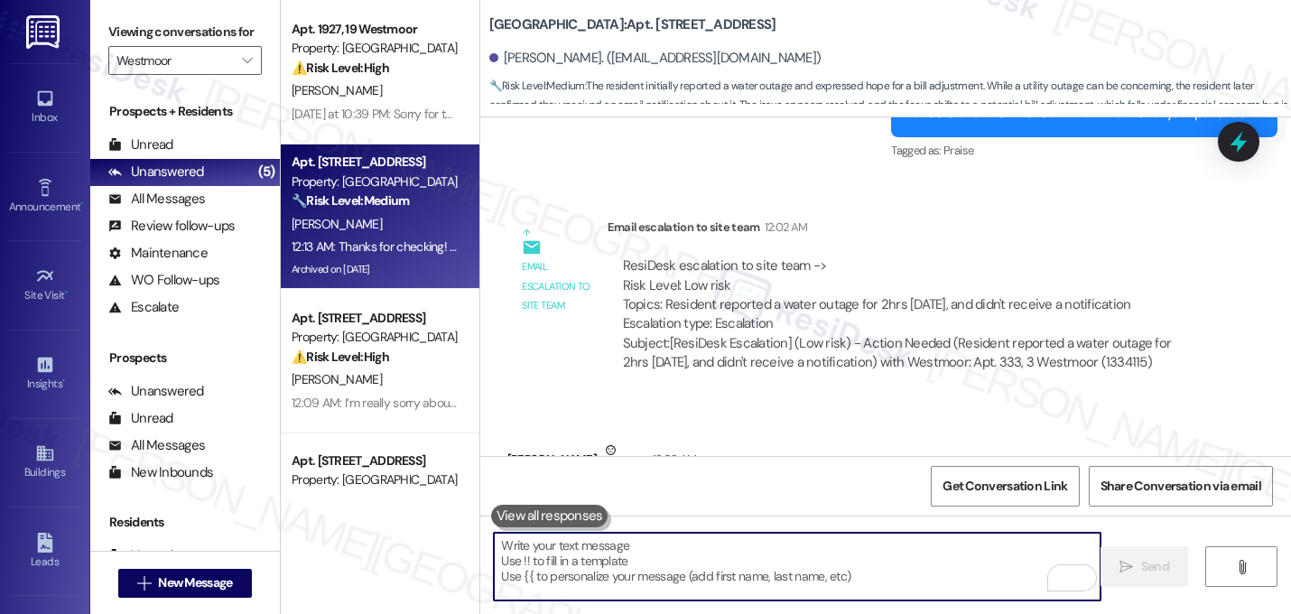
click at [967, 400] on div "Received via SMS Xavian White Neutral 12:03 AM Sorry I looked in my email and s…" at bounding box center [885, 485] width 810 height 171
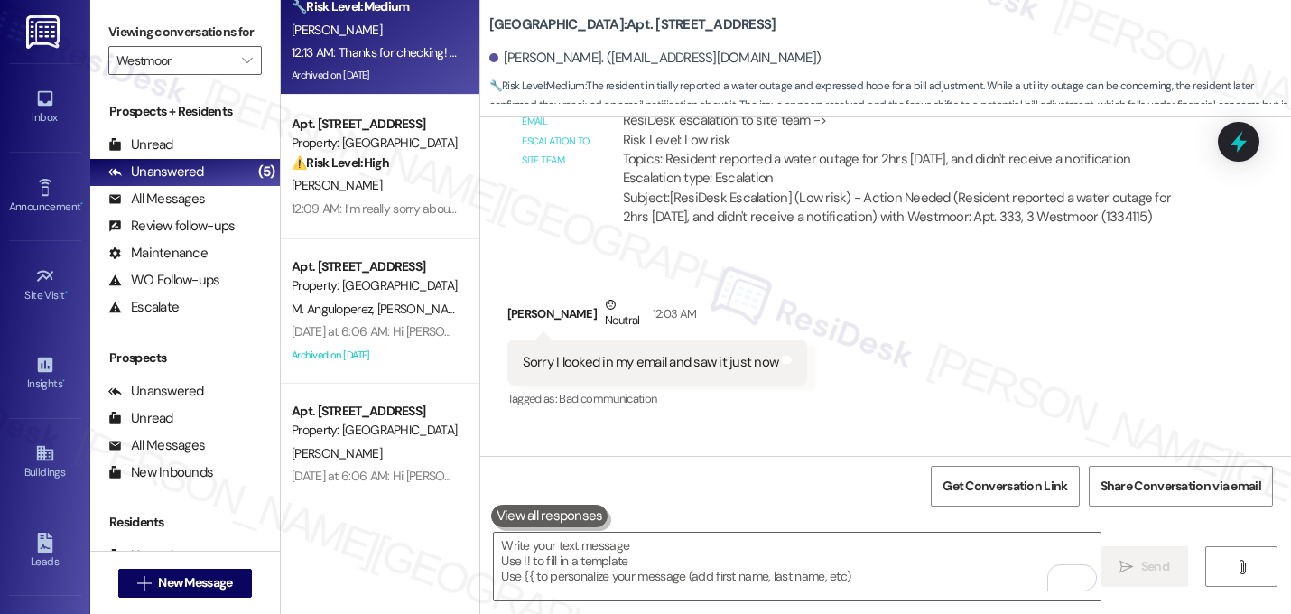
scroll to position [236, 0]
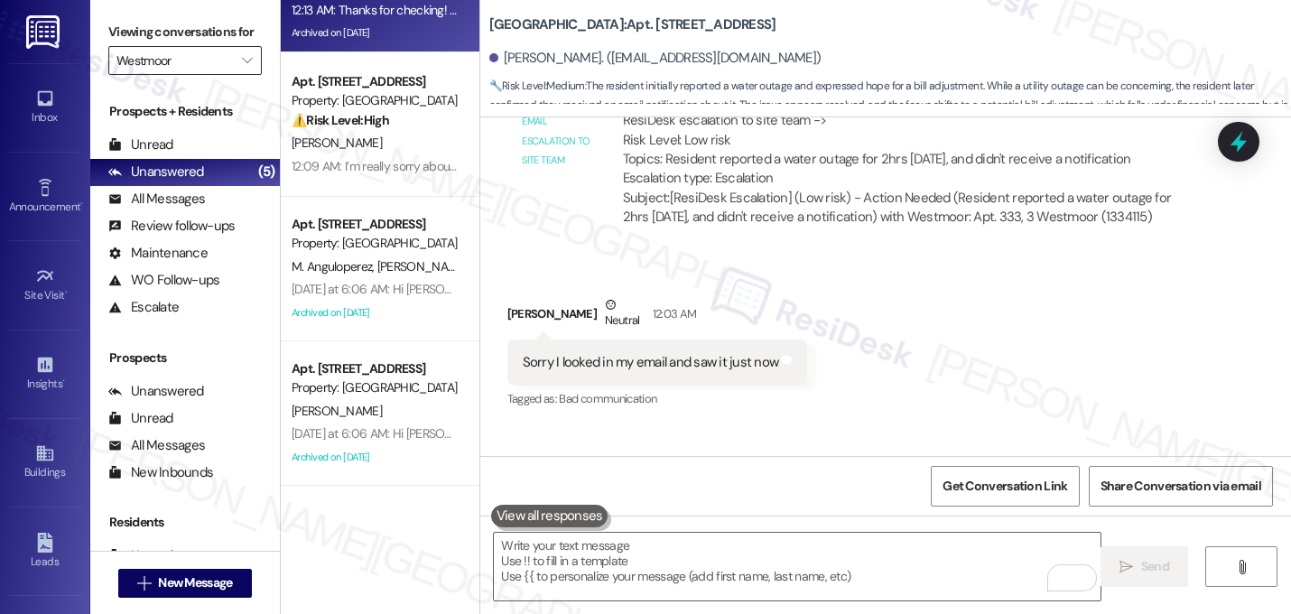
click at [188, 75] on input "Westmoor" at bounding box center [174, 60] width 116 height 29
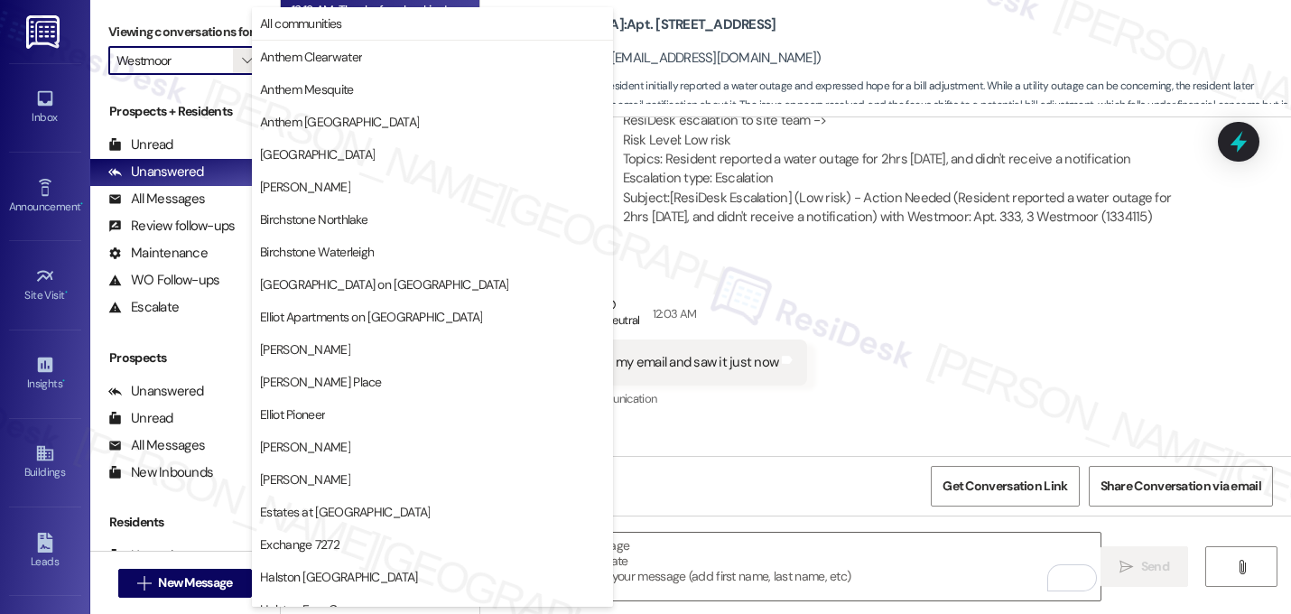
scroll to position [701, 0]
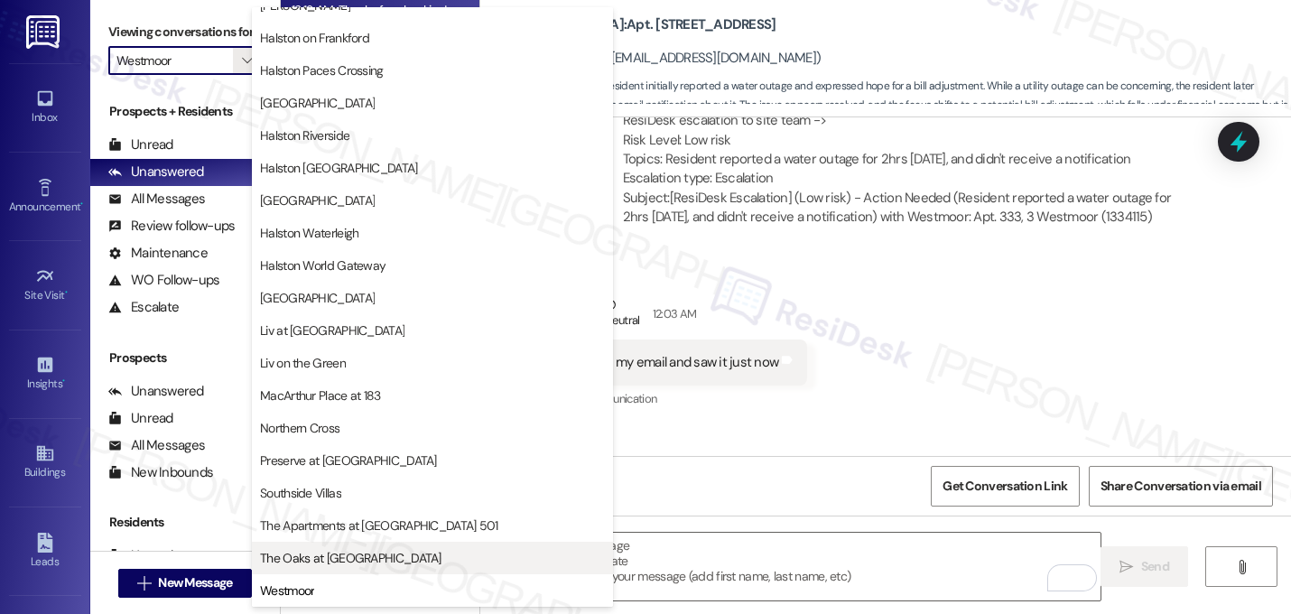
click at [323, 571] on button "The Oaks at [GEOGRAPHIC_DATA]" at bounding box center [432, 557] width 361 height 32
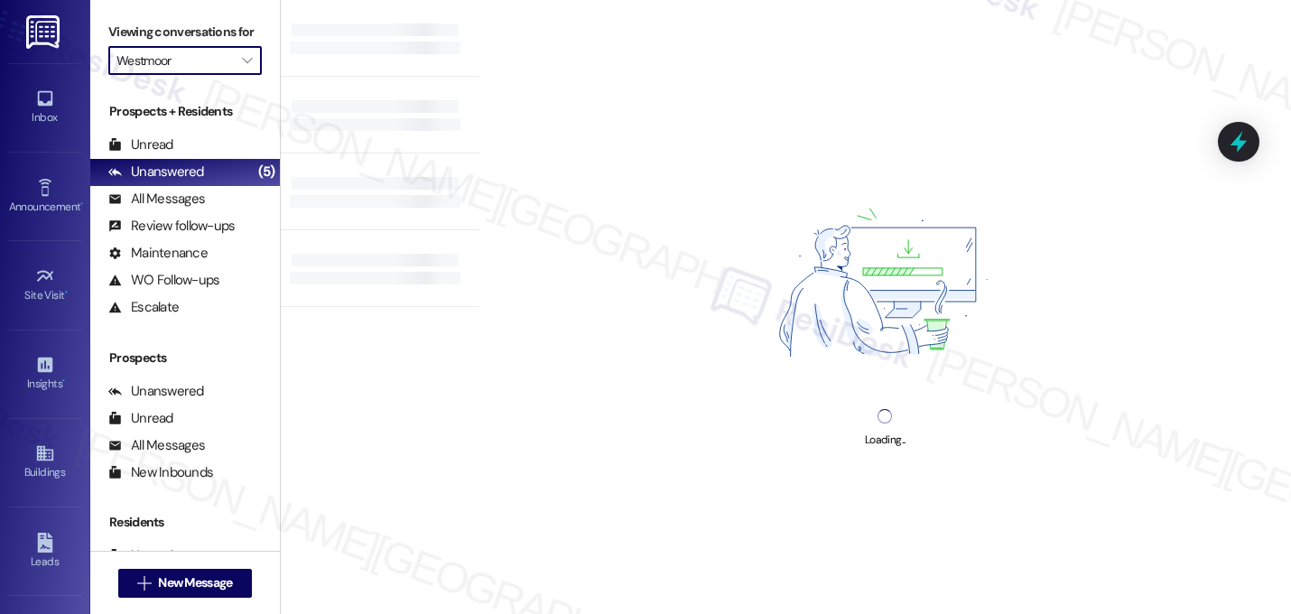
type input "The Oaks at [GEOGRAPHIC_DATA]"
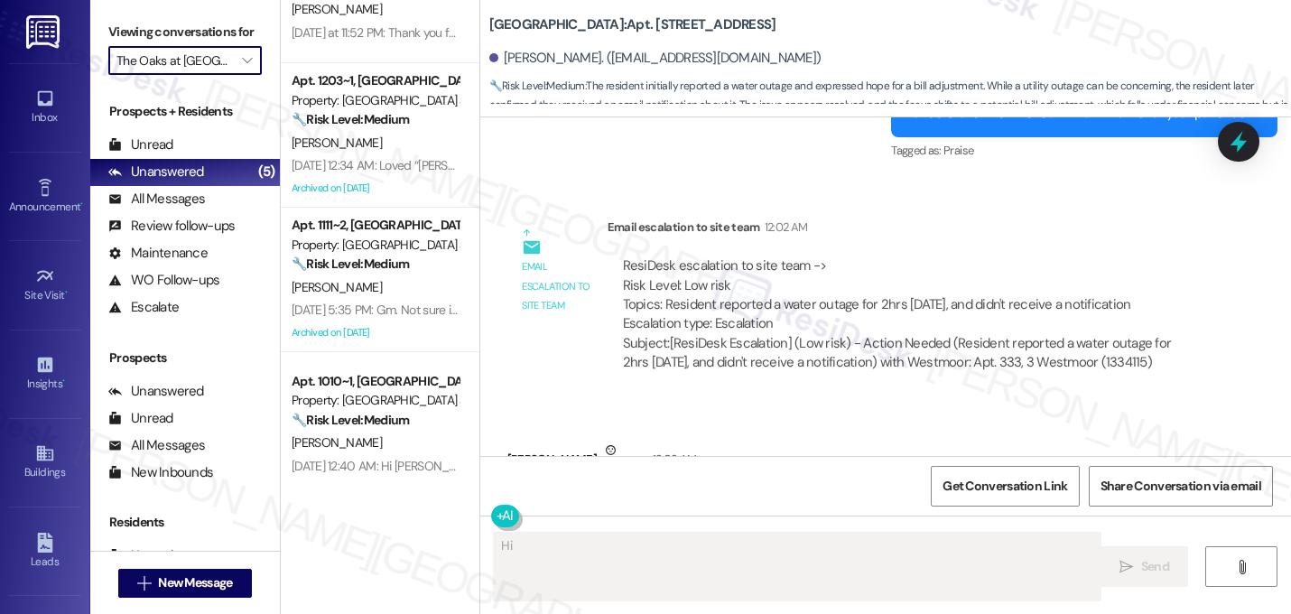
scroll to position [236, 0]
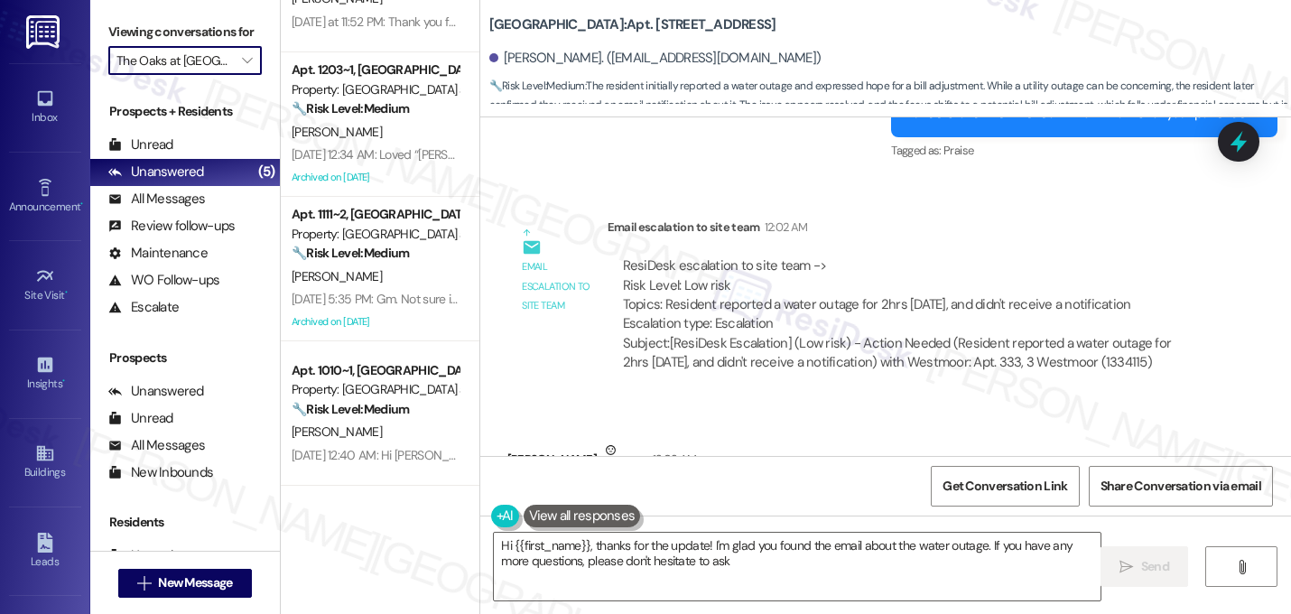
type textarea "Hi {{first_name}}, thanks for the update! I'm glad you found the email about th…"
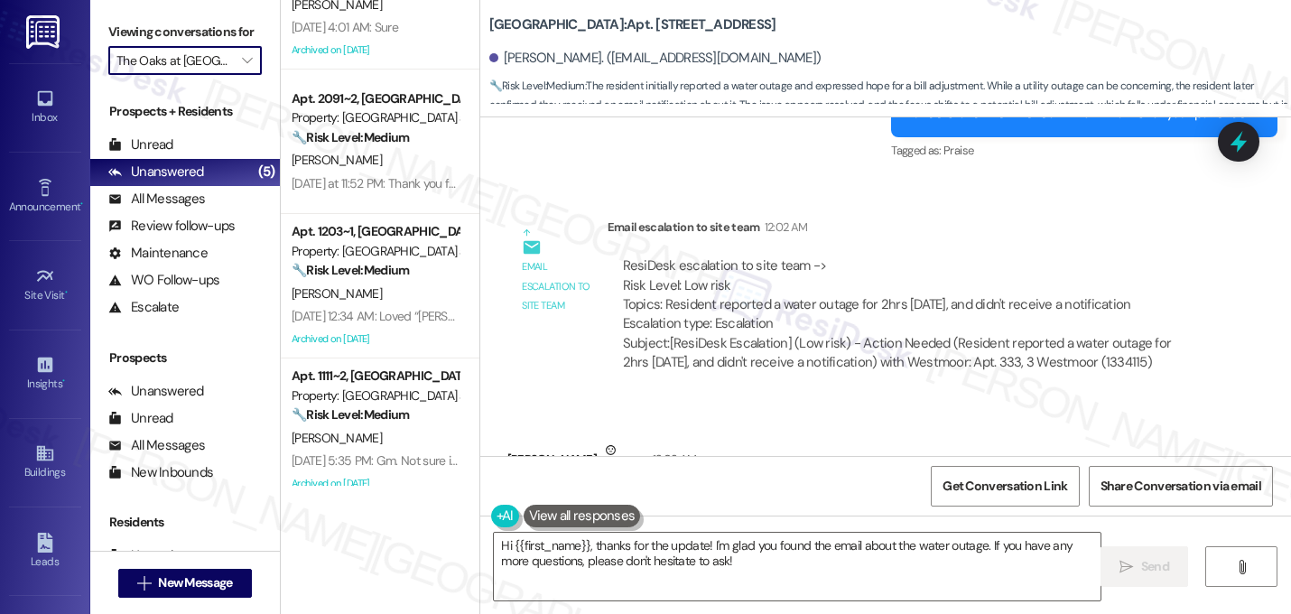
scroll to position [0, 0]
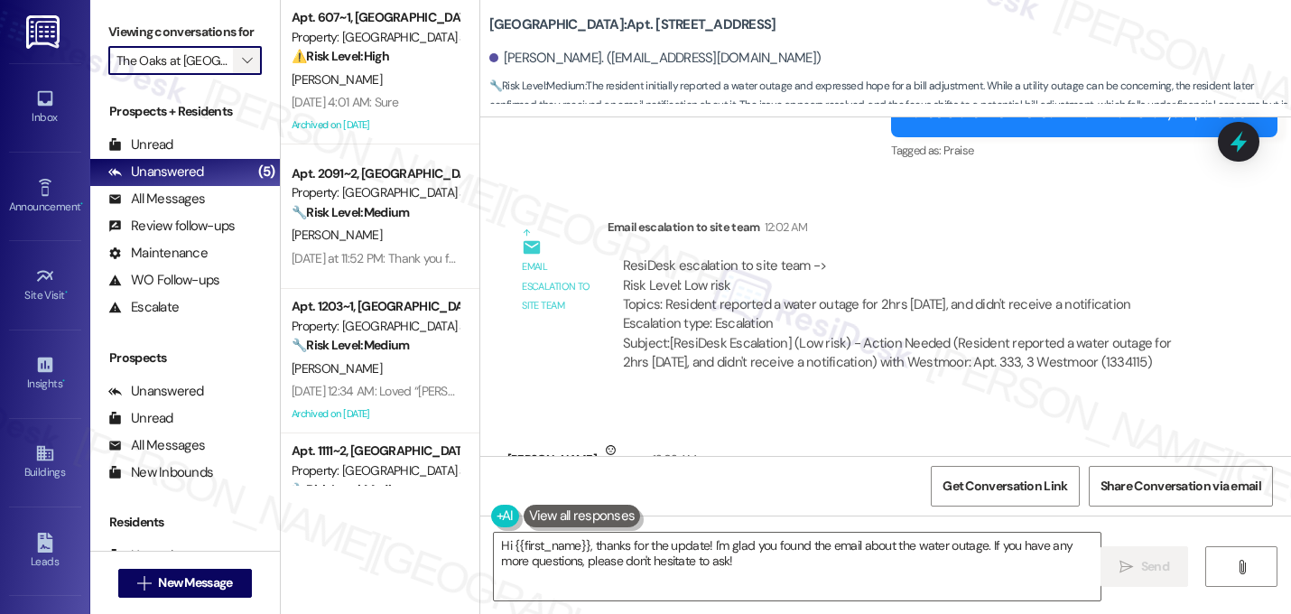
click at [246, 75] on button "" at bounding box center [247, 60] width 29 height 29
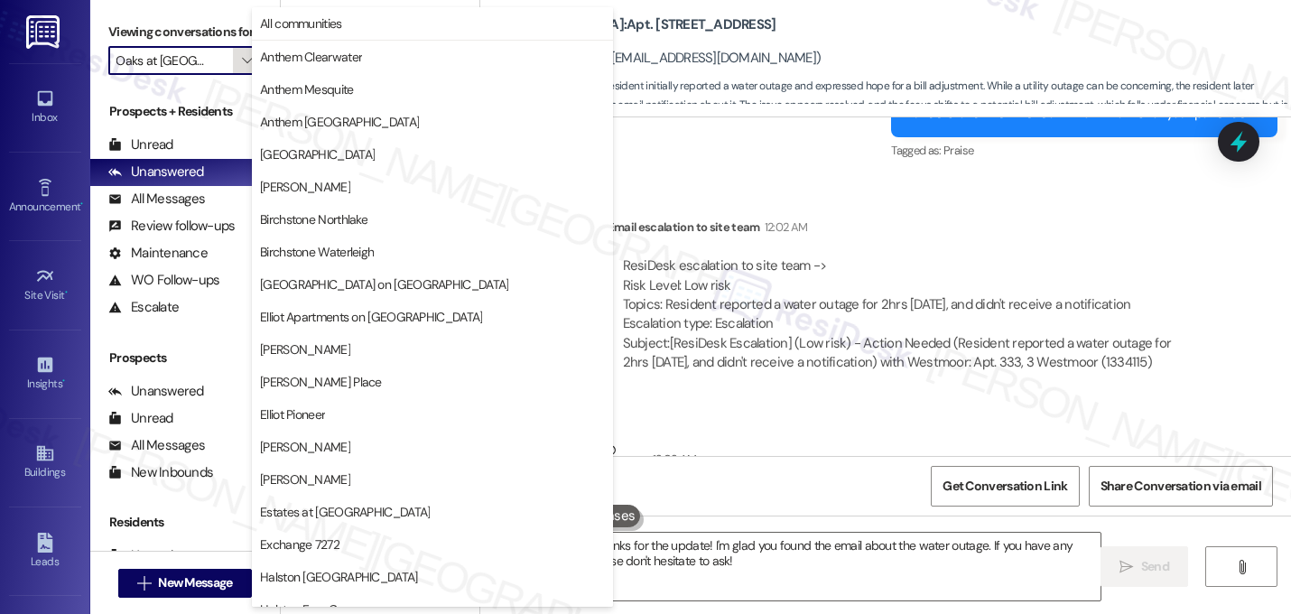
scroll to position [701, 0]
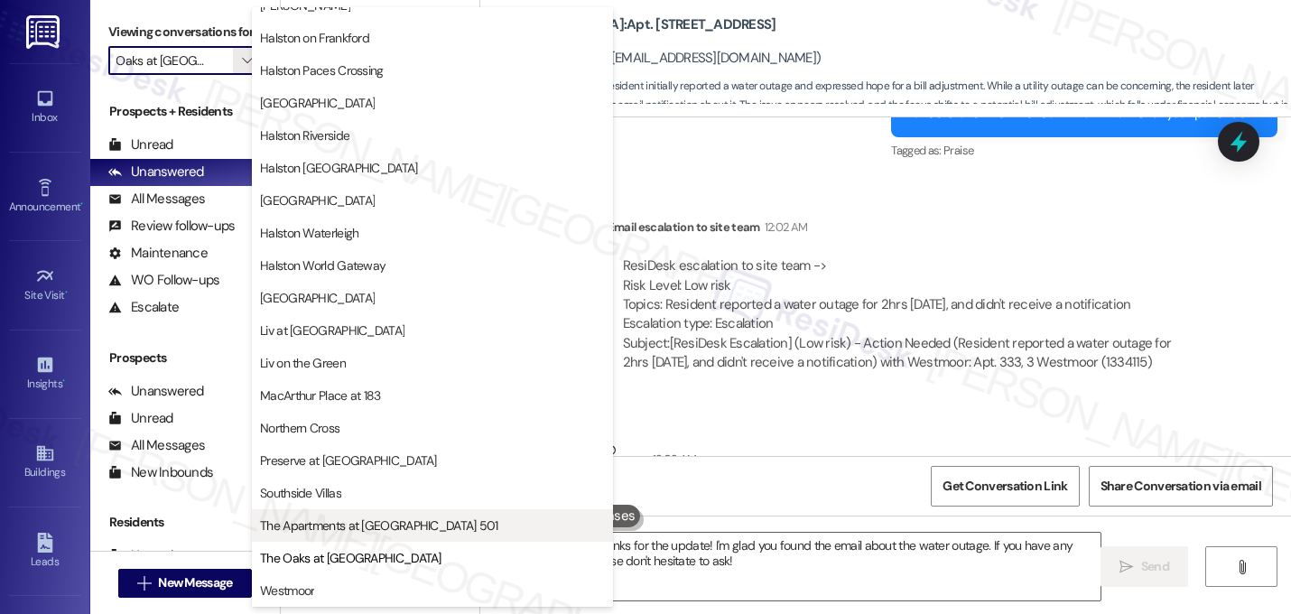
click at [366, 524] on span "The Apartments at [GEOGRAPHIC_DATA] 501" at bounding box center [379, 525] width 238 height 18
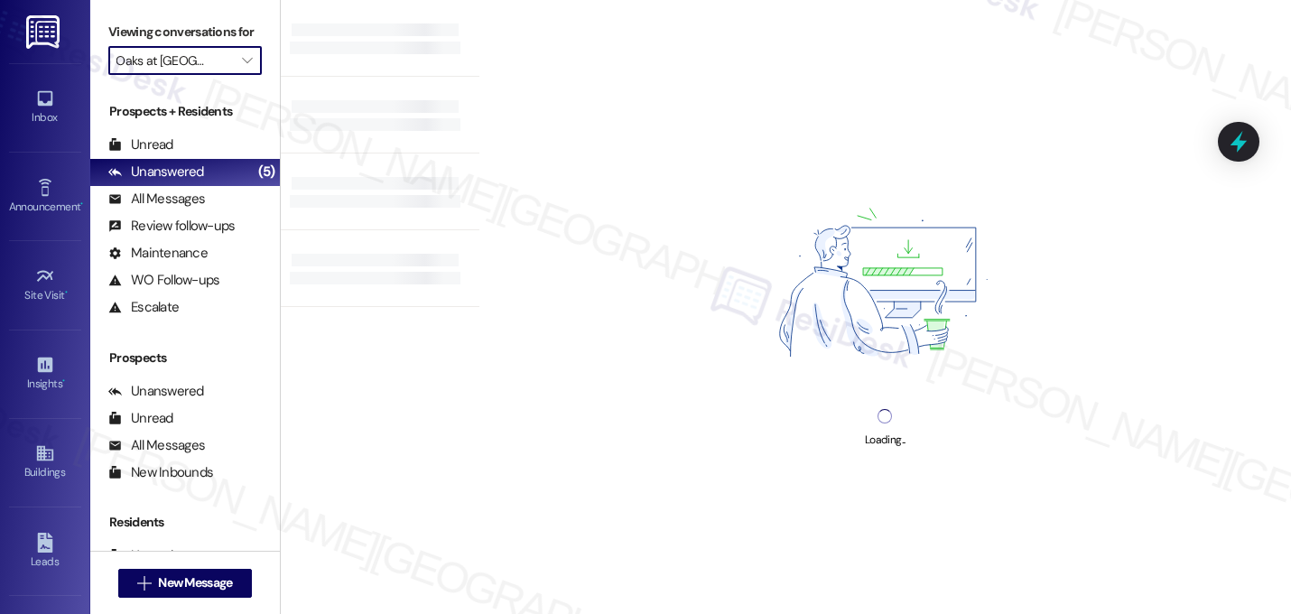
type input "The Apartments at [GEOGRAPHIC_DATA] 501"
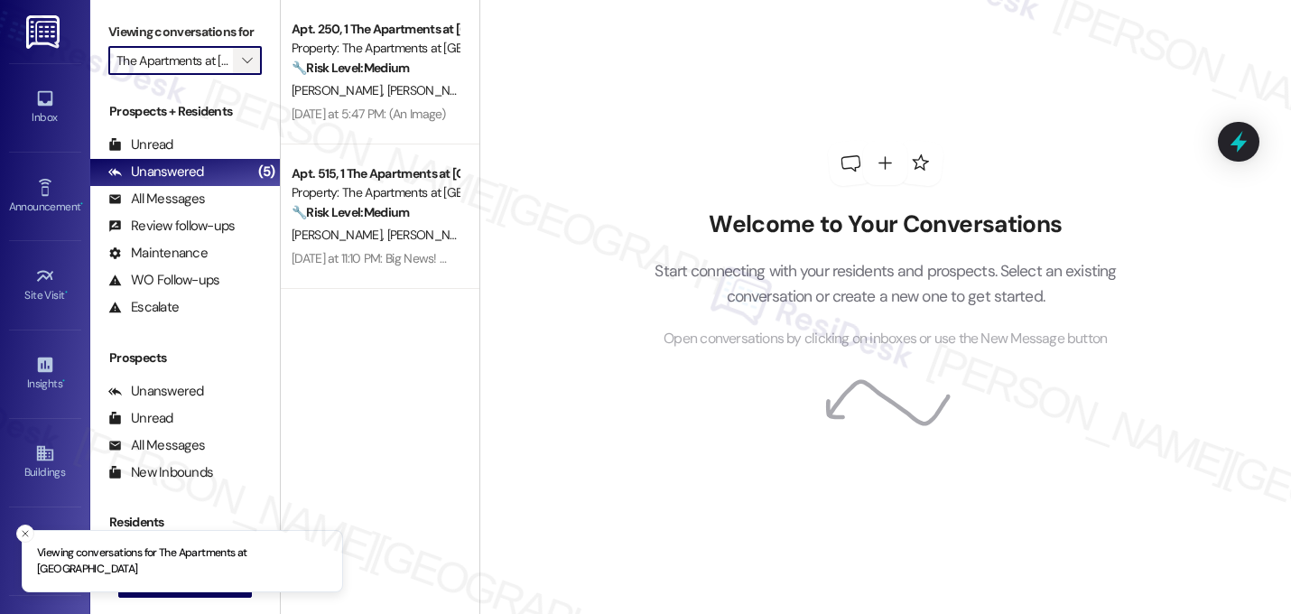
click at [233, 75] on button "" at bounding box center [247, 60] width 29 height 29
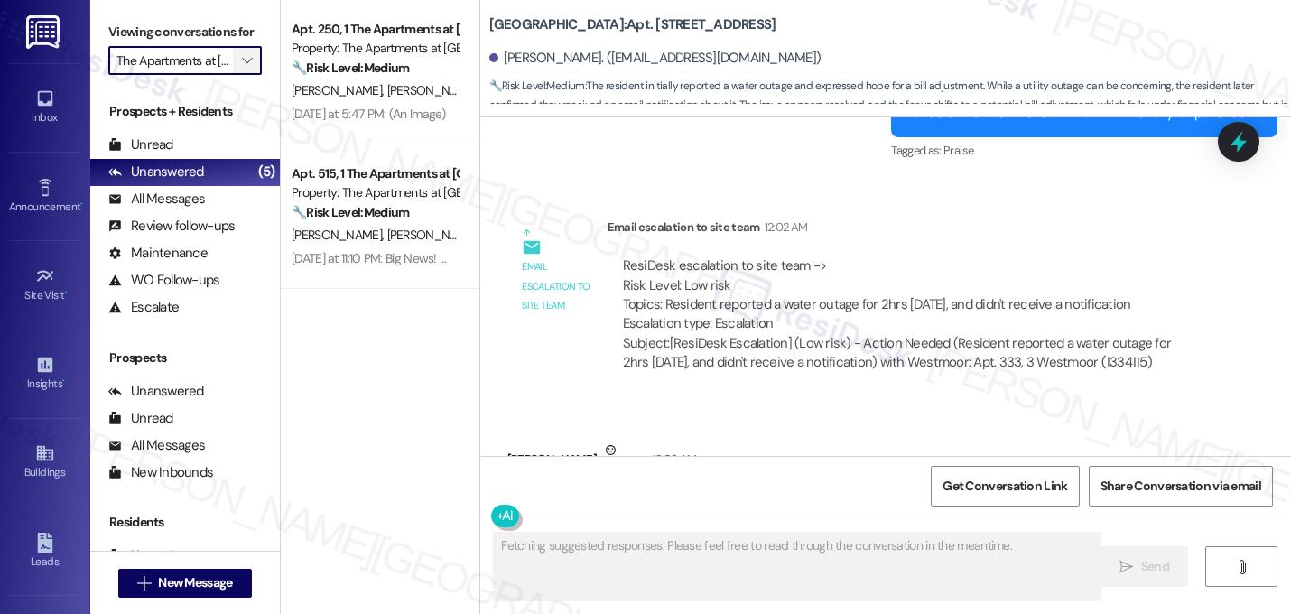
click at [233, 75] on button "" at bounding box center [247, 60] width 29 height 29
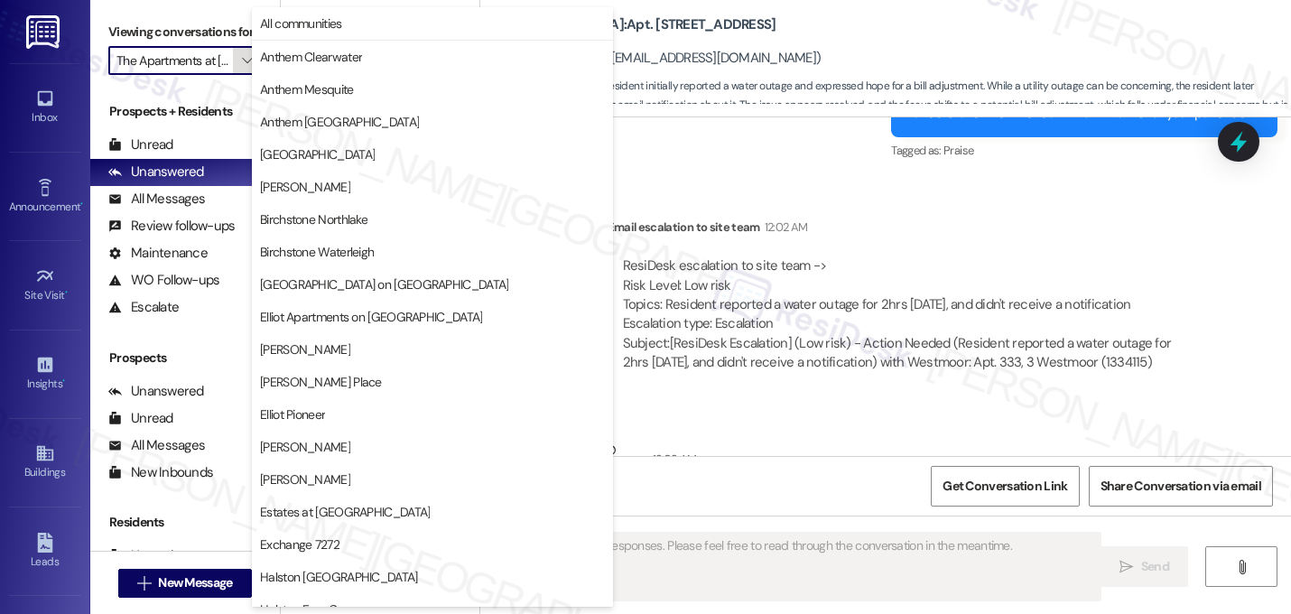
scroll to position [701, 0]
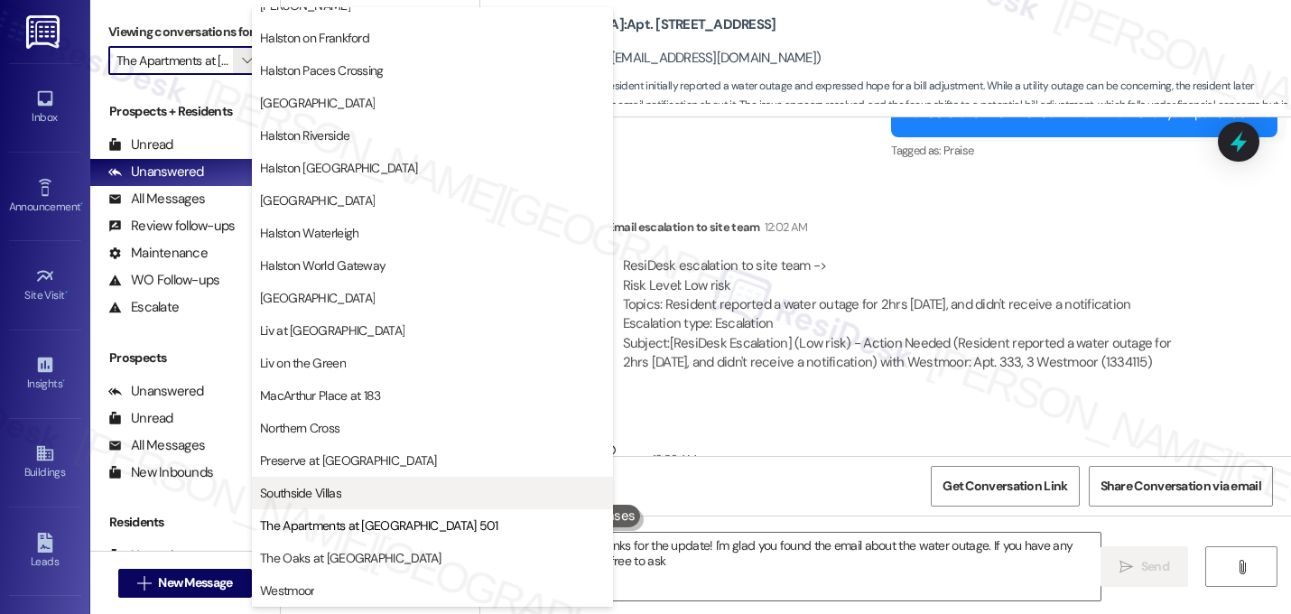
type textarea "Hi {{first_name}}, thanks for the update! I'm glad you found the email about th…"
click at [338, 486] on span "Southside Villas" at bounding box center [300, 493] width 81 height 18
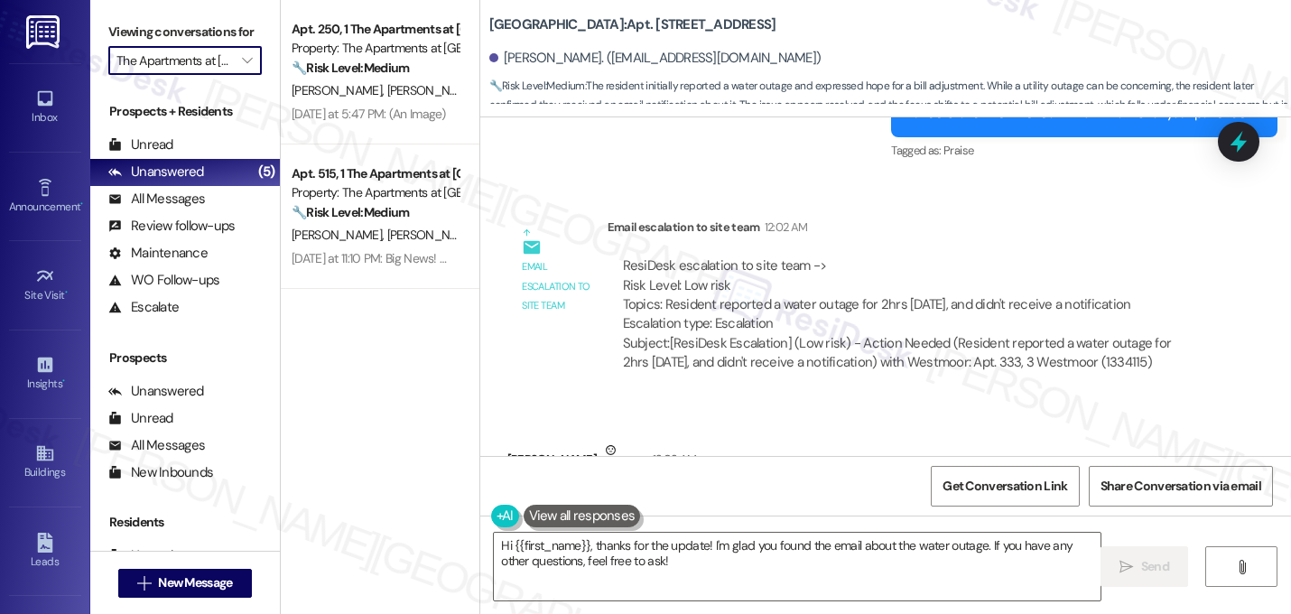
type input "Southside Villas"
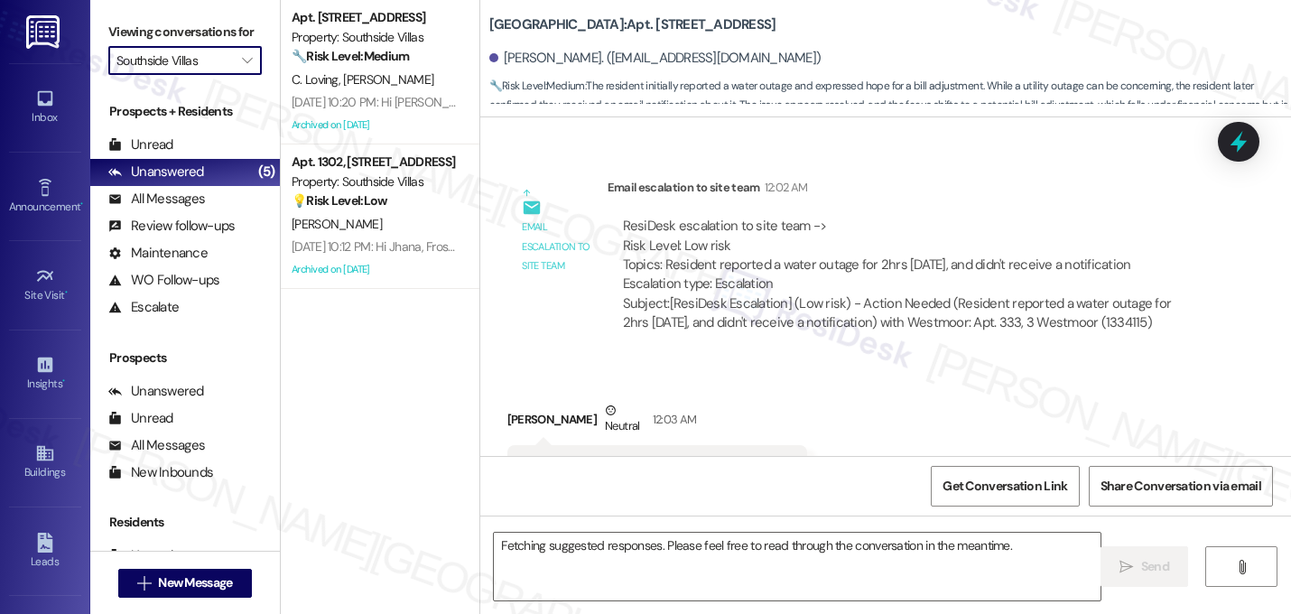
scroll to position [17238, 0]
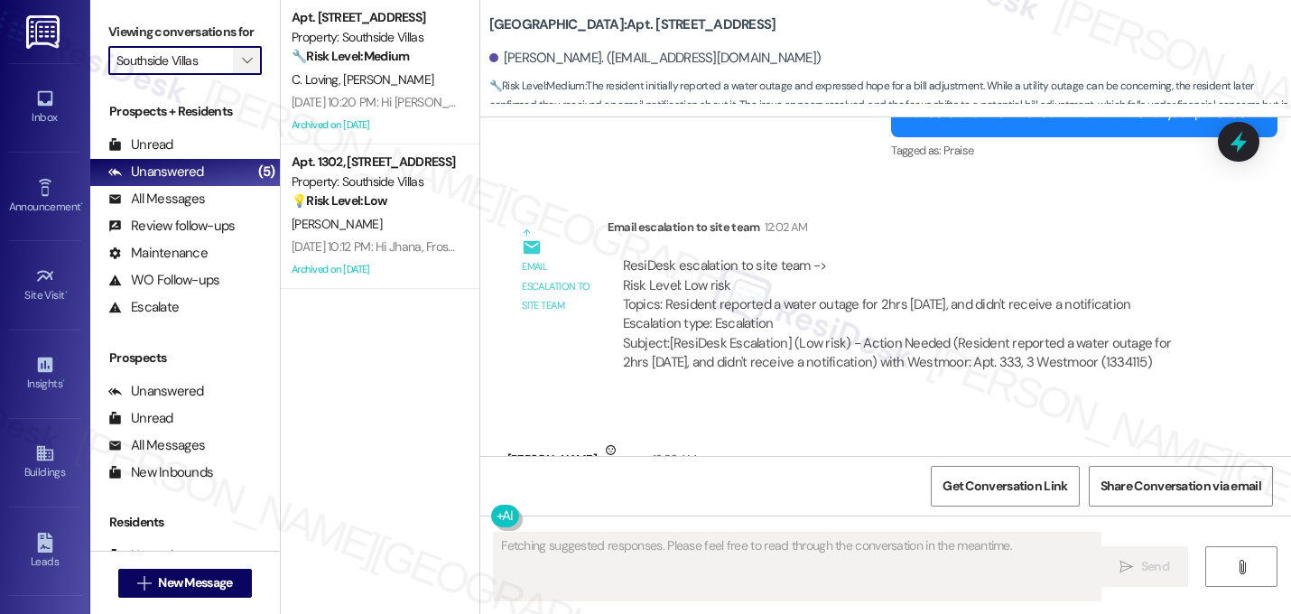
click at [233, 75] on button "" at bounding box center [247, 60] width 29 height 29
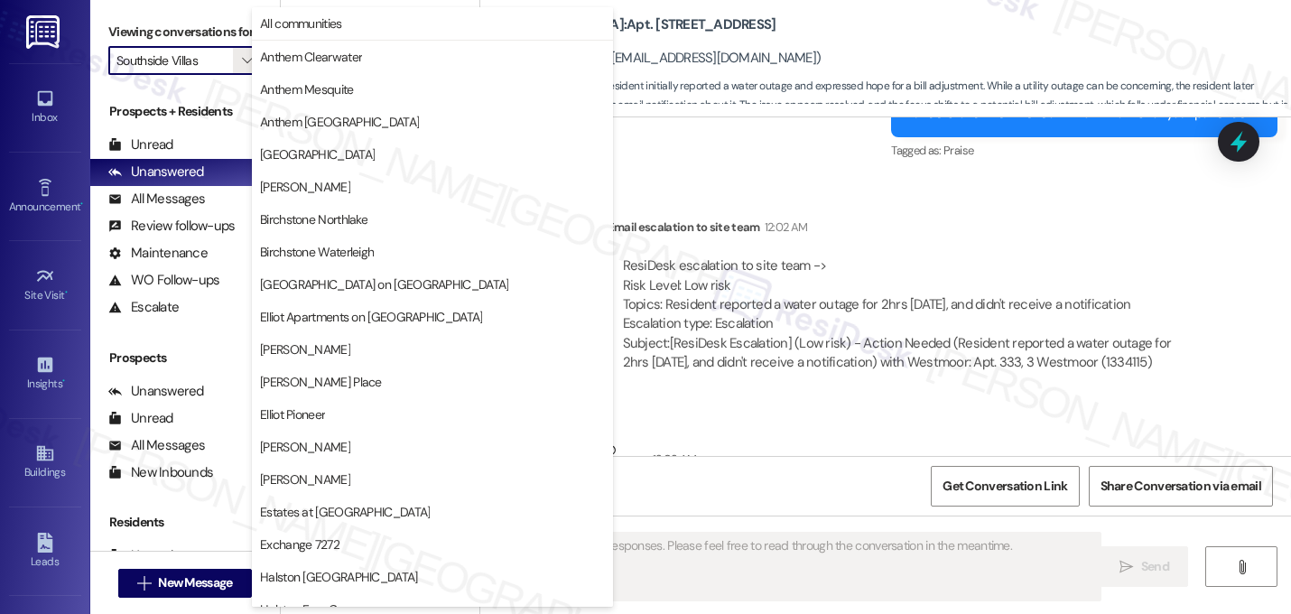
scroll to position [701, 0]
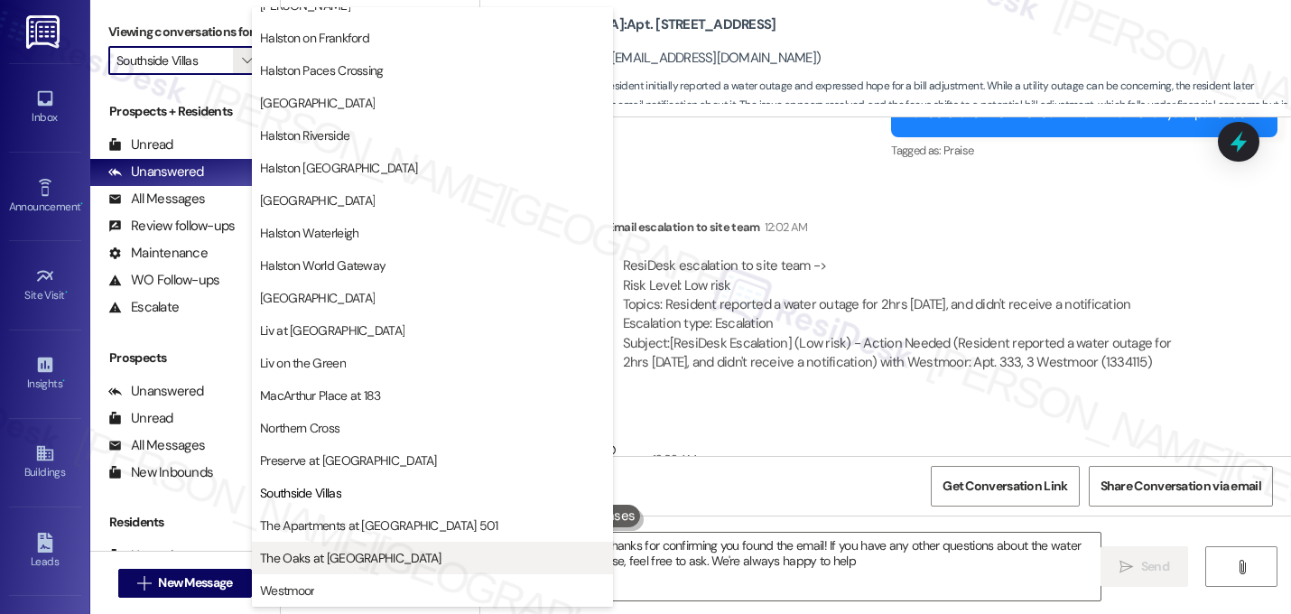
type textarea "Hey {{first_name}}, thanks for confirming you found the email! If you have any …"
click at [328, 561] on span "The Oaks at [GEOGRAPHIC_DATA]" at bounding box center [350, 558] width 181 height 18
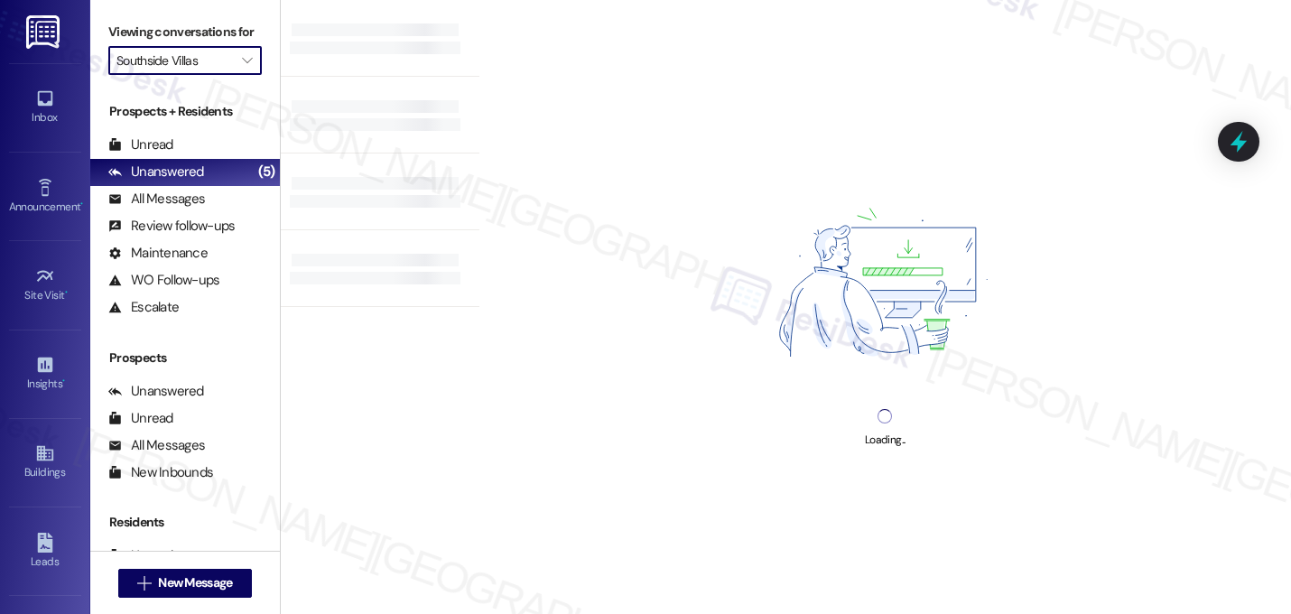
type input "The Oaks at [GEOGRAPHIC_DATA]"
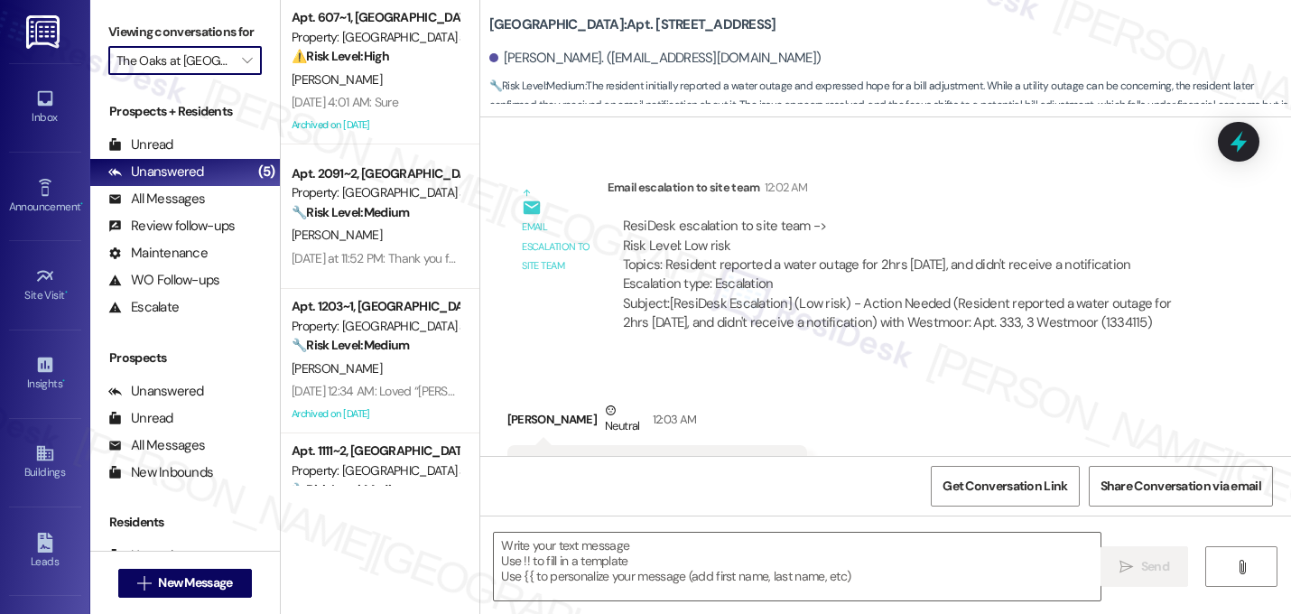
scroll to position [17238, 0]
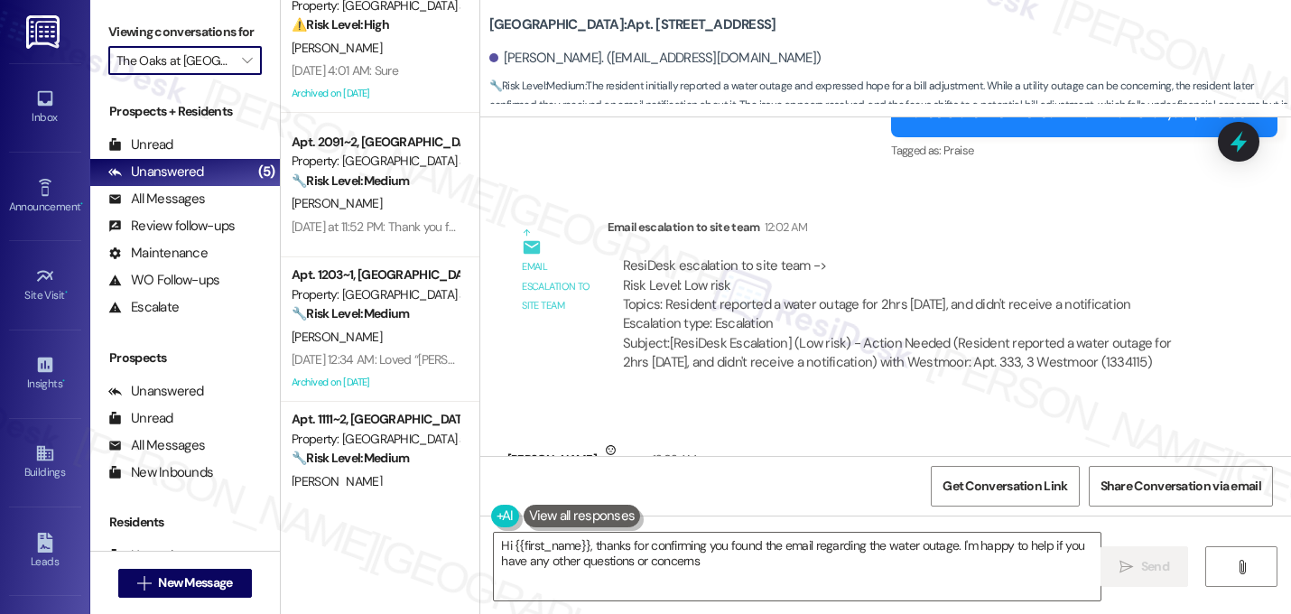
type textarea "Hi {{first_name}}, thanks for confirming you found the email regarding the wate…"
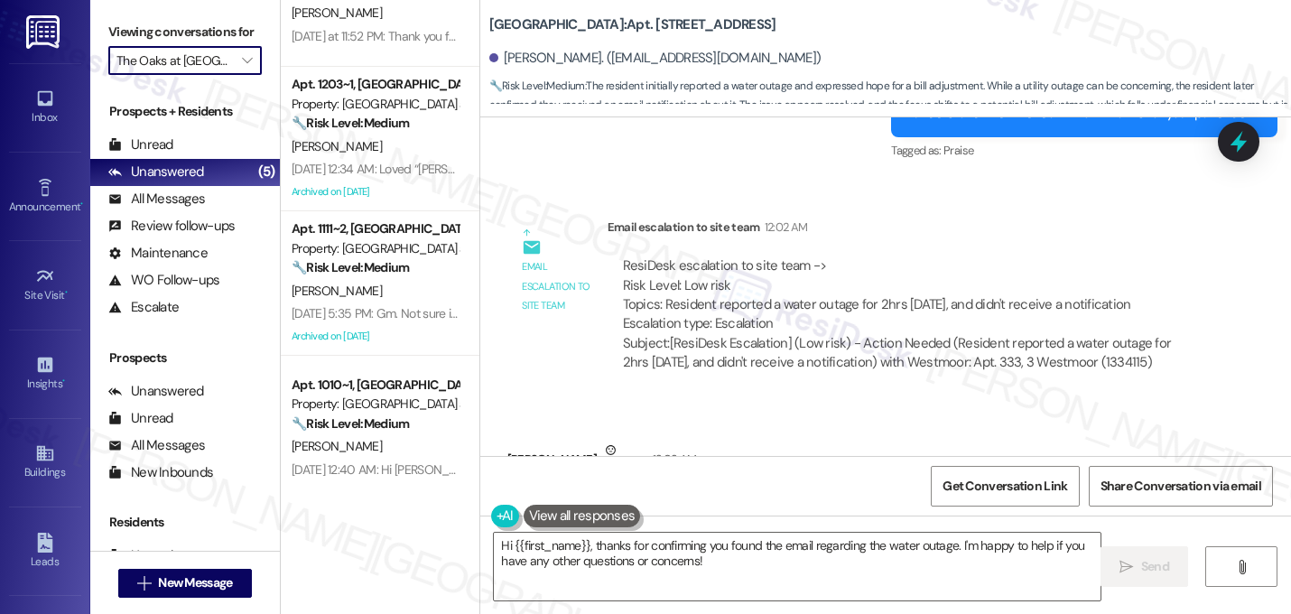
scroll to position [236, 0]
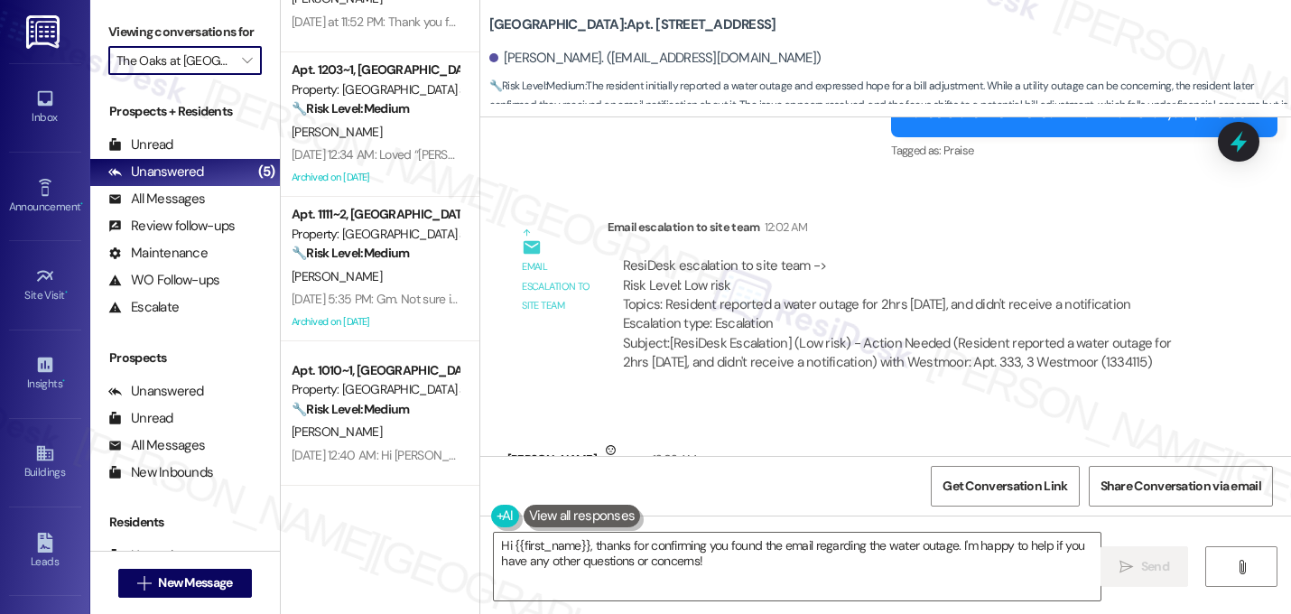
click at [209, 75] on input "The Oaks at [GEOGRAPHIC_DATA]" at bounding box center [174, 60] width 116 height 29
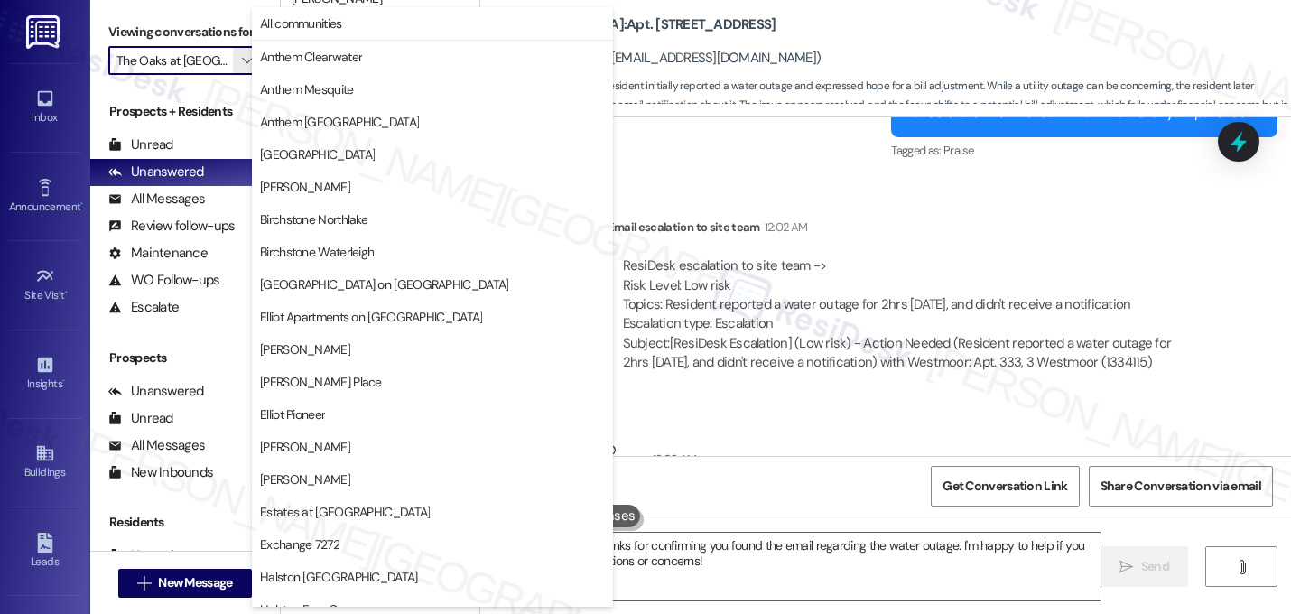
scroll to position [701, 0]
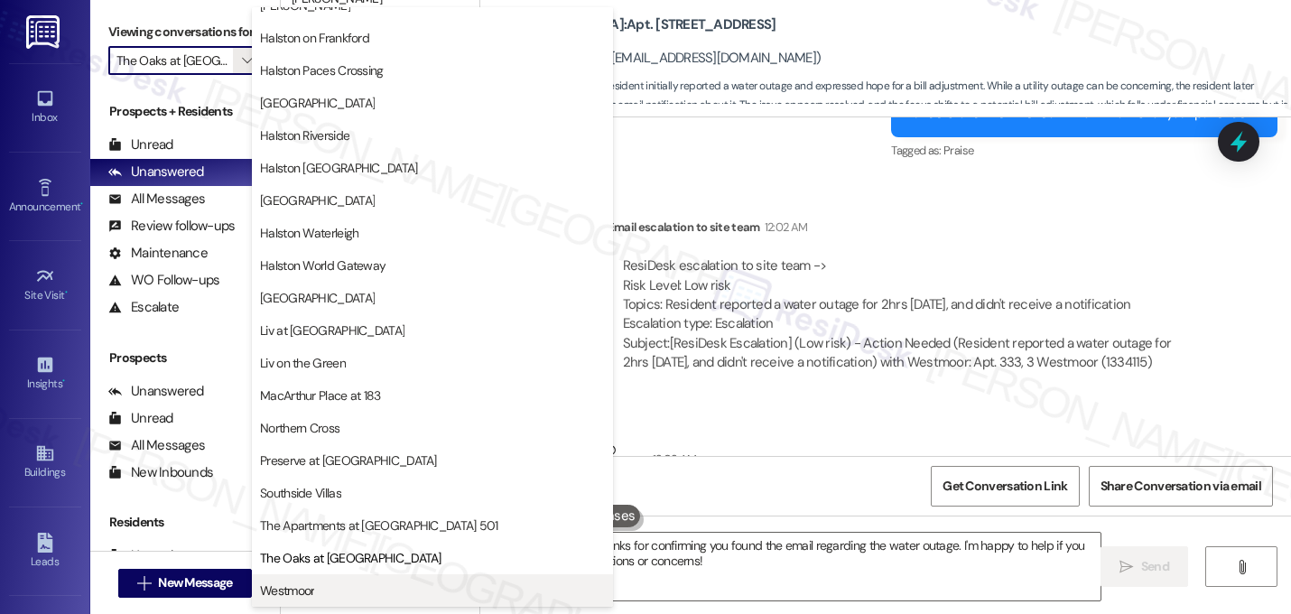
click at [325, 586] on span "Westmoor" at bounding box center [432, 590] width 345 height 18
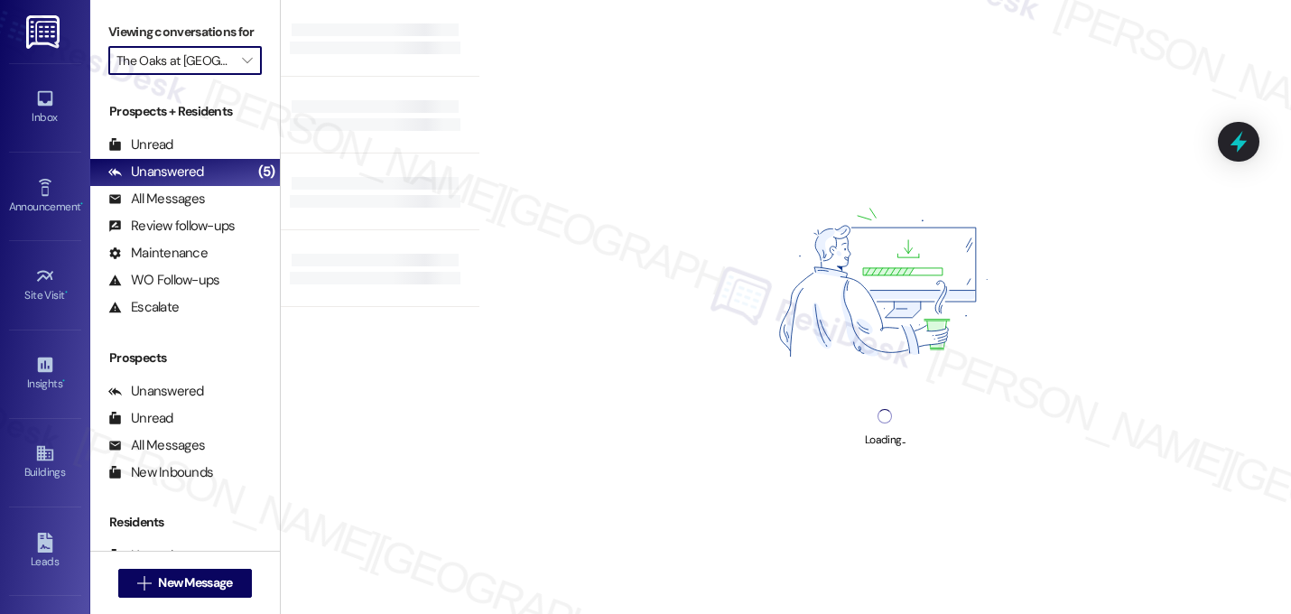
type input "Westmoor"
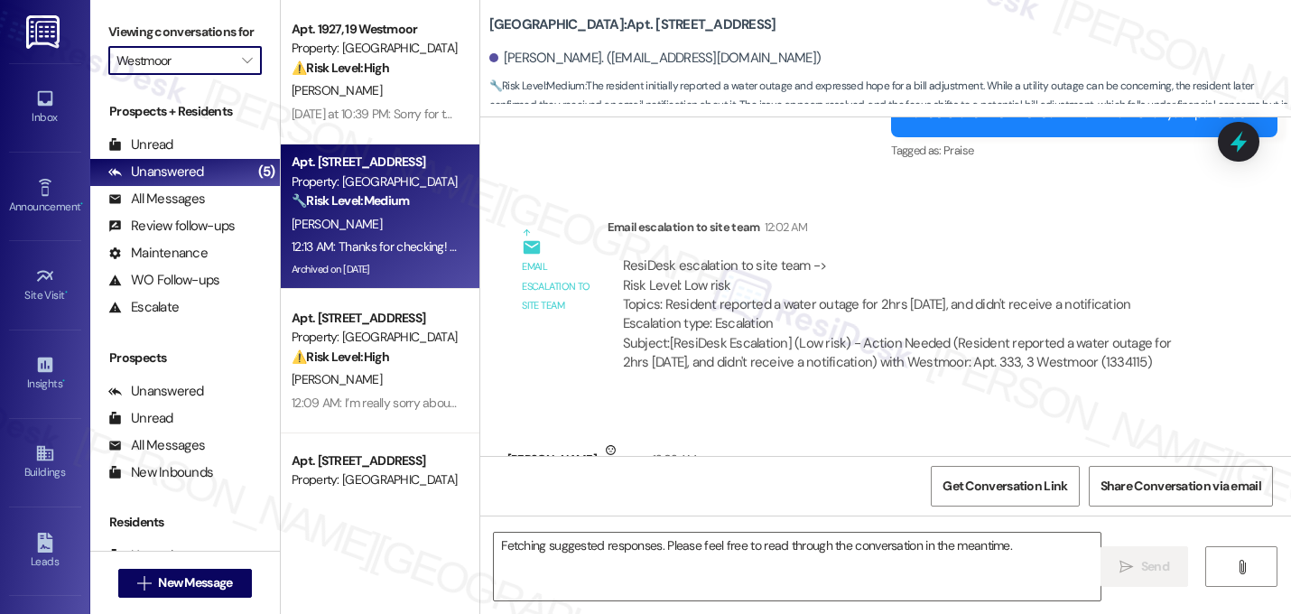
scroll to position [17238, 0]
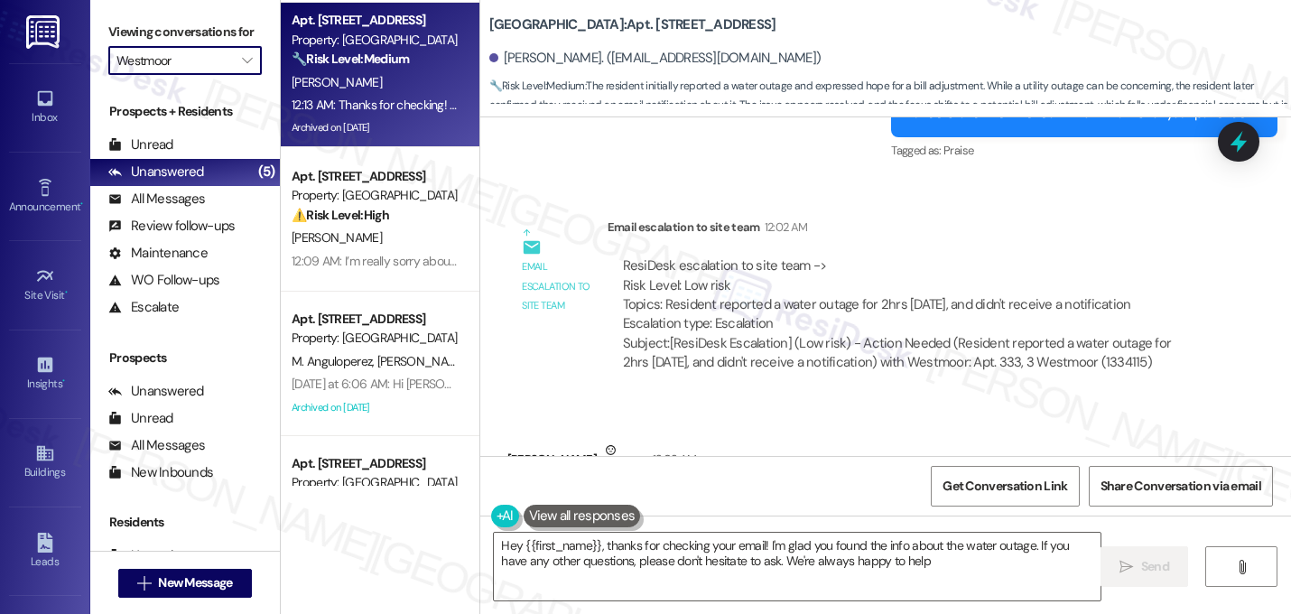
type textarea "Hey {{first_name}}, thanks for checking your email! I'm glad you found the info…"
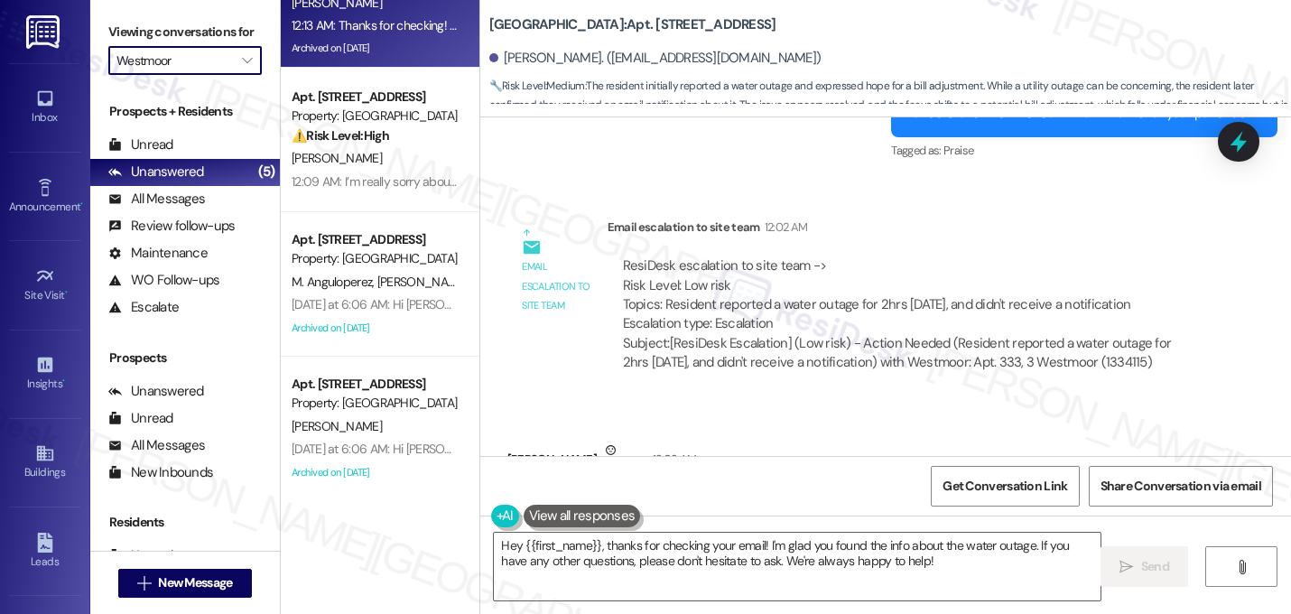
scroll to position [236, 0]
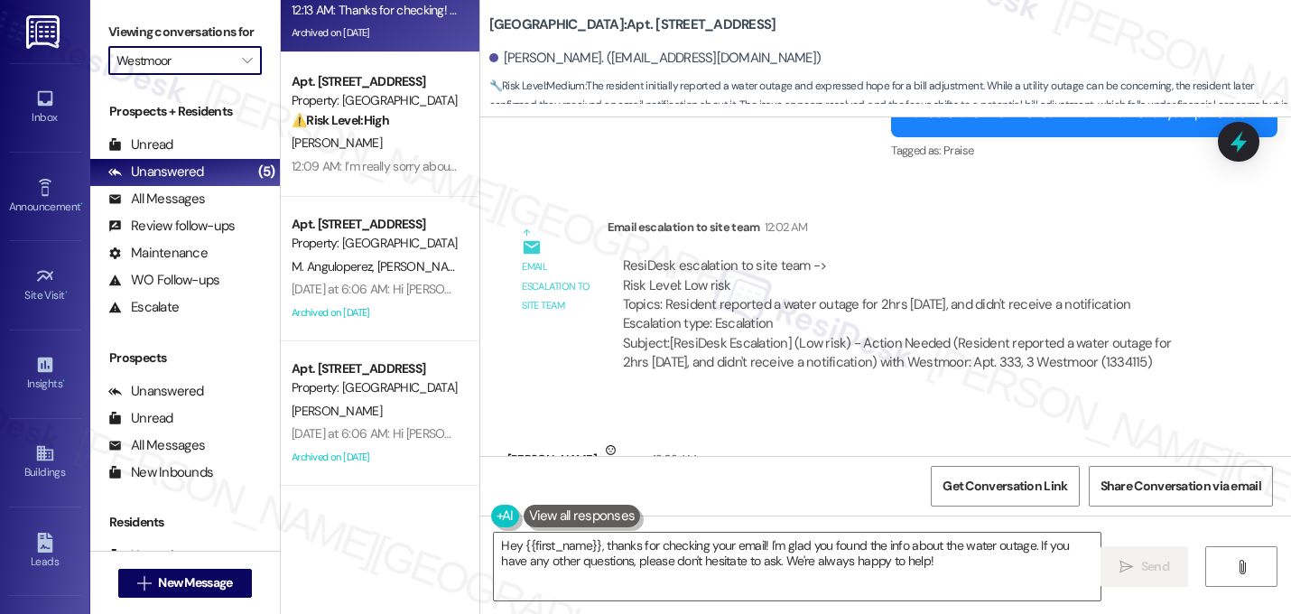
click at [221, 75] on input "Westmoor" at bounding box center [174, 60] width 116 height 29
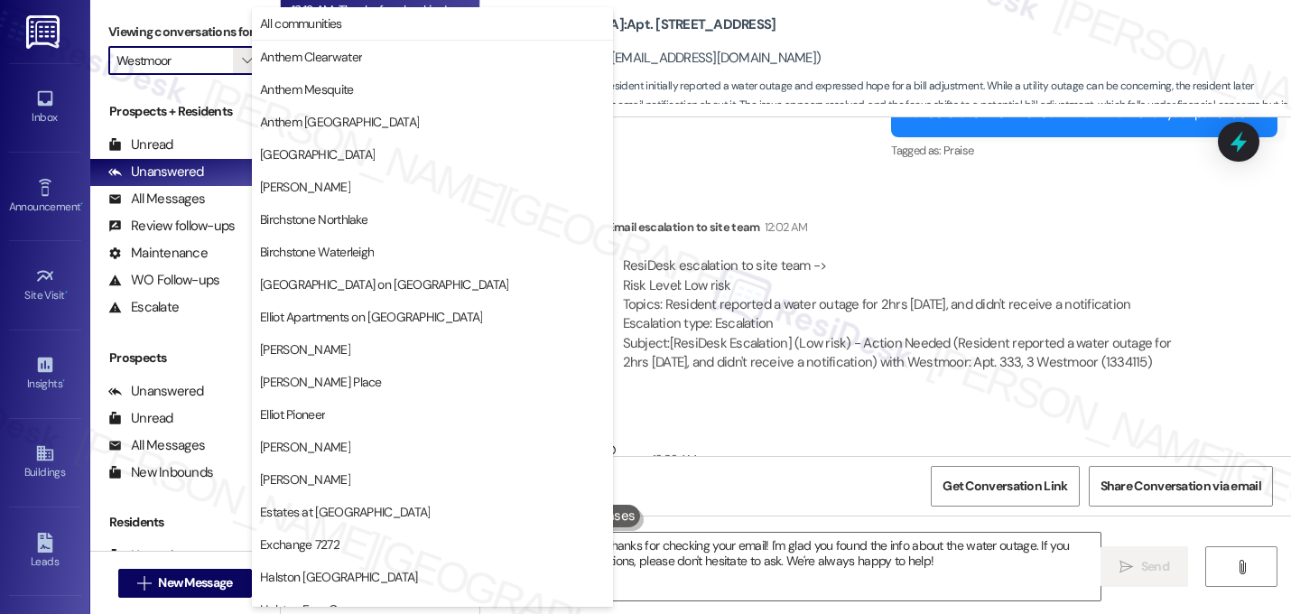
scroll to position [701, 0]
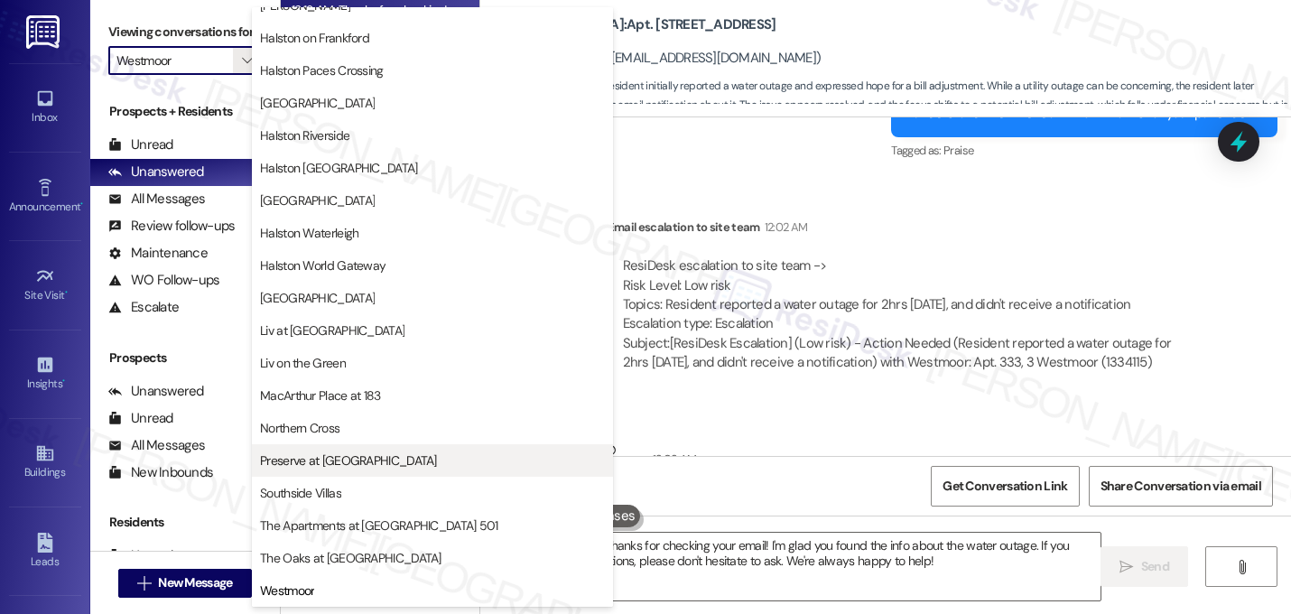
click at [345, 461] on span "Preserve at [GEOGRAPHIC_DATA]" at bounding box center [348, 460] width 177 height 18
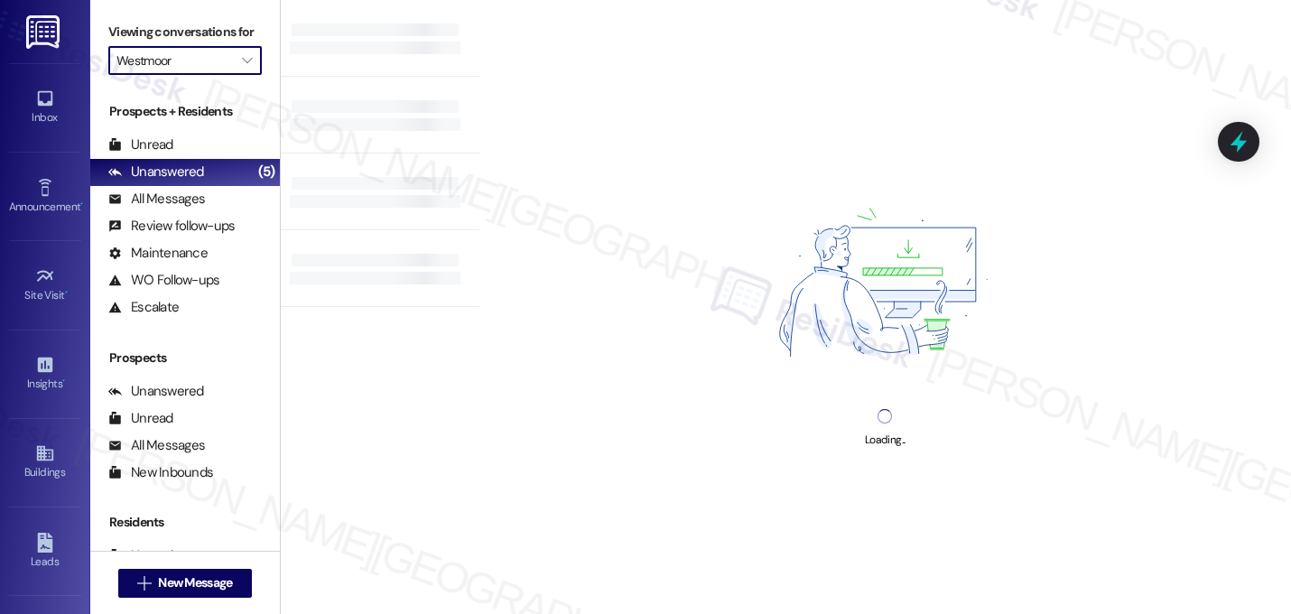
type input "Preserve at [GEOGRAPHIC_DATA]"
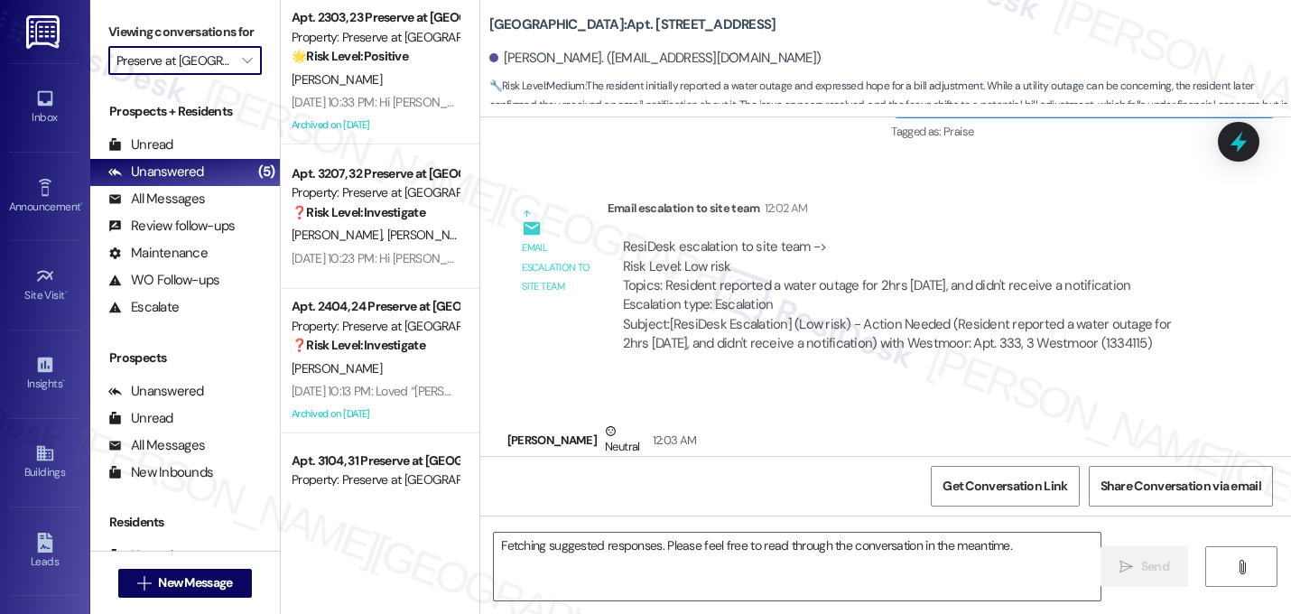
scroll to position [17238, 0]
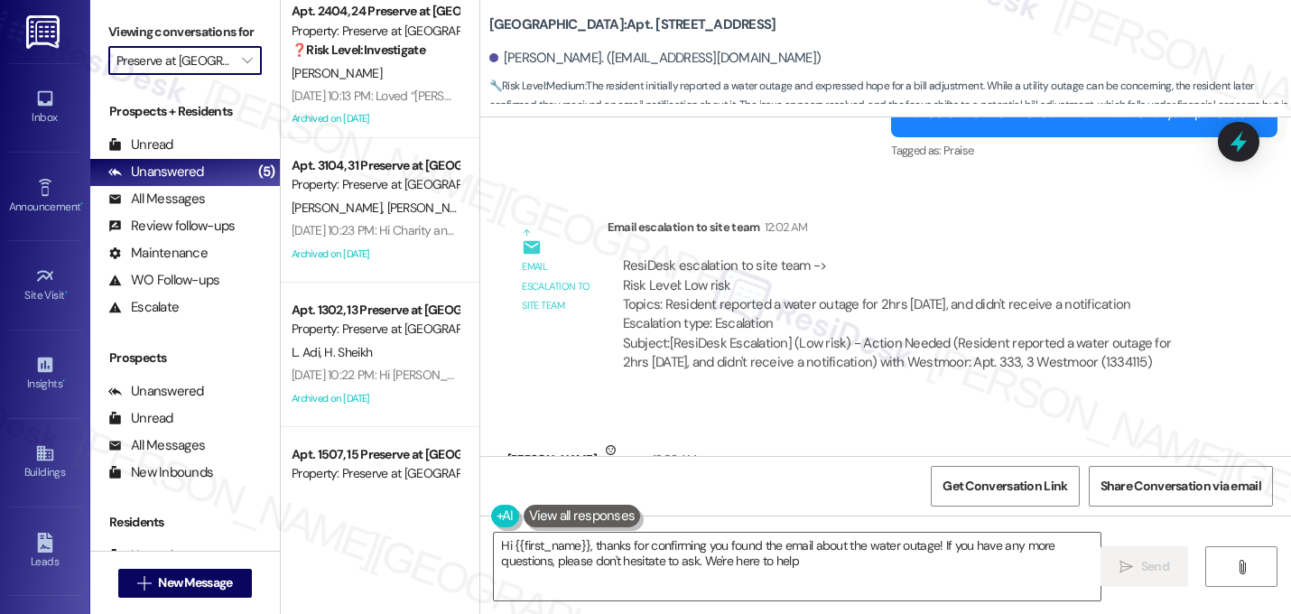
type textarea "Hi {{first_name}}, thanks for confirming you found the email about the water ou…"
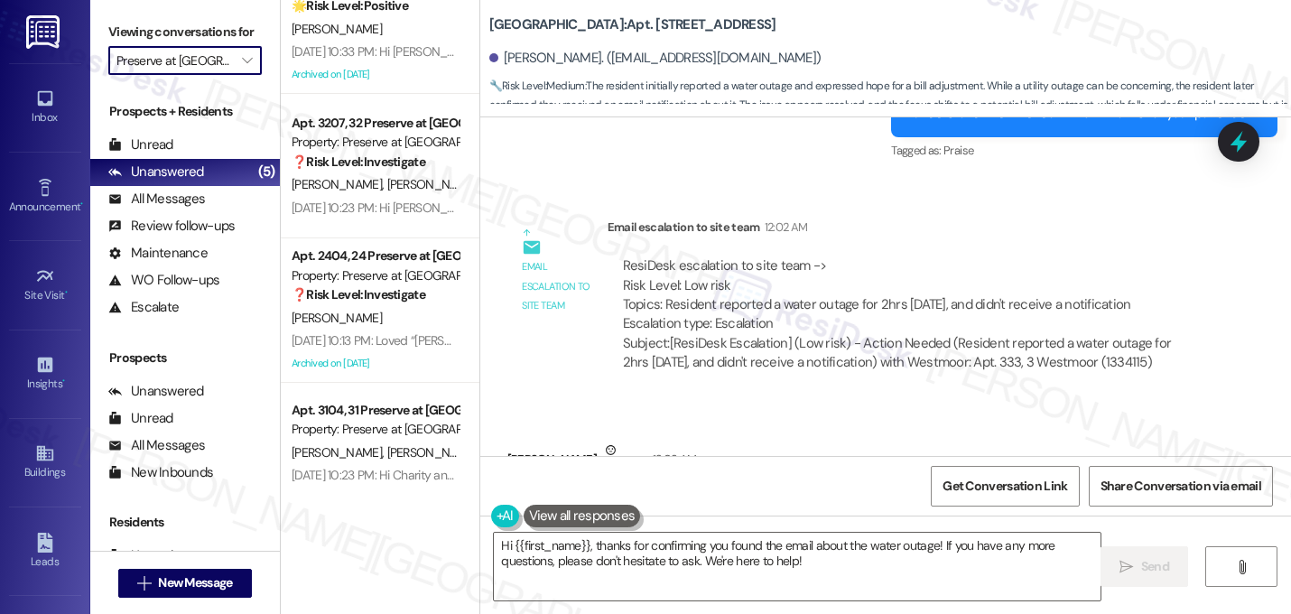
scroll to position [0, 0]
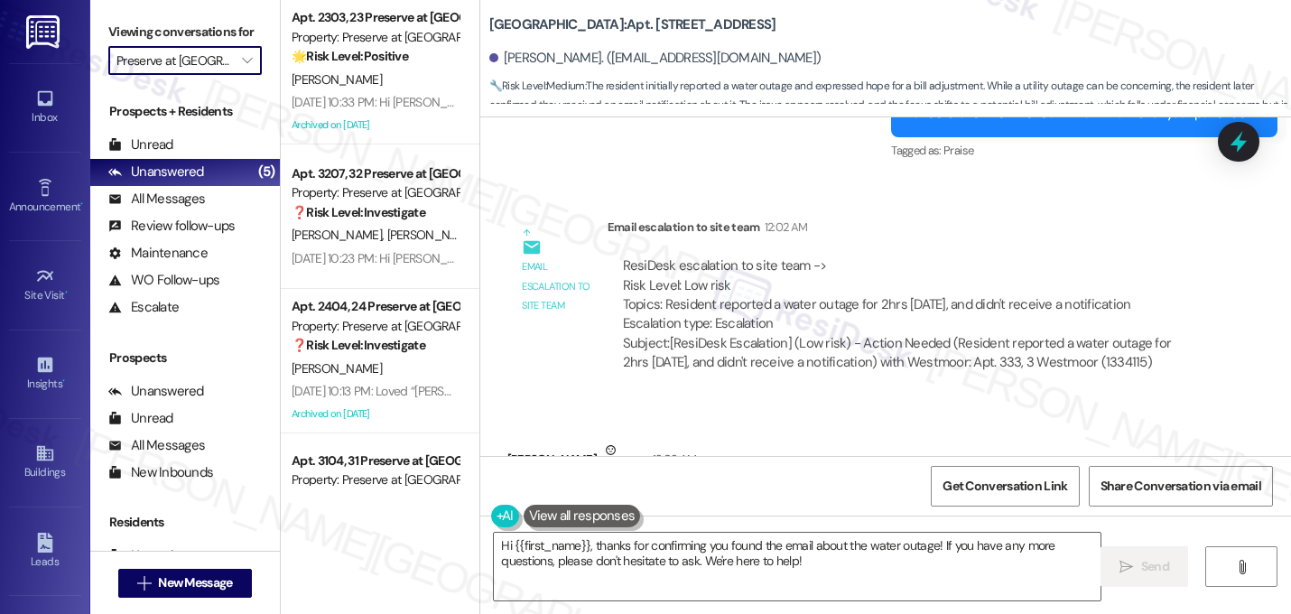
click at [194, 75] on input "Preserve at [GEOGRAPHIC_DATA]" at bounding box center [174, 60] width 116 height 29
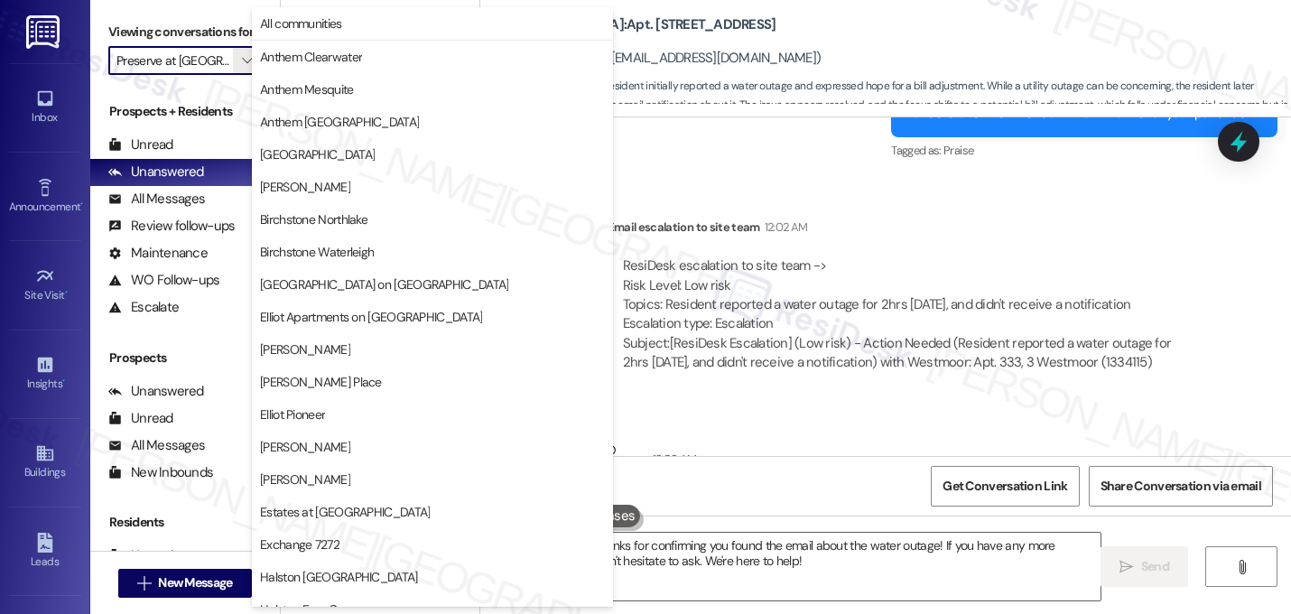
scroll to position [701, 0]
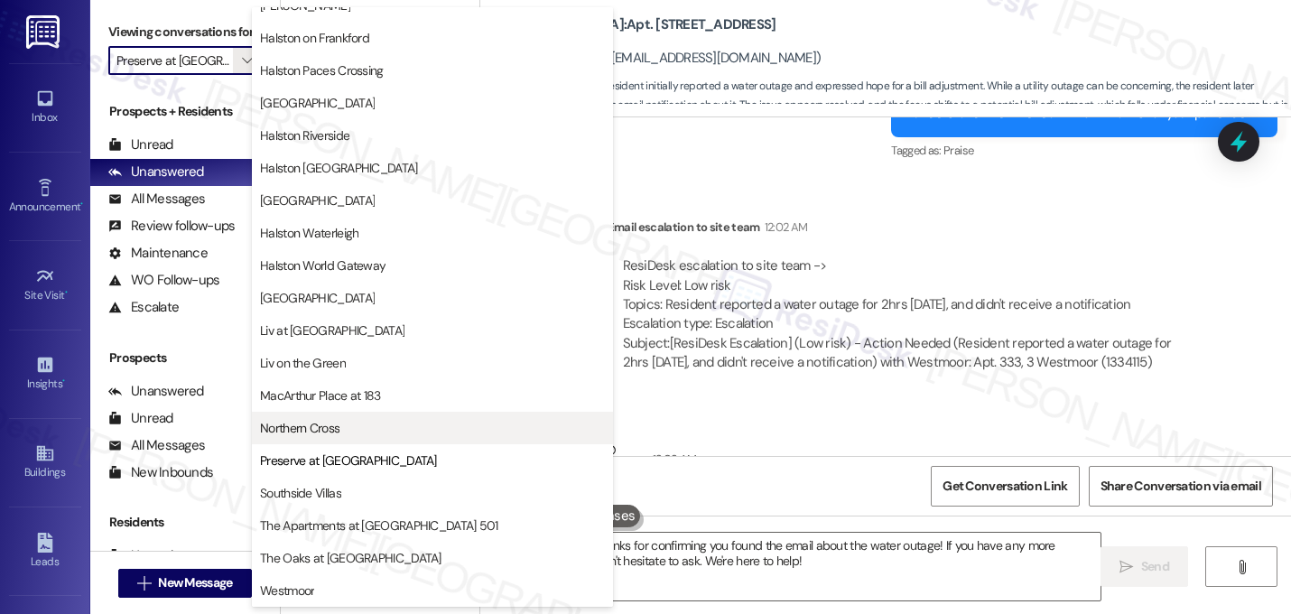
click at [359, 440] on button "Northern Cross" at bounding box center [432, 428] width 361 height 32
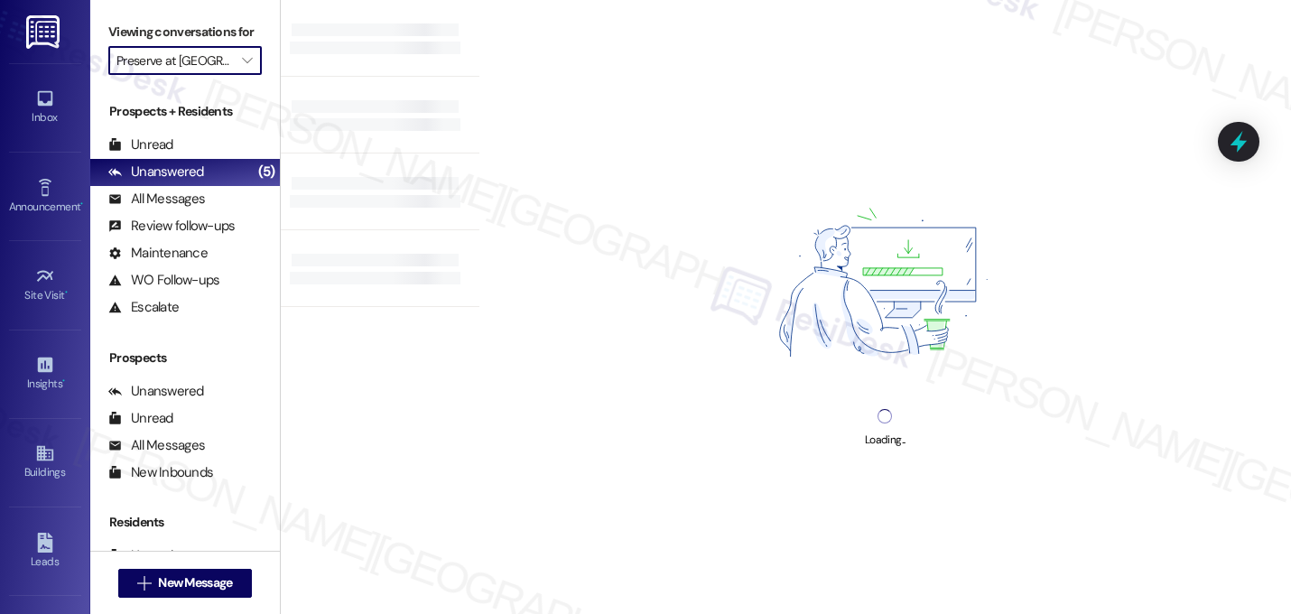
type input "Northern Cross"
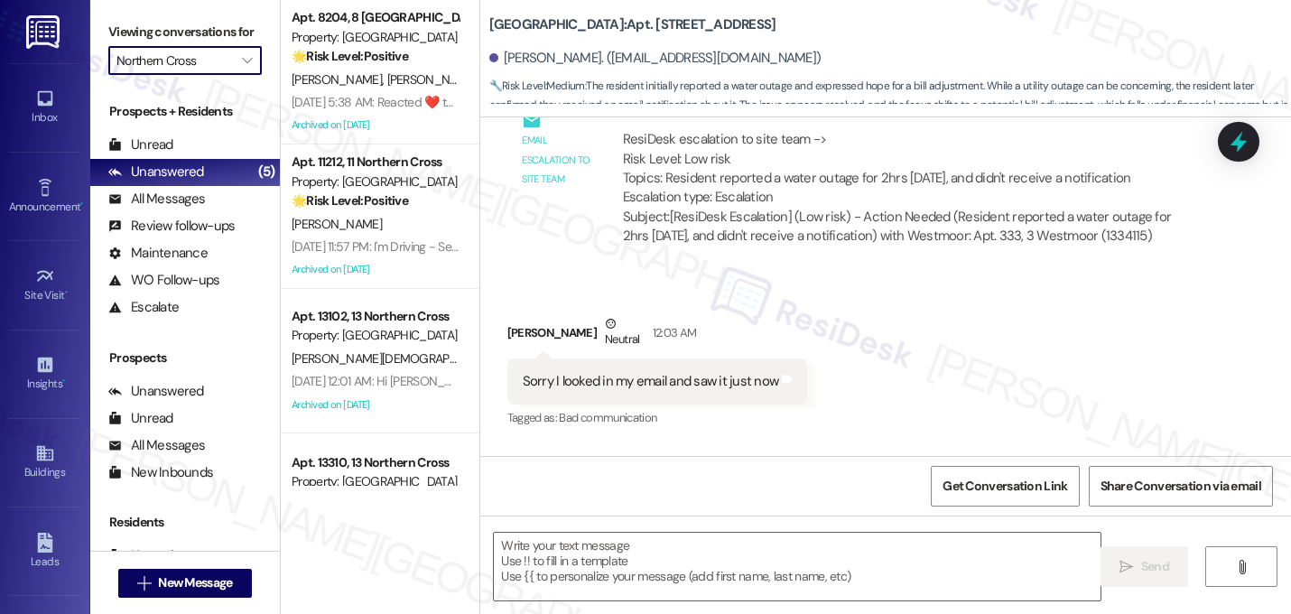
scroll to position [17238, 0]
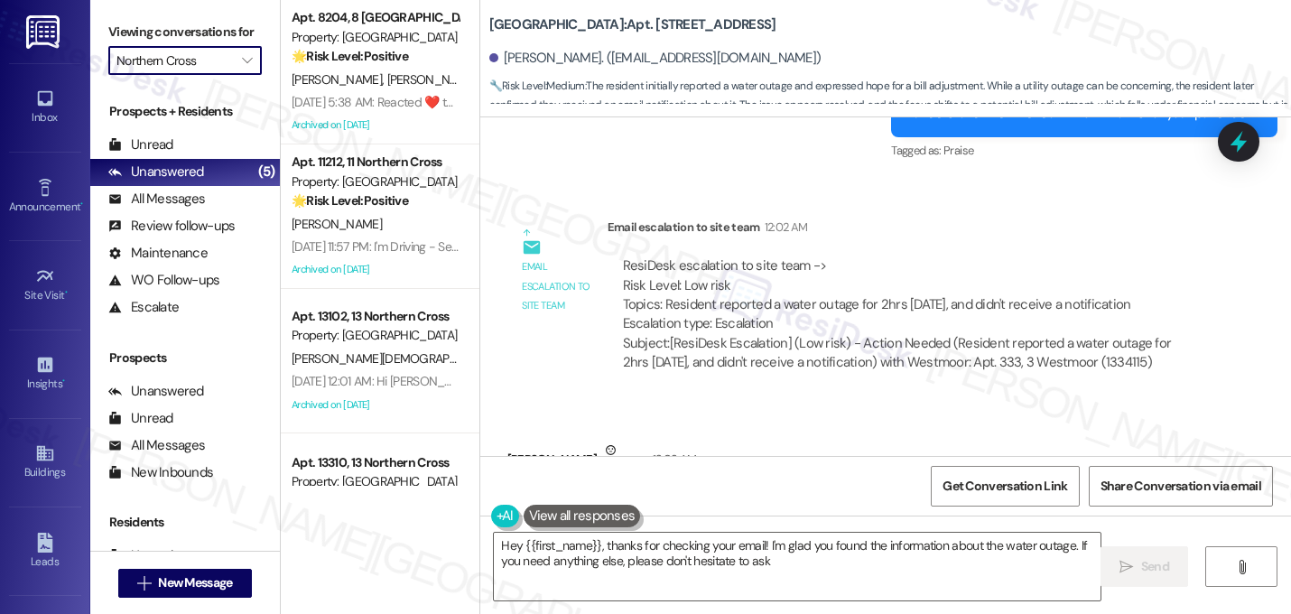
type textarea "Hey {{first_name}}, thanks for checking your email! I'm glad you found the info…"
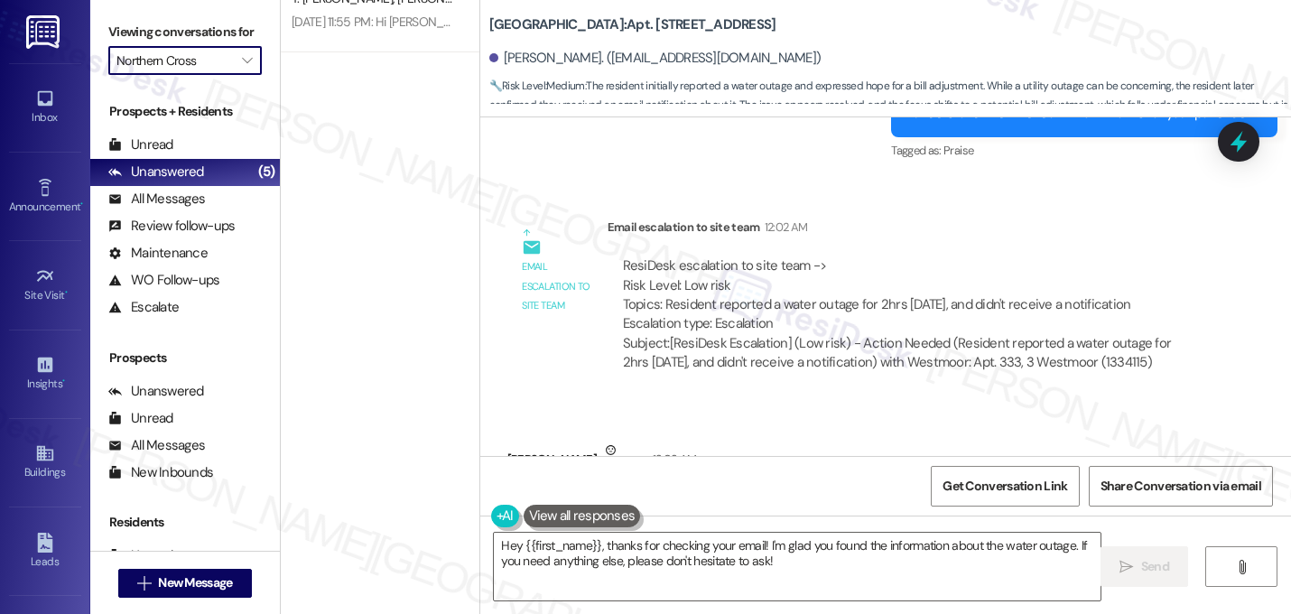
scroll to position [0, 0]
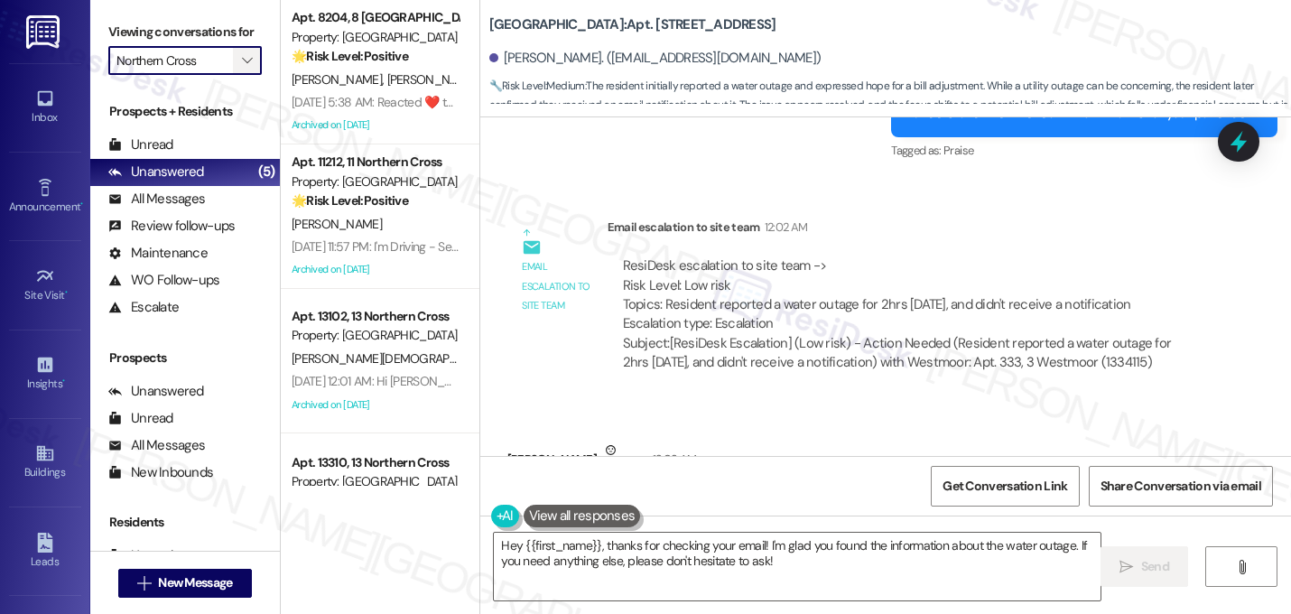
click at [238, 75] on span "" at bounding box center [246, 60] width 17 height 29
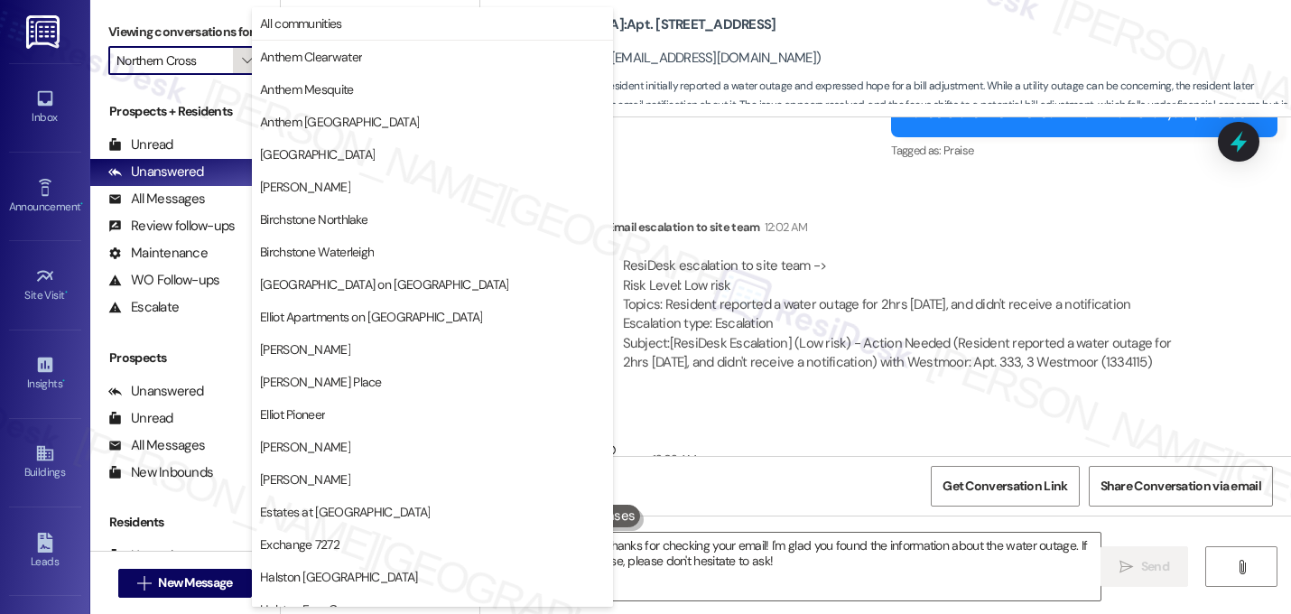
scroll to position [701, 0]
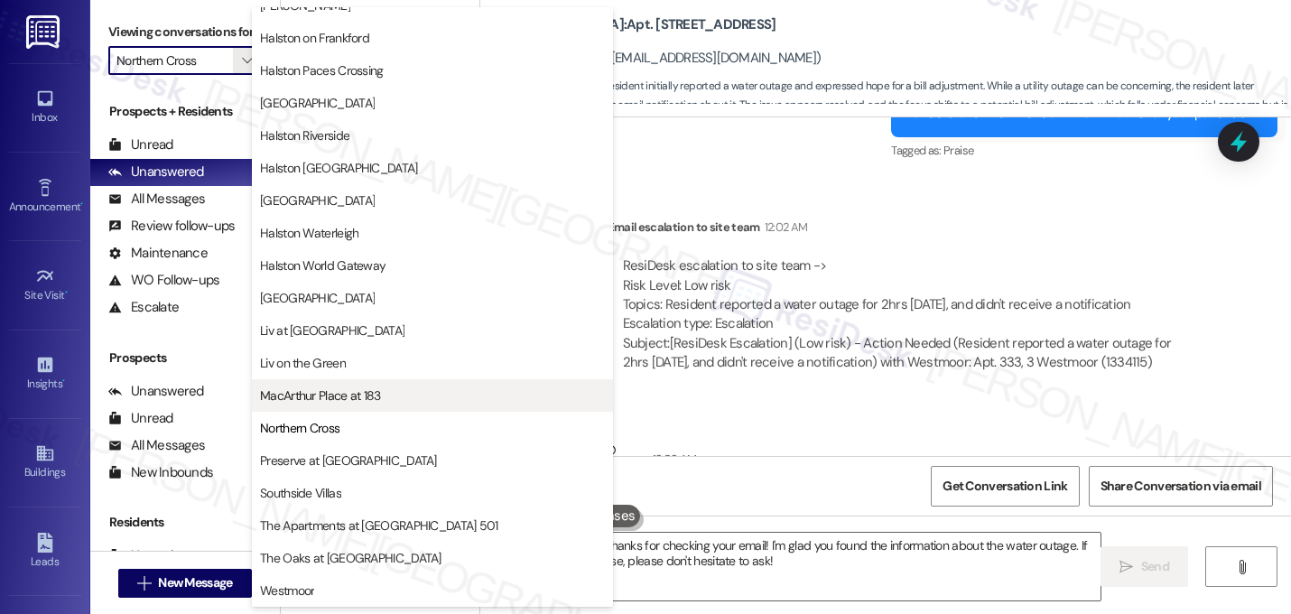
click at [365, 396] on span "MacArthur Place at 183" at bounding box center [320, 395] width 121 height 18
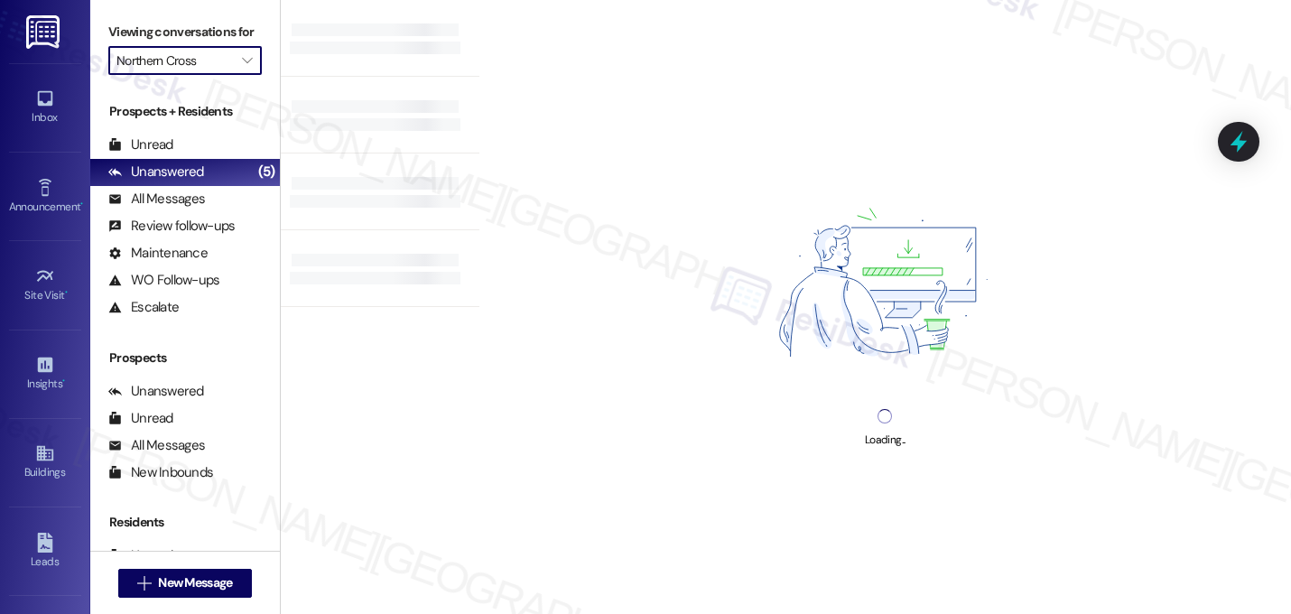
type input "MacArthur Place at 183"
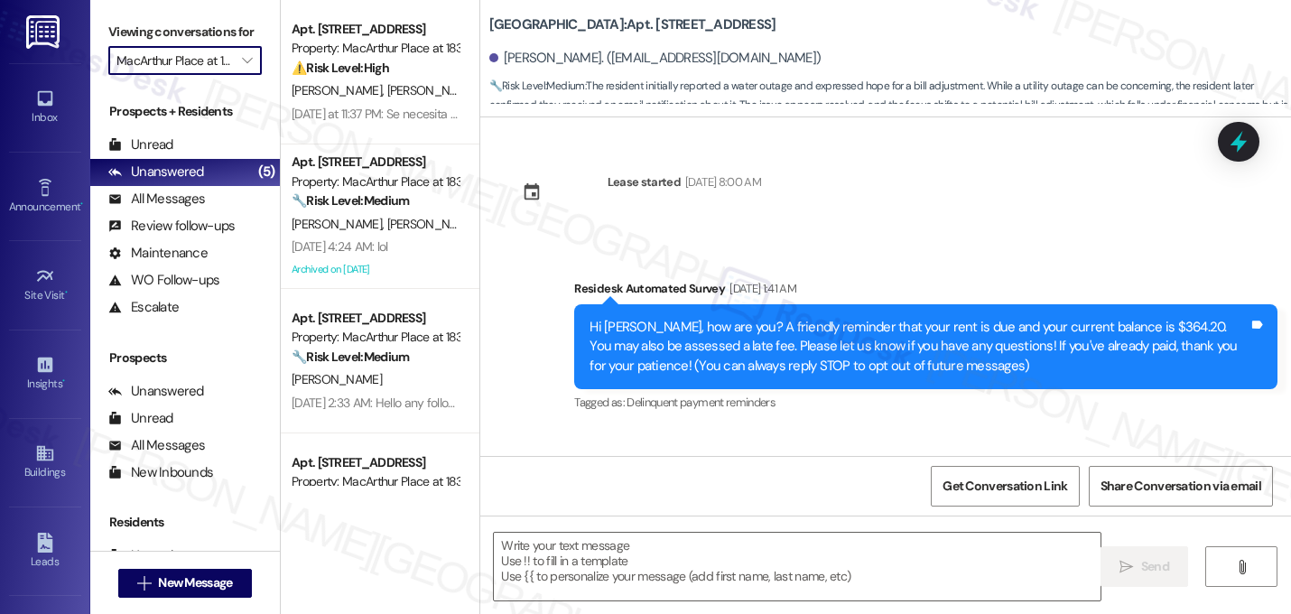
scroll to position [17410, 0]
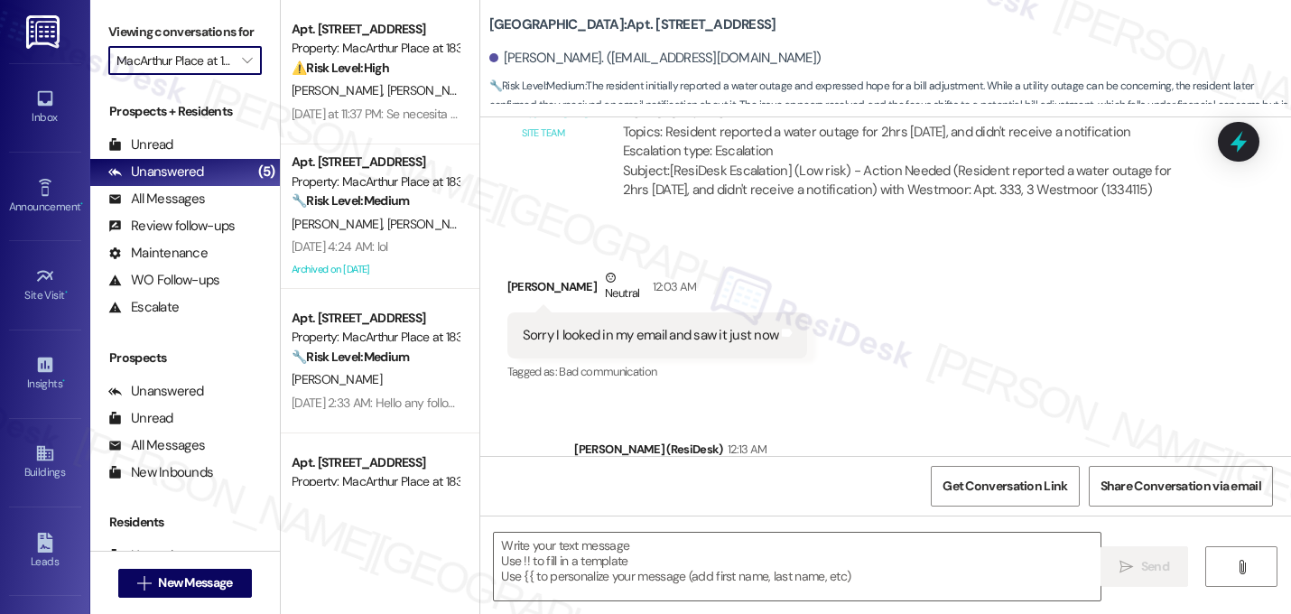
type textarea "Fetching suggested responses. Please feel free to read through the conversation…"
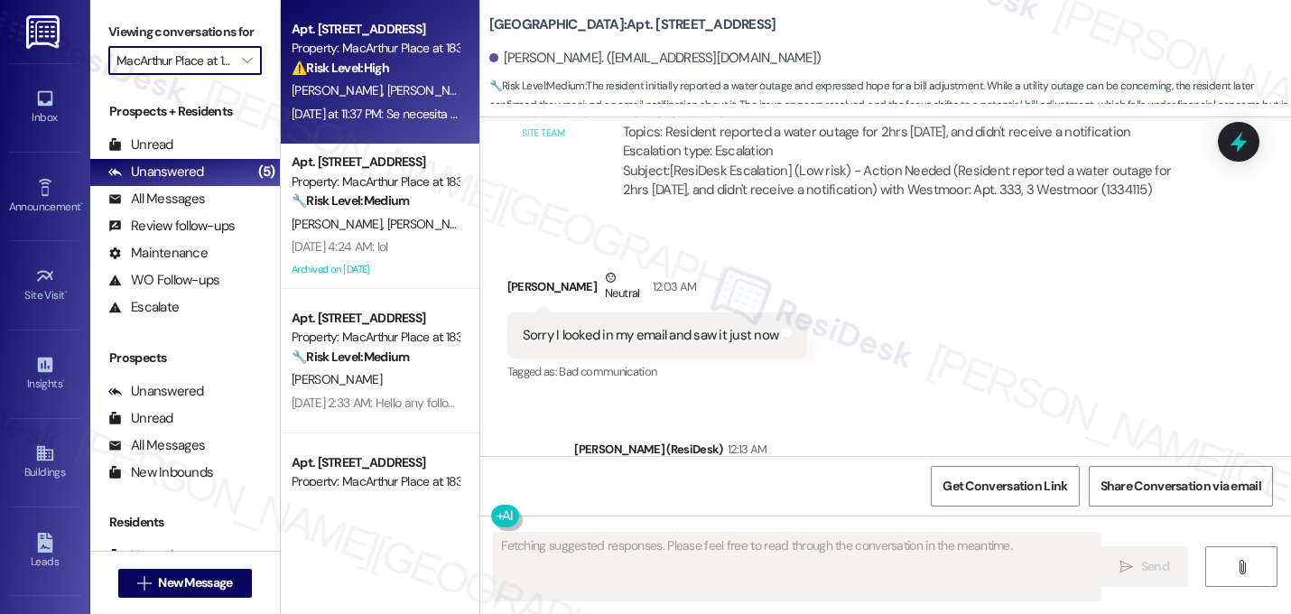
click at [407, 117] on div "Yesterday at 11:37 PM: Se necesita el número de la oficina para poder hablar Ye…" at bounding box center [478, 114] width 375 height 16
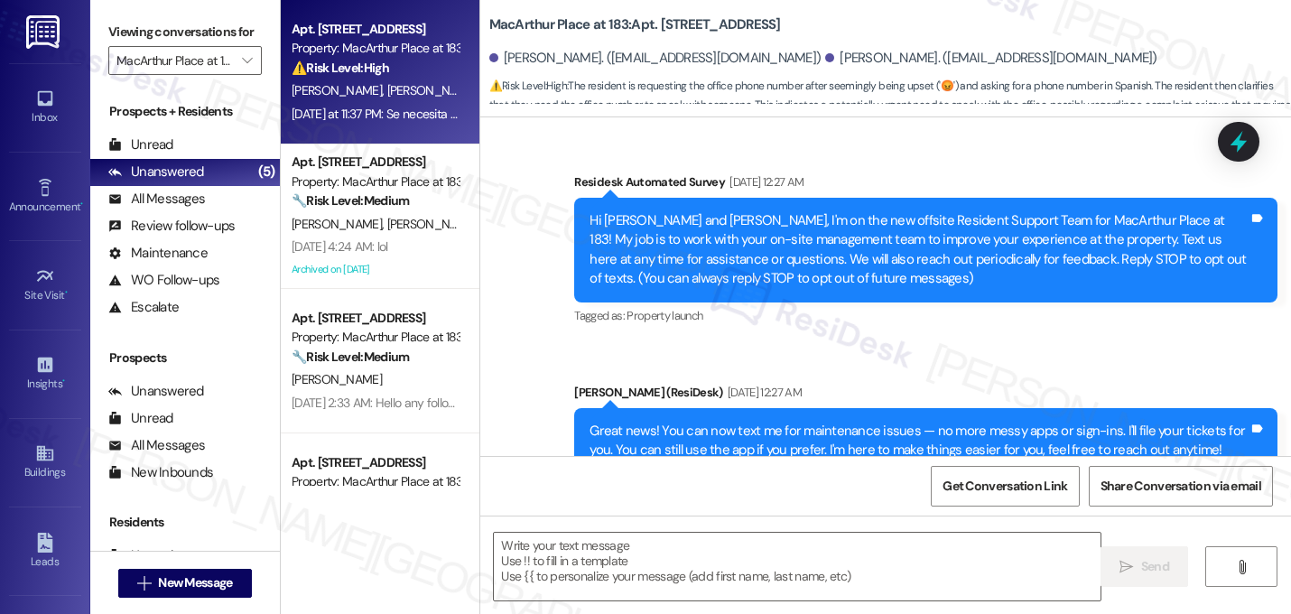
scroll to position [18810, 0]
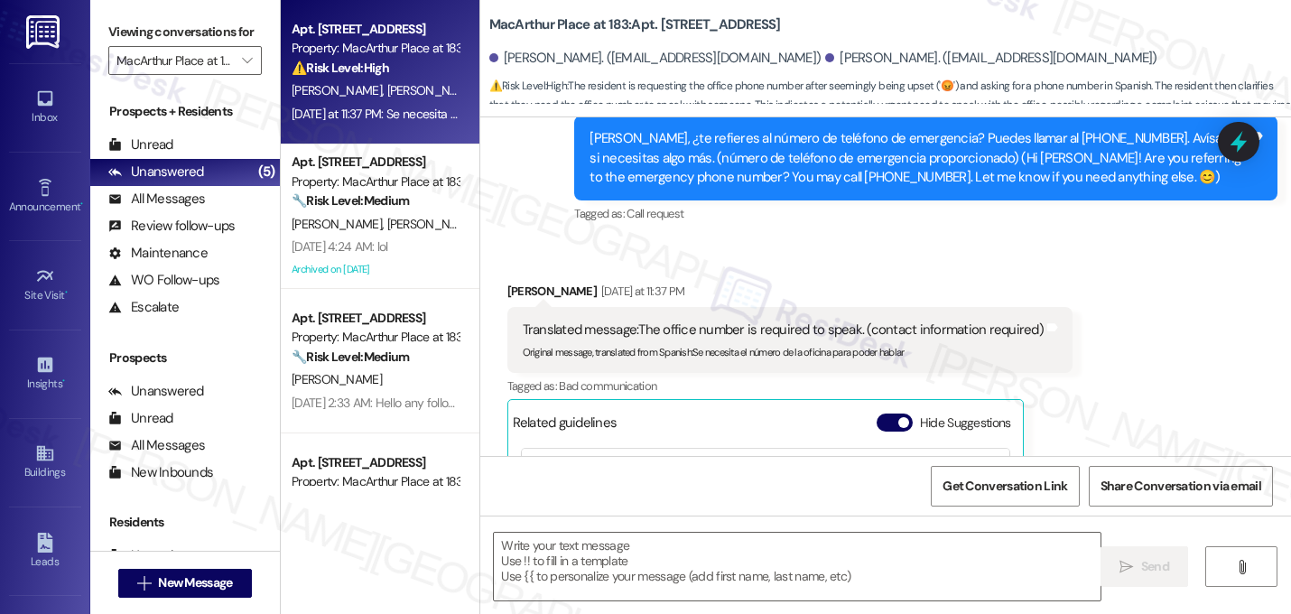
type textarea "Fetching suggested responses. Please feel free to read through the conversation…"
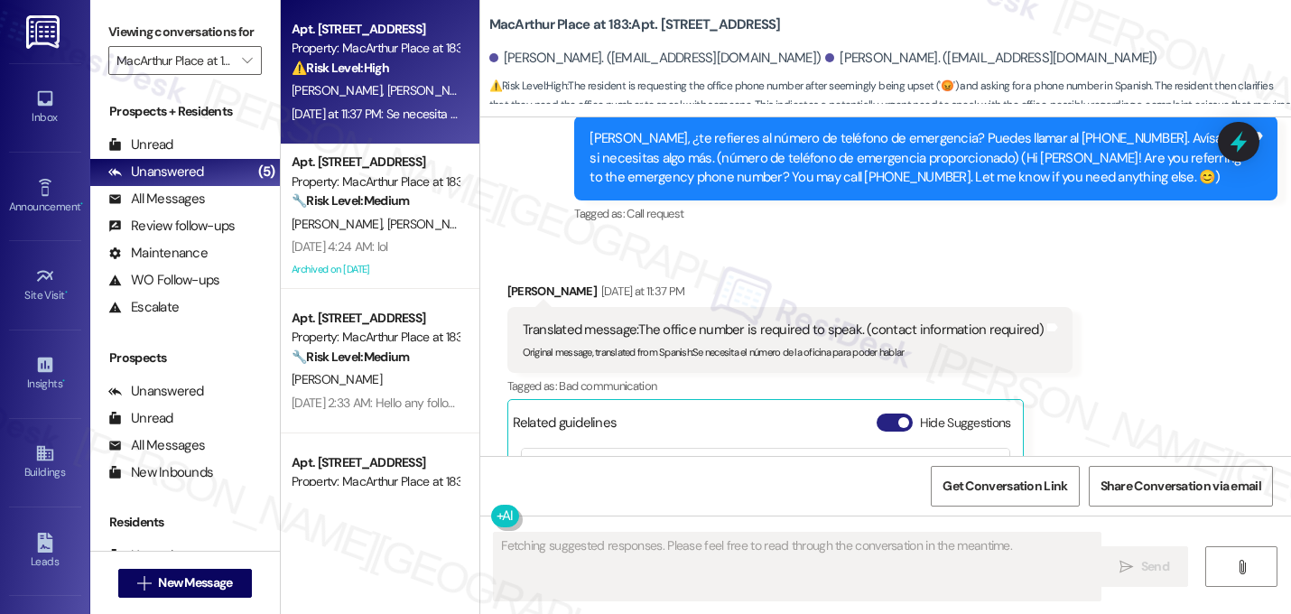
click at [880, 413] on button "Hide Suggestions" at bounding box center [894, 422] width 36 height 18
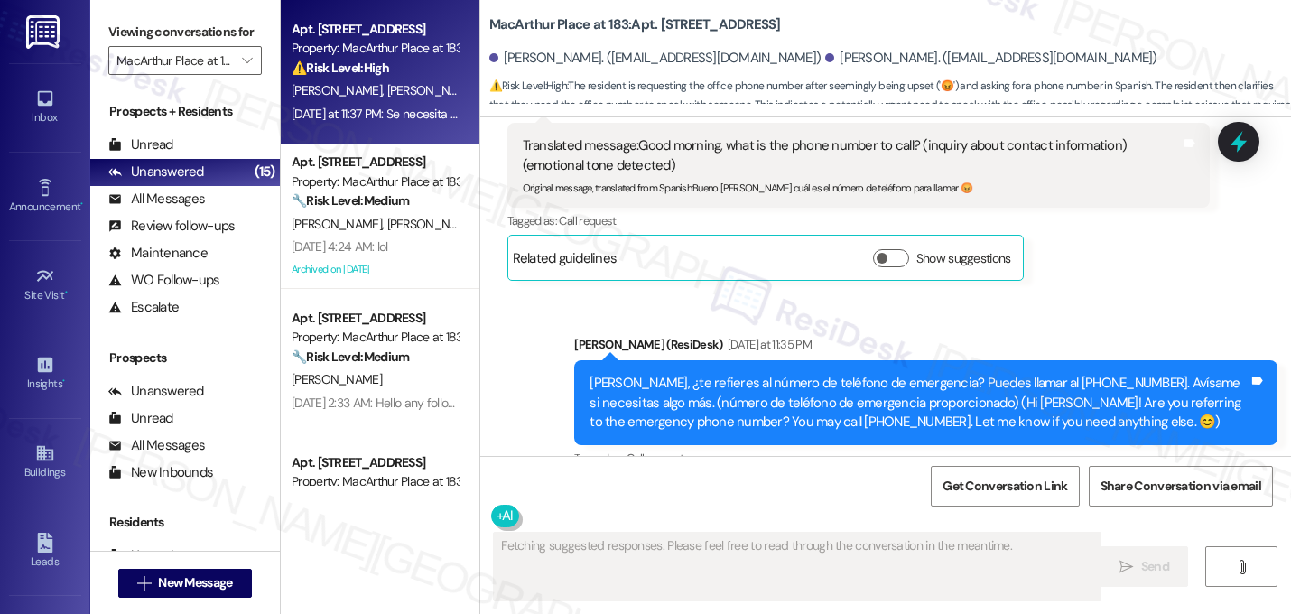
click at [730, 526] on div "Maria Garcia Yesterday at 11:37 PM" at bounding box center [789, 538] width 565 height 25
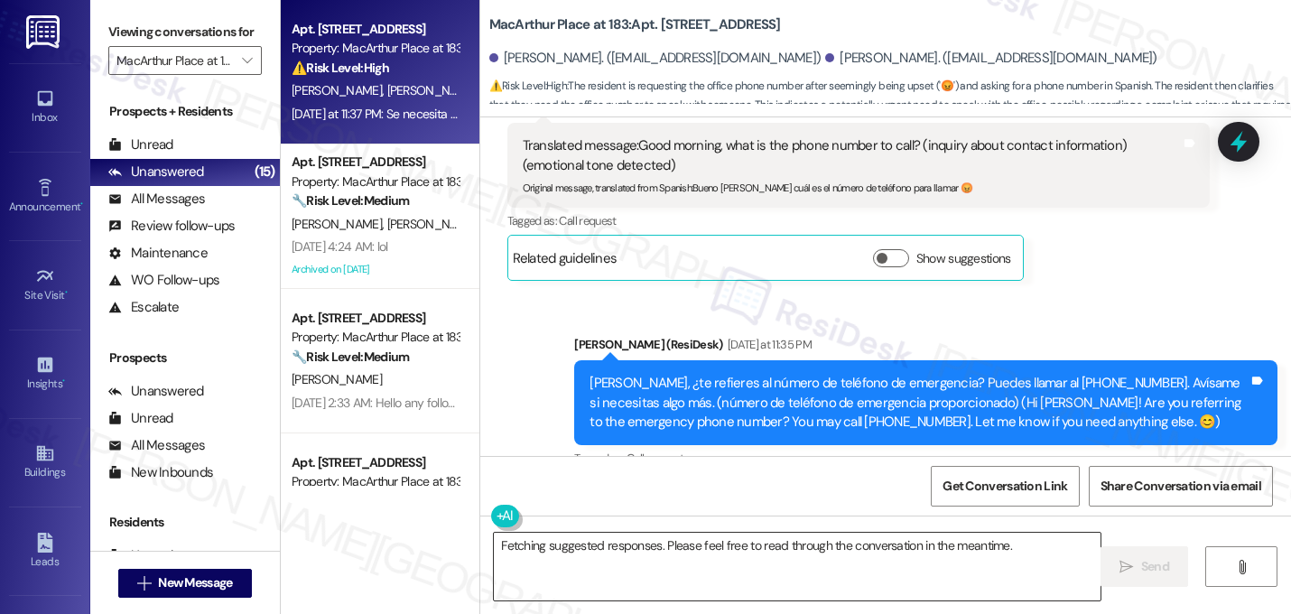
click at [626, 556] on textarea "Fetching suggested responses. Please feel free to read through the conversation…" at bounding box center [797, 566] width 606 height 68
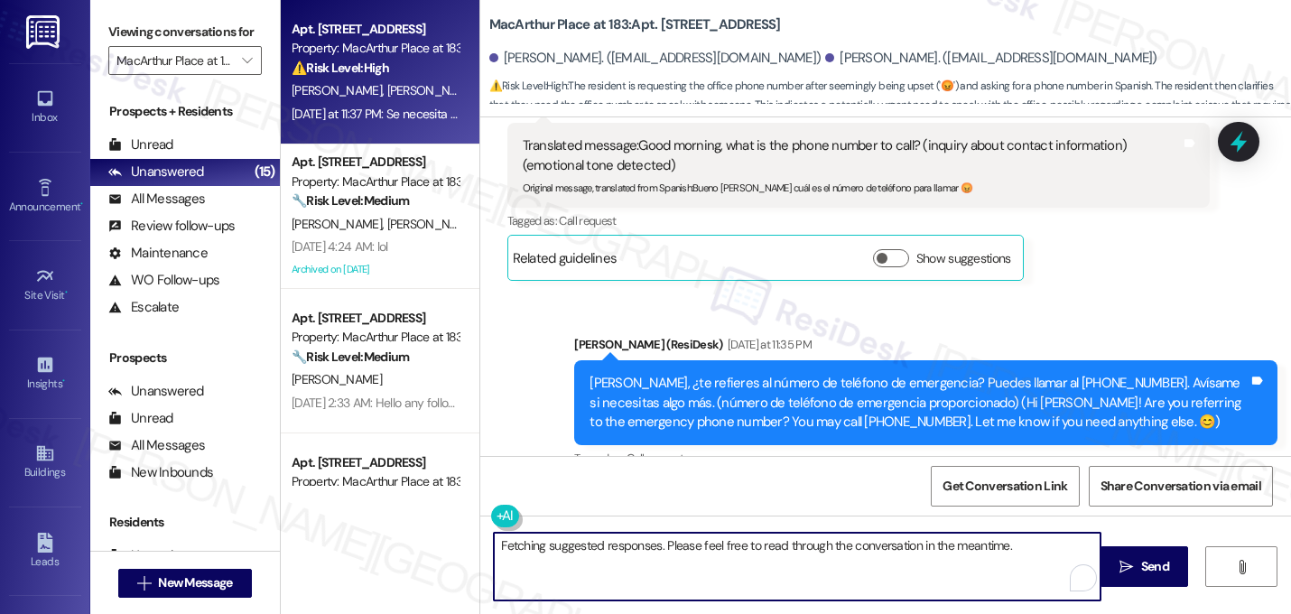
click at [632, 560] on textarea "Fetching suggested responses. Please feel free to read through the conversation…" at bounding box center [797, 566] width 606 height 68
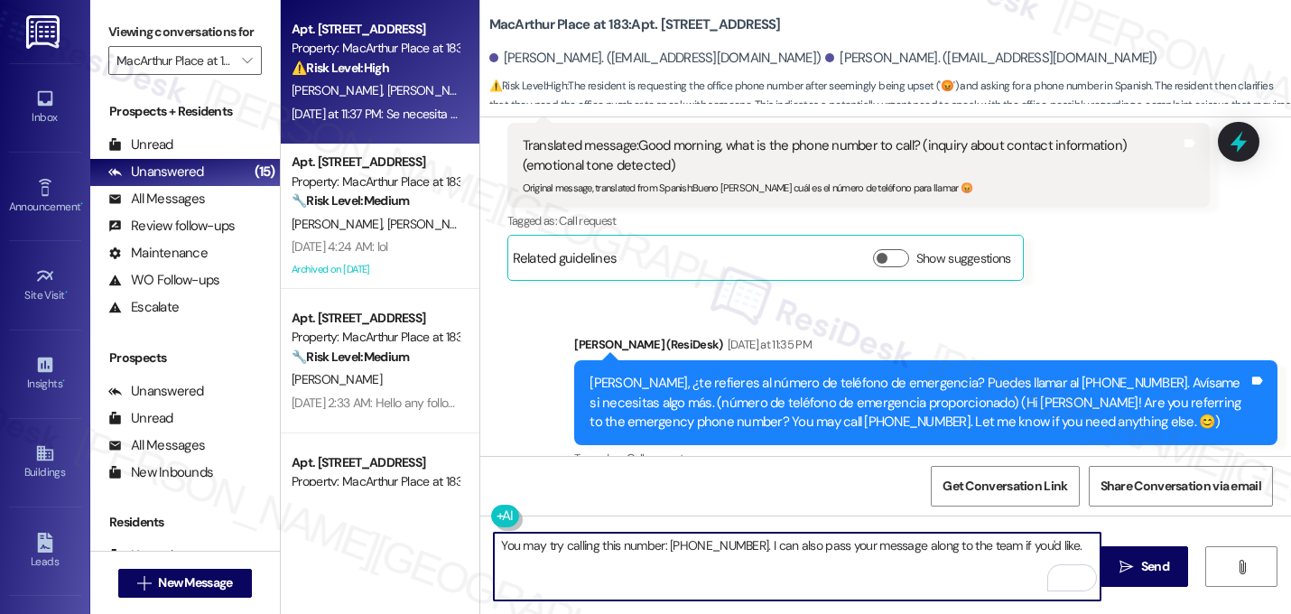
click at [759, 556] on textarea "You may try calling this number: (469) 599-2653. I can also pass your message a…" at bounding box center [797, 566] width 606 height 68
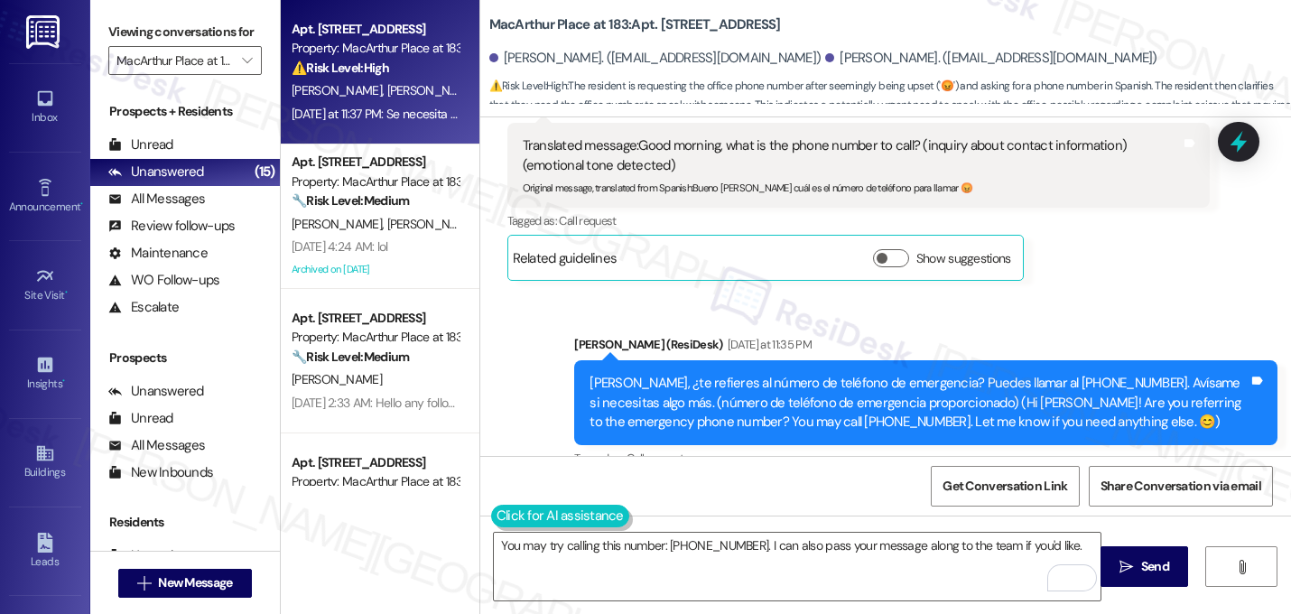
click at [504, 507] on button at bounding box center [560, 515] width 138 height 23
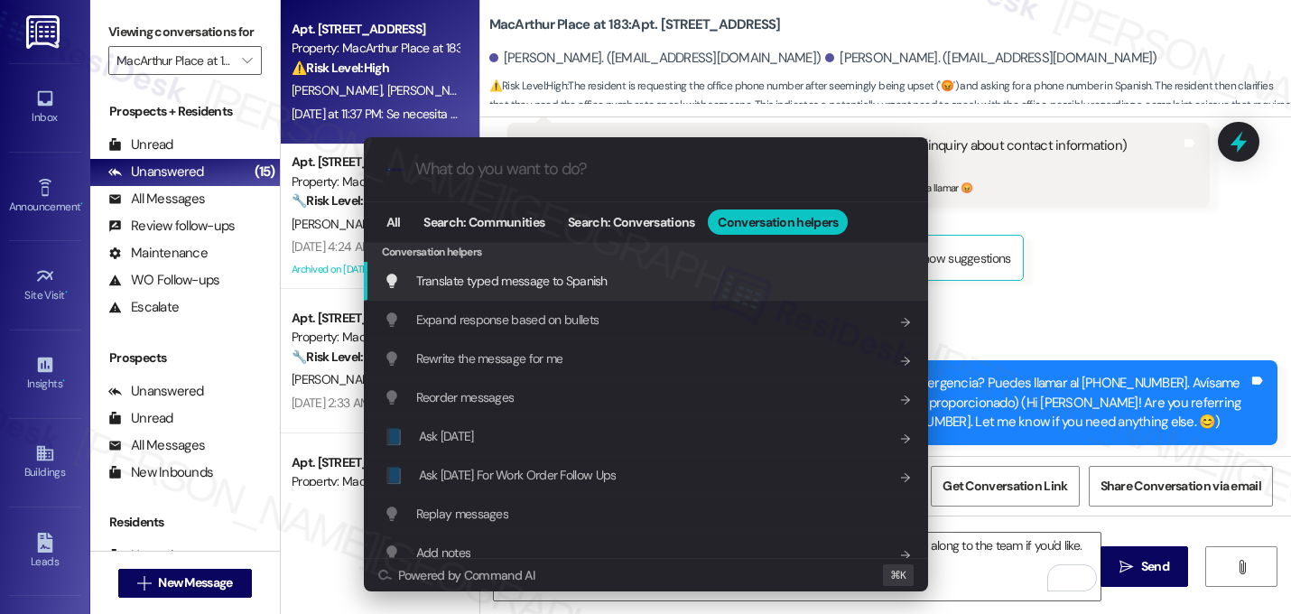
click at [493, 292] on div "Translate typed message to Spanish Add shortcut" at bounding box center [646, 281] width 564 height 39
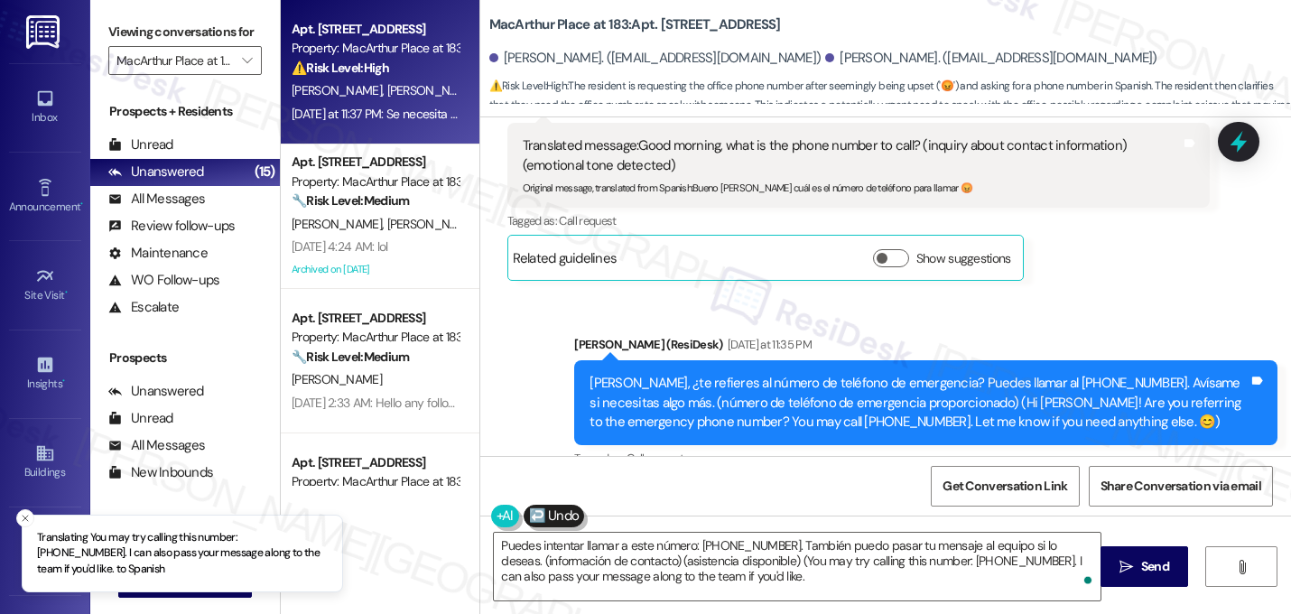
type textarea "Puedes intentar llamar a este número: (469) 599-2653. También puedo pasar tu me…"
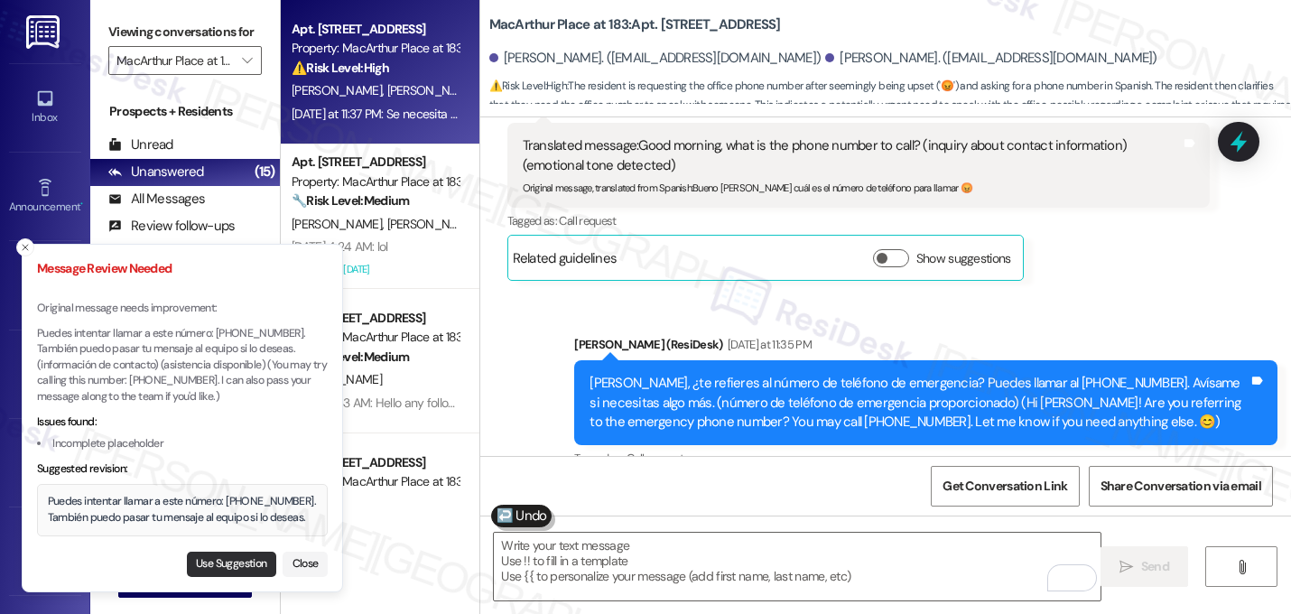
click at [236, 558] on button "Use Suggestion" at bounding box center [231, 563] width 89 height 25
type textarea "Puedes intentar llamar a este número: (469) 599-2653. También puedo pasar tu me…"
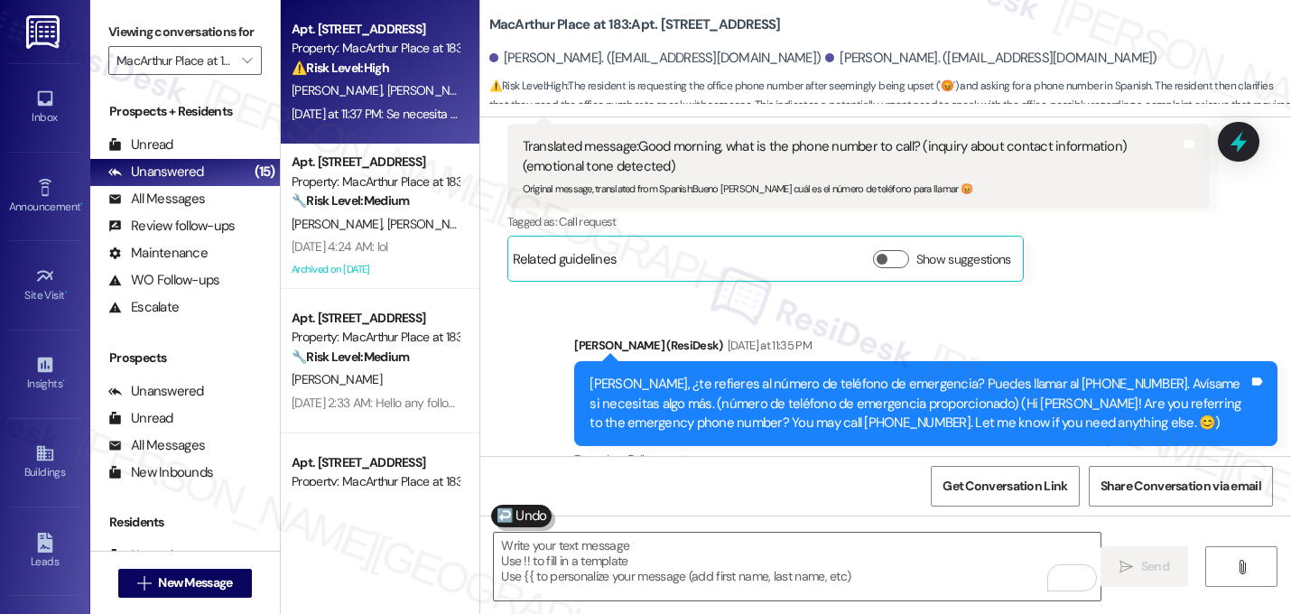
click at [1096, 486] on div "Received via SMS Maria Garcia Yesterday at 11:37 PM Translated message: The off…" at bounding box center [885, 595] width 810 height 218
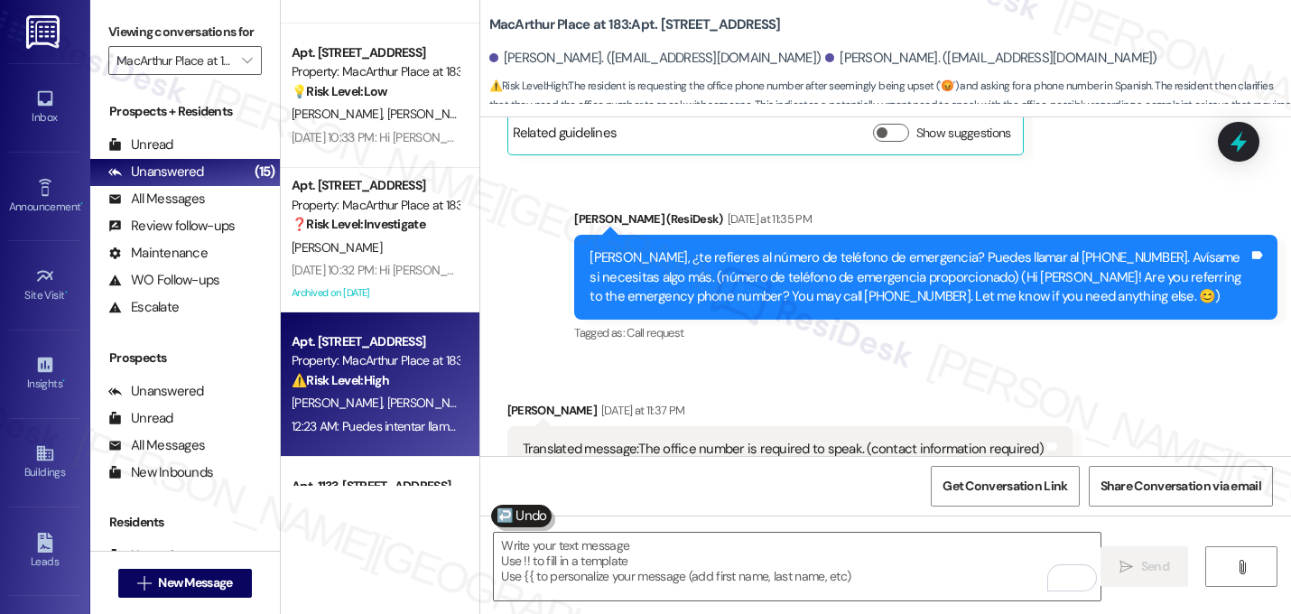
scroll to position [1680, 0]
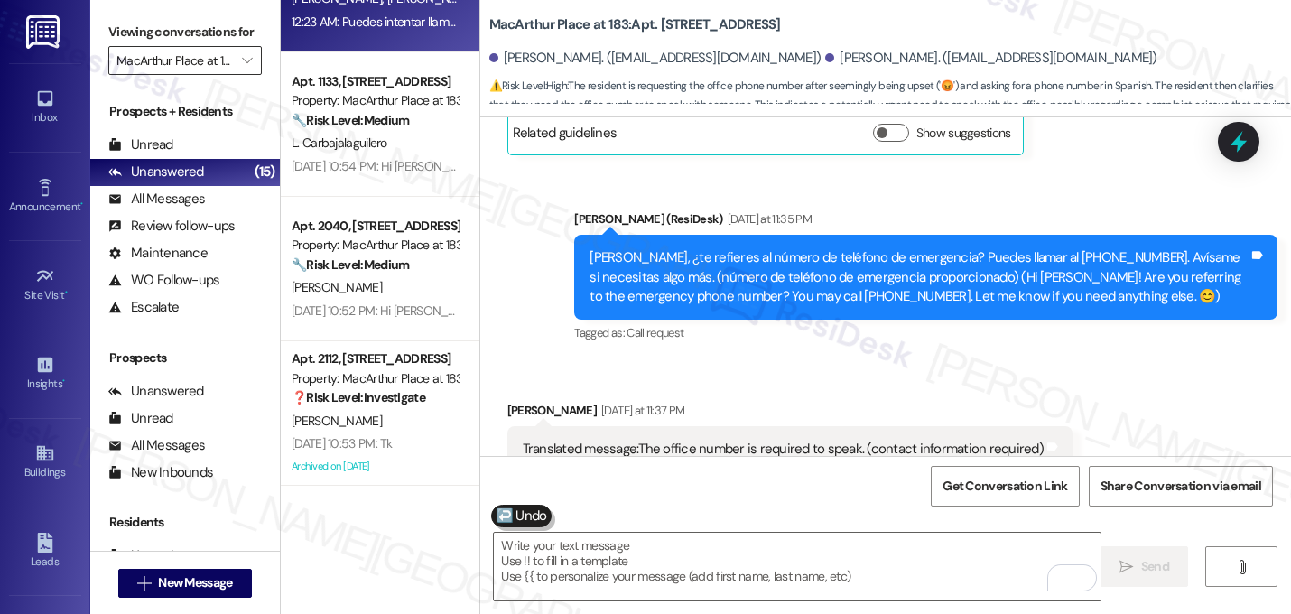
click at [200, 75] on input "MacArthur Place at 183" at bounding box center [174, 60] width 116 height 29
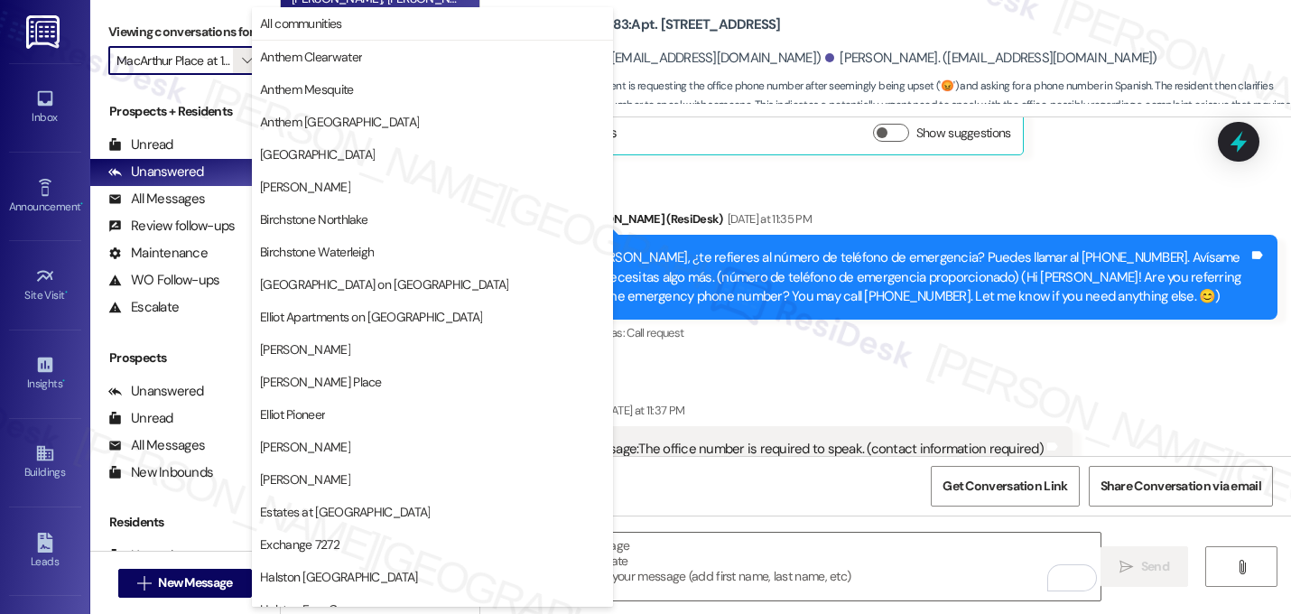
scroll to position [701, 0]
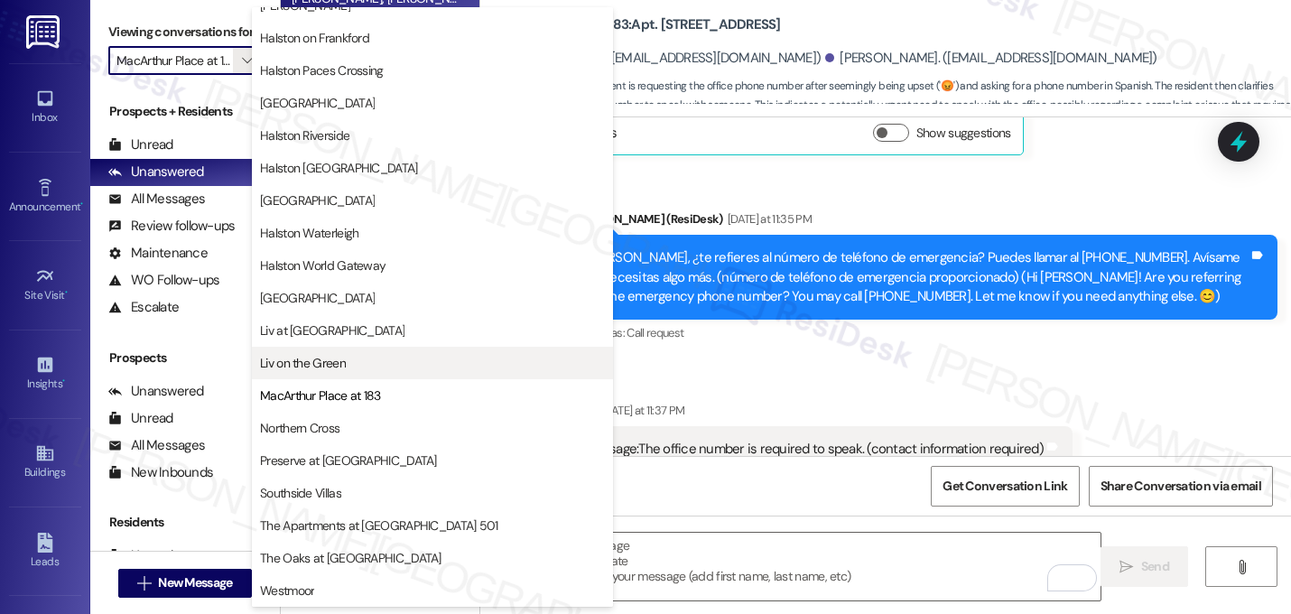
click at [344, 365] on span "Liv on the Green" at bounding box center [303, 363] width 86 height 18
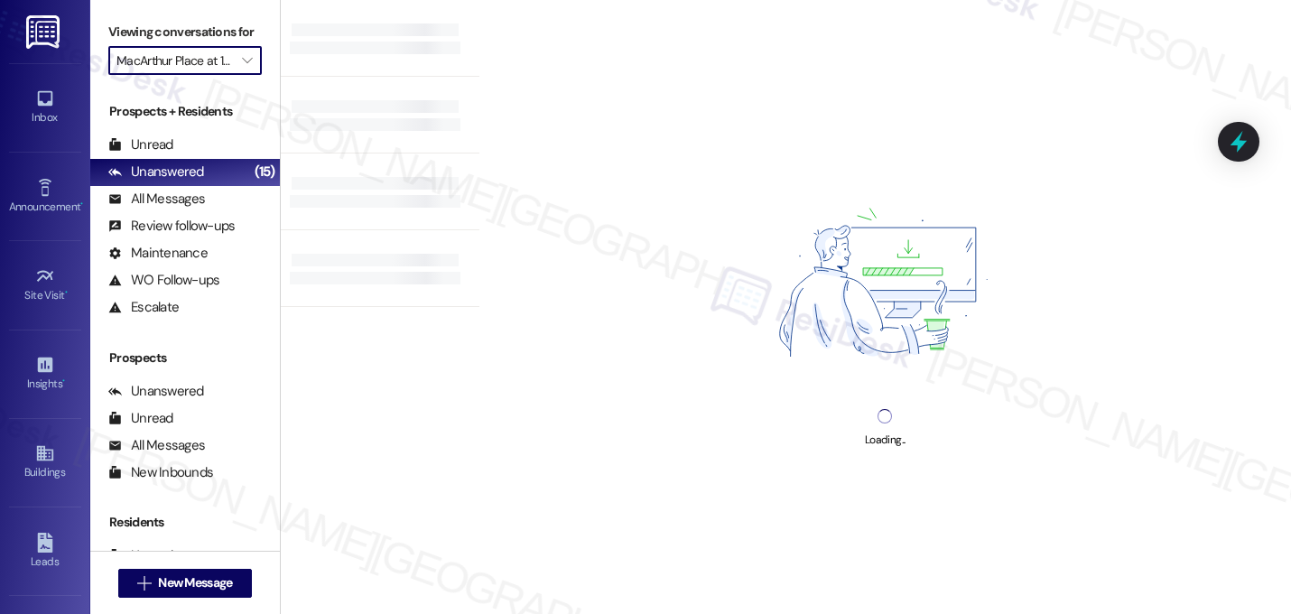
type input "Liv on the Green"
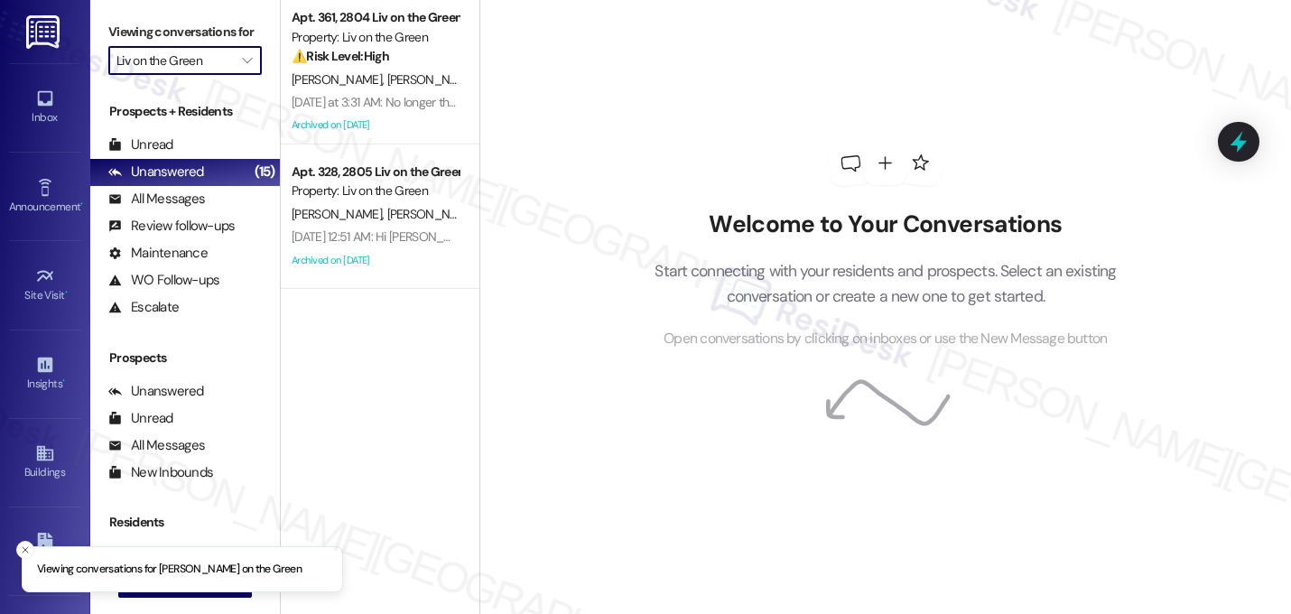
click at [159, 75] on input "Liv on the Green" at bounding box center [174, 60] width 116 height 29
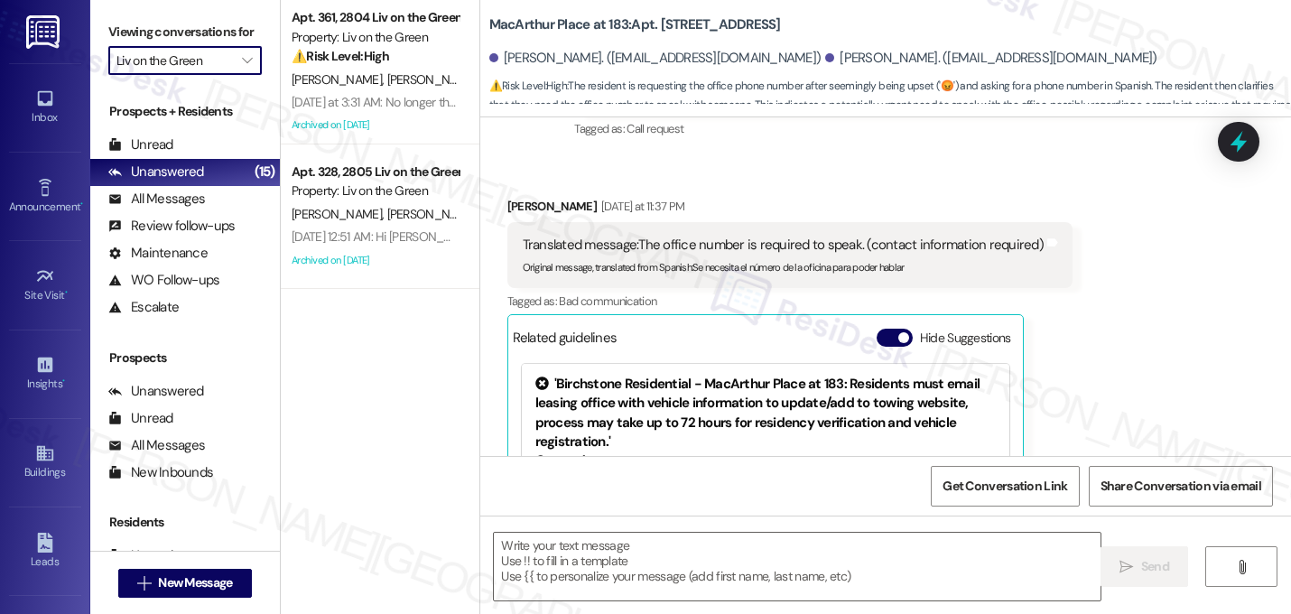
type textarea "Fetching suggested responses. Please feel free to read through the conversation…"
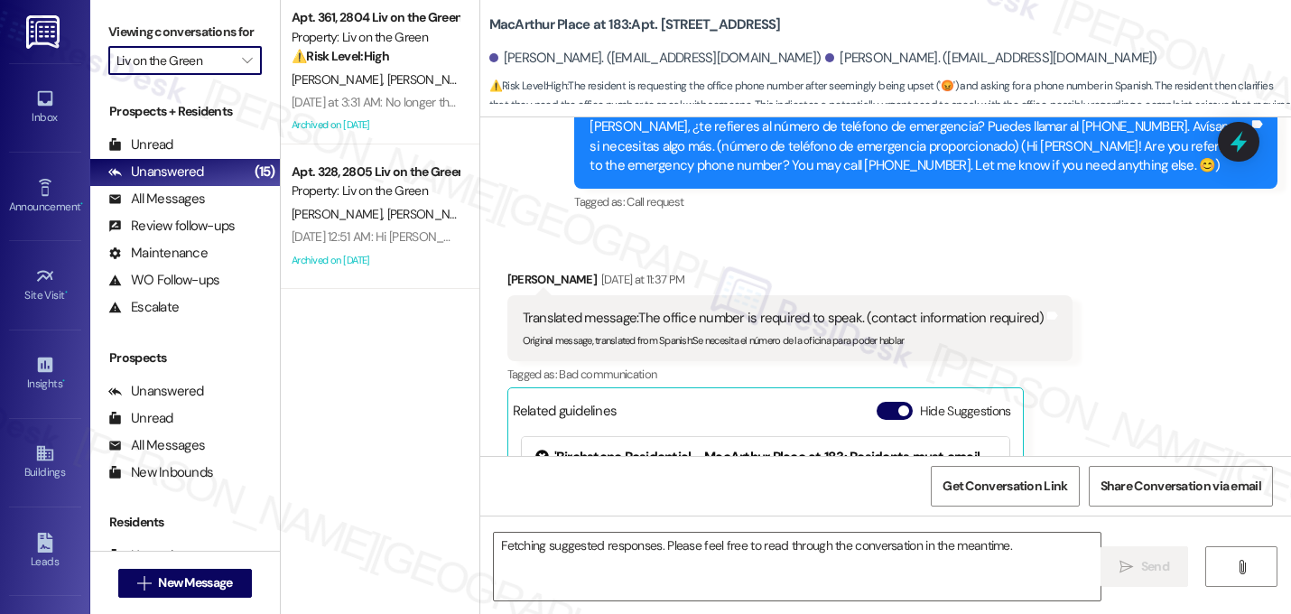
scroll to position [18810, 0]
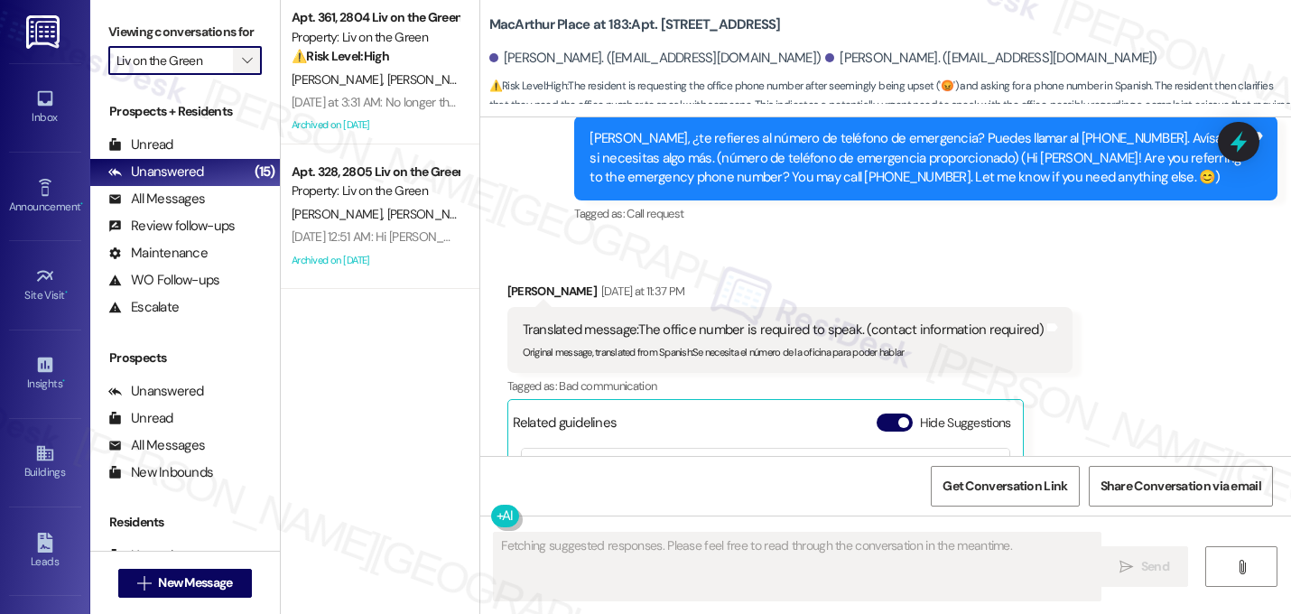
click at [242, 68] on icon "" at bounding box center [247, 60] width 10 height 14
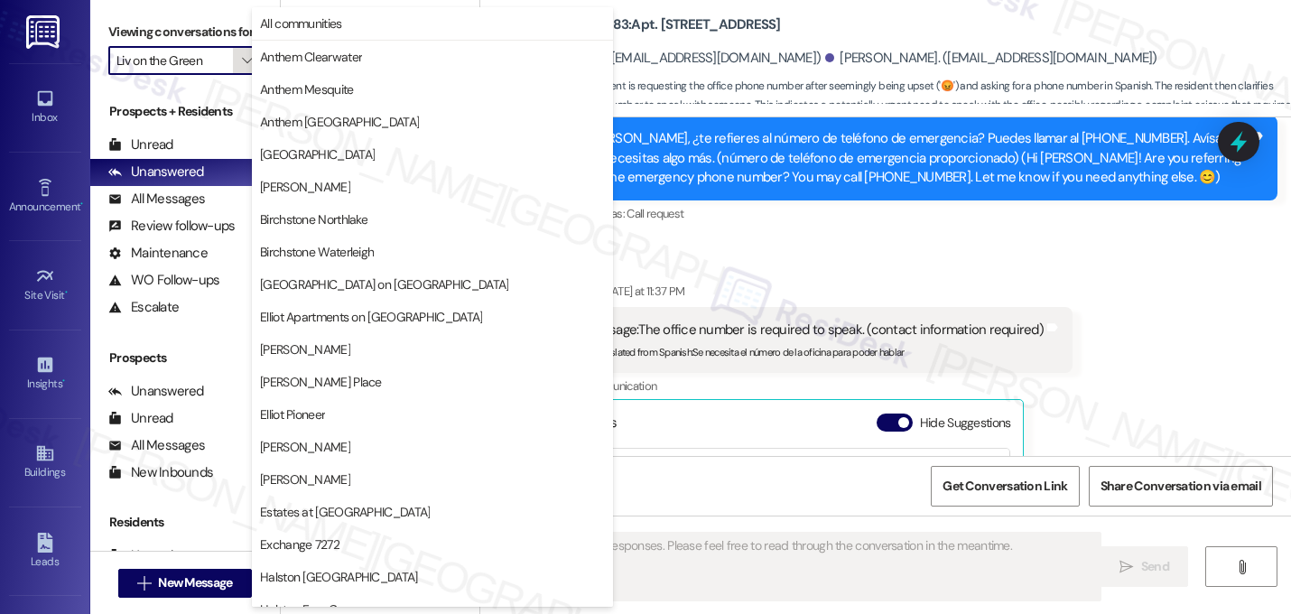
scroll to position [701, 0]
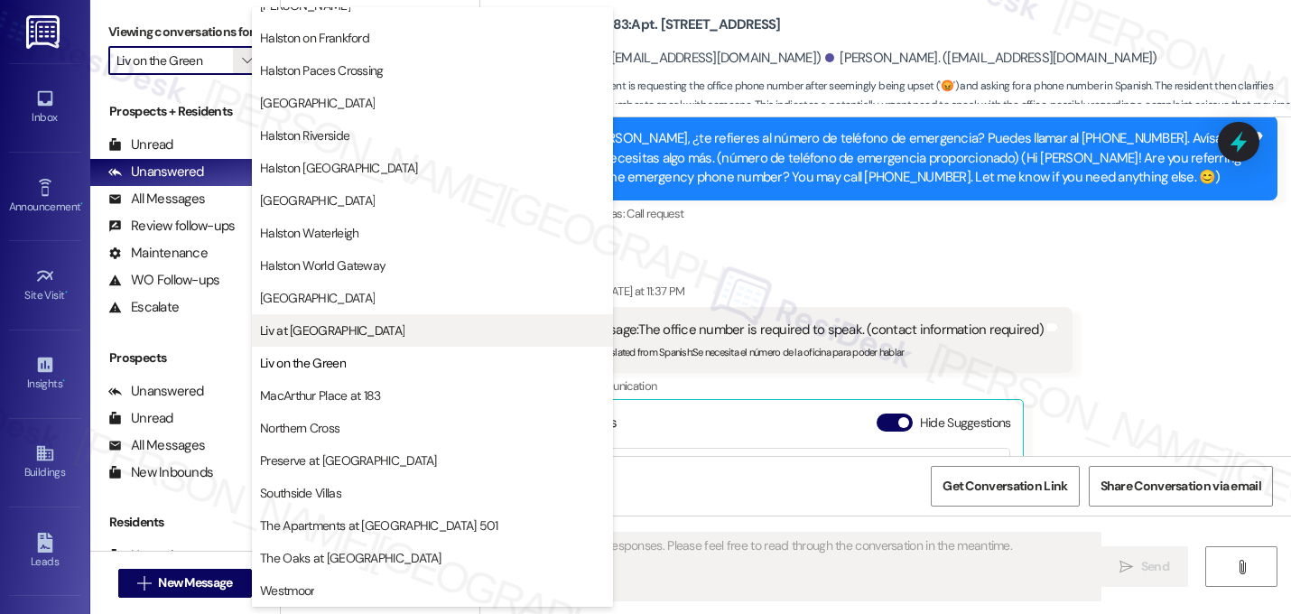
click at [332, 344] on button "Liv at [GEOGRAPHIC_DATA]" at bounding box center [432, 330] width 361 height 32
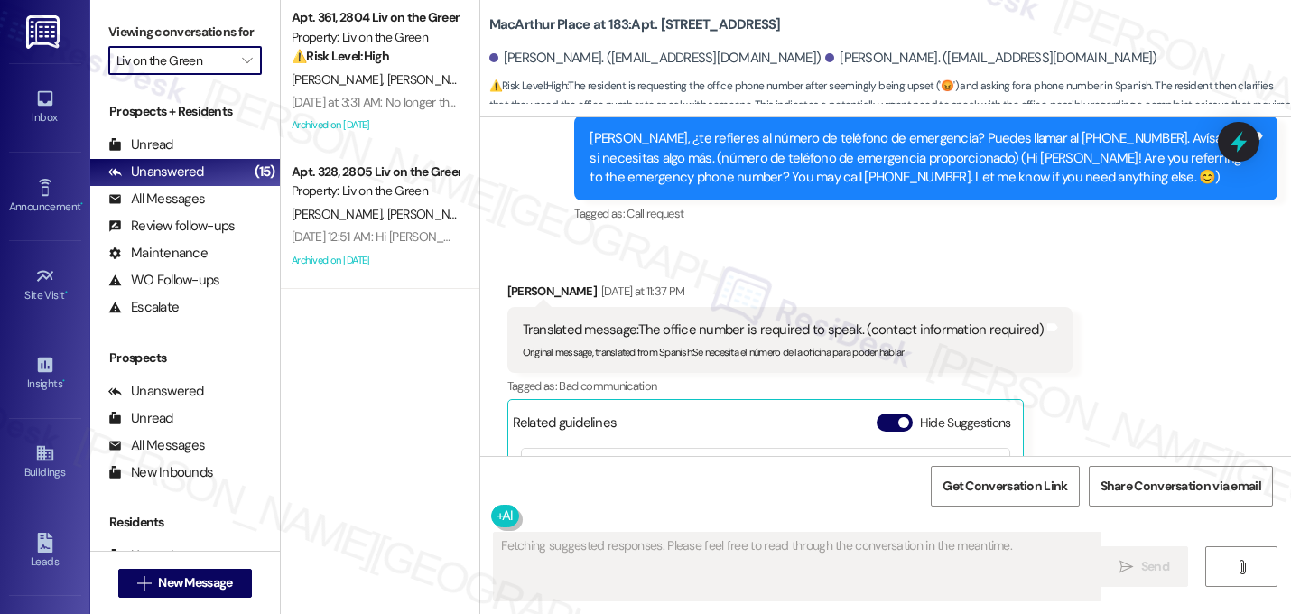
type input "Liv at [GEOGRAPHIC_DATA]"
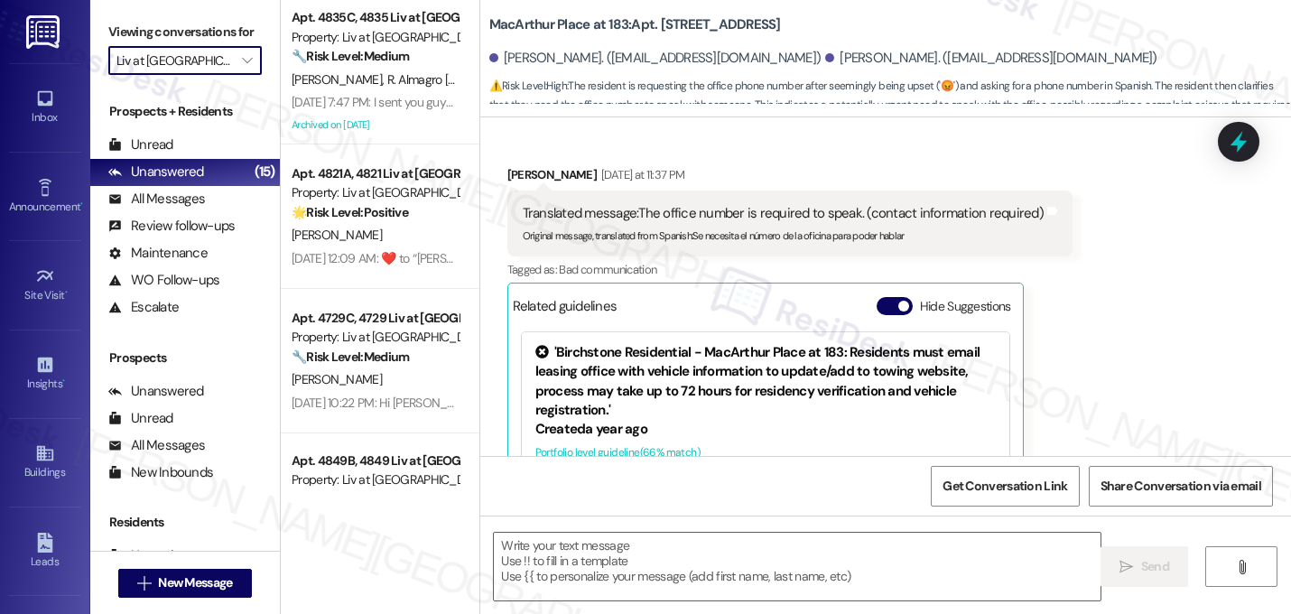
type textarea "Fetching suggested responses. Please feel free to read through the conversation…"
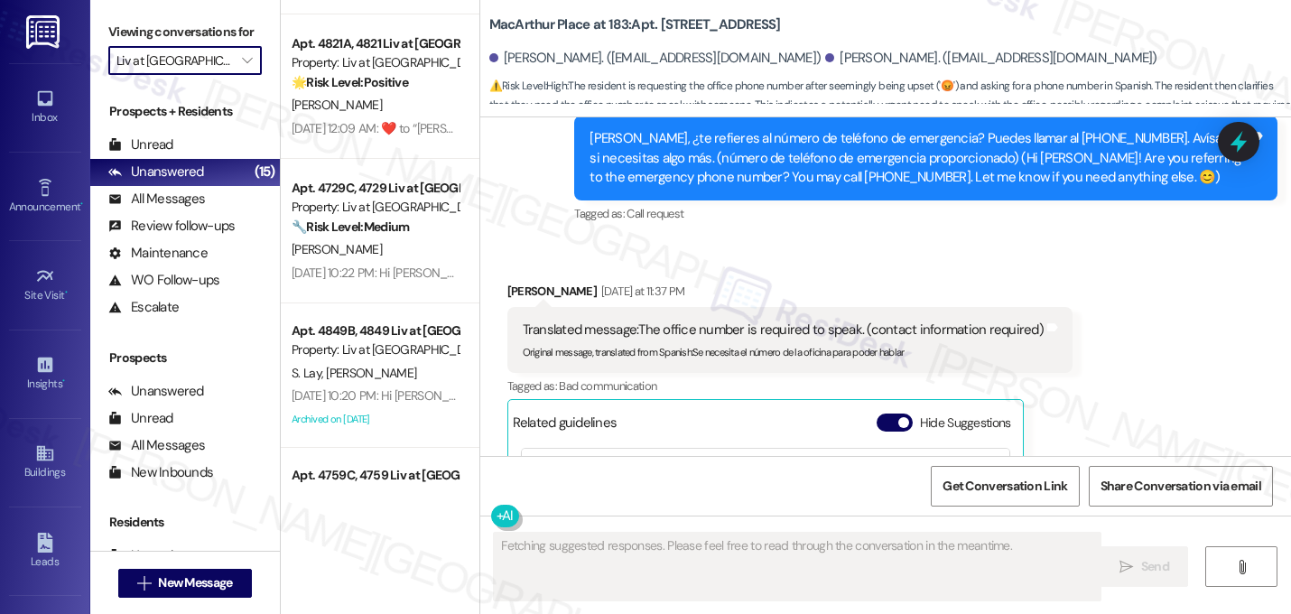
scroll to position [381, 0]
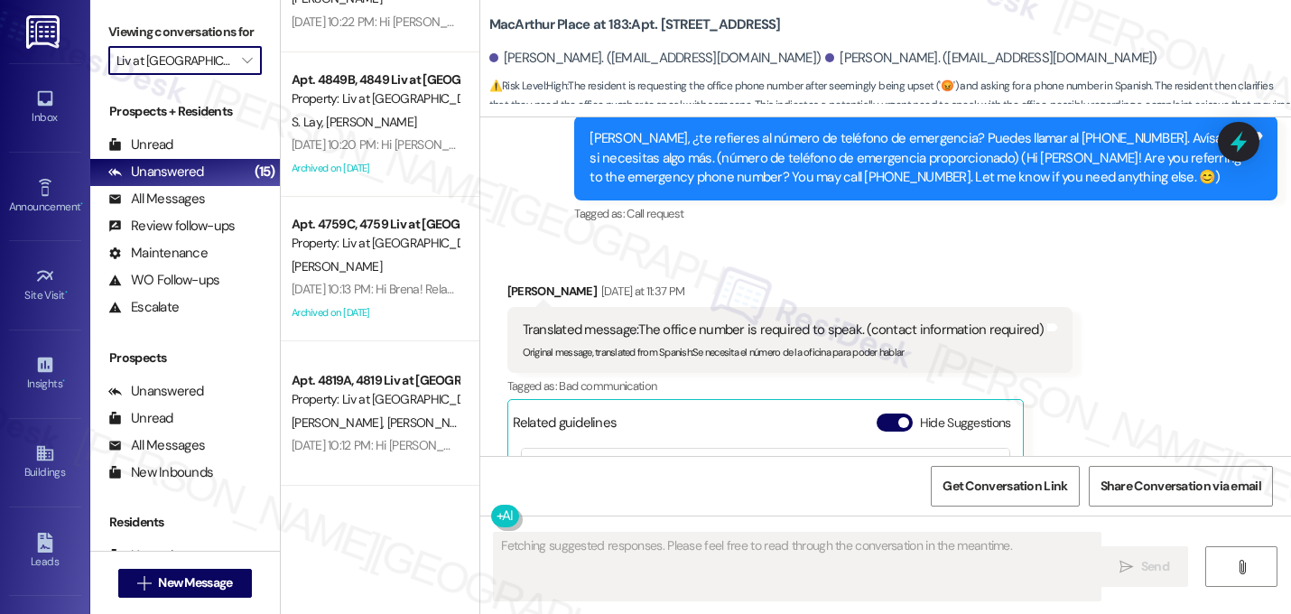
click at [199, 75] on input "Liv at [GEOGRAPHIC_DATA]" at bounding box center [174, 60] width 116 height 29
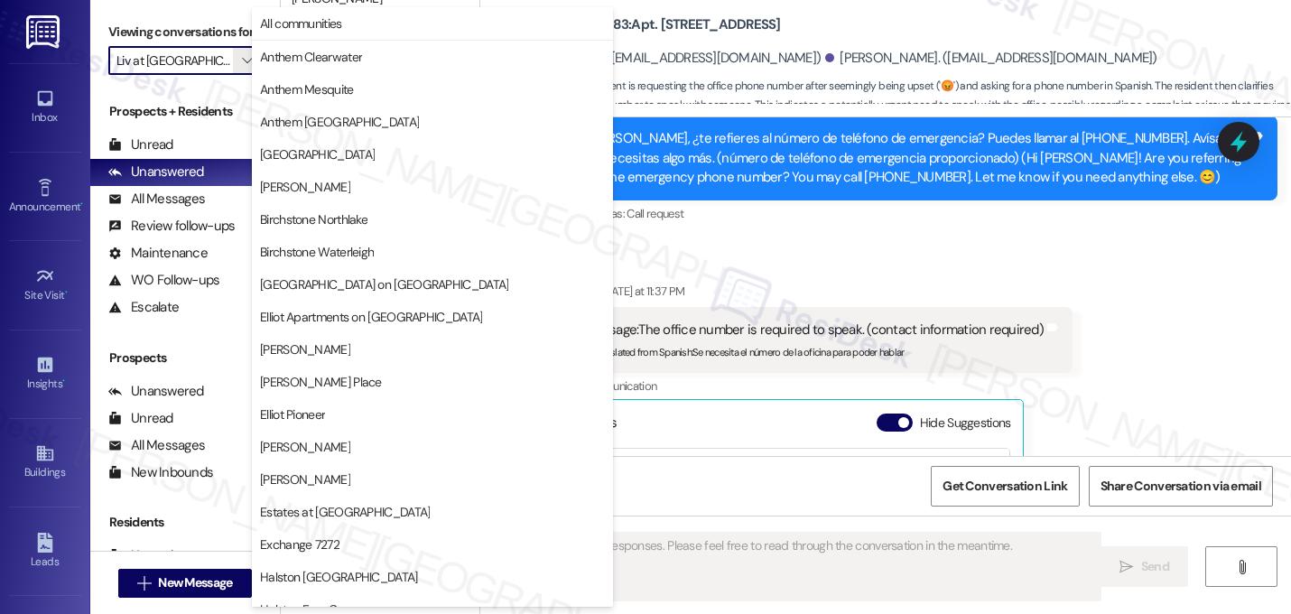
scroll to position [701, 0]
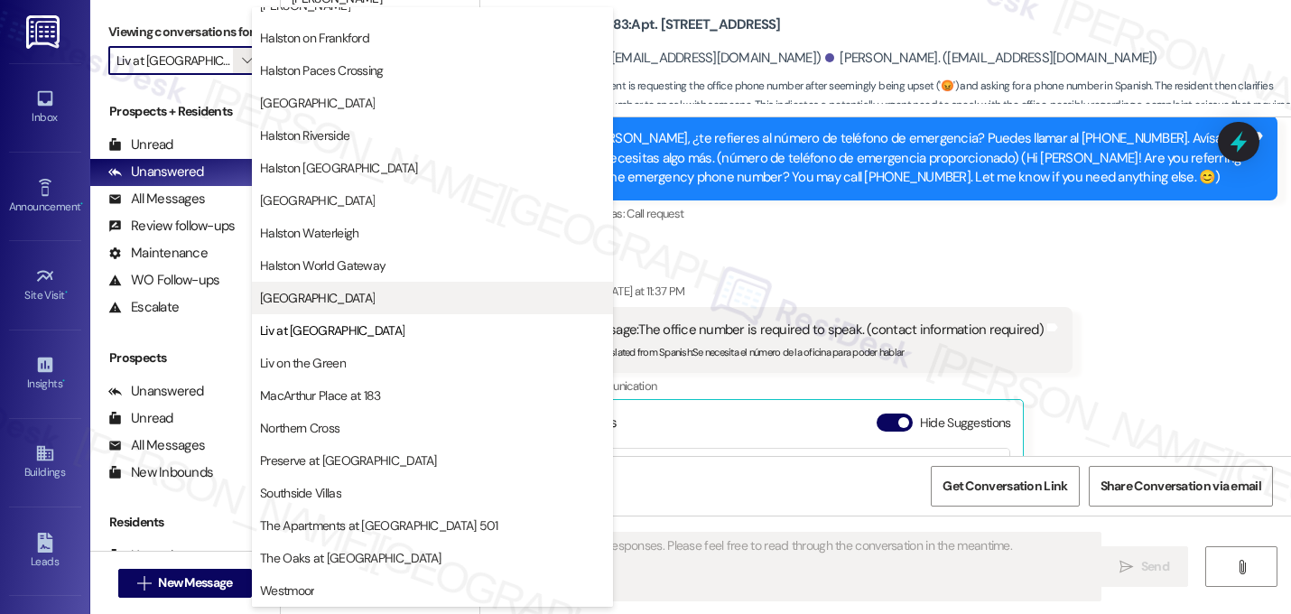
click at [337, 304] on span "[GEOGRAPHIC_DATA]" at bounding box center [432, 298] width 345 height 18
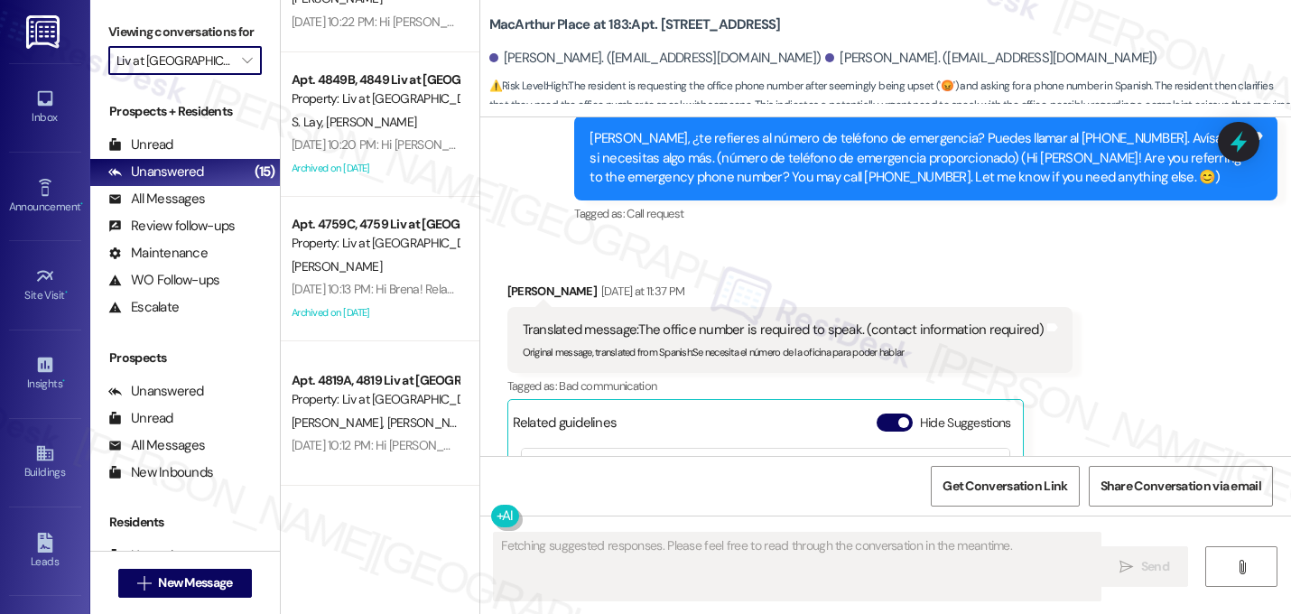
type input "[GEOGRAPHIC_DATA]"
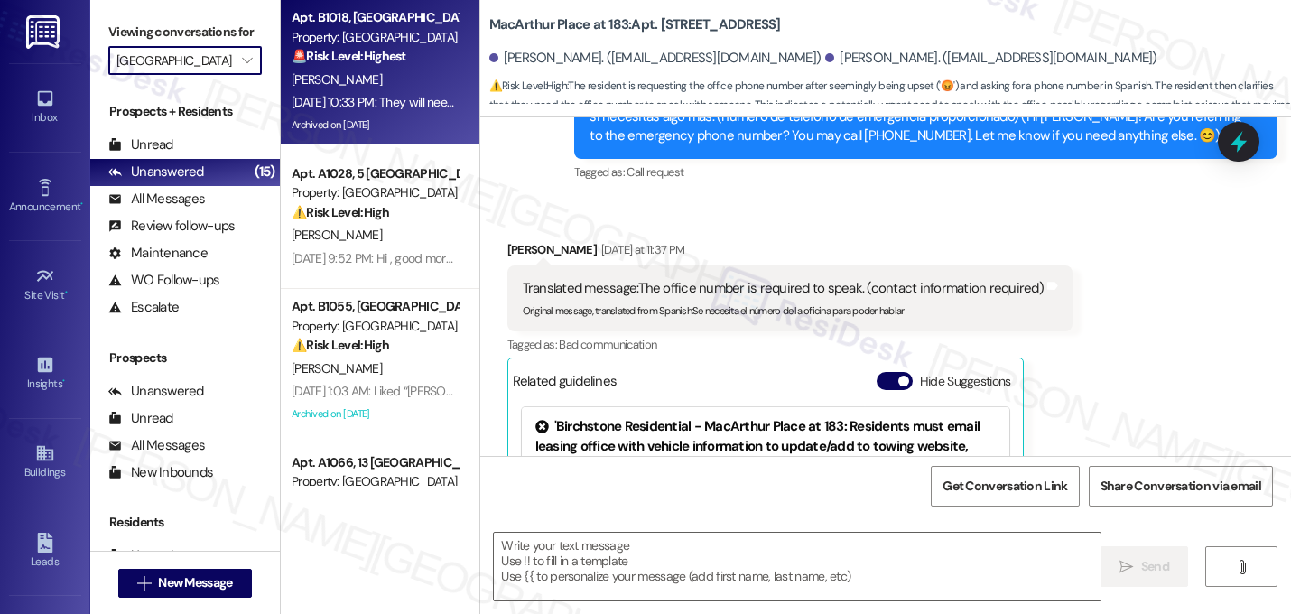
type textarea "Fetching suggested responses. Please feel free to read through the conversation…"
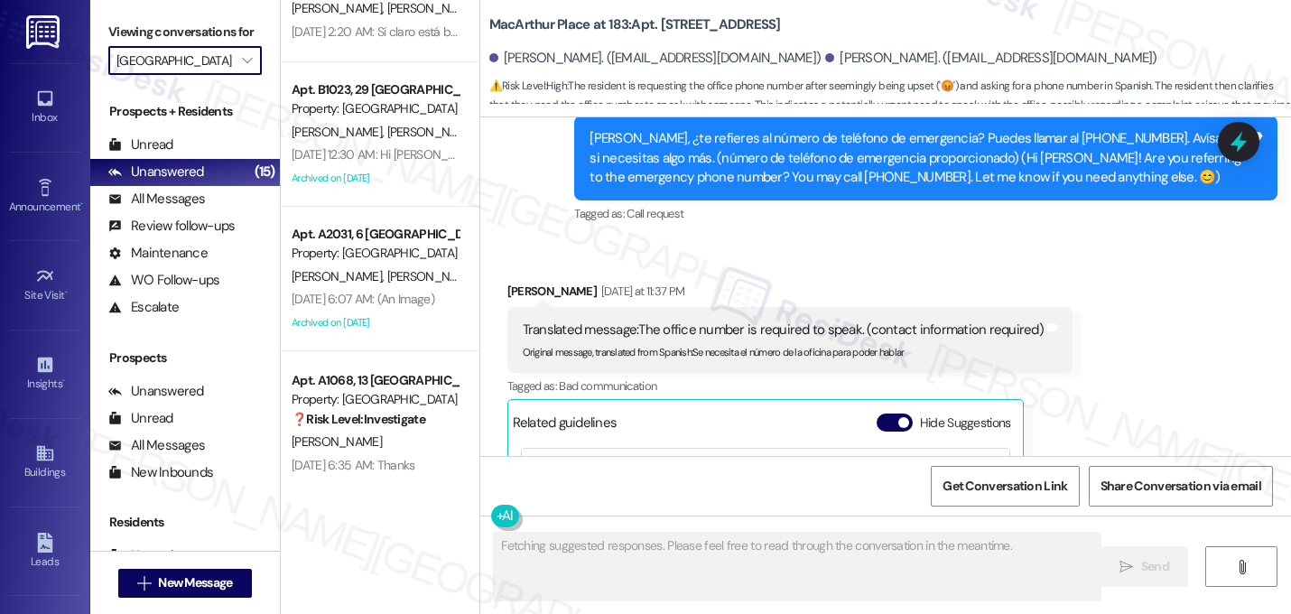
scroll to position [1247, 0]
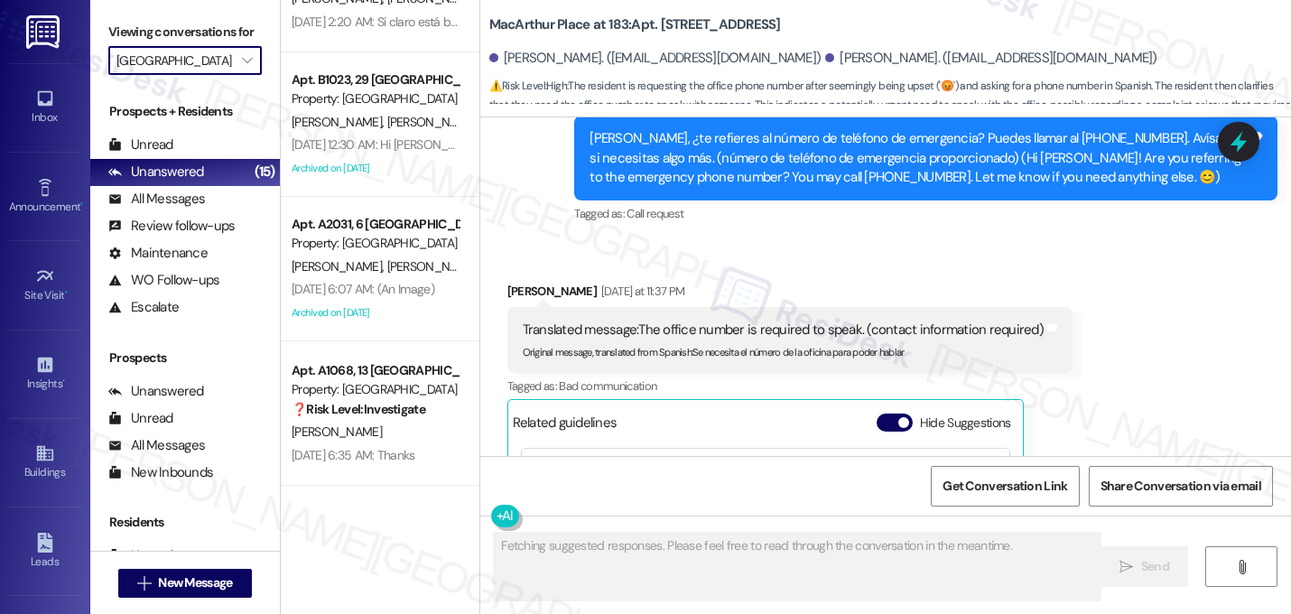
click at [210, 75] on input "[GEOGRAPHIC_DATA]" at bounding box center [174, 60] width 116 height 29
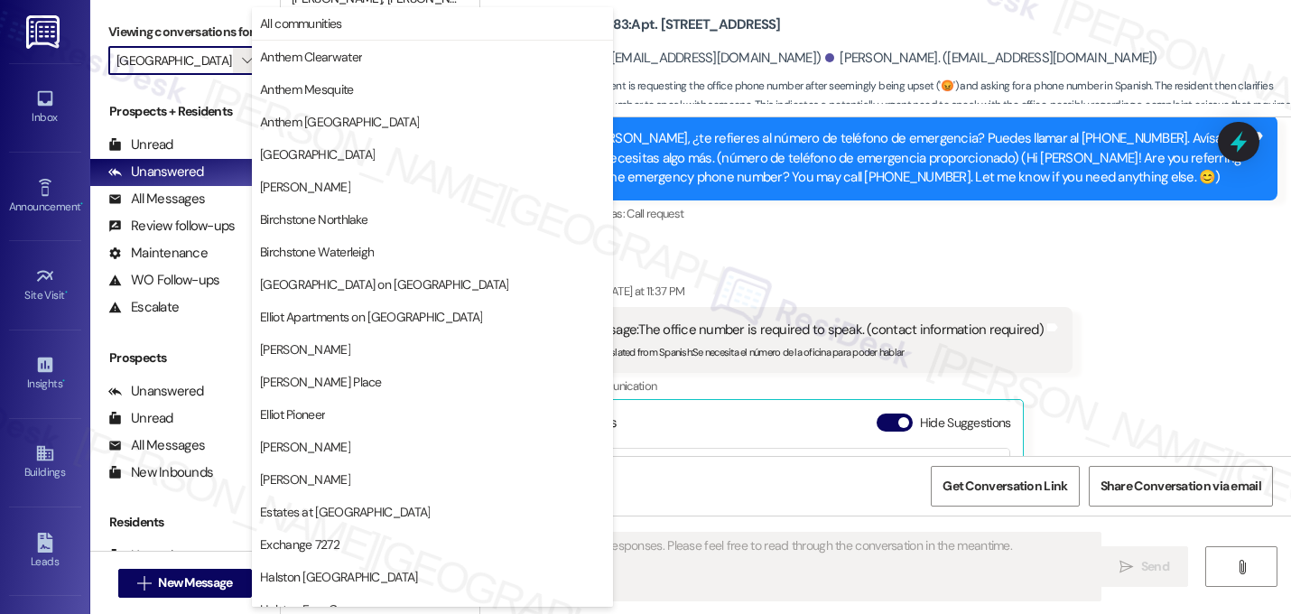
scroll to position [701, 0]
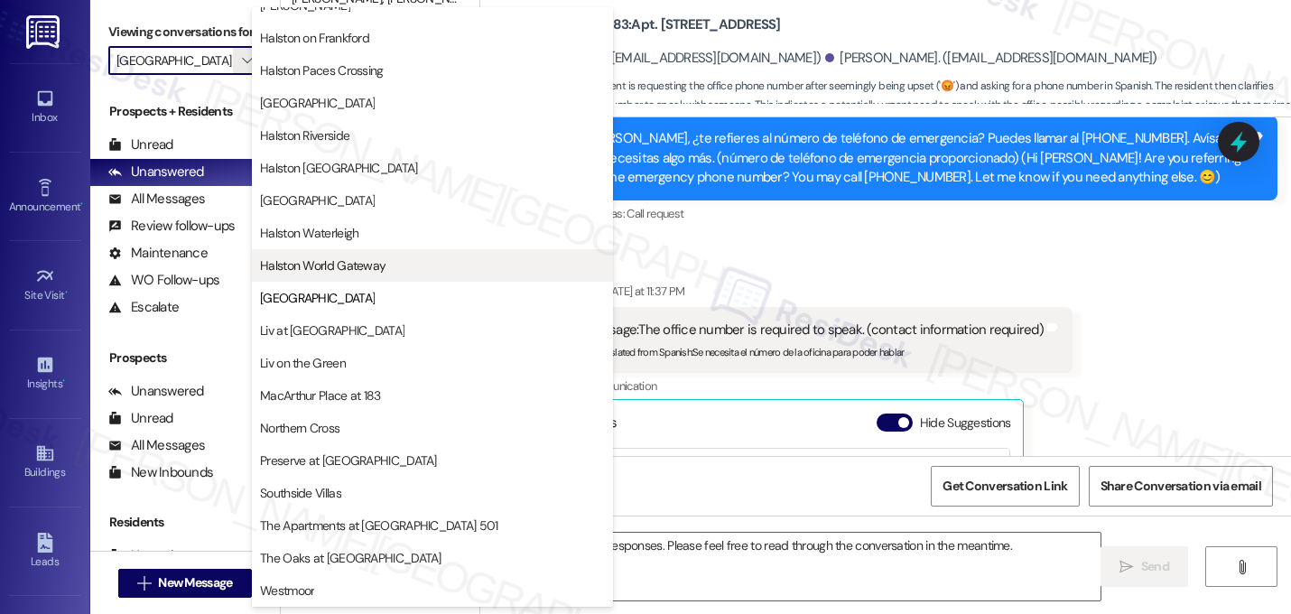
click at [365, 255] on button "Halston World Gateway" at bounding box center [432, 265] width 361 height 32
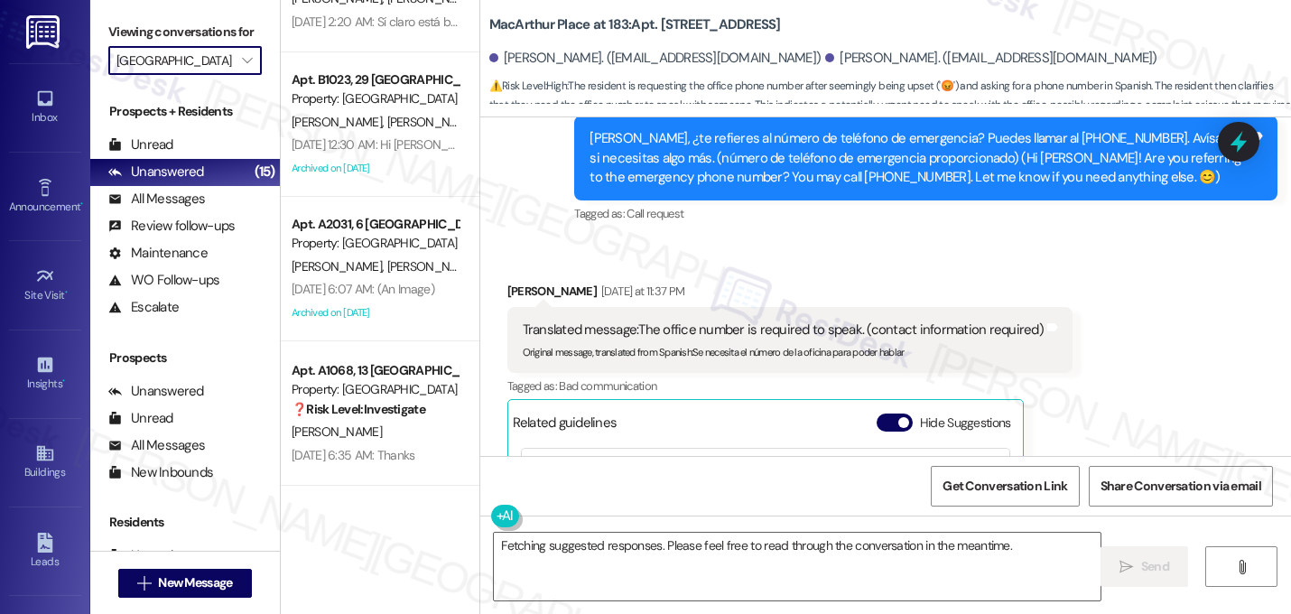
type input "Halston World Gateway"
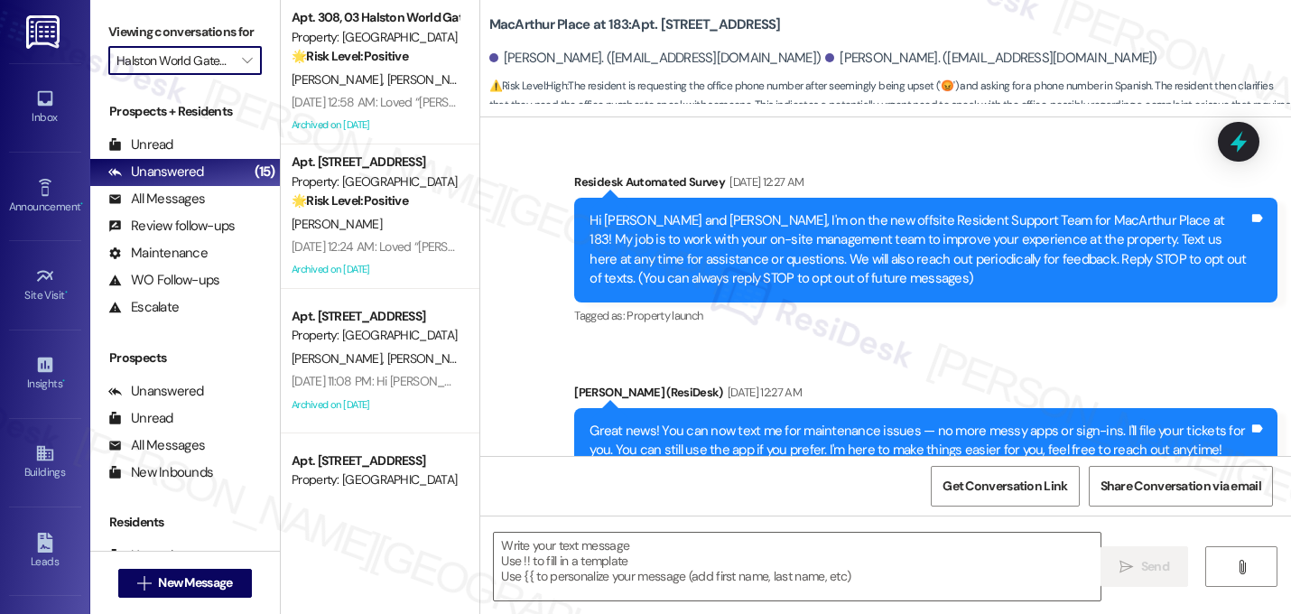
scroll to position [18821, 0]
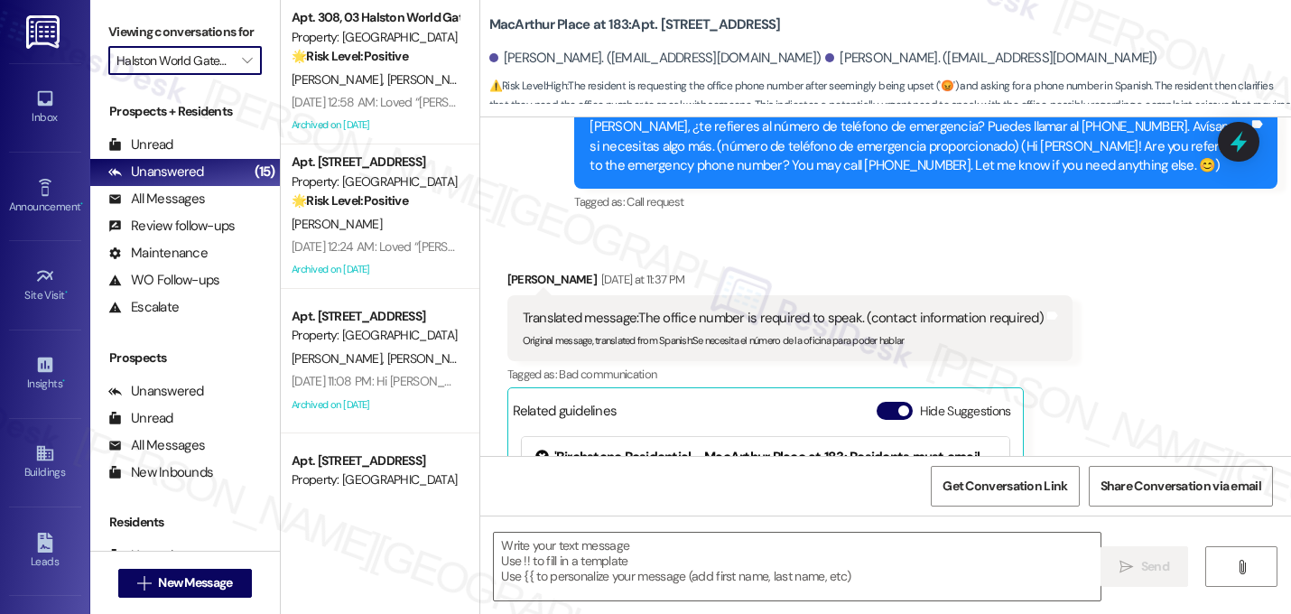
type textarea "Fetching suggested responses. Please feel free to read through the conversation…"
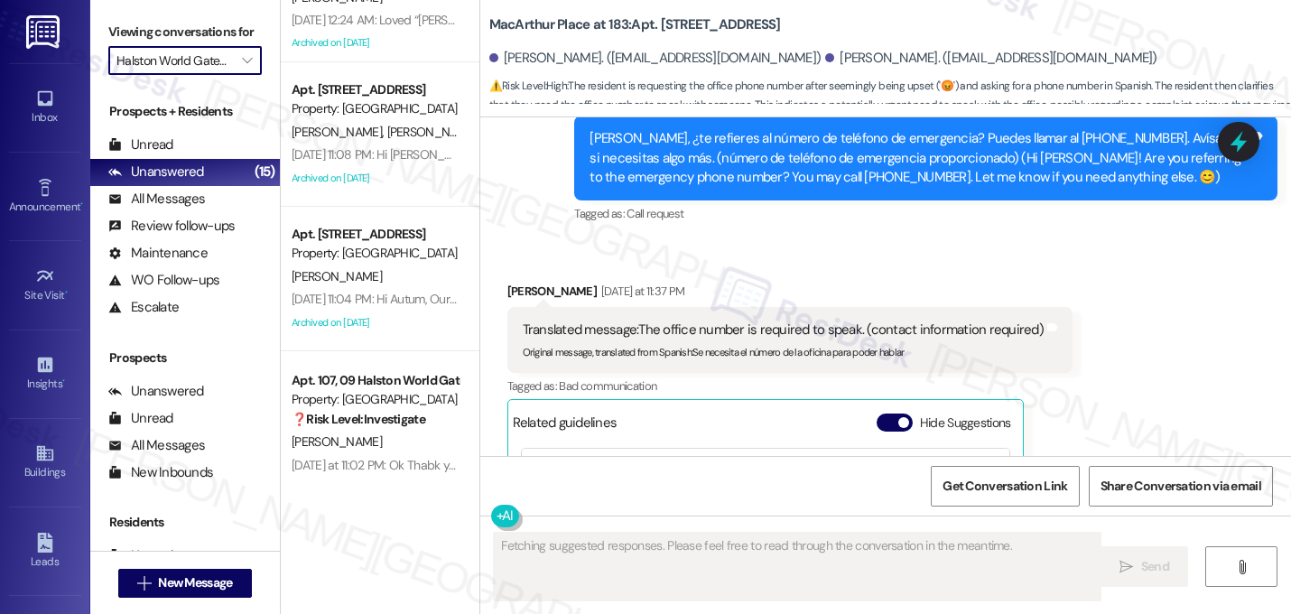
scroll to position [236, 0]
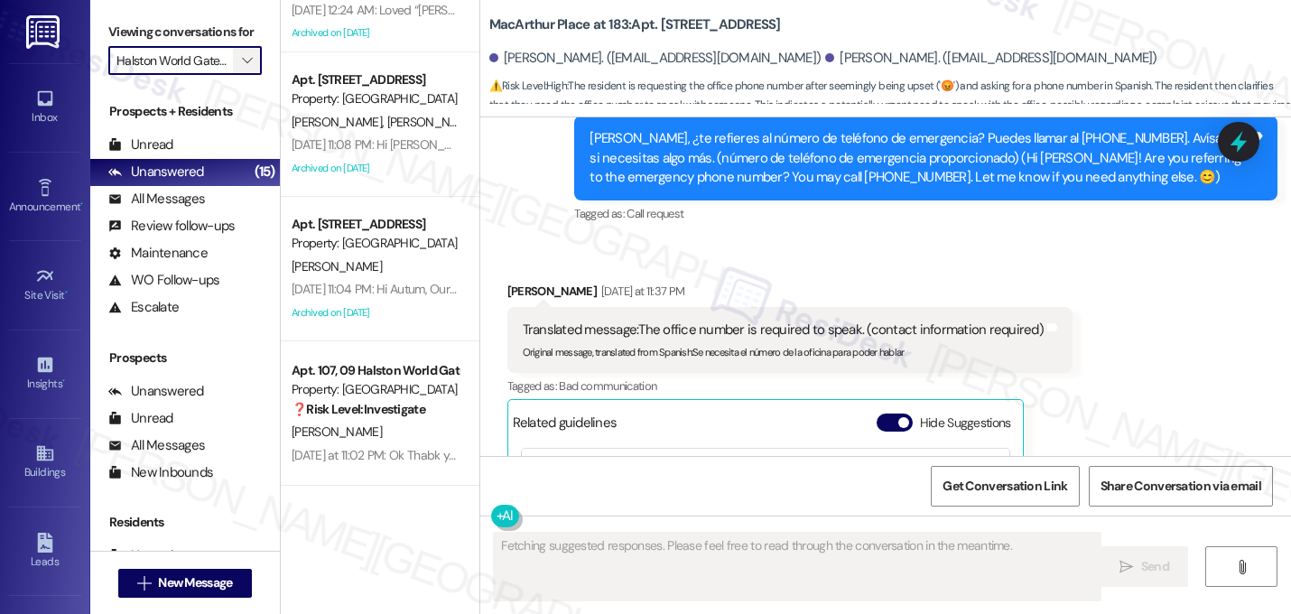
click at [242, 68] on icon "" at bounding box center [247, 60] width 10 height 14
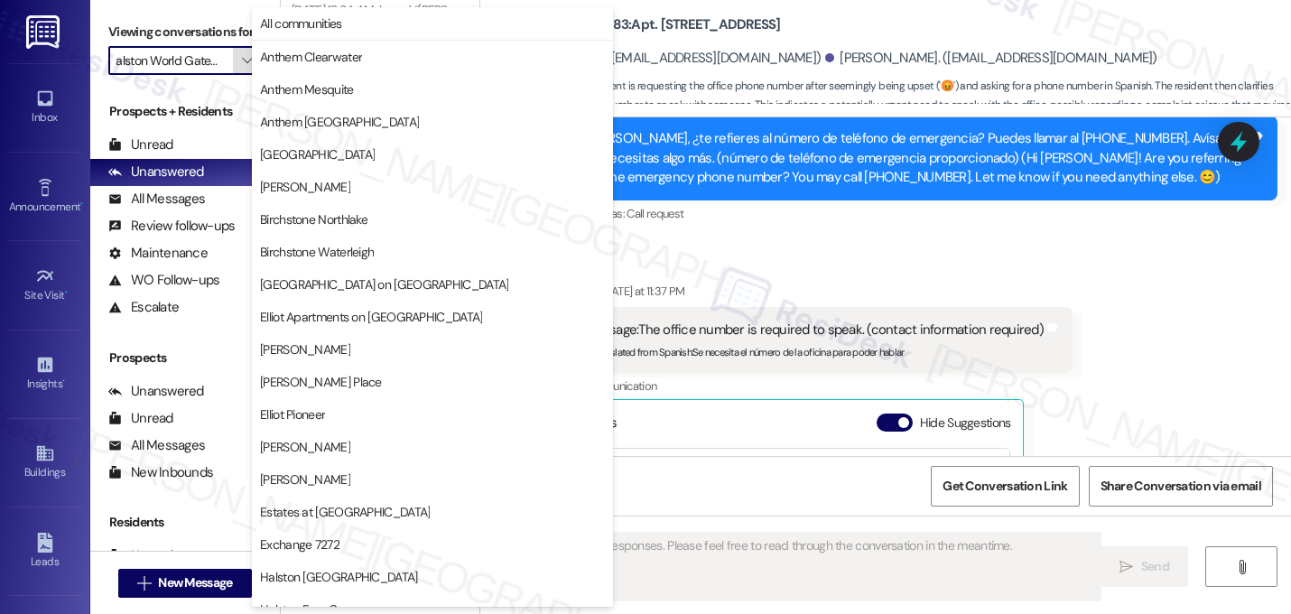
scroll to position [701, 0]
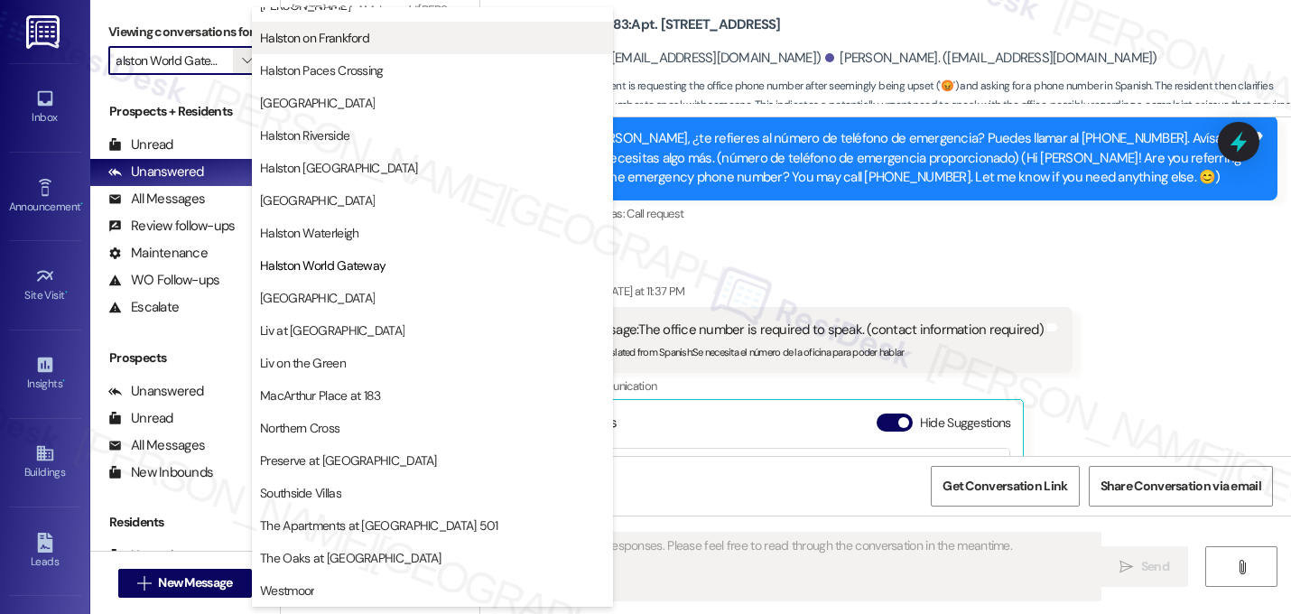
drag, startPoint x: 347, startPoint y: 229, endPoint x: 365, endPoint y: 52, distance: 177.8
click at [365, 51] on div "[GEOGRAPHIC_DATA][PERSON_NAME] [GEOGRAPHIC_DATA] [GEOGRAPHIC_DATA] [GEOGRAPHIC_…" at bounding box center [432, 86] width 361 height 325
click at [365, 52] on button "Halston on Frankford" at bounding box center [432, 38] width 361 height 32
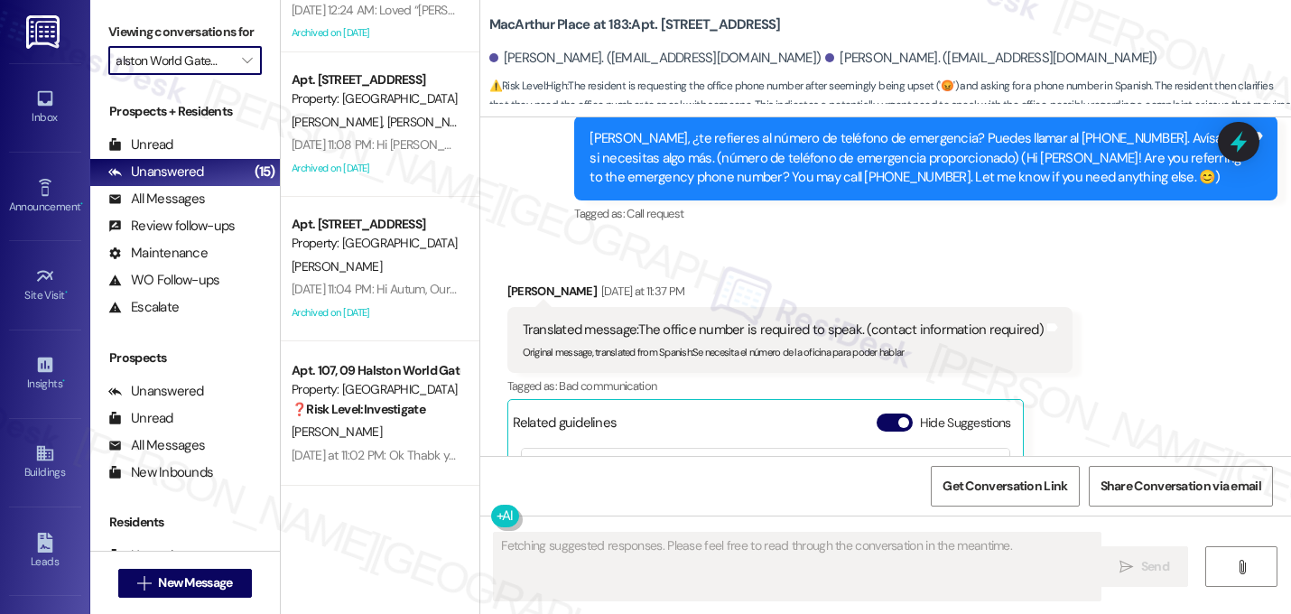
type input "Halston on Frankford"
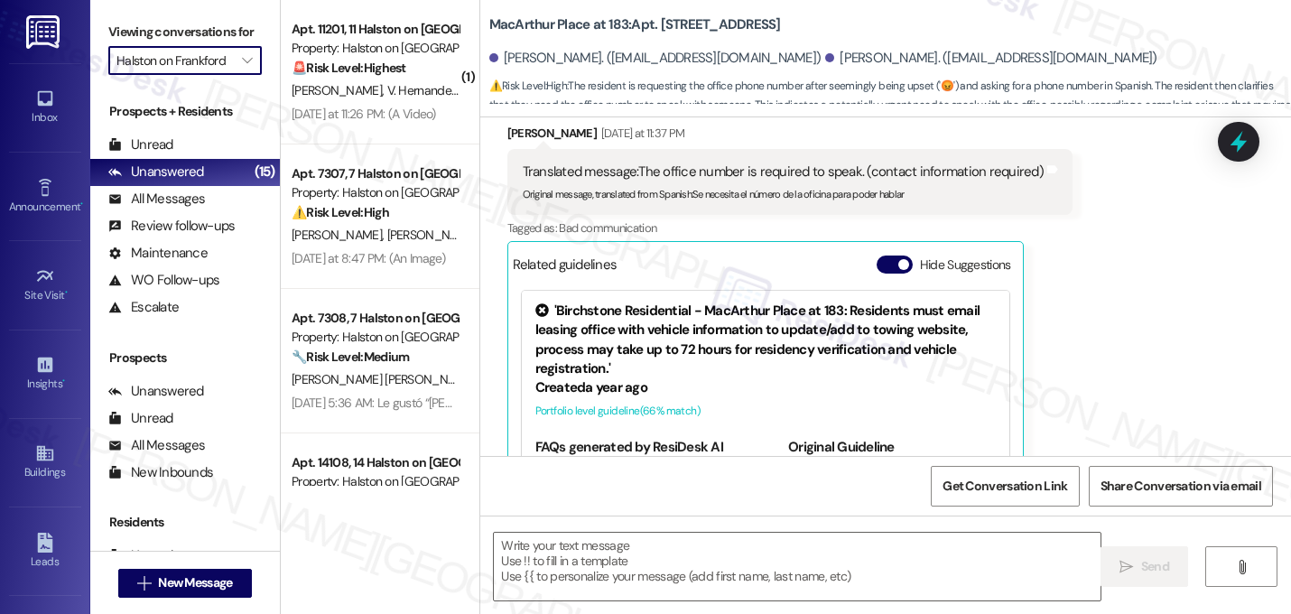
type textarea "Fetching suggested responses. Please feel free to read through the conversation…"
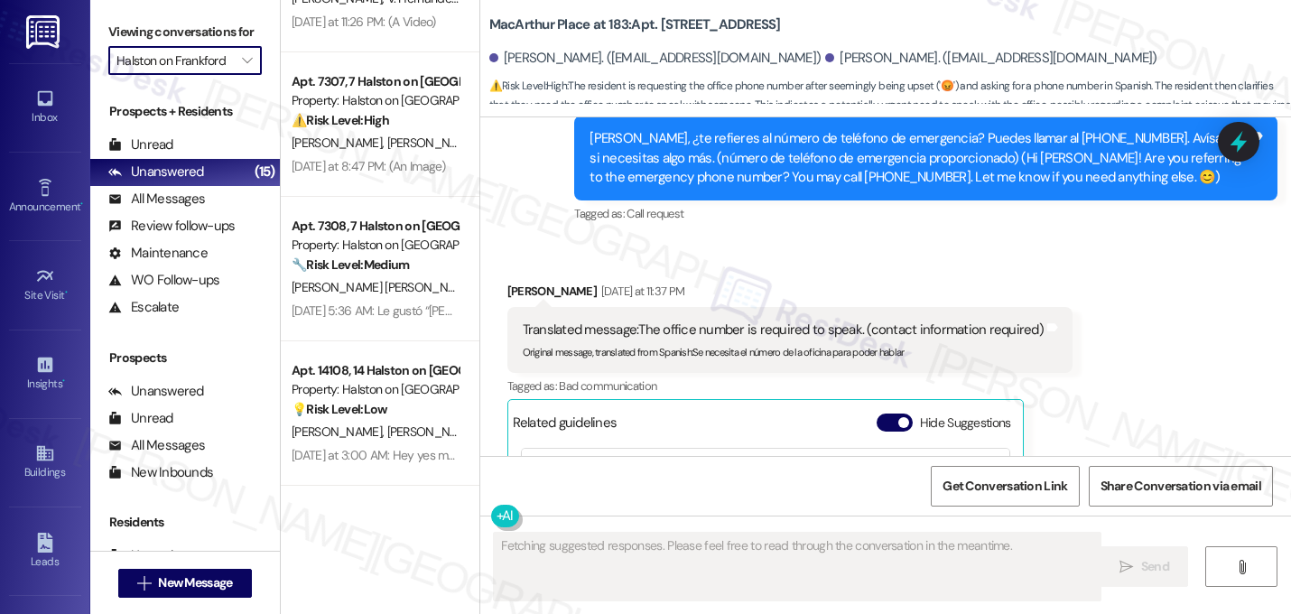
scroll to position [0, 0]
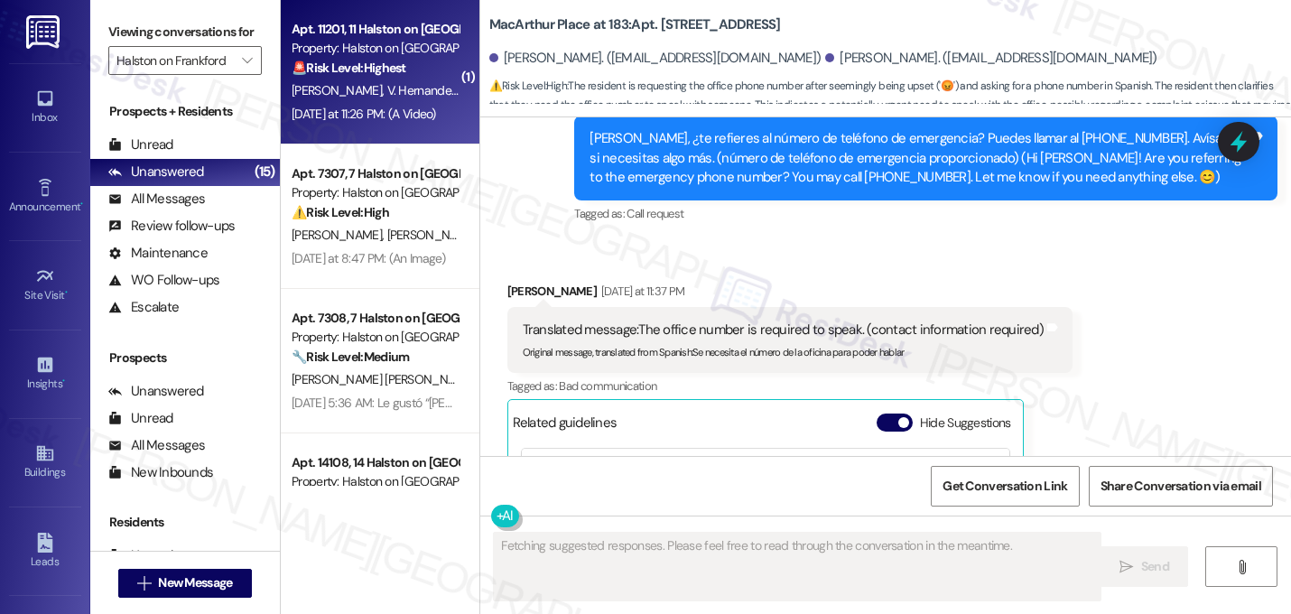
click at [391, 79] on div "Apt. 11201, 11 Halston on [GEOGRAPHIC_DATA] Property: [PERSON_NAME] on Frankfor…" at bounding box center [375, 48] width 171 height 61
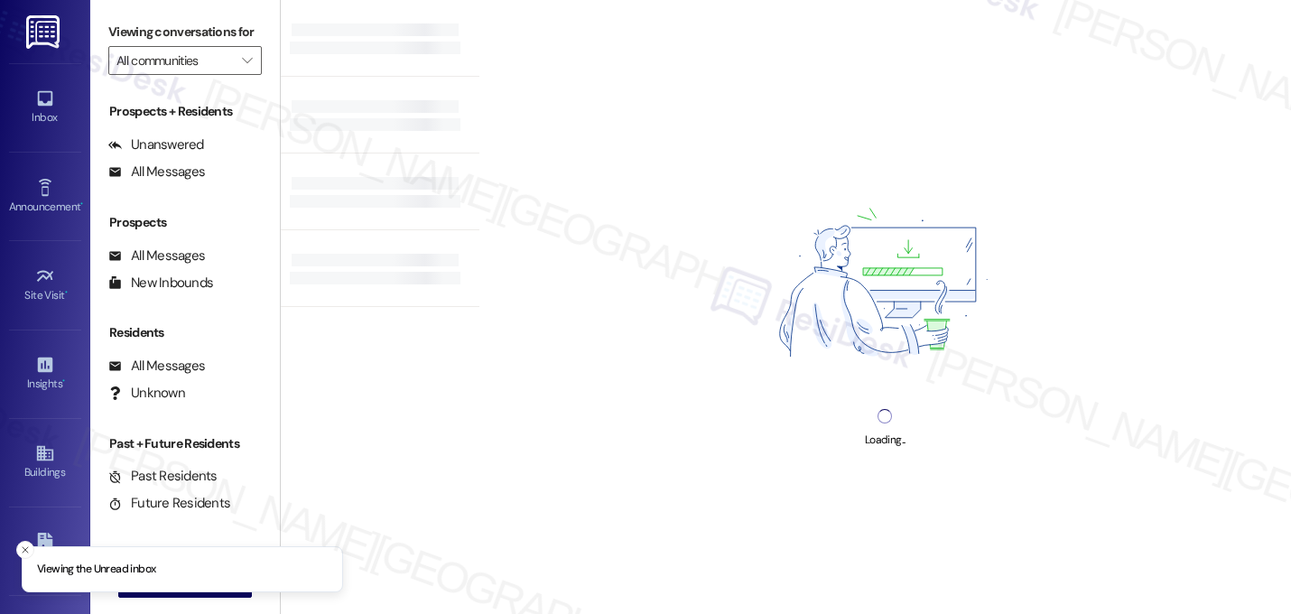
type input "Halston on Frankford"
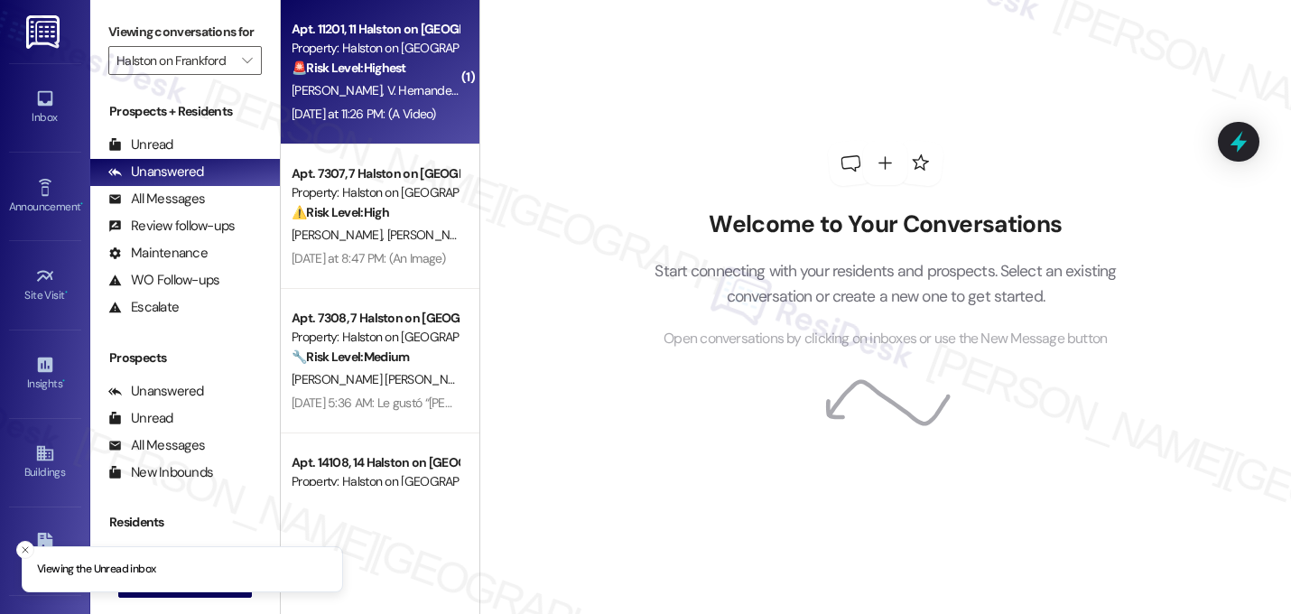
click at [418, 65] on div "🚨 Risk Level: Highest The resident reports ongoing mailbox vandalism and mail t…" at bounding box center [374, 68] width 167 height 19
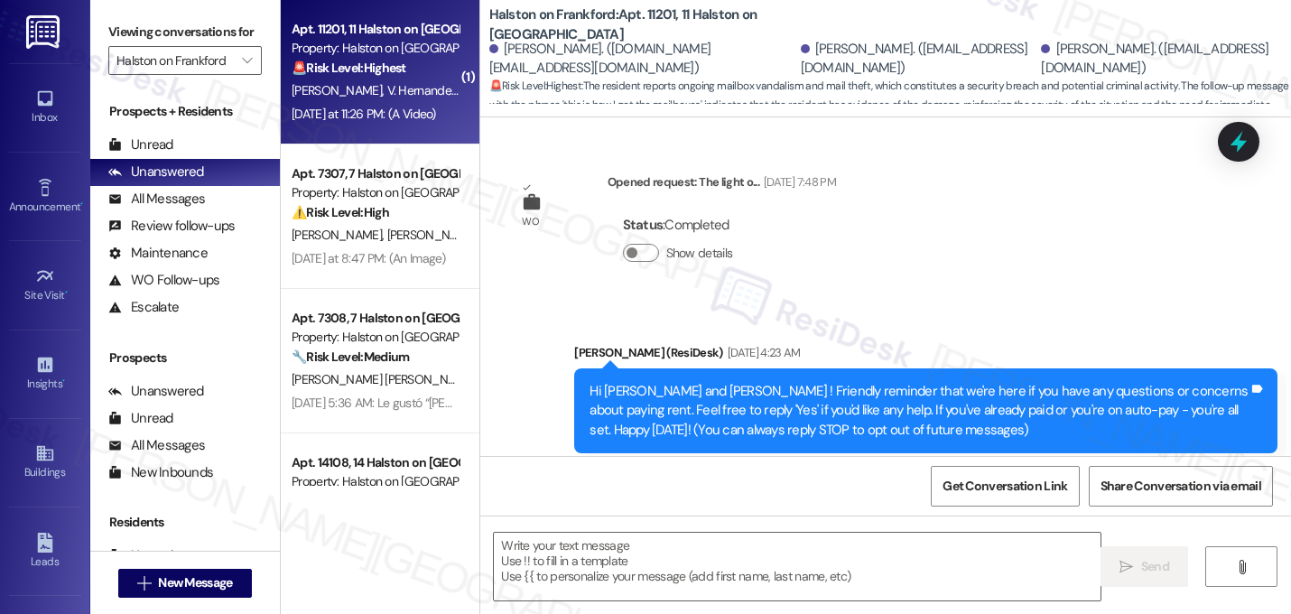
click at [401, 73] on div "🚨 Risk Level: Highest The resident reports ongoing mailbox vandalism and mail t…" at bounding box center [374, 68] width 167 height 19
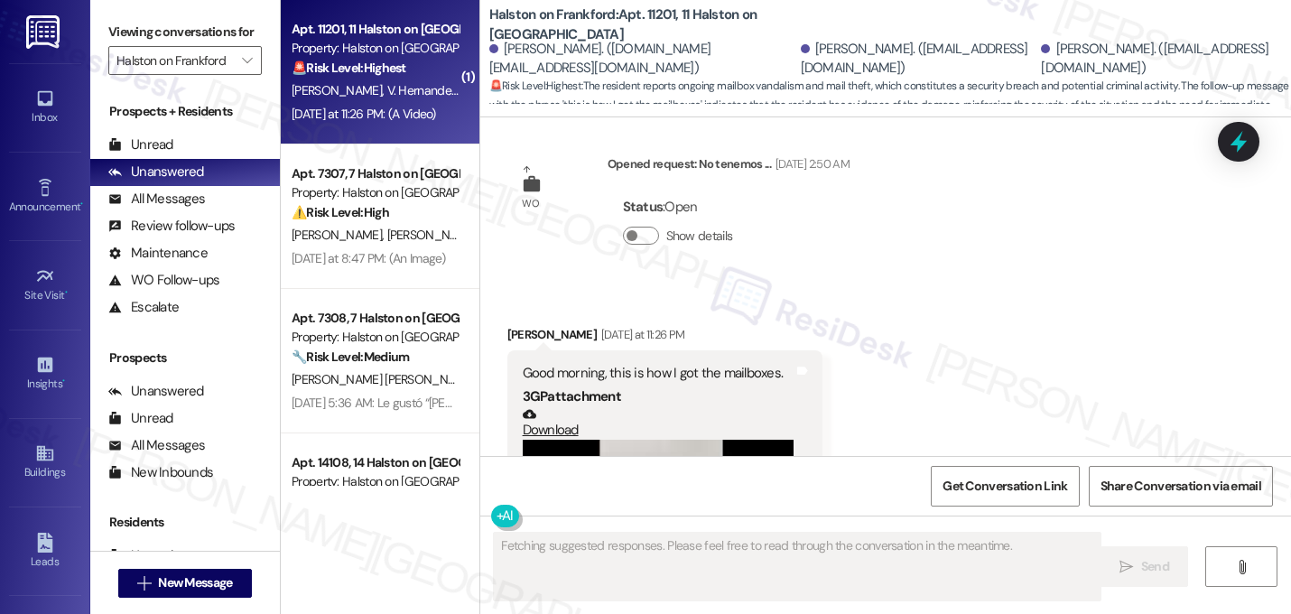
click at [915, 285] on div "Received via SMS Valentina Hernandezgarcia Yesterday at 11:26 PM Good morning, …" at bounding box center [885, 490] width 810 height 412
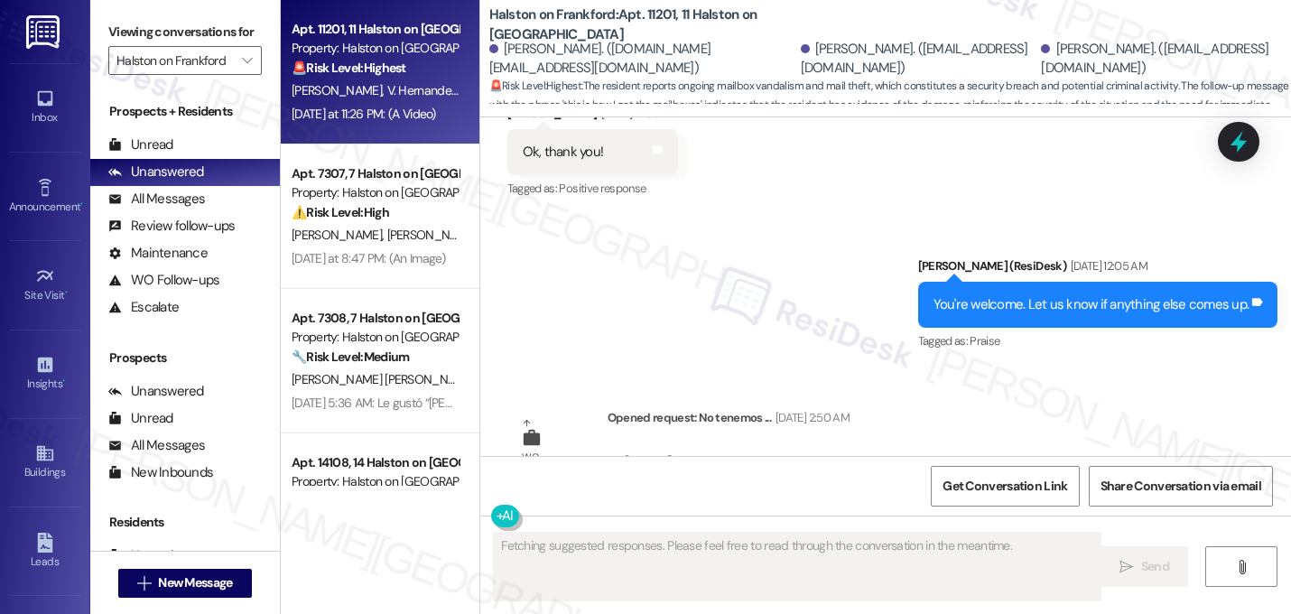
scroll to position [14723, 0]
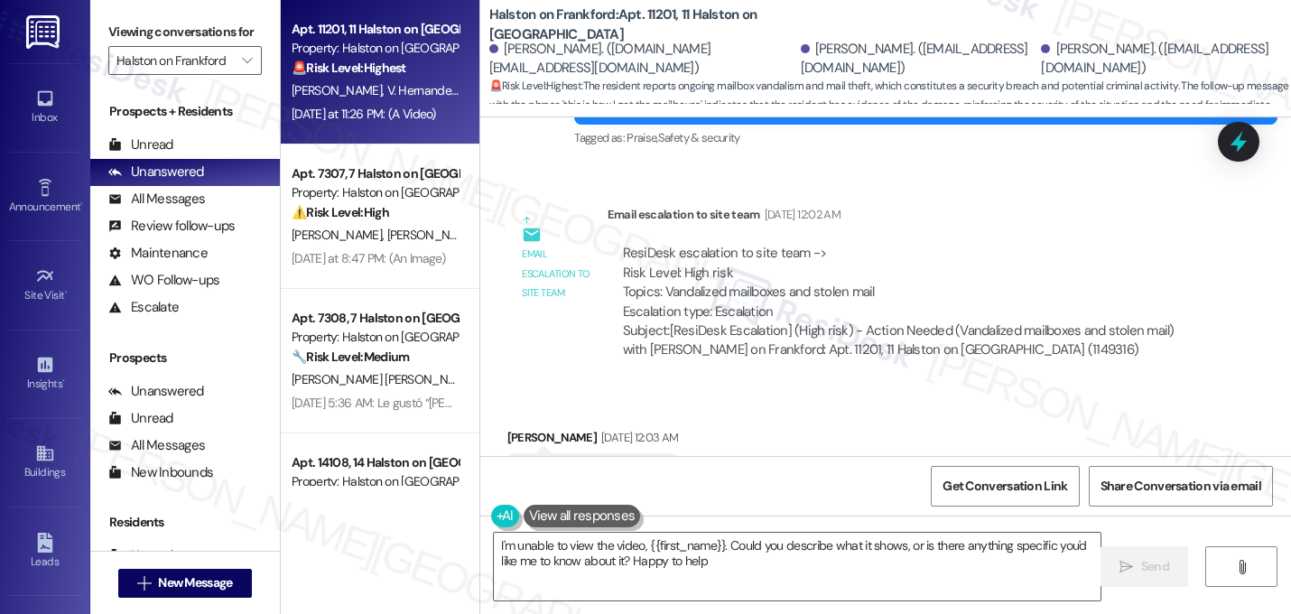
type textarea "I'm unable to view the video, {{first_name}}. Could you describe what it shows,…"
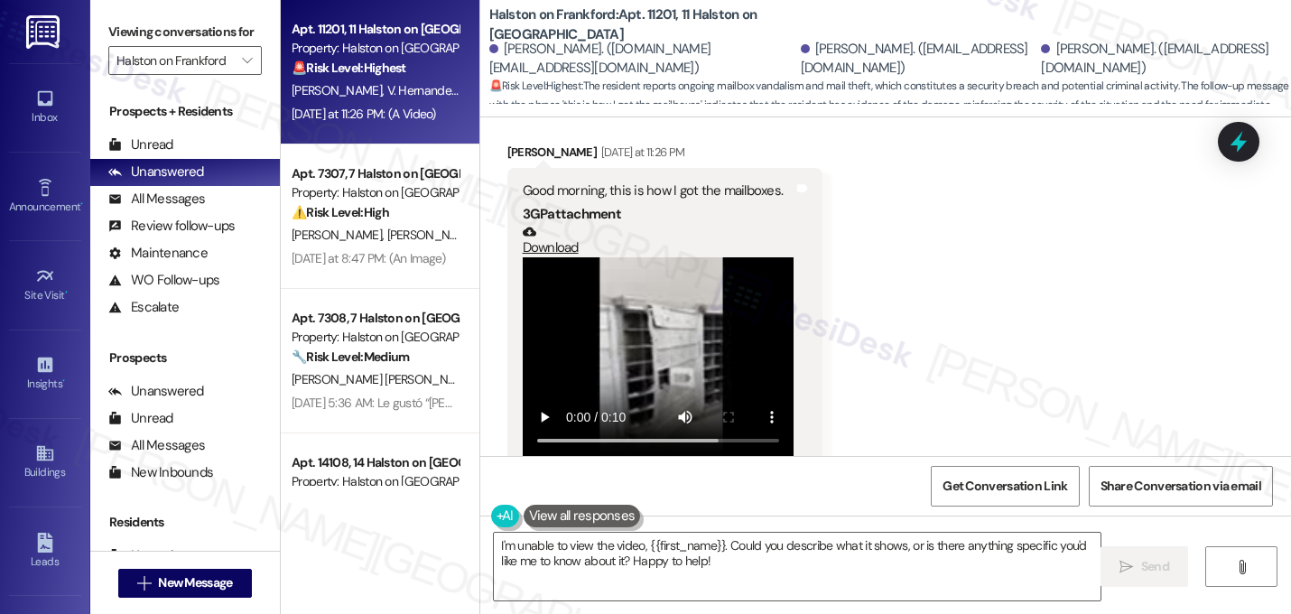
scroll to position [15196, 0]
click at [856, 346] on div "Received via SMS Valentina Hernandezgarcia Yesterday at 11:26 PM Good morning, …" at bounding box center [885, 306] width 810 height 412
click at [714, 555] on textarea "I'm unable to view the video, {{first_name}}. Could you describe what it shows,…" at bounding box center [797, 566] width 606 height 68
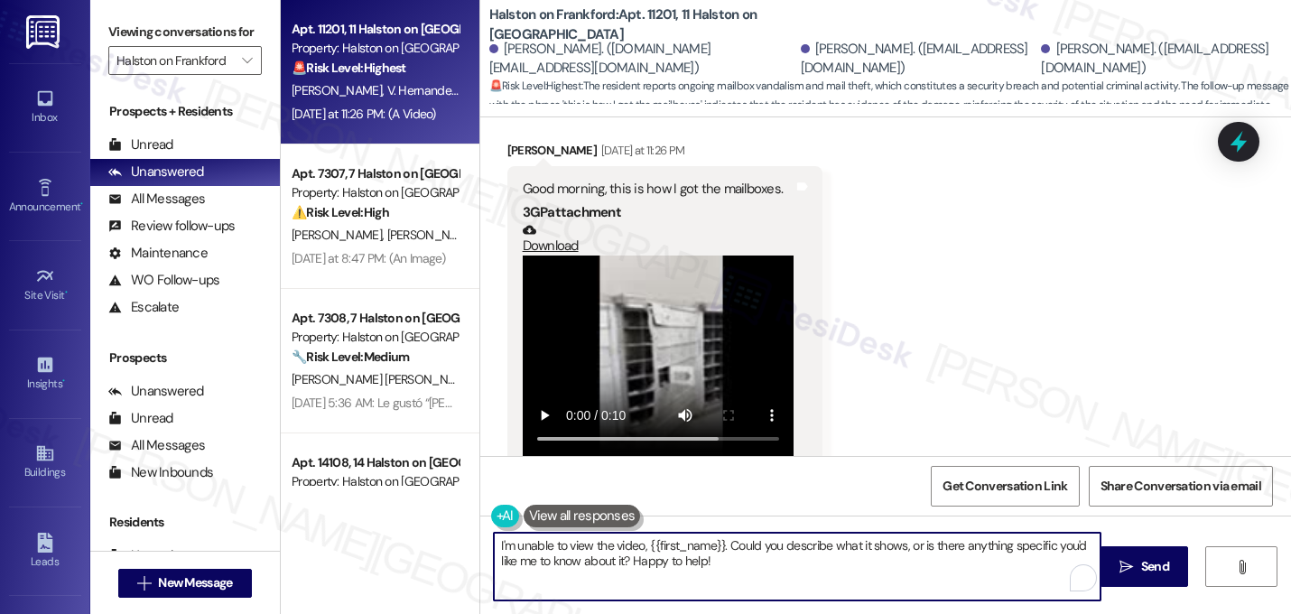
click at [714, 555] on textarea "I'm unable to view the video, {{first_name}}. Could you describe what it shows,…" at bounding box center [797, 566] width 606 height 68
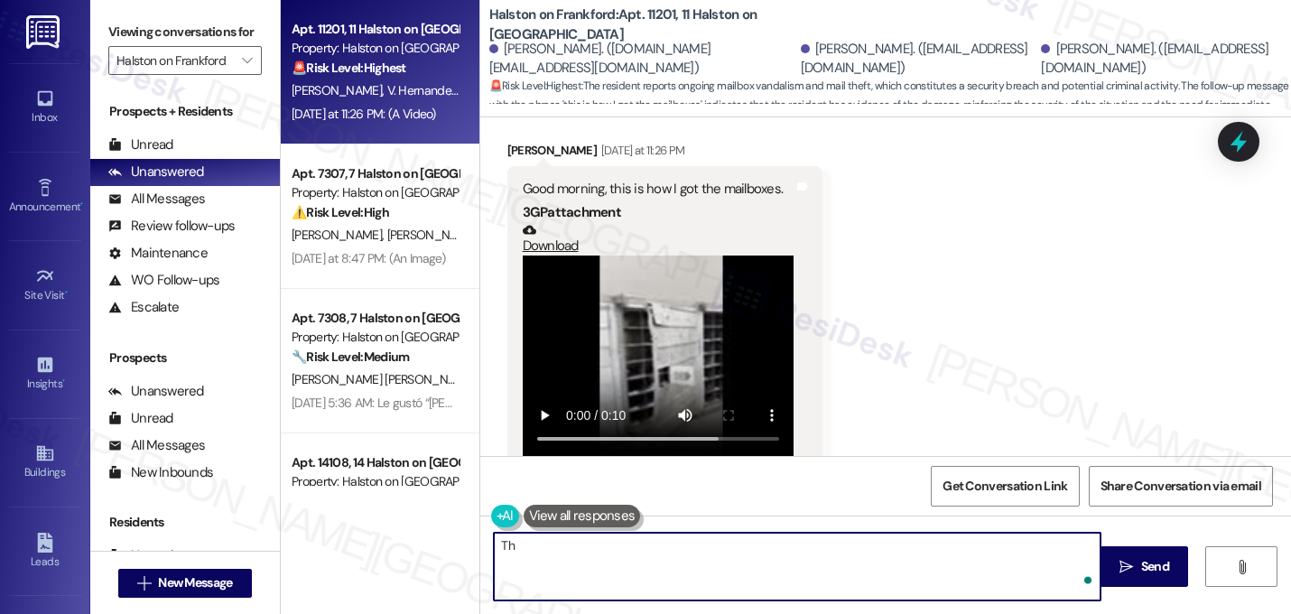
type textarea "T"
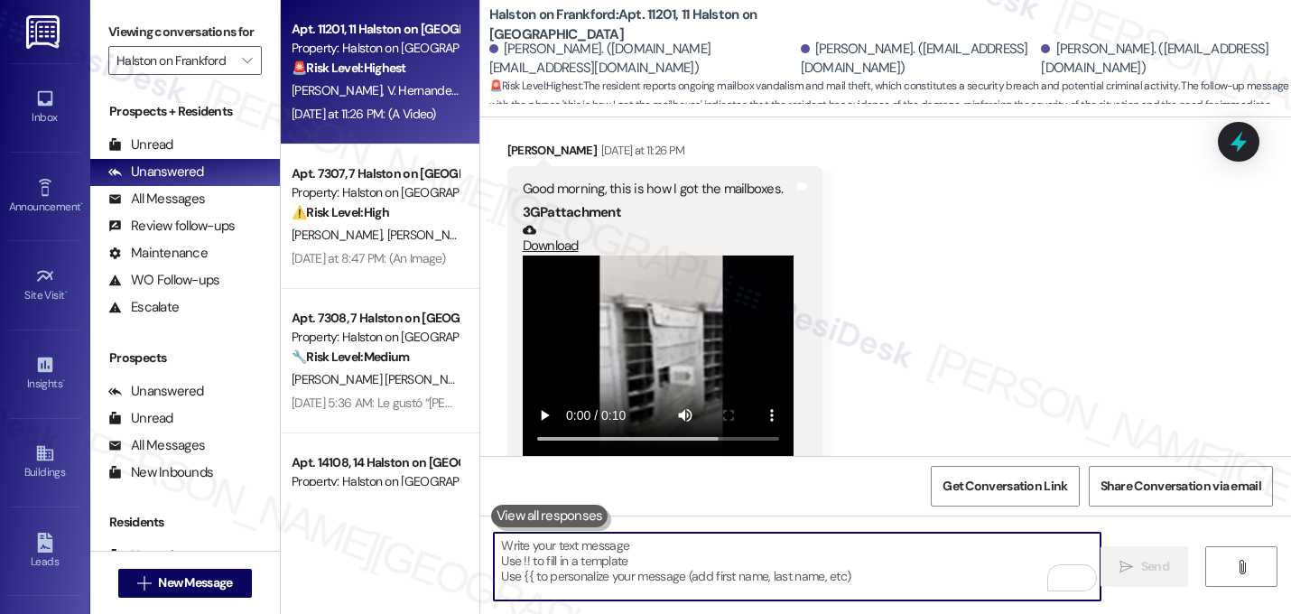
click at [917, 389] on div "Received via SMS Valentina Hernandezgarcia Yesterday at 11:26 PM Good morning, …" at bounding box center [885, 306] width 810 height 412
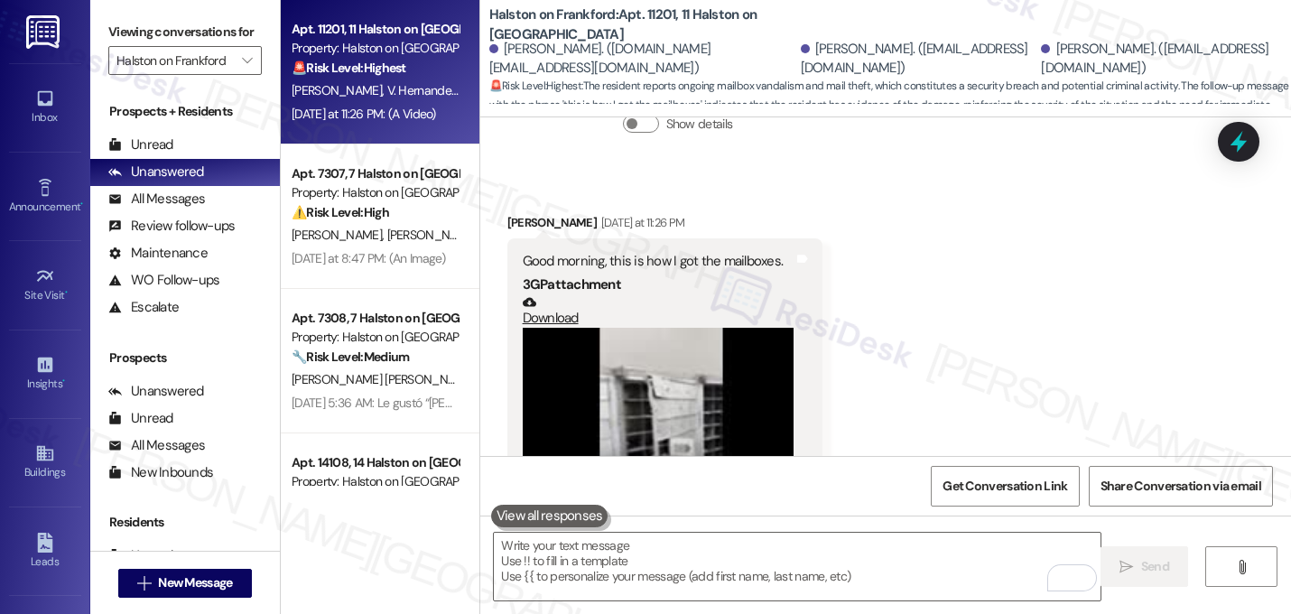
scroll to position [15088, 0]
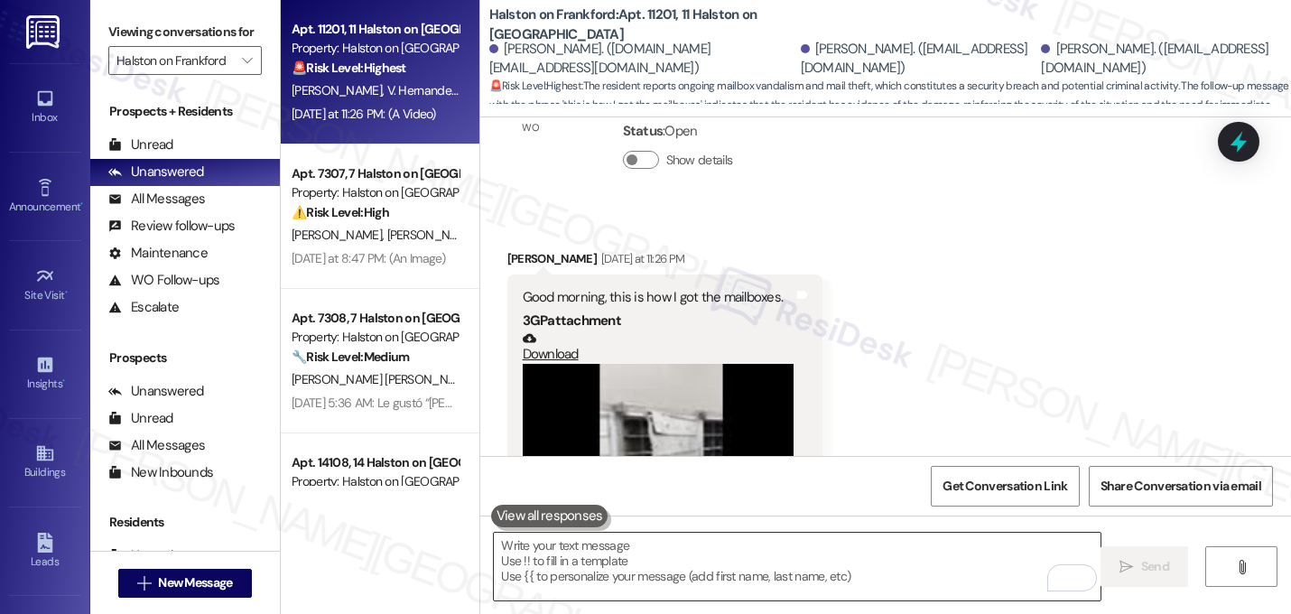
click at [756, 569] on textarea "To enrich screen reader interactions, please activate Accessibility in Grammarl…" at bounding box center [797, 566] width 606 height 68
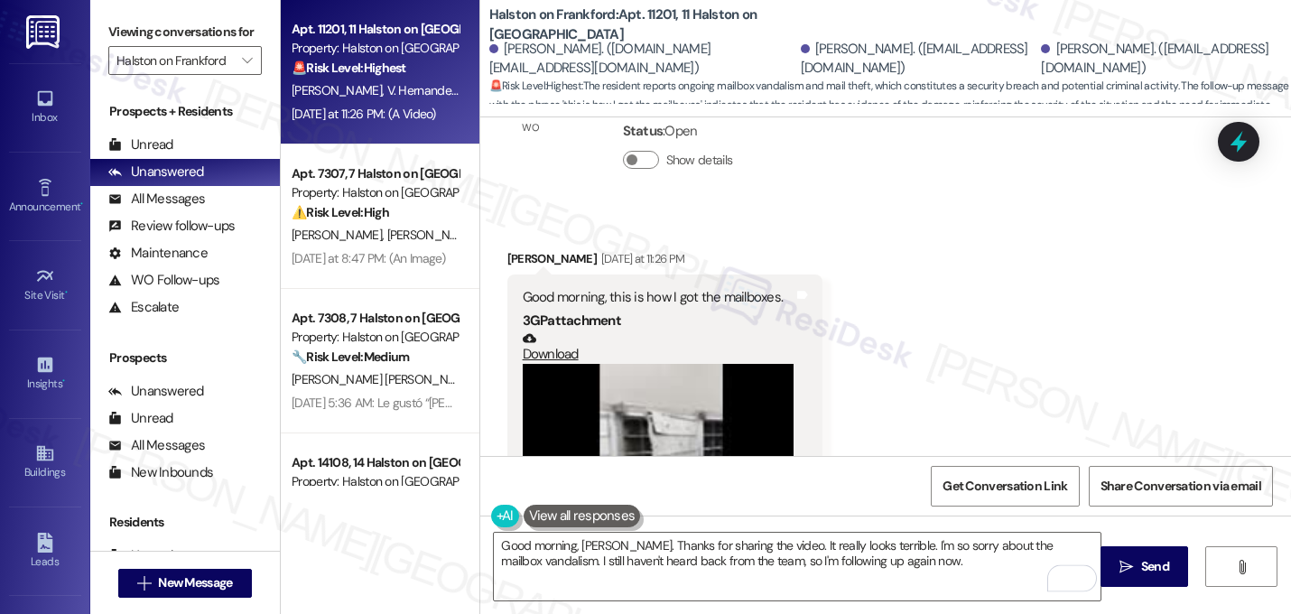
click at [894, 387] on div "Received via SMS Valentina Hernandezgarcia Yesterday at 11:26 PM Good morning, …" at bounding box center [885, 414] width 810 height 412
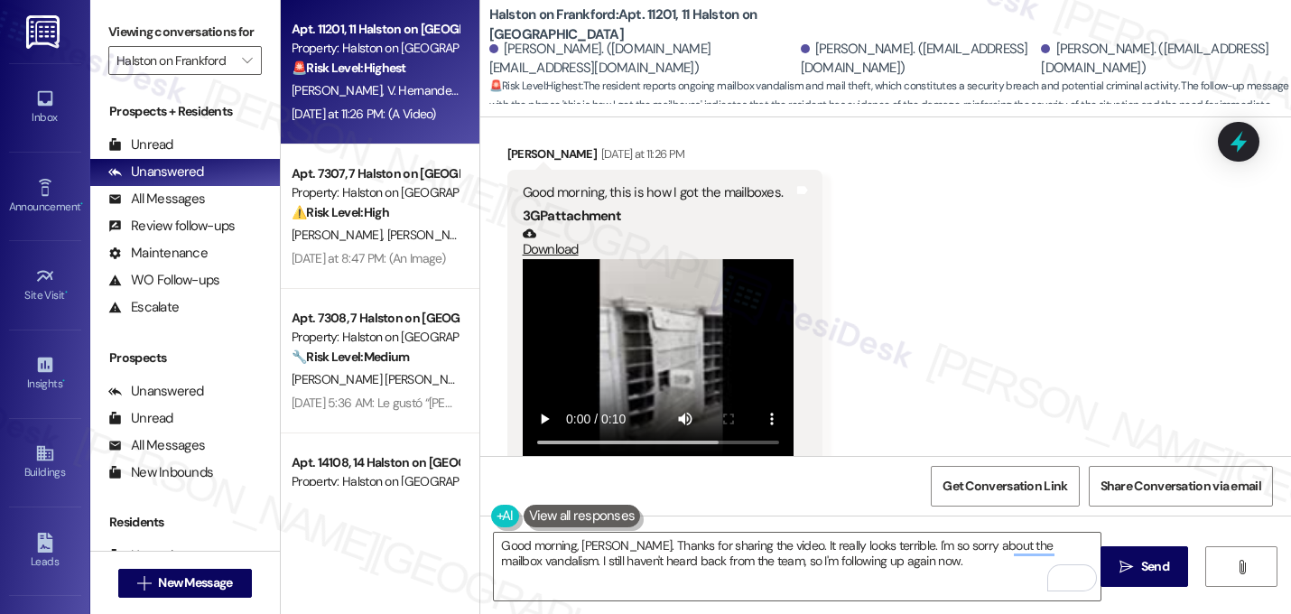
scroll to position [15196, 0]
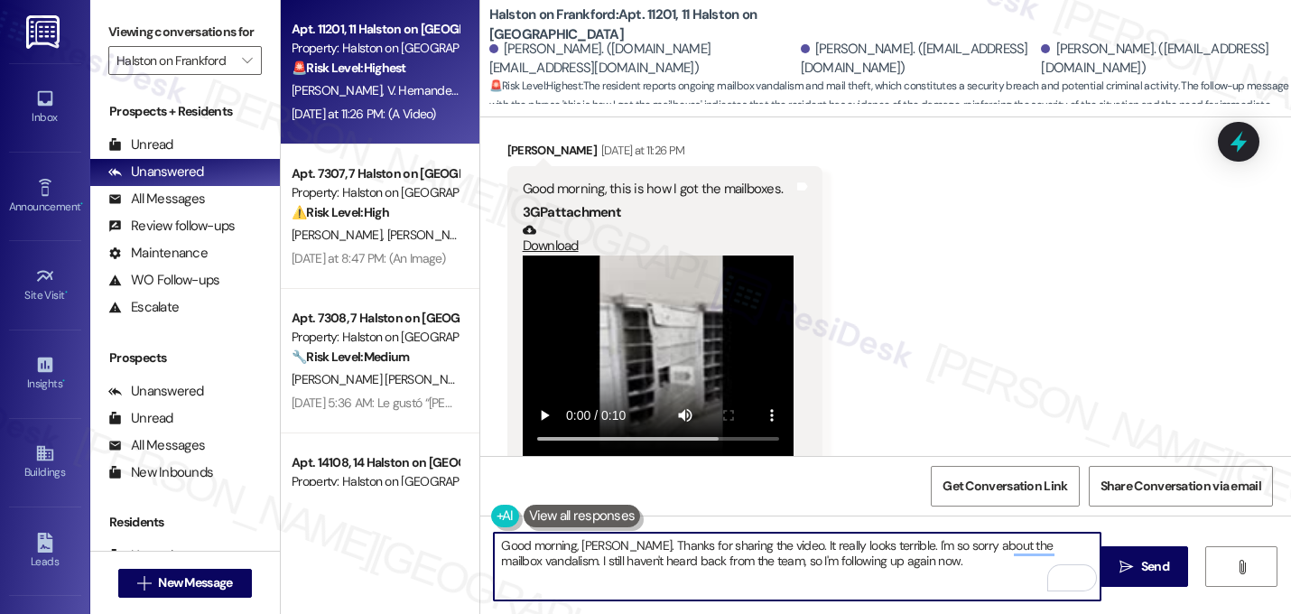
click at [946, 565] on textarea "Good morning, Valentina. Thanks for sharing the video. It really looks terrible…" at bounding box center [797, 566] width 606 height 68
click at [870, 561] on textarea "Good morning, Valentina. Thanks for sharing the video. It really looks terrible…" at bounding box center [797, 566] width 606 height 68
click at [992, 273] on div "Received via SMS Valentina Hernandezgarcia Yesterday at 11:26 PM Good morning, …" at bounding box center [885, 306] width 810 height 412
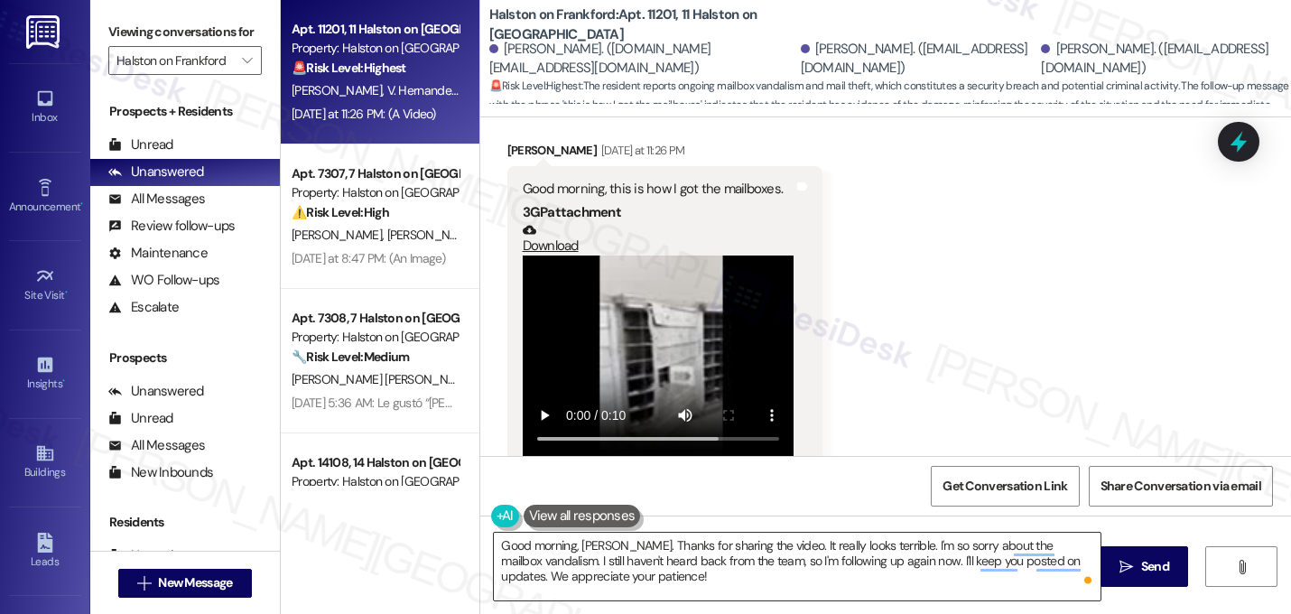
click at [647, 587] on textarea "Good morning, Valentina. Thanks for sharing the video. It really looks terrible…" at bounding box center [797, 566] width 606 height 68
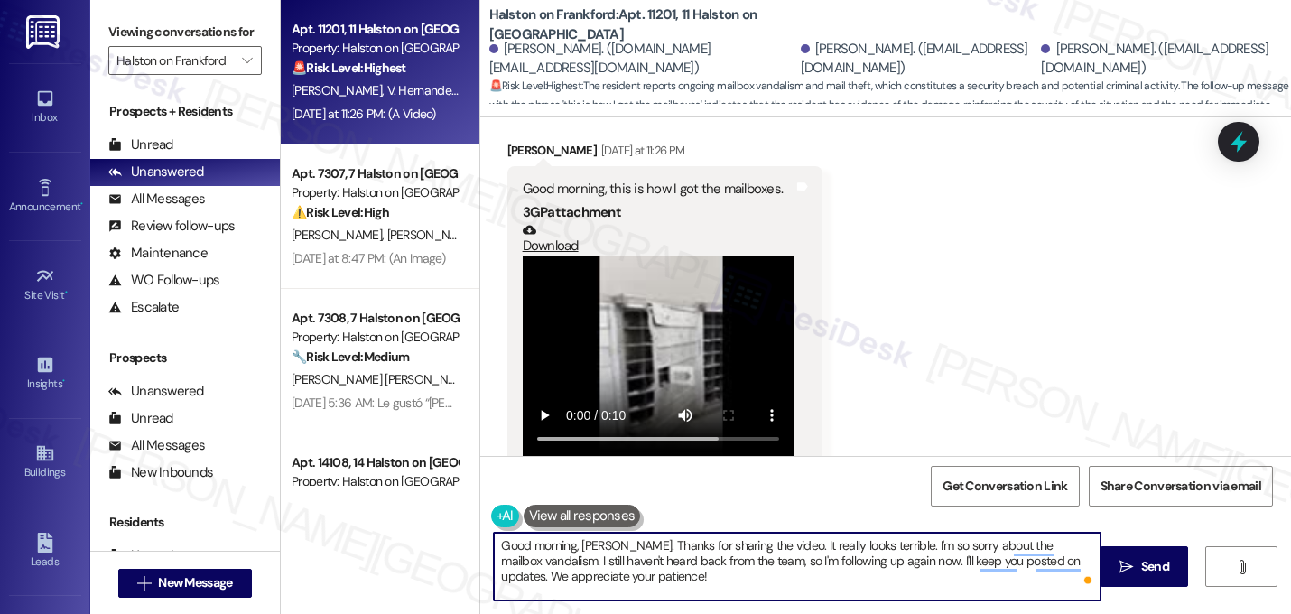
click at [647, 585] on textarea "Good morning, Valentina. Thanks for sharing the video. It really looks terrible…" at bounding box center [797, 566] width 606 height 68
click at [647, 582] on textarea "Good morning, Valentina. Thanks for sharing the video. It really looks terrible…" at bounding box center [797, 566] width 606 height 68
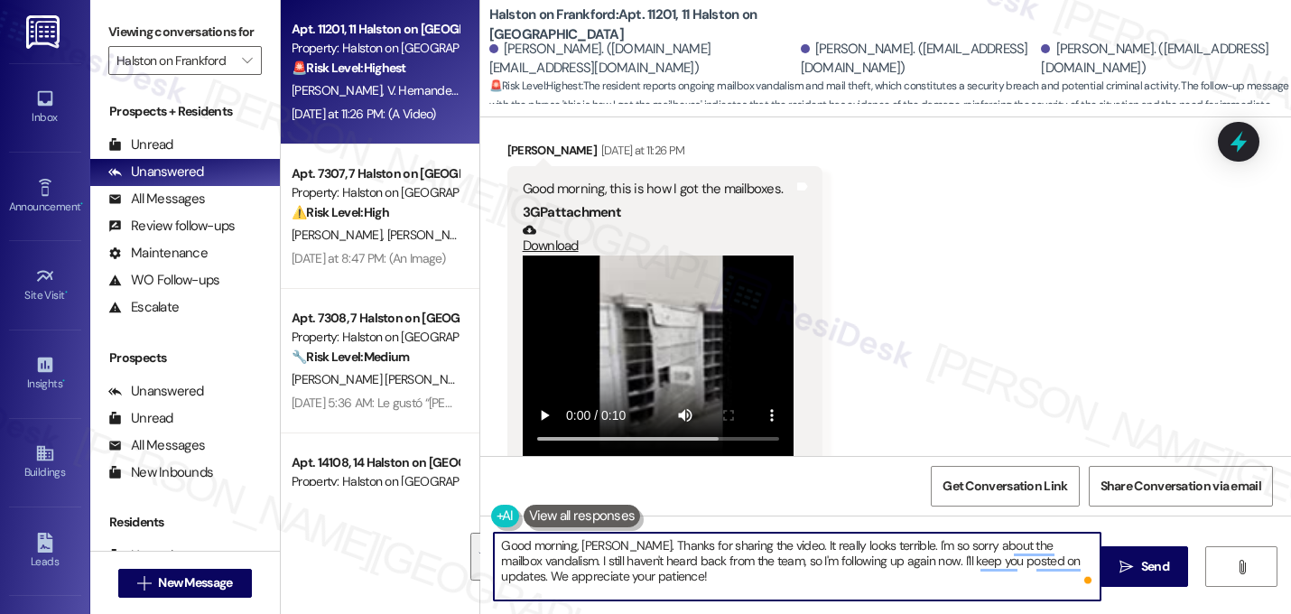
type textarea "\"
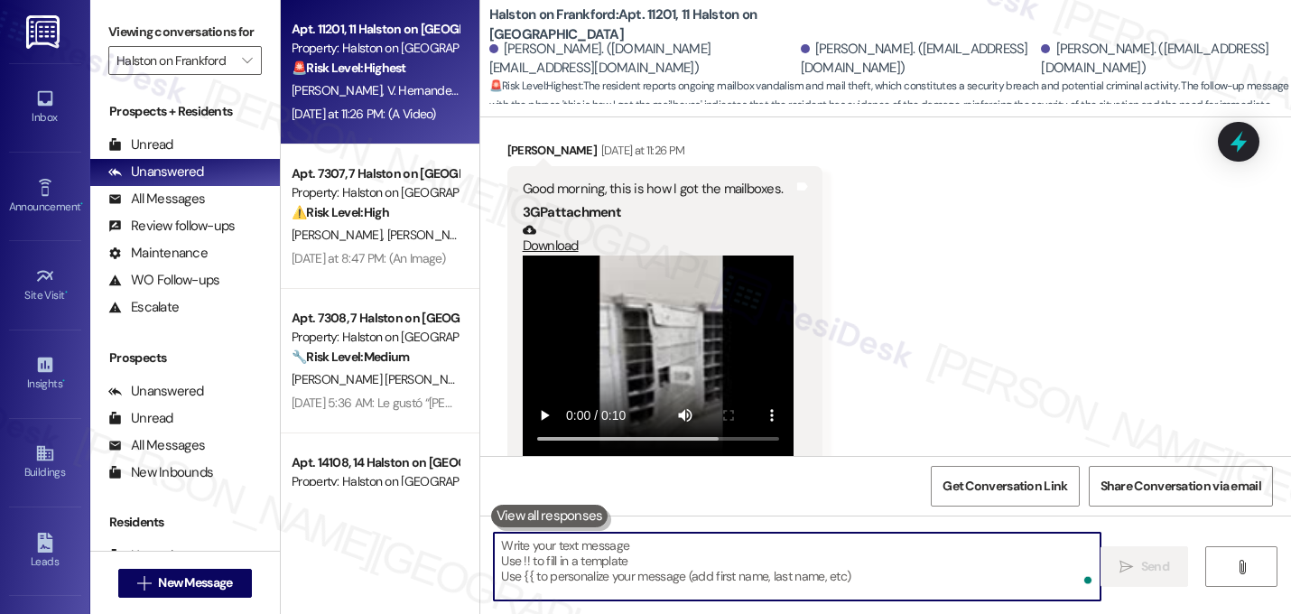
paste textarea "Good morning, Valentina. Thank you for sharing the video—it really does look te…"
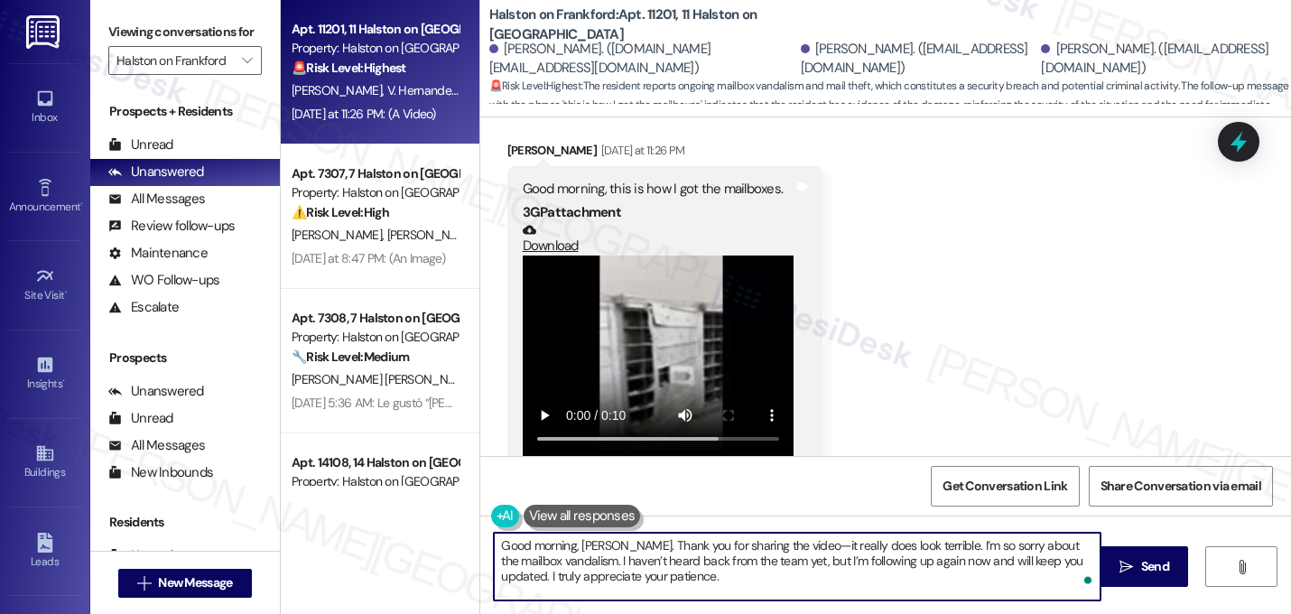
click at [800, 544] on textarea "Good morning, Valentina. Thank you for sharing the video—it really does look te…" at bounding box center [797, 566] width 606 height 68
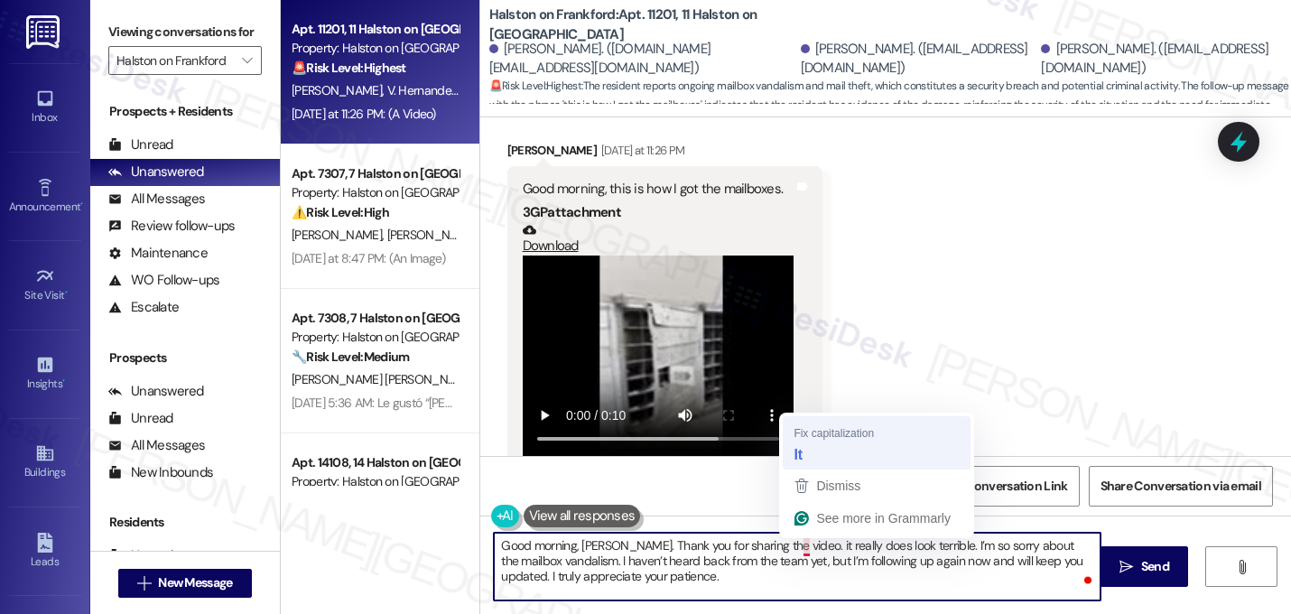
type textarea "Good morning, Valentina. Thank you for sharing the video. It really does look t…"
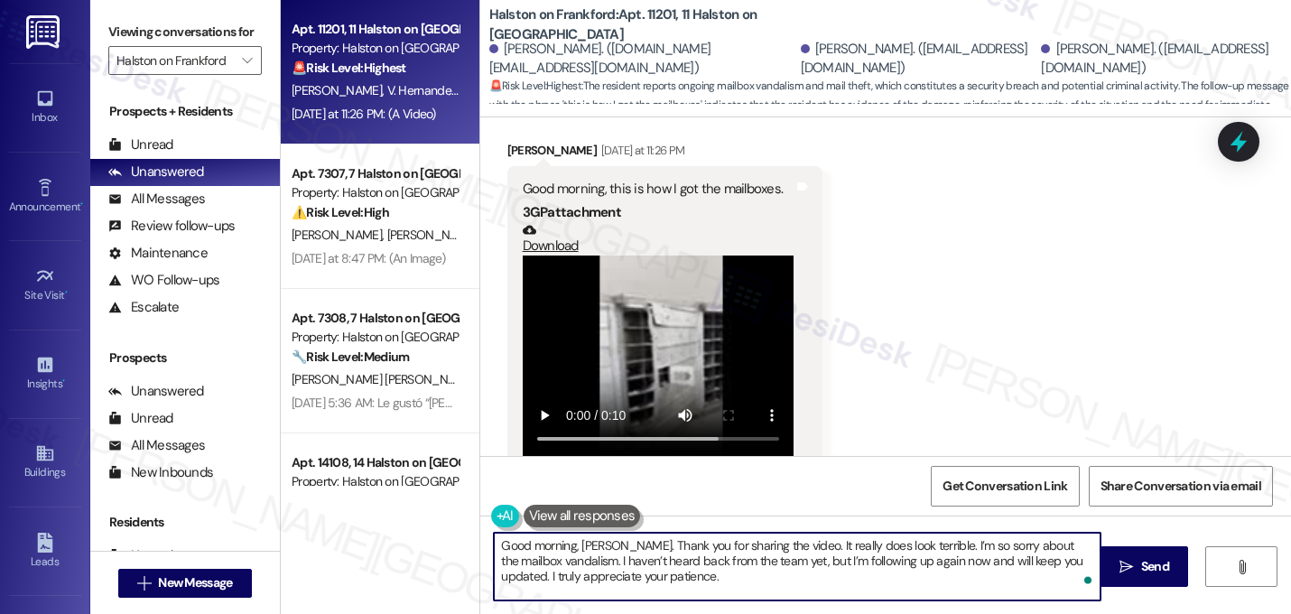
click at [697, 585] on textarea "Good morning, Valentina. Thank you for sharing the video. It really does look t…" at bounding box center [797, 566] width 606 height 68
click at [643, 579] on textarea "Good morning, Valentina. Thank you for sharing the video. It really does look t…" at bounding box center [799, 566] width 606 height 68
click at [652, 579] on textarea "Good morning, Valentina. Thank you for sharing the video. It really does look t…" at bounding box center [799, 566] width 606 height 68
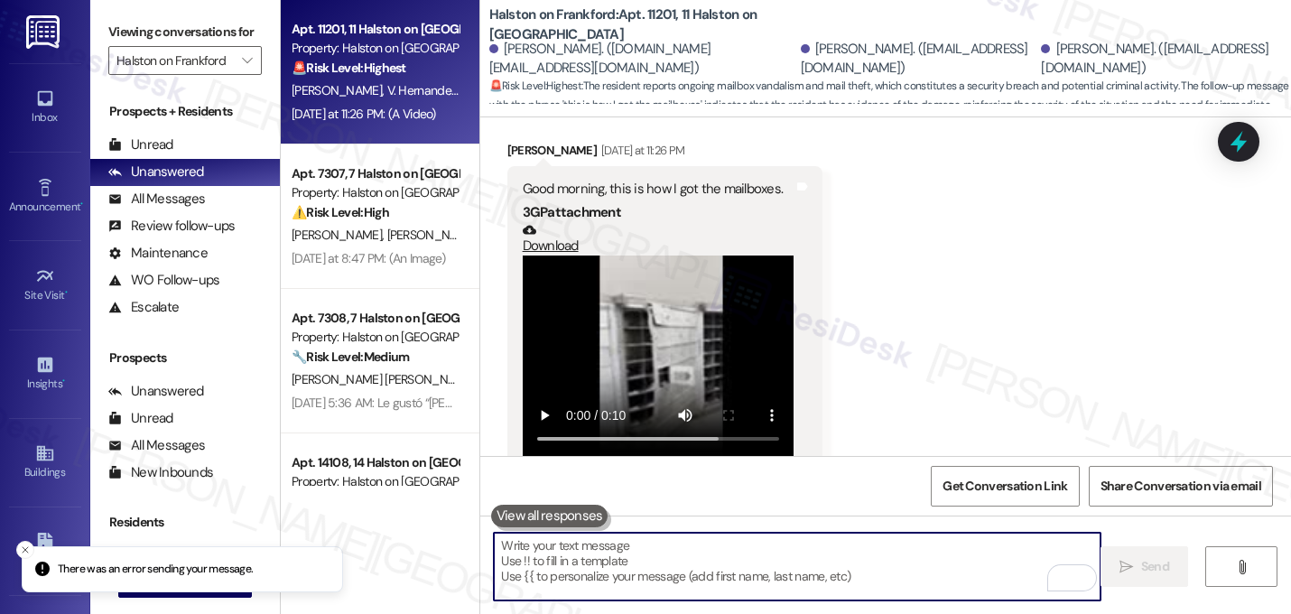
click at [823, 316] on div "Received via SMS Valentina Hernandezgarcia Yesterday at 11:26 PM Good morning, …" at bounding box center [665, 319] width 342 height 385
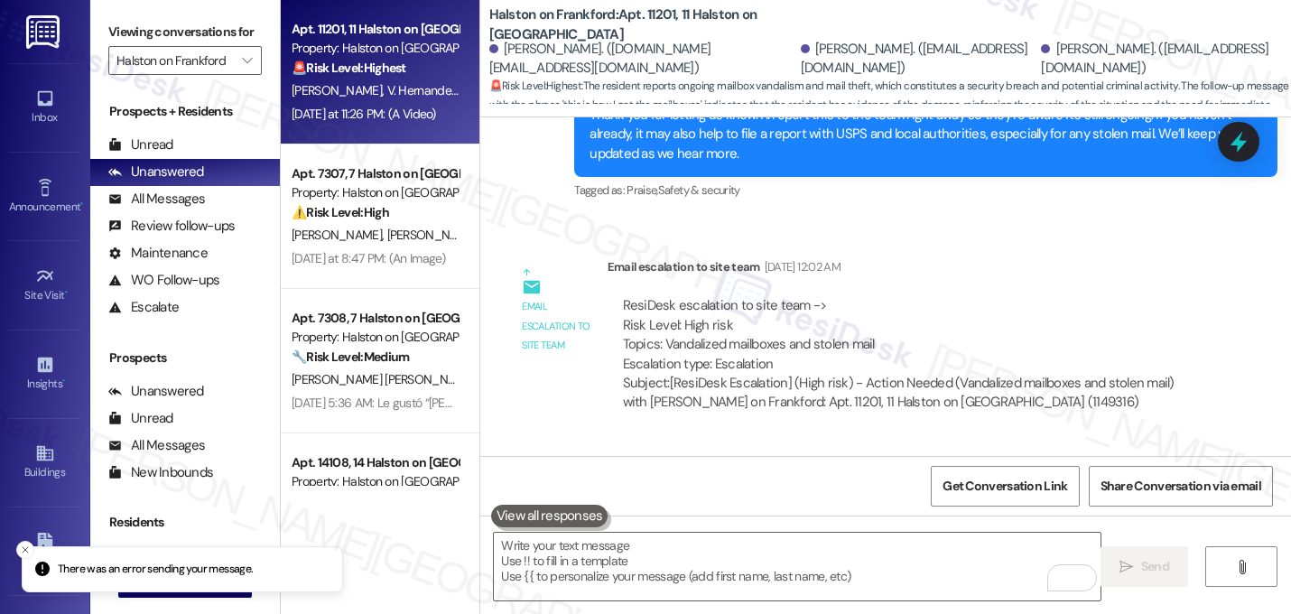
scroll to position [13715, 0]
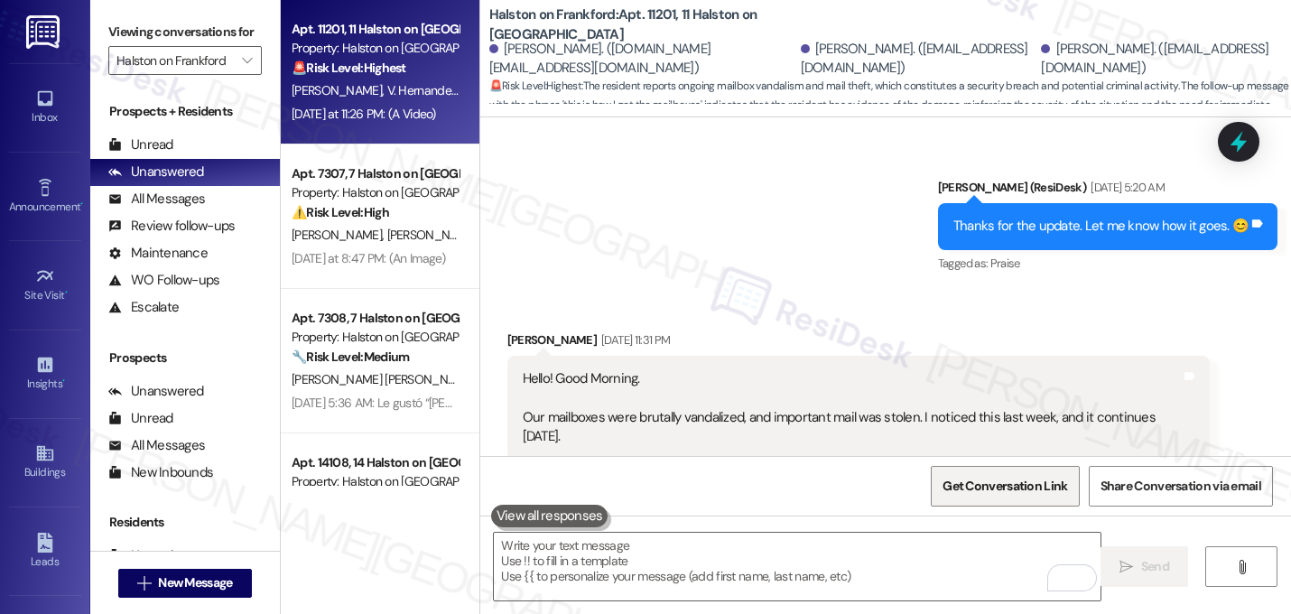
click at [1011, 485] on span "Get Conversation Link" at bounding box center [1004, 485] width 125 height 19
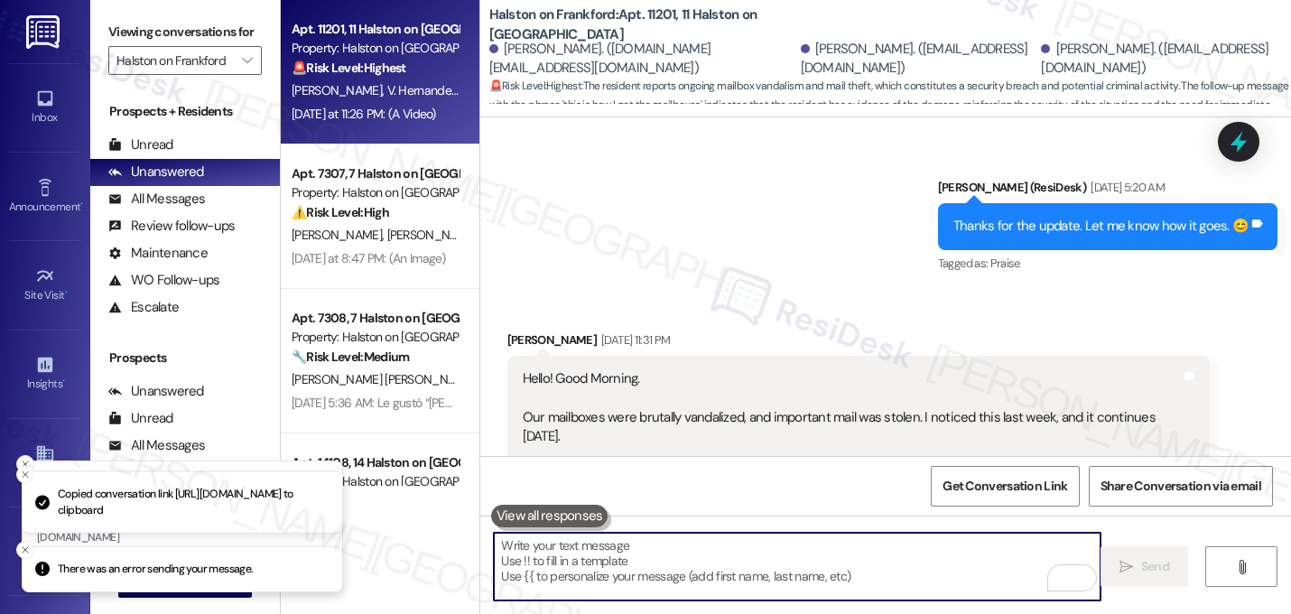
click at [579, 565] on textarea "To enrich screen reader interactions, please activate Accessibility in Grammarl…" at bounding box center [797, 566] width 606 height 68
paste textarea "Good morning, Valentina. Thank you for sharing the video—it really does look te…"
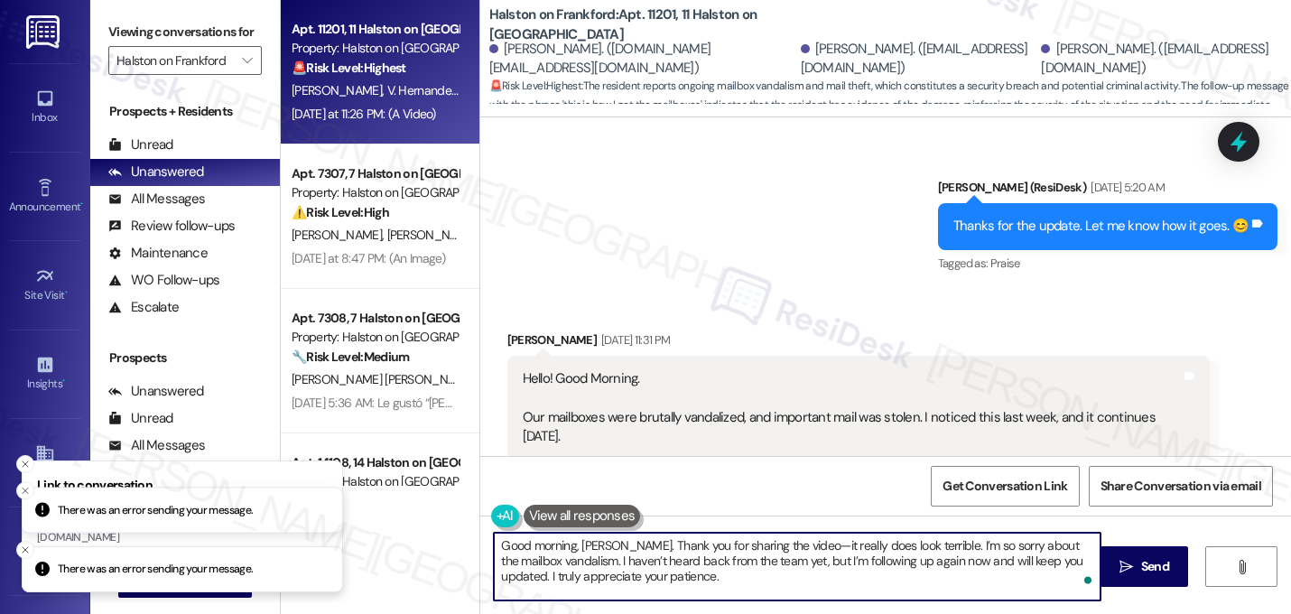
click at [802, 549] on textarea "Good morning, Valentina. Thank you for sharing the video—it really does look te…" at bounding box center [797, 566] width 606 height 68
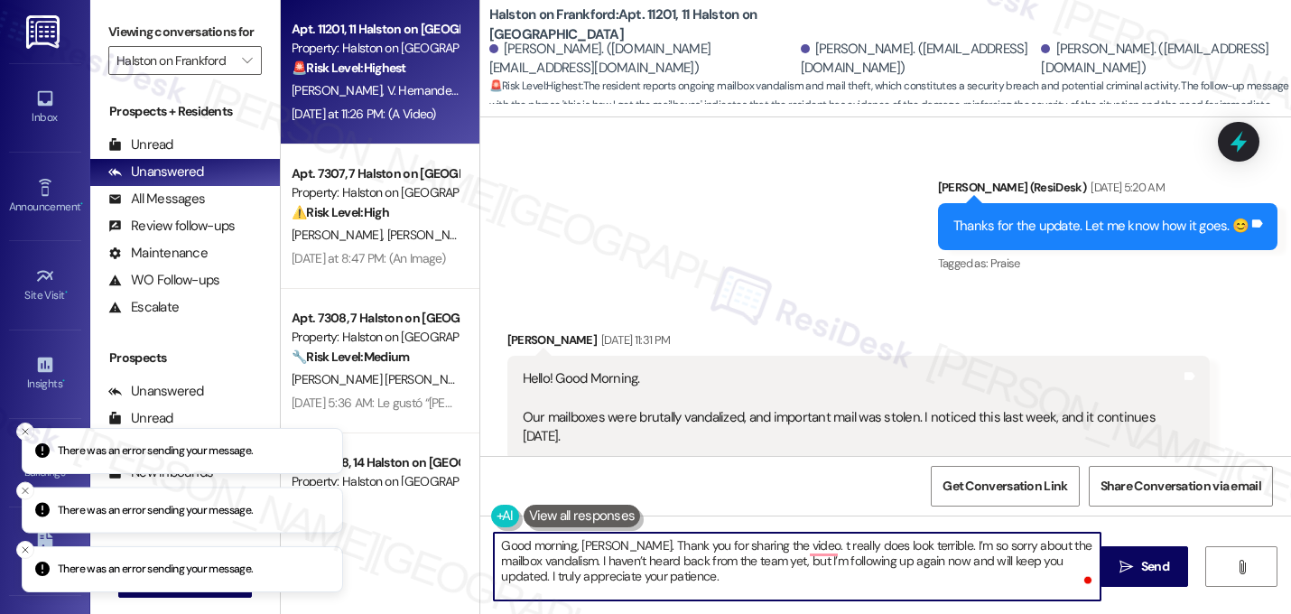
type textarea "Good morning, Valentina. Thank you for sharing the video. It really does look t…"
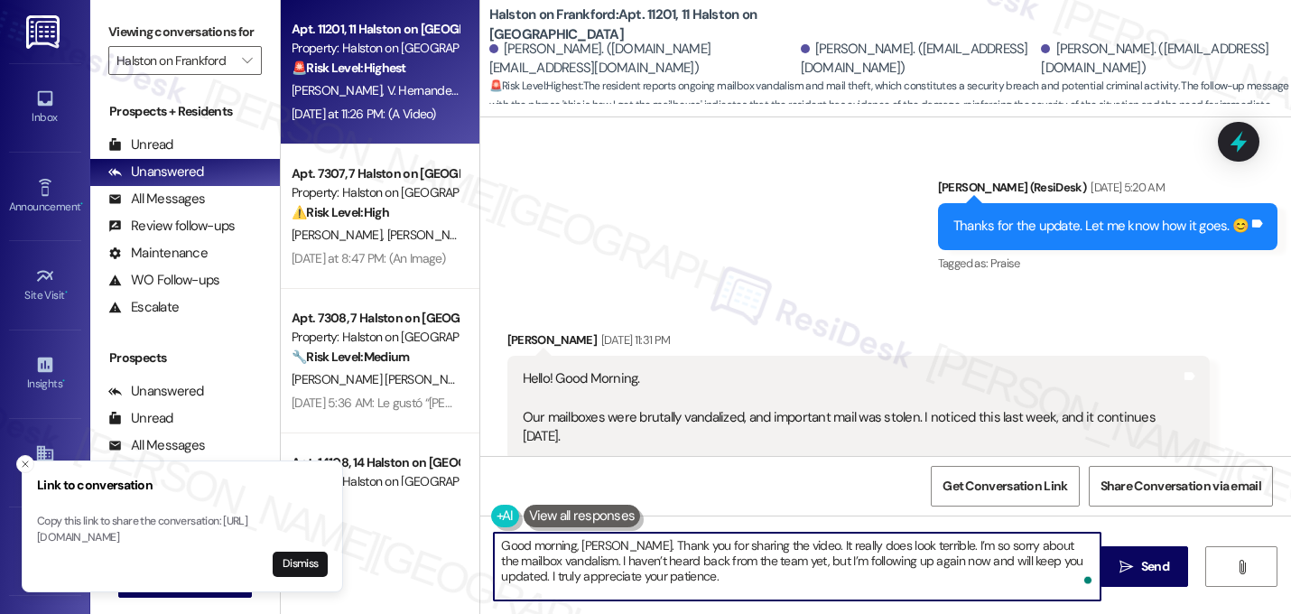
click at [667, 581] on textarea "Good morning, Valentina. Thank you for sharing the video. It really does look t…" at bounding box center [797, 566] width 606 height 68
drag, startPoint x: 667, startPoint y: 581, endPoint x: 482, endPoint y: 532, distance: 191.5
click at [484, 532] on div "Good morning, Valentina. Thank you for sharing the video. It really does look t…" at bounding box center [788, 566] width 608 height 69
click at [561, 558] on textarea "Good morning, Valentina. Thank you for sharing the video. It really does look t…" at bounding box center [797, 566] width 606 height 68
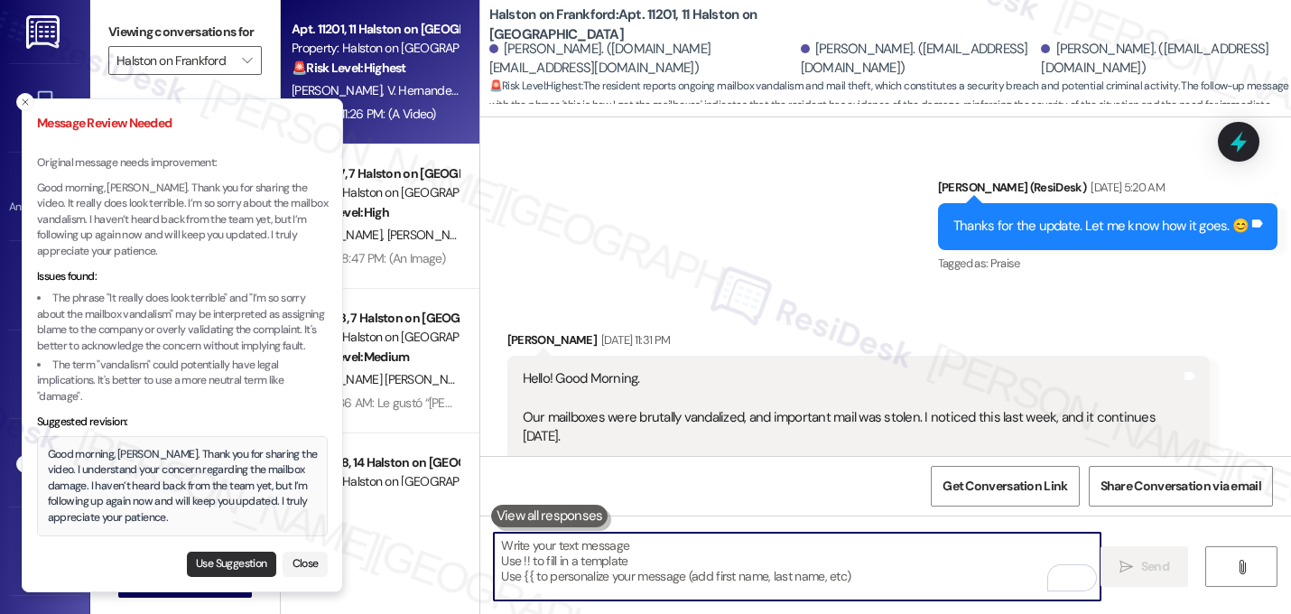
click at [224, 560] on button "Use Suggestion" at bounding box center [231, 563] width 89 height 25
type textarea "Good morning, Valentina. Thank you for sharing the video. I understand your con…"
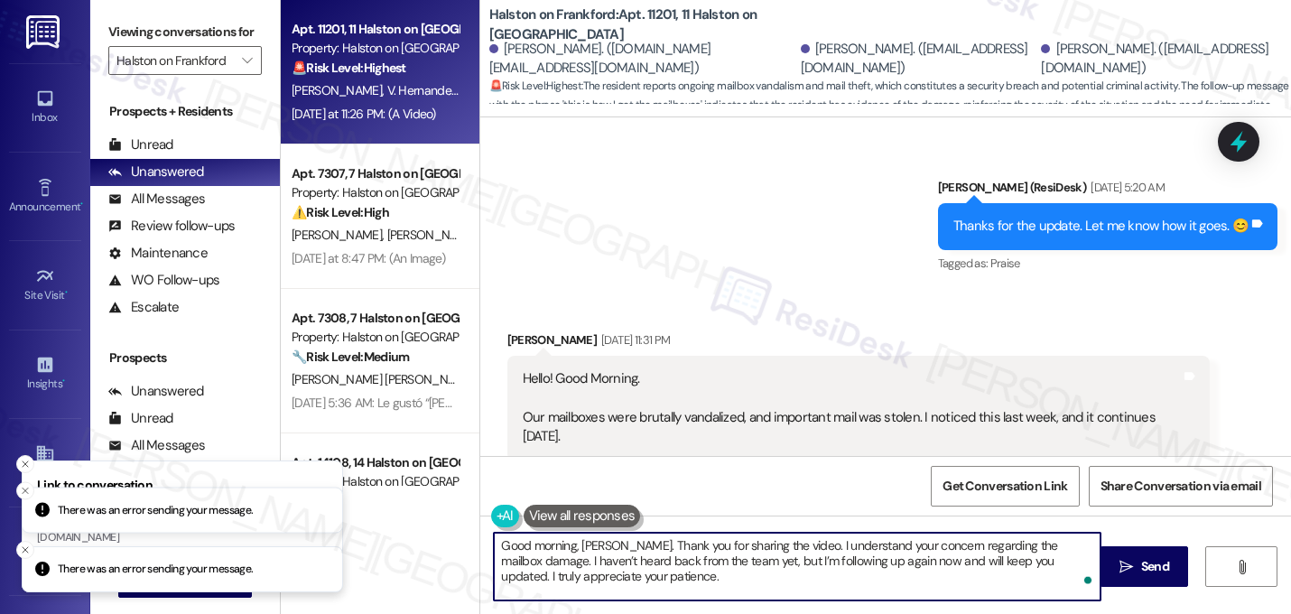
click at [651, 582] on textarea "Good morning, Valentina. Thank you for sharing the video. I understand your con…" at bounding box center [797, 566] width 606 height 68
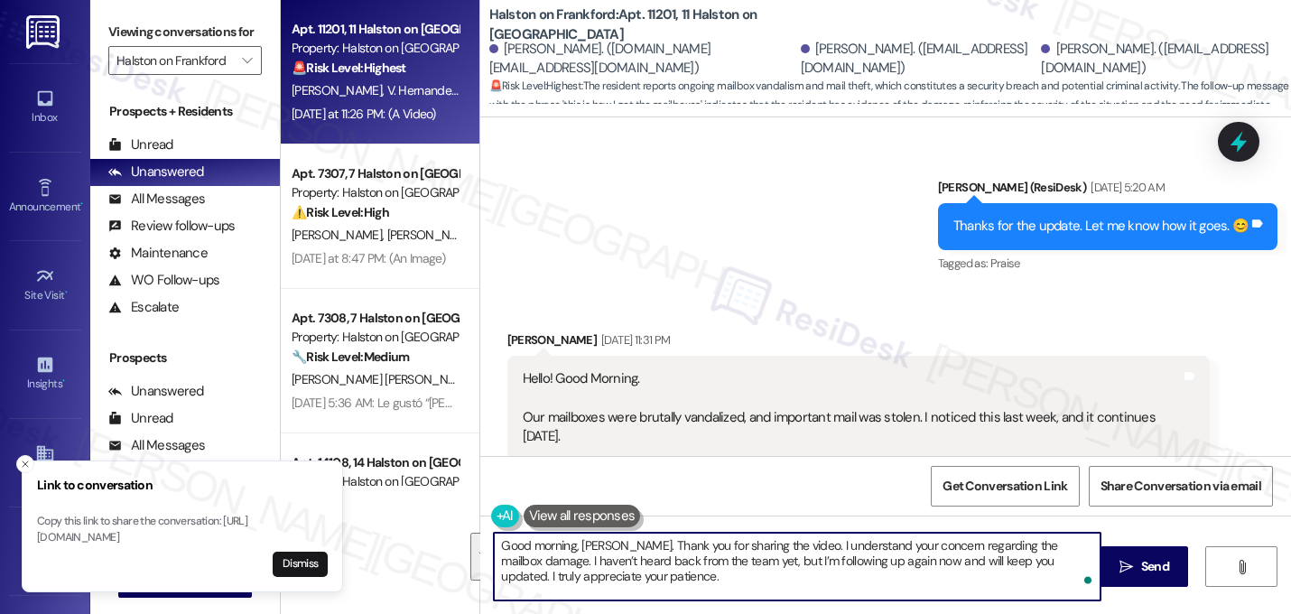
drag, startPoint x: 661, startPoint y: 587, endPoint x: 443, endPoint y: 534, distance: 223.7
click at [443, 534] on div "Apt. 11201, 11 Halston on Frankford Property: Halston on Frankford 🚨 Risk Level…" at bounding box center [786, 307] width 1010 height 614
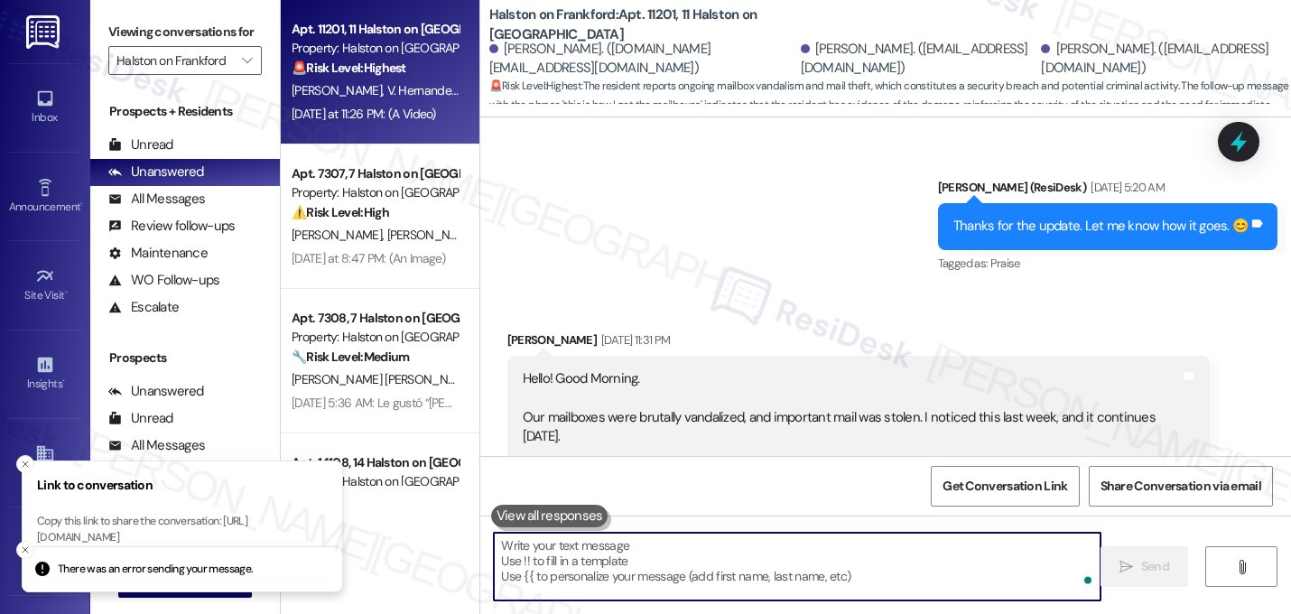
paste textarea "Good morning, Valentina. Thank you for sharing the video. It really does look t…"
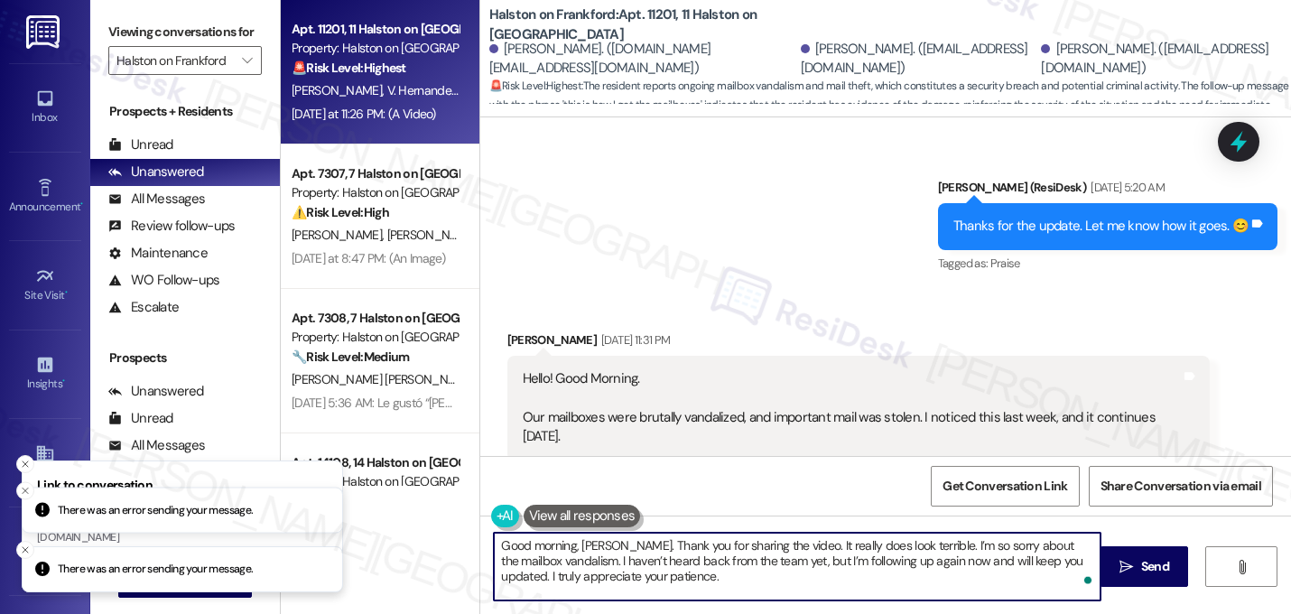
click at [542, 563] on textarea "Good morning, Valentina. Thank you for sharing the video. It really does look t…" at bounding box center [797, 566] width 606 height 68
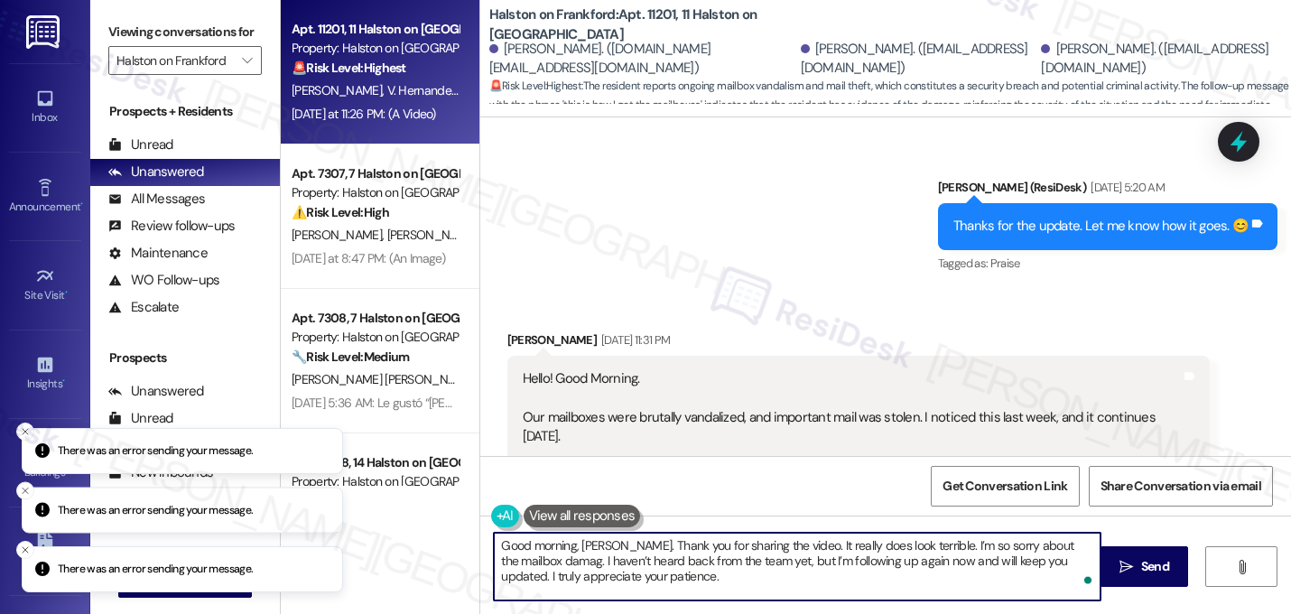
type textarea "Good morning, Valentina. Thank you for sharing the video. It really does look t…"
click at [558, 579] on textarea "Good morning, Valentina. Thank you for sharing the video. It really does look t…" at bounding box center [797, 566] width 606 height 68
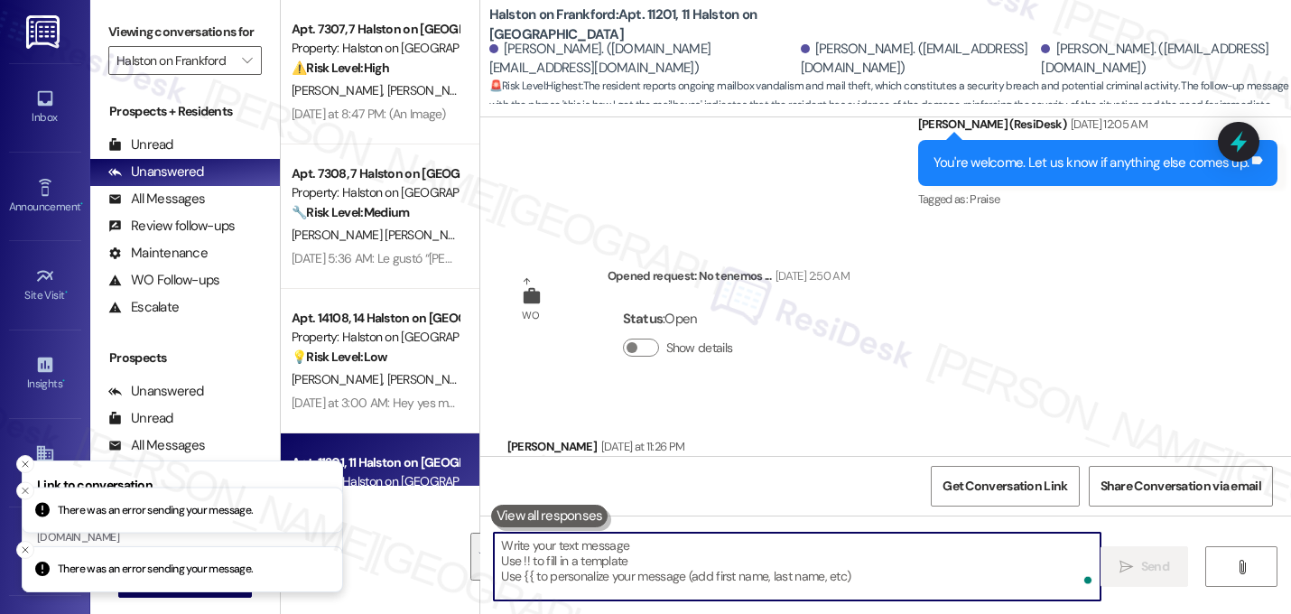
scroll to position [15195, 0]
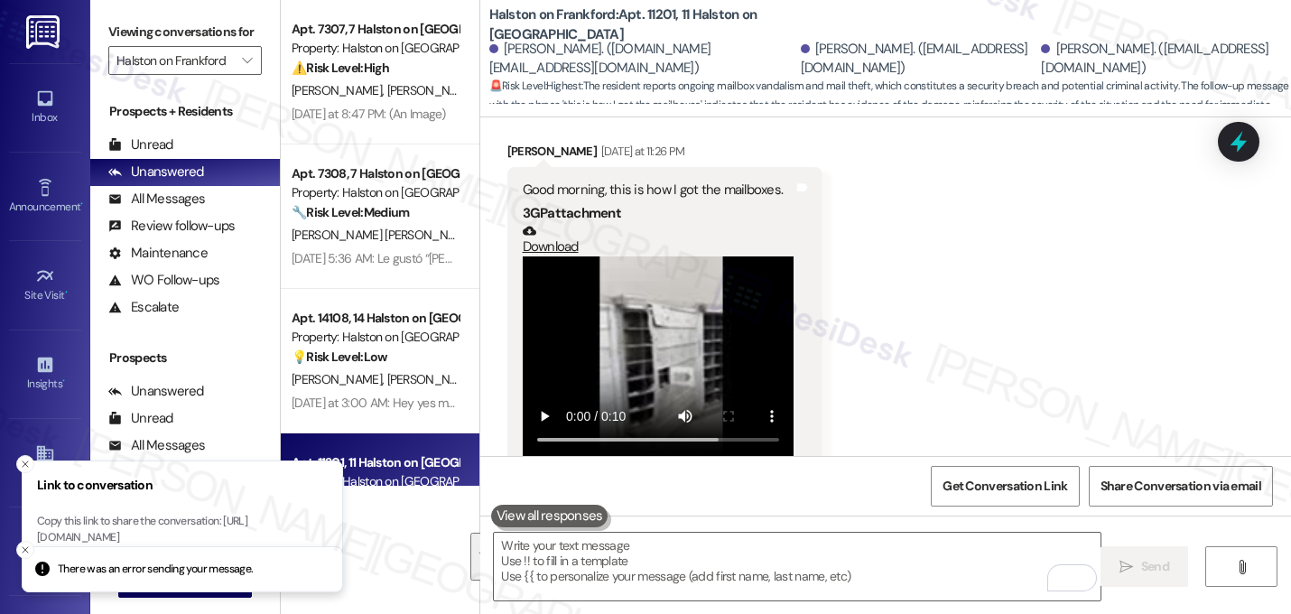
click at [927, 314] on div "Received via SMS Valentina Hernandezgarcia Yesterday at 11:26 PM Good morning, …" at bounding box center [885, 307] width 810 height 412
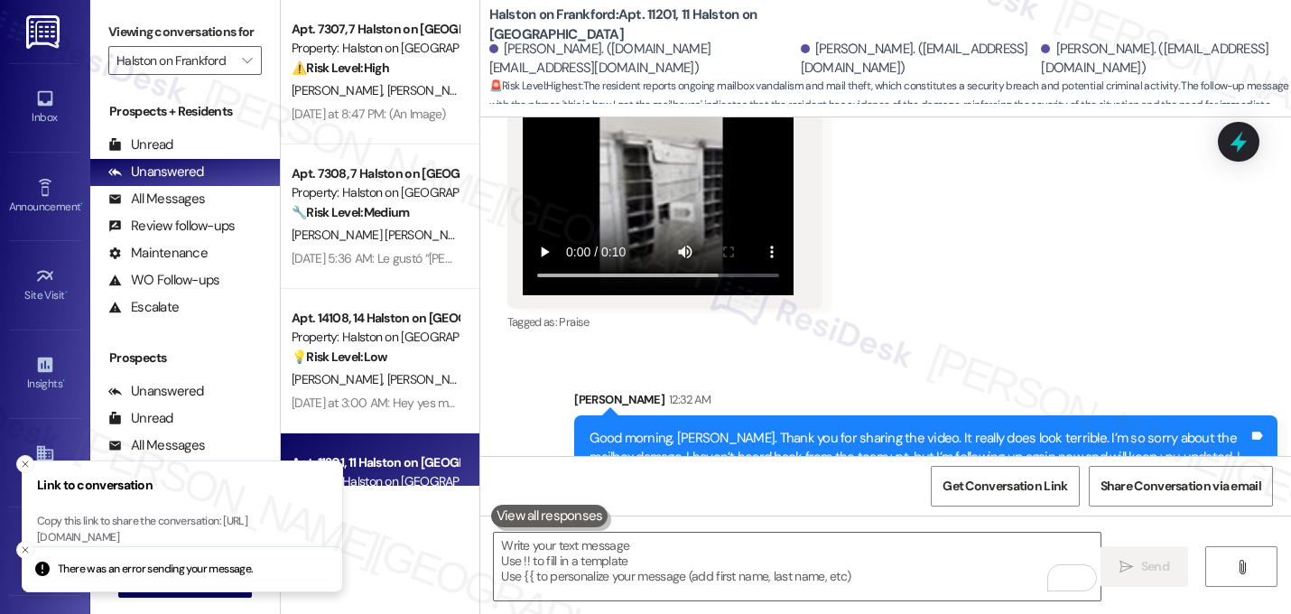
scroll to position [15361, 0]
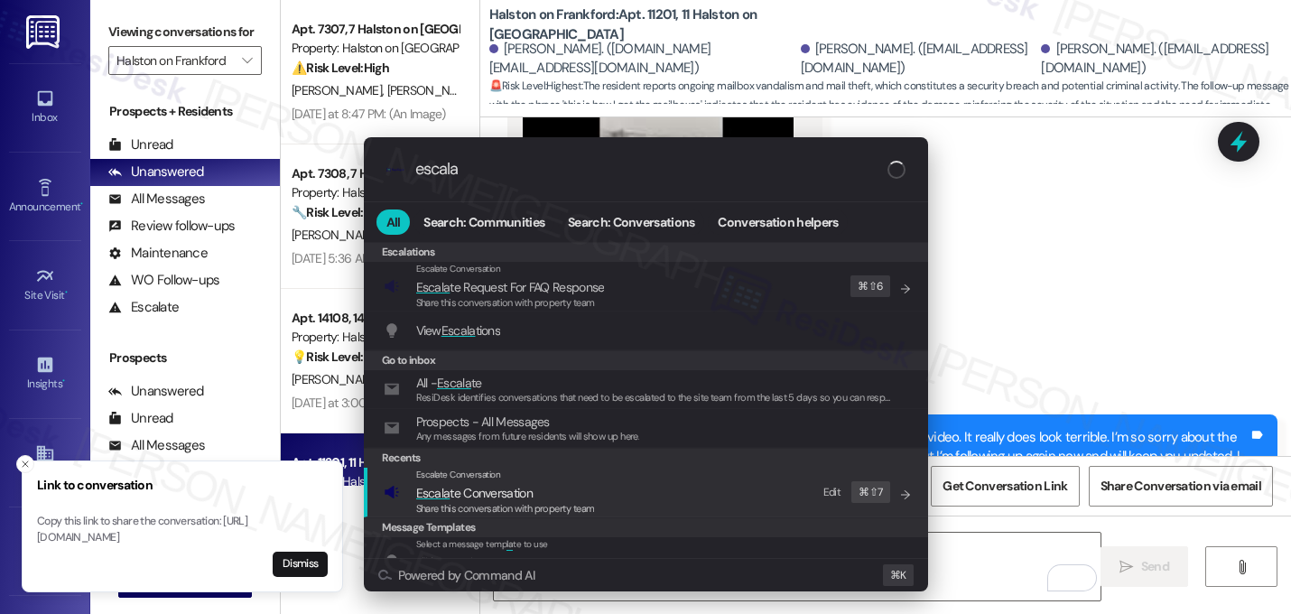
type input "escala"
click at [576, 501] on div "Share this conversation with property team" at bounding box center [505, 509] width 179 height 16
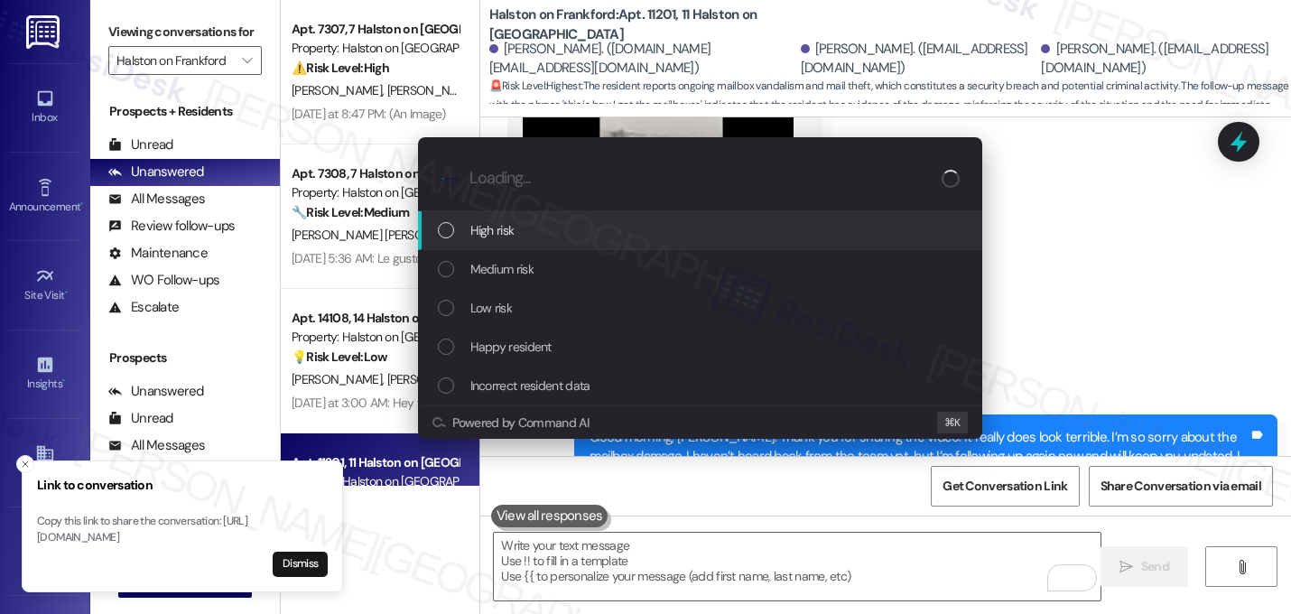
click at [597, 237] on div "High risk" at bounding box center [702, 230] width 528 height 20
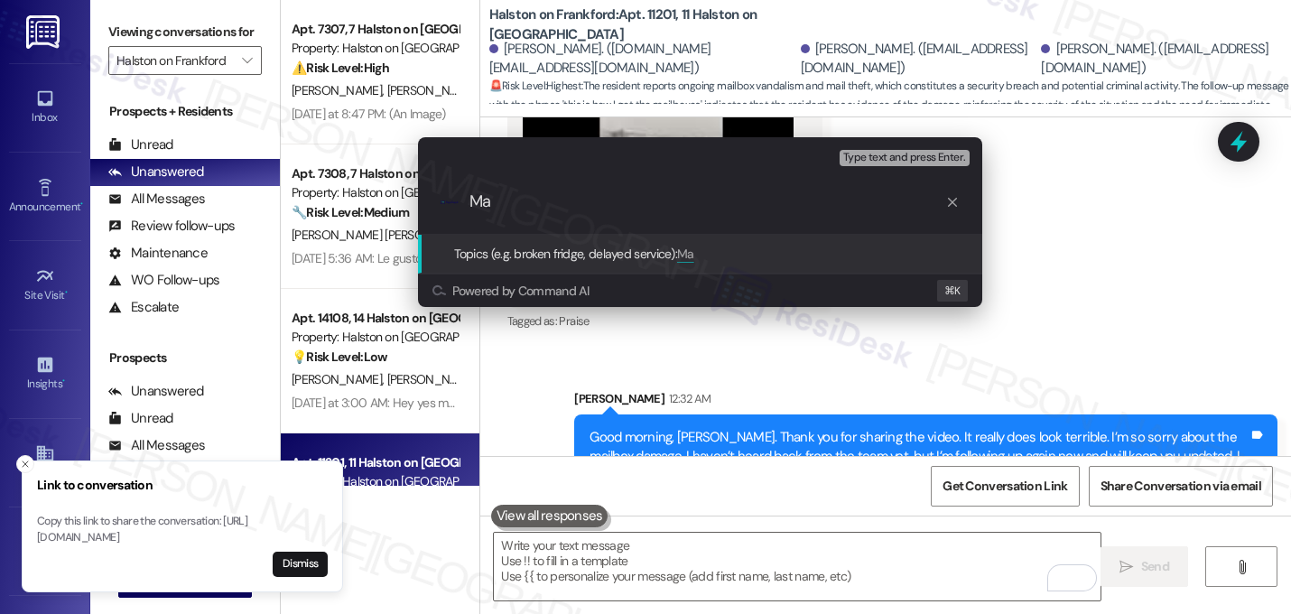
type input "M"
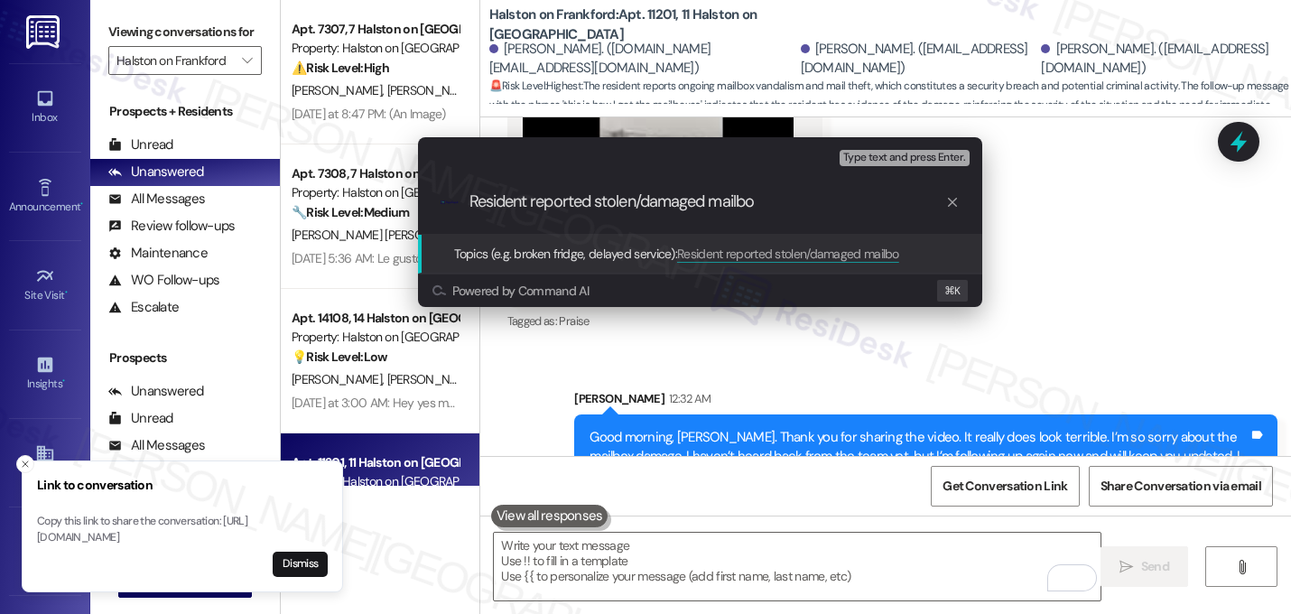
type input "Resident reported stolen/damaged mailbox"
click at [617, 197] on input "Resident reported stolen/damaged mailbox" at bounding box center [707, 201] width 476 height 19
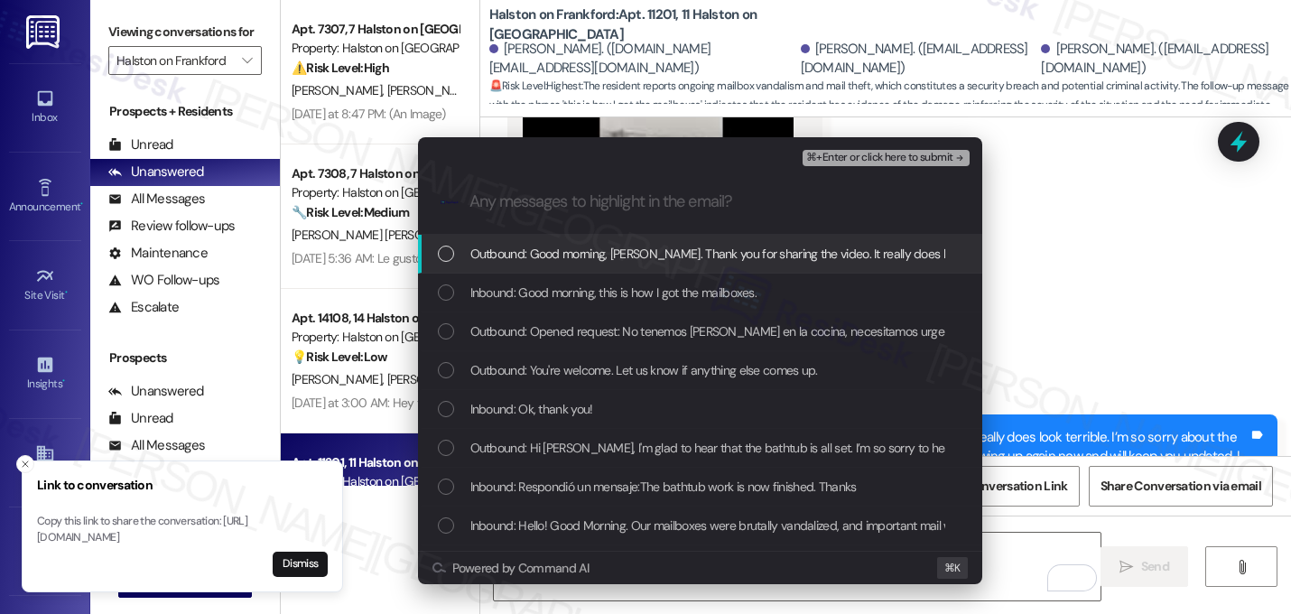
click at [587, 254] on span "Outbound: Good morning, Valentina. Thank you for sharing the video. It really d…" at bounding box center [1184, 254] width 1428 height 20
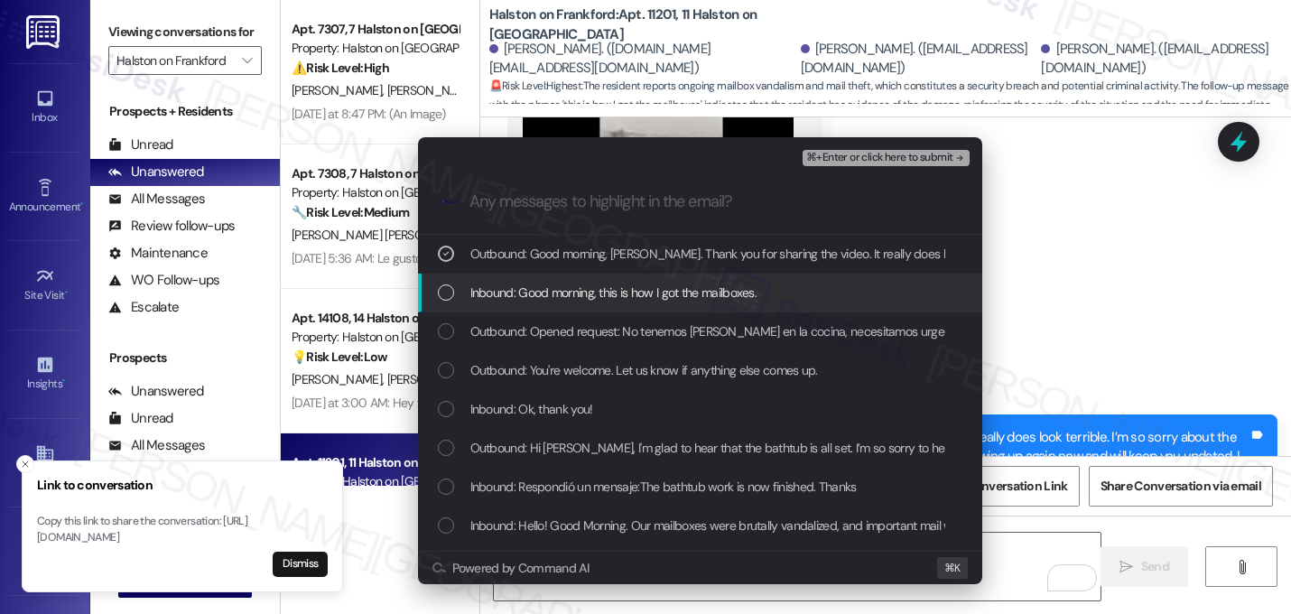
click at [582, 282] on span "Inbound: Good morning, this is how I got the mailboxes." at bounding box center [613, 292] width 287 height 20
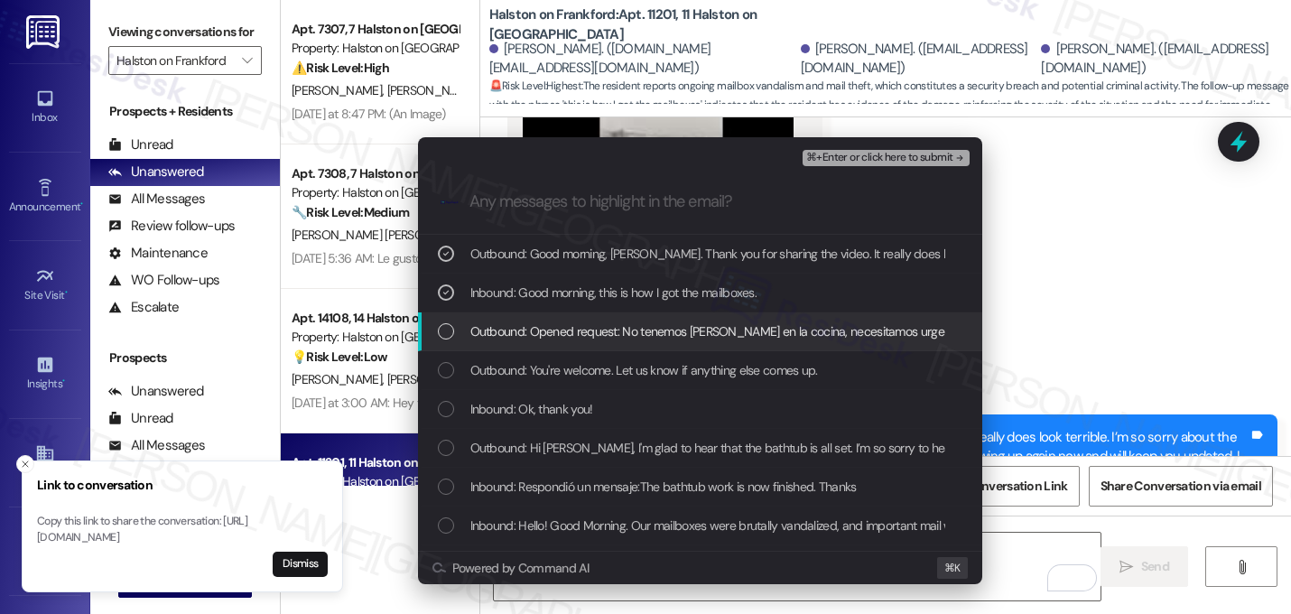
click at [563, 333] on span "Outbound: Opened request: No tenemos luz en la cocina, necesitamos urgente el c…" at bounding box center [781, 331] width 622 height 20
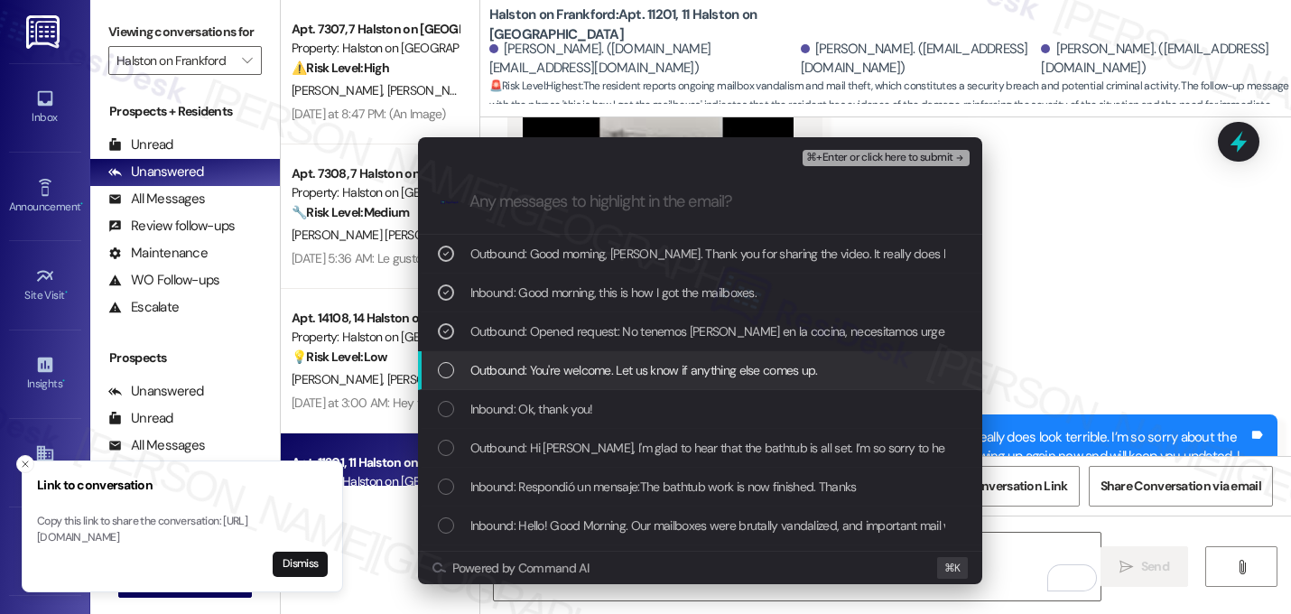
click at [559, 378] on span "Outbound: You're welcome. Let us know if anything else comes up." at bounding box center [643, 370] width 347 height 20
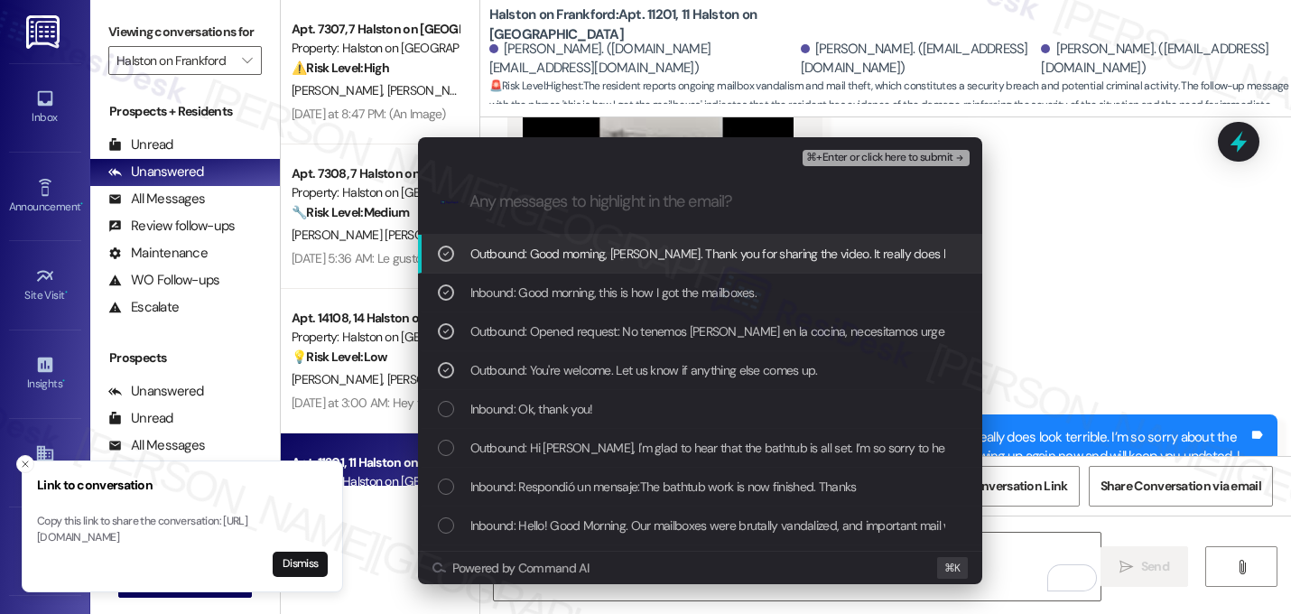
click at [549, 425] on div "Inbound: Ok, thank you!" at bounding box center [700, 409] width 564 height 39
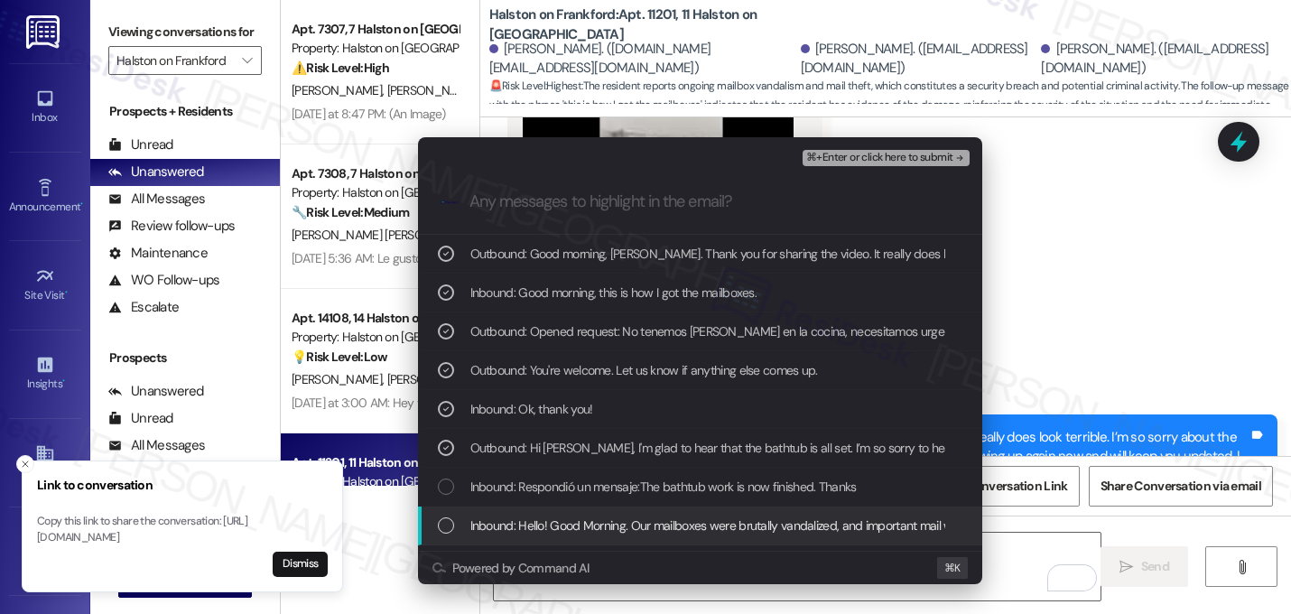
click at [672, 532] on span "Inbound: Hello! Good Morning. Our mailboxes were brutally vandalized, and impor…" at bounding box center [860, 525] width 780 height 20
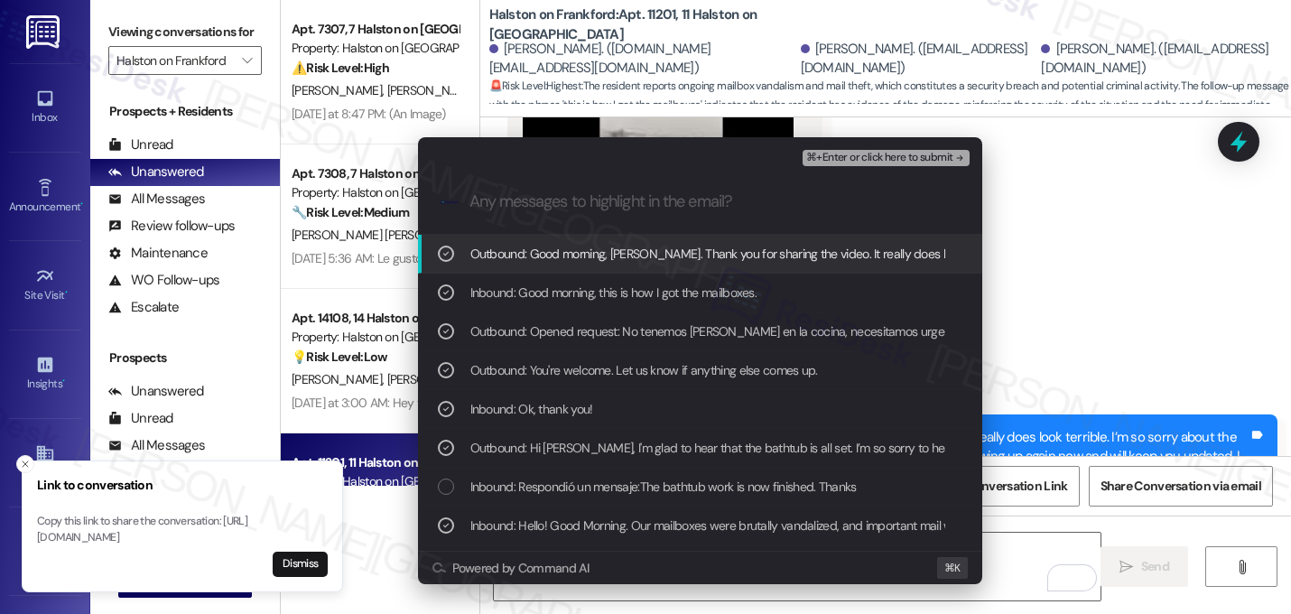
click at [928, 162] on span "⌘+Enter or click here to submit" at bounding box center [879, 158] width 146 height 13
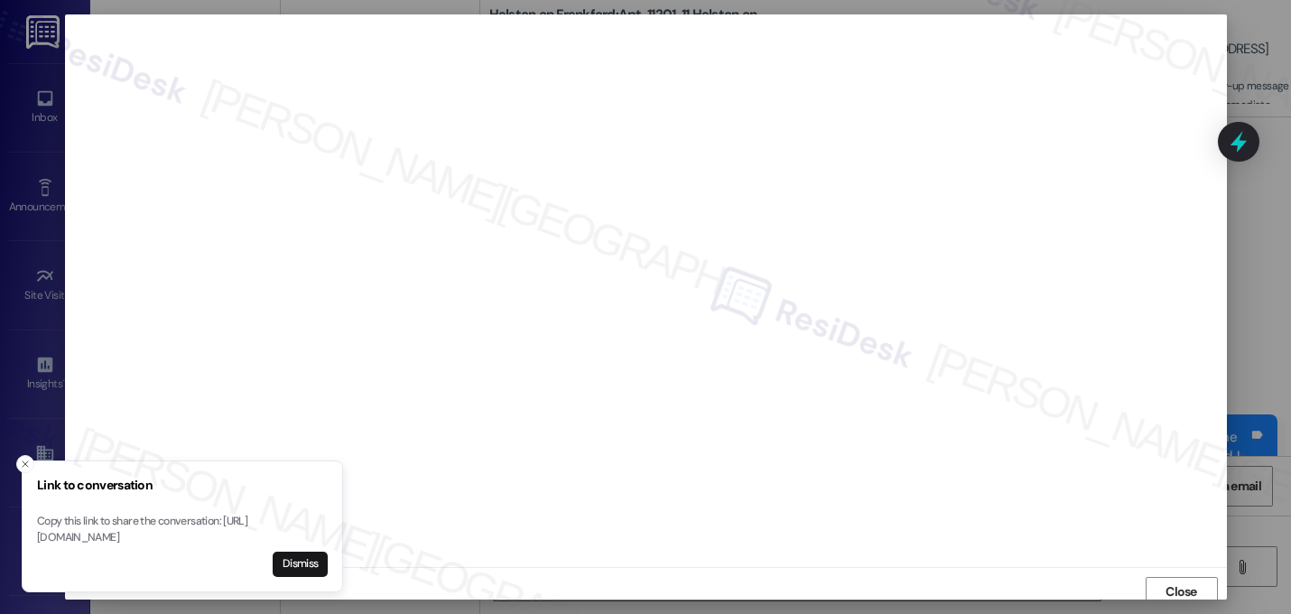
scroll to position [6, 0]
click at [27, 458] on icon "Close toast" at bounding box center [25, 463] width 11 height 11
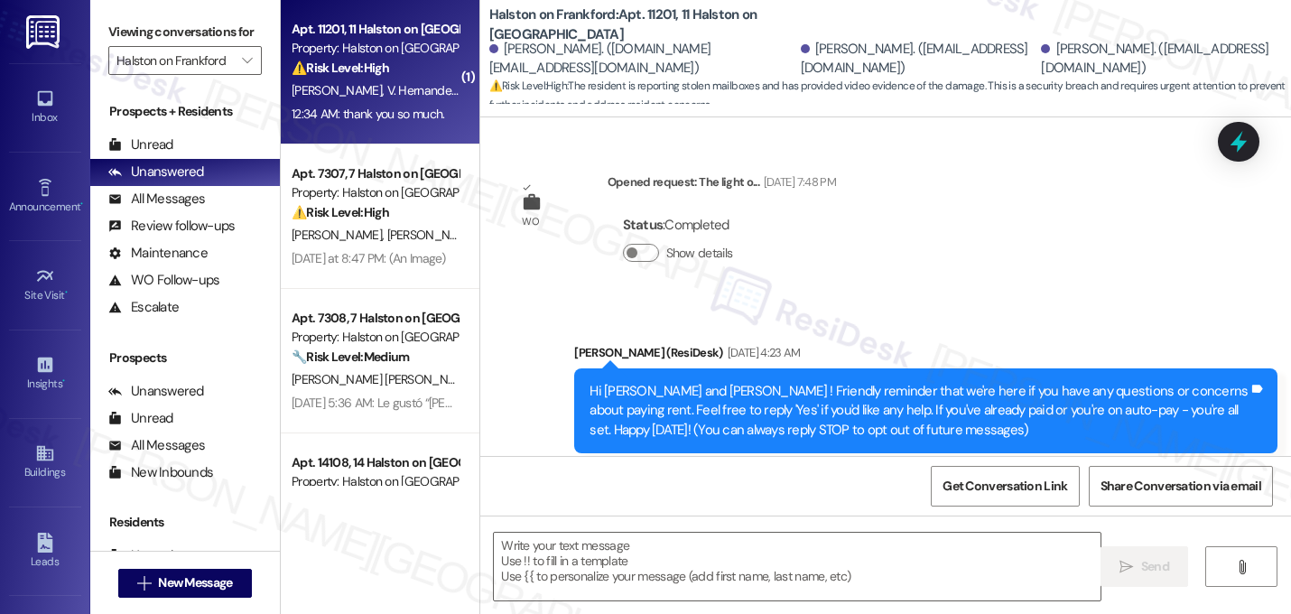
scroll to position [15538, 0]
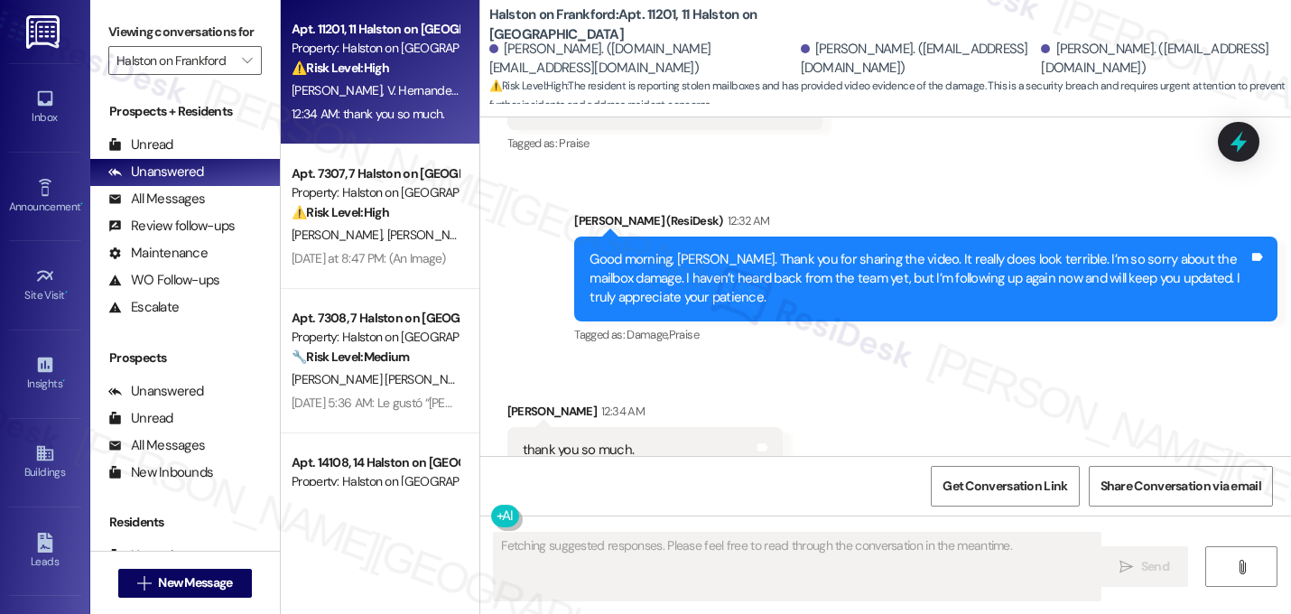
click at [911, 375] on div "Received via SMS Valentina Hernandezgarcia 12:34 AM thank you so much. Tags and…" at bounding box center [885, 437] width 810 height 153
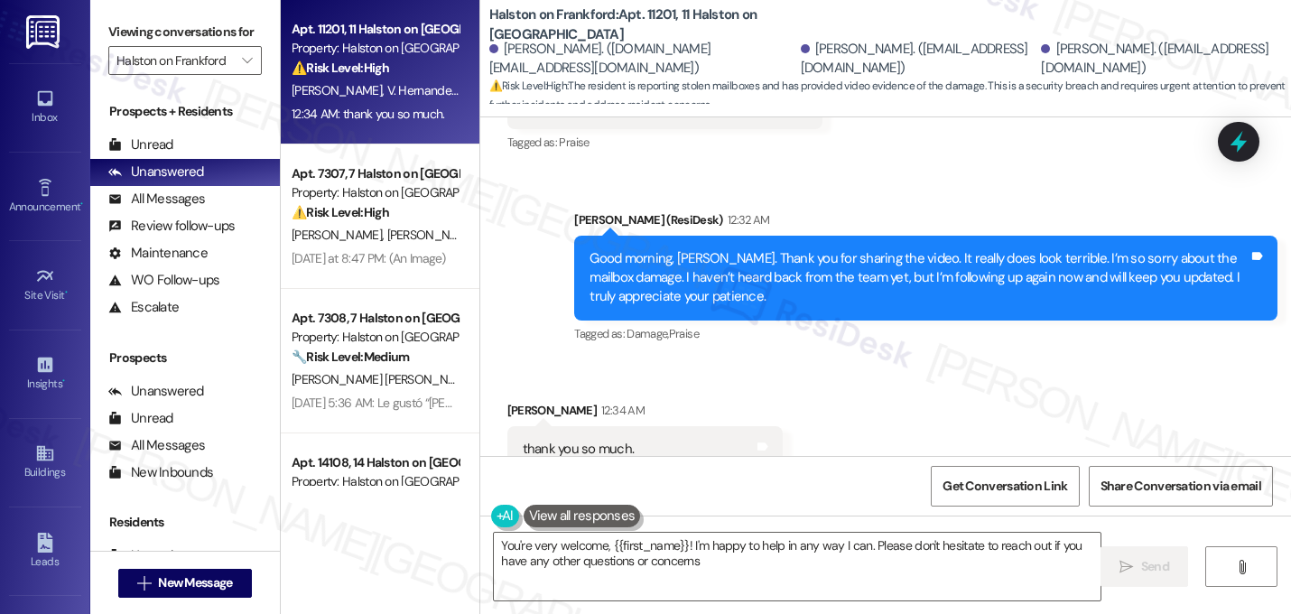
type textarea "You're very welcome, {{first_name}}! I'm happy to help in any way I can. Please…"
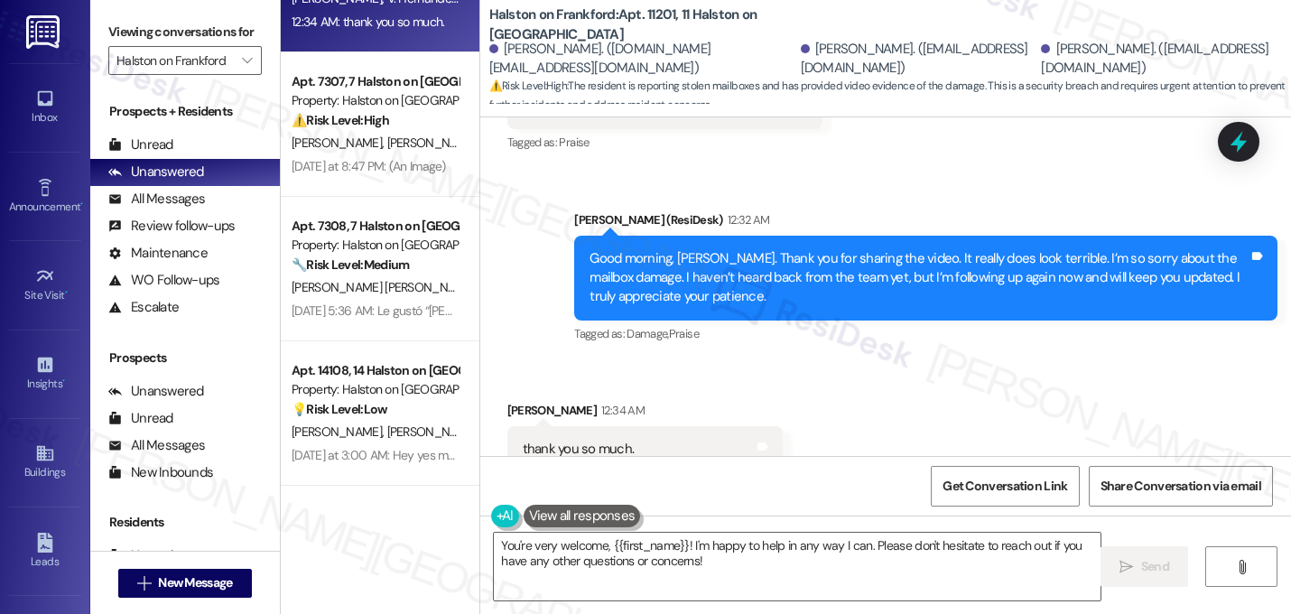
scroll to position [0, 0]
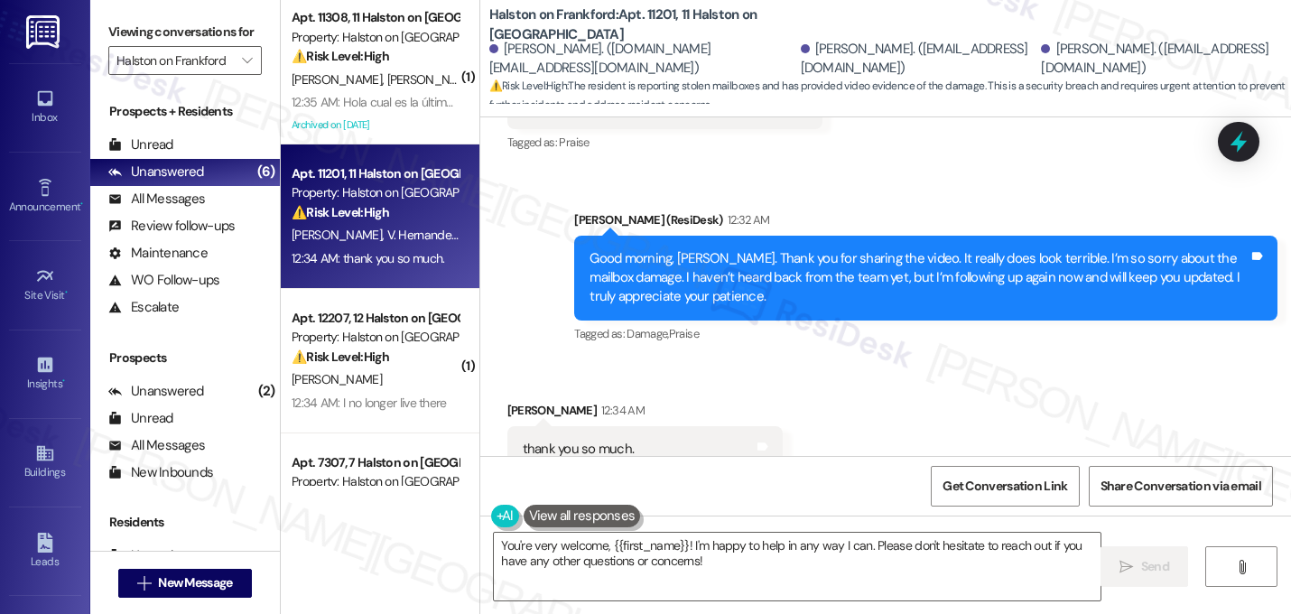
click at [804, 360] on div "Received via SMS Valentina Hernandezgarcia 12:34 AM thank you so much. Tags and…" at bounding box center [885, 436] width 810 height 153
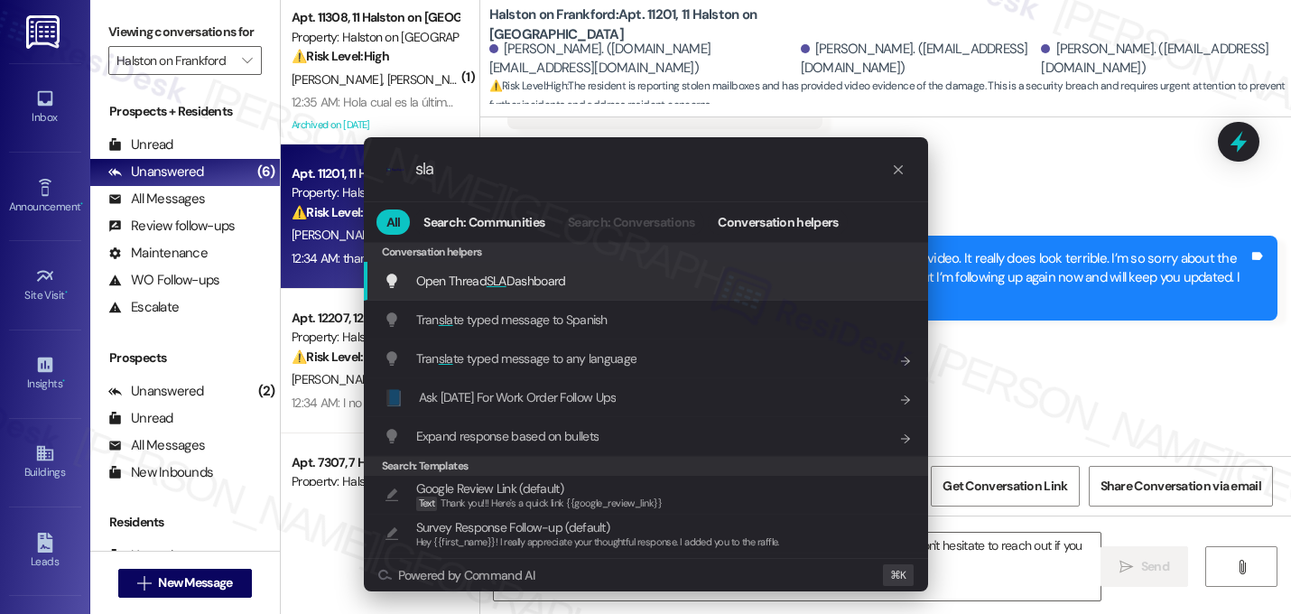
type input "sla"
click at [748, 284] on div "Open Thread SLA Dashboard Add shortcut" at bounding box center [648, 281] width 528 height 20
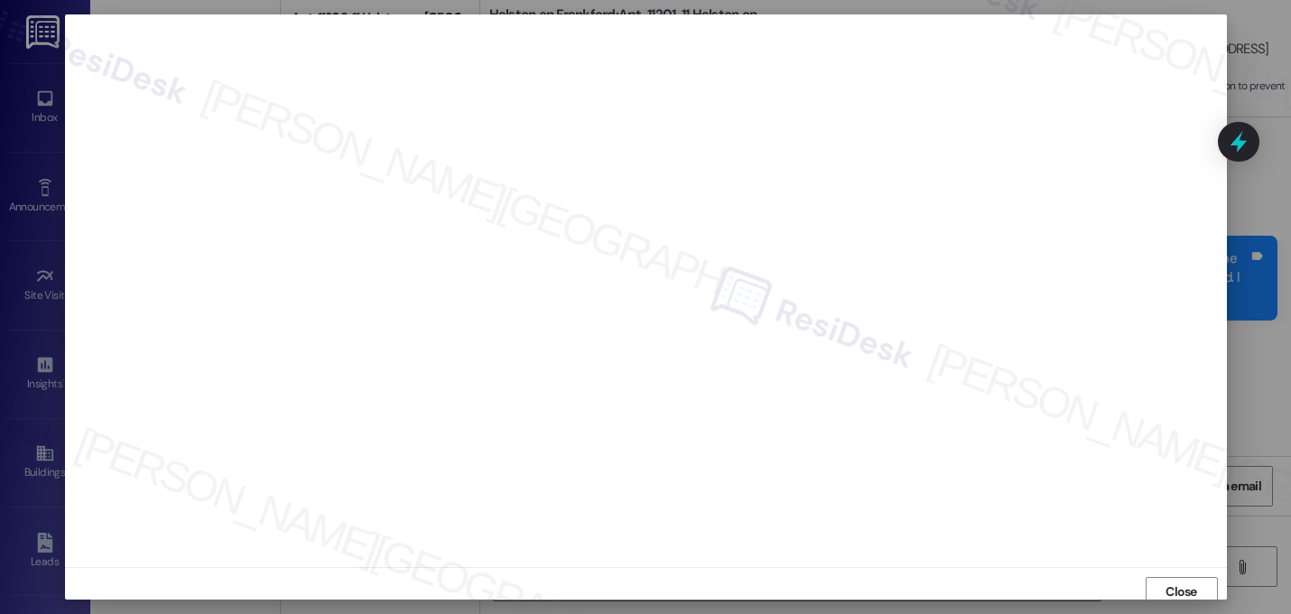
scroll to position [6, 0]
type textarea "You're very welcome, {{first_name}}! I'm happy to help in any way I can. Please…"
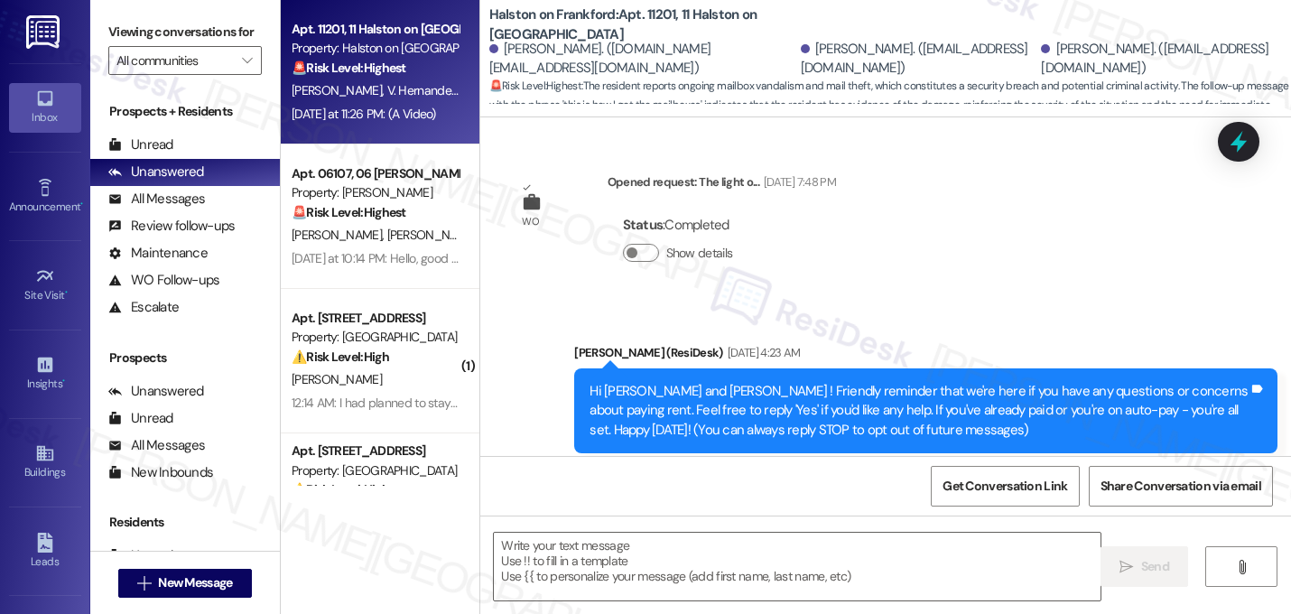
scroll to position [15196, 0]
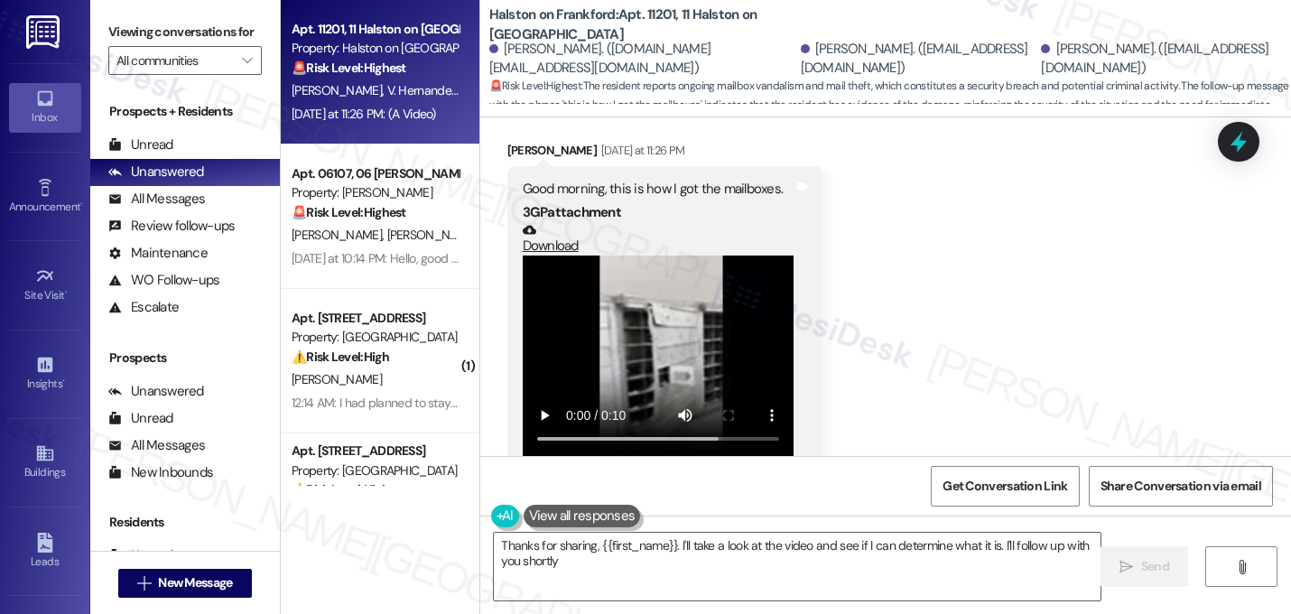
type textarea "Thanks for sharing, {{first_name}}. I'll take a look at the video and see if I …"
drag, startPoint x: 1282, startPoint y: 446, endPoint x: 1281, endPoint y: 420, distance: 26.2
click at [1281, 420] on div "Received via SMS [PERSON_NAME] [DATE] at 11:26 PM Good morning, this is how I g…" at bounding box center [885, 306] width 810 height 412
click at [1197, 381] on div "Received via SMS [PERSON_NAME] [DATE] at 11:26 PM Good morning, this is how I g…" at bounding box center [885, 306] width 810 height 412
click at [1033, 308] on div "Received via SMS [PERSON_NAME] [DATE] at 11:26 PM Good morning, this is how I g…" at bounding box center [885, 306] width 810 height 412
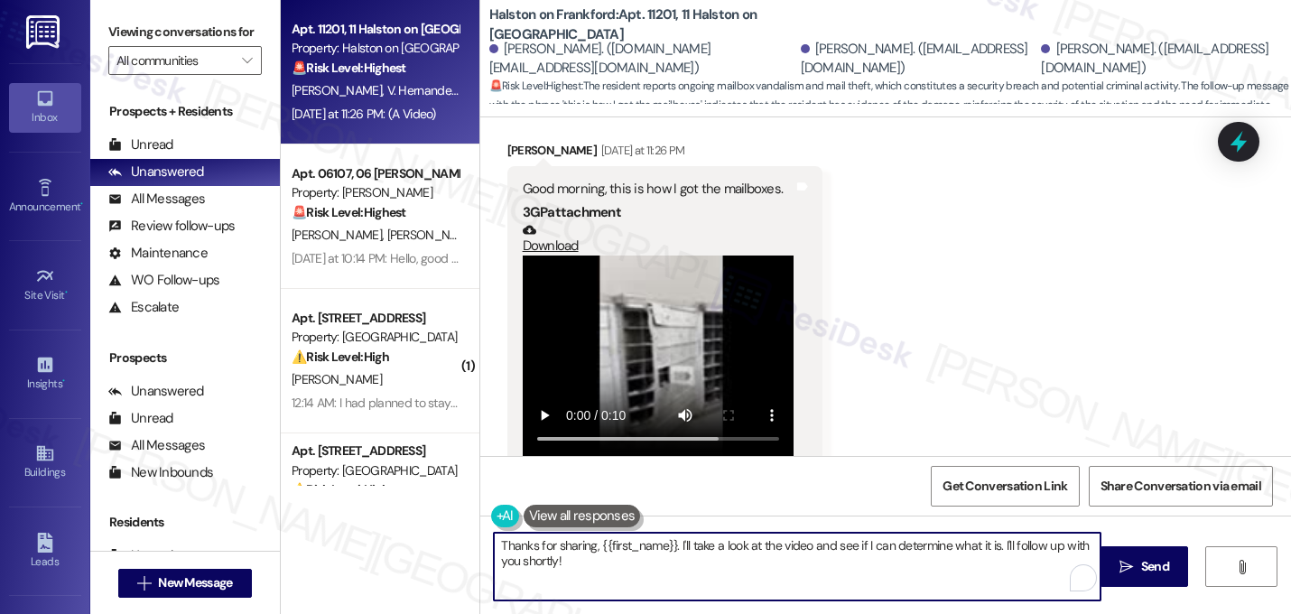
drag, startPoint x: 572, startPoint y: 569, endPoint x: 453, endPoint y: 518, distance: 129.4
click at [453, 519] on div "Apt. 11201, 11 Halston on Frankford Property: Halston on Frankford 🚨 Risk Level…" at bounding box center [786, 307] width 1010 height 614
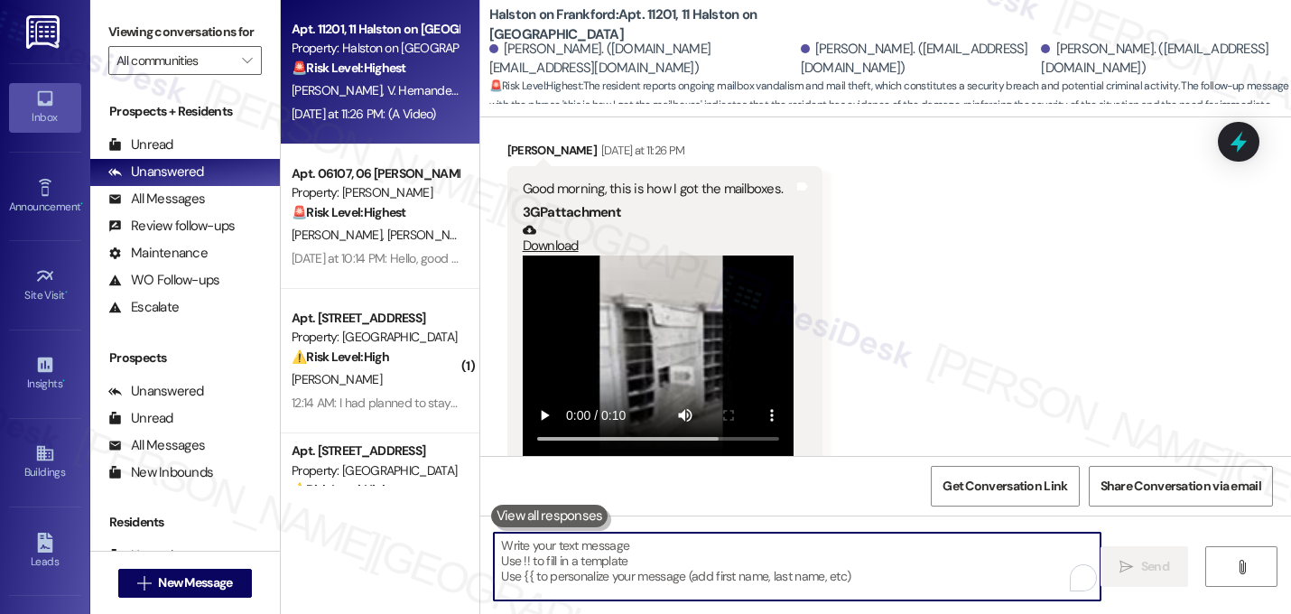
paste textarea "https://www.theresidesk.com/text/insights-conversations/1149316/share-conversat…"
type textarea "https://www.theresidesk.com/text/insights-conversations/1149316/share-conversat…"
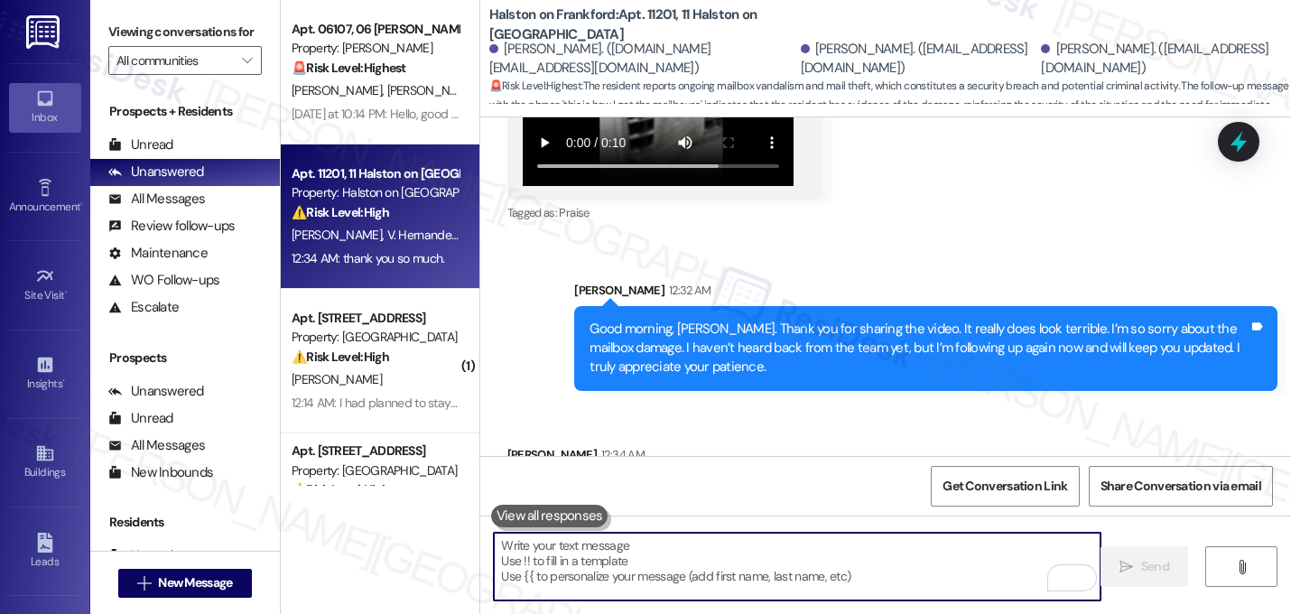
scroll to position [15485, 0]
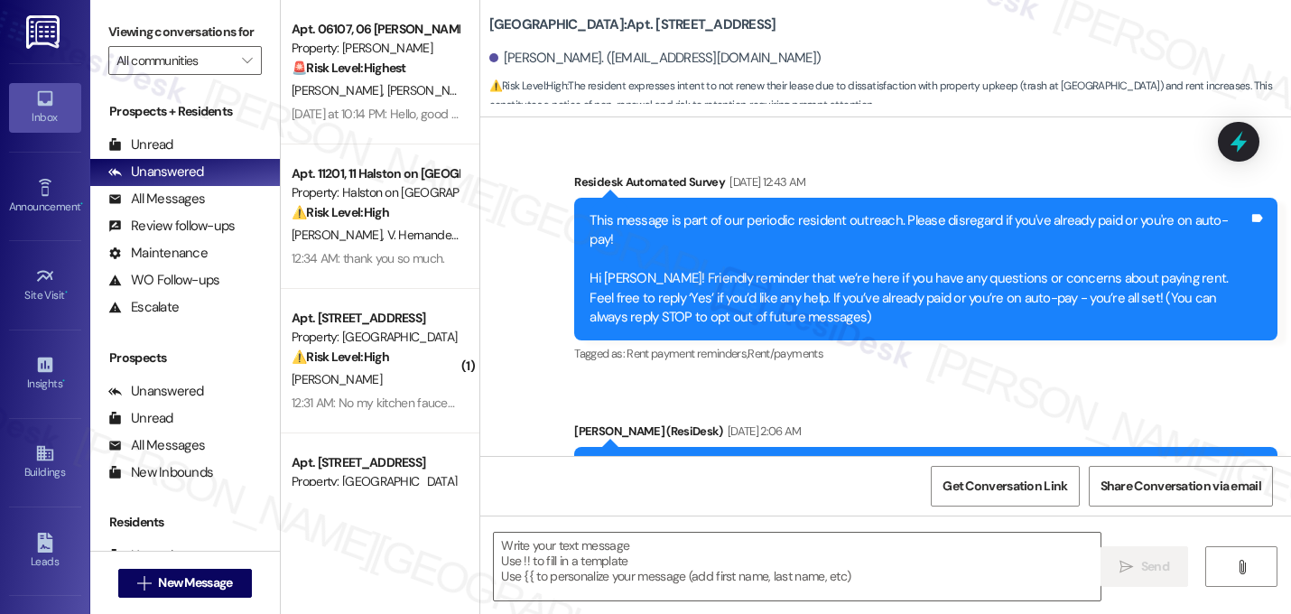
scroll to position [14489, 0]
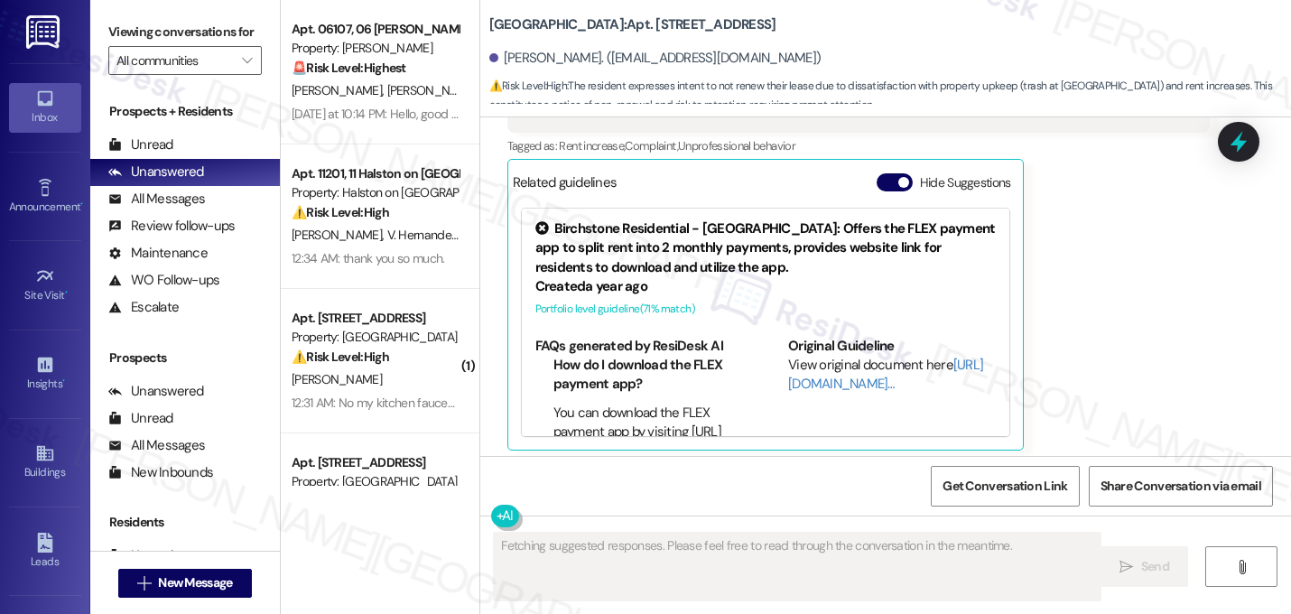
click at [1073, 504] on div "ResiDesk Escalation - Reply From Site Team 12:29 AM" at bounding box center [908, 516] width 603 height 25
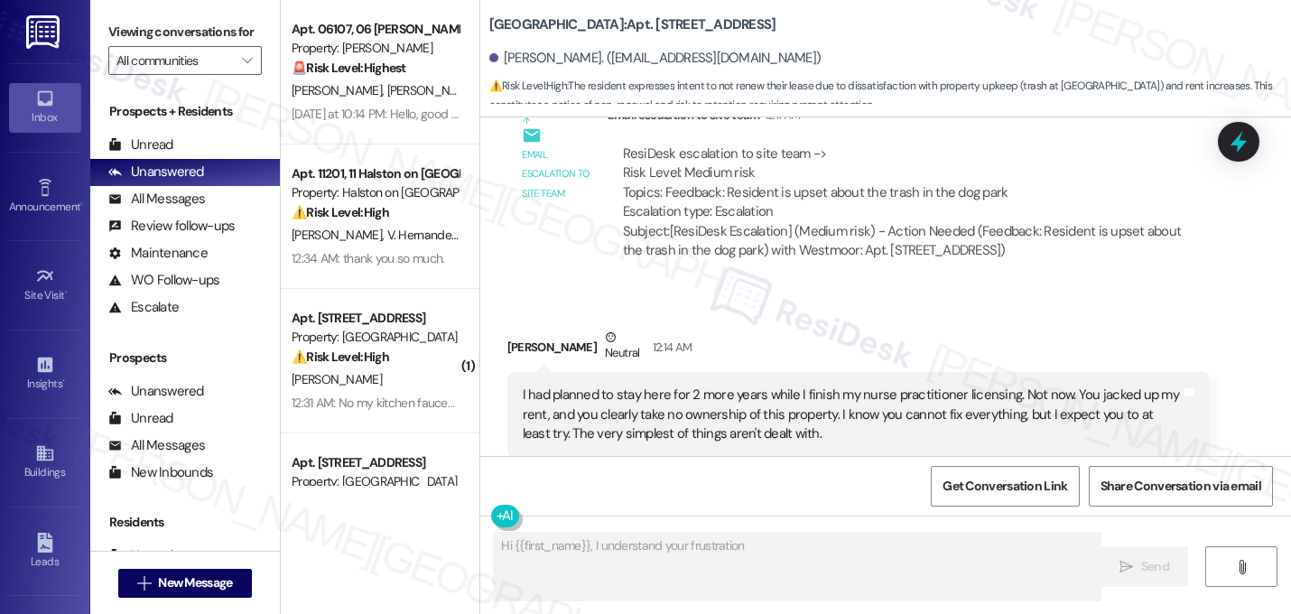
scroll to position [14128, 0]
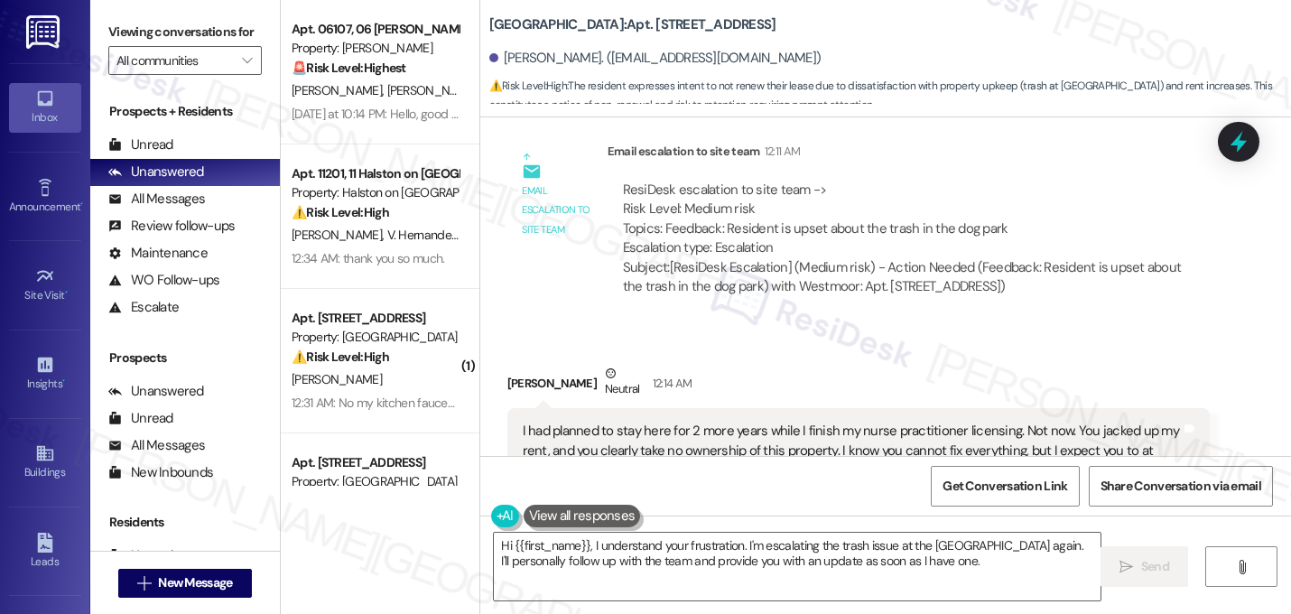
click at [887, 534] on button "Hide Suggestions" at bounding box center [894, 543] width 36 height 18
click at [1115, 494] on div "Tagged as: Rent increase , Click to highlight conversations about Rent increase…" at bounding box center [858, 507] width 703 height 26
click at [1136, 364] on div "[PERSON_NAME] 12:14 AM I had planned to stay here for 2 more years while I fini…" at bounding box center [858, 465] width 703 height 202
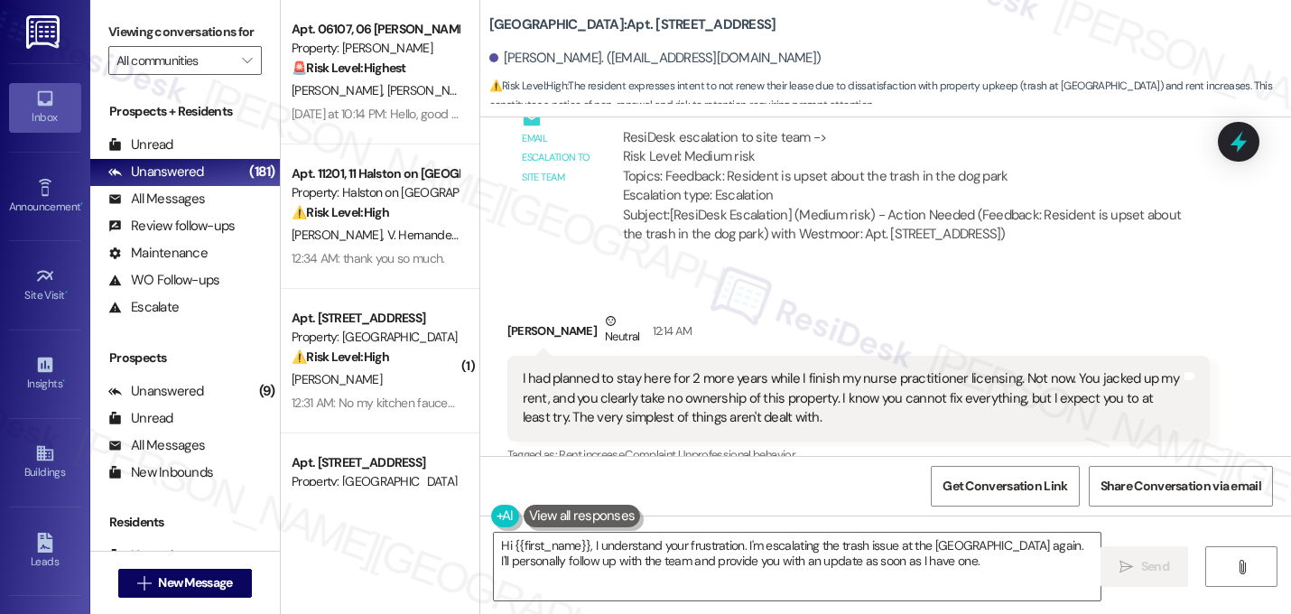
scroll to position [14243, 0]
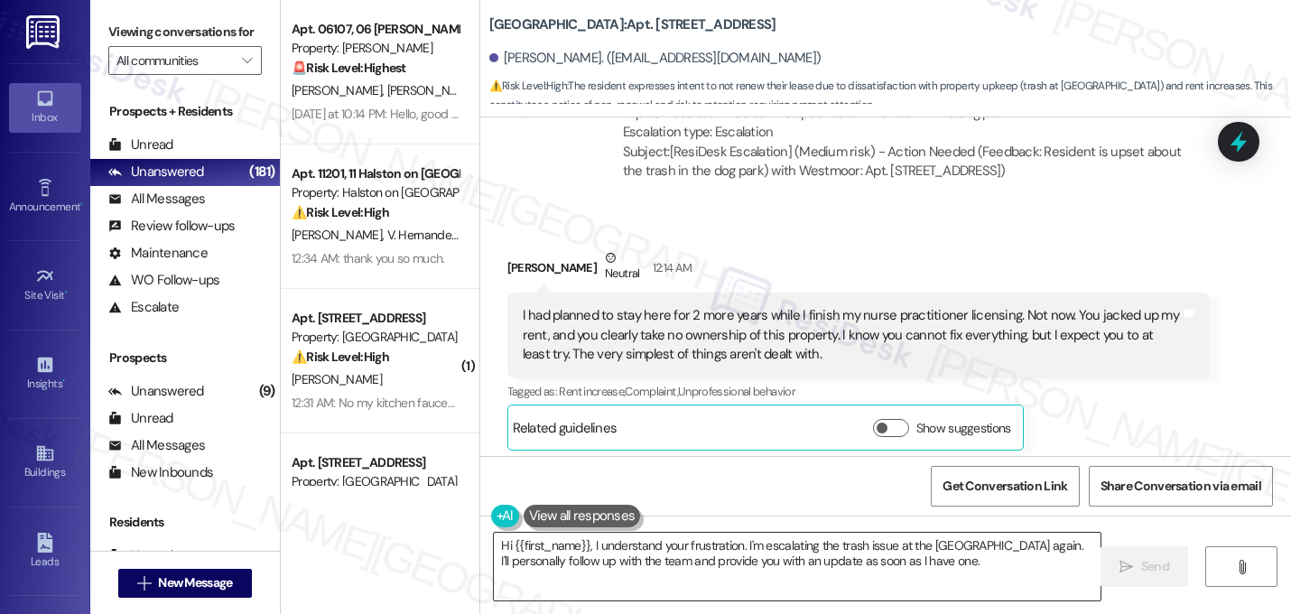
click at [663, 558] on textarea "Hi {{first_name}}, I understand your frustration. I'm escalating the trash issu…" at bounding box center [797, 566] width 606 height 68
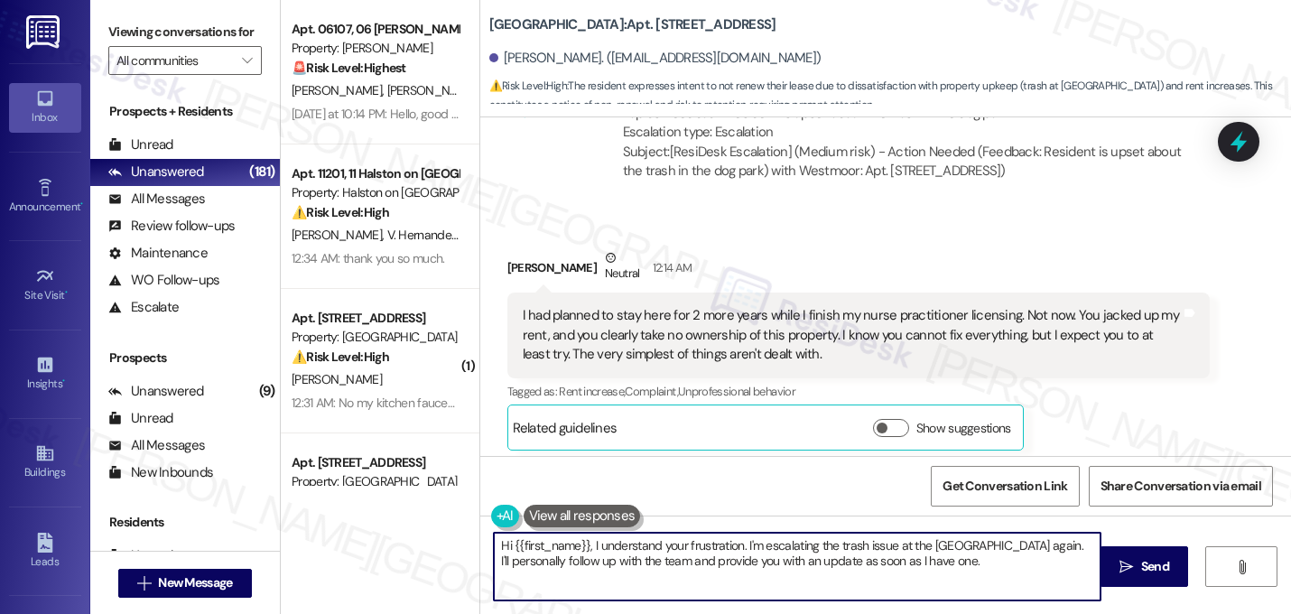
click at [663, 558] on textarea "Hi {{first_name}}, I understand your frustration. I'm escalating the trash issu…" at bounding box center [797, 566] width 606 height 68
click at [787, 564] on textarea "Hi {{first_name}}, I understand your frustration. I'm escalating the trash issu…" at bounding box center [797, 566] width 606 height 68
click at [737, 544] on textarea "Hi {{first_name}}, I understand your frustration. I'm escalating the trash issu…" at bounding box center [797, 566] width 606 height 68
drag, startPoint x: 737, startPoint y: 544, endPoint x: 822, endPoint y: 579, distance: 91.8
click at [822, 579] on textarea "Hi {{first_name}}, I understand your frustration. I'm escalating the trash issu…" at bounding box center [797, 566] width 606 height 68
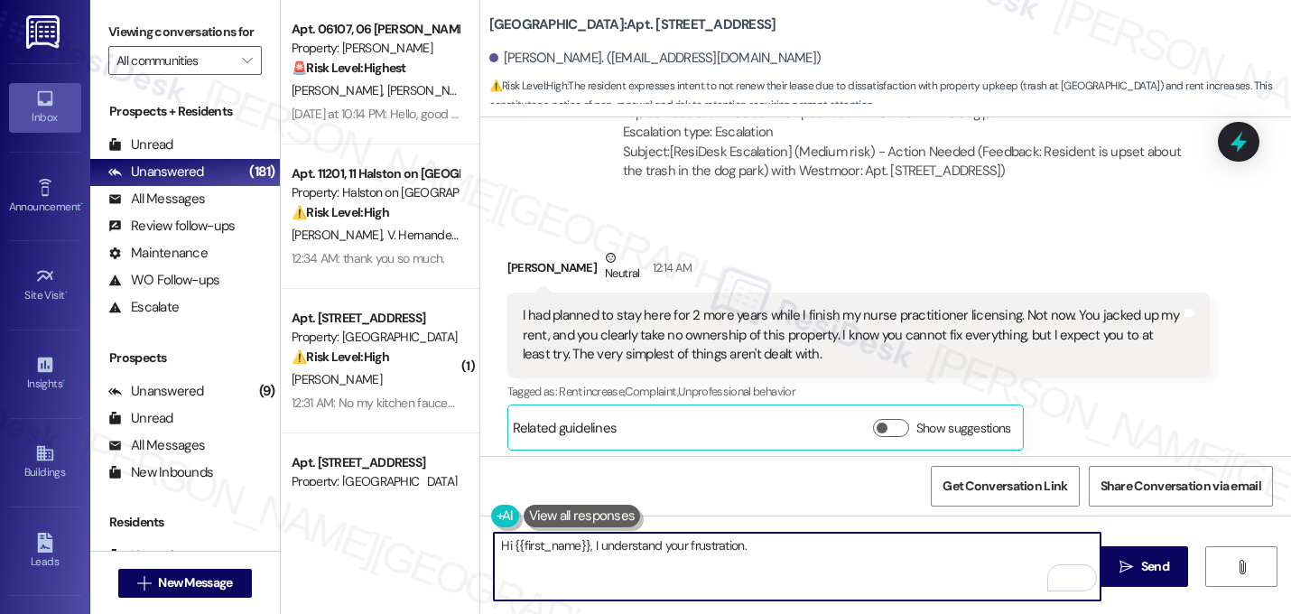
click at [585, 546] on textarea "Hi {{first_name}}, I understand your frustration." at bounding box center [797, 566] width 606 height 68
click at [696, 551] on textarea "I understand your frustration." at bounding box center [797, 566] width 606 height 68
click at [1000, 550] on textarea "I understand your frustration. This will be taken care of [DATE]. We apologize,…" at bounding box center [797, 566] width 606 height 68
click at [1112, 504] on div "ResiDesk Escalation - Reply From Site Team 12:29 AM" at bounding box center [908, 516] width 603 height 25
click at [1038, 547] on textarea "I understand your frustration. This will be taken care of [DATE]. We apologize,…" at bounding box center [797, 566] width 606 height 68
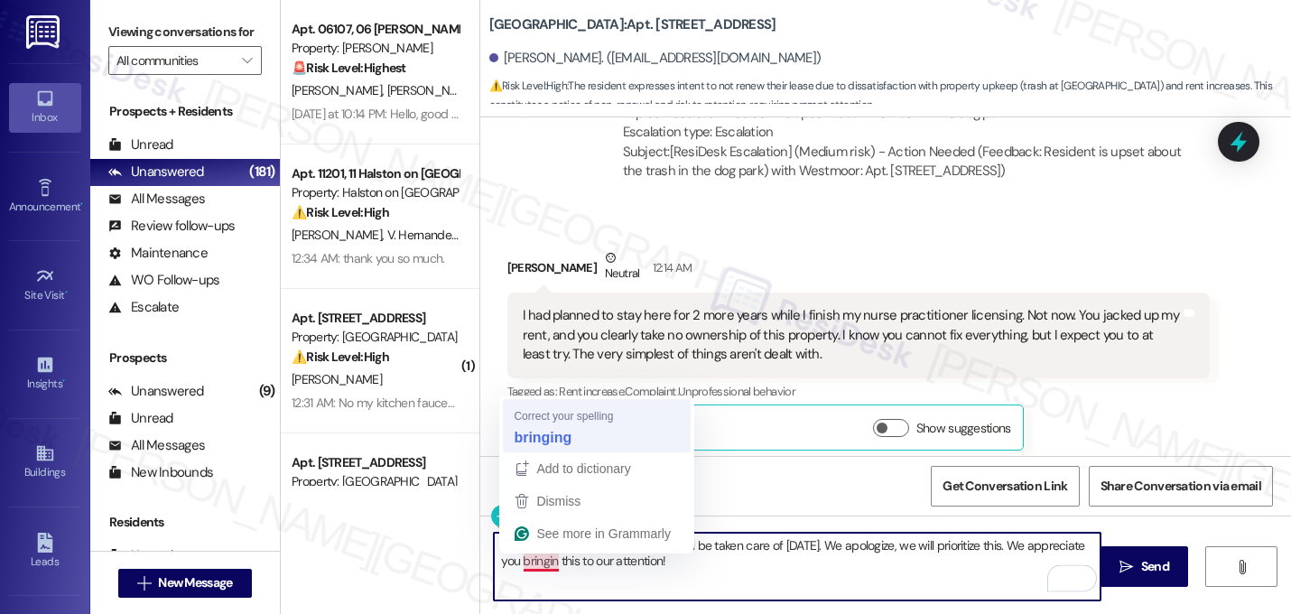
type textarea "I understand your frustration. This will be taken care of [DATE]. We apologize,…"
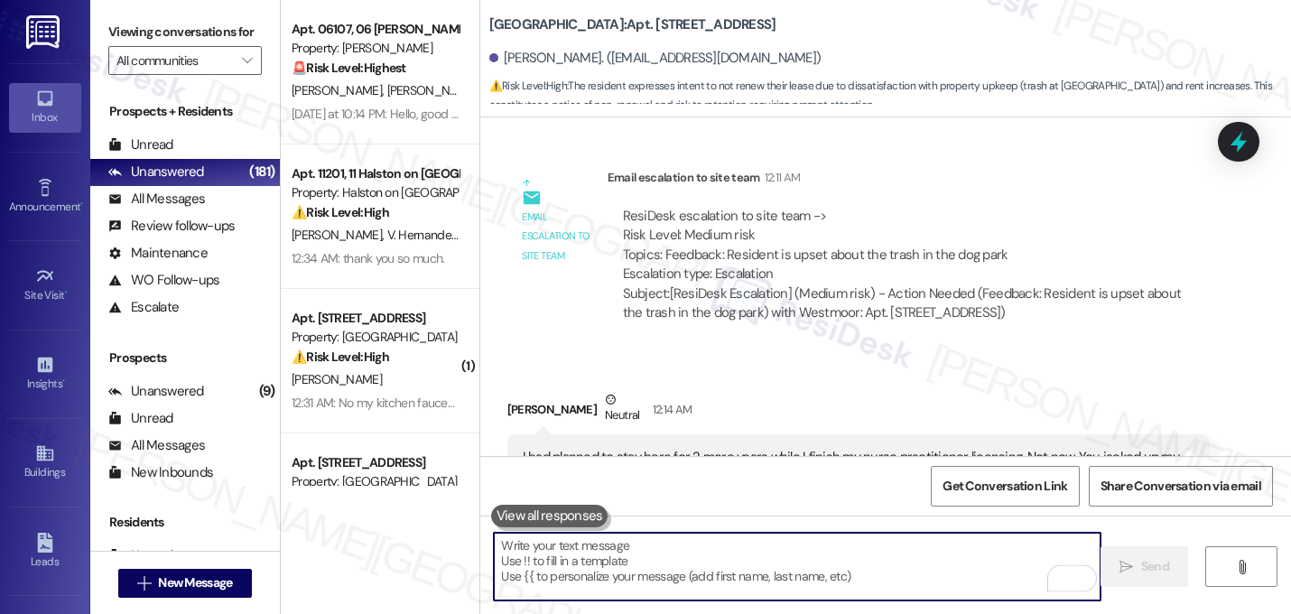
scroll to position [14078, 0]
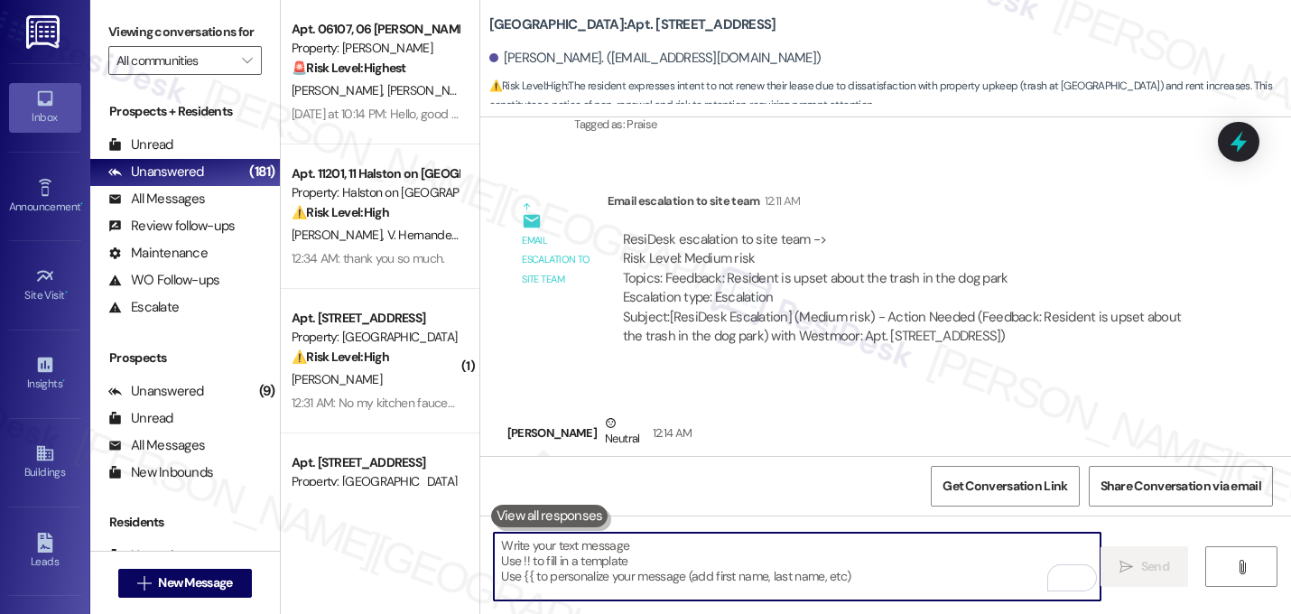
click at [902, 373] on div "Received via SMS [PERSON_NAME] 12:14 AM I had planned to stay here for 2 more y…" at bounding box center [885, 501] width 810 height 256
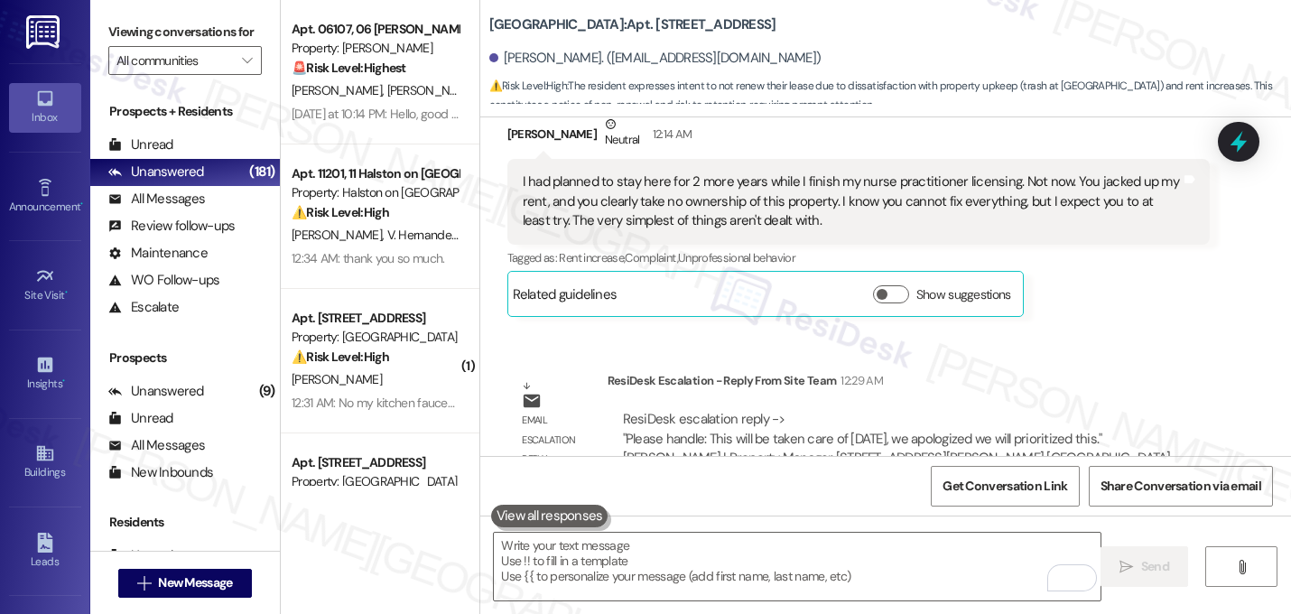
scroll to position [14389, 0]
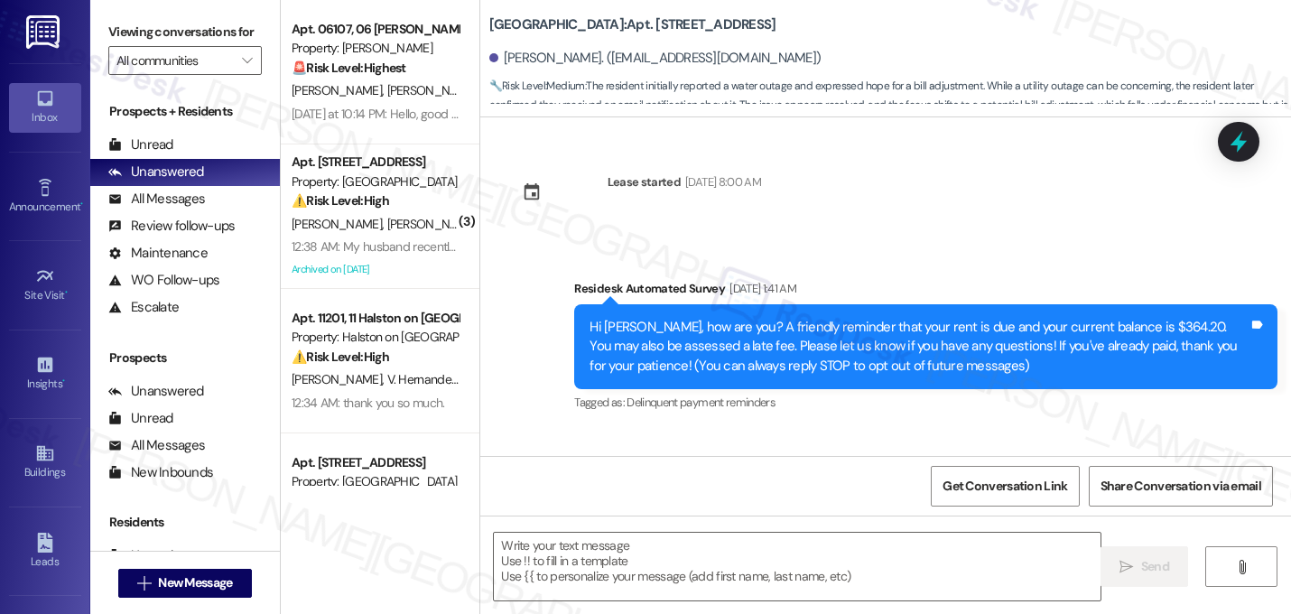
scroll to position [17574, 0]
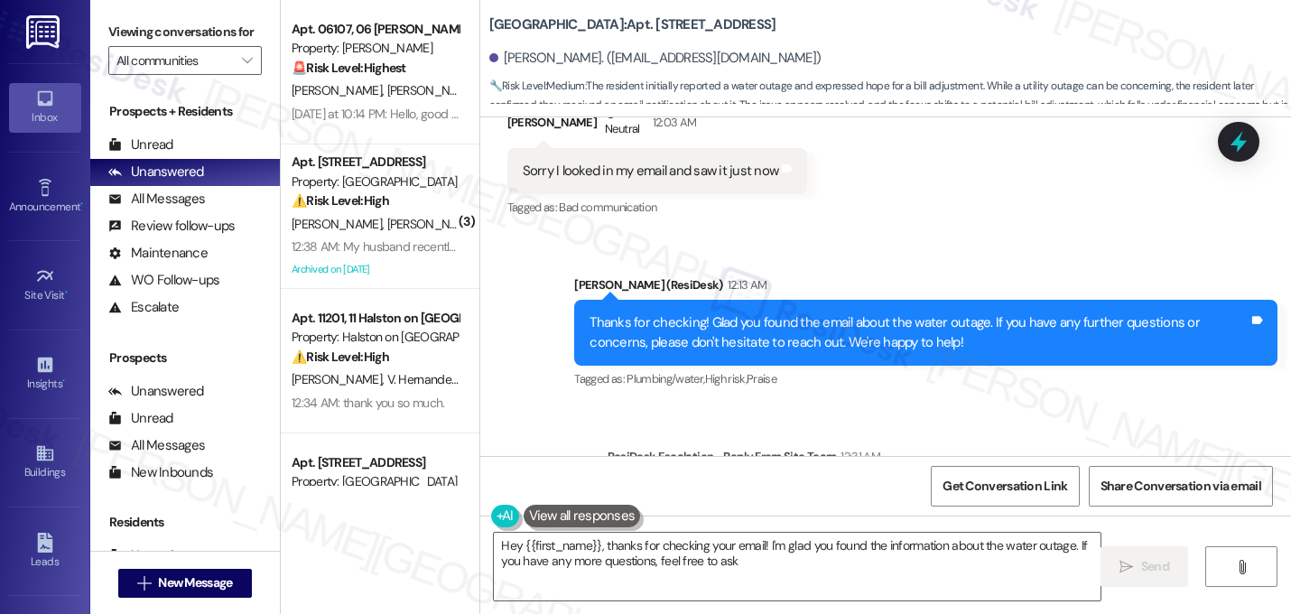
type textarea "Hey {{first_name}}, thanks for checking your email! I'm glad you found the info…"
click at [929, 447] on div "ResiDesk Escalation - Reply From Site Team 12:31 AM" at bounding box center [908, 459] width 603 height 25
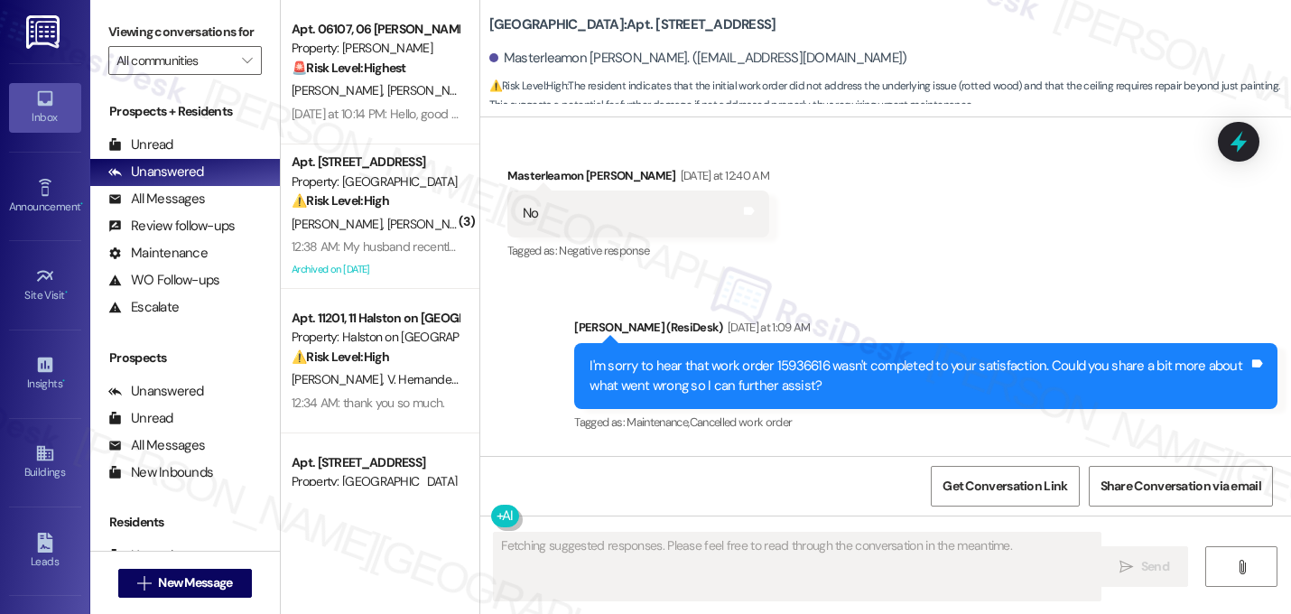
scroll to position [12748, 0]
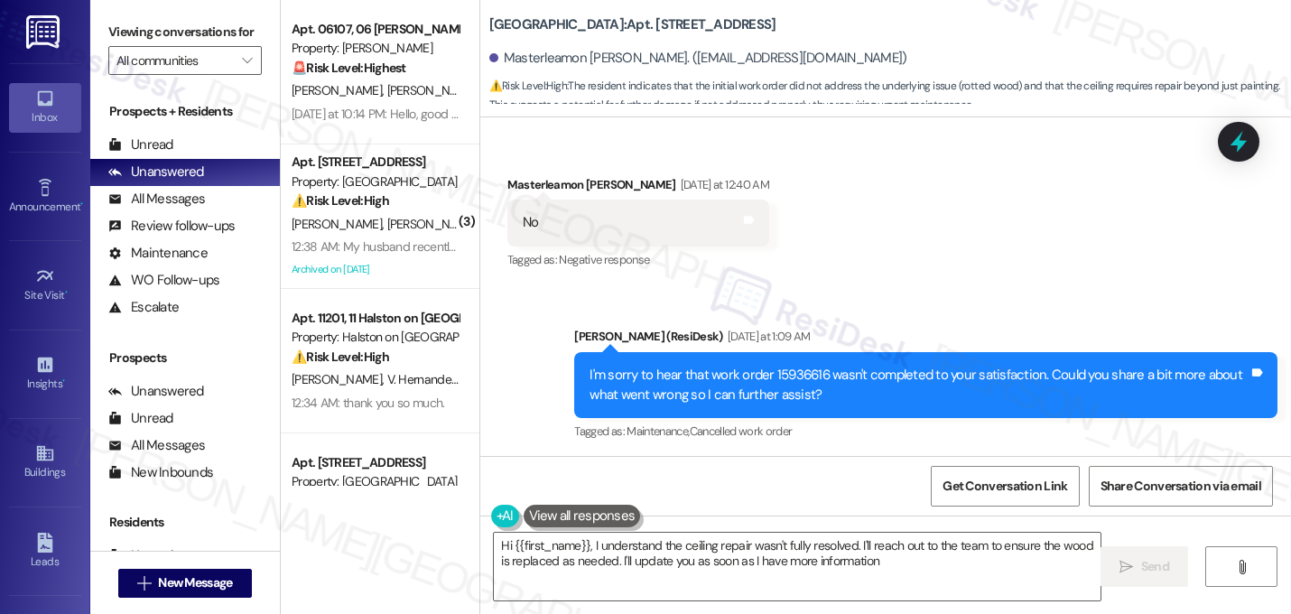
type textarea "Hi {{first_name}}, I understand the ceiling repair wasn't fully resolved. I'll …"
click at [893, 458] on div "Received via SMS Masterleamon [PERSON_NAME] [DATE] at 3:53 AM The wood in the c…" at bounding box center [885, 534] width 810 height 153
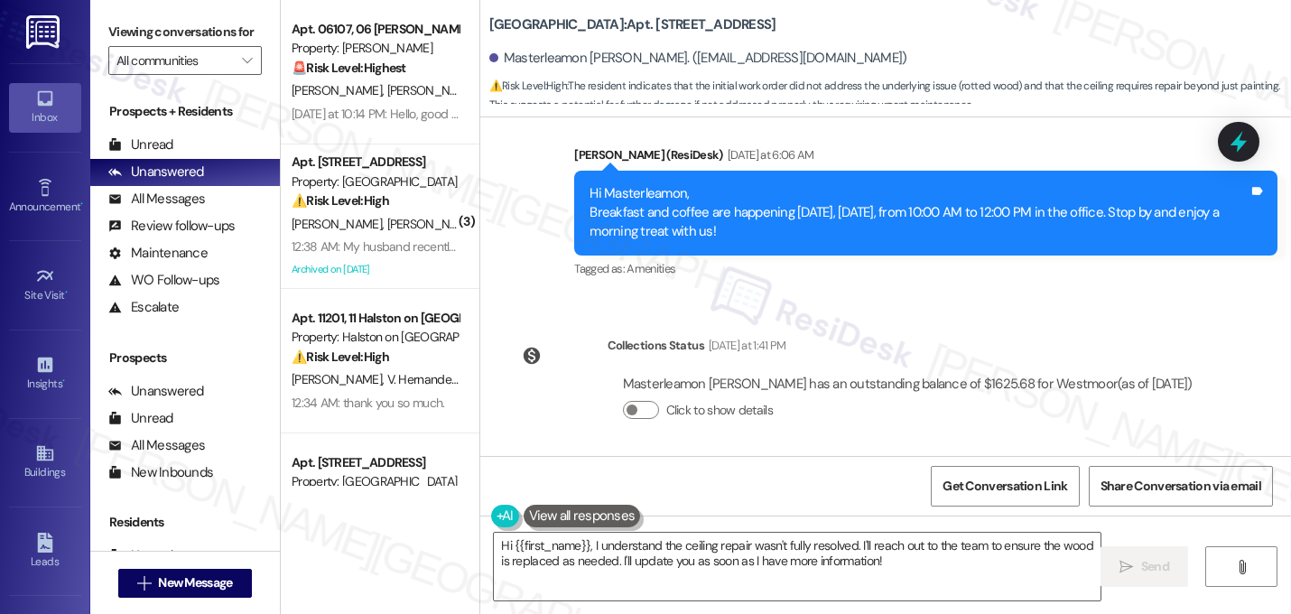
scroll to position [13703, 0]
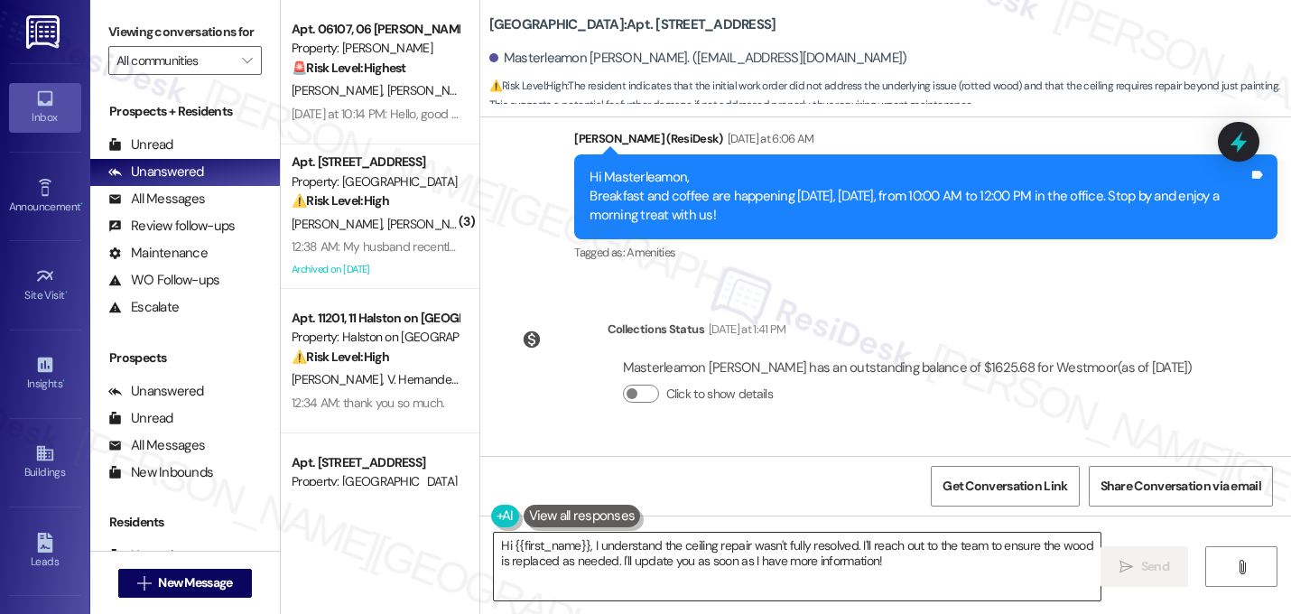
click at [809, 560] on textarea "Hi {{first_name}}, I understand the ceiling repair wasn't fully resolved. I'll …" at bounding box center [797, 566] width 606 height 68
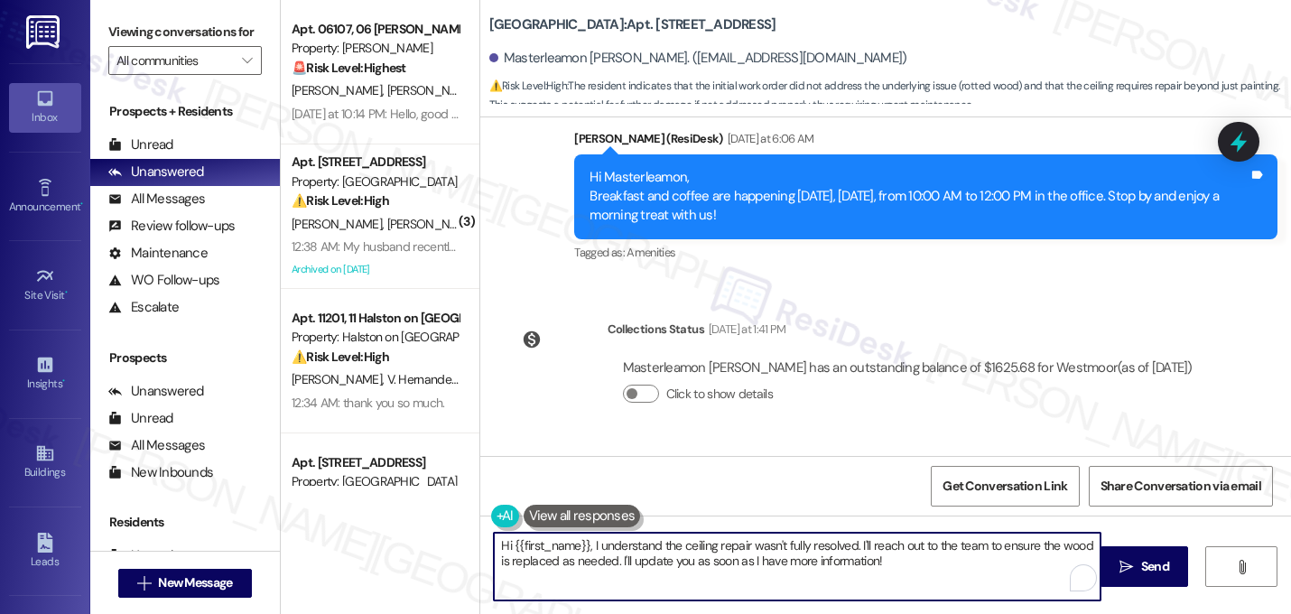
click at [809, 560] on textarea "Hi {{first_name}}, I understand the ceiling repair wasn't fully resolved. I'll …" at bounding box center [797, 566] width 606 height 68
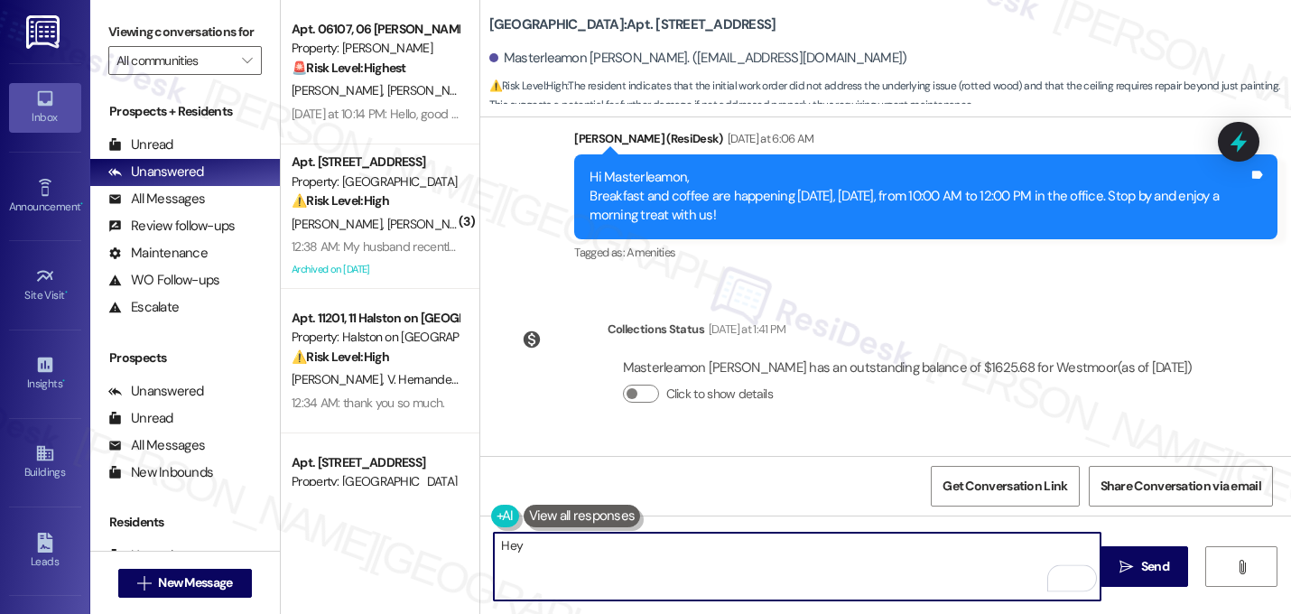
click at [848, 358] on div "Masterleamon [PERSON_NAME] has an outstanding balance of $1625.68 for Westmoor …" at bounding box center [907, 367] width 569 height 19
click at [566, 544] on textarea "Hey" at bounding box center [797, 566] width 606 height 68
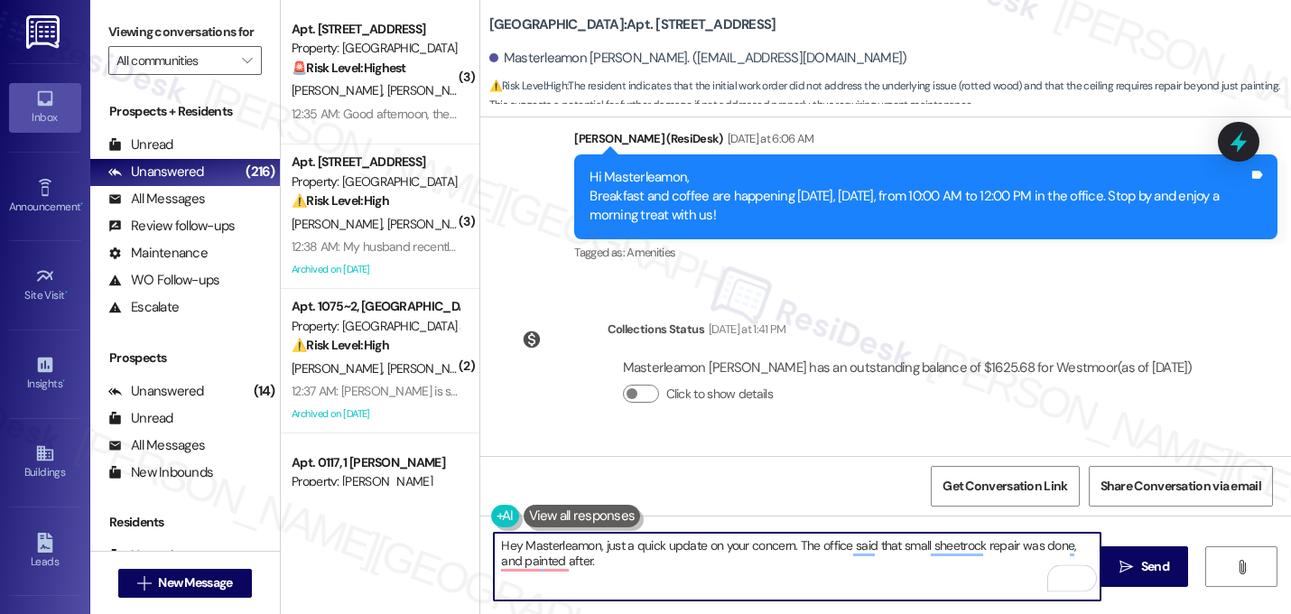
click at [788, 550] on textarea "Hey Masterleamon, just a quick update on your concern. The office said that sma…" at bounding box center [797, 566] width 606 height 68
click at [687, 574] on textarea "Hey Masterleamon, just a quick update on your concern. The office said that sma…" at bounding box center [797, 566] width 606 height 68
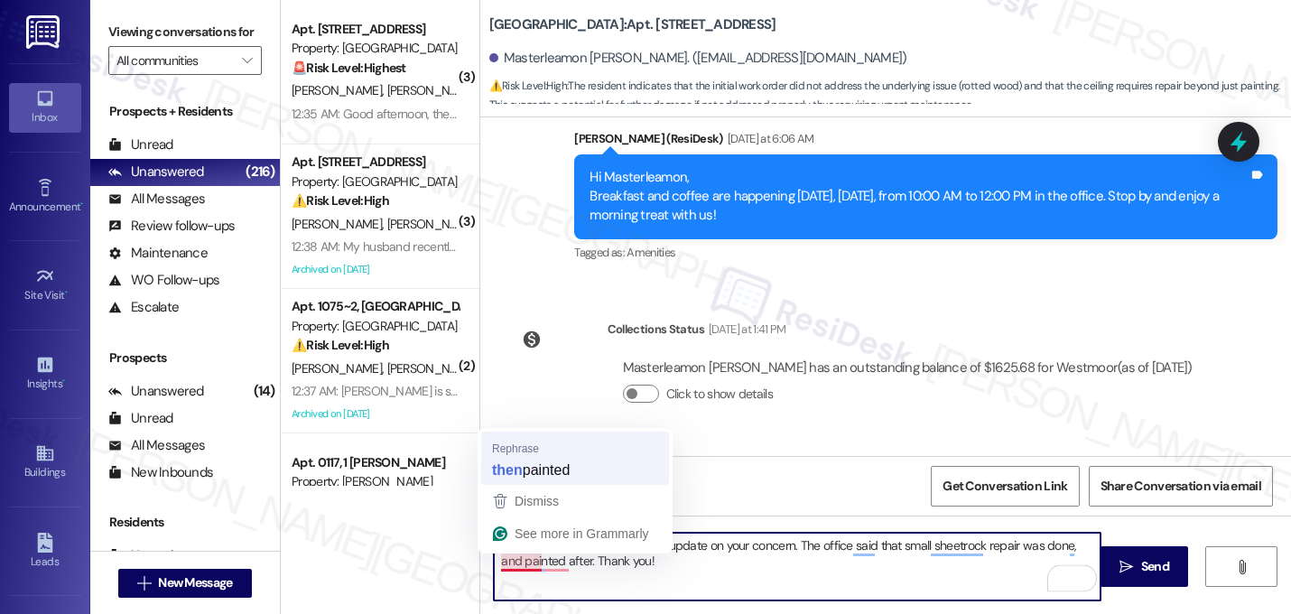
type textarea "Hey Masterleamon, just a quick update on your concern. The office said that sma…"
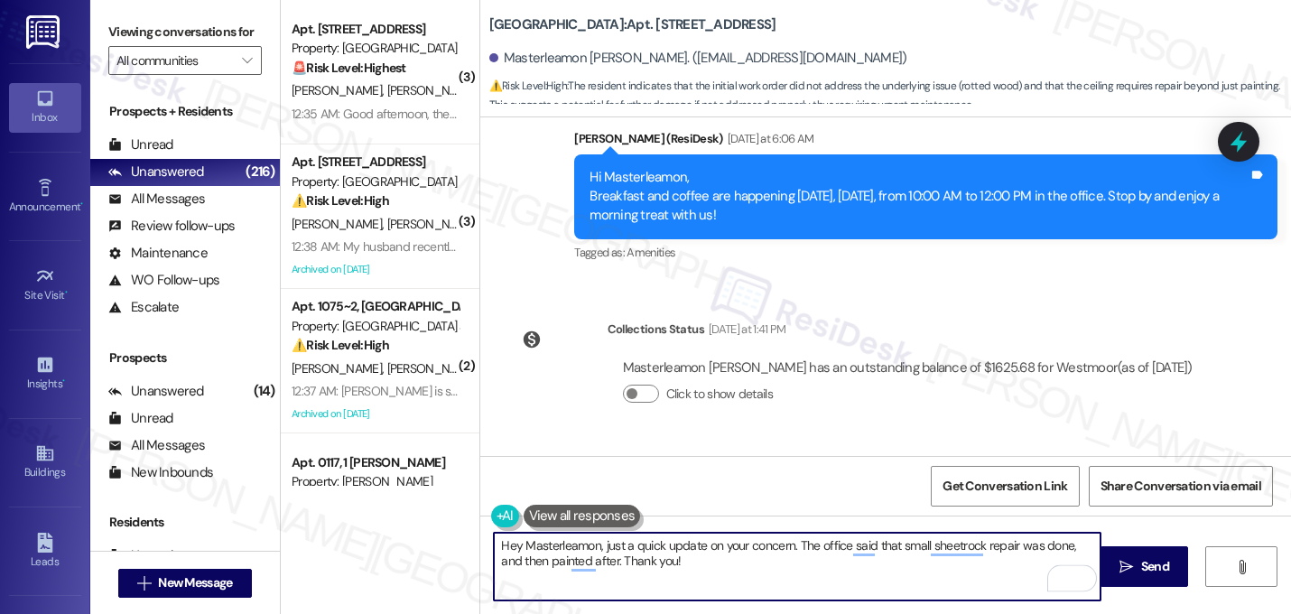
click at [677, 574] on textarea "Hey Masterleamon, just a quick update on your concern. The office said that sma…" at bounding box center [797, 566] width 606 height 68
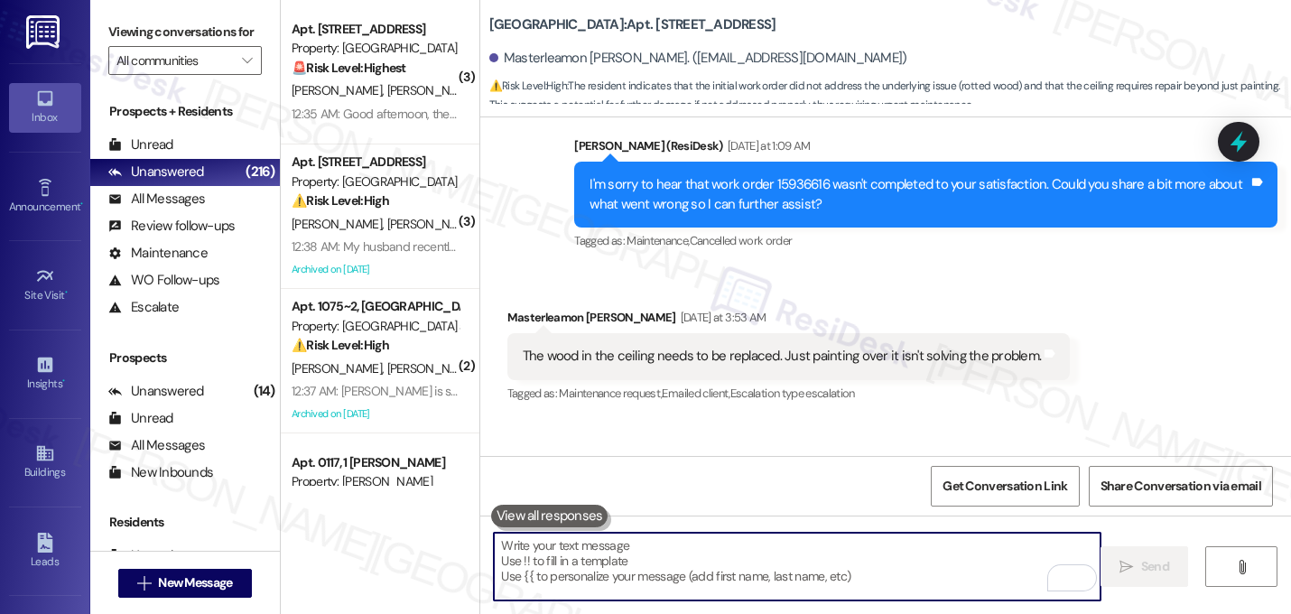
scroll to position [12748, 0]
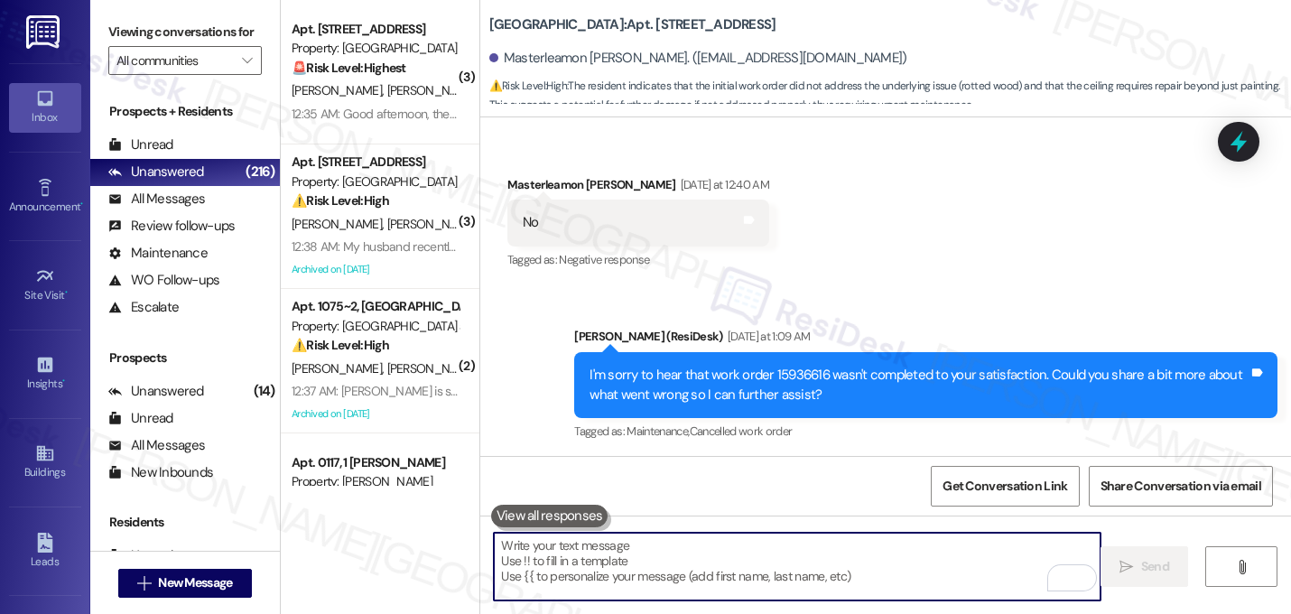
click at [860, 485] on div "Received via SMS Masterleamon [PERSON_NAME] [DATE] at 3:53 AM The wood in the c…" at bounding box center [789, 547] width 590 height 125
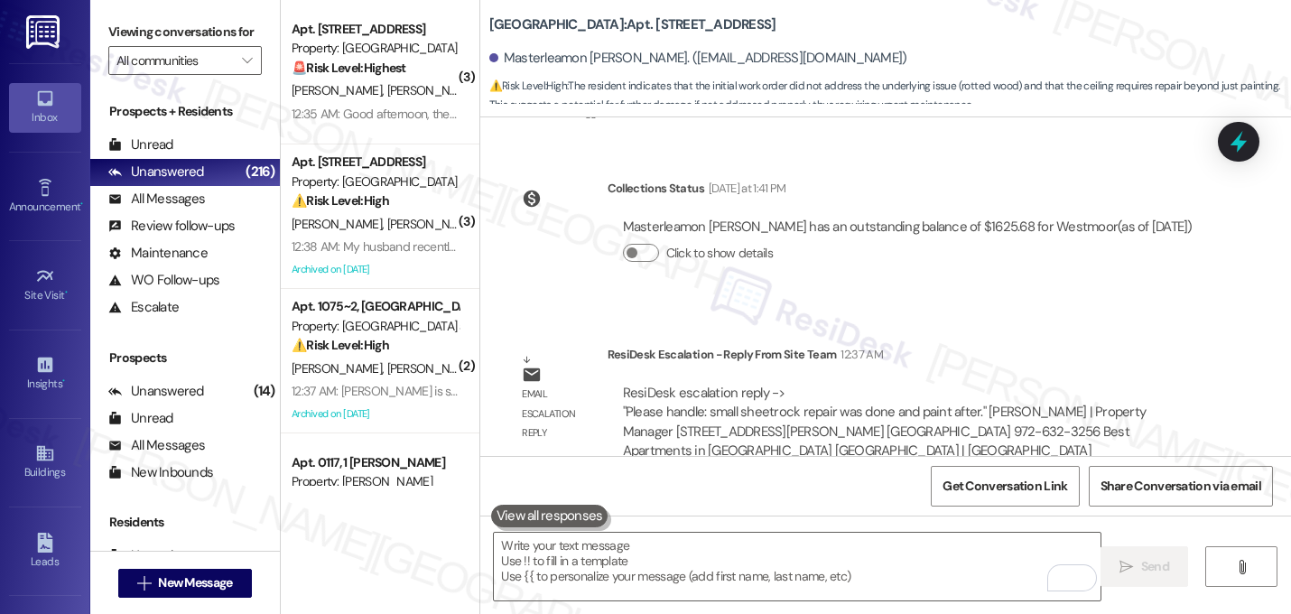
scroll to position [13848, 0]
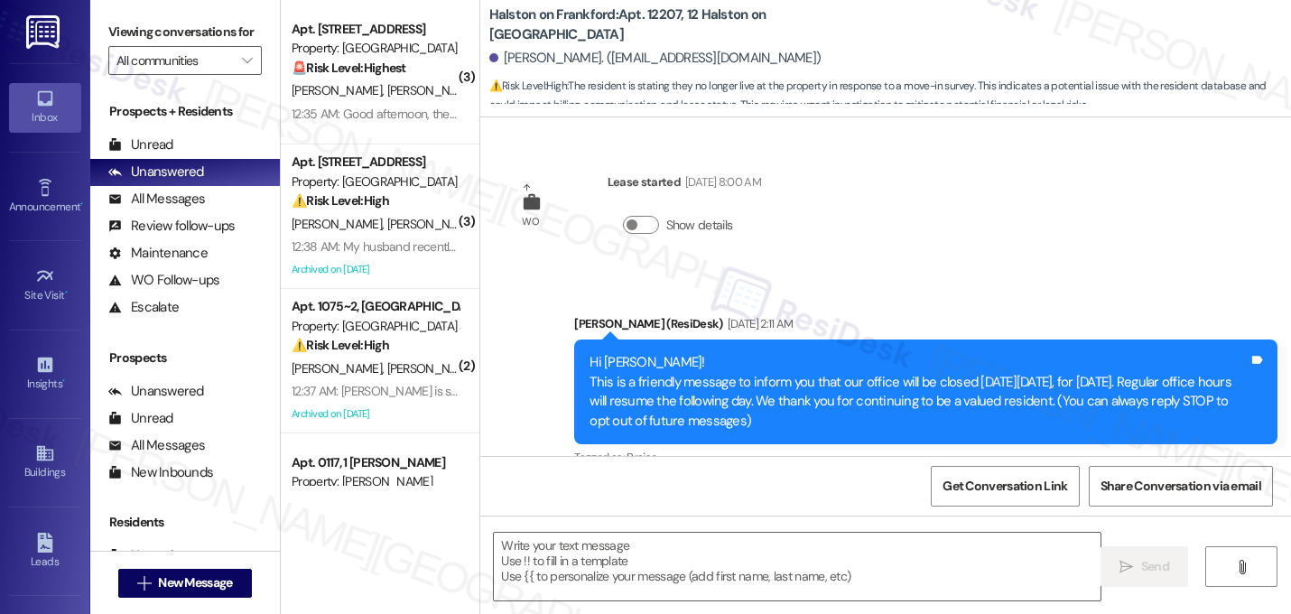
scroll to position [1760, 0]
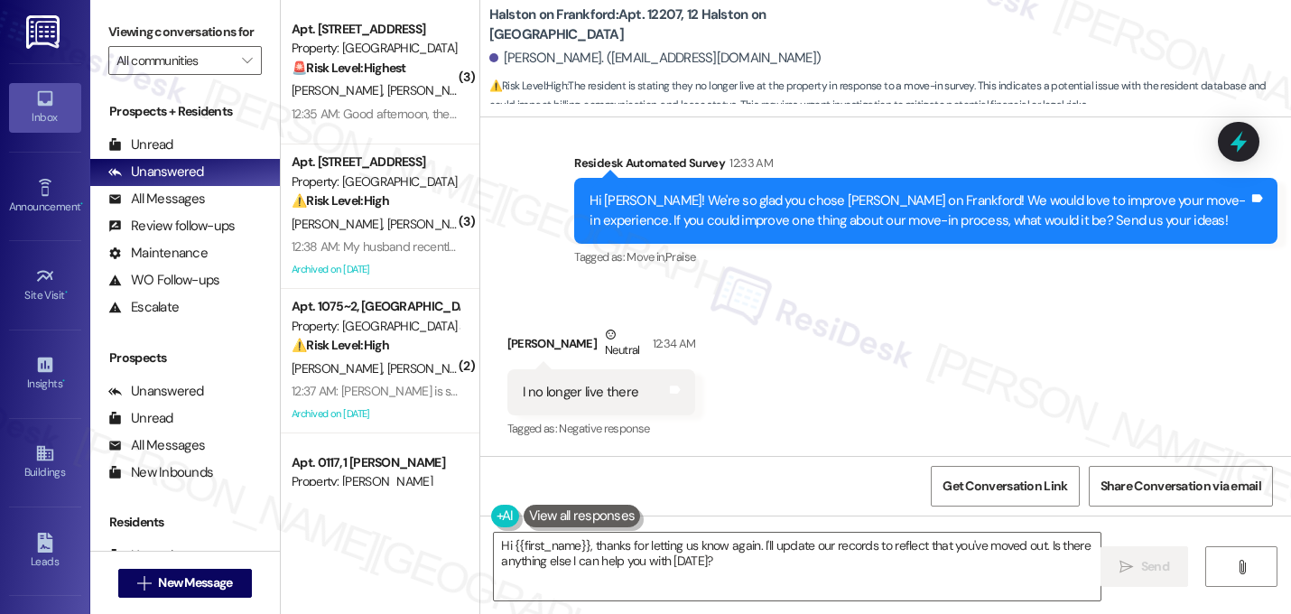
click at [754, 396] on div "Received via SMS [PERSON_NAME] Neutral 12:34 AM I no longer live there Tags and…" at bounding box center [885, 369] width 810 height 171
click at [749, 302] on div "Received via SMS [PERSON_NAME] Neutral 12:34 AM I no longer live there Tags and…" at bounding box center [885, 369] width 810 height 171
click at [782, 344] on div "Received via SMS [PERSON_NAME] Neutral 12:34 AM I no longer live there Tags and…" at bounding box center [885, 369] width 810 height 171
click at [735, 344] on div "Received via SMS [PERSON_NAME] Neutral 12:34 AM I no longer live there Tags and…" at bounding box center [885, 369] width 810 height 171
click at [791, 348] on div "Received via SMS [PERSON_NAME] Neutral 12:34 AM I no longer live there Tags and…" at bounding box center [885, 369] width 810 height 171
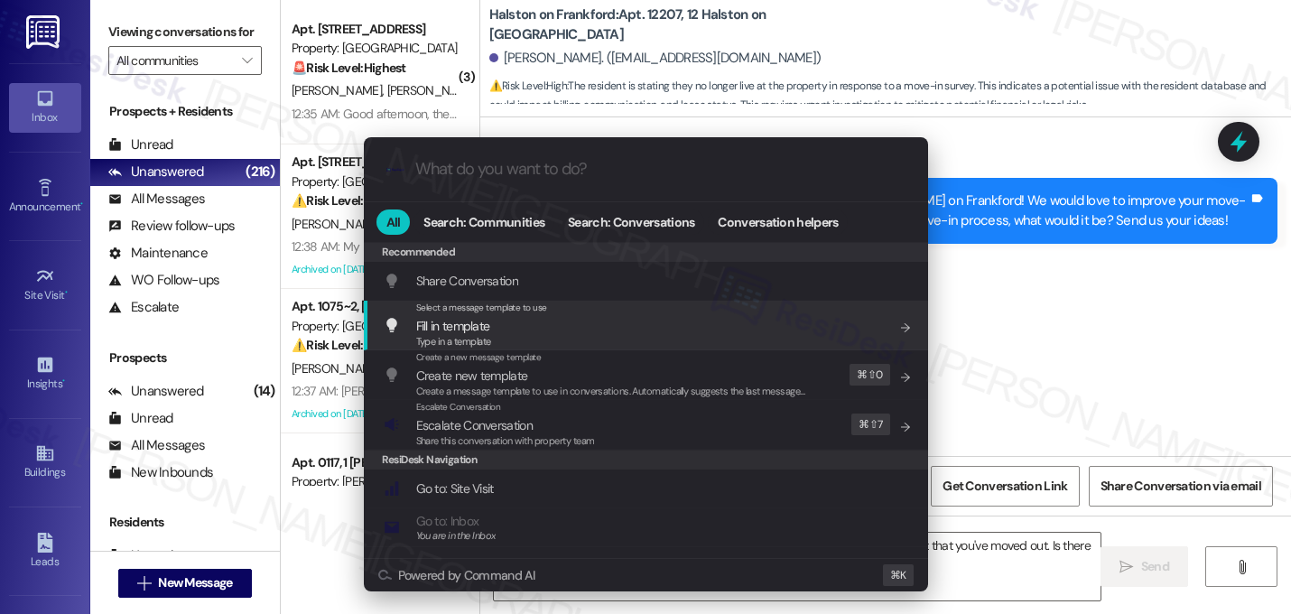
click at [1050, 338] on div ".cls-1{fill:#0a055f;}.cls-2{fill:#0cc4c4;} resideskLogoBlueOrange All Search: C…" at bounding box center [645, 307] width 1291 height 614
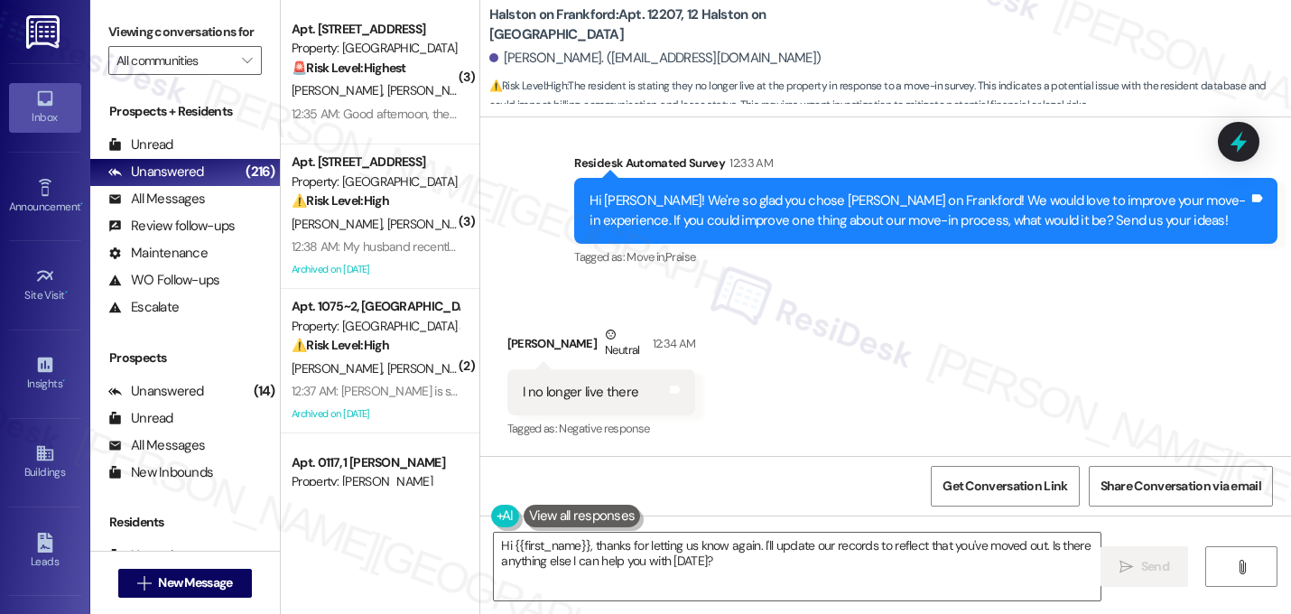
click at [841, 353] on div "Received via SMS [PERSON_NAME] Neutral 12:34 AM I no longer live there Tags and…" at bounding box center [885, 369] width 810 height 171
click at [831, 321] on div "Received via SMS [PERSON_NAME] Neutral 12:34 AM I no longer live there Tags and…" at bounding box center [885, 369] width 810 height 171
click at [814, 340] on div "Received via SMS [PERSON_NAME] Neutral 12:34 AM I no longer live there Tags and…" at bounding box center [885, 369] width 810 height 171
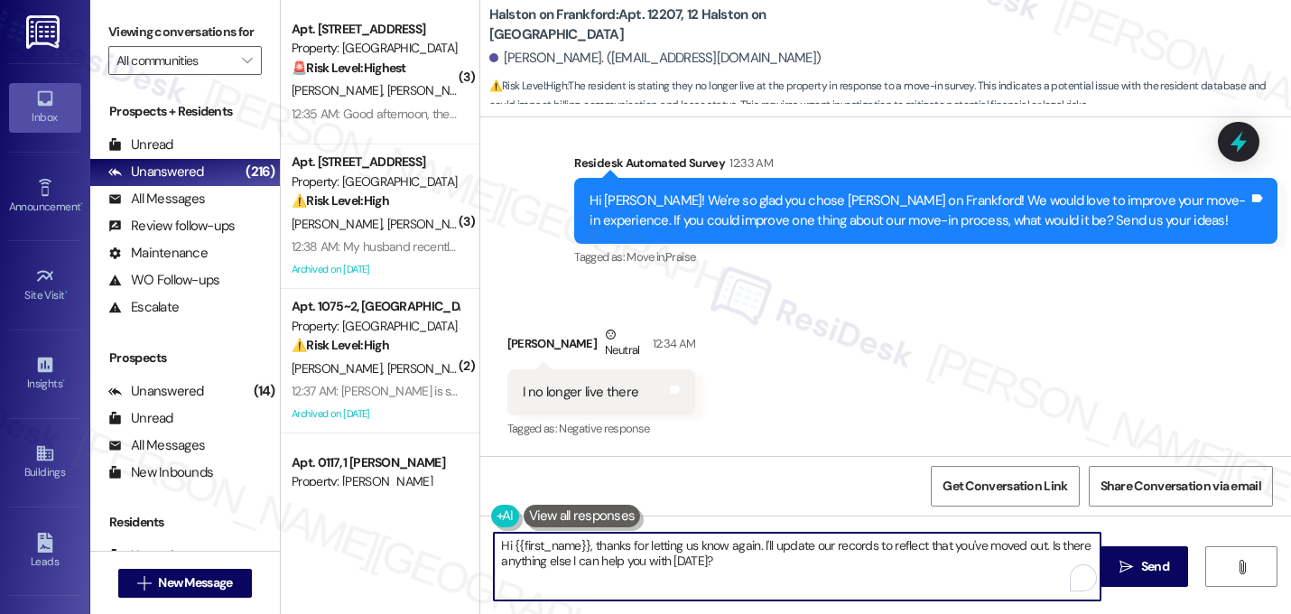
drag, startPoint x: 754, startPoint y: 546, endPoint x: 415, endPoint y: 530, distance: 338.8
click at [414, 531] on div "( 3 ) Apt. 825, 8 [GEOGRAPHIC_DATA] Property: [GEOGRAPHIC_DATA] 🚨 Risk Level: H…" at bounding box center [786, 307] width 1010 height 614
drag, startPoint x: 869, startPoint y: 542, endPoint x: 887, endPoint y: 568, distance: 31.1
click at [887, 568] on textarea "Sorry about that. I'll update our records to reflect that you've moved out. Is …" at bounding box center [797, 566] width 606 height 68
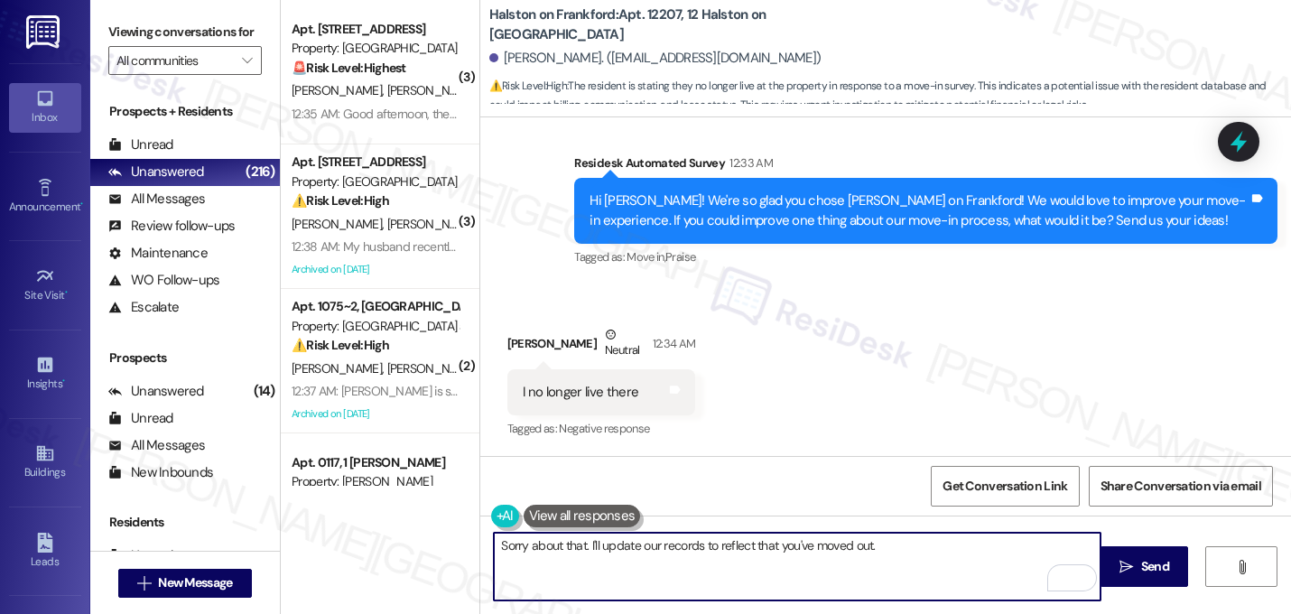
click at [593, 545] on textarea "Sorry about that. I'll update our records to reflect that you've moved out." at bounding box center [797, 566] width 606 height 68
type textarea "Sorry about that. I'll request to update our records to reflect that you've mov…"
click at [741, 547] on textarea "Sorry about that. I'll request to update our records to reflect that you've mov…" at bounding box center [797, 566] width 606 height 68
click at [706, 575] on textarea "Sorry about that. I'll request to update our records to reflect that you've mov…" at bounding box center [797, 566] width 606 height 68
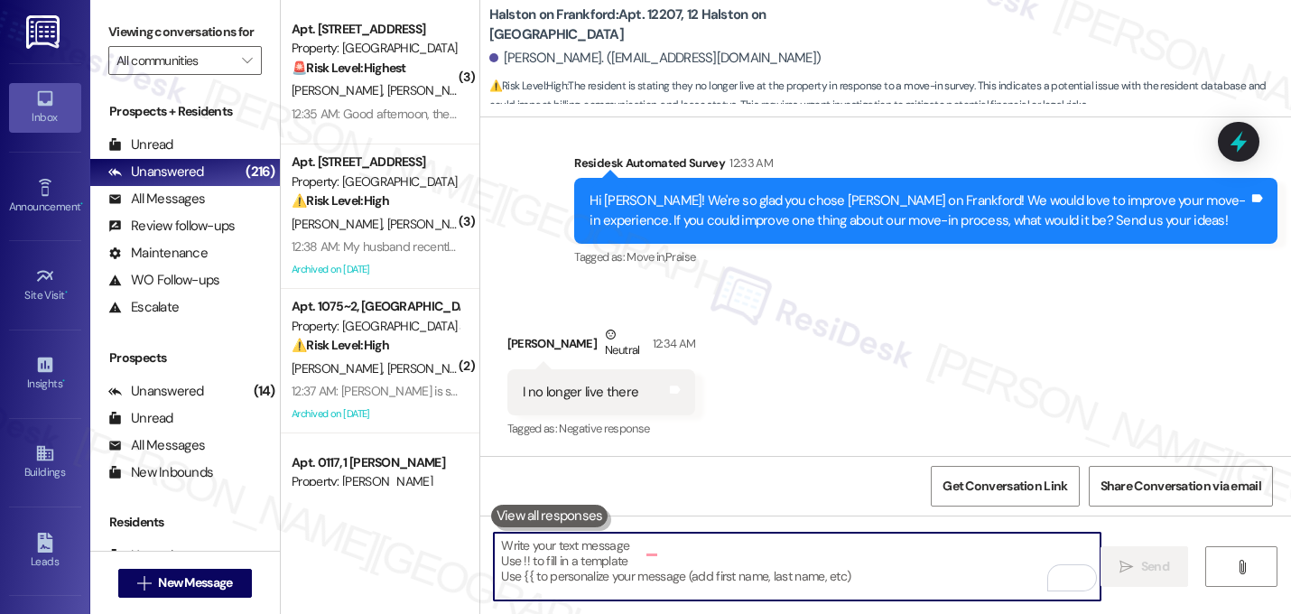
scroll to position [1759, 0]
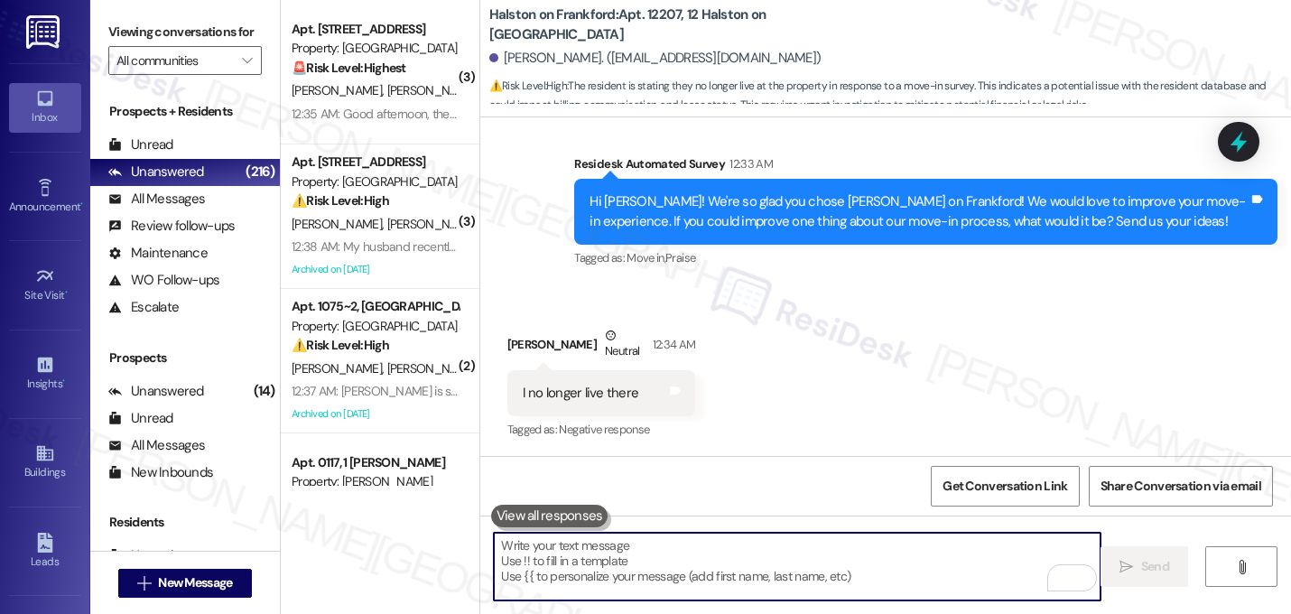
click at [874, 364] on div "Received via SMS [PERSON_NAME] Neutral 12:34 AM I no longer live there Tags and…" at bounding box center [885, 370] width 810 height 171
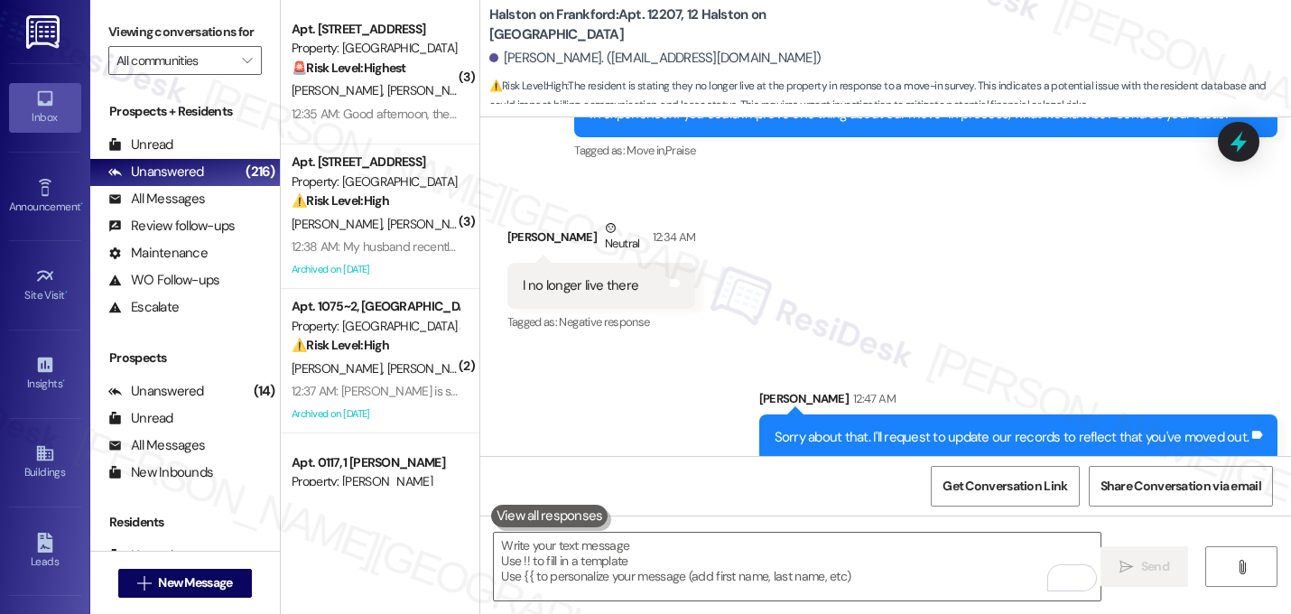
scroll to position [1885, 0]
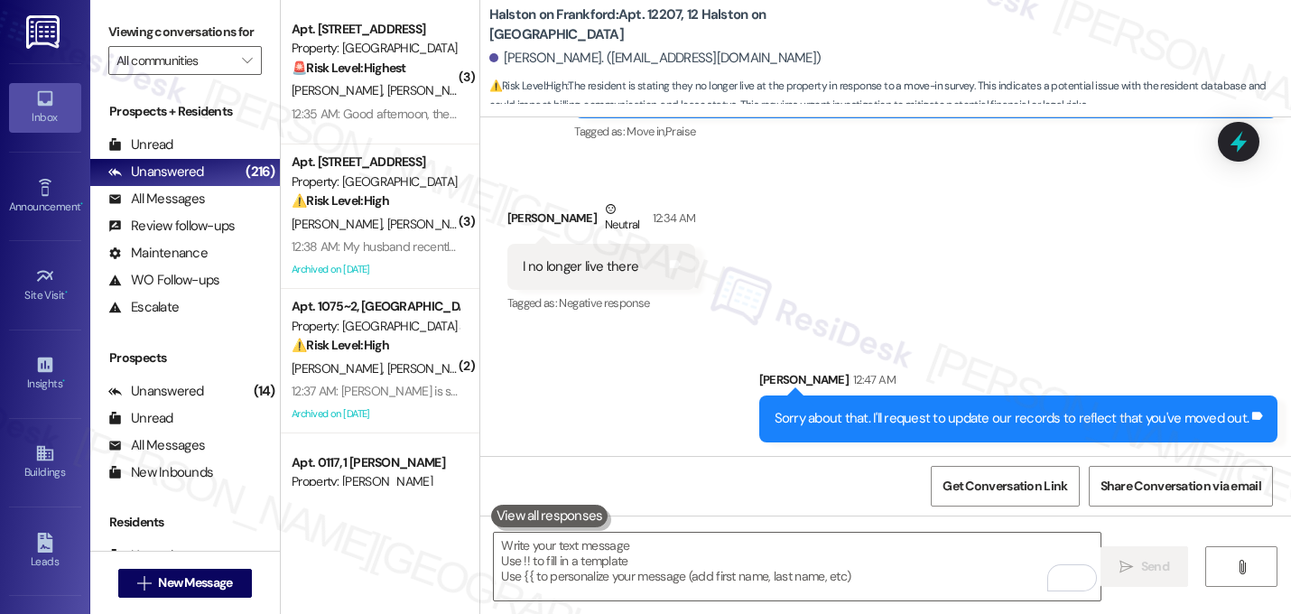
click at [854, 312] on div "Received via SMS [PERSON_NAME] Neutral 12:34 AM I no longer live there Tags and…" at bounding box center [885, 244] width 810 height 171
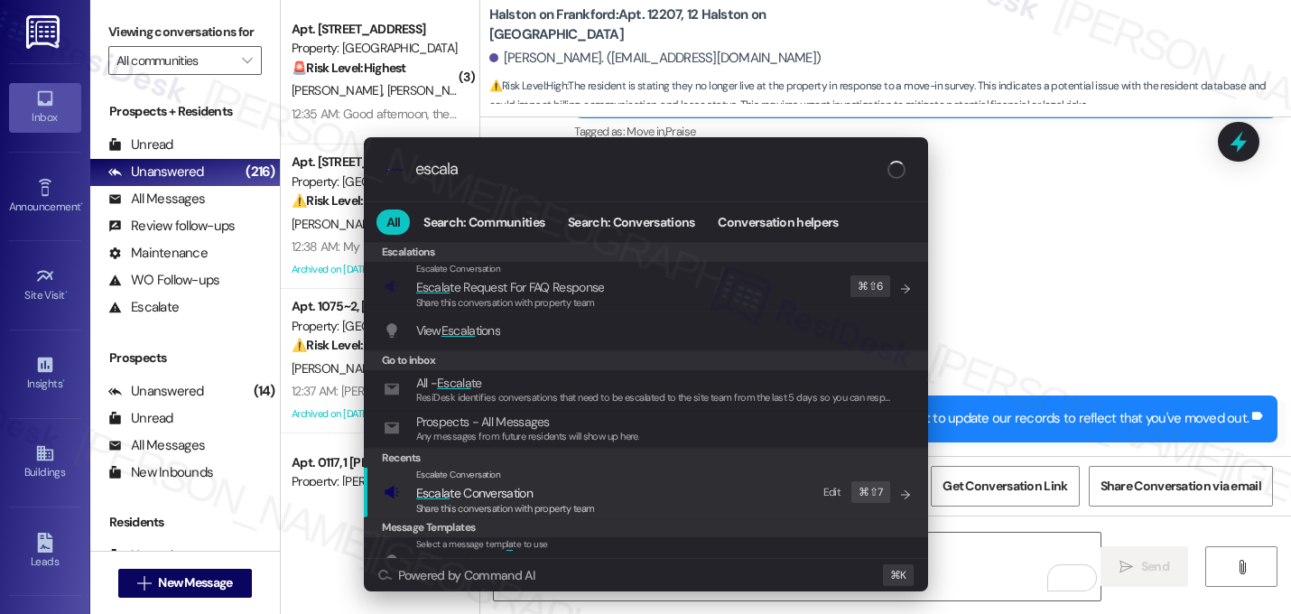
type input "escala"
click at [583, 507] on span "Share this conversation with property team" at bounding box center [505, 508] width 179 height 13
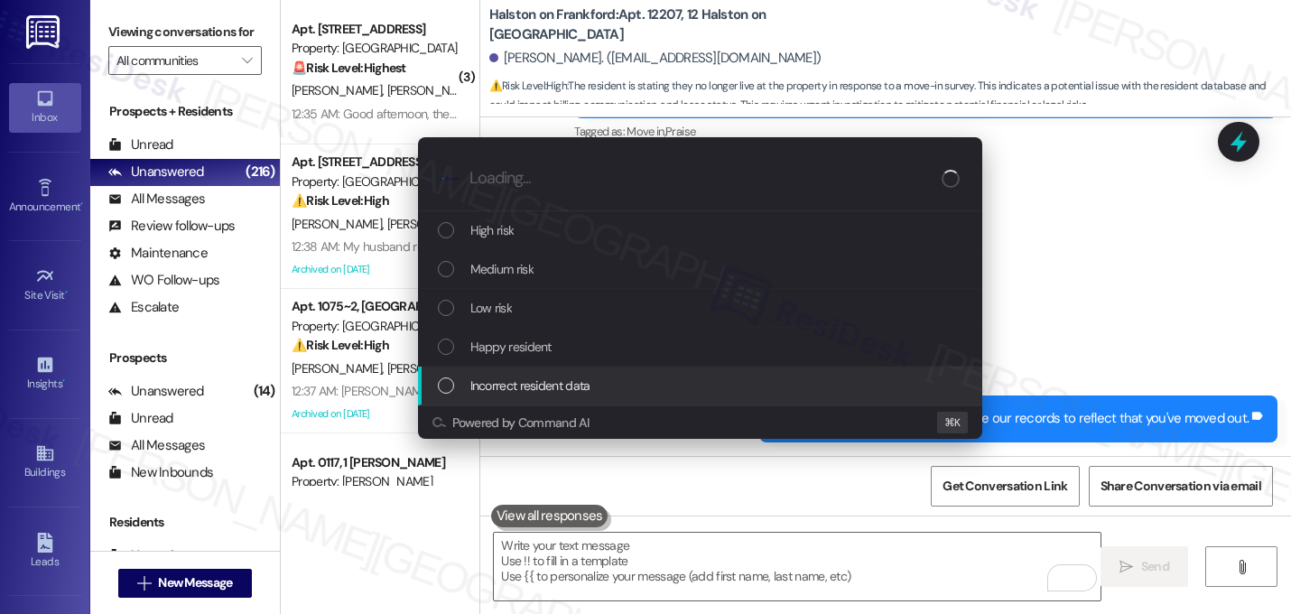
click at [545, 378] on span "Incorrect resident data" at bounding box center [530, 385] width 120 height 20
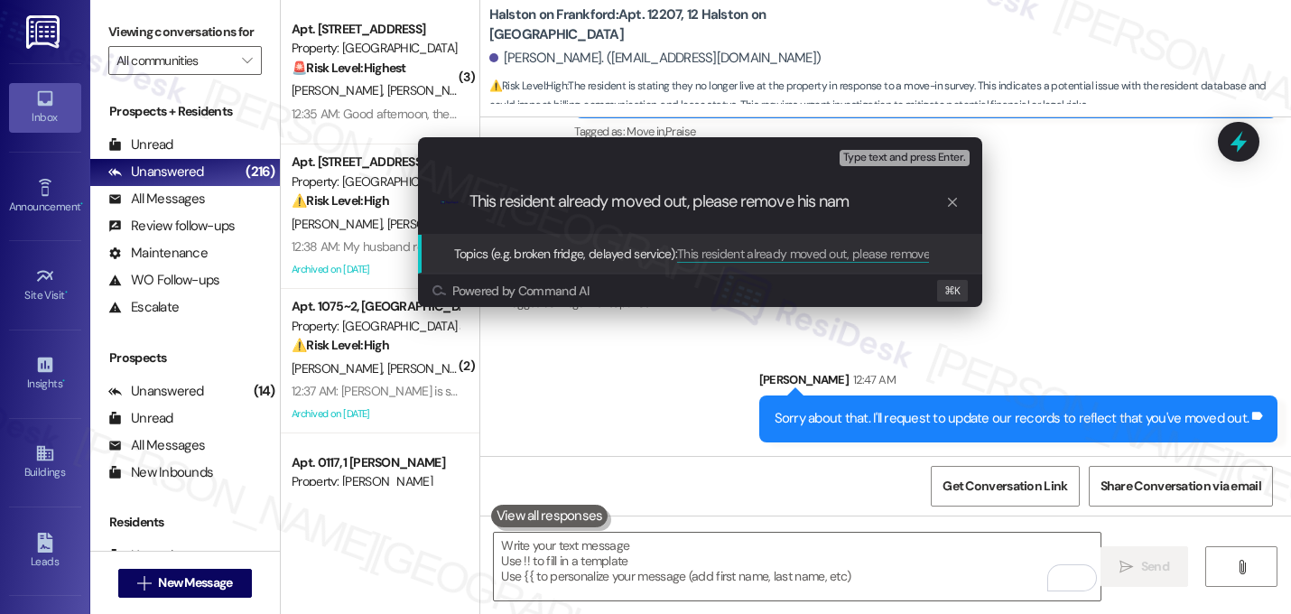
type input "This resident already moved out, please remove his name"
click at [717, 199] on input "This resident already moved out, please remove his name" at bounding box center [707, 201] width 476 height 19
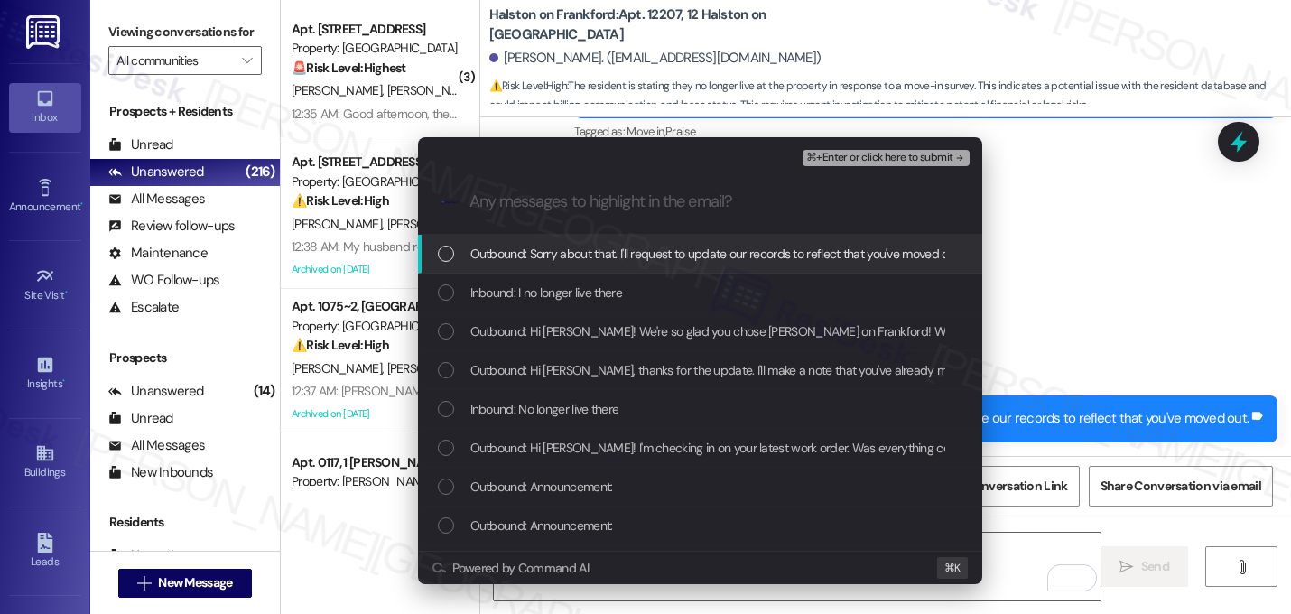
click at [657, 251] on span "Outbound: Sorry about that. I'll request to update our records to reflect that …" at bounding box center [715, 254] width 491 height 20
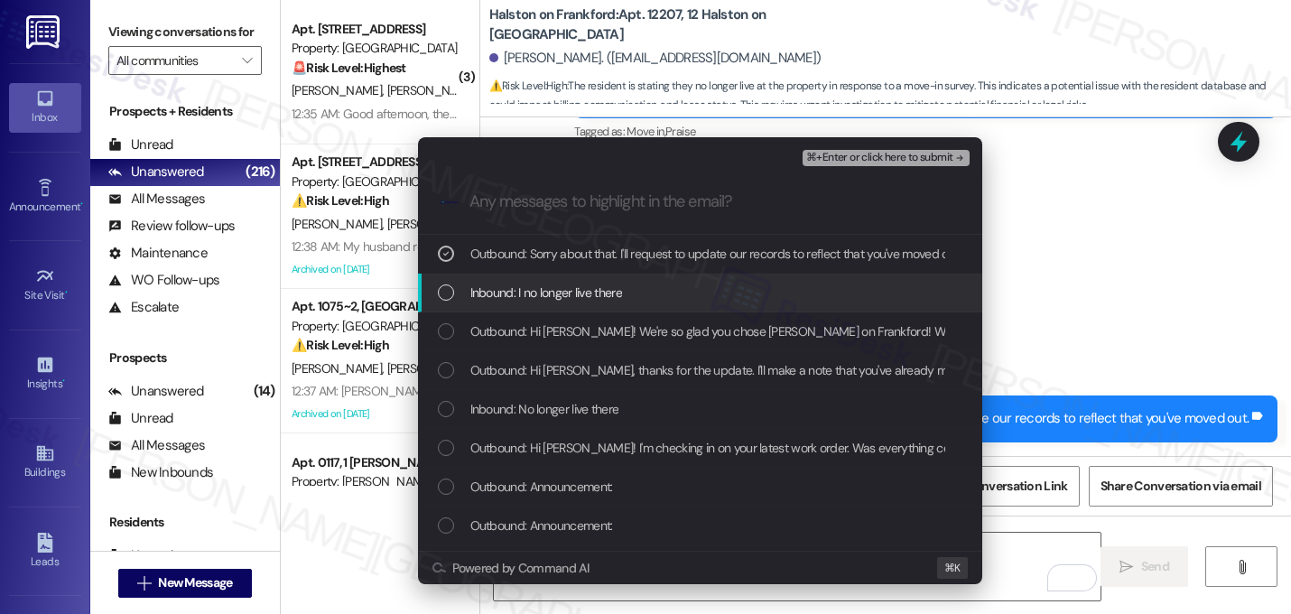
click at [647, 274] on div "Inbound: I no longer live there" at bounding box center [700, 292] width 564 height 39
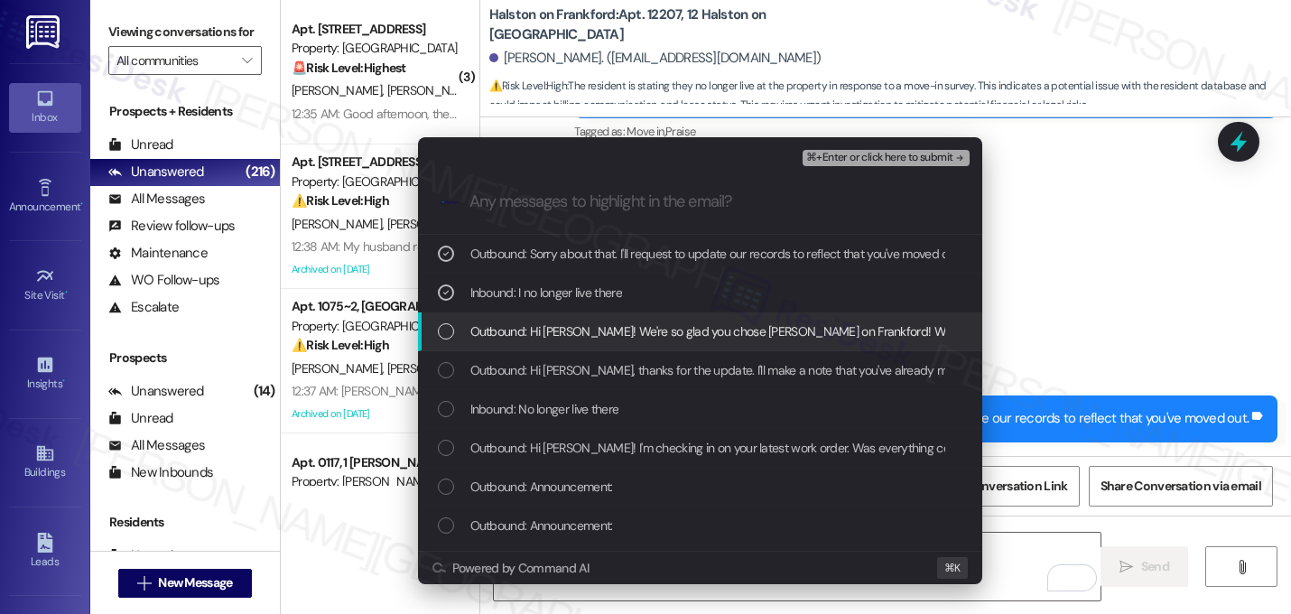
click at [631, 320] on div "Outbound: Hi [PERSON_NAME]! We're so glad you chose [PERSON_NAME] on Frankford!…" at bounding box center [700, 331] width 564 height 39
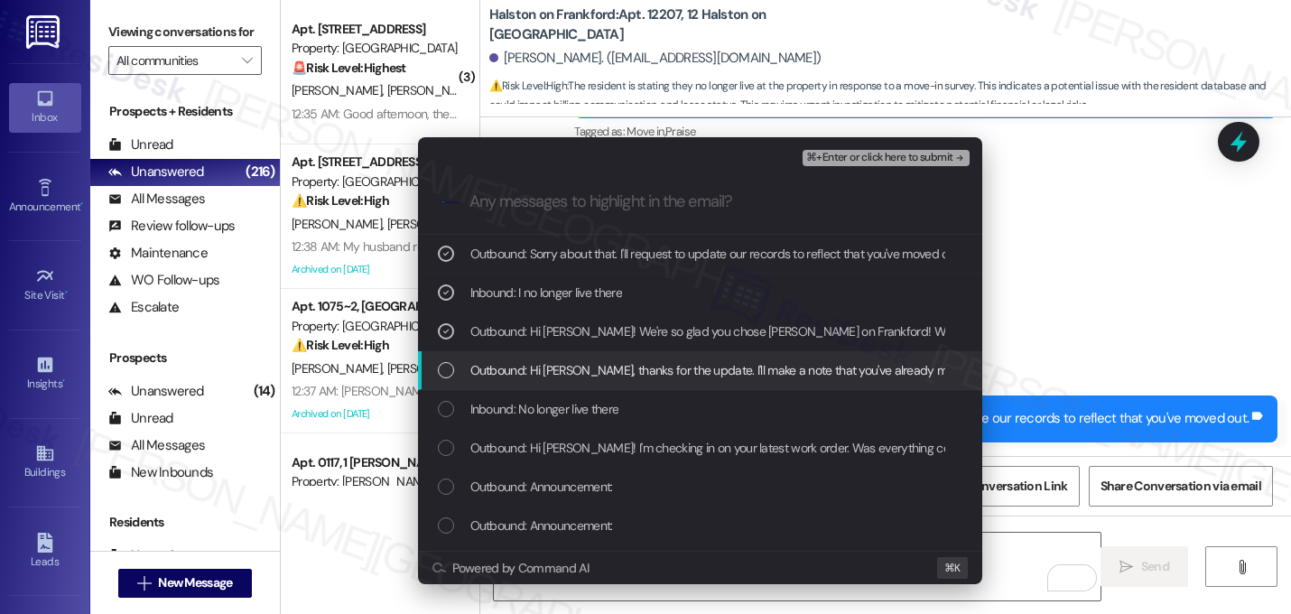
click at [625, 367] on span "Outbound: Hi [PERSON_NAME], thanks for the update. I'll make a note that you've…" at bounding box center [760, 370] width 581 height 20
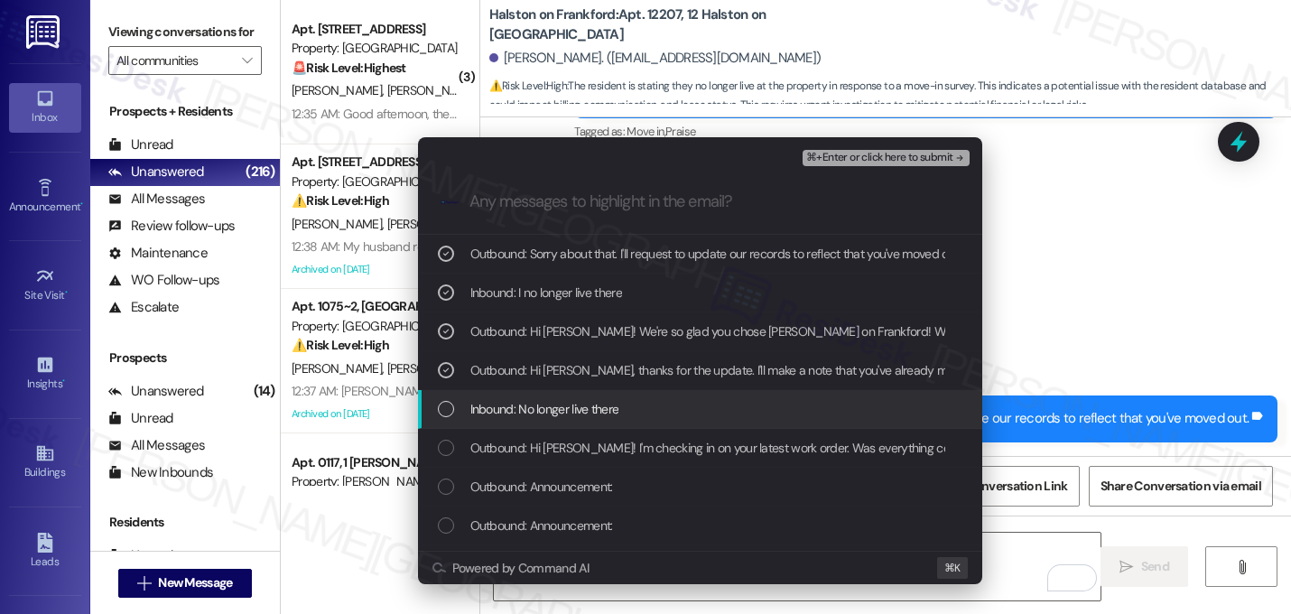
click at [623, 390] on div "Inbound: No longer live there" at bounding box center [700, 409] width 564 height 39
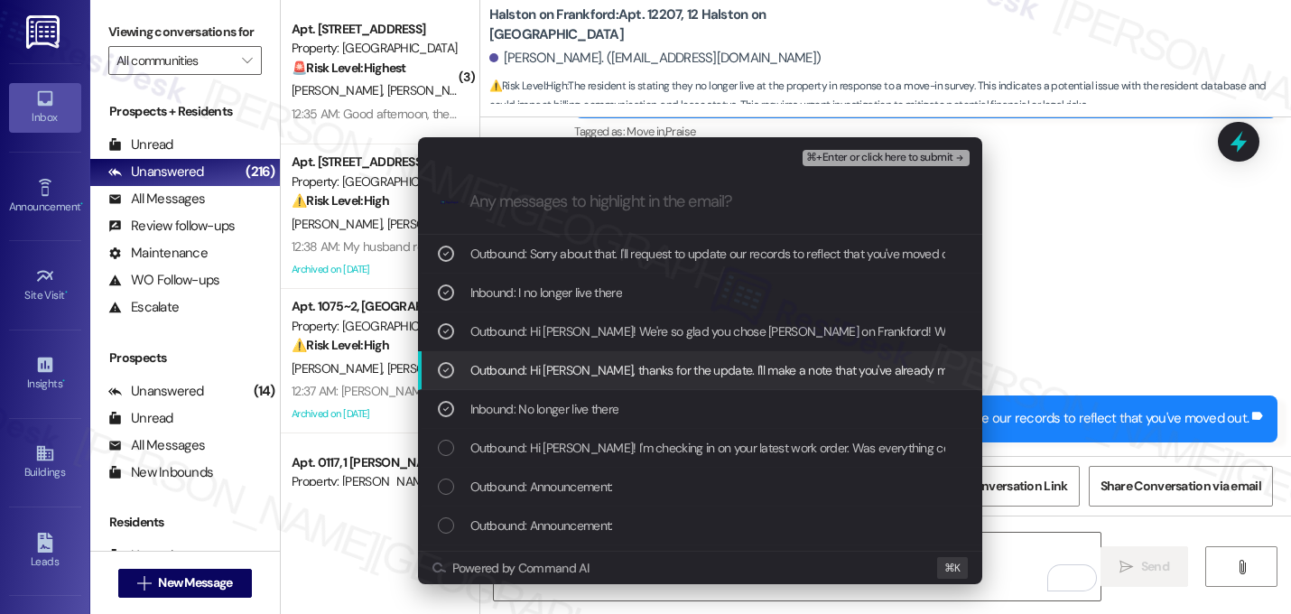
click at [622, 365] on span "Outbound: Hi [PERSON_NAME], thanks for the update. I'll make a note that you've…" at bounding box center [760, 370] width 581 height 20
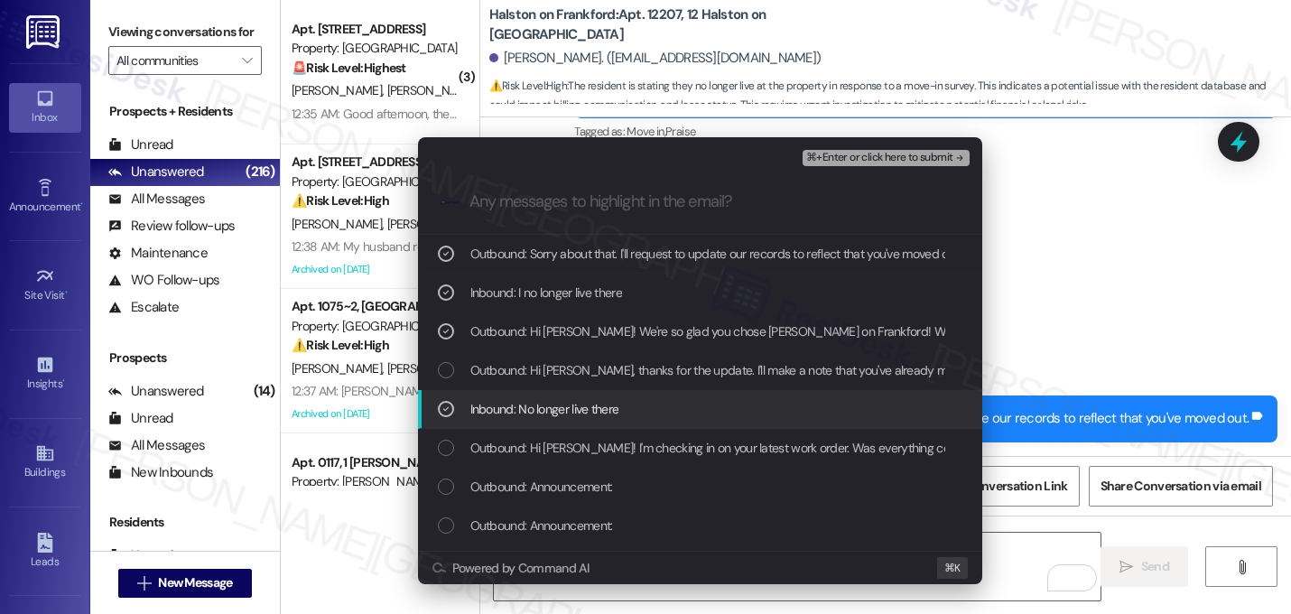
click at [694, 405] on div "Inbound: No longer live there" at bounding box center [702, 409] width 528 height 20
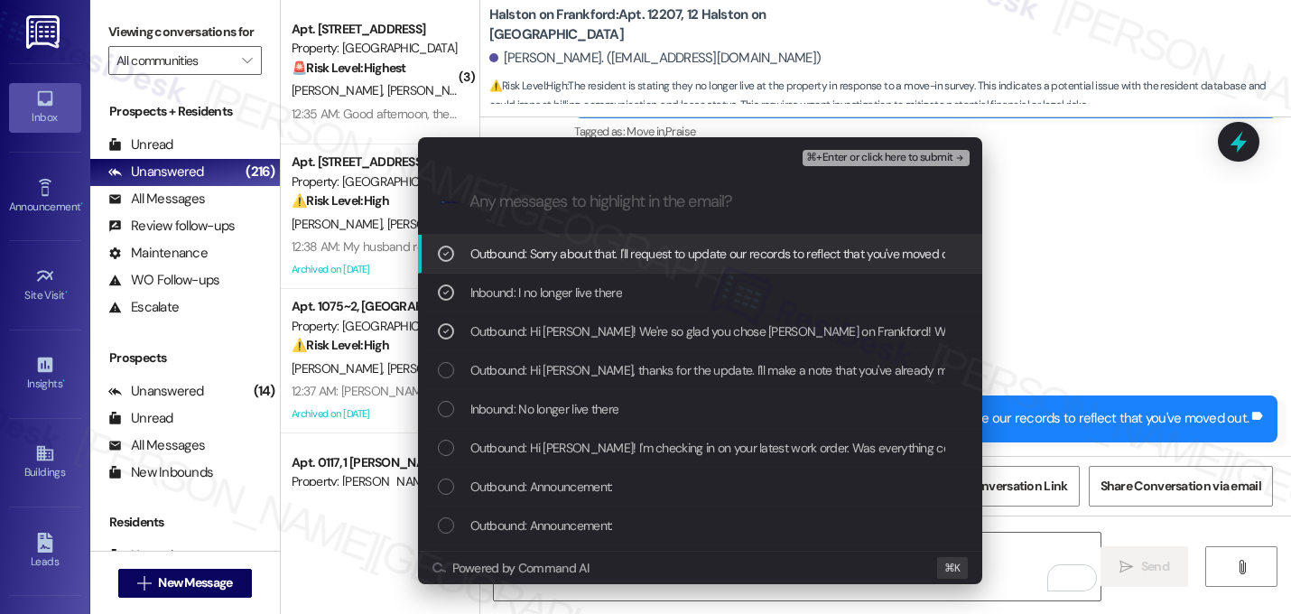
click at [915, 147] on div "⌘+Enter or click here to submit" at bounding box center [887, 157] width 170 height 23
click at [915, 152] on span "⌘+Enter or click here to submit" at bounding box center [879, 158] width 146 height 13
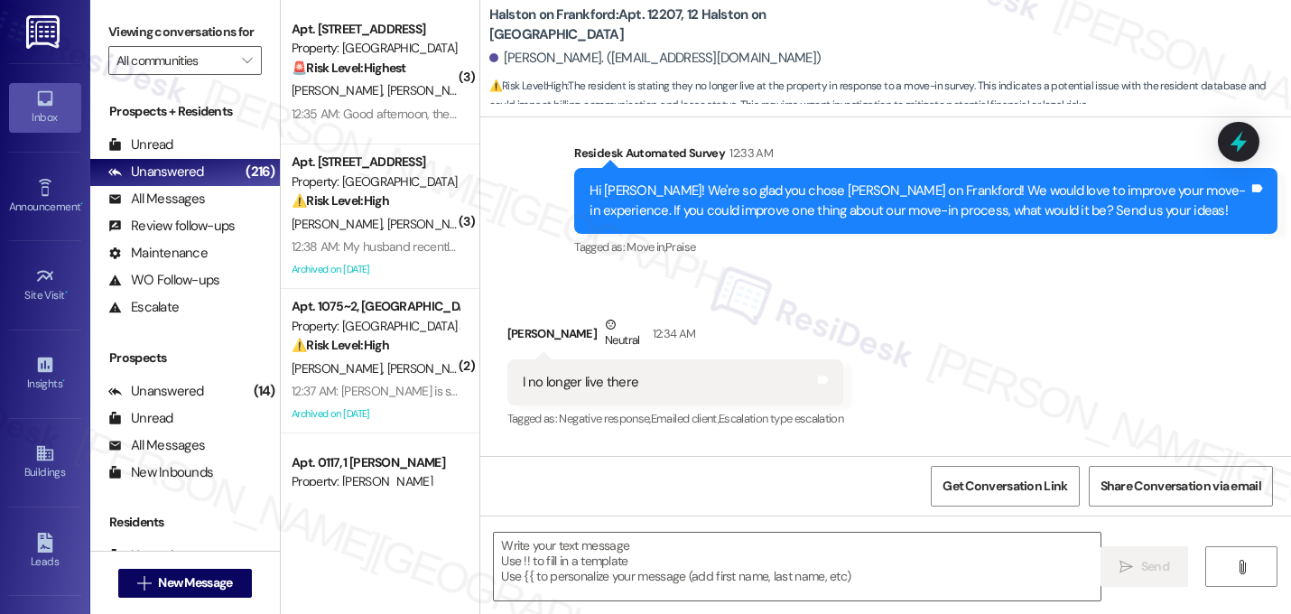
scroll to position [1759, 0]
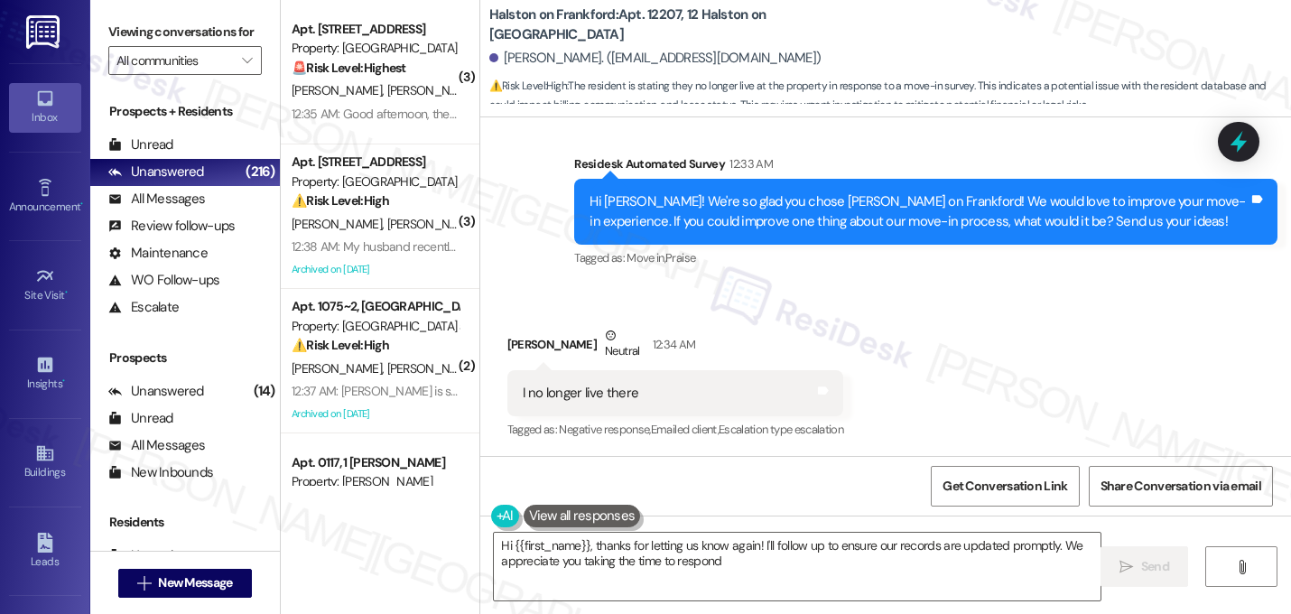
type textarea "Hi {{first_name}}, thanks for letting us know again! I'll follow up to ensure o…"
click at [857, 366] on div "Received via SMS [PERSON_NAME] Neutral 12:34 AM I no longer live there Tags and…" at bounding box center [676, 384] width 364 height 144
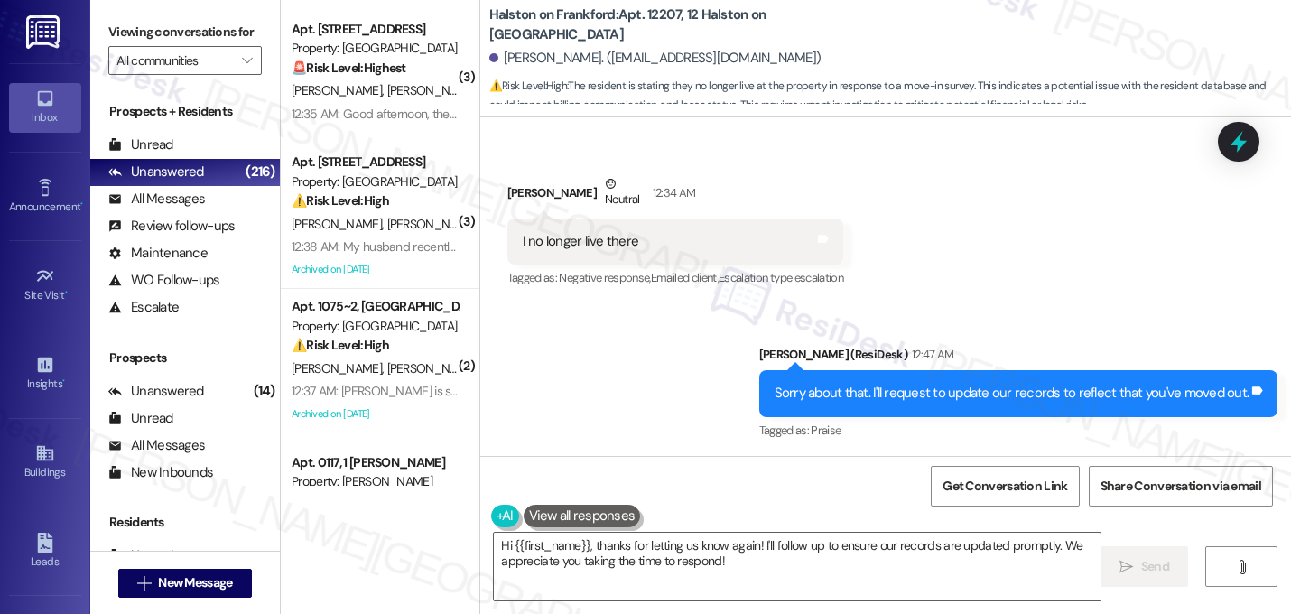
scroll to position [1911, 0]
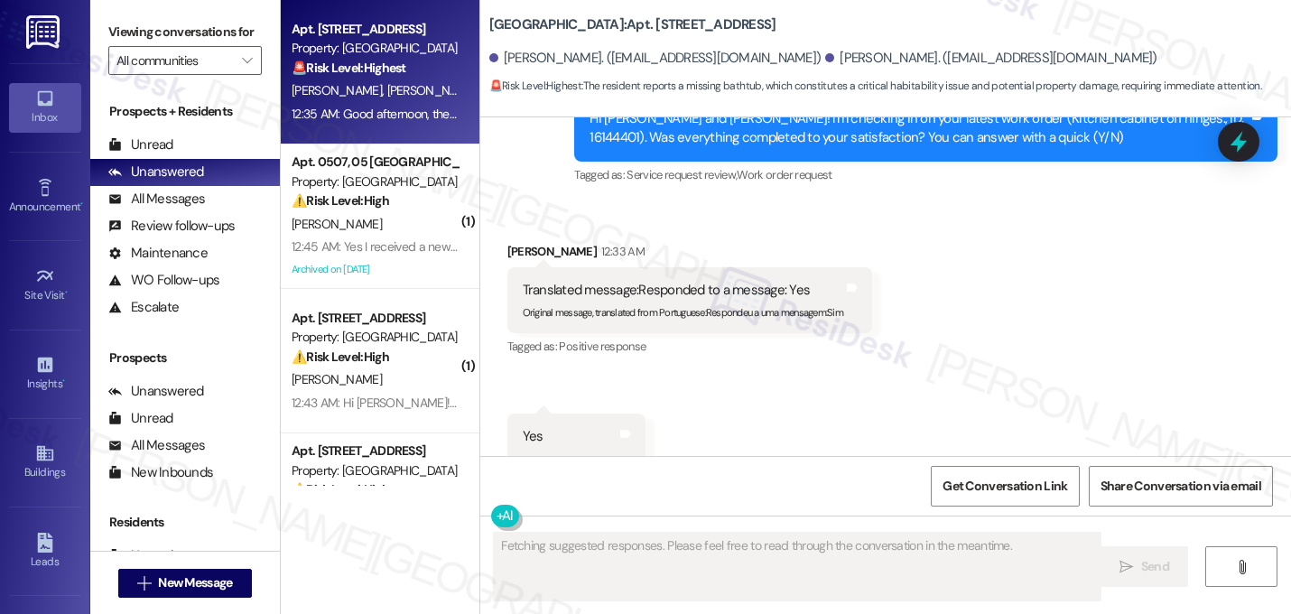
scroll to position [8498, 0]
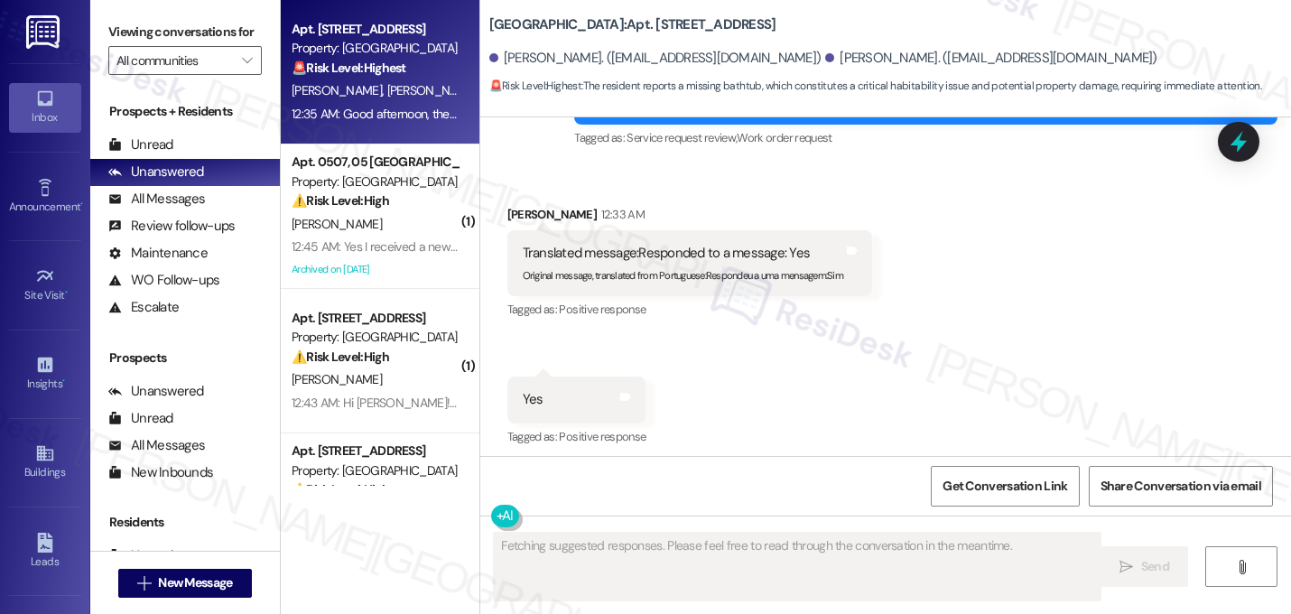
click at [836, 295] on div "Received via SMS [PERSON_NAME] 12:33 AM Translated message: Responded to a mess…" at bounding box center [885, 377] width 810 height 426
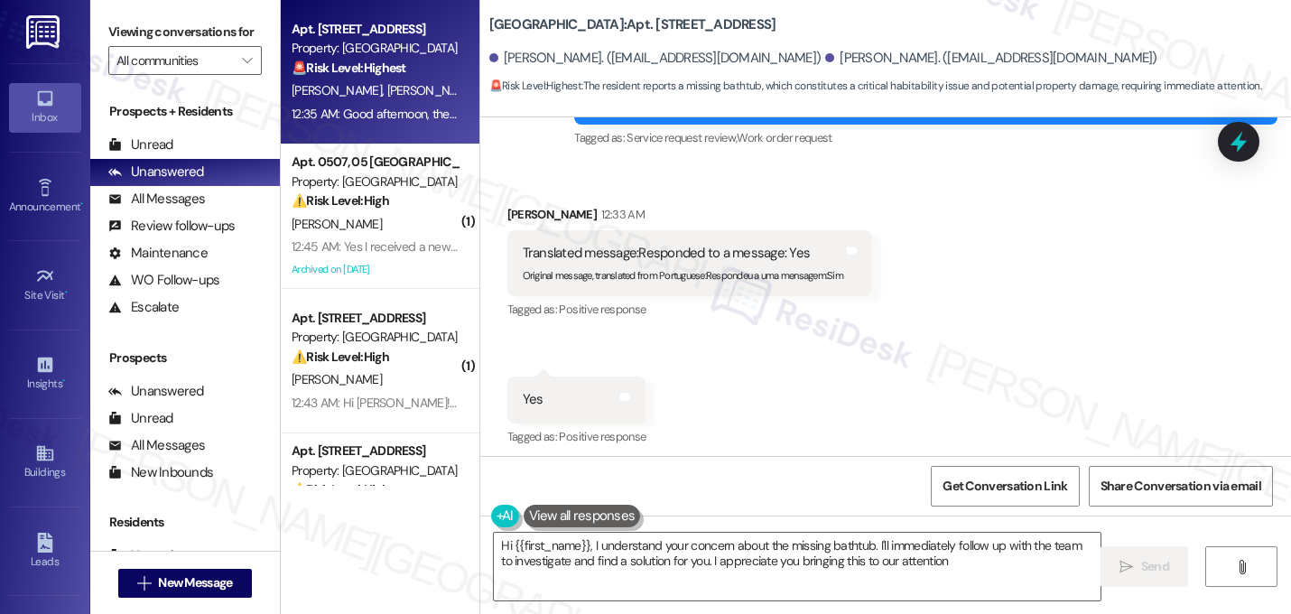
type textarea "Hi {{first_name}}, I understand your concern about the missing bathtub. I'll im…"
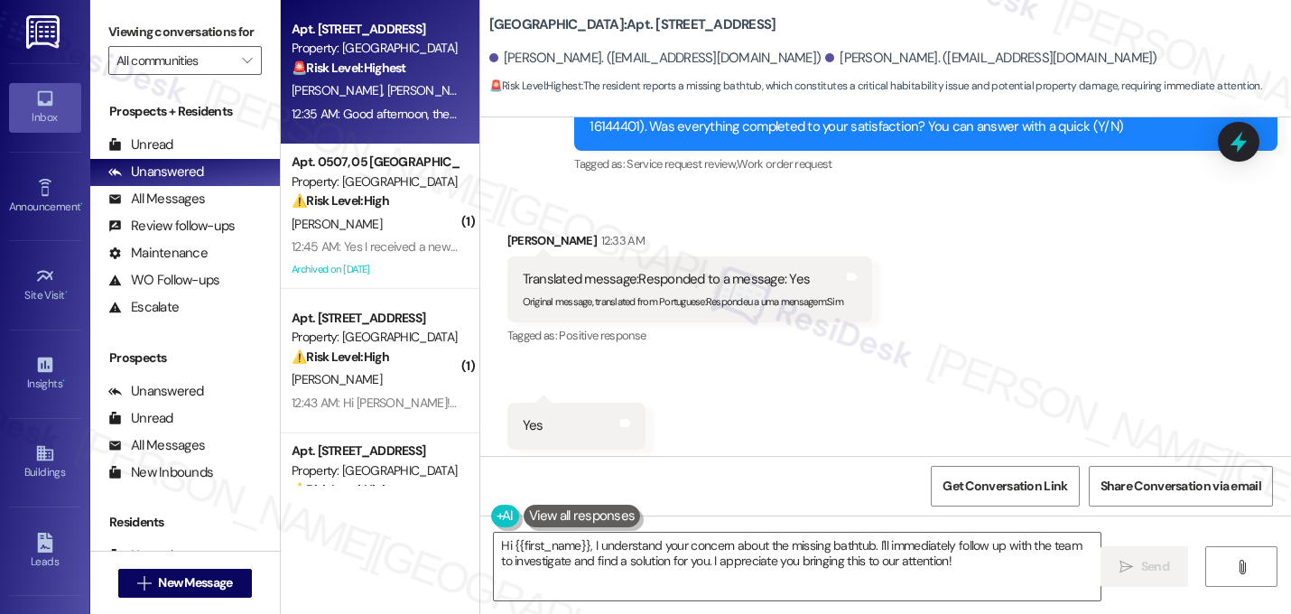
scroll to position [8499, 0]
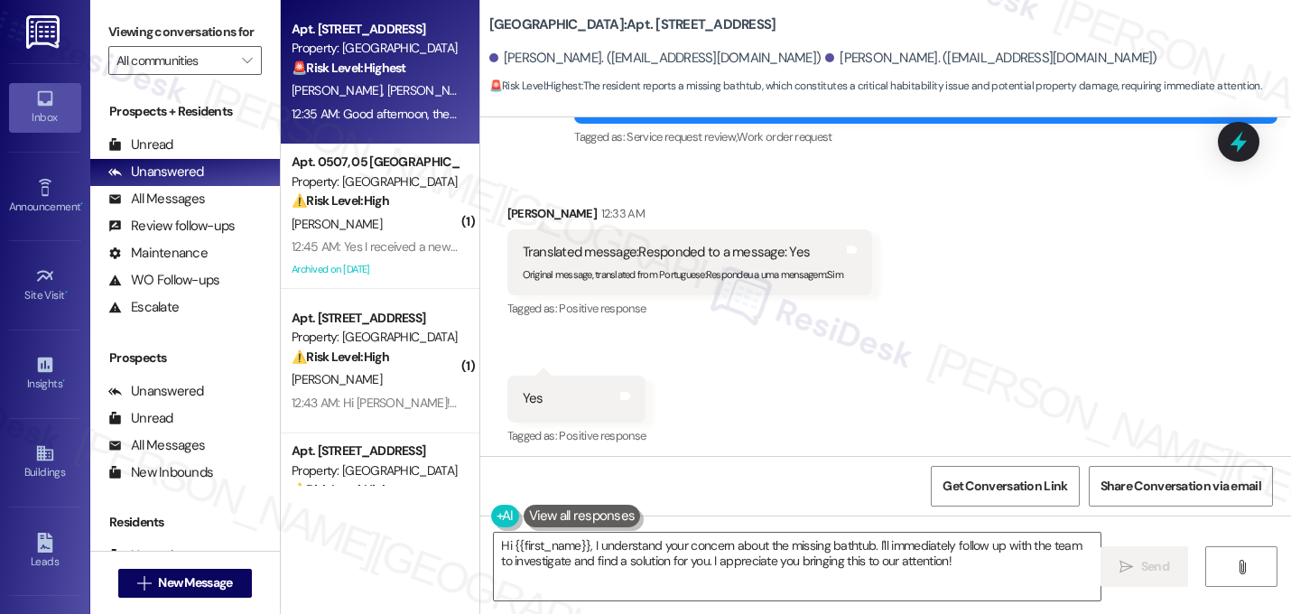
click at [659, 516] on div "Good afternoon, the bathtub is missing" at bounding box center [635, 525] width 225 height 19
copy div "Good afternoon, the bathtub is missing Tags and notes"
click at [696, 570] on textarea "Hi {{first_name}}, I understand your concern about the missing bathtub. I'll im…" at bounding box center [797, 566] width 606 height 68
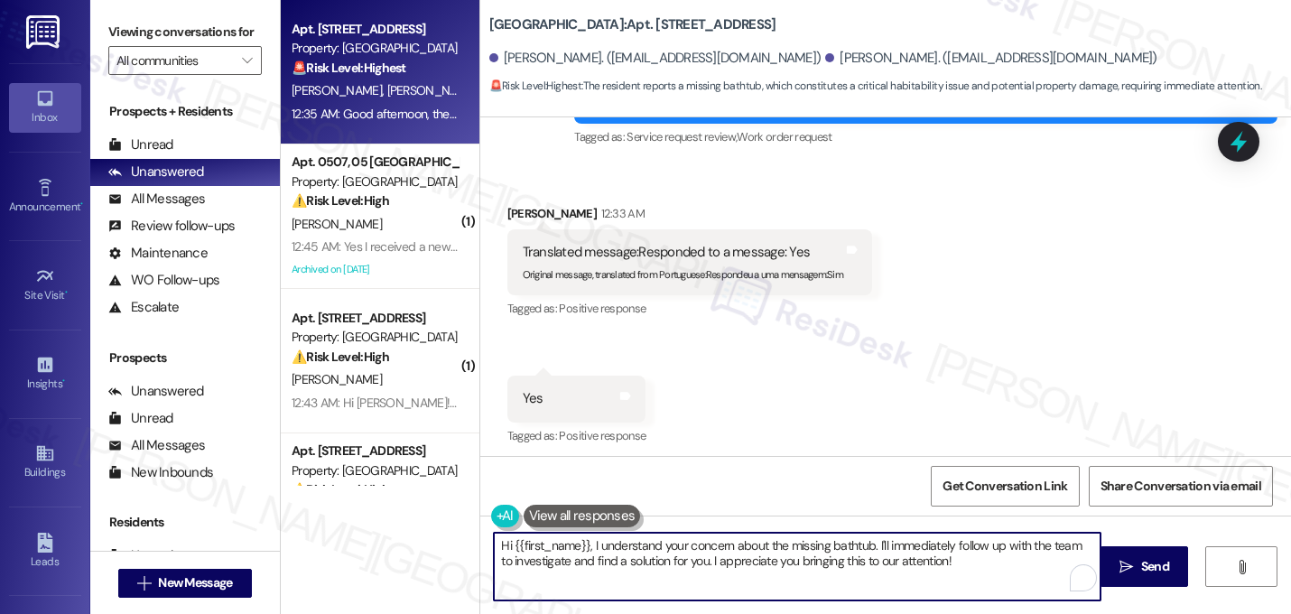
click at [696, 570] on textarea "Hi {{first_name}}, I understand your concern about the missing bathtub. I'll im…" at bounding box center [797, 566] width 606 height 68
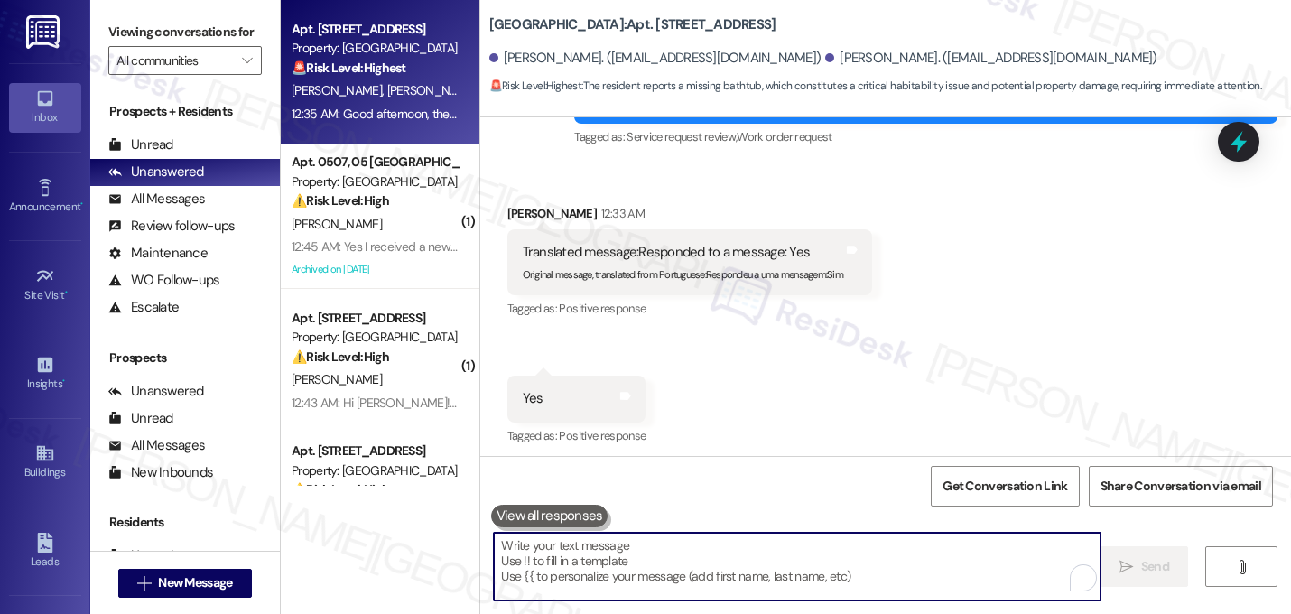
paste textarea "Good afternoon! Thanks for letting me know. Just to clarify, do you mean the ba…"
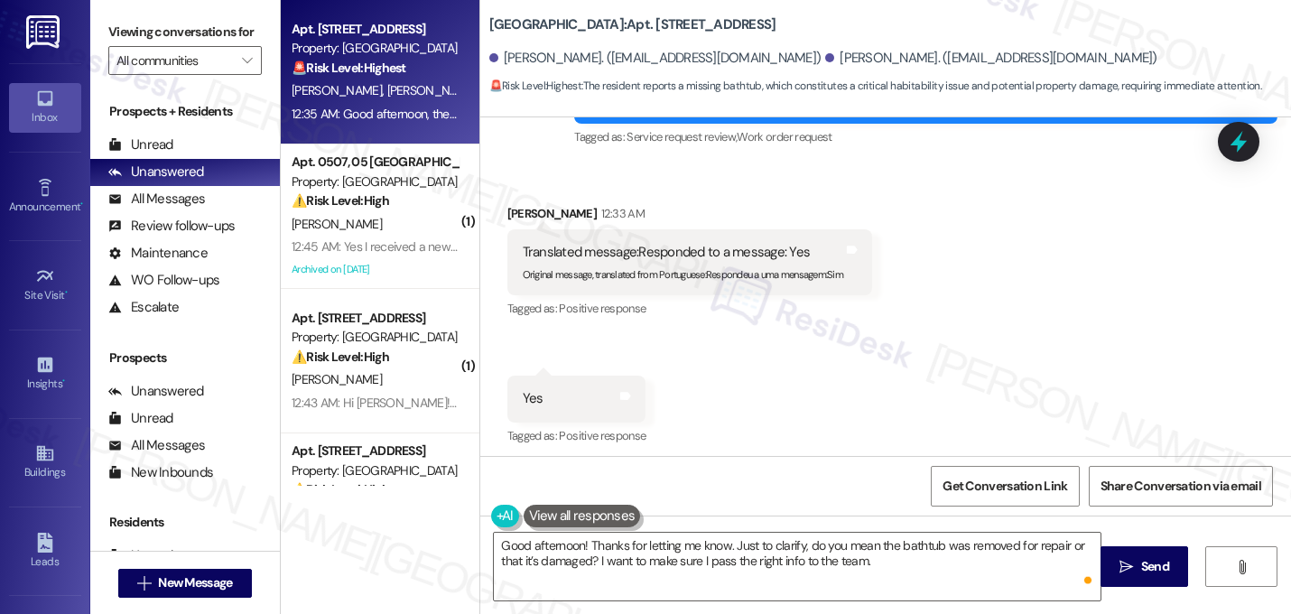
click at [878, 244] on div "Received via SMS [PERSON_NAME] 12:33 AM Translated message: Responded to a mess…" at bounding box center [885, 376] width 810 height 426
click at [572, 541] on textarea "Good afternoon! Thanks for letting me know. Just to clarify, do you mean the ba…" at bounding box center [797, 566] width 606 height 68
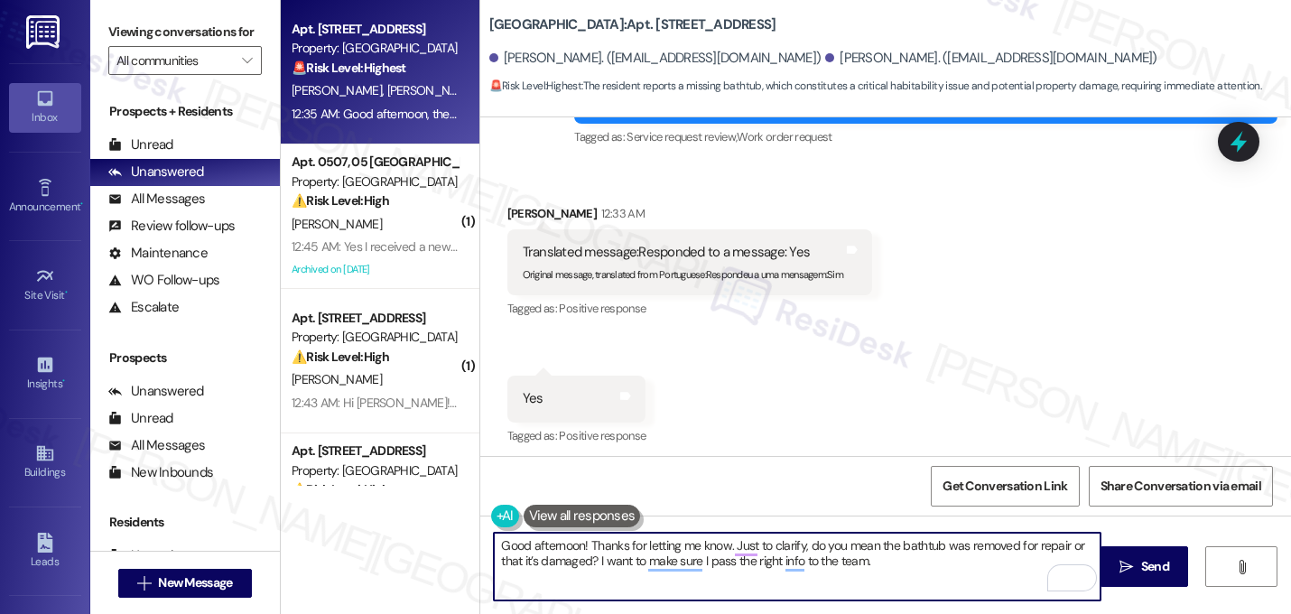
click at [576, 546] on textarea "Good afternoon! Thanks for letting me know. Just to clarify, do you mean the ba…" at bounding box center [797, 566] width 606 height 68
type textarea "Hi [PERSON_NAME]! Thanks for letting me know. Just to clarify, do you mean the …"
click at [861, 566] on textarea "Hi [PERSON_NAME]! Thanks for letting me know. Just to clarify, do you mean the …" at bounding box center [797, 566] width 606 height 68
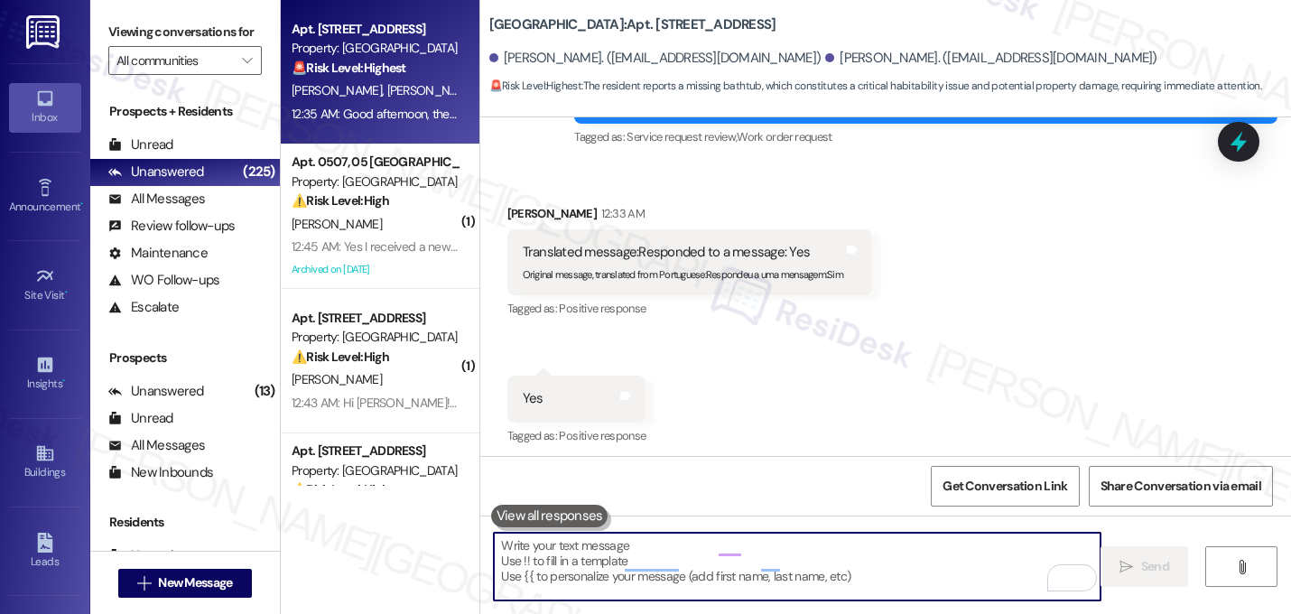
scroll to position [8498, 0]
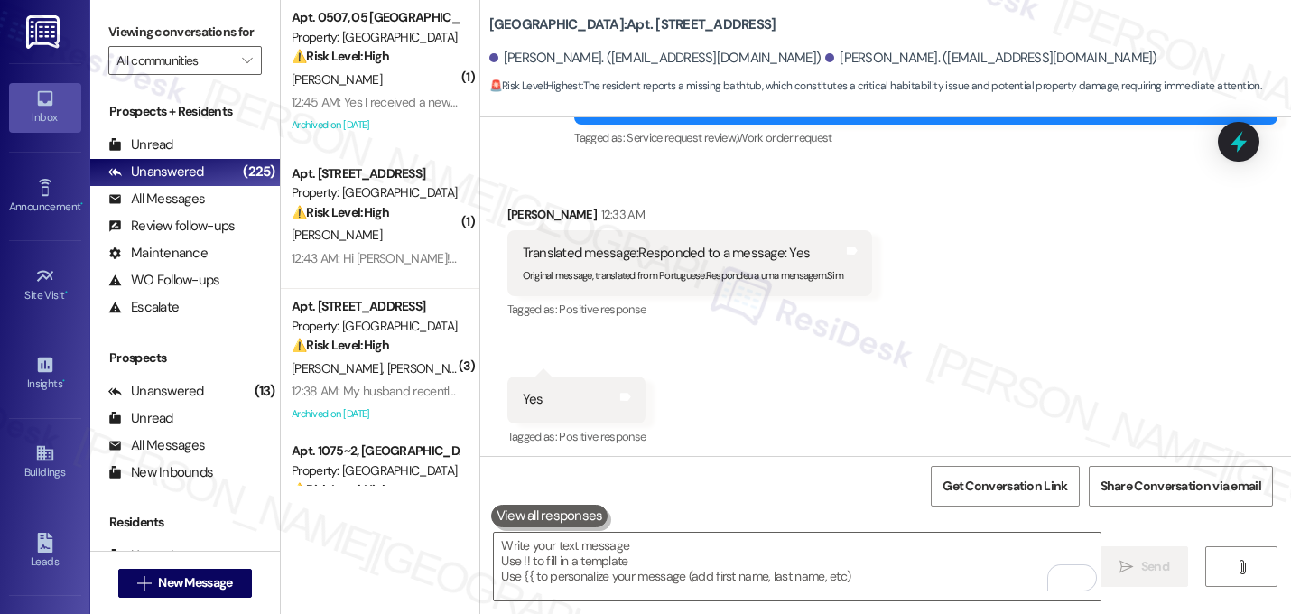
click at [1073, 301] on div "Received via SMS [PERSON_NAME] 12:33 AM Translated message: Responded to a mess…" at bounding box center [885, 377] width 810 height 426
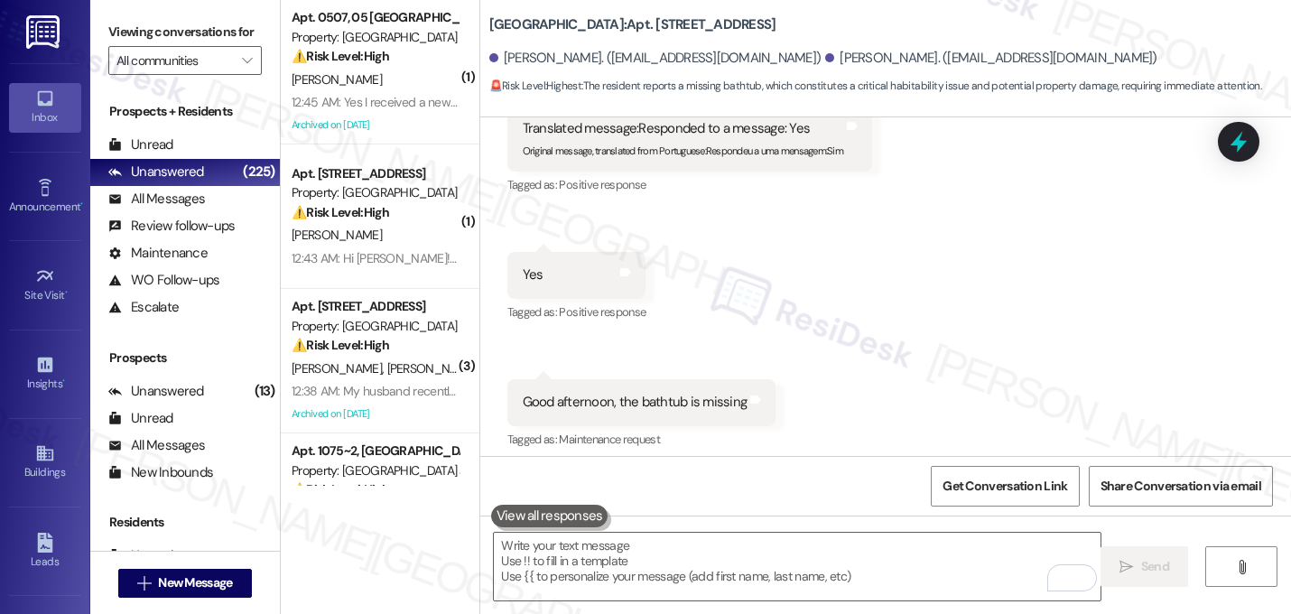
scroll to position [8645, 0]
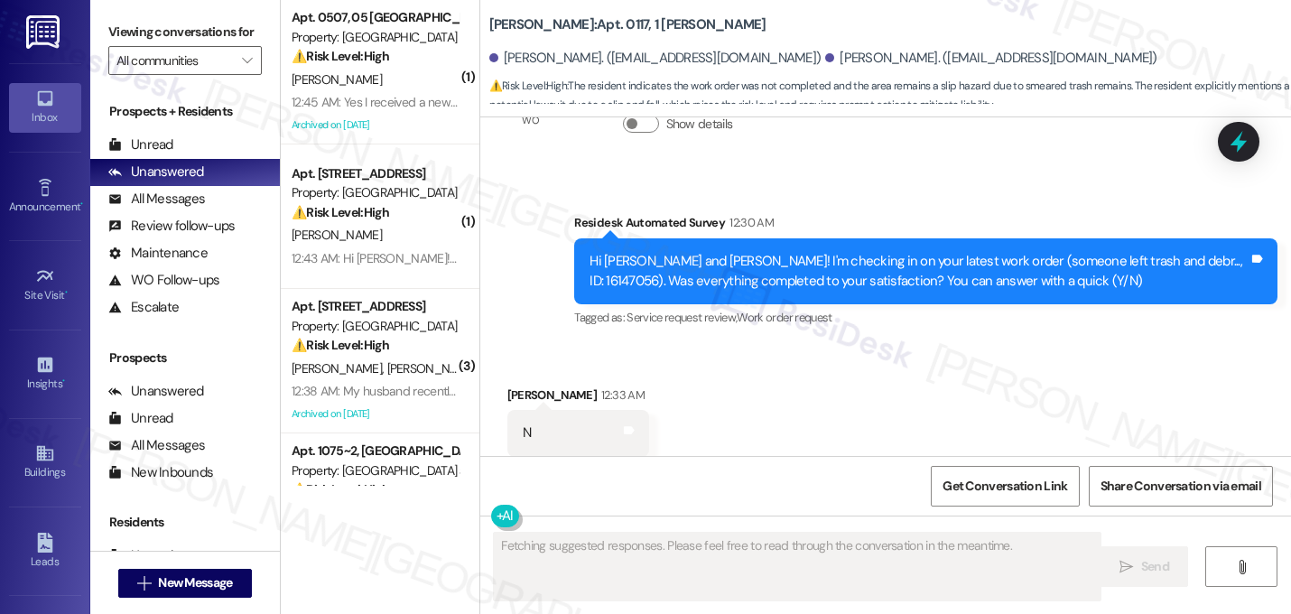
scroll to position [13997, 0]
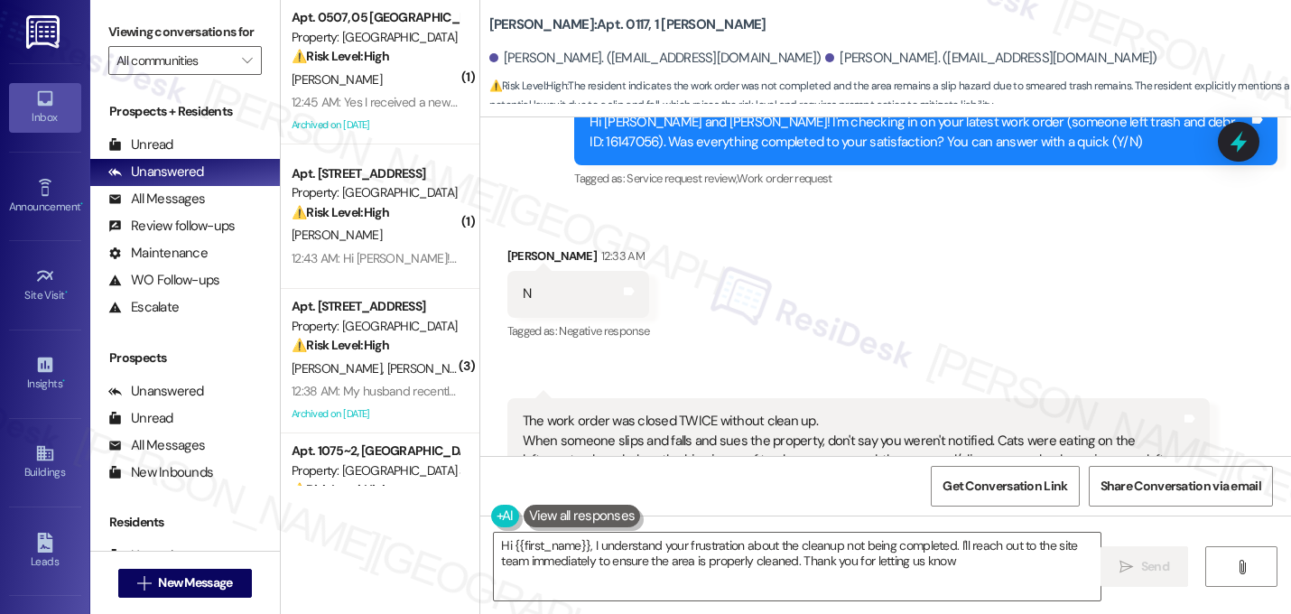
type textarea "Hi {{first_name}}, I understand your frustration about the cleanup not being co…"
click at [814, 384] on div "Received via SMS 12:36 AM [PERSON_NAME] 12:36 AM The work order was closed TWIC…" at bounding box center [859, 486] width 730 height 205
click at [897, 222] on div "Received via SMS [PERSON_NAME] 12:33 AM N Tags and notes Tagged as: Negative re…" at bounding box center [885, 397] width 810 height 384
click at [883, 542] on button "Show suggestions" at bounding box center [891, 551] width 36 height 18
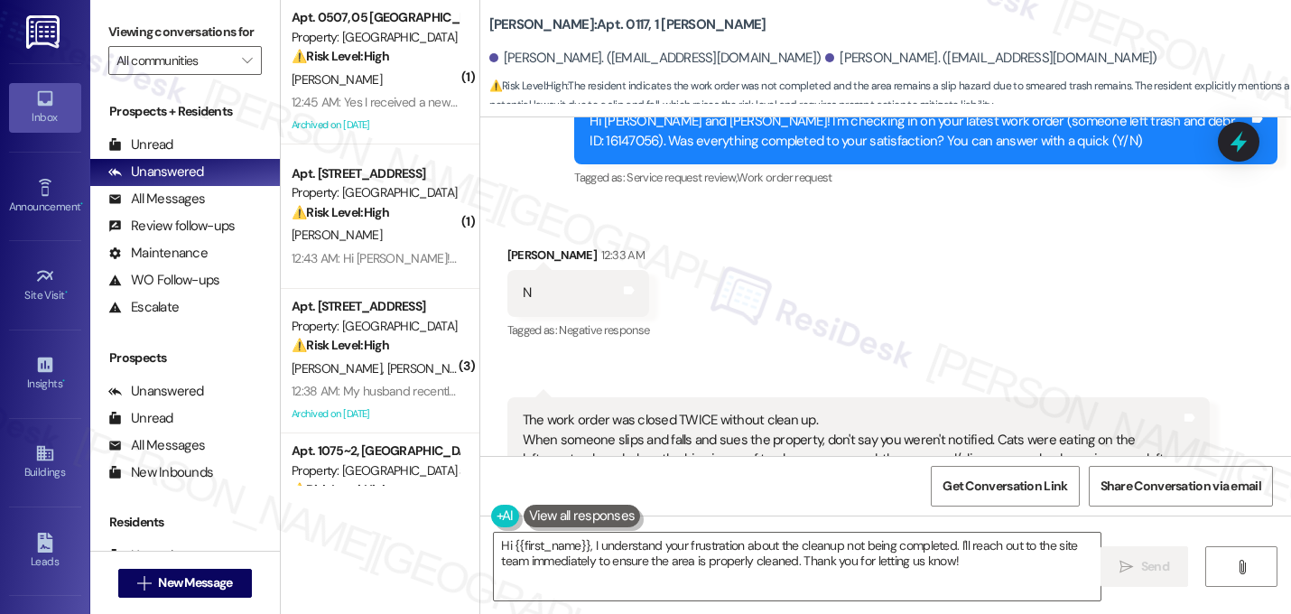
click at [913, 502] on div "Tagged as: Trash , Click to highlight conversations about Trash Maintenance , C…" at bounding box center [858, 515] width 703 height 26
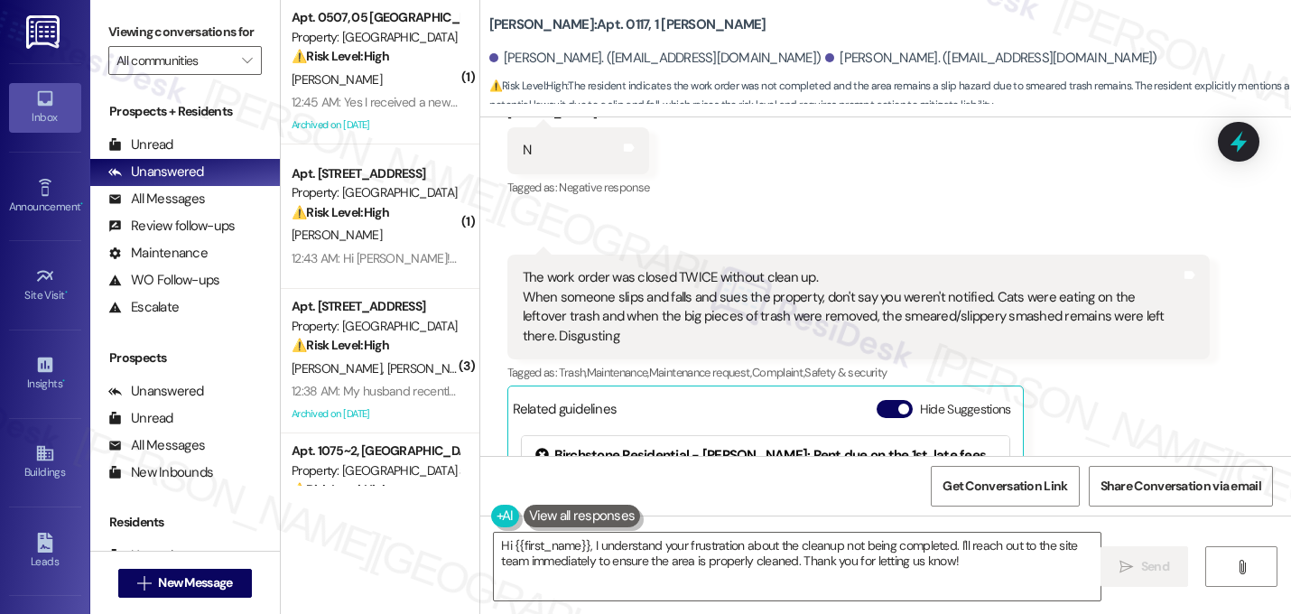
scroll to position [14142, 0]
click at [890, 389] on div "Related guidelines Hide Suggestions" at bounding box center [765, 406] width 505 height 35
click at [890, 398] on button "Hide Suggestions" at bounding box center [894, 407] width 36 height 18
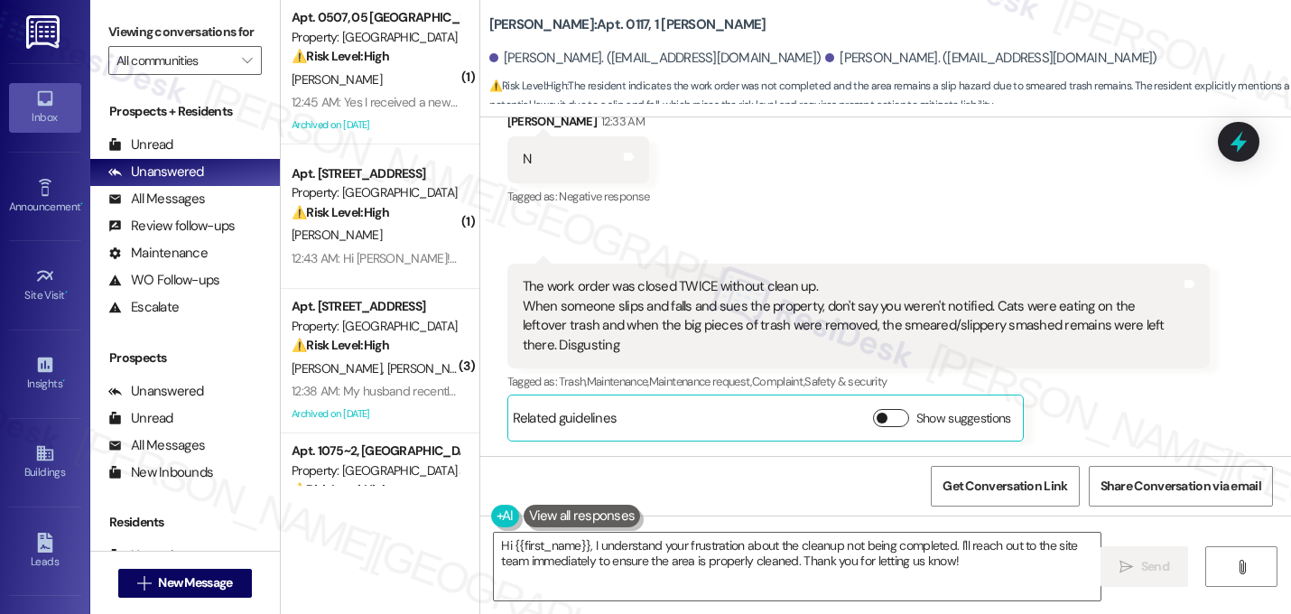
scroll to position [13998, 0]
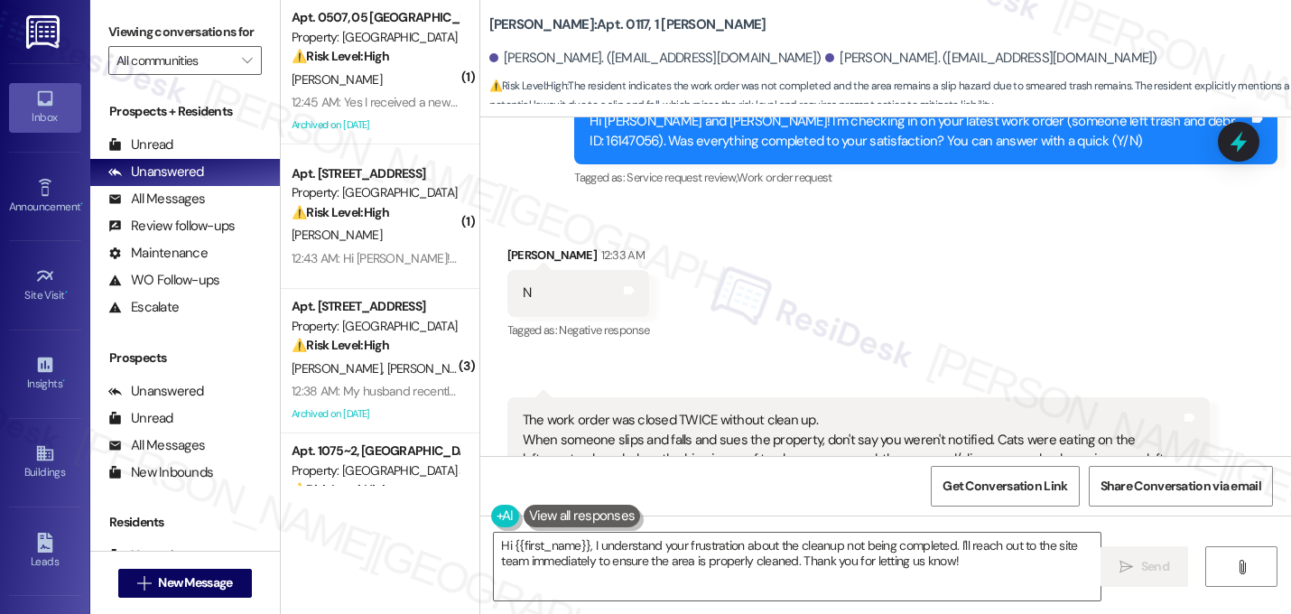
click at [1004, 227] on div "Received via SMS [PERSON_NAME] 12:33 AM N Tags and notes Tagged as: Negative re…" at bounding box center [885, 397] width 810 height 384
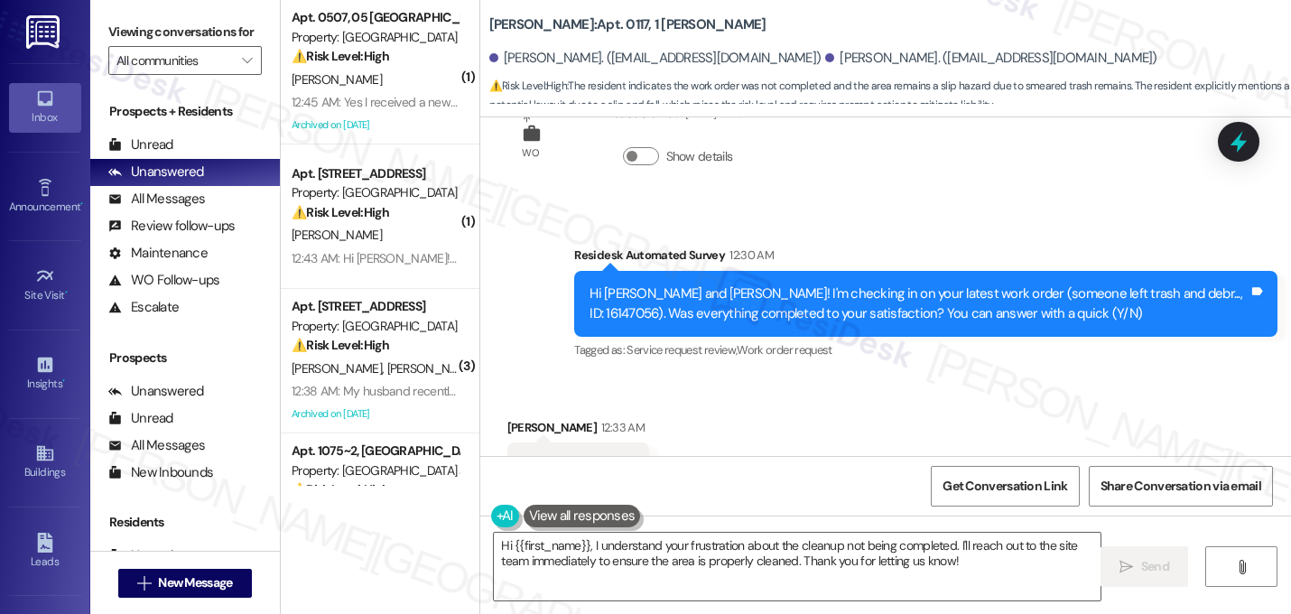
scroll to position [13817, 0]
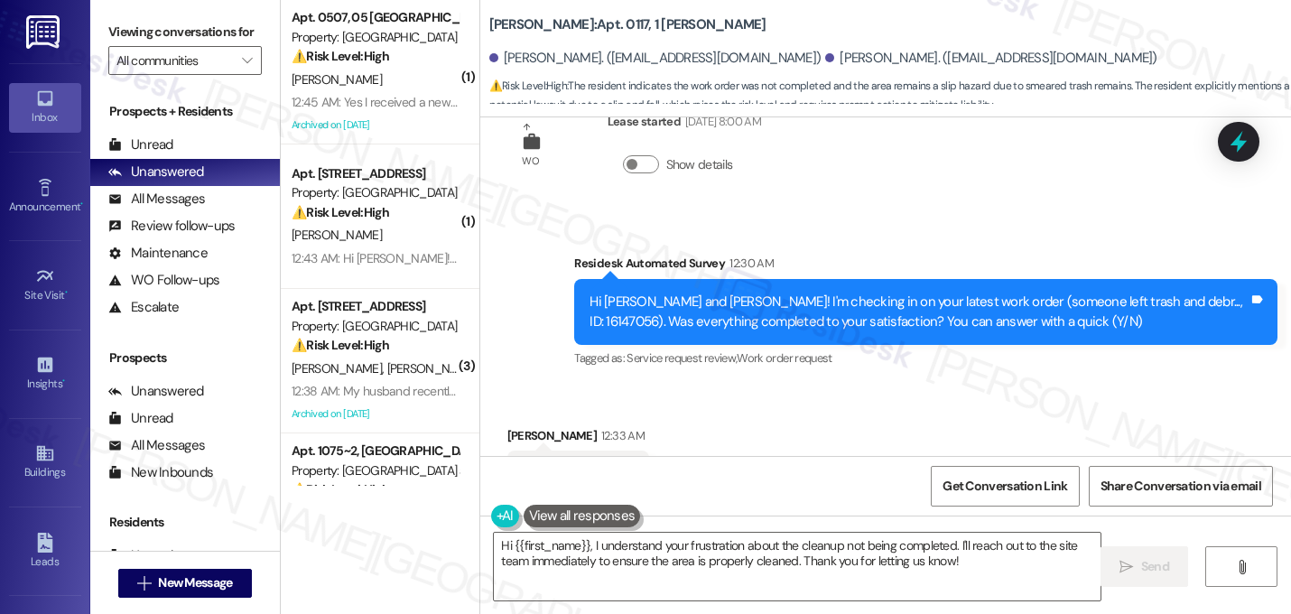
click at [977, 385] on div "Received via SMS [PERSON_NAME] 12:33 AM N Tags and notes Tagged as: Negative re…" at bounding box center [885, 577] width 810 height 384
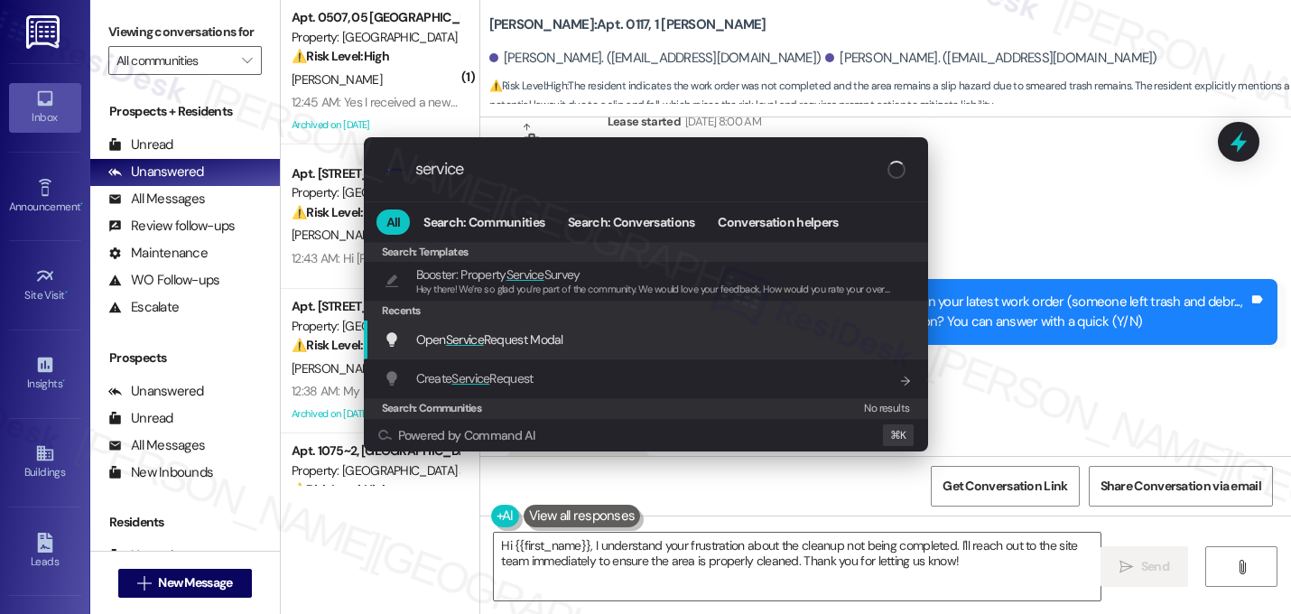
type input "service"
click at [626, 338] on div "Open Service Request Modal Add shortcut" at bounding box center [648, 339] width 528 height 20
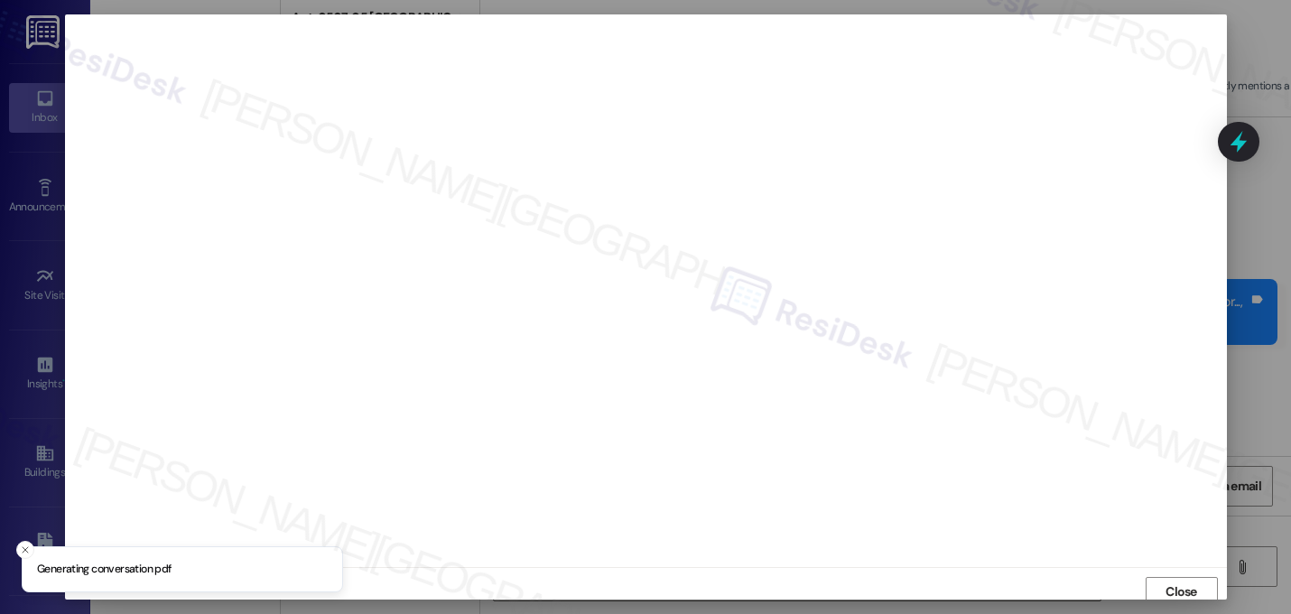
scroll to position [6, 0]
click at [1183, 585] on span "Close" at bounding box center [1181, 585] width 32 height 19
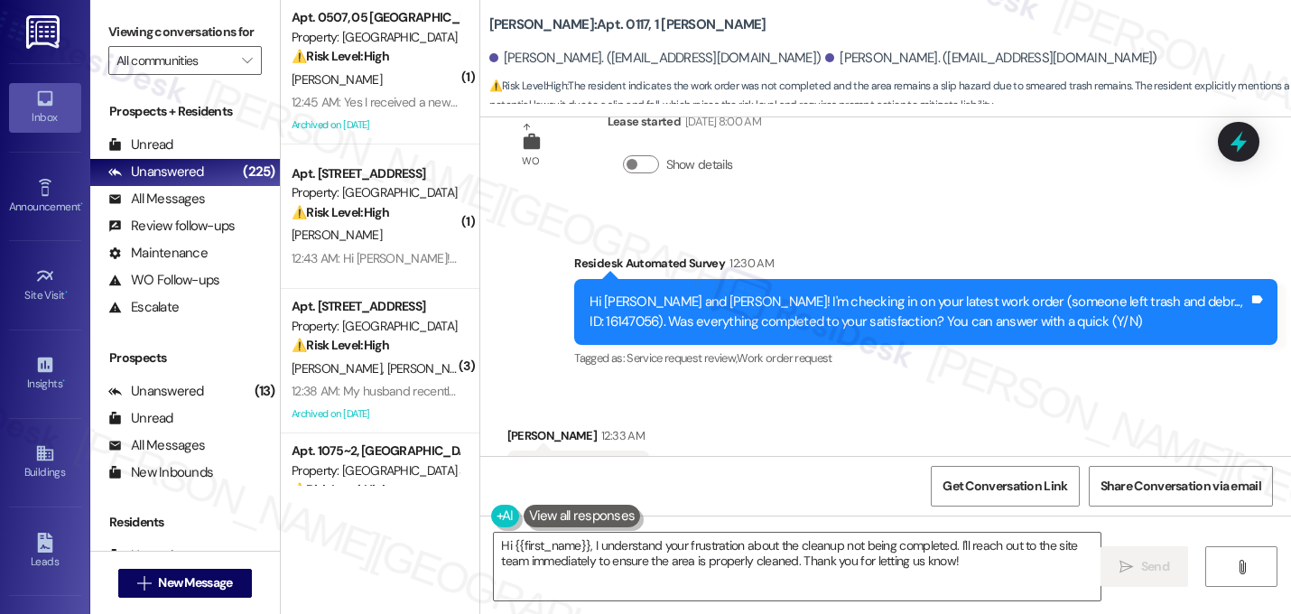
click at [1028, 385] on div "Received via SMS [PERSON_NAME] 12:33 AM N Tags and notes Tagged as: Negative re…" at bounding box center [885, 577] width 810 height 384
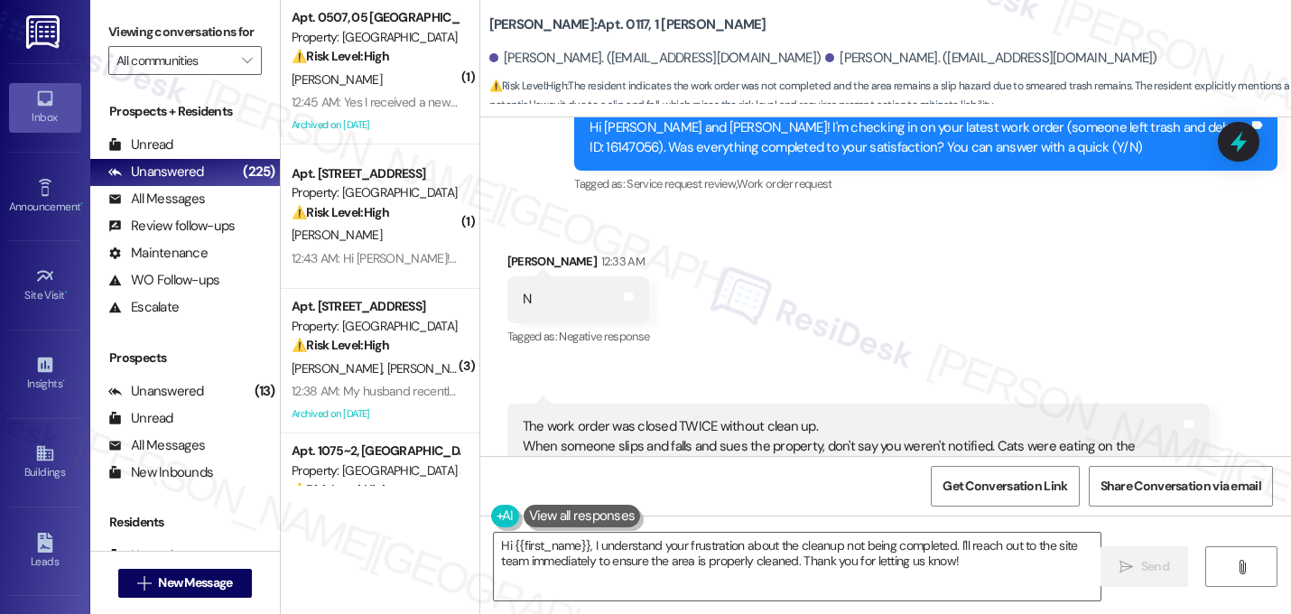
scroll to position [13998, 0]
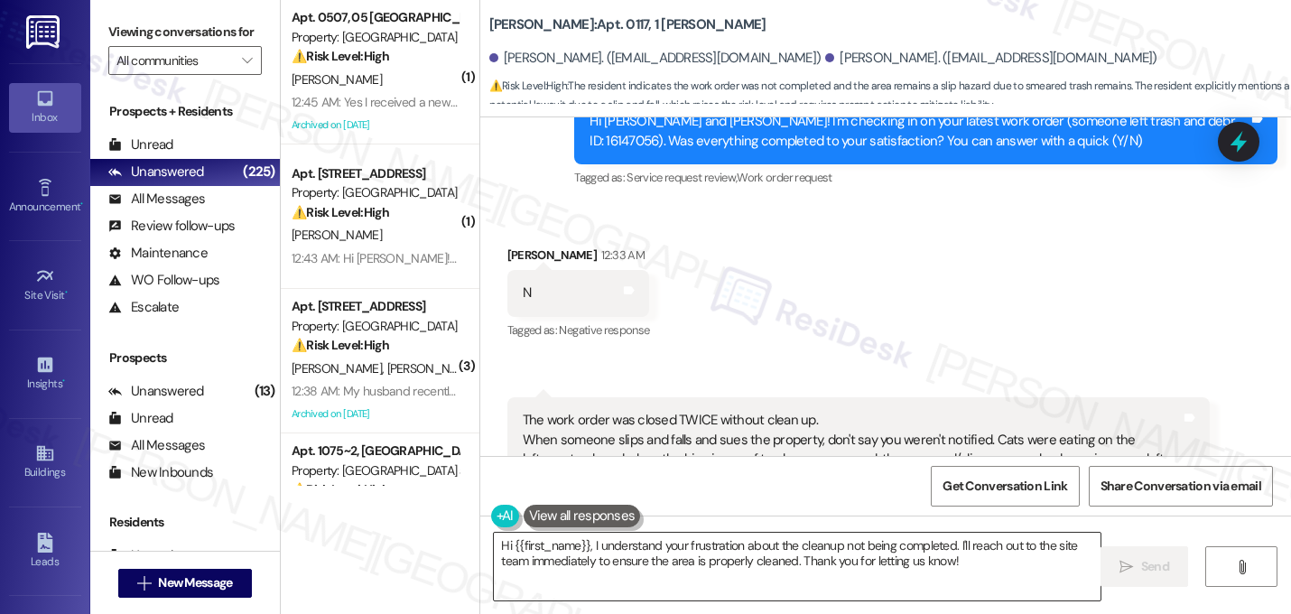
click at [656, 556] on textarea "Hi {{first_name}}, I understand your frustration about the cleanup not being co…" at bounding box center [797, 566] width 606 height 68
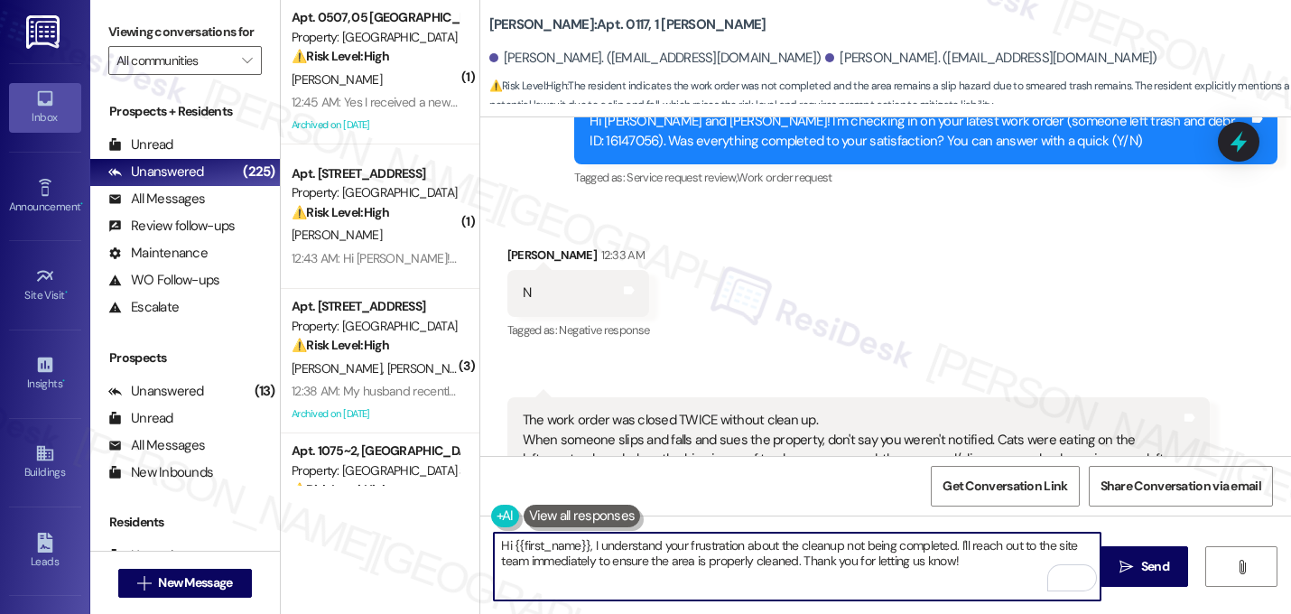
click at [582, 551] on textarea "Hi {{first_name}}, I understand your frustration about the cleanup not being co…" at bounding box center [797, 566] width 606 height 68
click at [494, 547] on textarea "I understand your frustration about the cleanup not being completed. I'll reach…" at bounding box center [797, 566] width 606 height 68
drag, startPoint x: 1031, startPoint y: 545, endPoint x: 1041, endPoint y: 557, distance: 16.0
click at [1041, 557] on textarea "Thanks for your response, [PERSON_NAME]. I understand your frustration about th…" at bounding box center [797, 566] width 606 height 68
click at [606, 578] on textarea "Thanks for your response, [PERSON_NAME]. I understand your frustration about th…" at bounding box center [797, 566] width 606 height 68
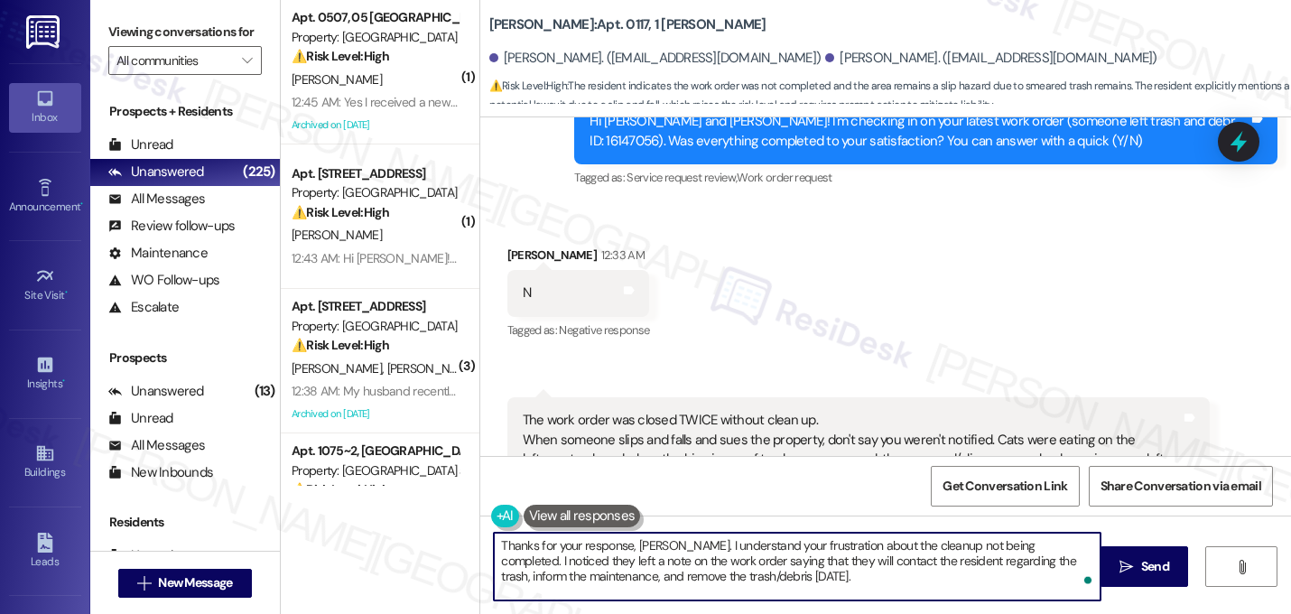
type textarea "Thanks for your response, [PERSON_NAME]. I understand your frustration about th…"
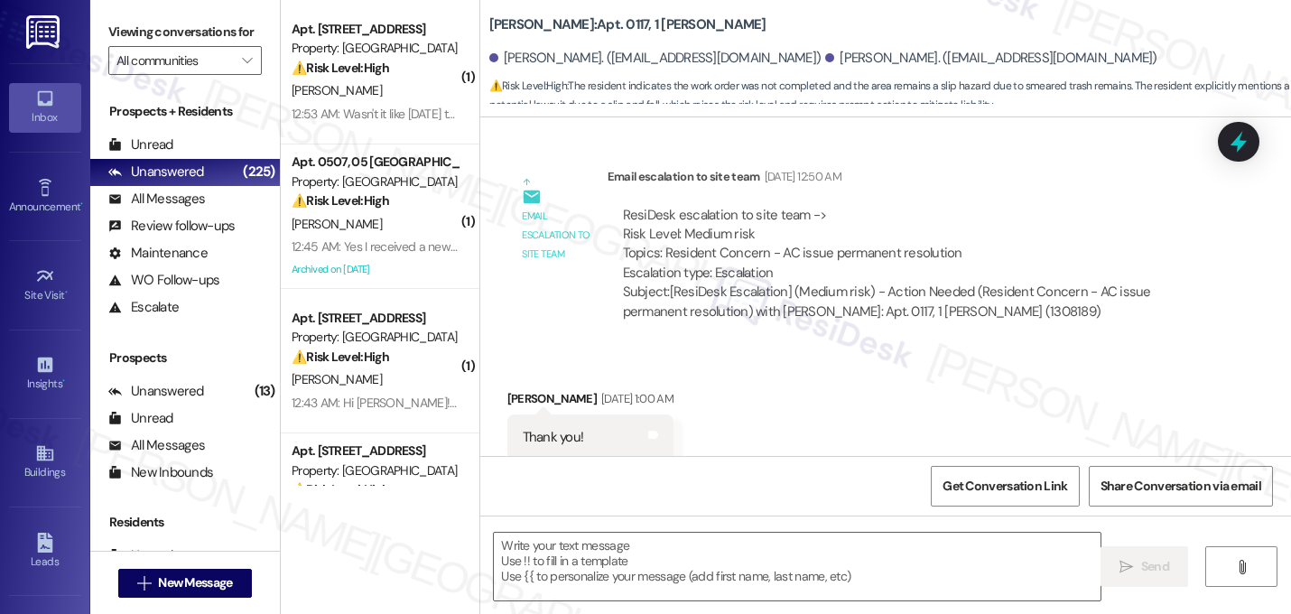
scroll to position [13997, 0]
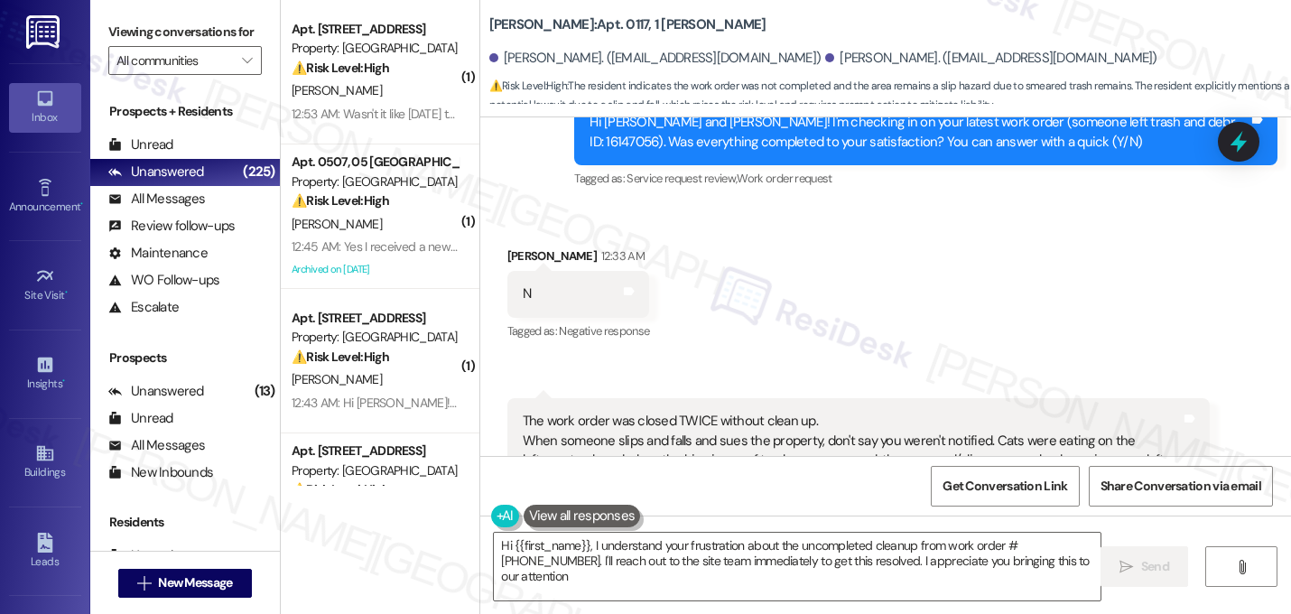
type textarea "Hi {{first_name}}, I understand your frustration about the uncompleted cleanup …"
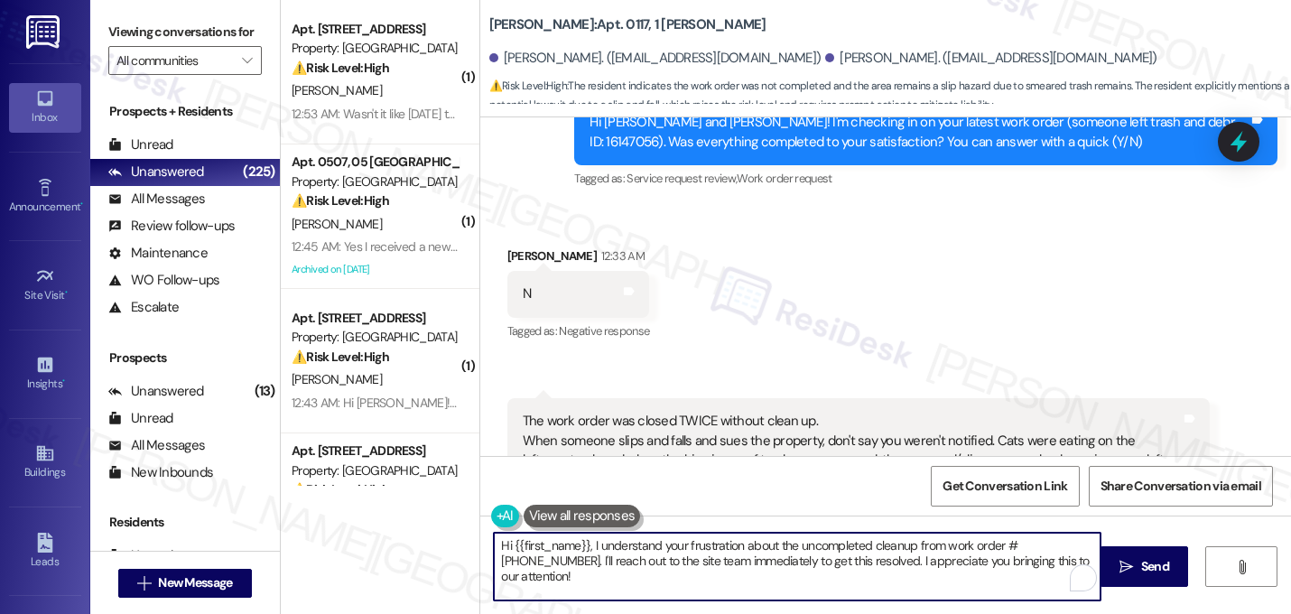
click at [646, 560] on textarea "Hi {{first_name}}, I understand your frustration about the uncompleted cleanup …" at bounding box center [797, 566] width 606 height 68
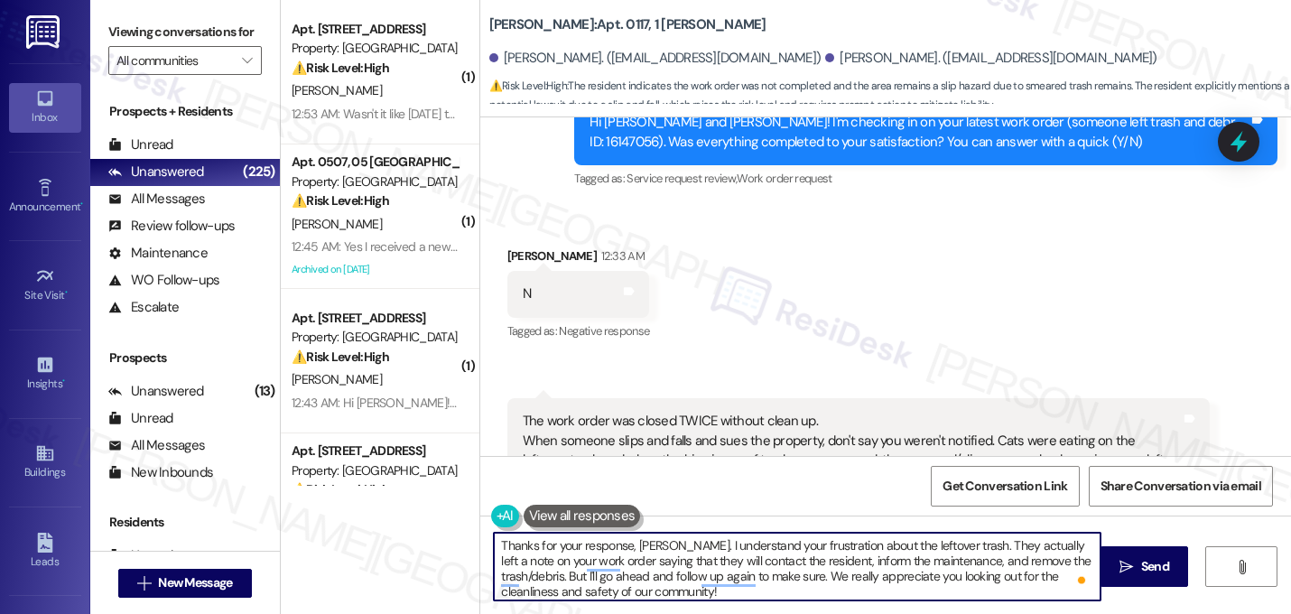
click at [641, 558] on textarea "Thanks for your response, [PERSON_NAME]. I understand your frustration about th…" at bounding box center [797, 566] width 606 height 68
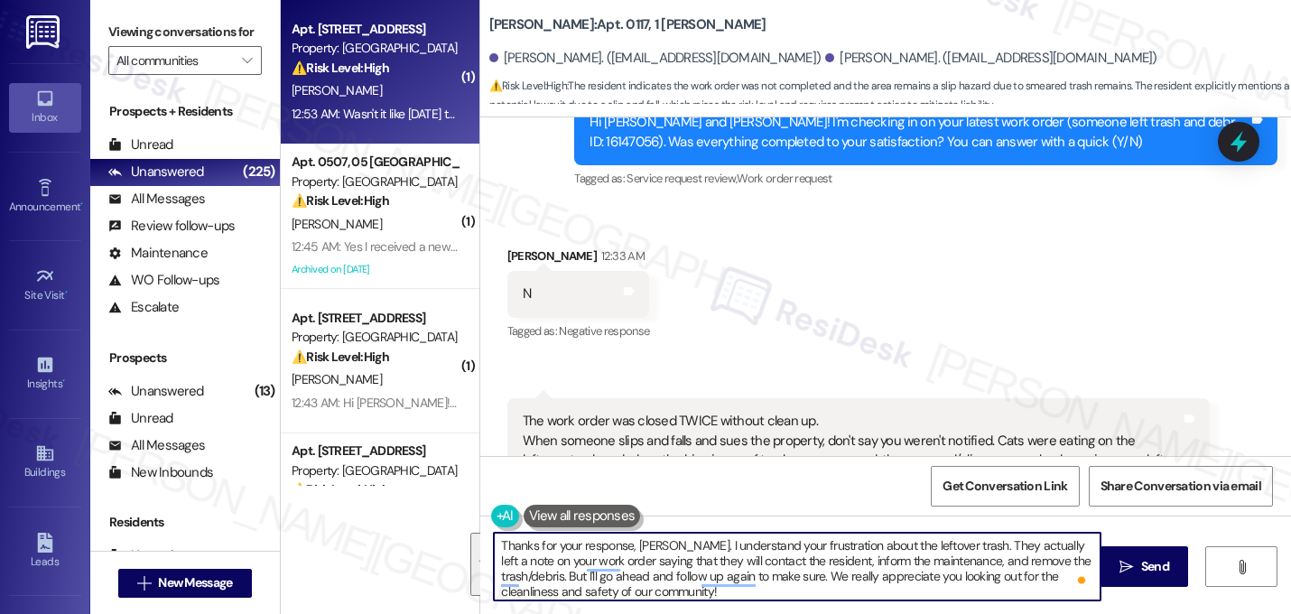
type textarea "Thanks for your response, [PERSON_NAME]. I understand your frustration about th…"
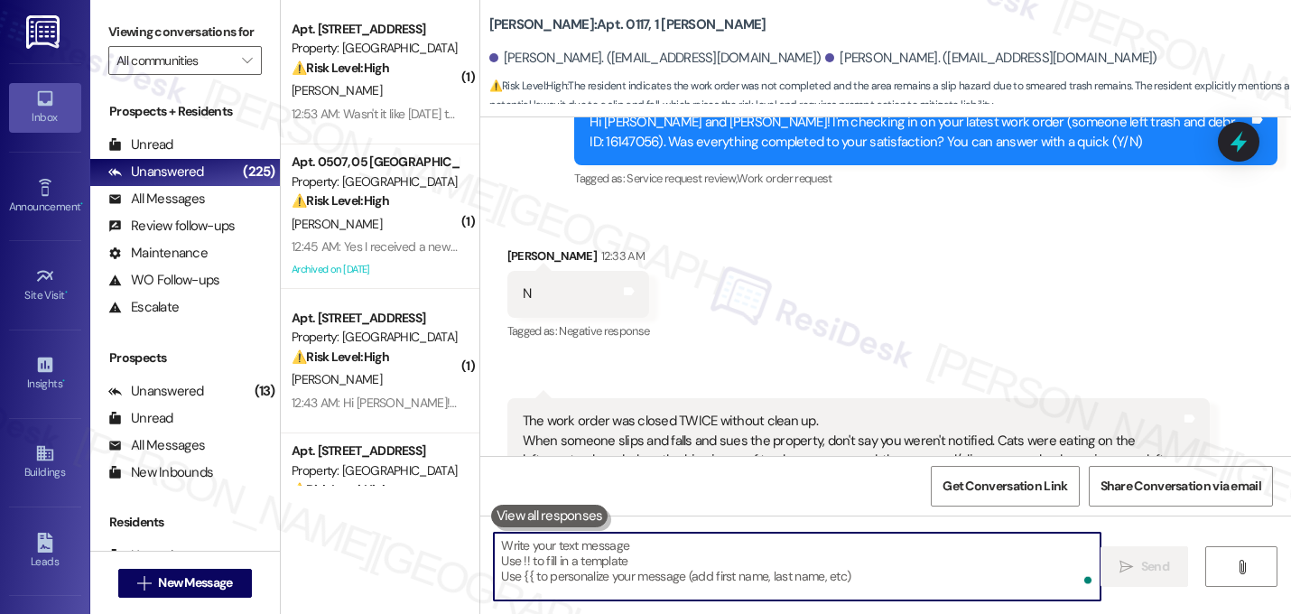
paste textarea "Thanks for your response, [PERSON_NAME]. I understand your concern about the le…"
type textarea "Thanks for your response, [PERSON_NAME]. I understand your concern about the le…"
click at [914, 208] on div "Received via SMS [PERSON_NAME] 12:33 AM N Tags and notes Tagged as: Negative re…" at bounding box center [885, 398] width 810 height 384
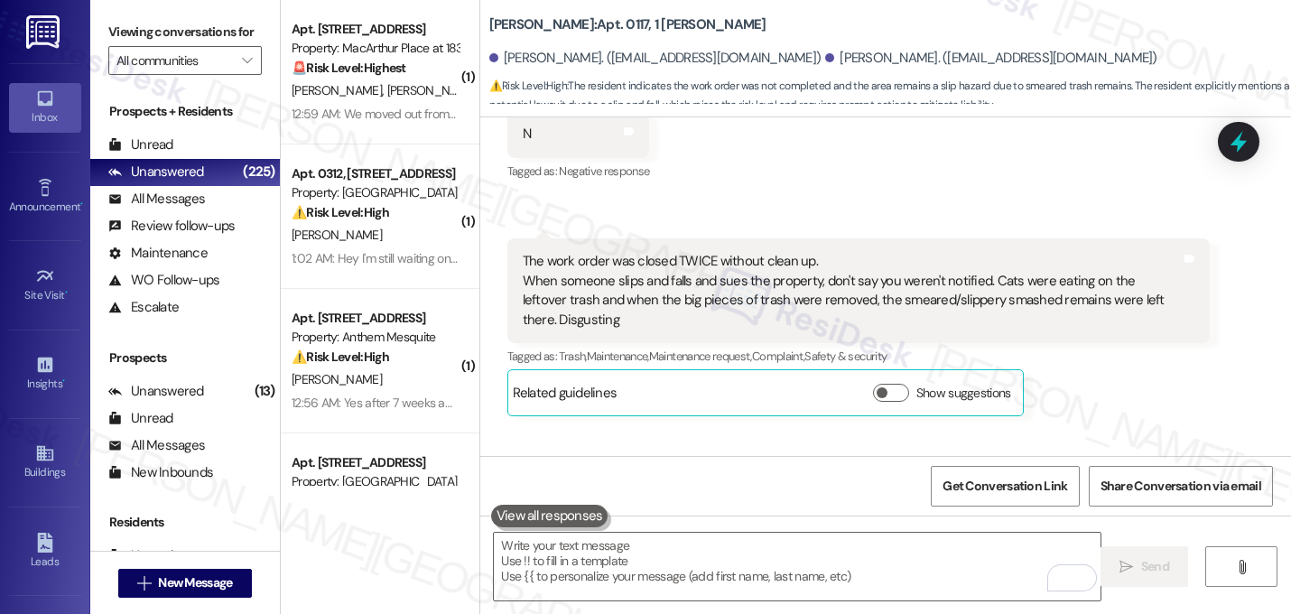
scroll to position [14162, 0]
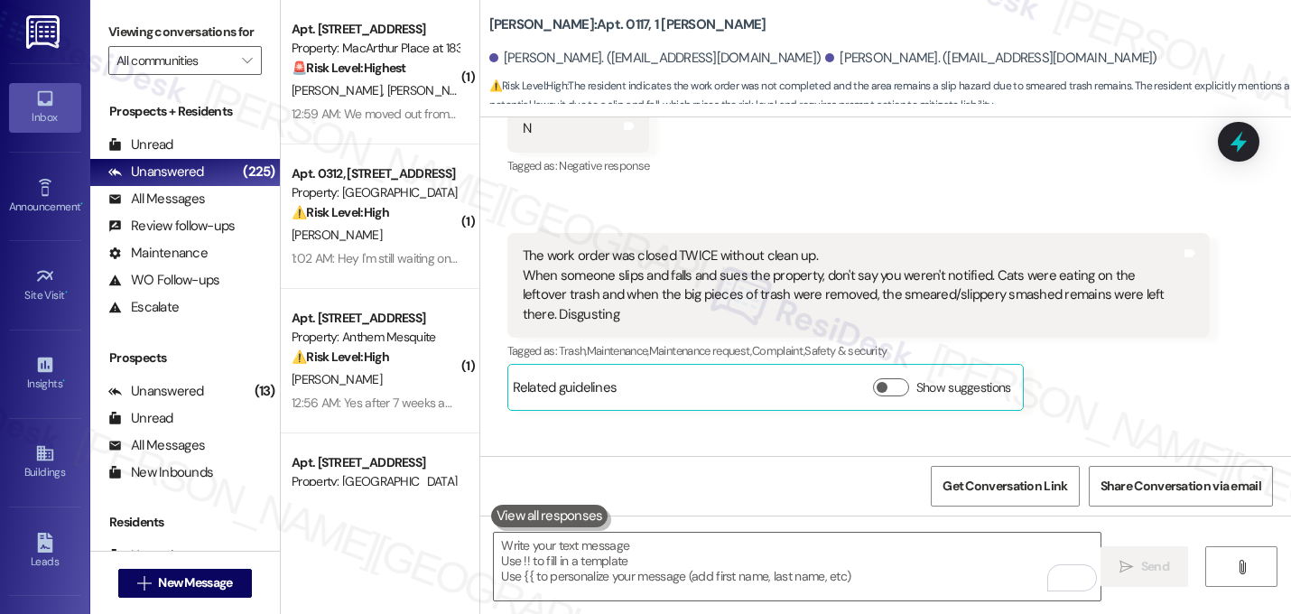
click at [1073, 278] on div "Received via SMS 12:36 AM [PERSON_NAME] 12:36 AM The work order was closed TWIC…" at bounding box center [859, 321] width 730 height 205
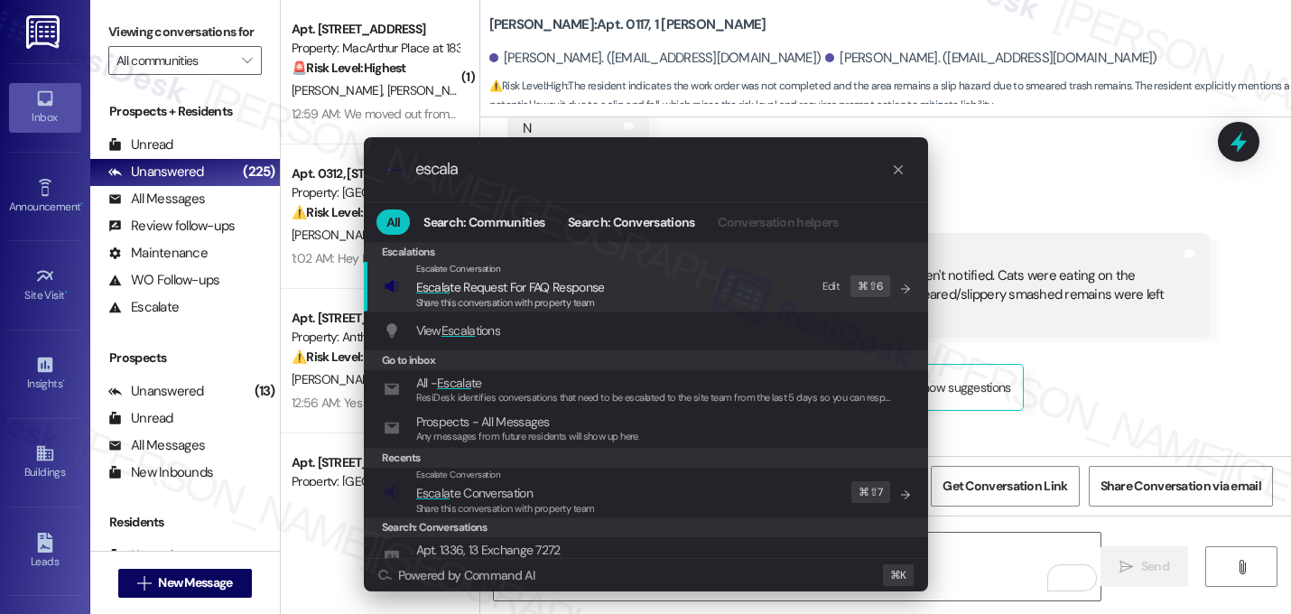
click at [983, 222] on div ".cls-1{fill:#0a055f;}.cls-2{fill:#0cc4c4;} resideskLogoBlueOrange escala All Se…" at bounding box center [645, 307] width 1291 height 614
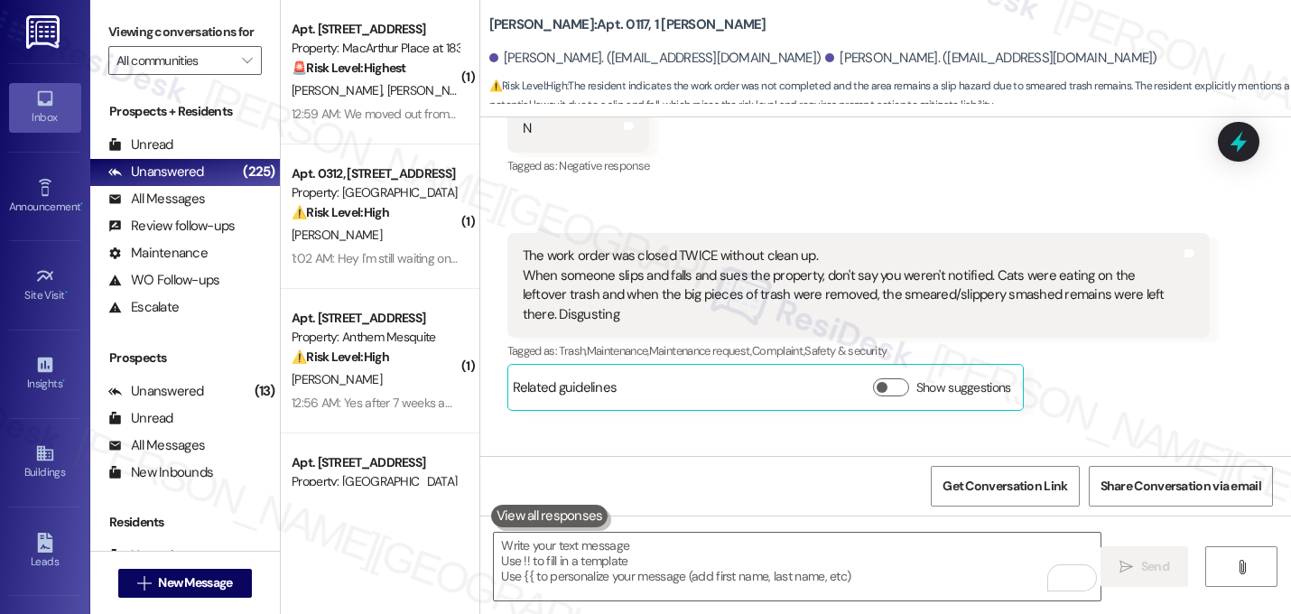
click at [983, 338] on div "Tagged as: Trash , Click to highlight conversations about Trash Maintenance , C…" at bounding box center [858, 351] width 703 height 26
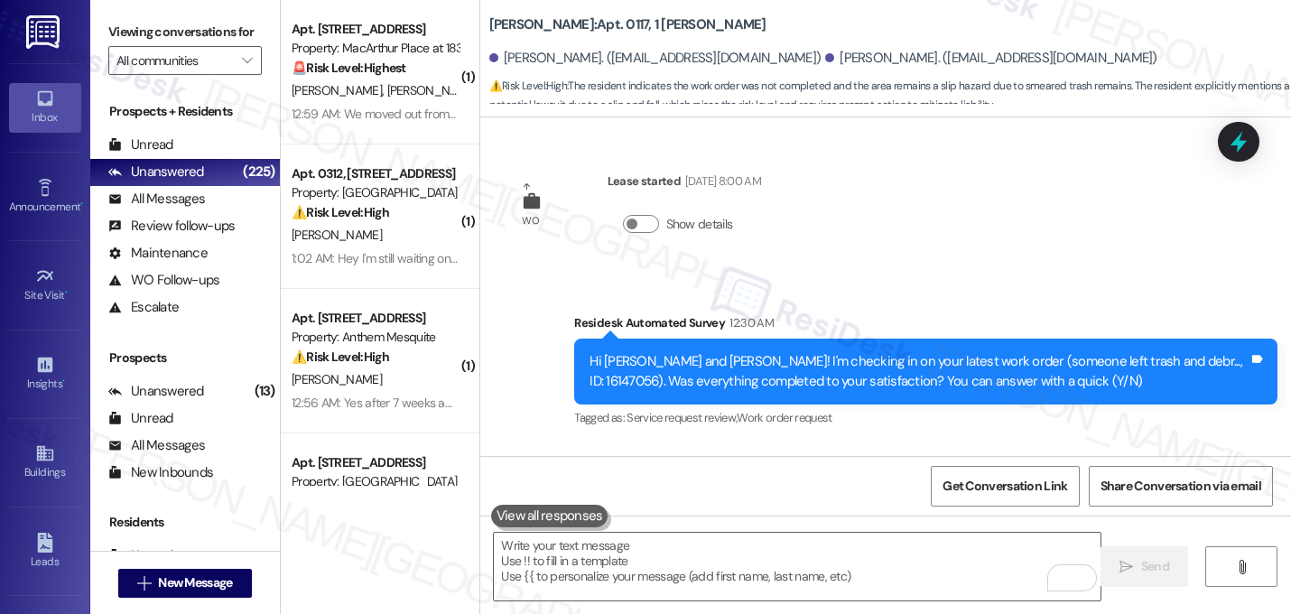
scroll to position [13693, 0]
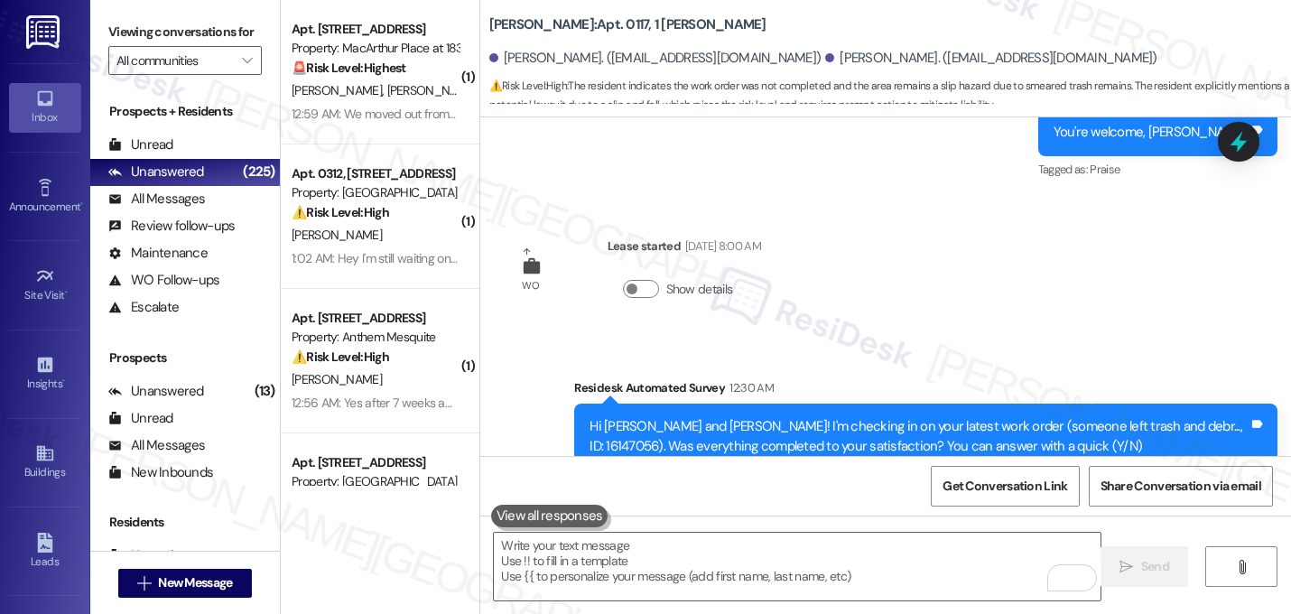
click at [1161, 417] on div "Hi [PERSON_NAME] and [PERSON_NAME]! I'm checking in on your latest work order (…" at bounding box center [918, 436] width 659 height 39
copy div "16147056"
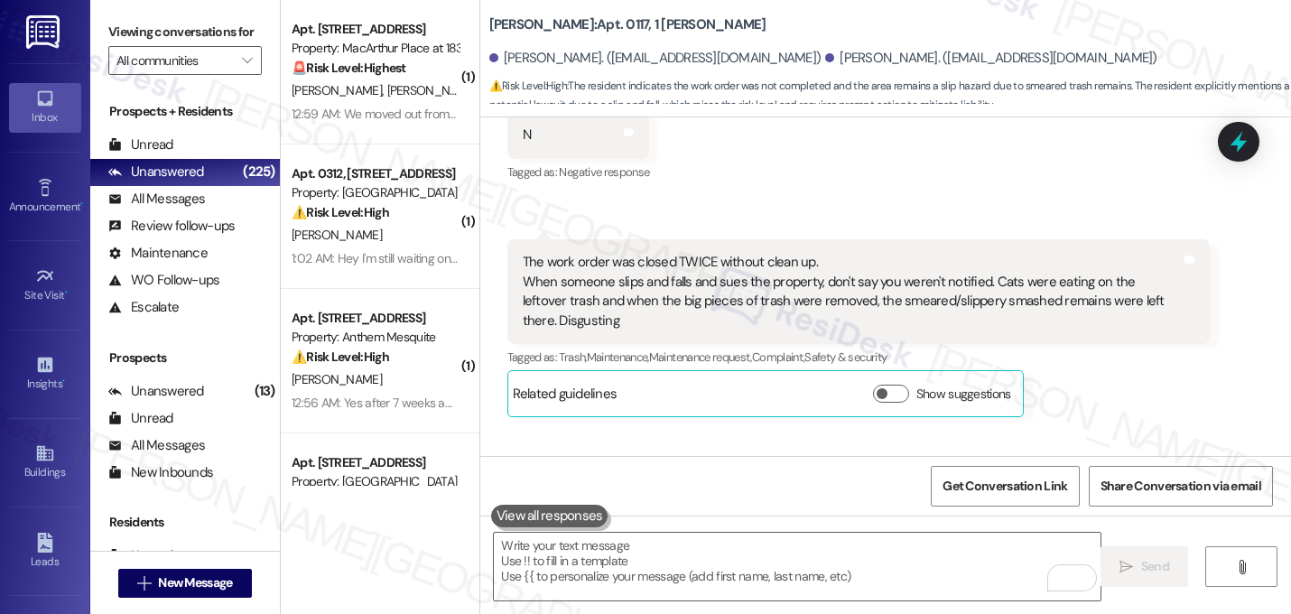
scroll to position [14162, 0]
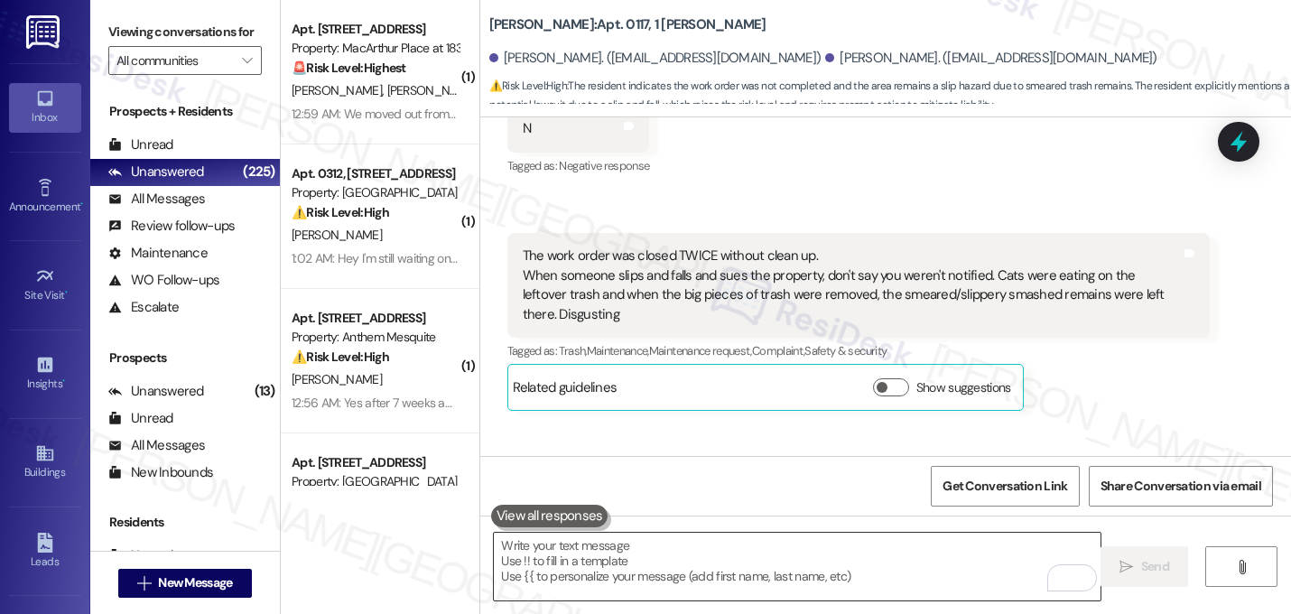
click at [787, 580] on textarea "To enrich screen reader interactions, please activate Accessibility in Grammarl…" at bounding box center [797, 566] width 606 height 68
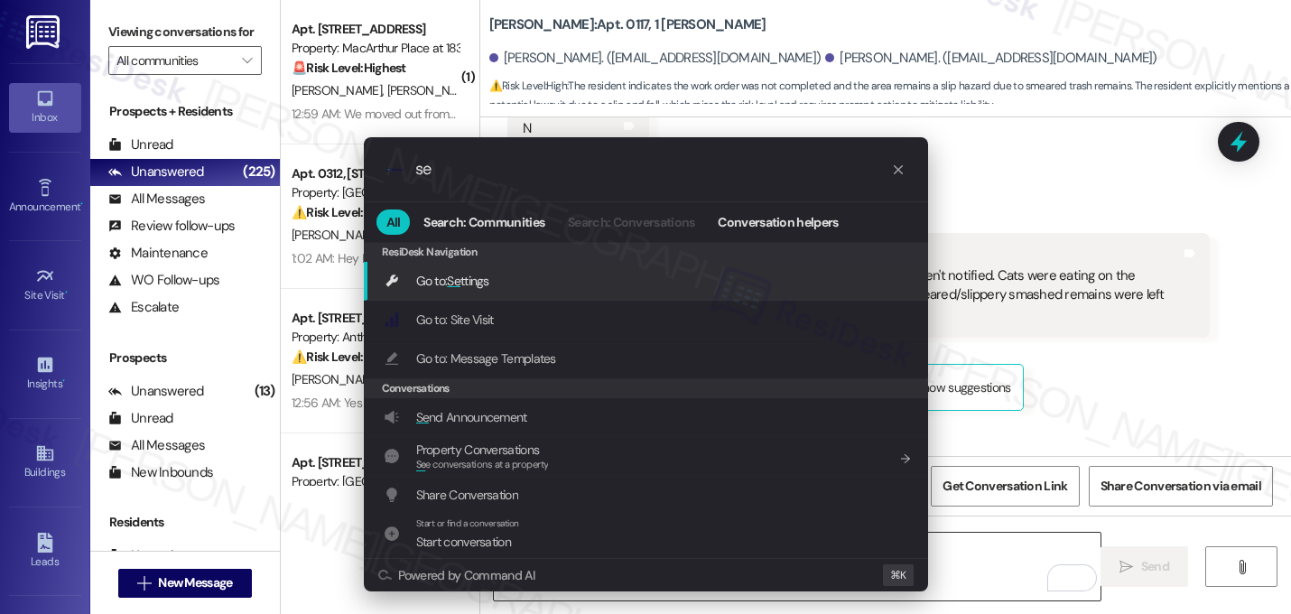
type input "s"
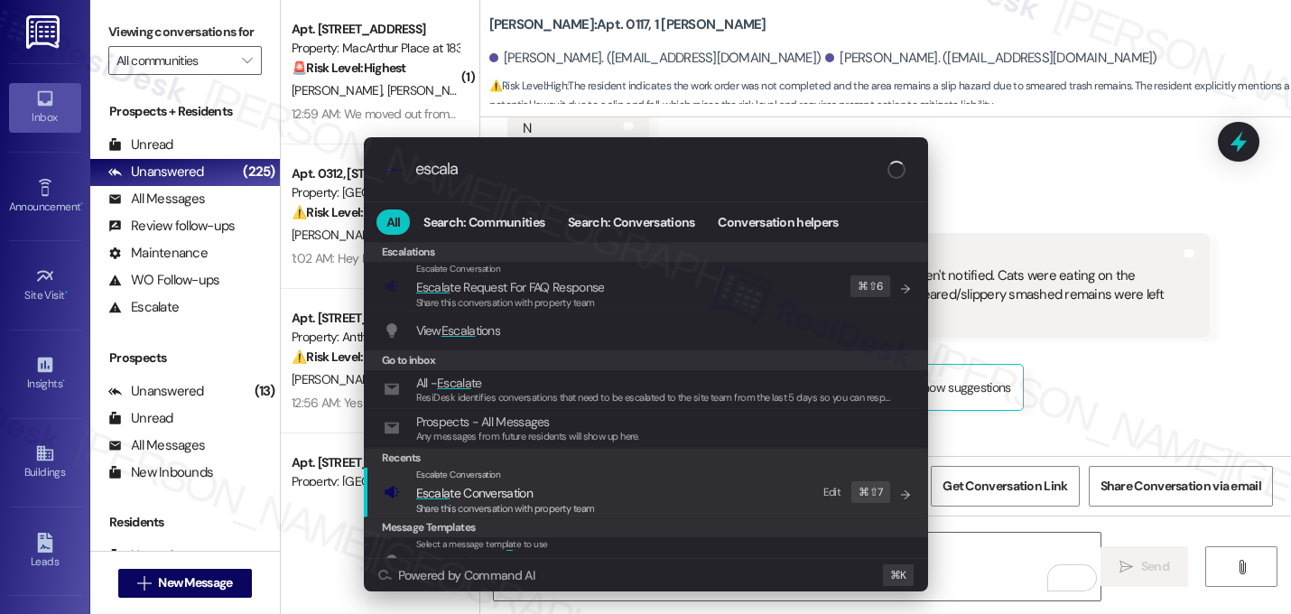
type input "escala"
click at [487, 503] on span "Share this conversation with property team" at bounding box center [505, 508] width 179 height 13
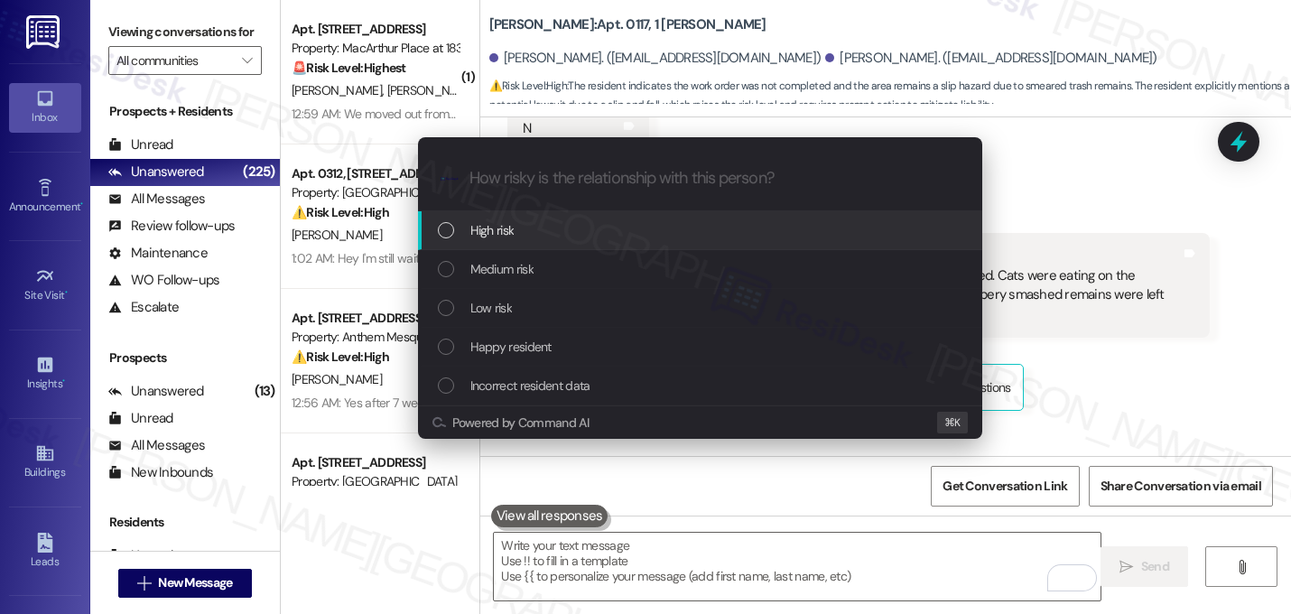
click at [476, 246] on div "High risk" at bounding box center [700, 230] width 564 height 39
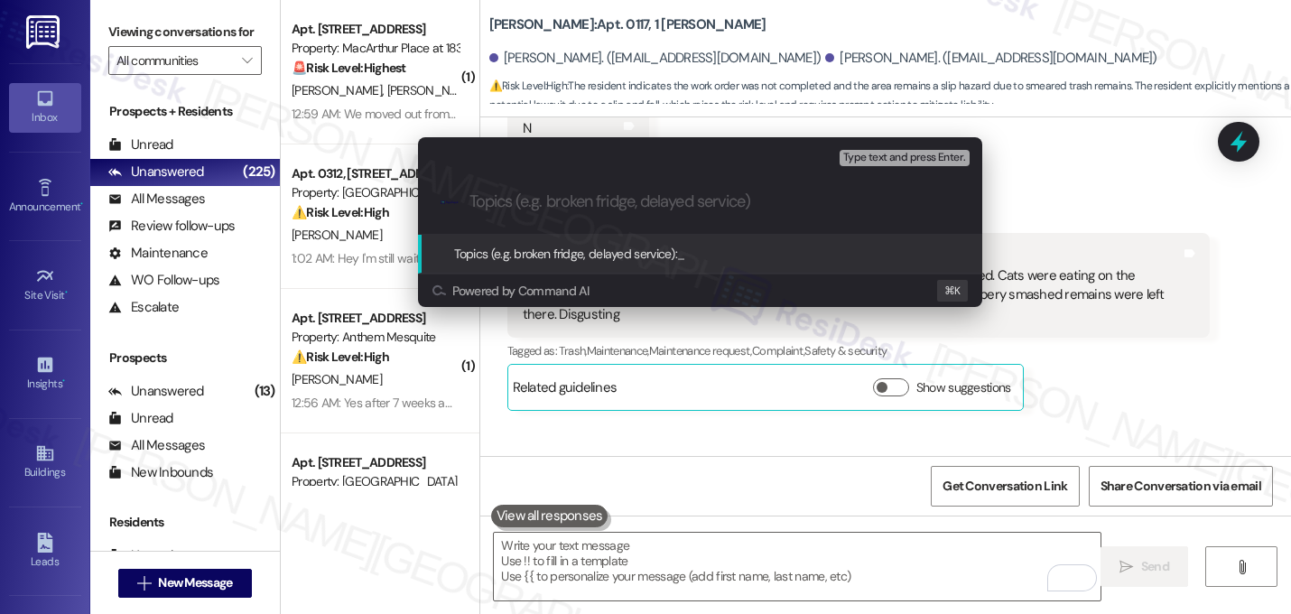
type input "W"
paste input "16147056"
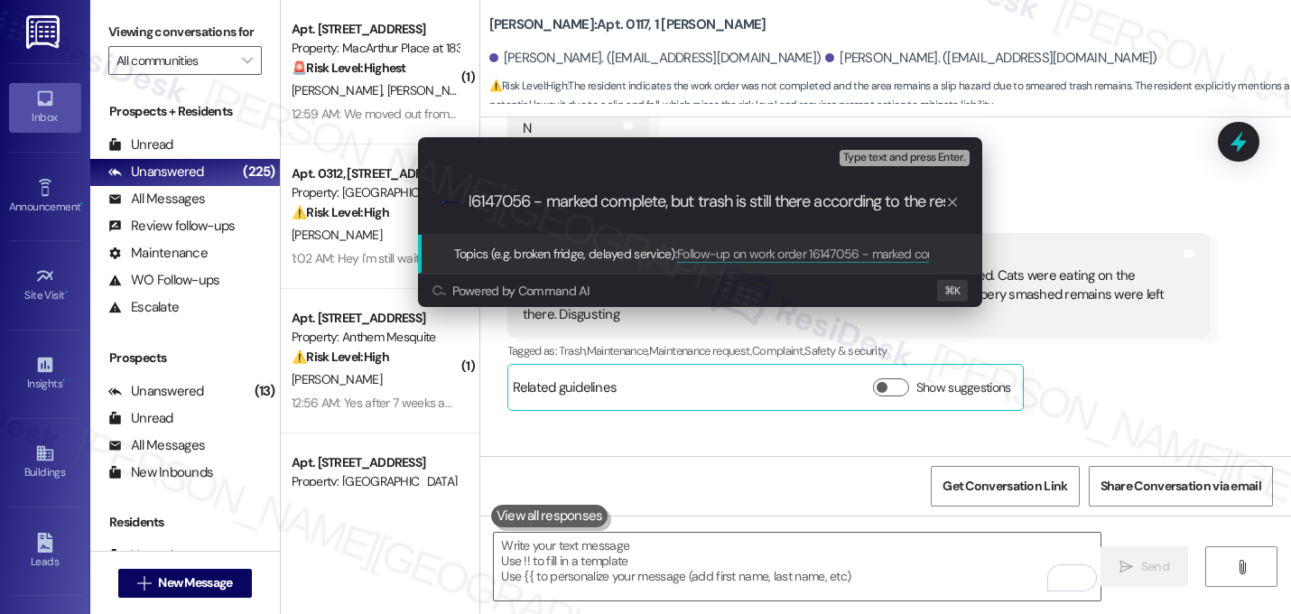
scroll to position [0, 182]
type input "Follow-up on work order 16147056 - marked complete, but trash is still there ac…"
click at [519, 198] on input "Follow-up on work order 16147056 - marked complete, but trash is still there ac…" at bounding box center [707, 201] width 476 height 19
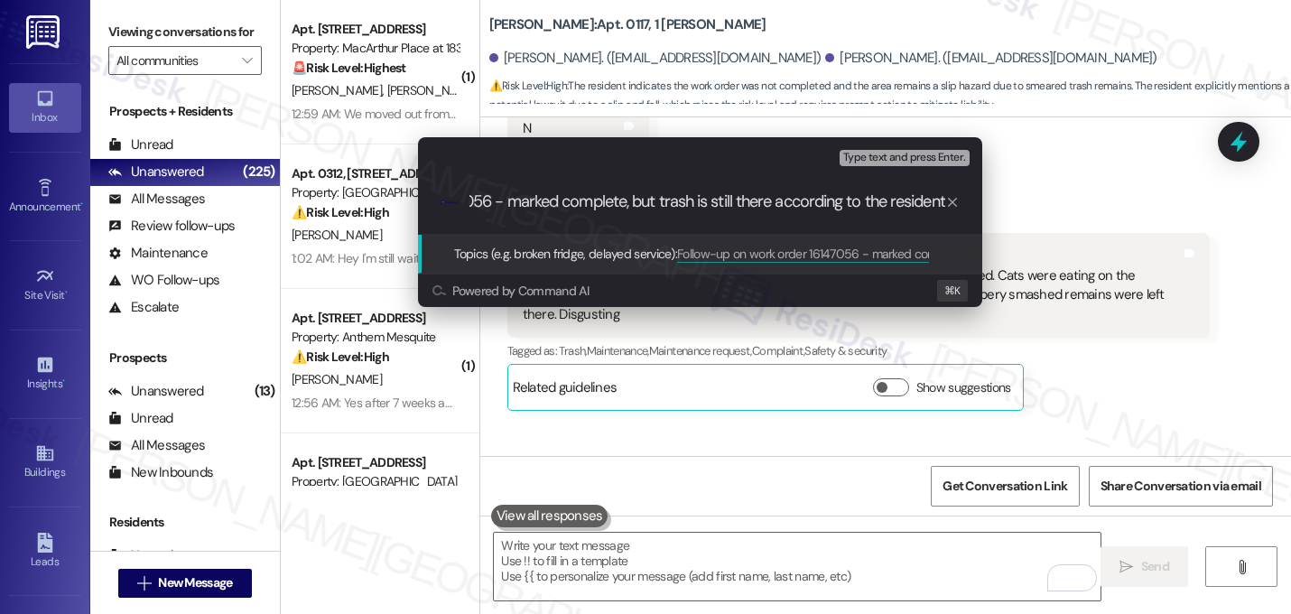
click at [519, 198] on input "Follow-up on work order 16147056 - marked complete, but trash is still there ac…" at bounding box center [707, 201] width 476 height 19
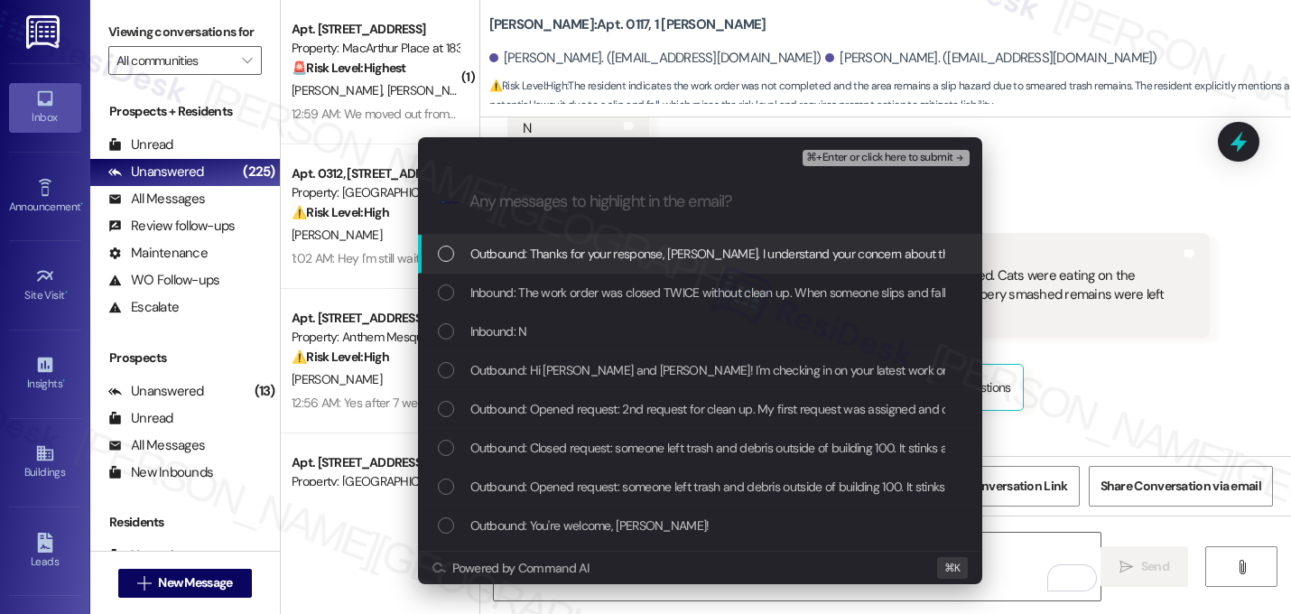
scroll to position [0, 0]
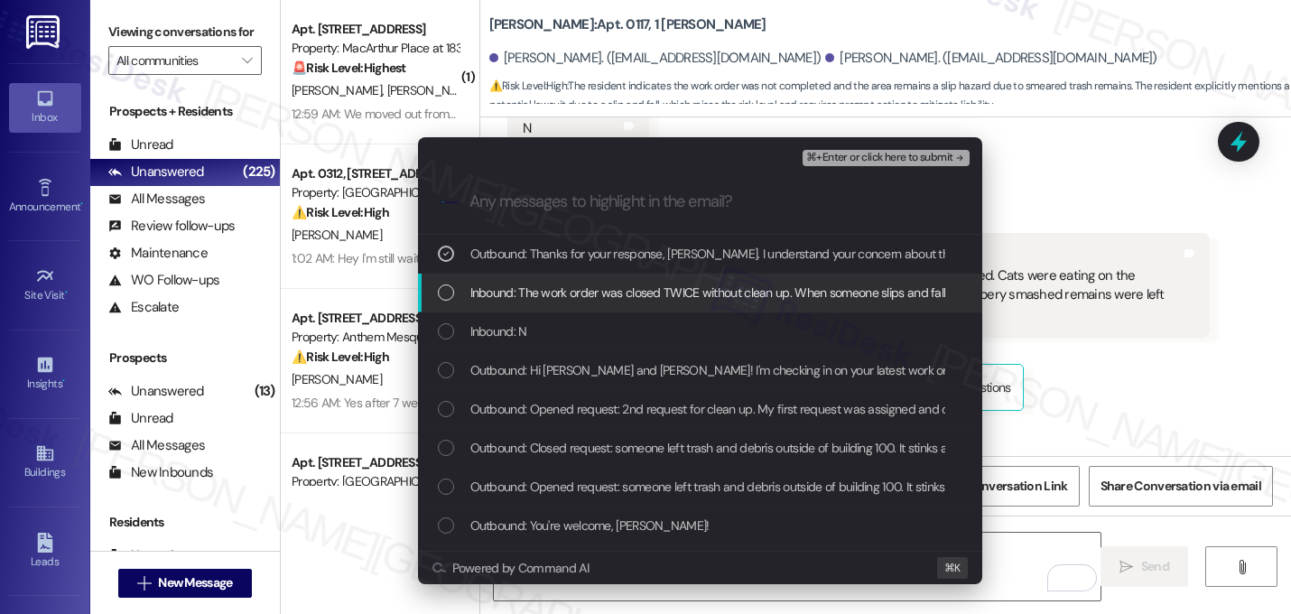
click at [504, 293] on span "Inbound: The work order was closed TWICE without clean up. When someone slips a…" at bounding box center [1253, 292] width 1567 height 20
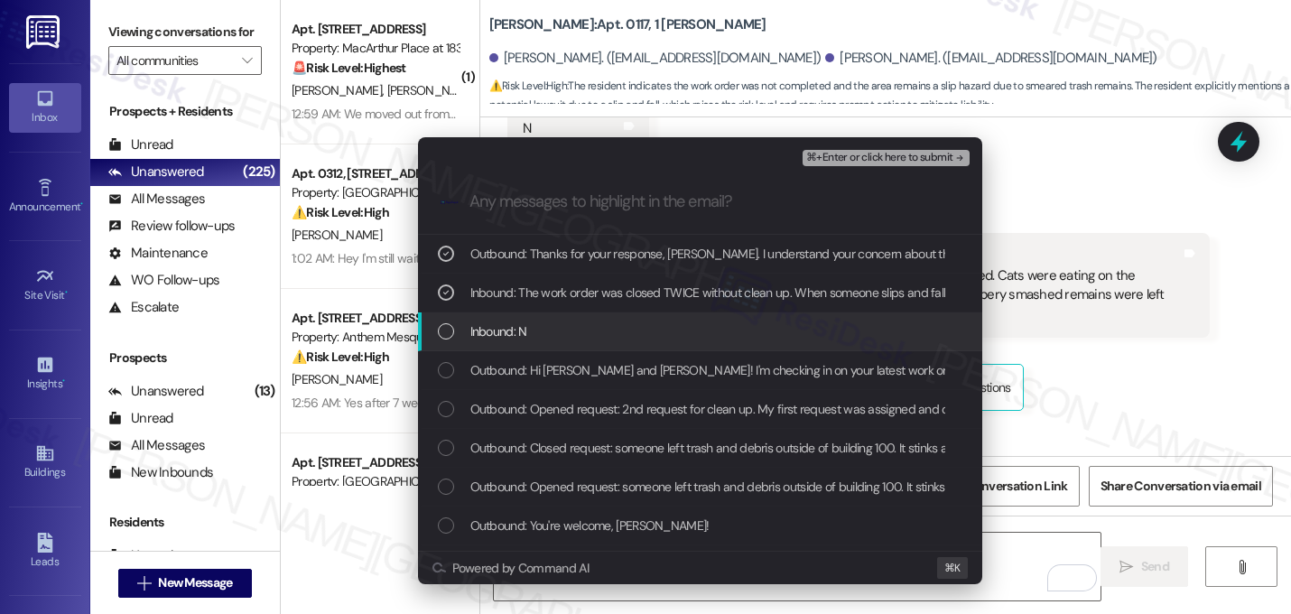
click at [494, 331] on span "Inbound: N" at bounding box center [498, 331] width 57 height 20
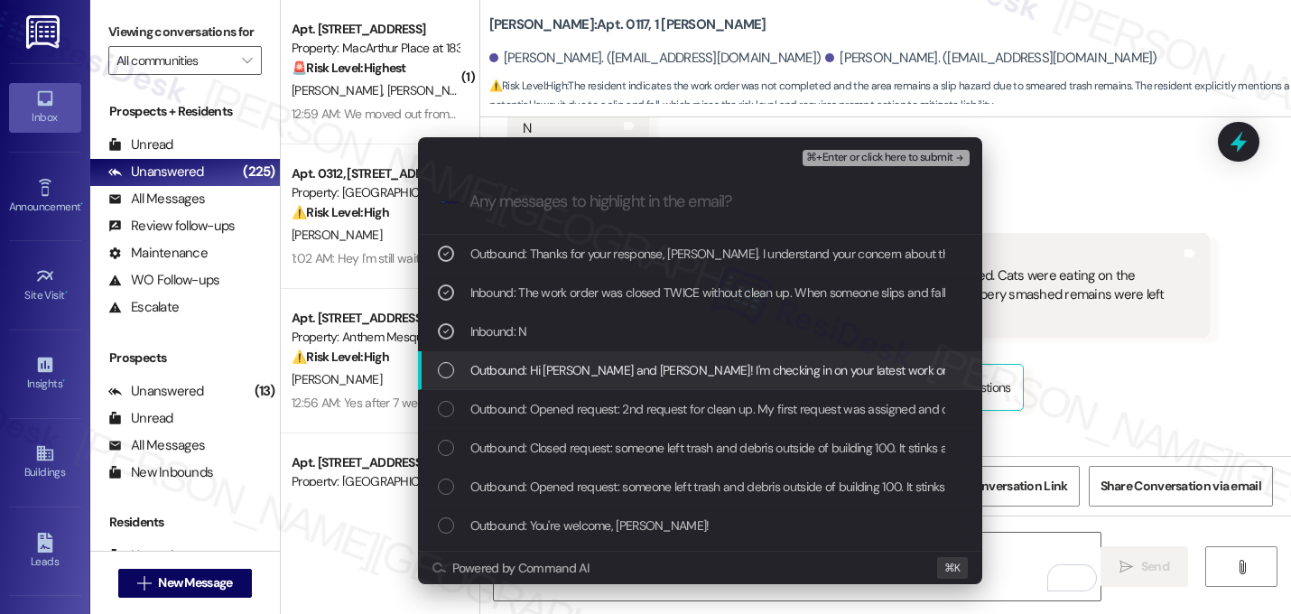
click at [494, 361] on span "Outbound: Hi [PERSON_NAME] and [PERSON_NAME]! I'm checking in on your latest wo…" at bounding box center [1054, 370] width 1168 height 20
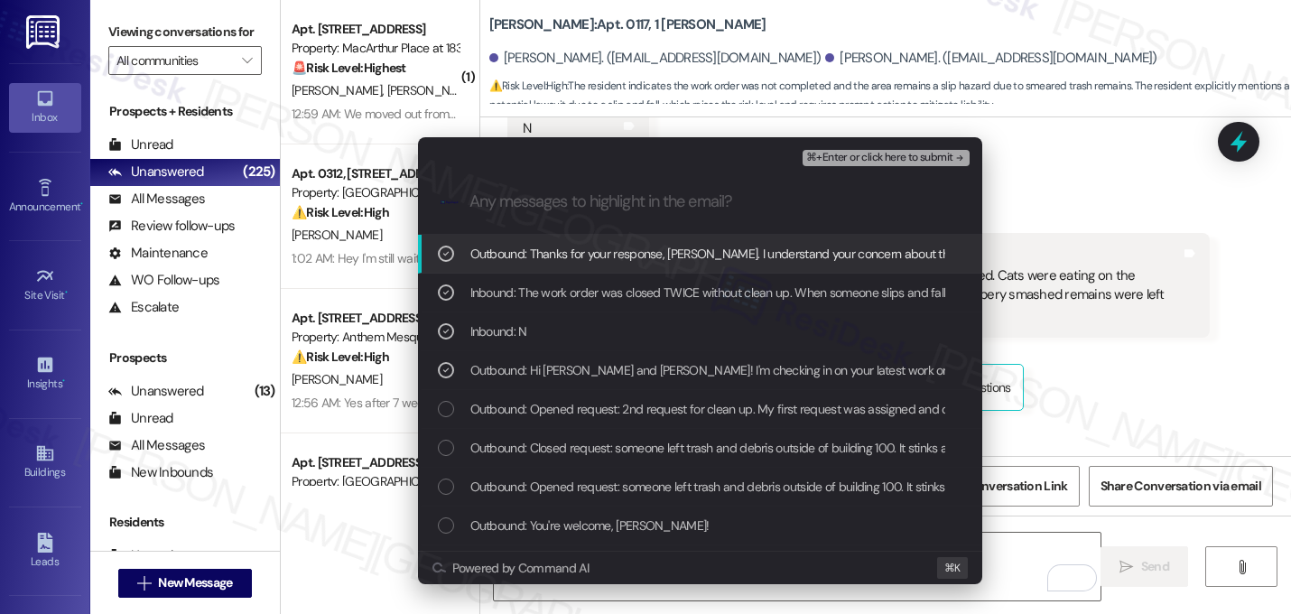
click at [943, 162] on span "⌘+Enter or click here to submit" at bounding box center [879, 158] width 146 height 13
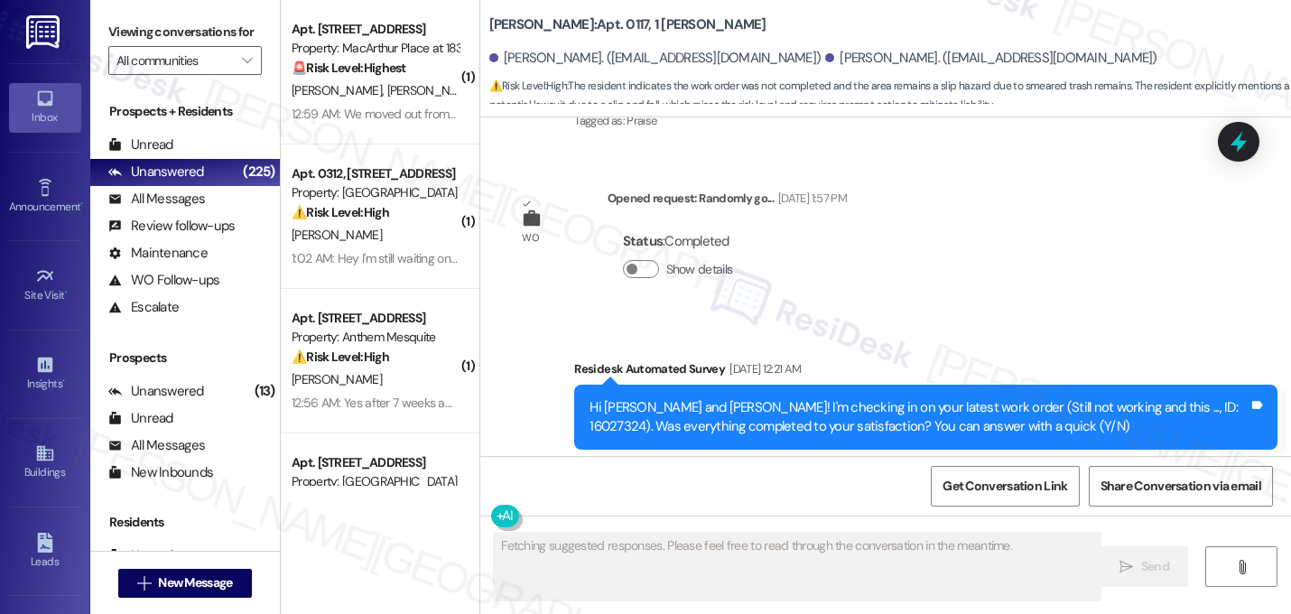
scroll to position [13997, 0]
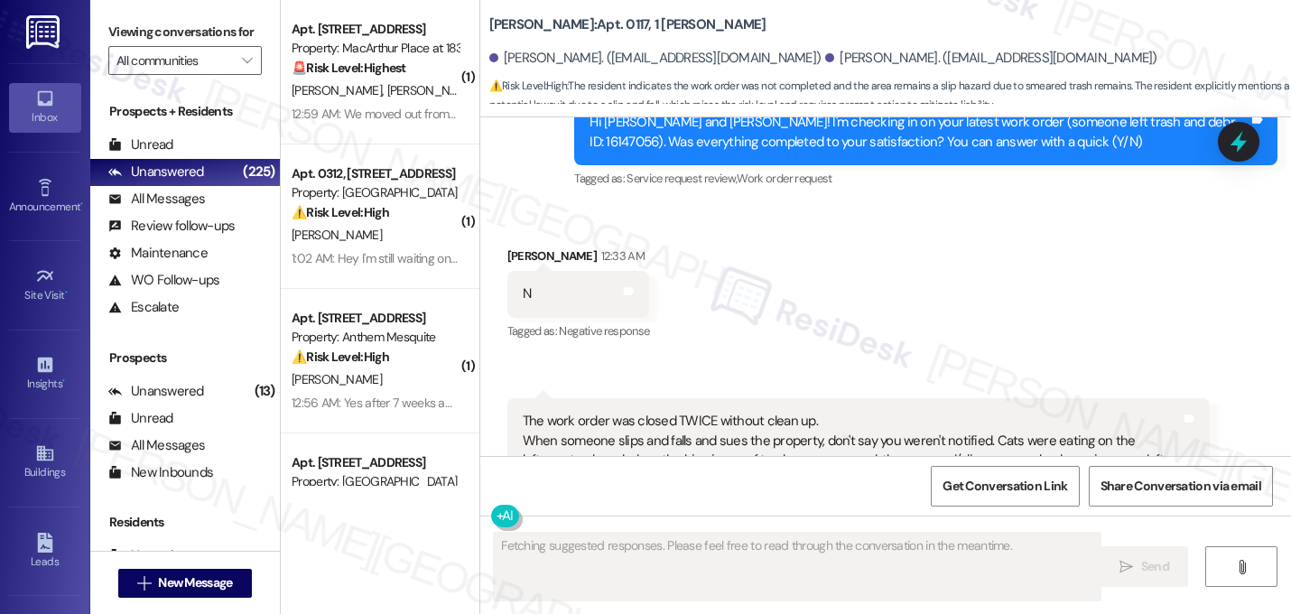
click at [1022, 206] on div "Received via SMS [PERSON_NAME] 12:33 AM N Tags and notes Tagged as: Negative re…" at bounding box center [885, 398] width 810 height 384
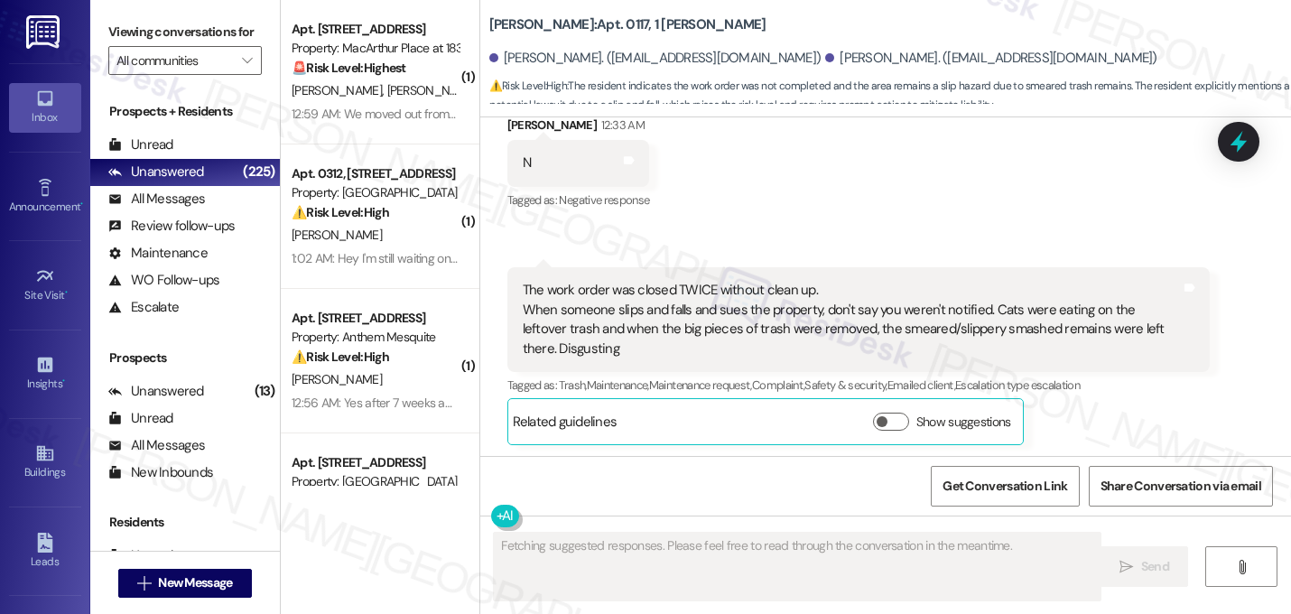
scroll to position [14189, 0]
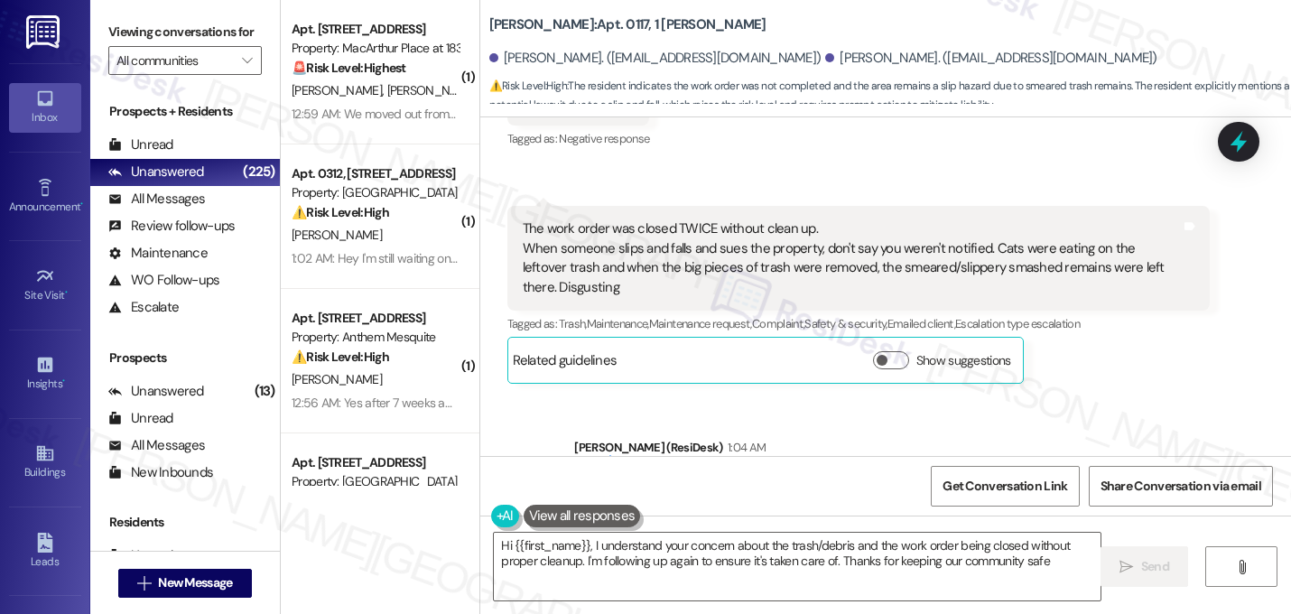
type textarea "Hi {{first_name}}, I understand your concern about the trash/debris and the wor…"
